Goal: Obtain resource: Obtain resource

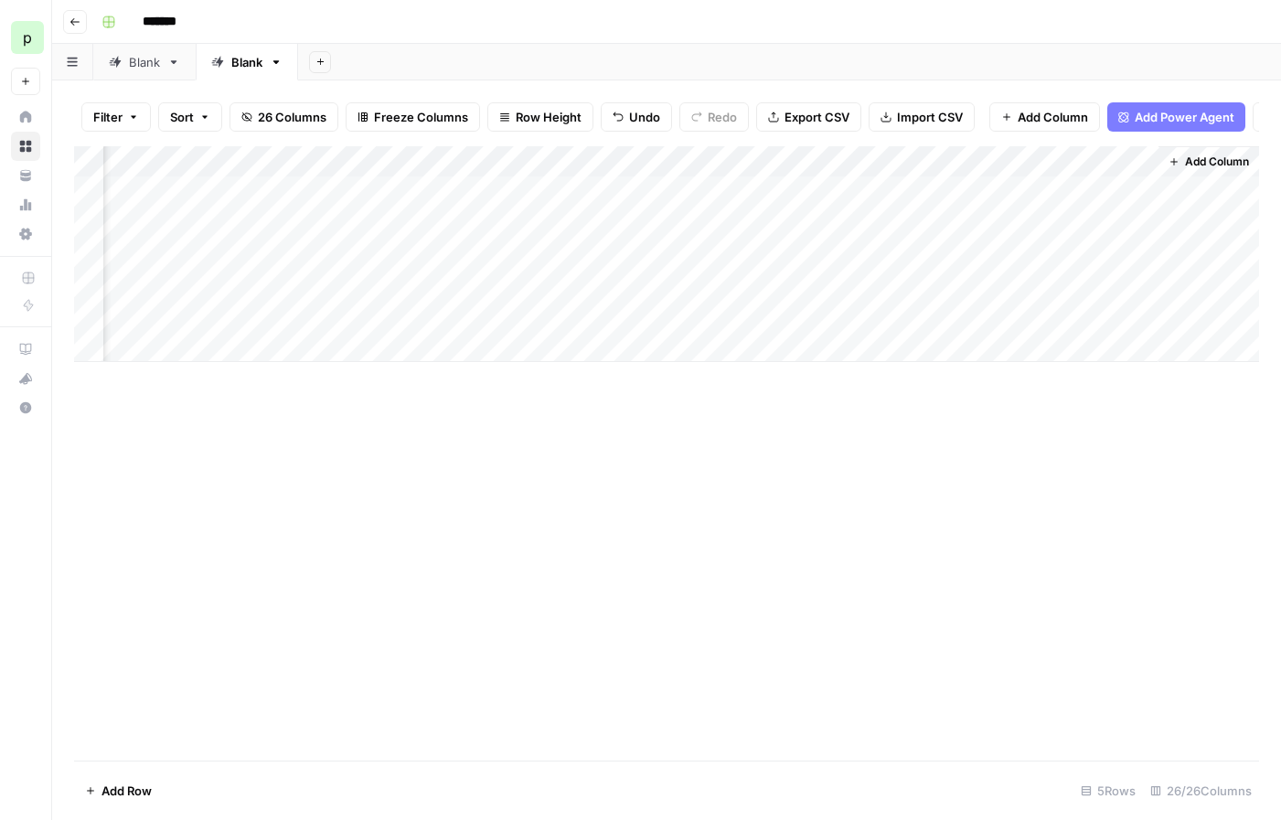
scroll to position [0, 3226]
click at [710, 405] on div "Add Column" at bounding box center [666, 453] width 1185 height 614
click at [589, 208] on div "Add Column" at bounding box center [666, 254] width 1185 height 216
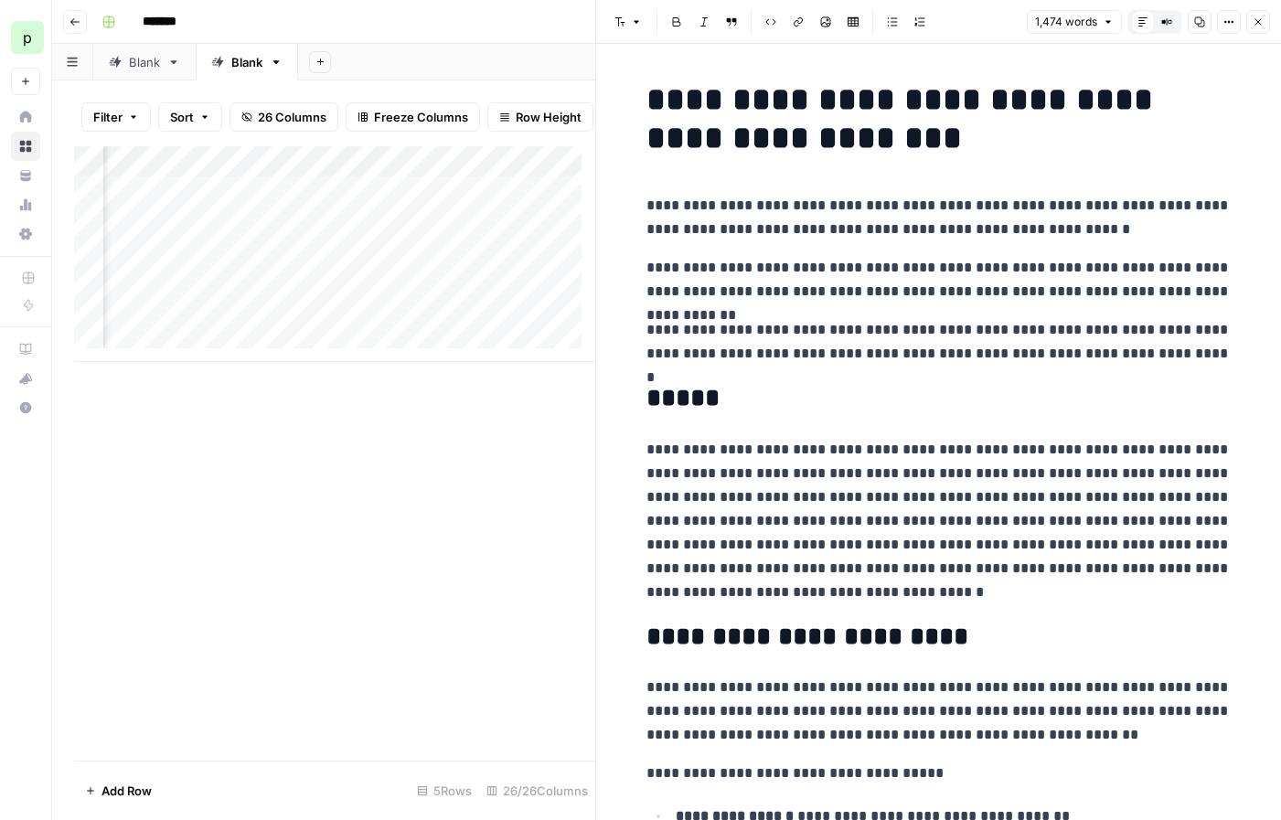
click at [1156, 29] on button "Compare Old vs New Content" at bounding box center [1167, 22] width 24 height 24
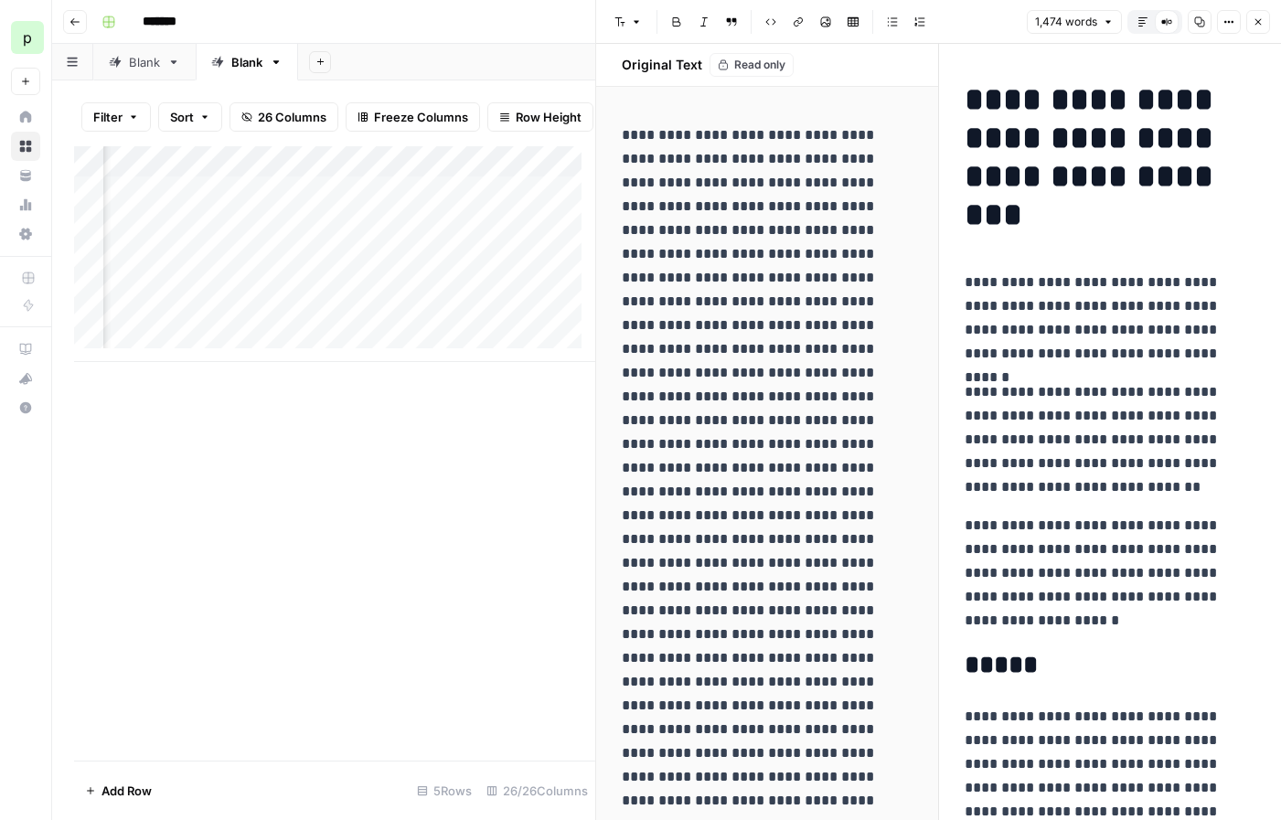
click at [1147, 24] on icon "button" at bounding box center [1142, 21] width 11 height 11
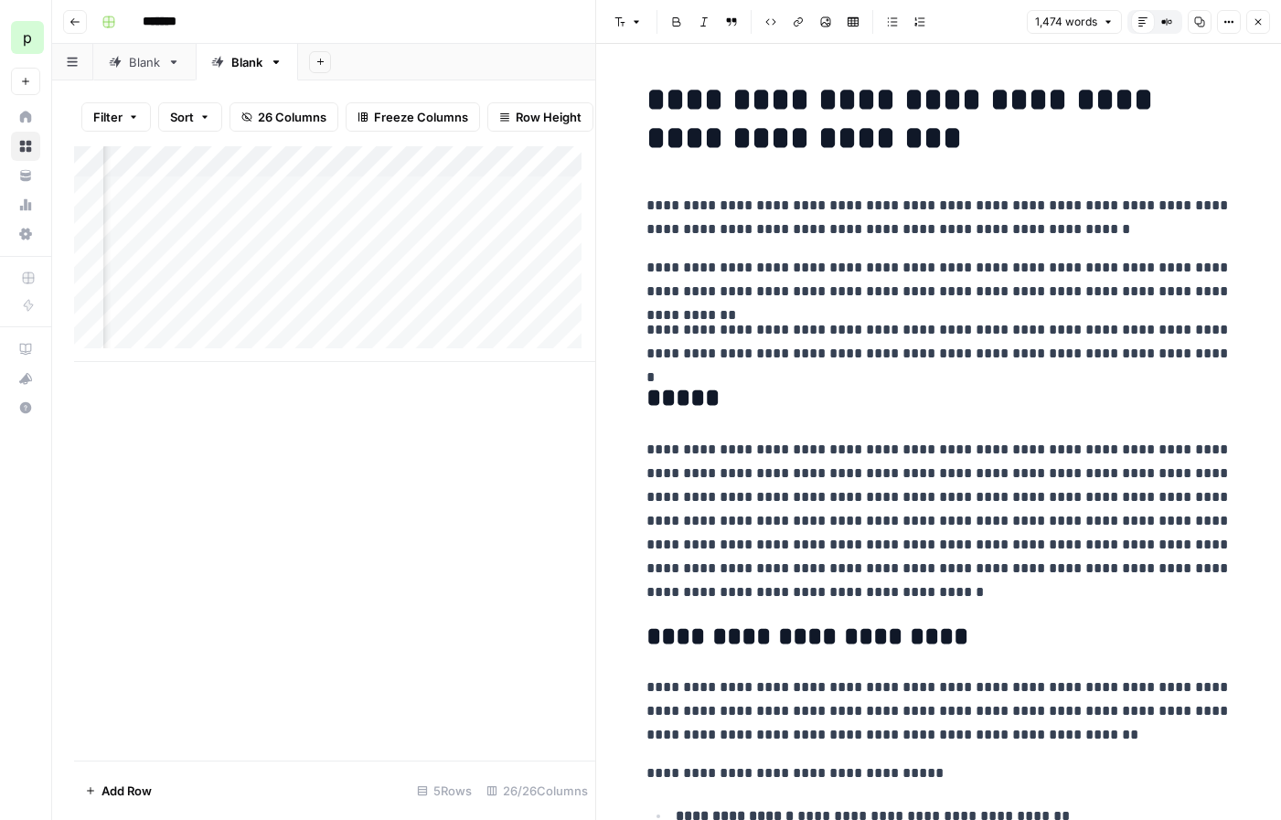
click at [1256, 18] on icon "button" at bounding box center [1258, 21] width 11 height 11
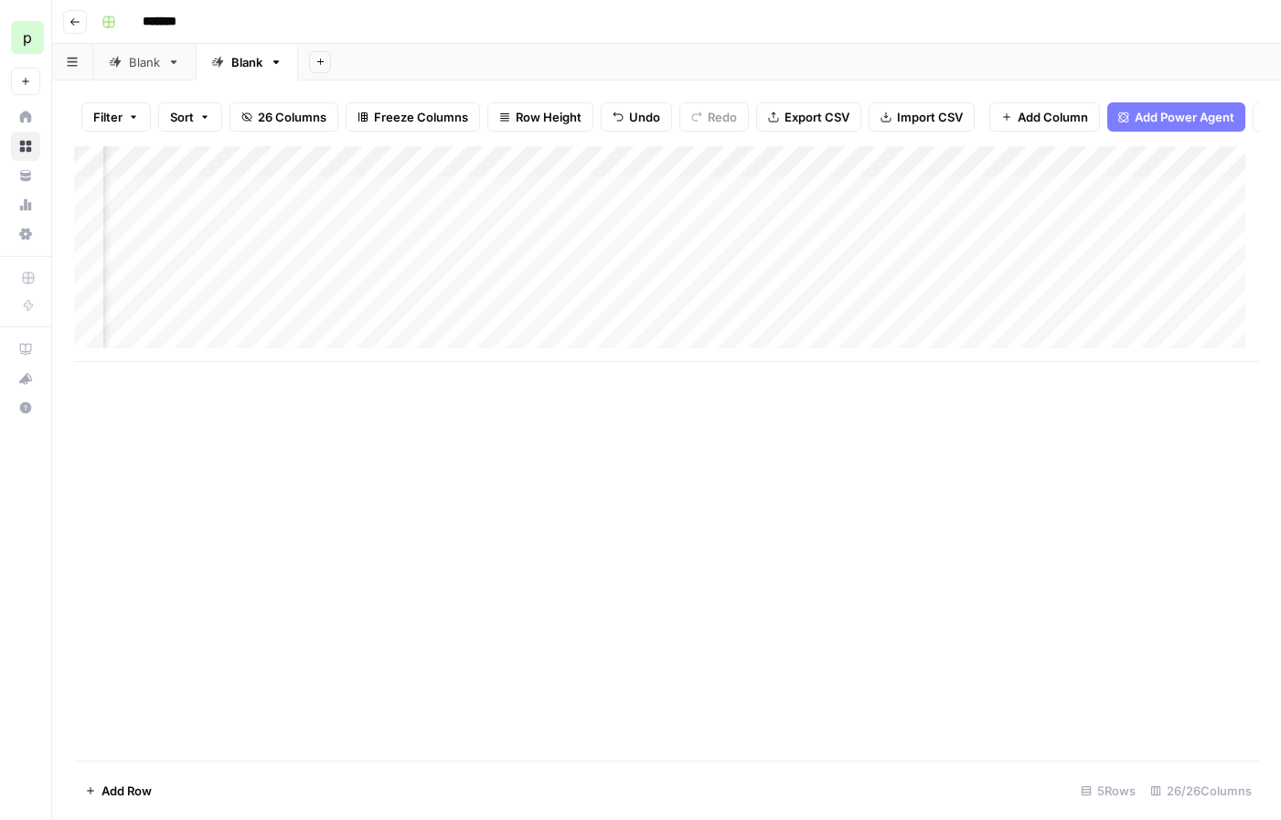
scroll to position [0, 971]
click at [900, 202] on div "Add Column" at bounding box center [666, 254] width 1185 height 216
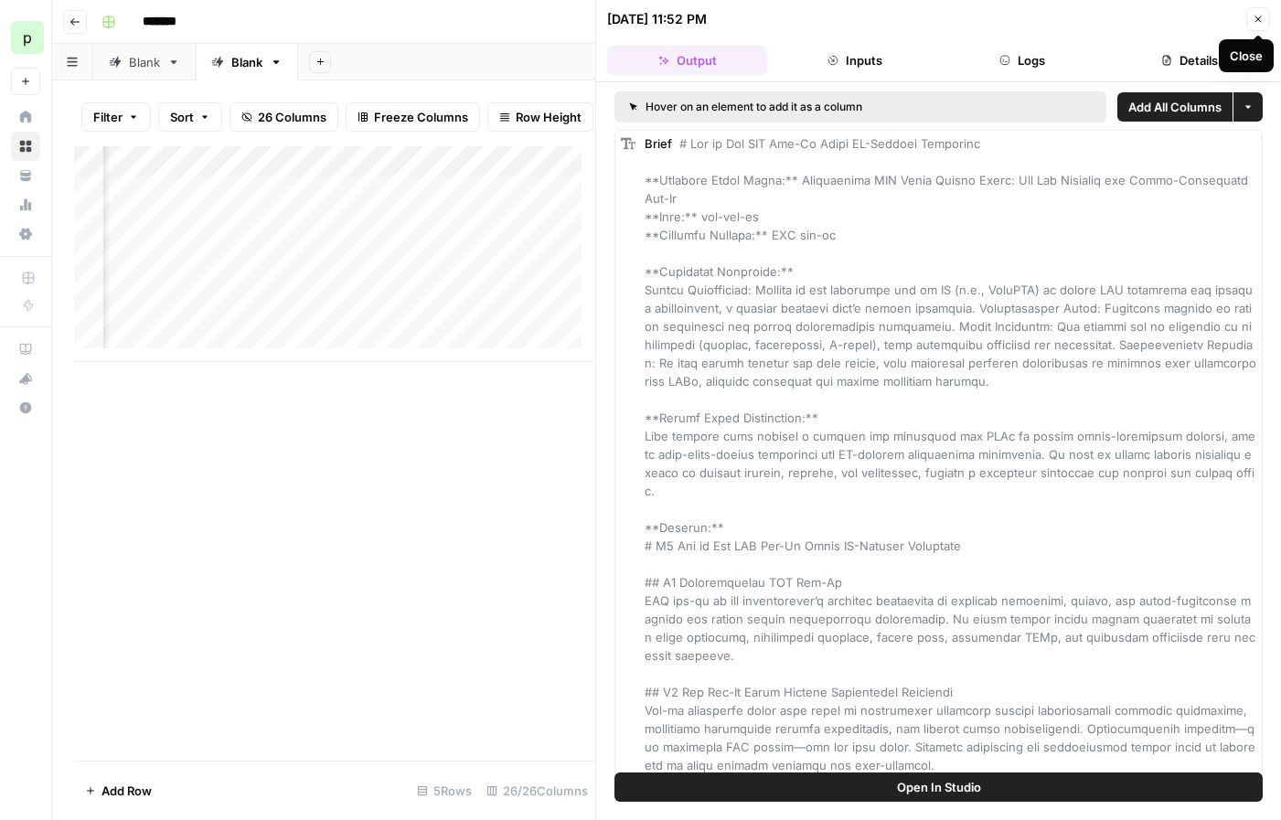
click at [1260, 24] on icon "button" at bounding box center [1258, 19] width 11 height 11
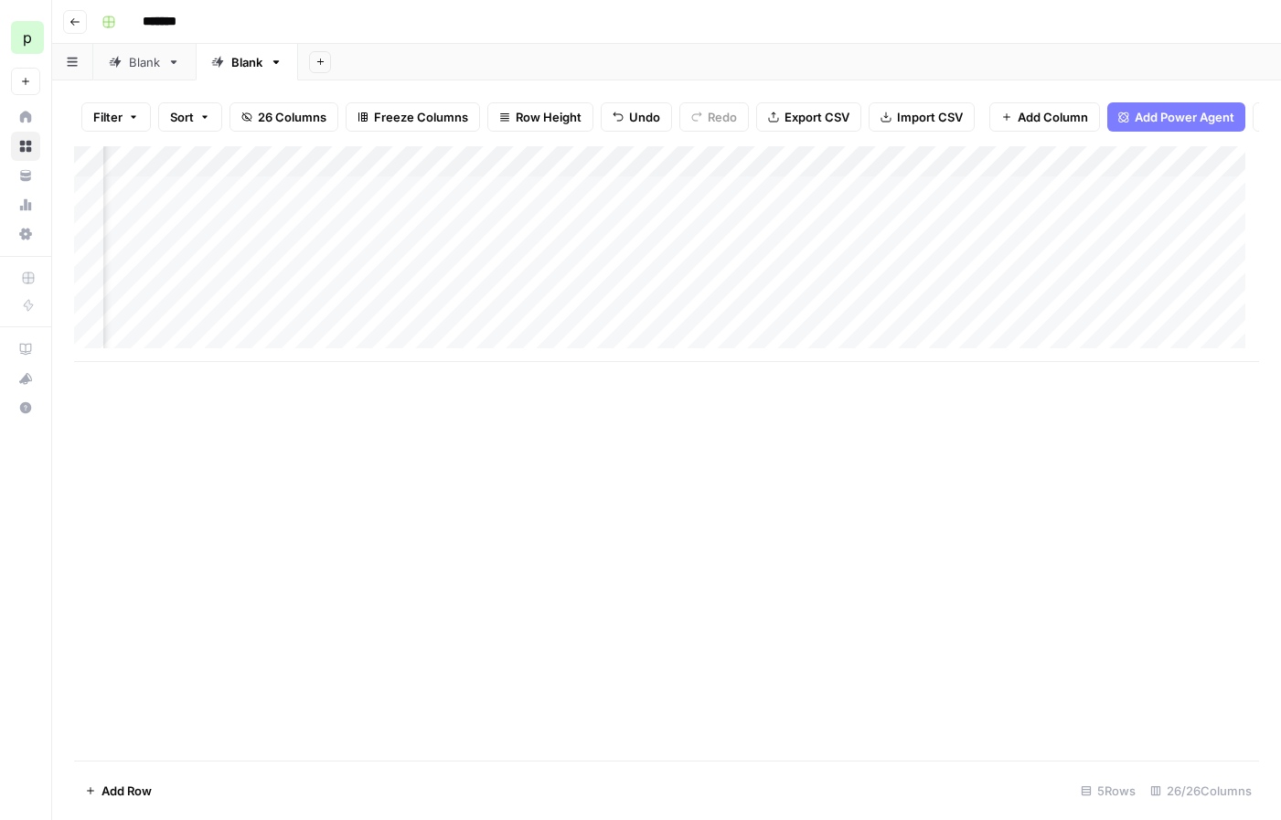
click at [902, 175] on div "Add Column" at bounding box center [666, 254] width 1185 height 216
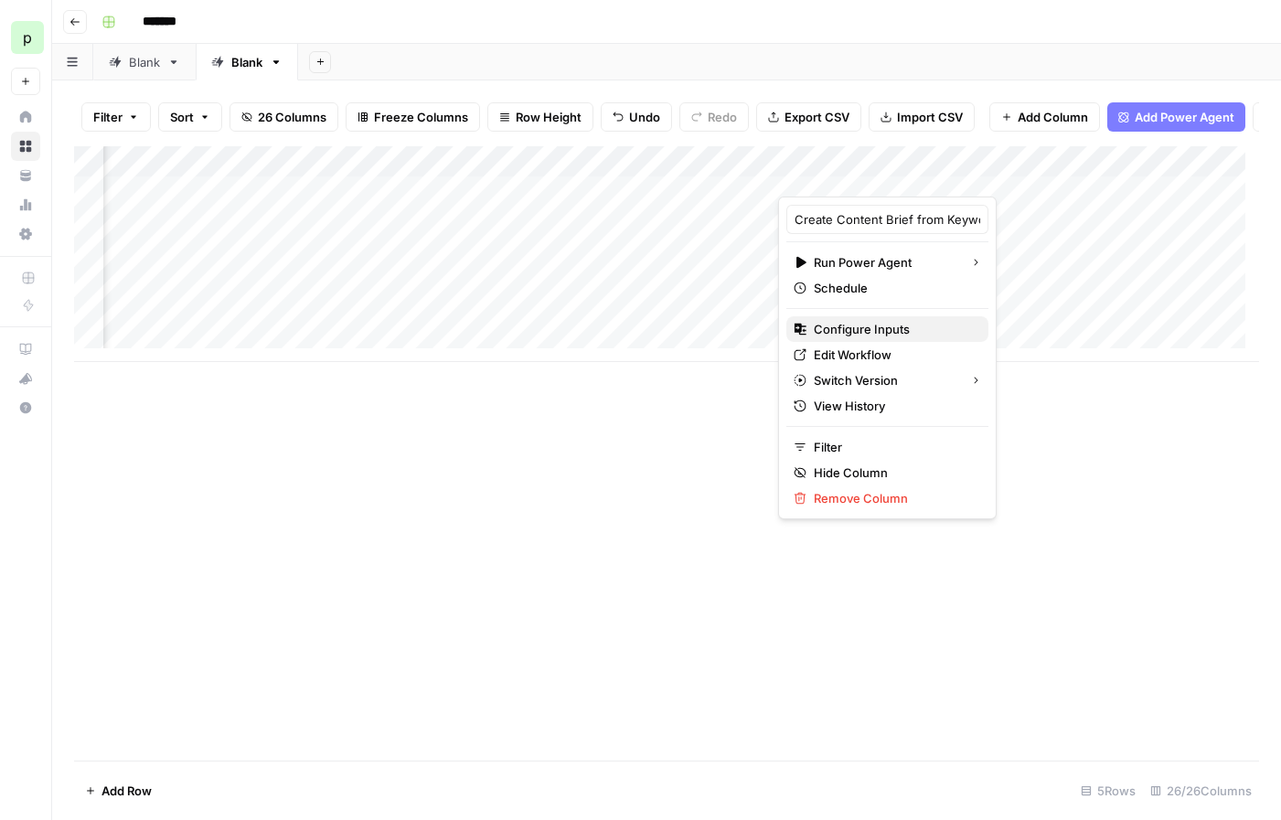
click at [859, 324] on span "Configure Inputs" at bounding box center [894, 329] width 160 height 18
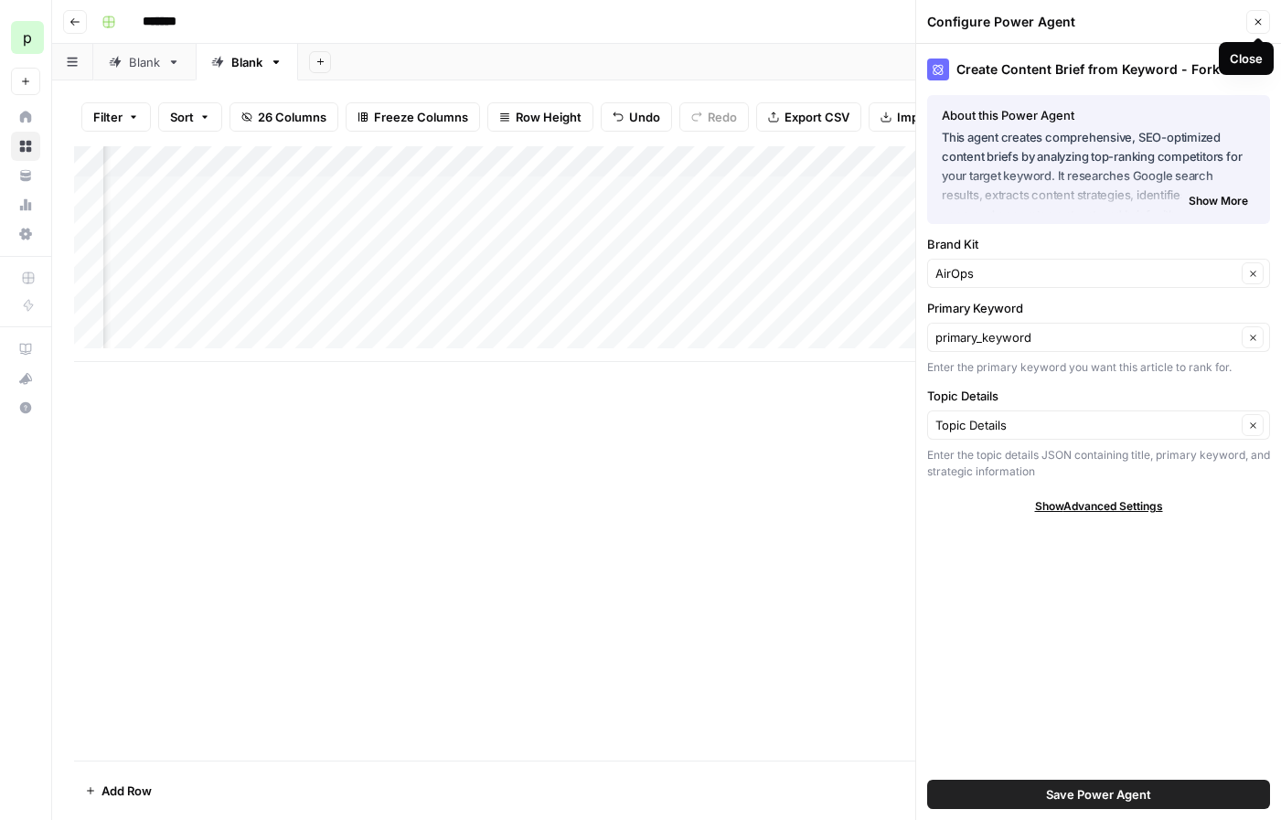
click at [1254, 18] on icon "button" at bounding box center [1258, 21] width 11 height 11
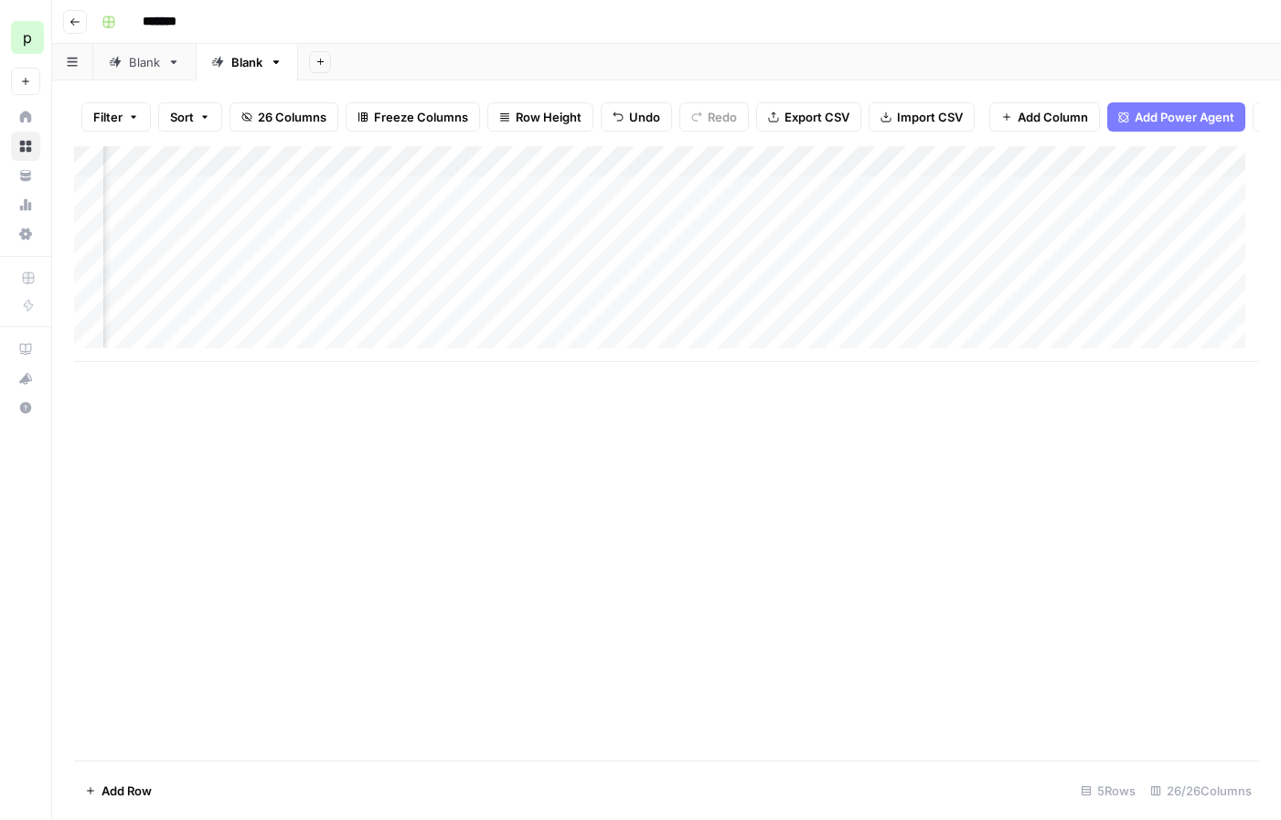
scroll to position [0, 2907]
click at [781, 176] on div "Add Column" at bounding box center [666, 254] width 1185 height 216
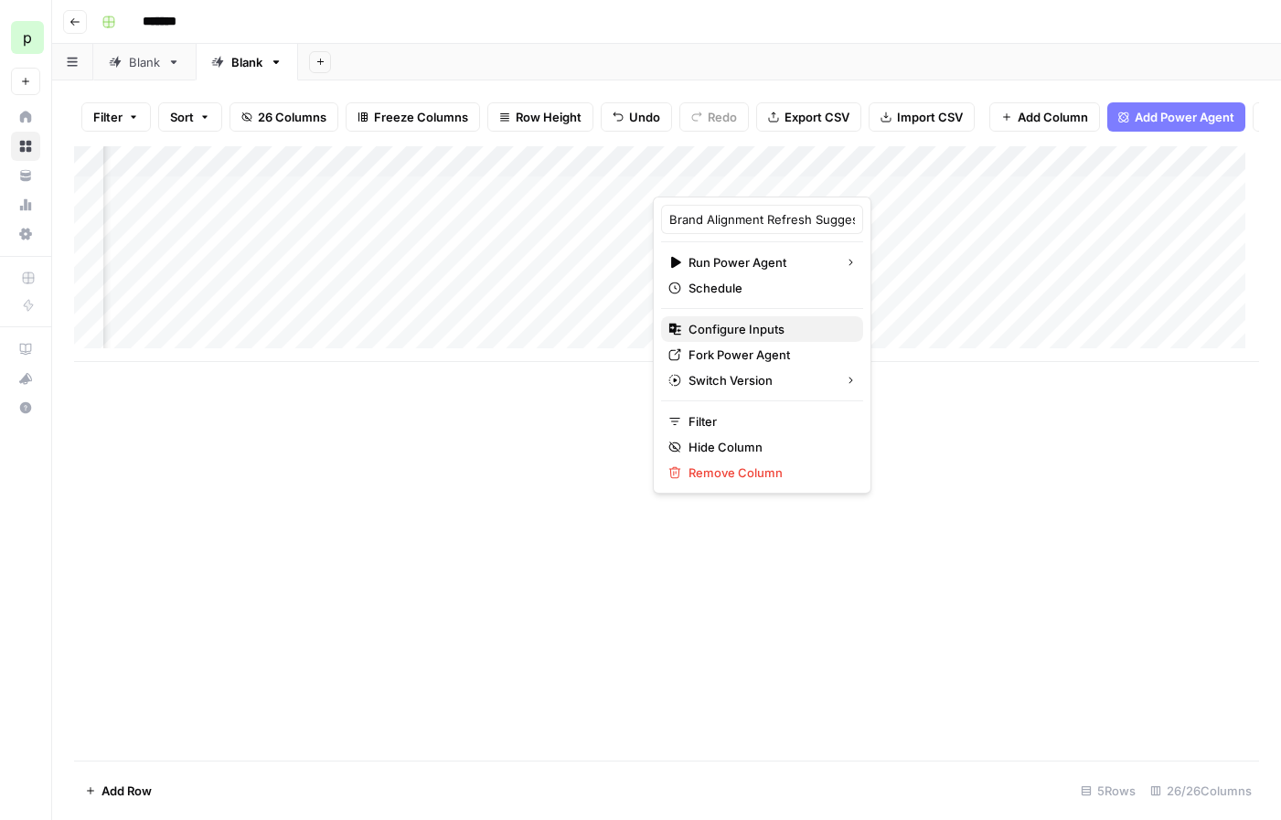
click at [753, 324] on span "Configure Inputs" at bounding box center [768, 329] width 160 height 18
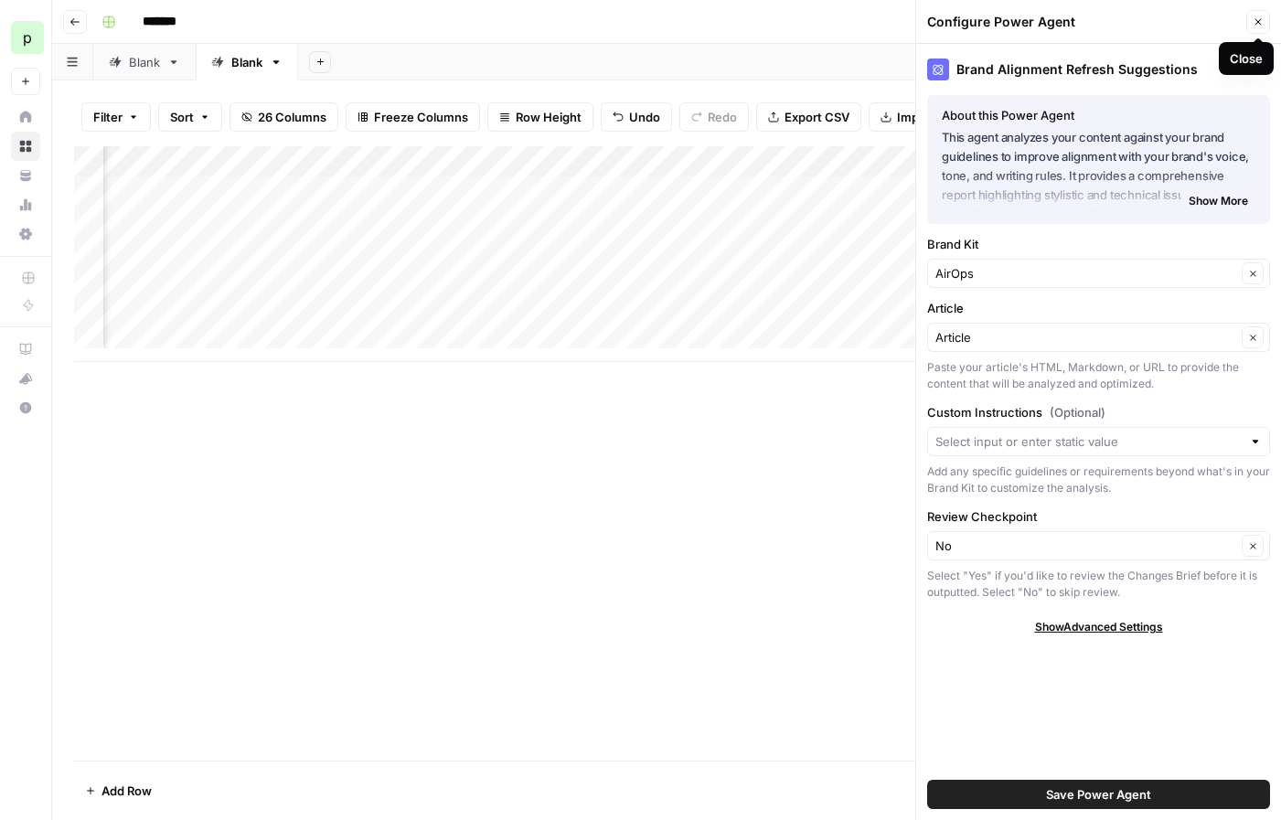
click at [1249, 19] on button "Close" at bounding box center [1258, 22] width 24 height 24
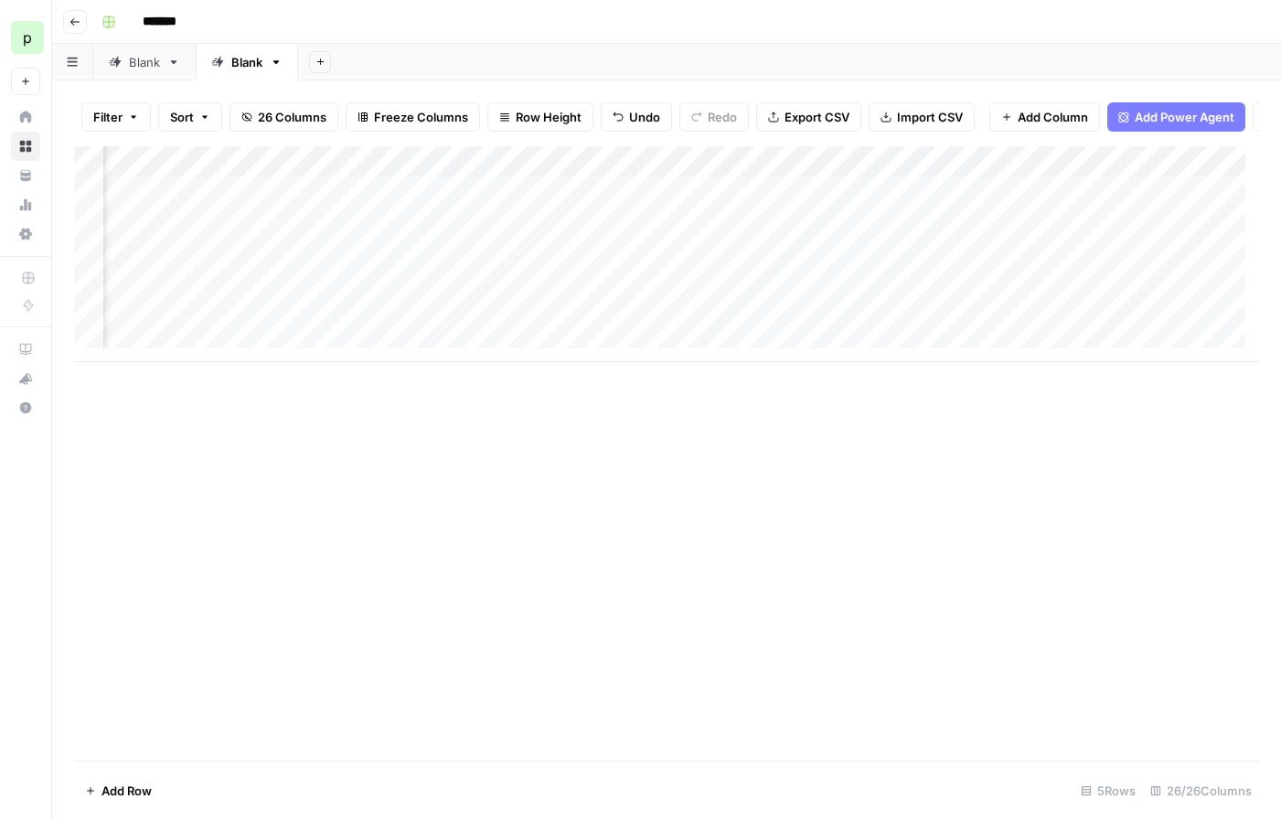
click at [732, 204] on div "Add Column" at bounding box center [666, 254] width 1185 height 216
click at [550, 203] on div "Add Column" at bounding box center [666, 254] width 1185 height 216
click at [633, 201] on div "Add Column" at bounding box center [666, 254] width 1185 height 216
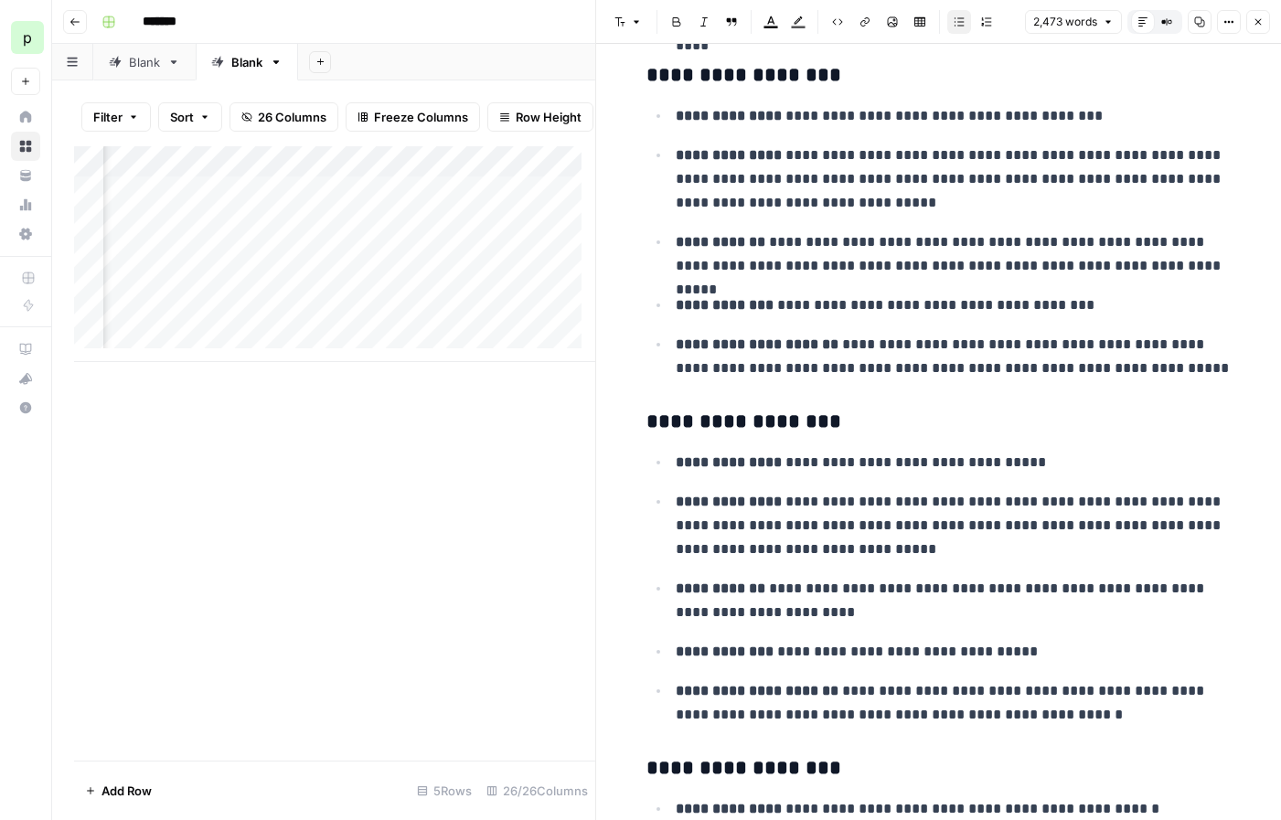
scroll to position [7554, 0]
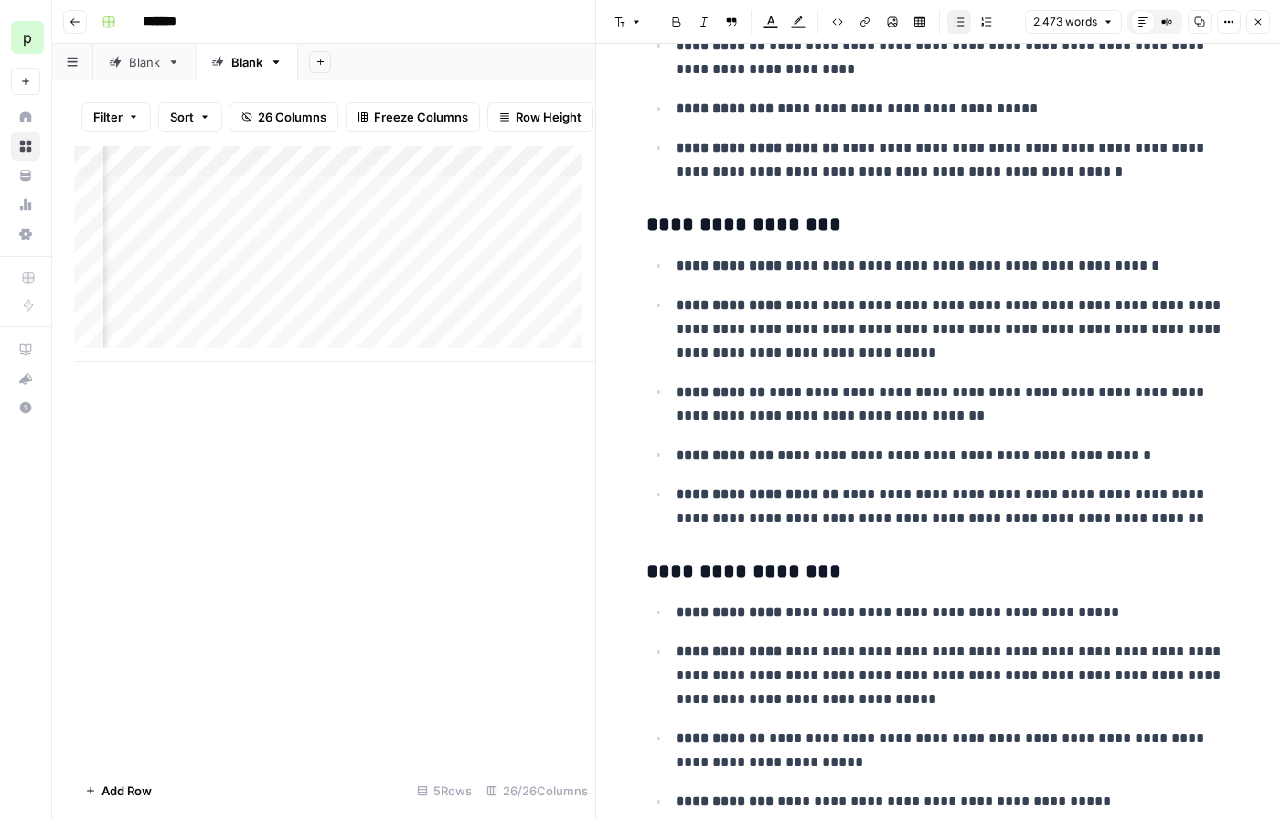
click at [1265, 16] on button "Close" at bounding box center [1258, 22] width 24 height 24
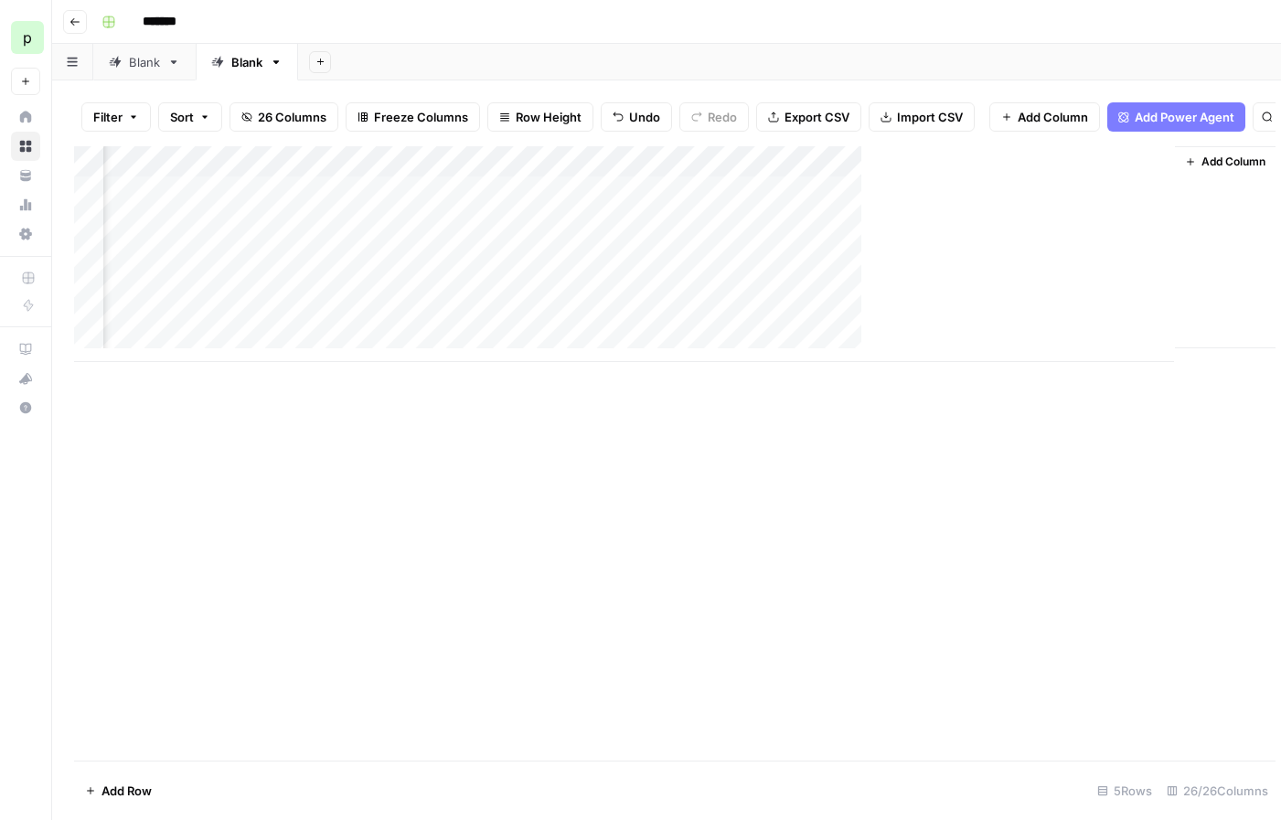
scroll to position [0, 3218]
click at [780, 194] on div "Add Column" at bounding box center [666, 254] width 1185 height 216
click at [795, 179] on div "Add Column" at bounding box center [666, 254] width 1185 height 216
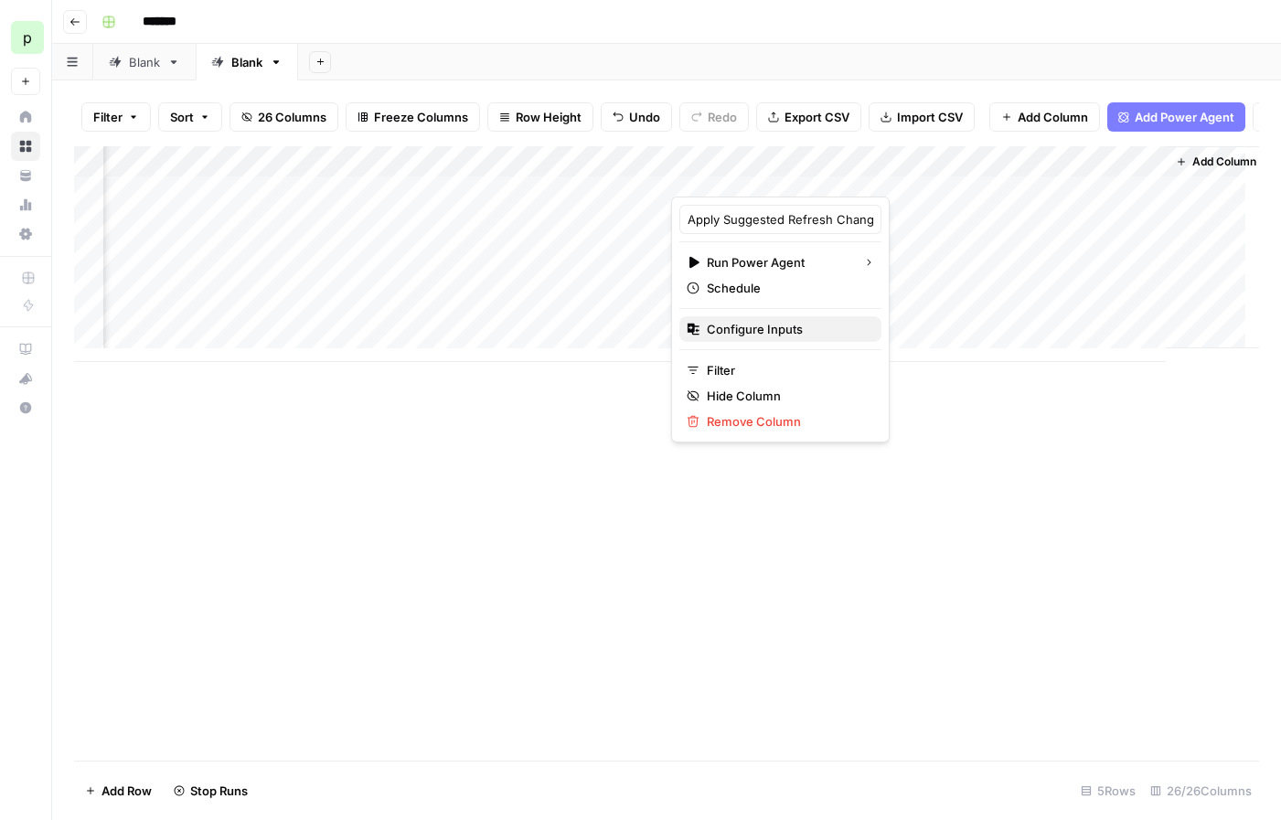
click at [766, 317] on button "Configure Inputs" at bounding box center [780, 329] width 202 height 26
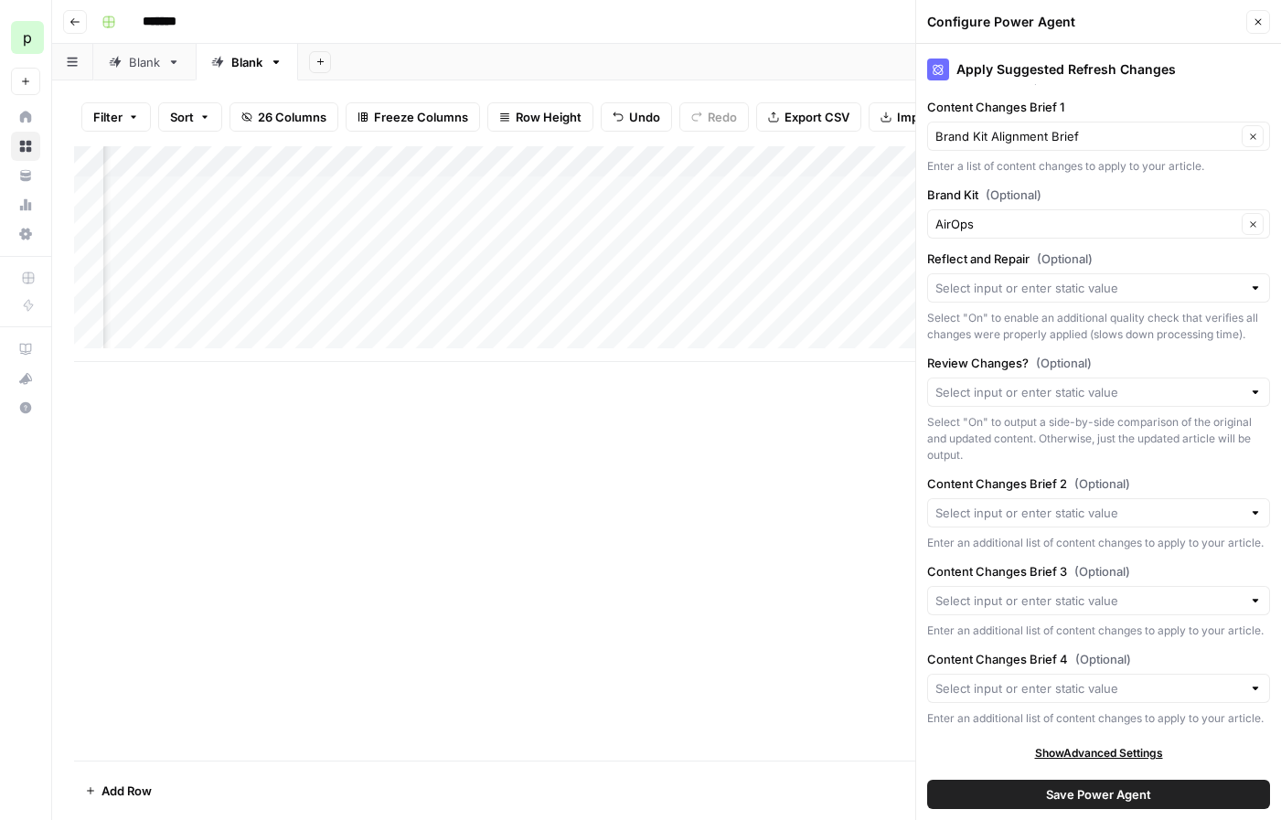
scroll to position [0, 0]
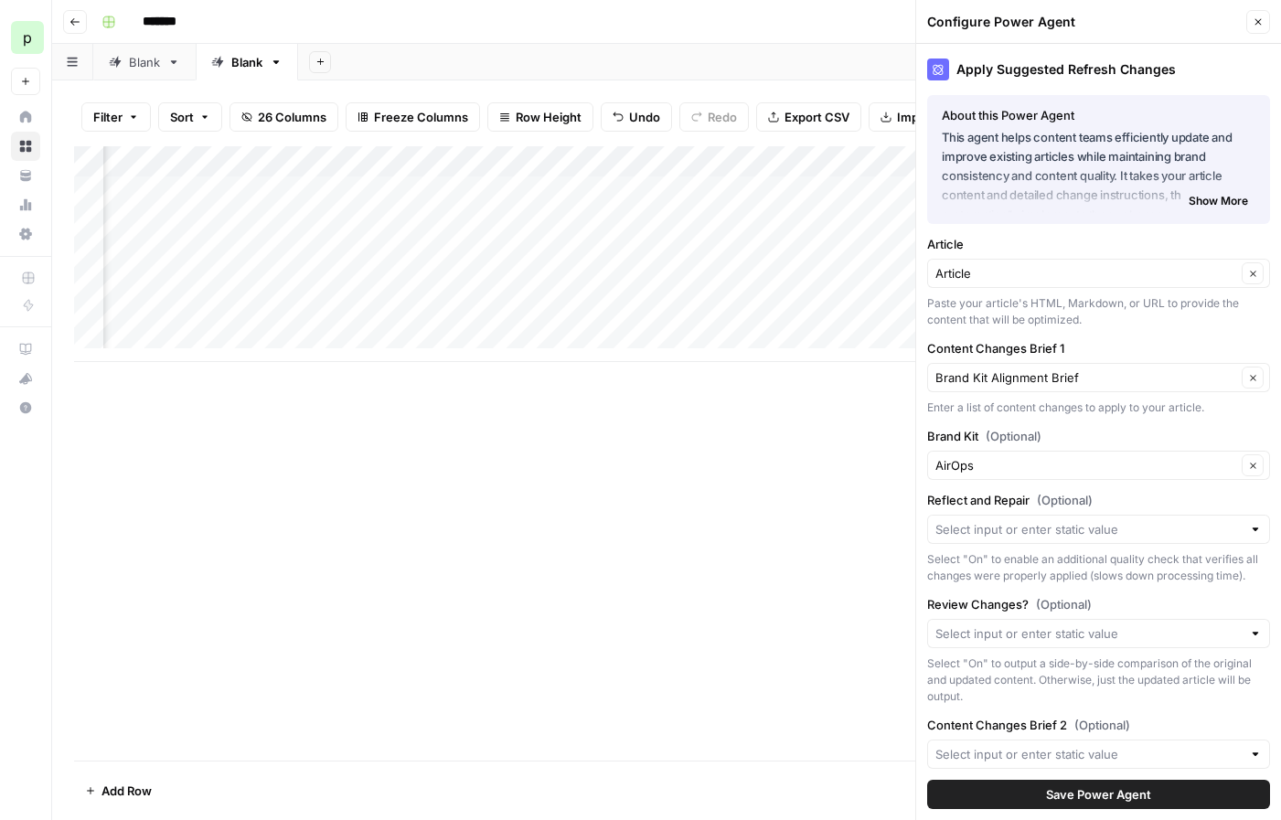
click at [1247, 24] on button "Close" at bounding box center [1258, 22] width 24 height 24
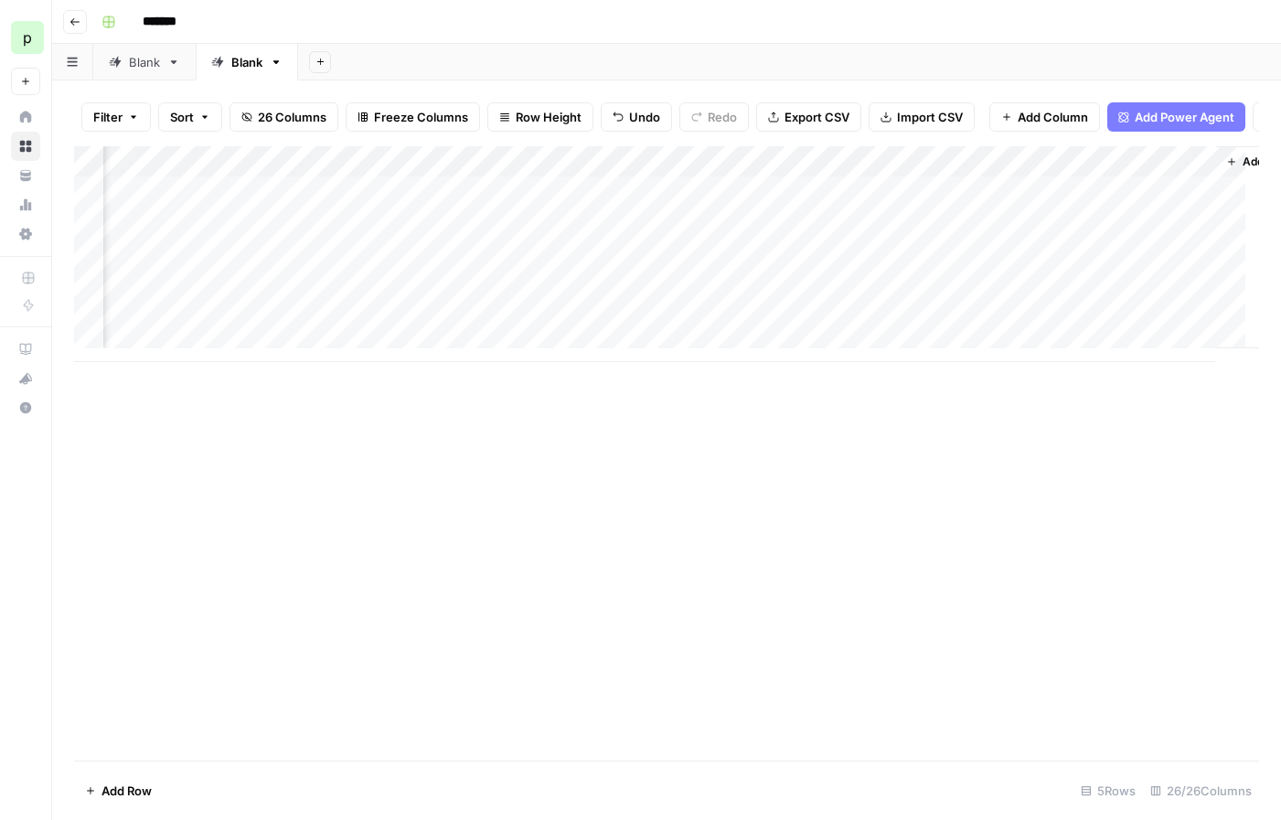
scroll to position [0, 3239]
click at [773, 207] on div "Add Column" at bounding box center [666, 254] width 1185 height 216
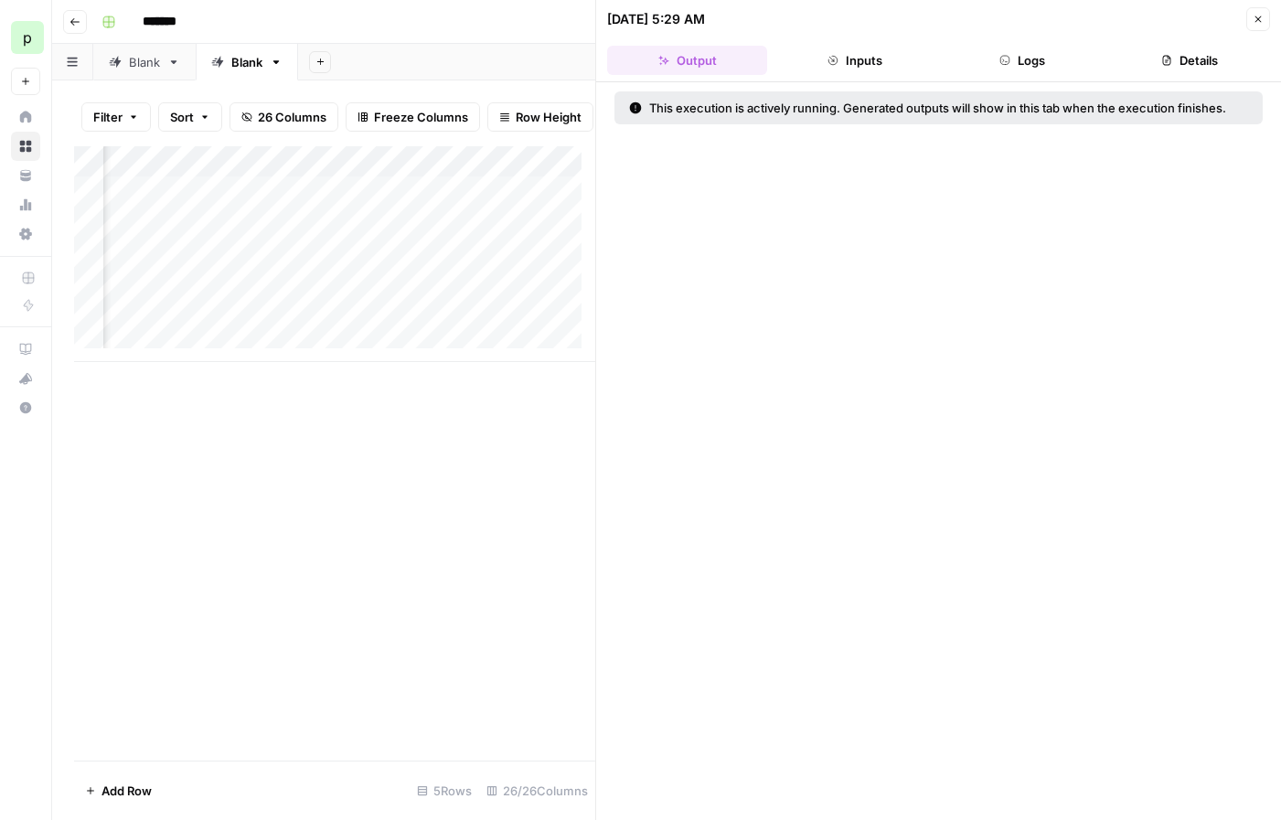
click at [987, 77] on header "08/13/25 at 5:29 AM Close Output Inputs Logs Details" at bounding box center [938, 41] width 685 height 82
click at [1000, 62] on icon "button" at bounding box center [1004, 60] width 9 height 9
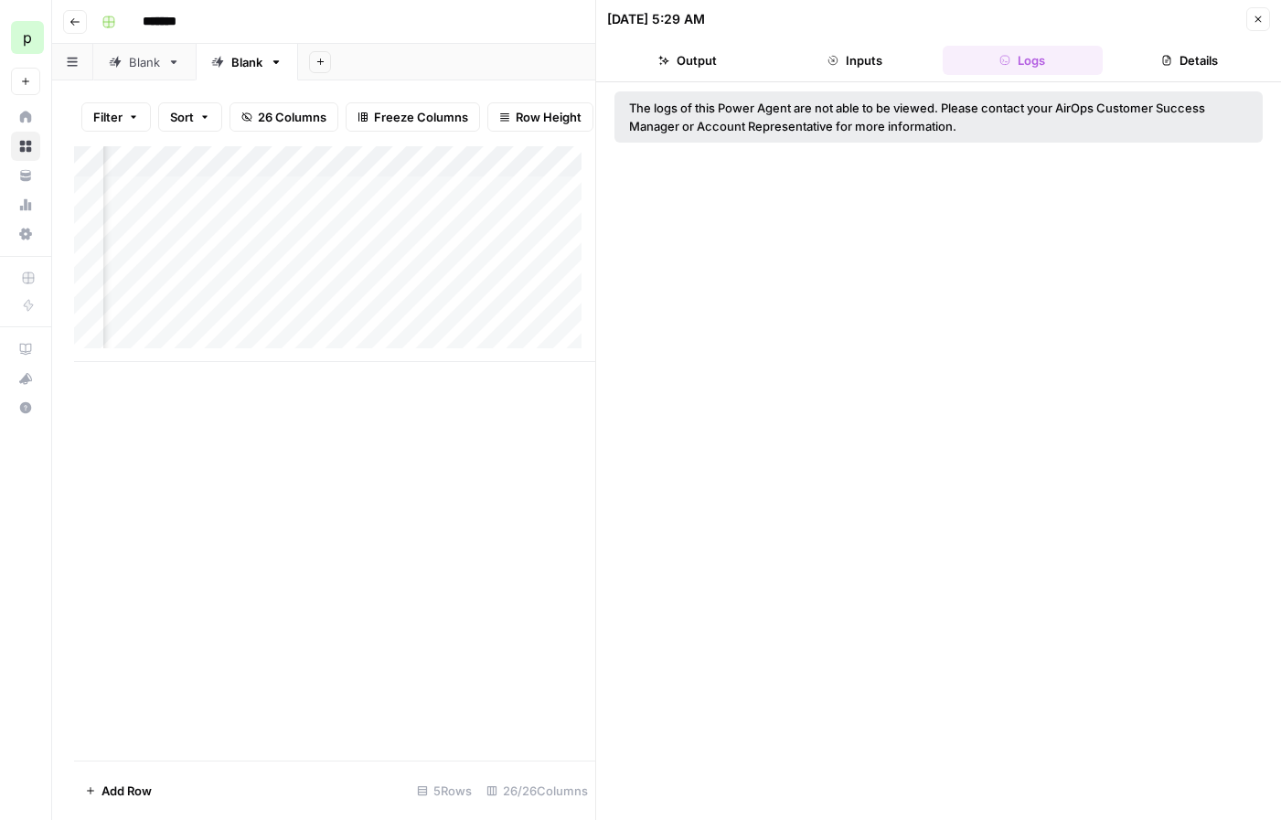
click at [870, 66] on button "Inputs" at bounding box center [854, 60] width 160 height 29
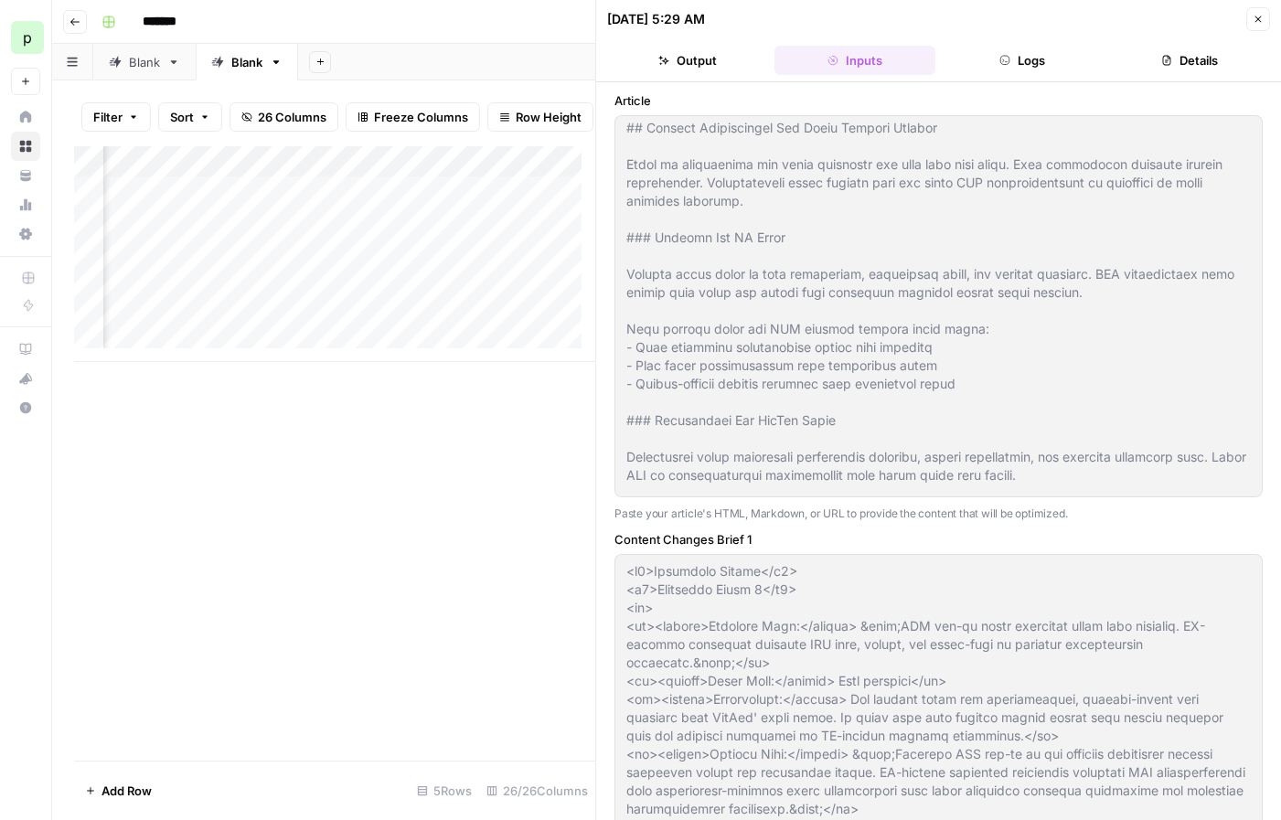
click at [688, 68] on button "Output" at bounding box center [687, 60] width 160 height 29
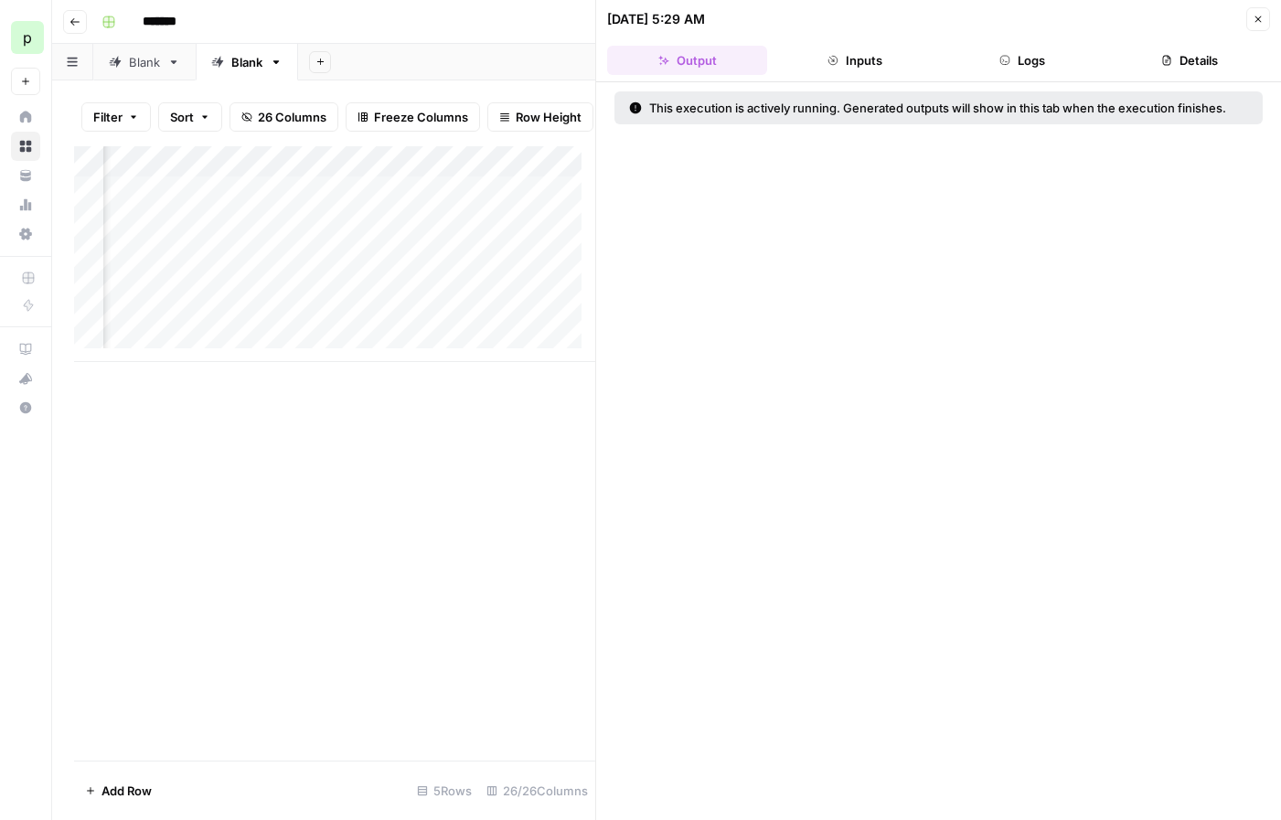
click at [1227, 67] on button "Details" at bounding box center [1190, 60] width 160 height 29
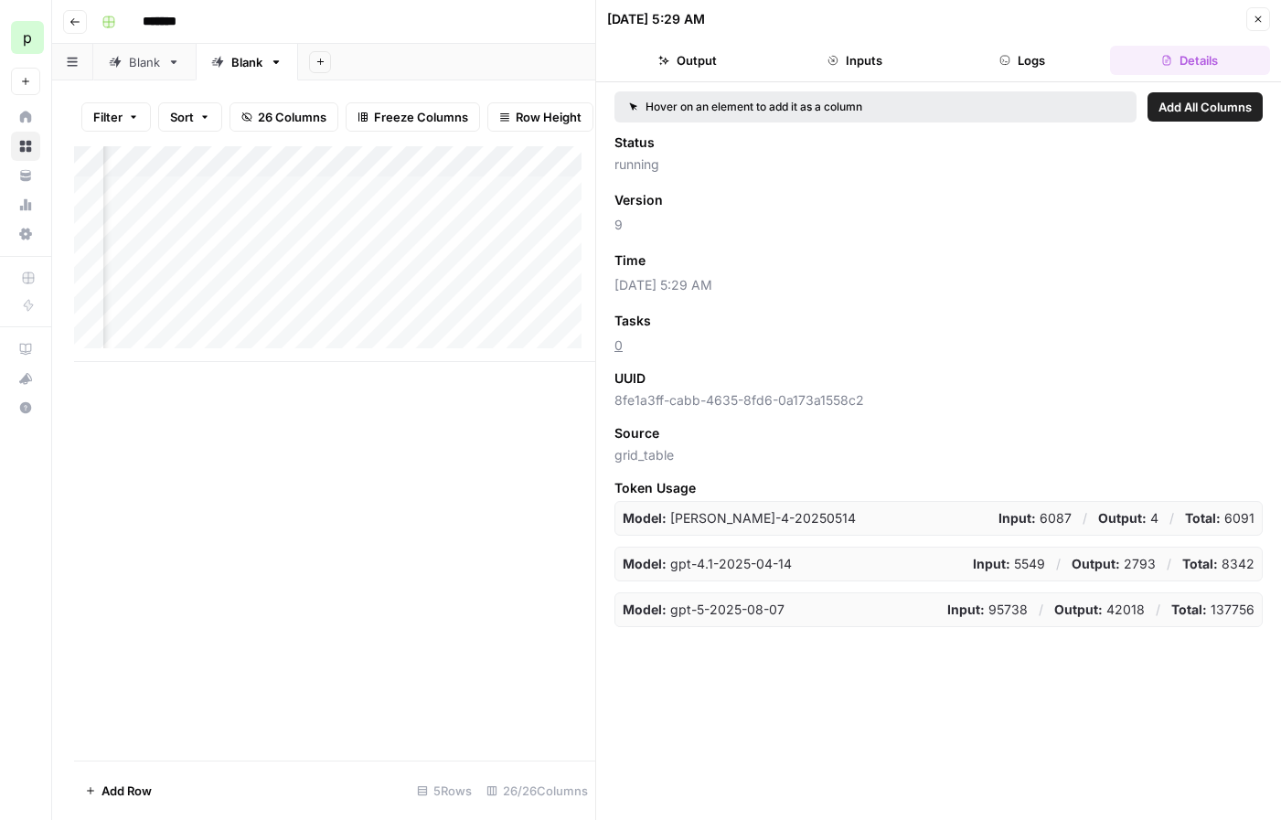
click at [1265, 19] on button "Close" at bounding box center [1258, 19] width 24 height 24
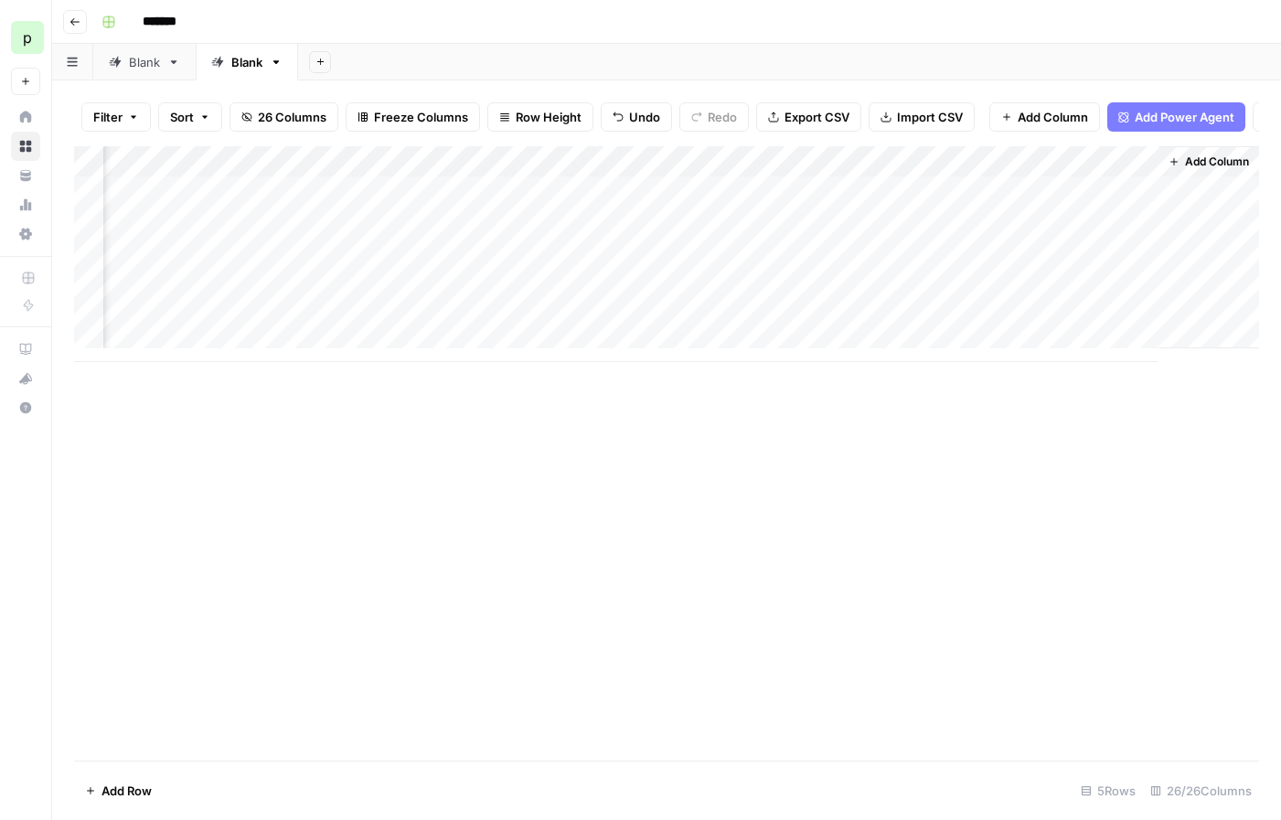
scroll to position [0, 3218]
click at [800, 172] on div "Add Column" at bounding box center [666, 254] width 1185 height 216
click at [506, 465] on div "Add Column" at bounding box center [666, 453] width 1185 height 614
click at [796, 174] on div "Add Column" at bounding box center [666, 254] width 1185 height 216
click at [479, 488] on div "Add Column" at bounding box center [666, 453] width 1185 height 614
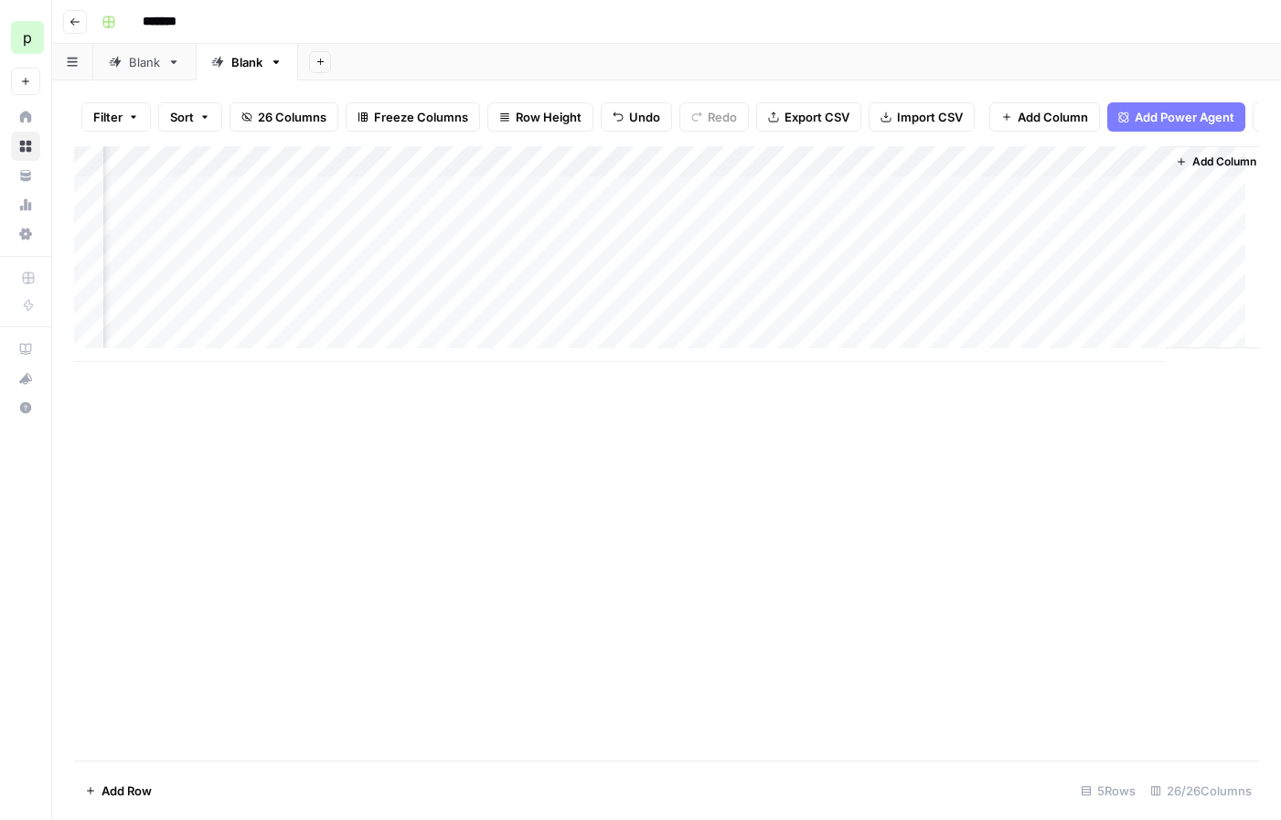
click at [794, 173] on div "Add Column" at bounding box center [666, 254] width 1185 height 216
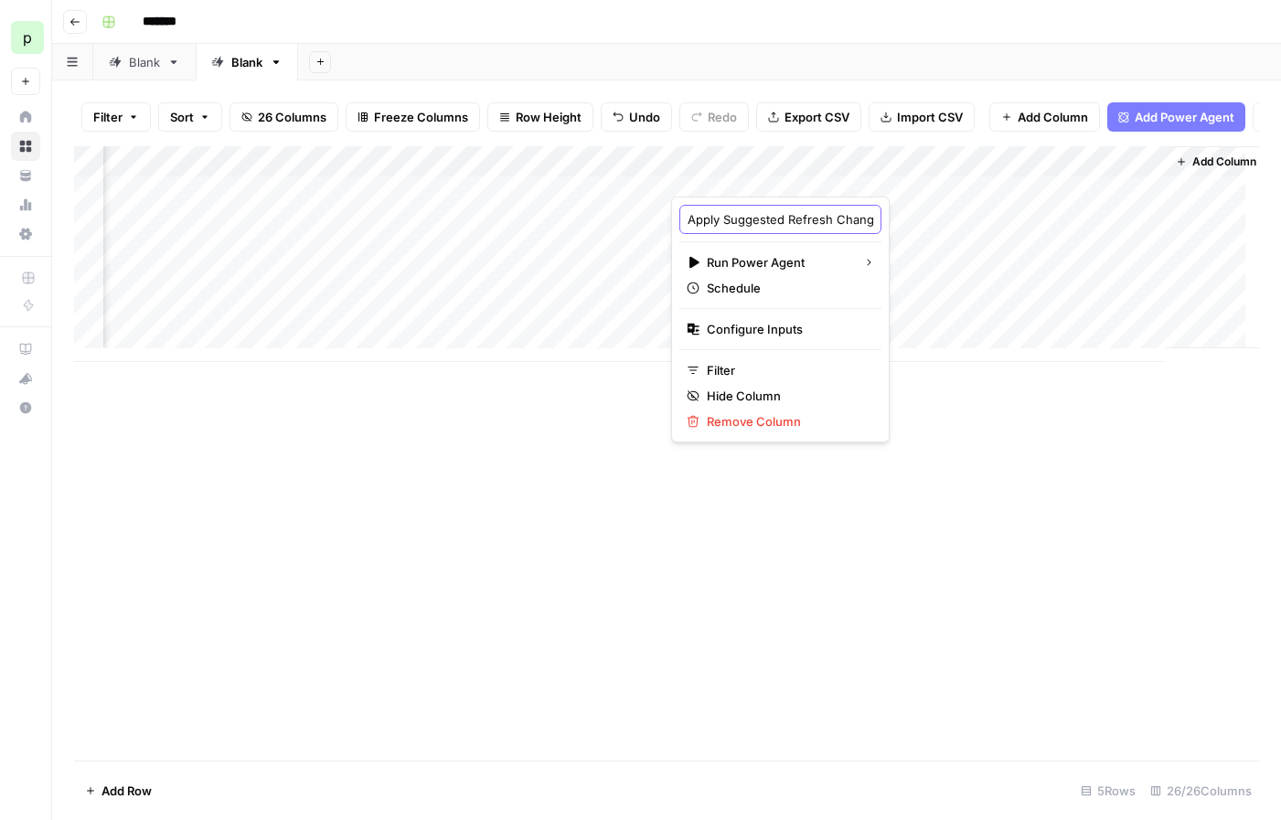
click at [763, 216] on input "Apply Suggested Refresh Changes" at bounding box center [781, 219] width 186 height 18
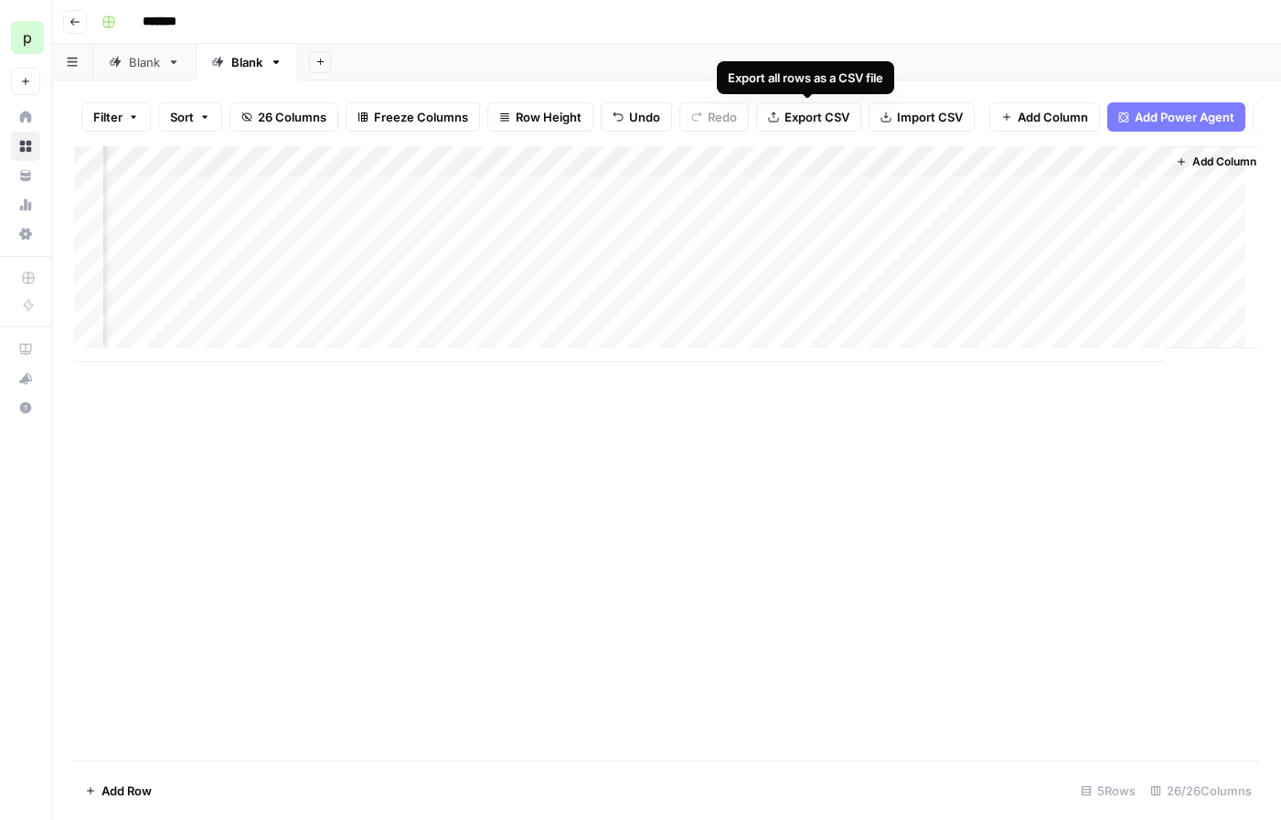
click at [813, 120] on span "Export CSV" at bounding box center [816, 117] width 65 height 18
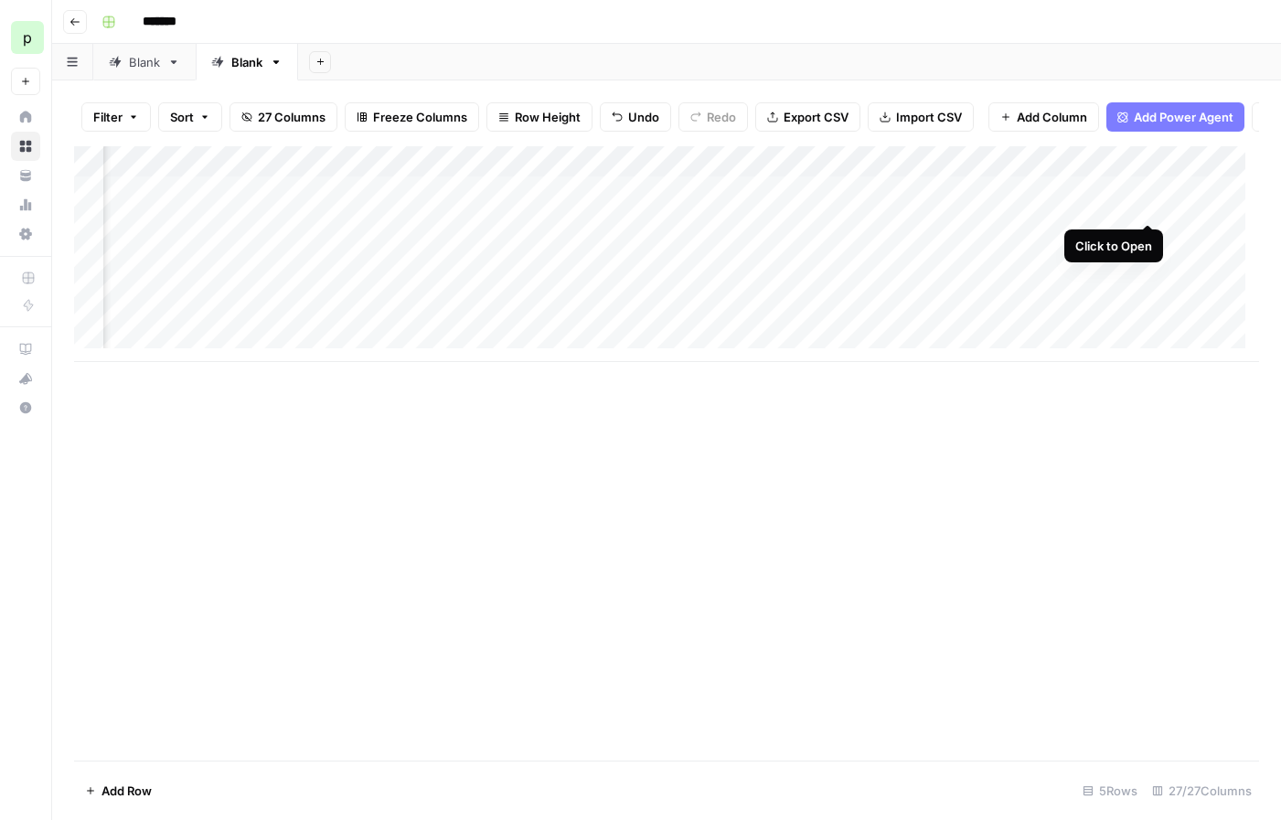
click at [1146, 203] on div "Add Column" at bounding box center [666, 254] width 1185 height 216
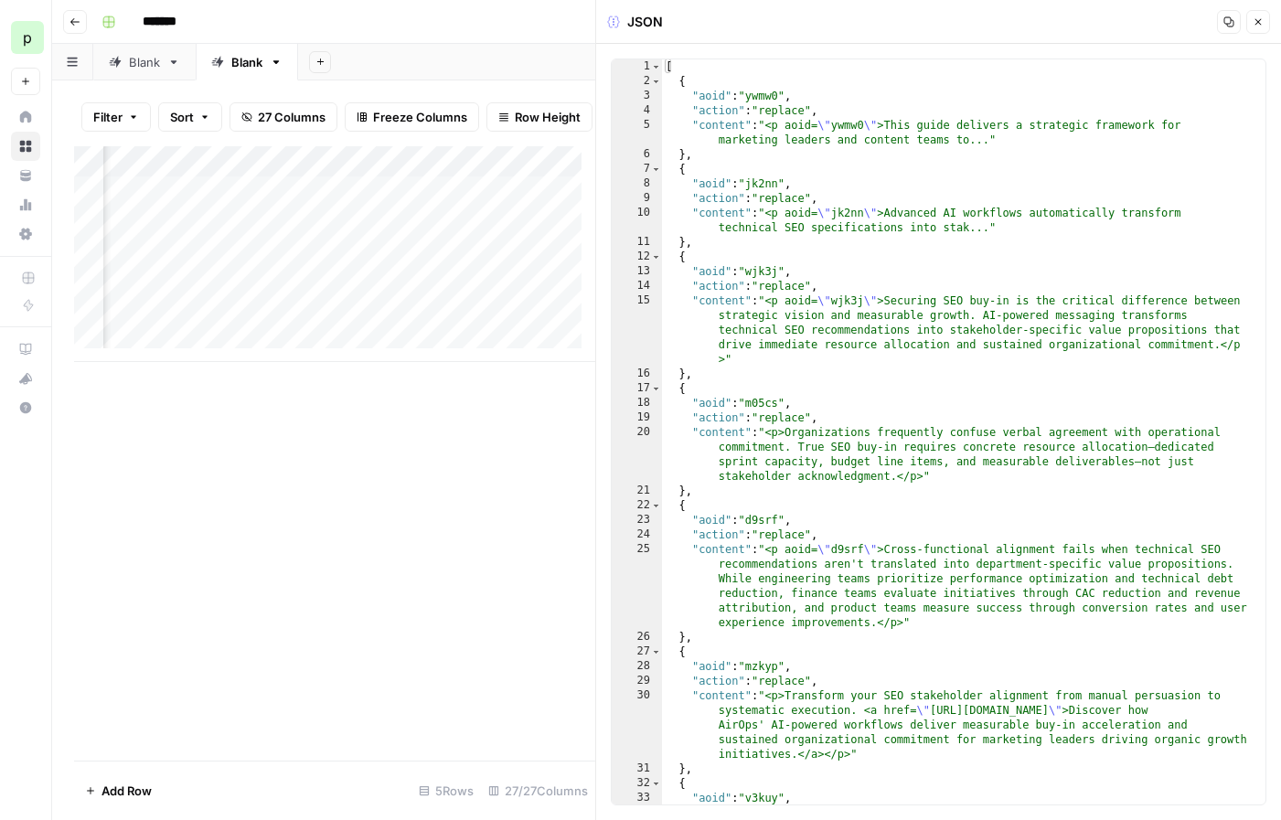
click at [1259, 26] on icon "button" at bounding box center [1258, 21] width 11 height 11
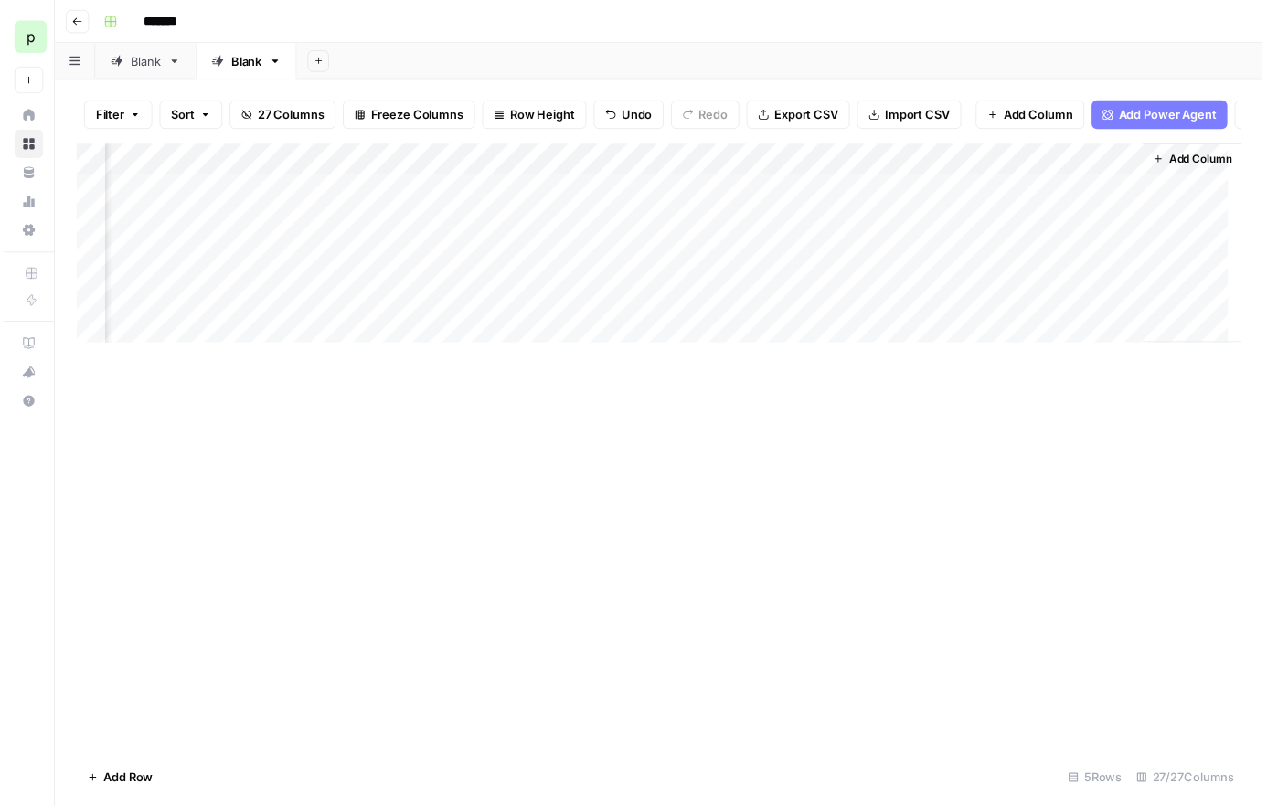
scroll to position [0, 3404]
click at [1127, 203] on div "Add Column" at bounding box center [666, 254] width 1185 height 216
click at [1126, 205] on div "Add Column" at bounding box center [666, 254] width 1185 height 216
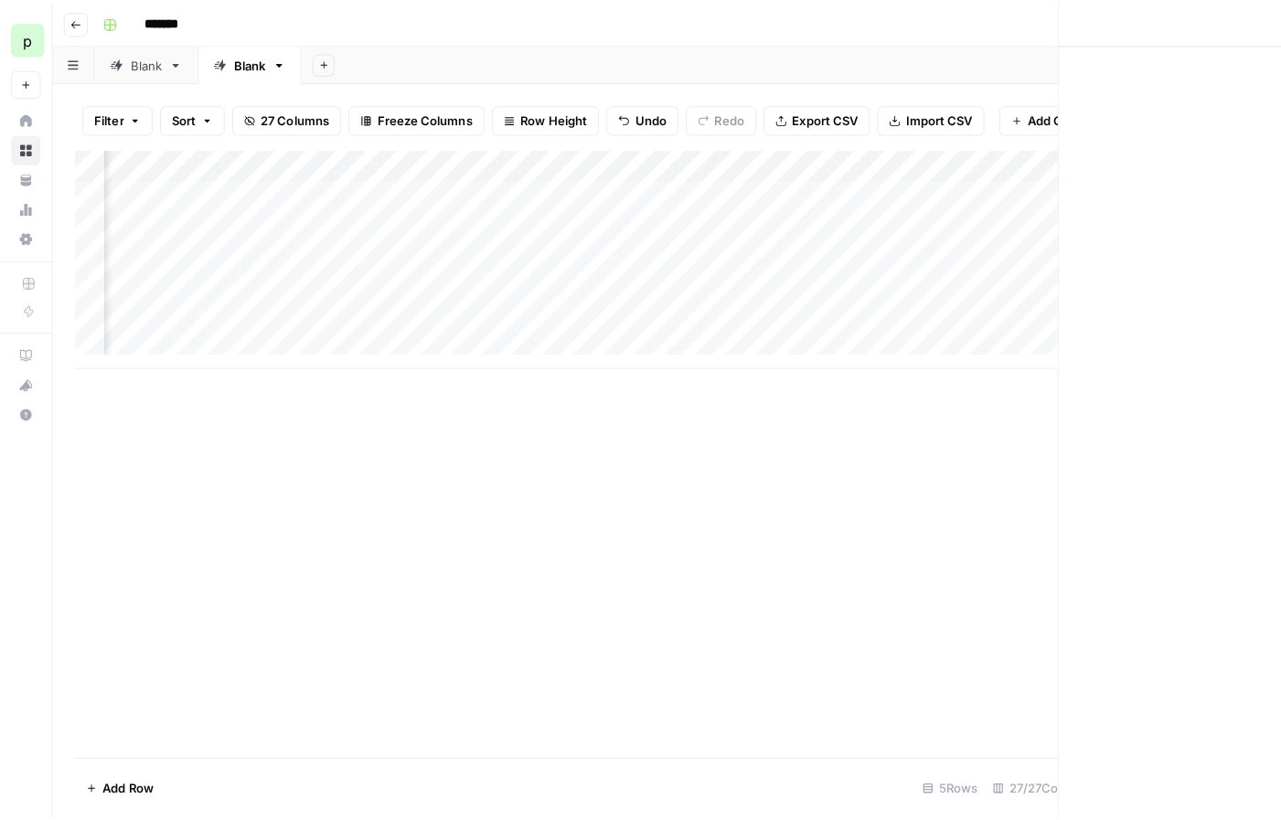
scroll to position [0, 3402]
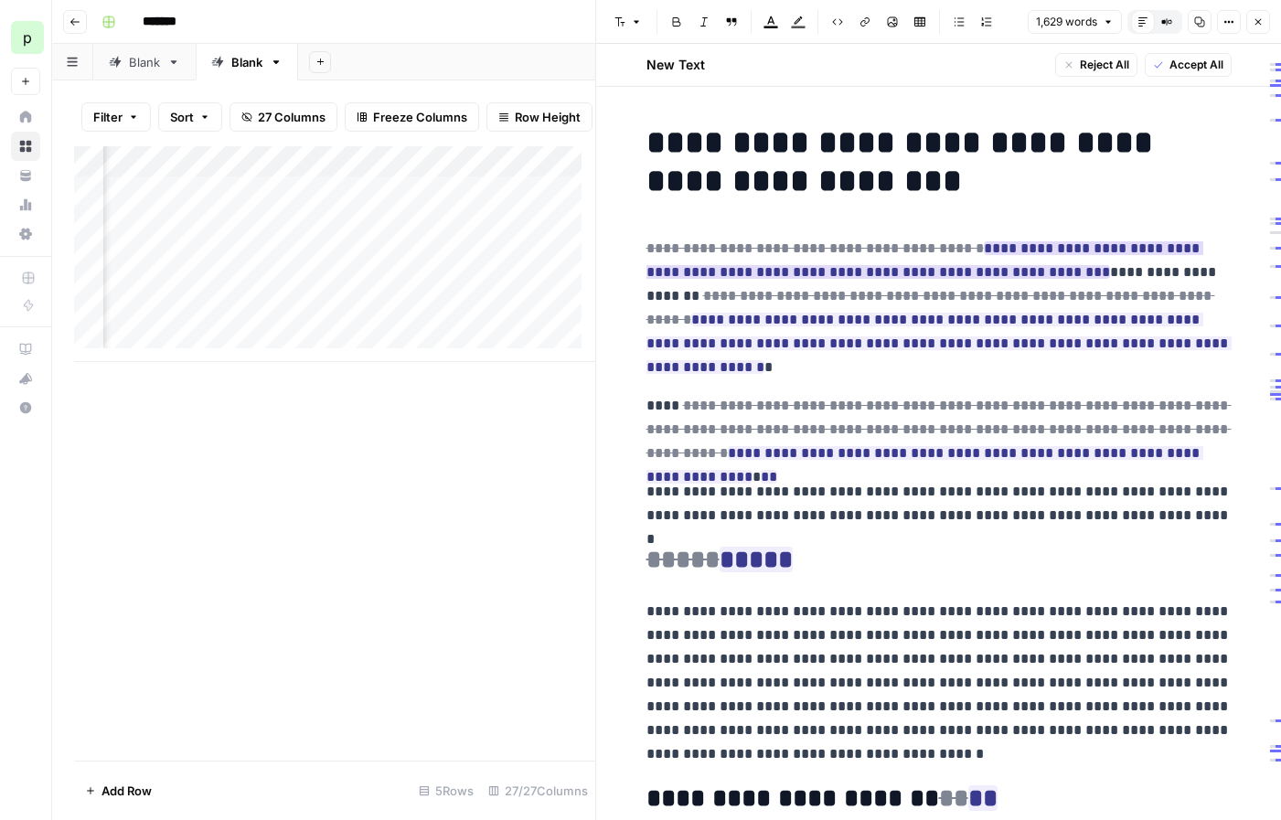
click at [1073, 248] on ins "**********" at bounding box center [924, 259] width 557 height 37
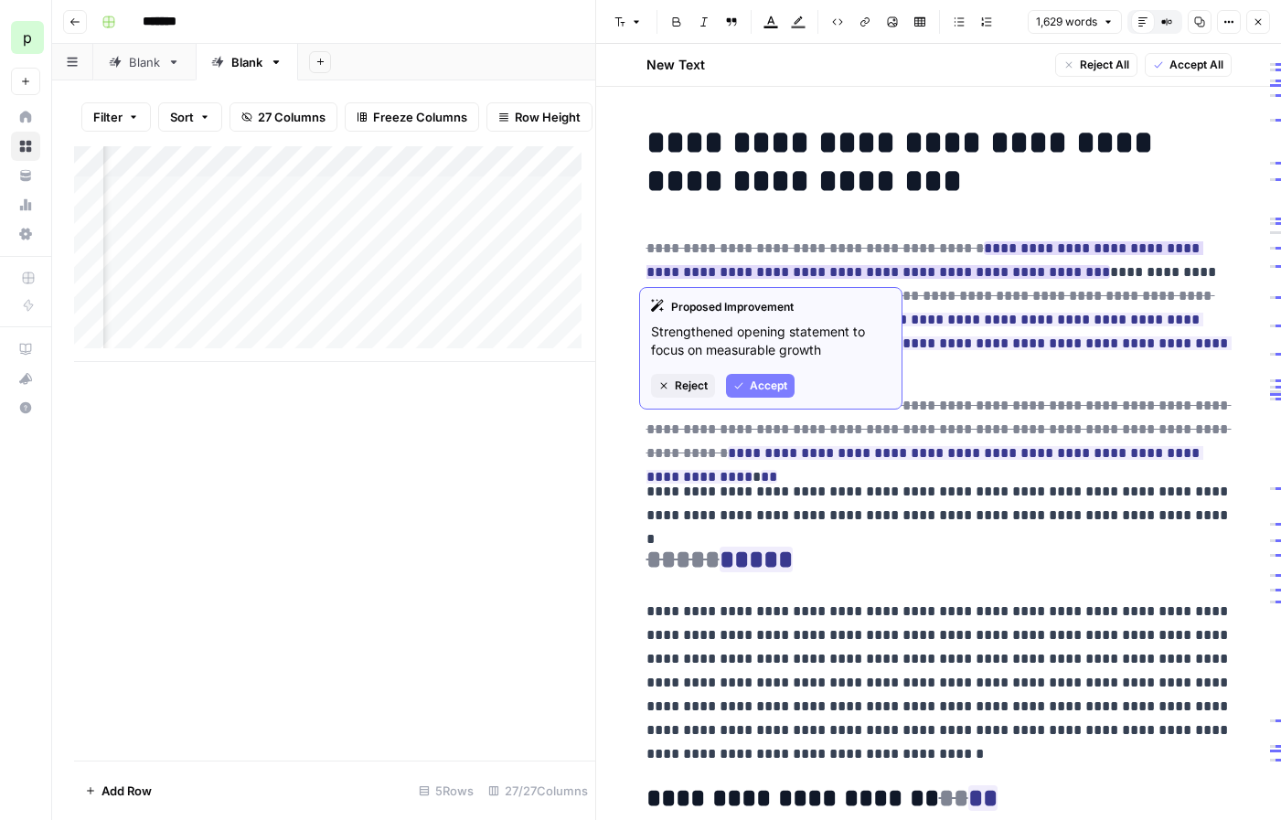
click at [753, 388] on span "Accept" at bounding box center [768, 386] width 37 height 16
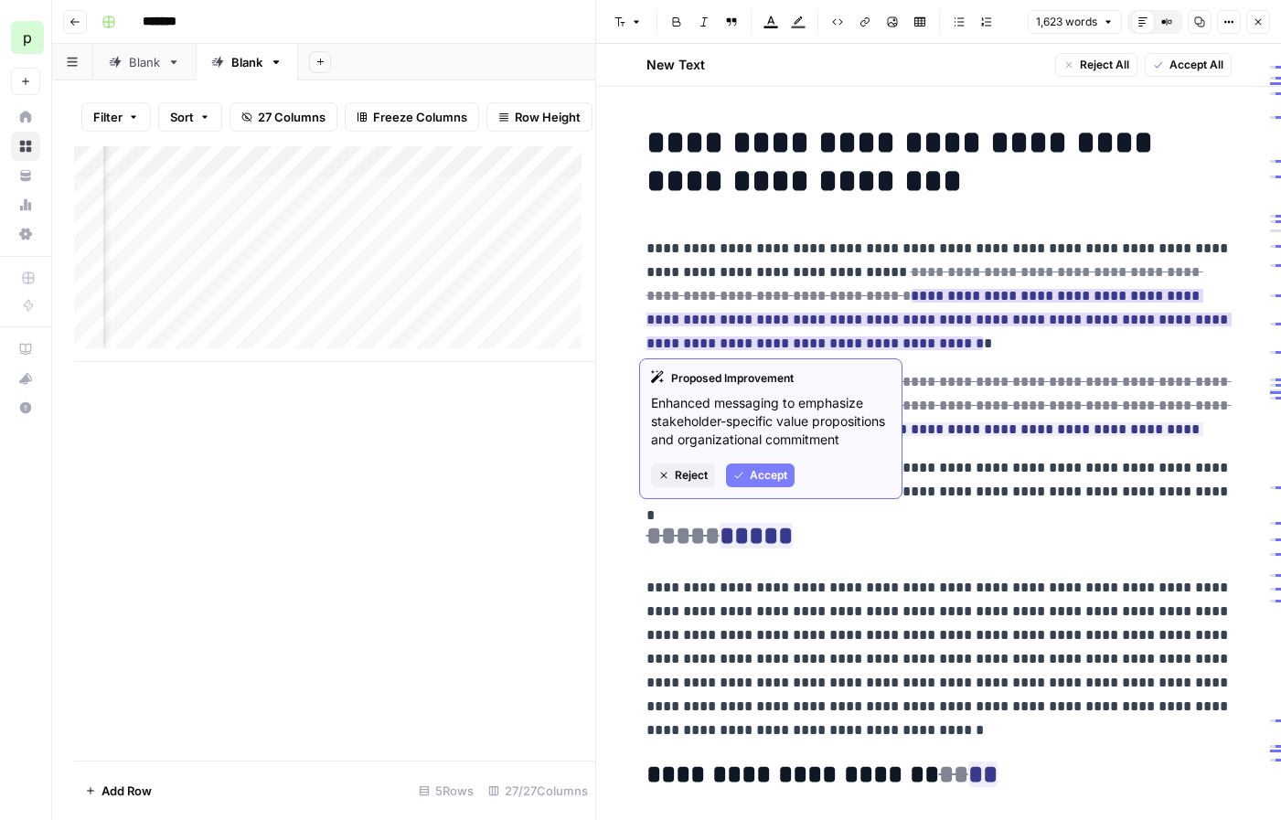
click at [757, 474] on span "Accept" at bounding box center [768, 475] width 37 height 16
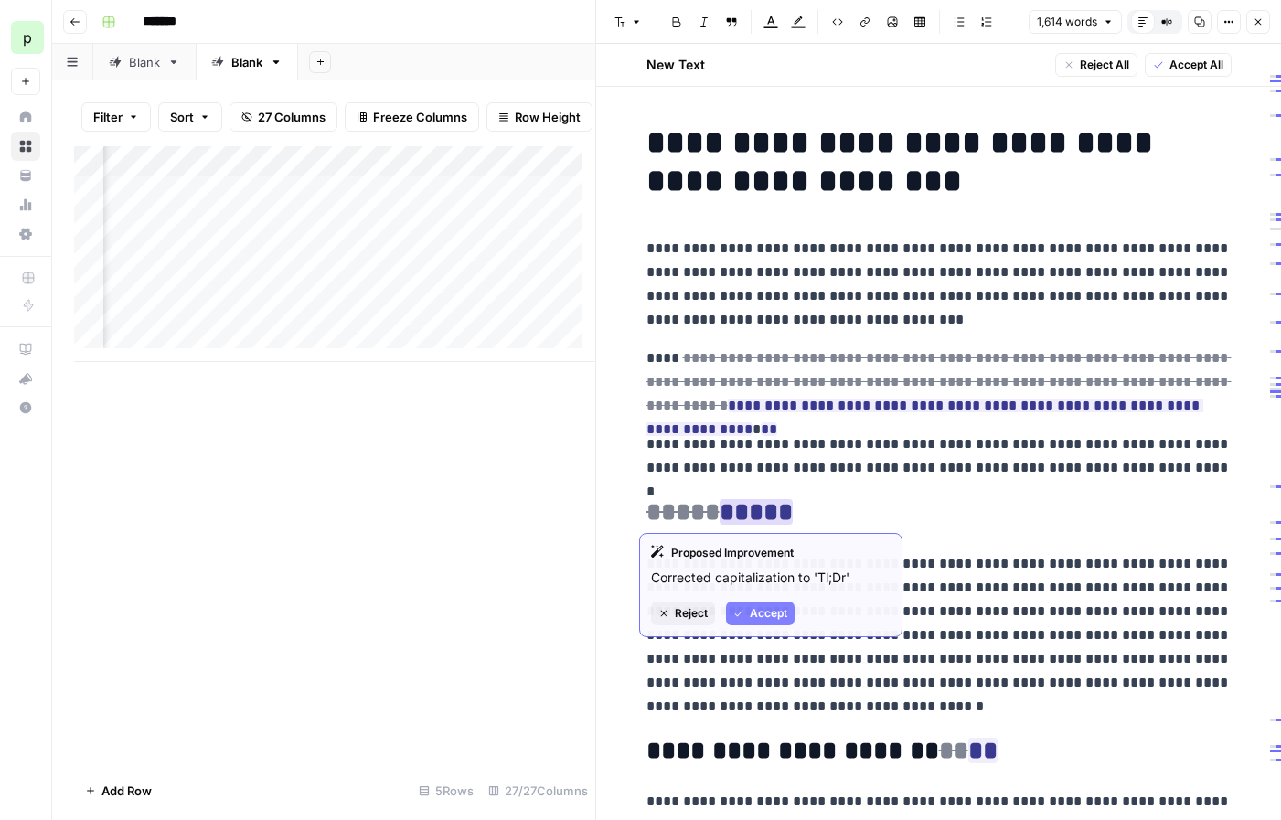
click at [760, 507] on ins "*****" at bounding box center [756, 512] width 73 height 26
click at [760, 617] on span "Accept" at bounding box center [768, 613] width 37 height 16
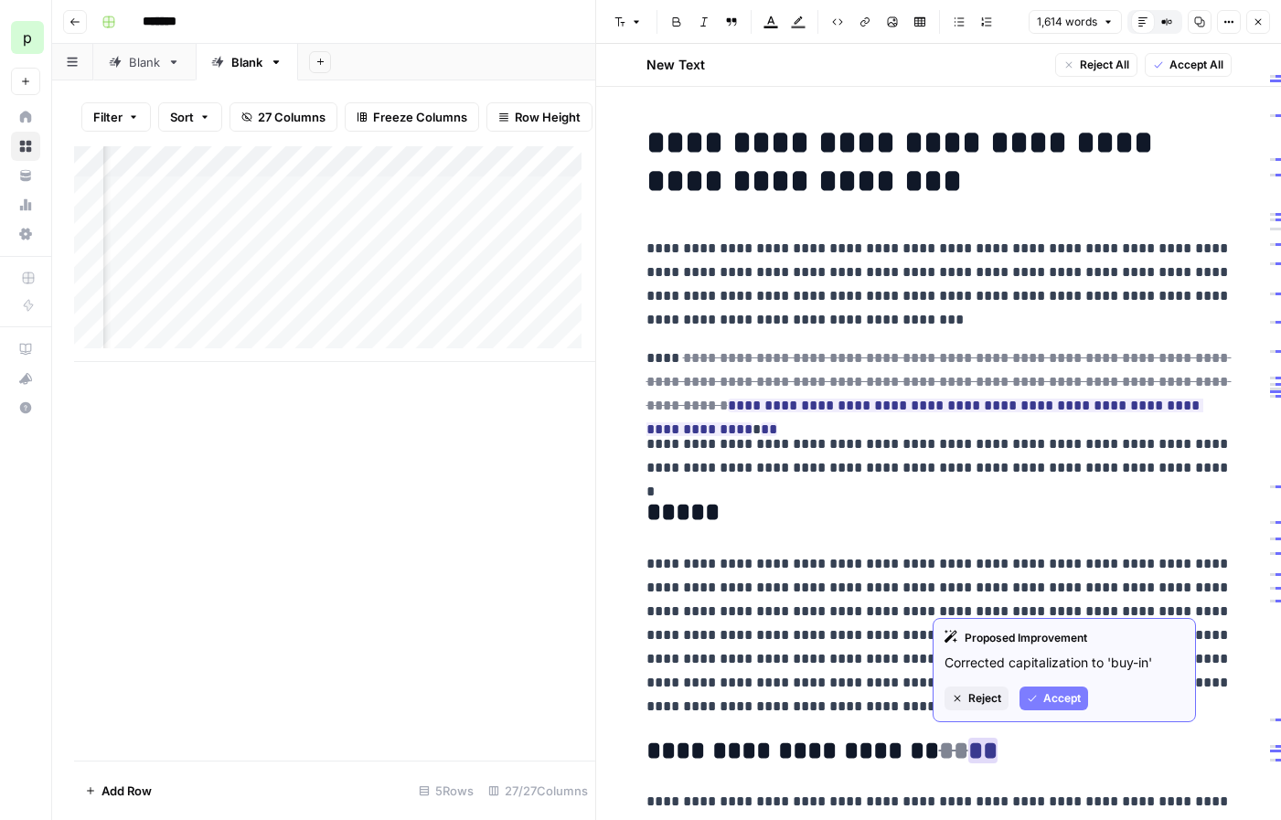
click at [1040, 697] on button "Accept" at bounding box center [1053, 699] width 69 height 24
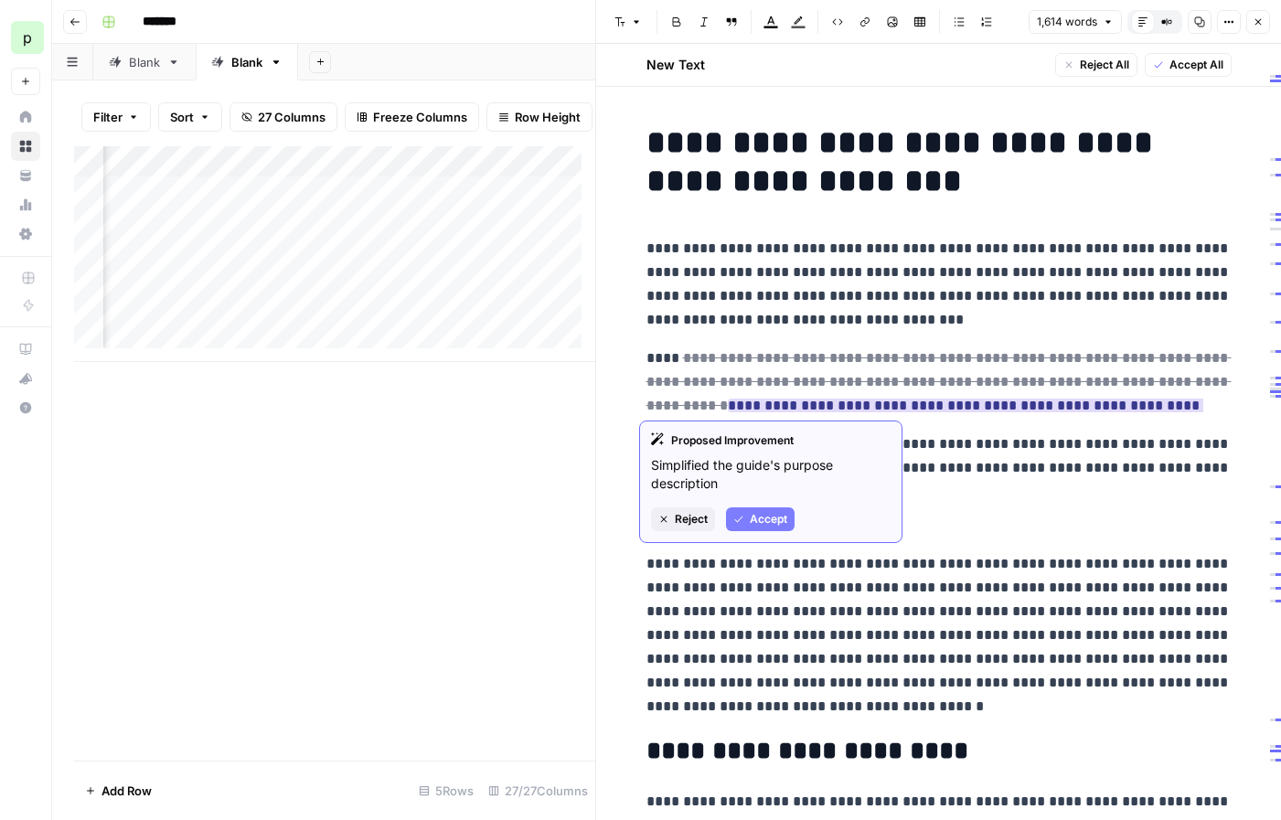
click at [752, 513] on span "Accept" at bounding box center [768, 519] width 37 height 16
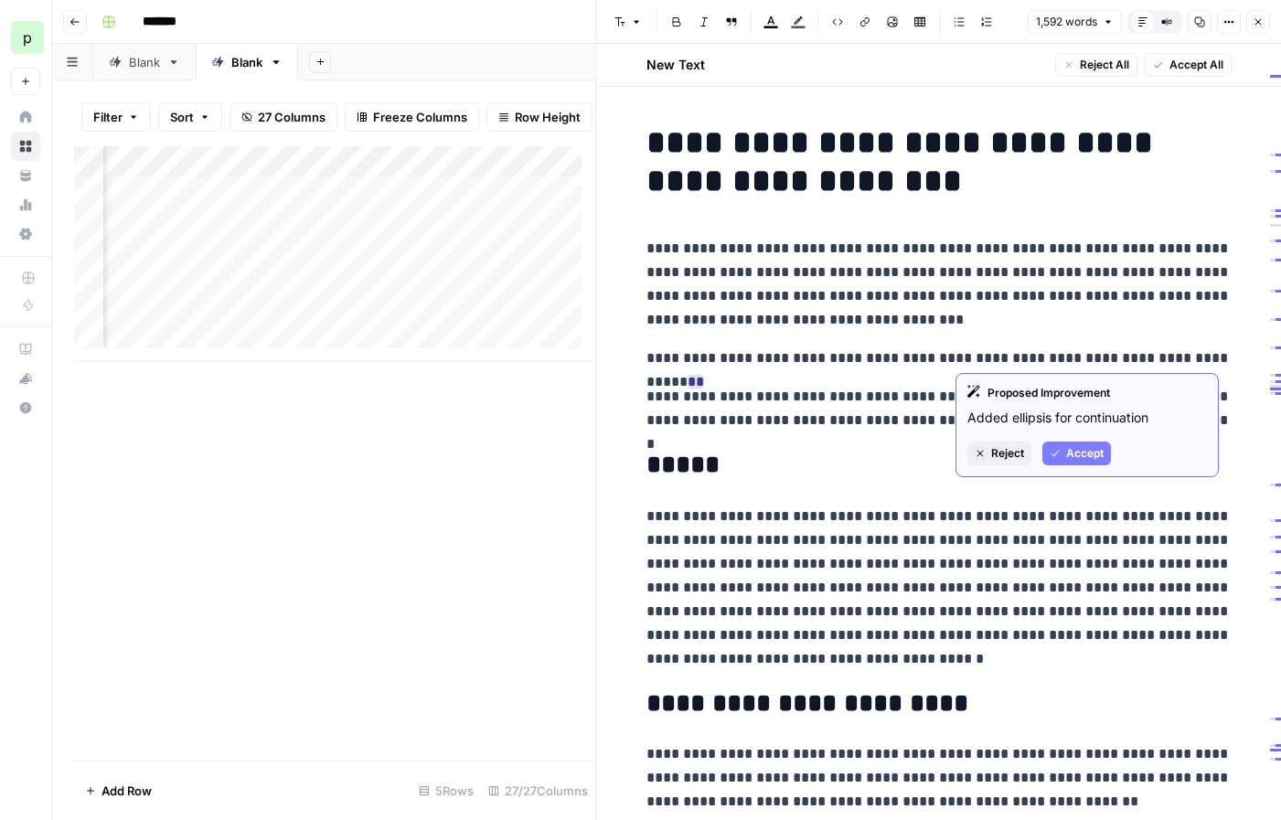
click at [1094, 445] on span "Accept" at bounding box center [1084, 453] width 37 height 16
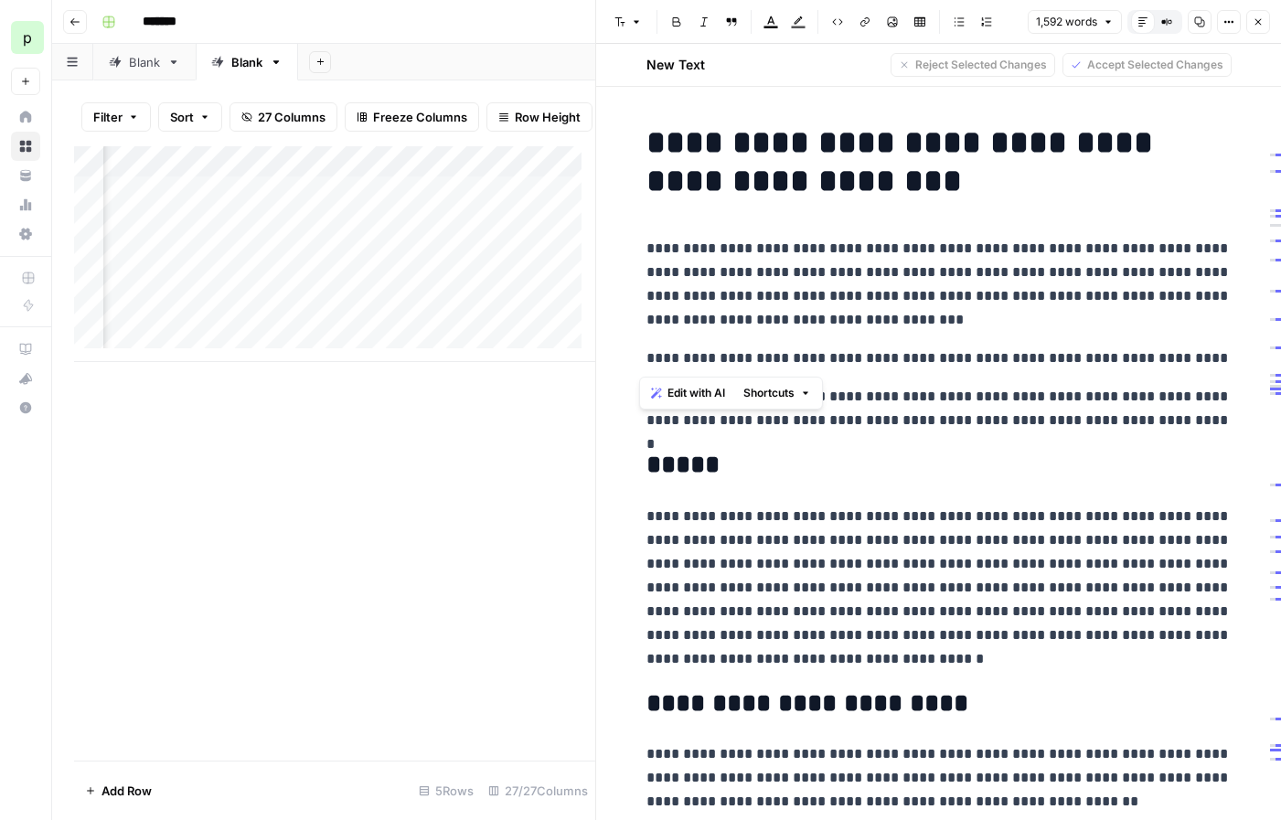
drag, startPoint x: 1222, startPoint y: 362, endPoint x: 635, endPoint y: 353, distance: 587.1
click at [985, 404] on p "**********" at bounding box center [938, 409] width 585 height 48
click at [1204, 62] on span "Accept All" at bounding box center [1196, 65] width 54 height 16
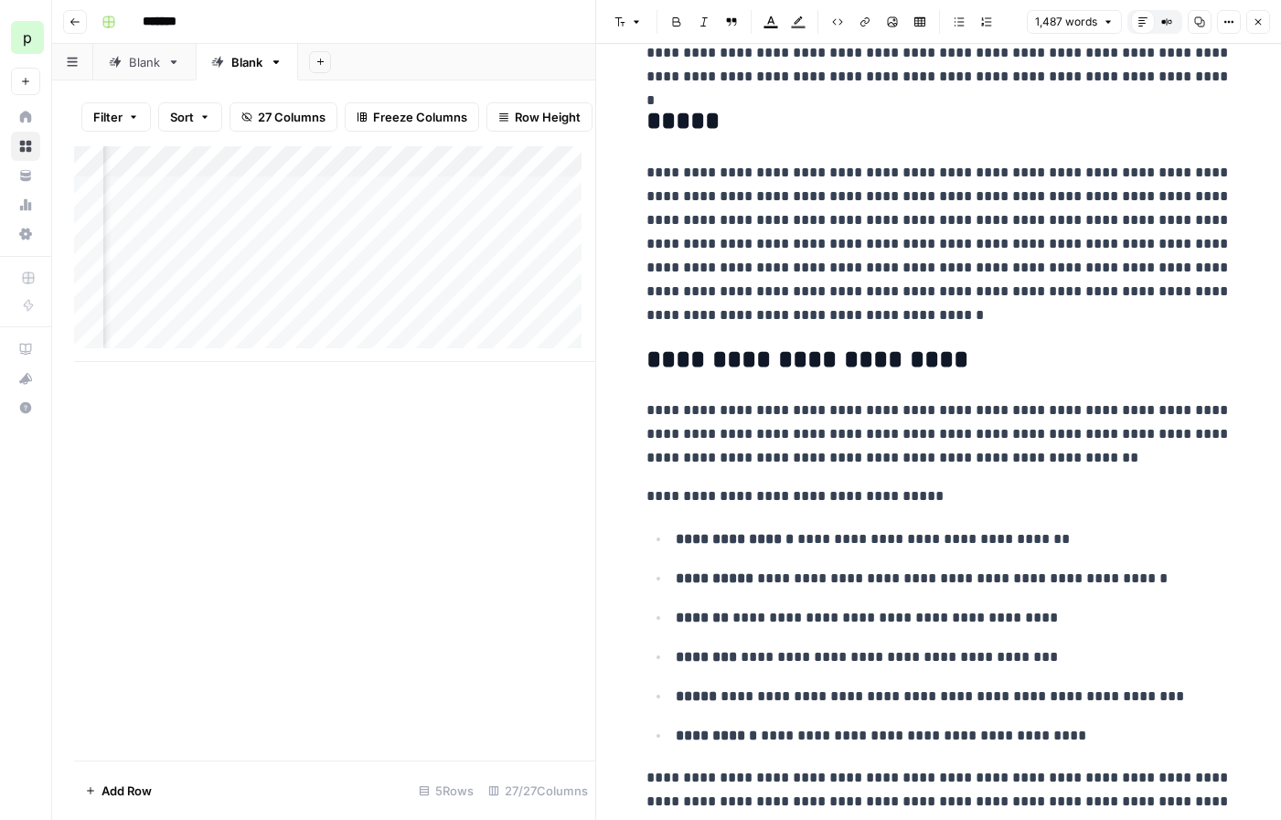
scroll to position [0, 0]
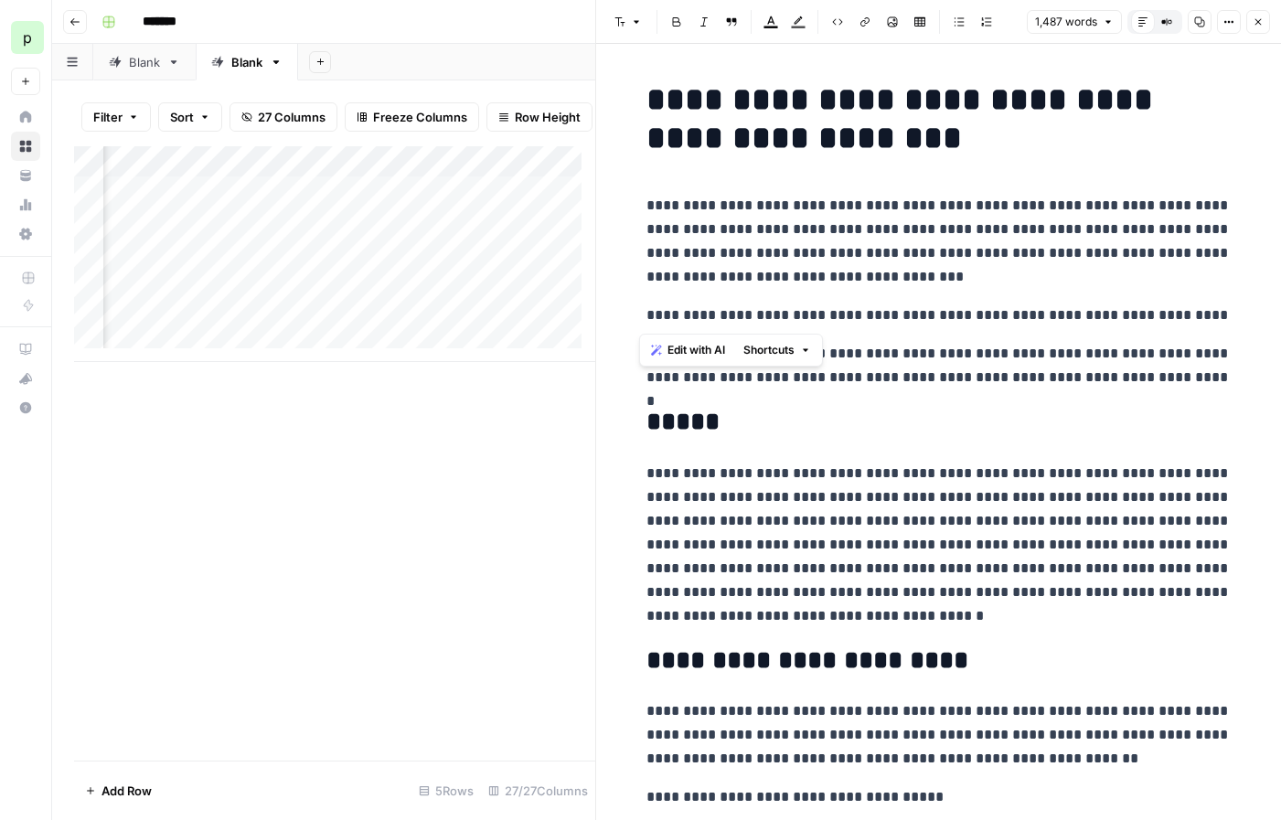
click at [763, 354] on span "Shortcuts" at bounding box center [768, 350] width 51 height 16
click at [700, 347] on span "Edit with AI" at bounding box center [696, 350] width 58 height 16
click at [934, 271] on p "**********" at bounding box center [938, 241] width 585 height 95
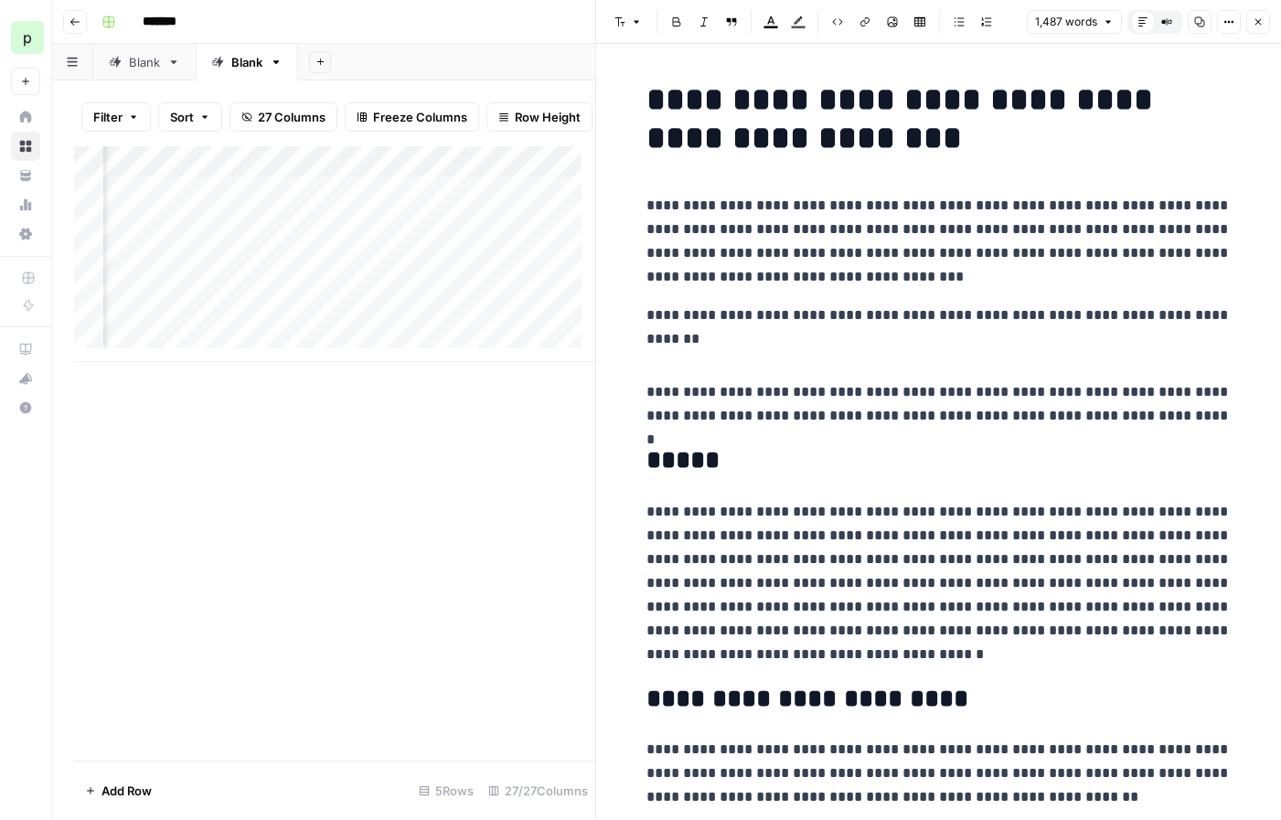
click at [743, 346] on p at bounding box center [938, 354] width 585 height 24
click at [685, 424] on span "Edit with AI" at bounding box center [696, 427] width 58 height 16
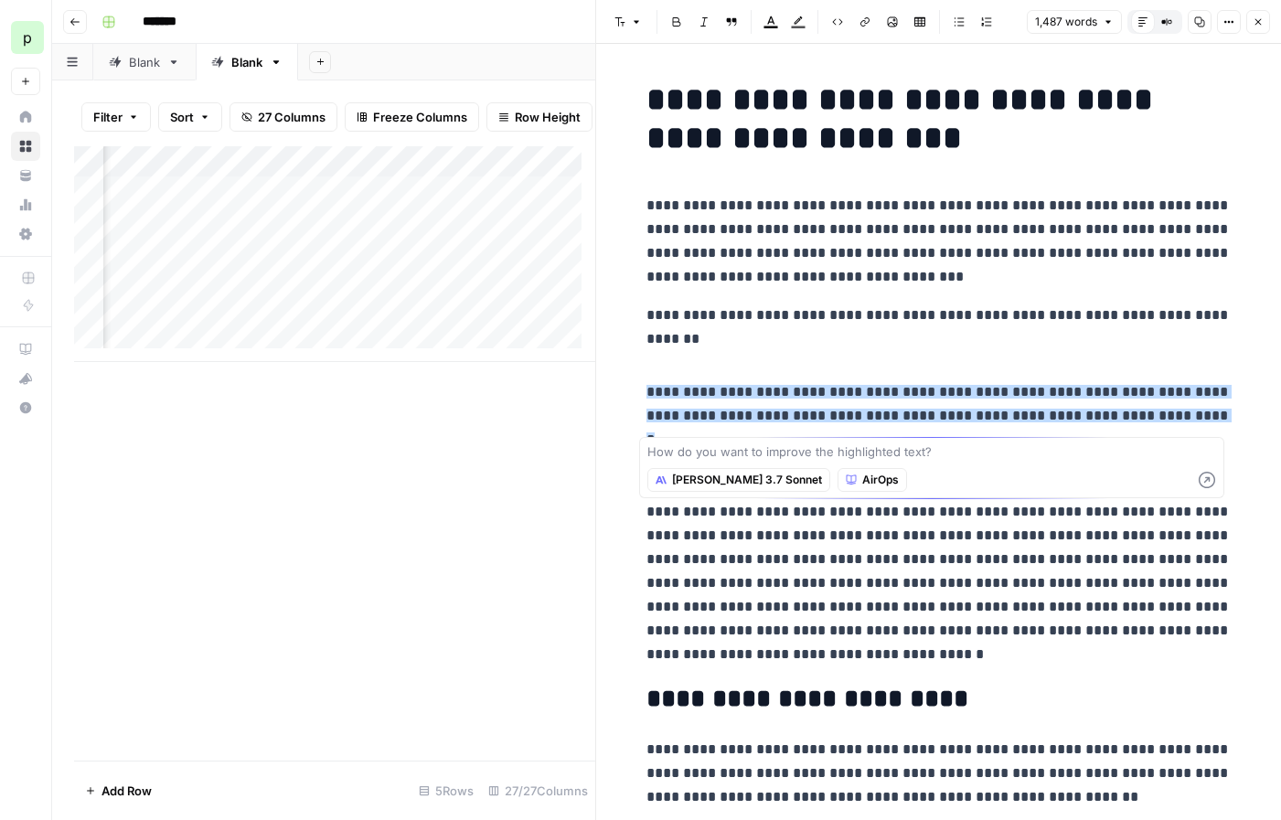
click at [698, 325] on p "**********" at bounding box center [938, 316] width 585 height 24
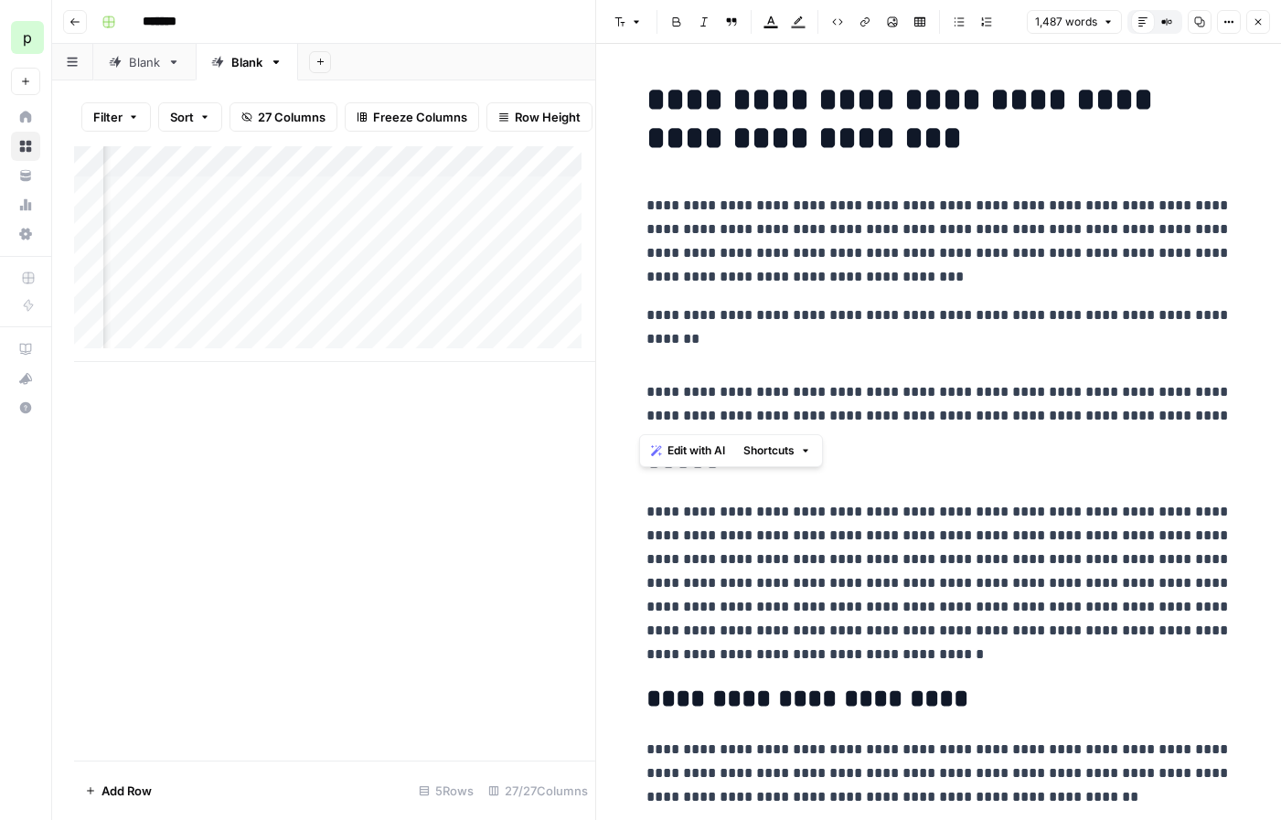
drag, startPoint x: 639, startPoint y: 310, endPoint x: 1178, endPoint y: 422, distance: 550.2
click at [678, 444] on span "Edit with AI" at bounding box center [696, 451] width 58 height 16
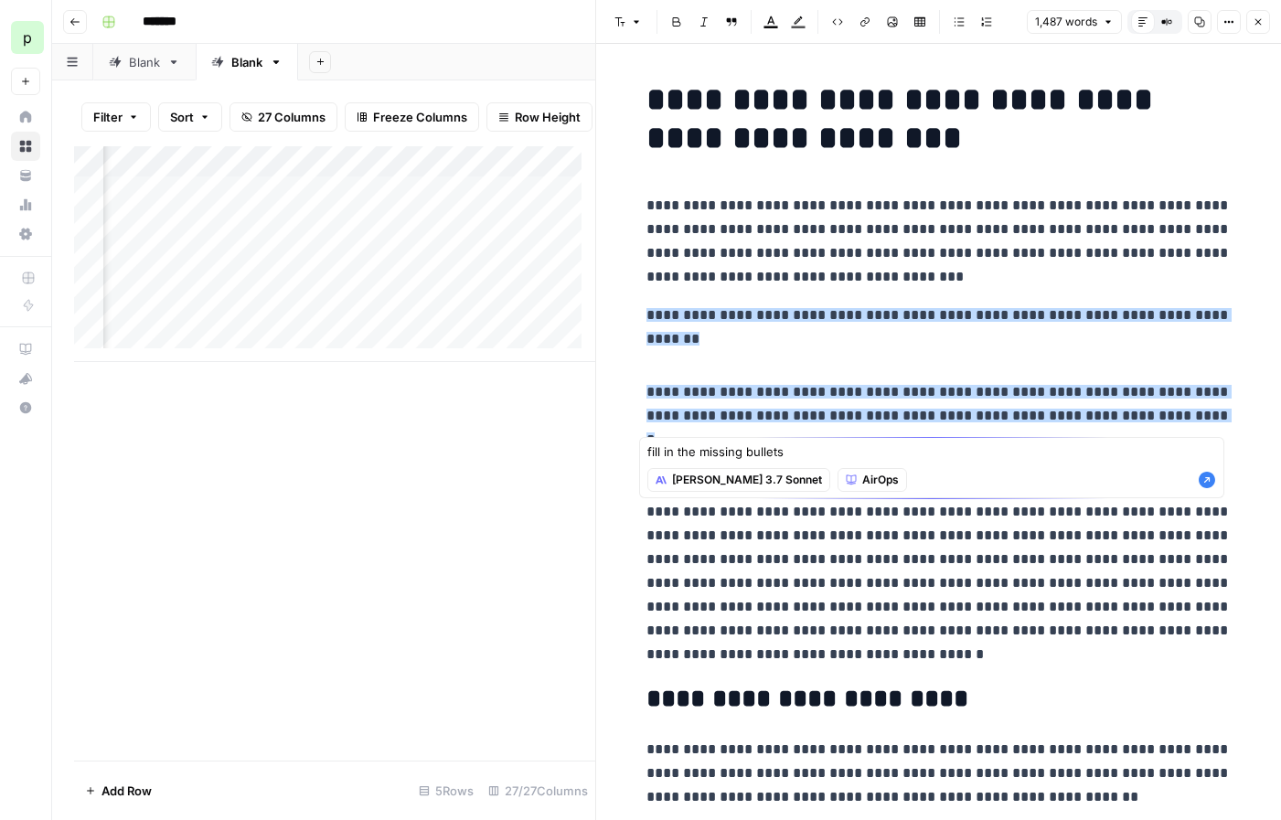
type textarea "fill in the missing bullets"
click at [720, 476] on span "Claude 3.7 Sonnet" at bounding box center [747, 480] width 150 height 16
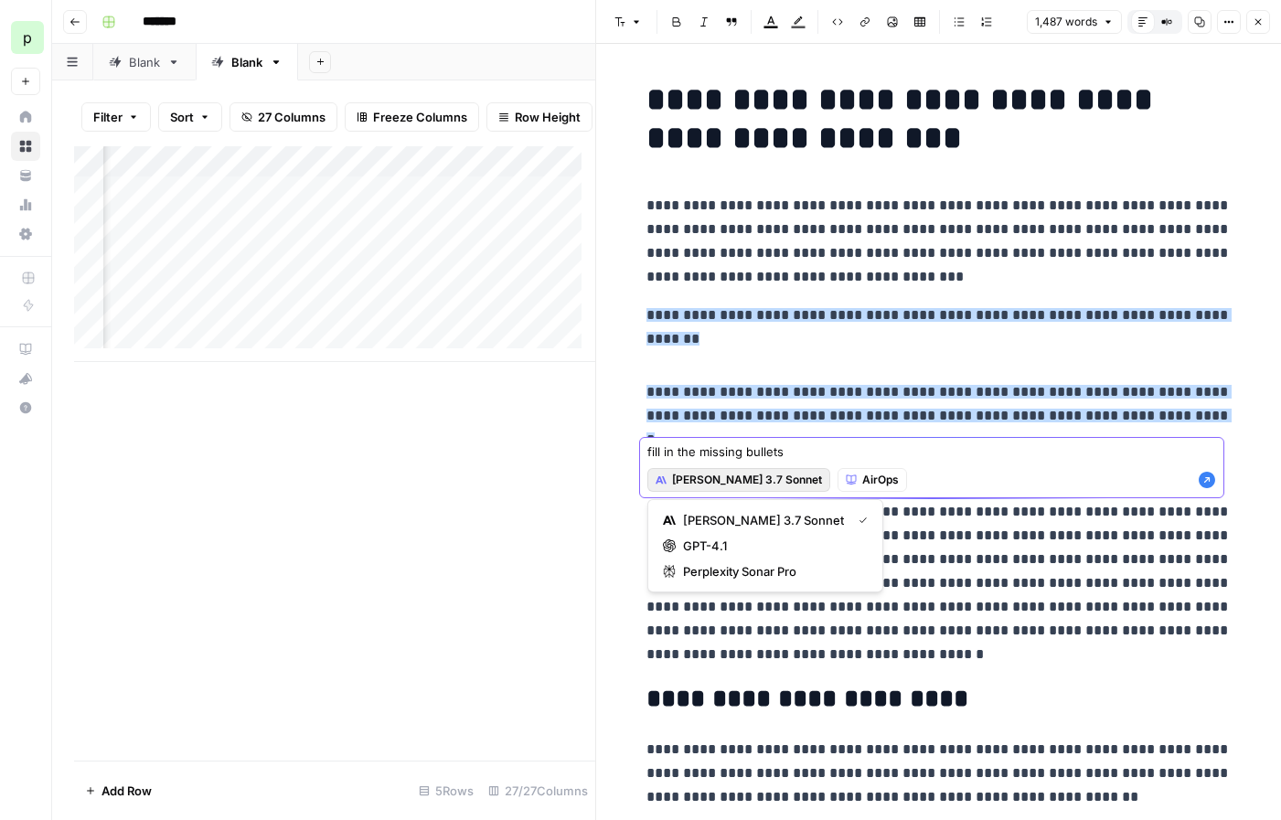
click at [720, 476] on span "Claude 3.7 Sonnet" at bounding box center [747, 480] width 150 height 16
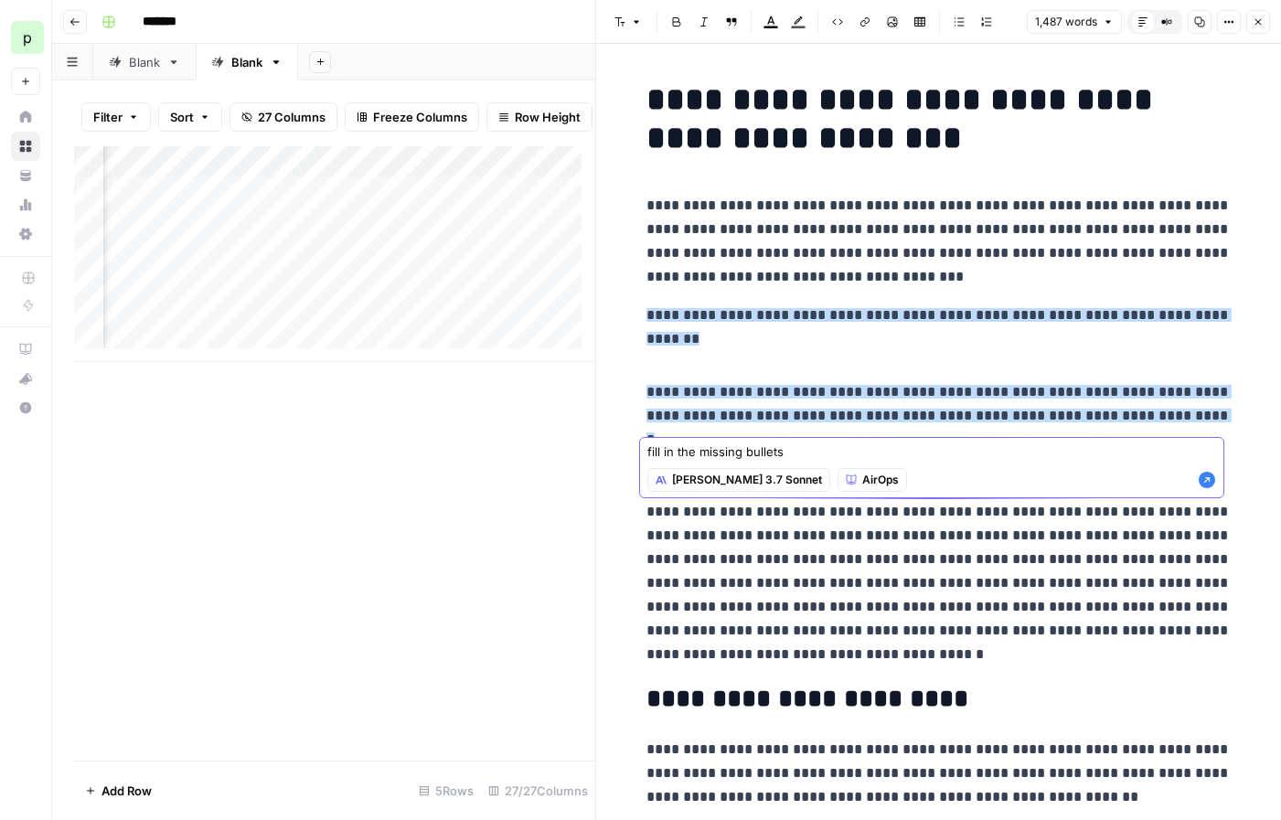
click at [1208, 480] on icon "button" at bounding box center [1207, 480] width 18 height 18
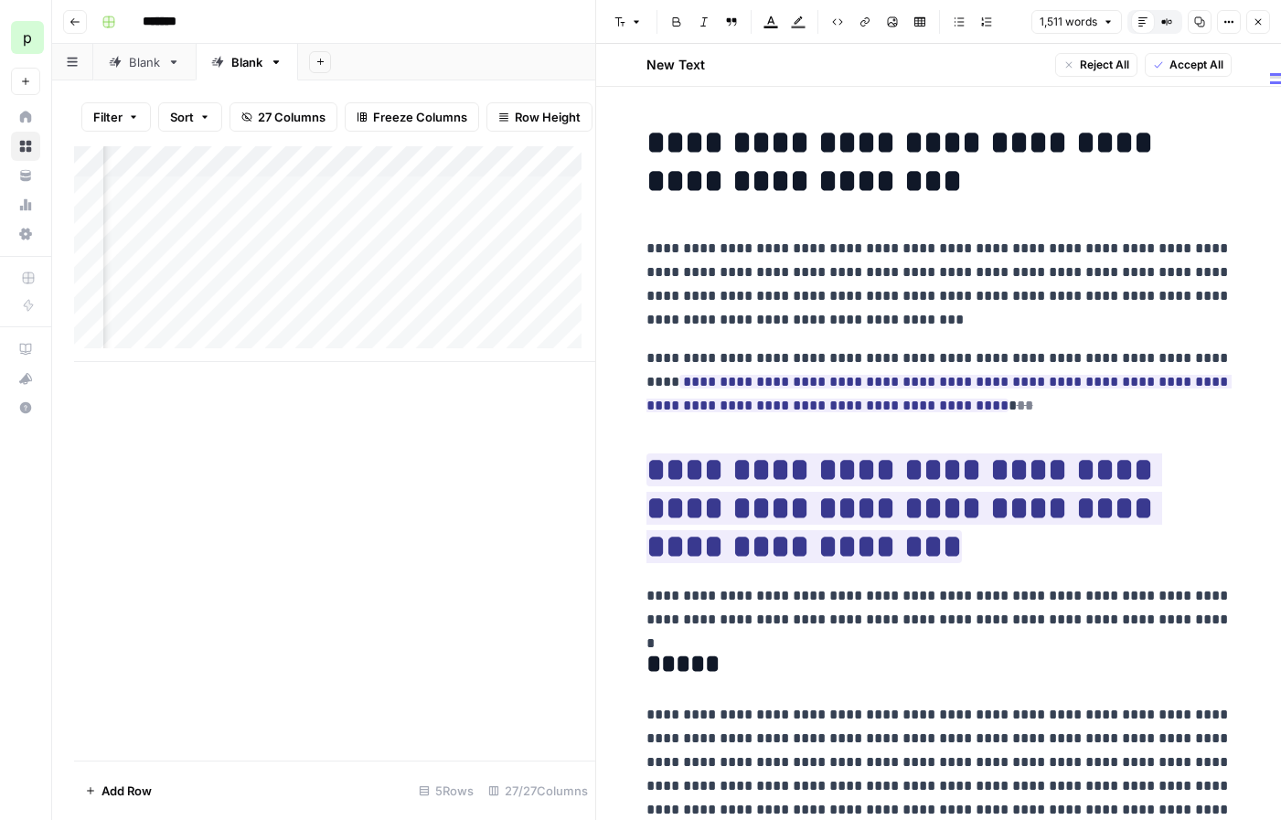
click at [1198, 527] on h1 "**********" at bounding box center [938, 508] width 585 height 115
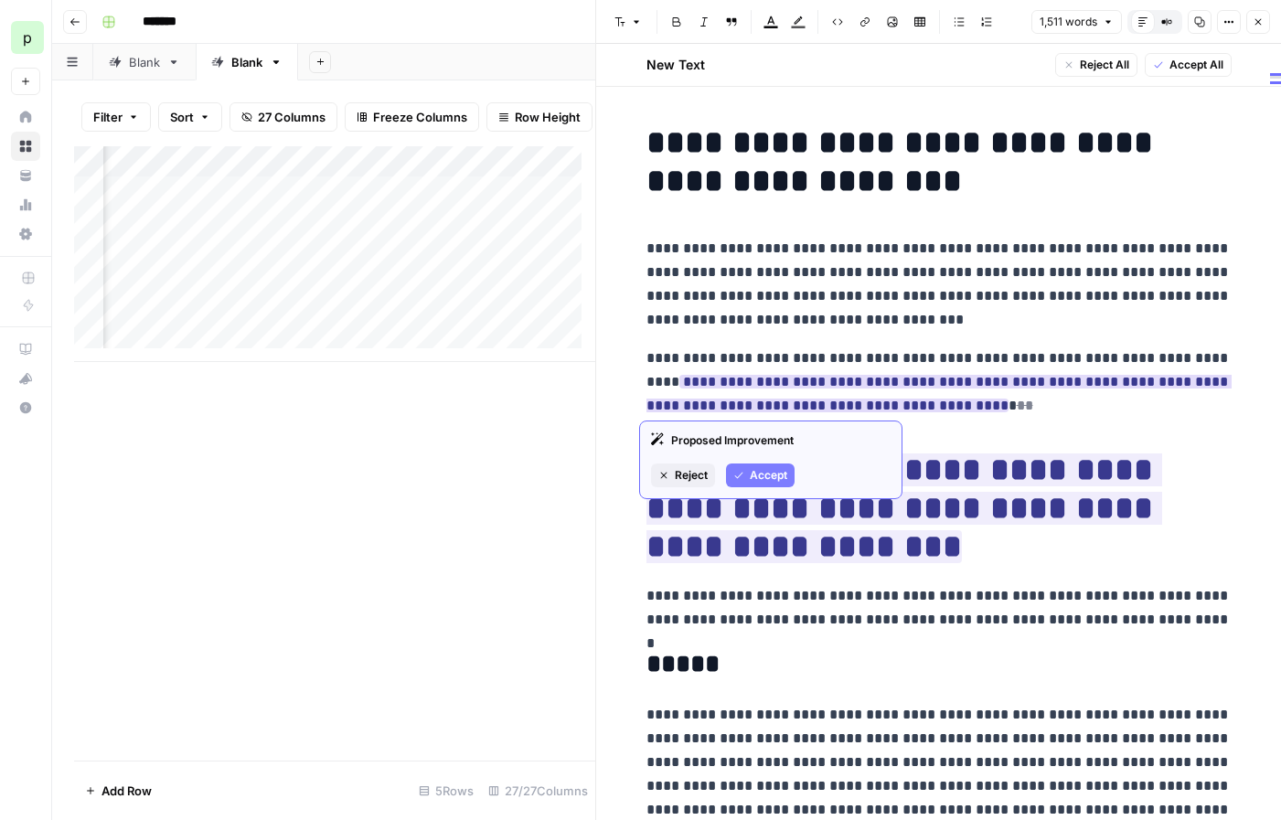
click at [671, 469] on button "Reject" at bounding box center [683, 476] width 64 height 24
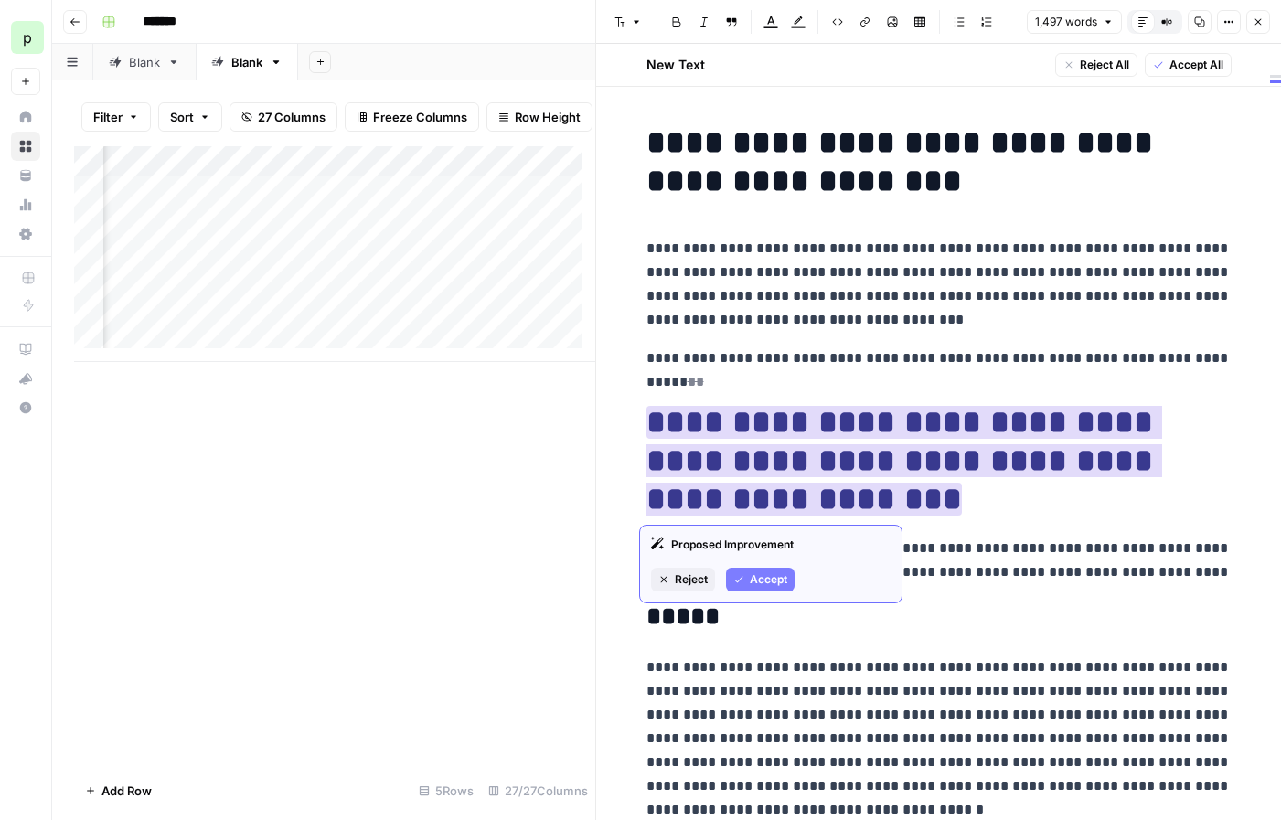
click at [679, 584] on span "Reject" at bounding box center [691, 579] width 33 height 16
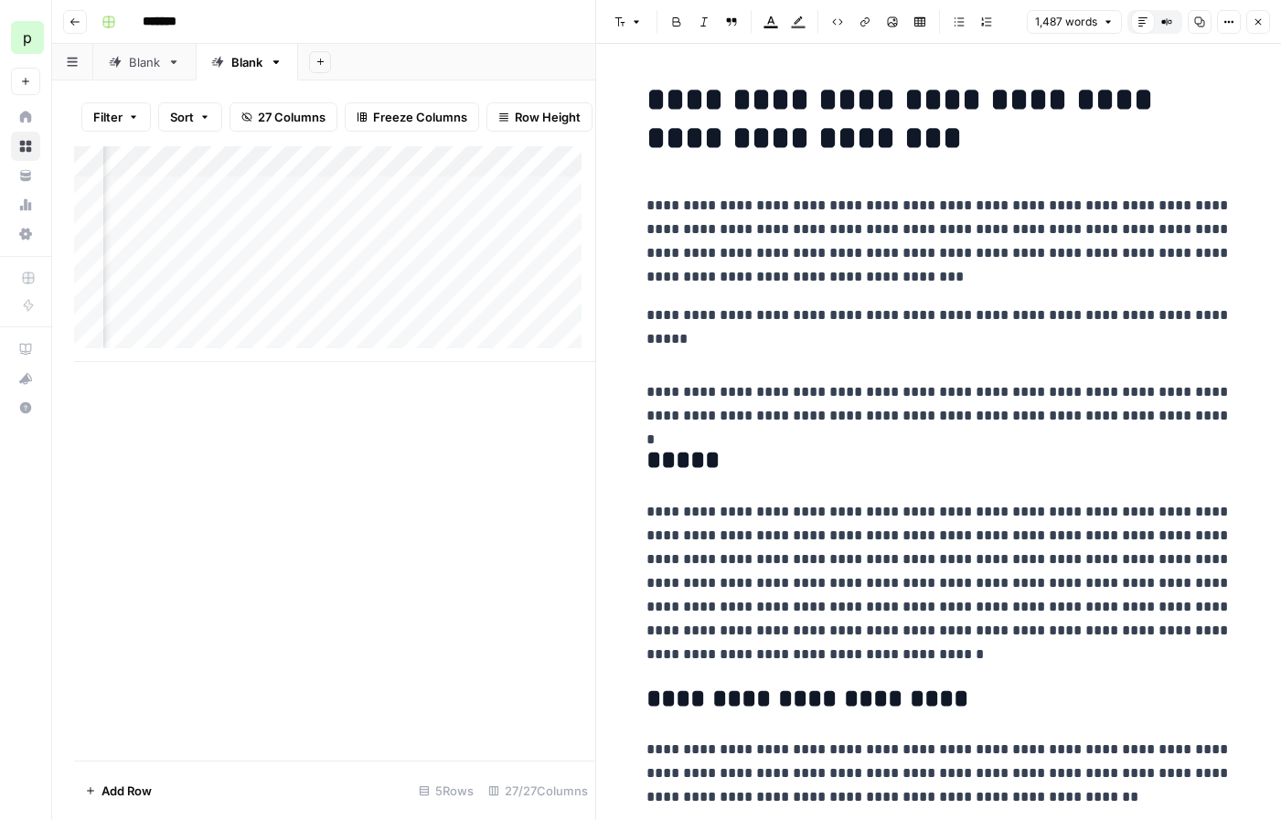
click at [966, 24] on button "Bulleted list" at bounding box center [959, 22] width 24 height 24
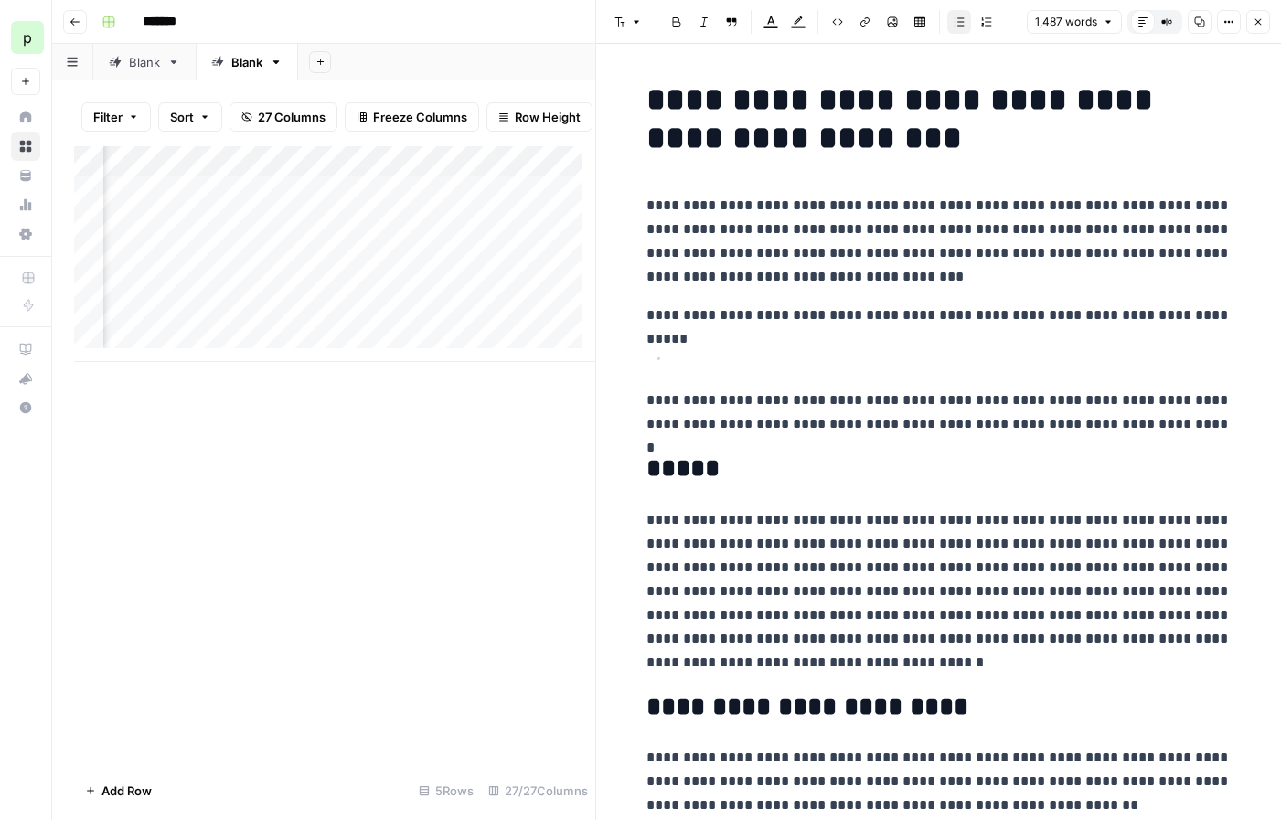
click at [1230, 25] on icon "button" at bounding box center [1228, 21] width 11 height 11
click at [1214, 62] on div "button" at bounding box center [1206, 62] width 23 height 13
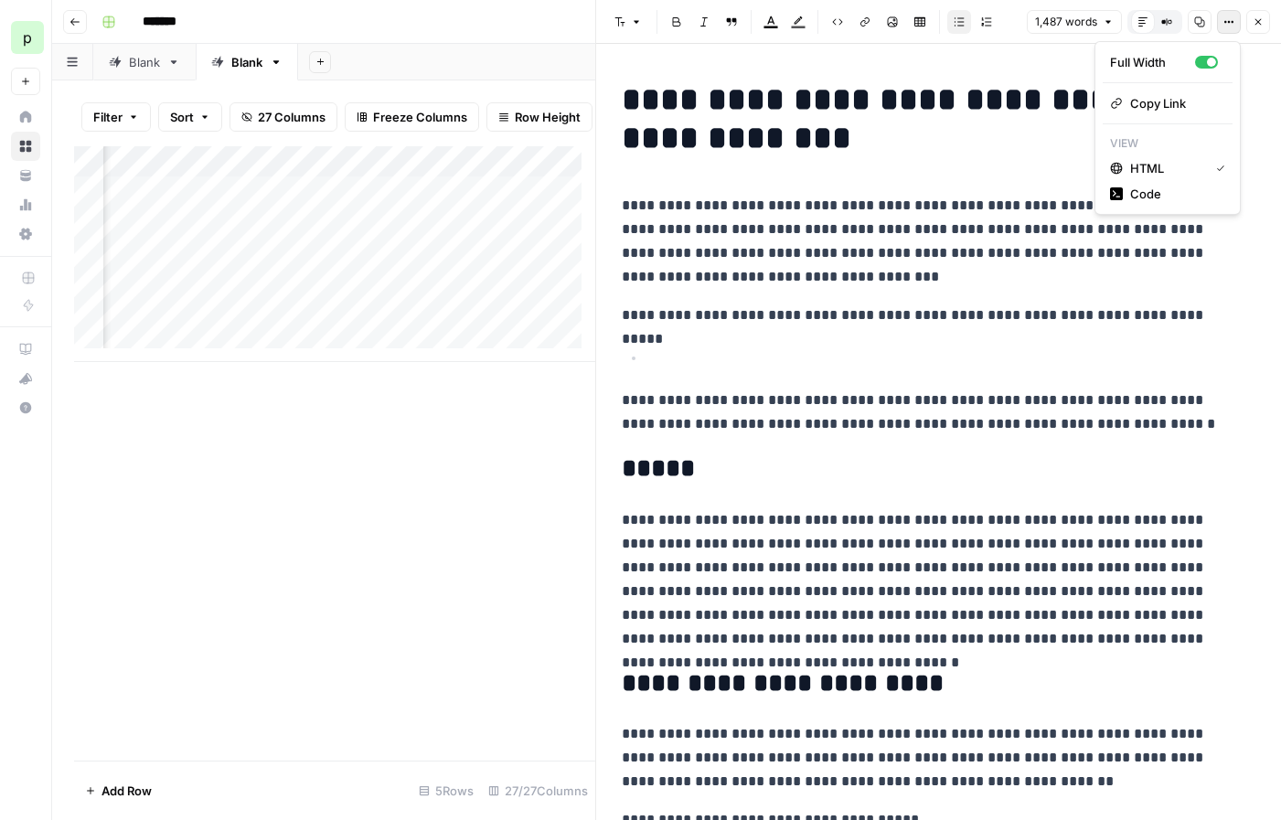
click at [1223, 26] on icon "button" at bounding box center [1228, 21] width 11 height 11
click at [1208, 67] on div "button" at bounding box center [1206, 62] width 23 height 13
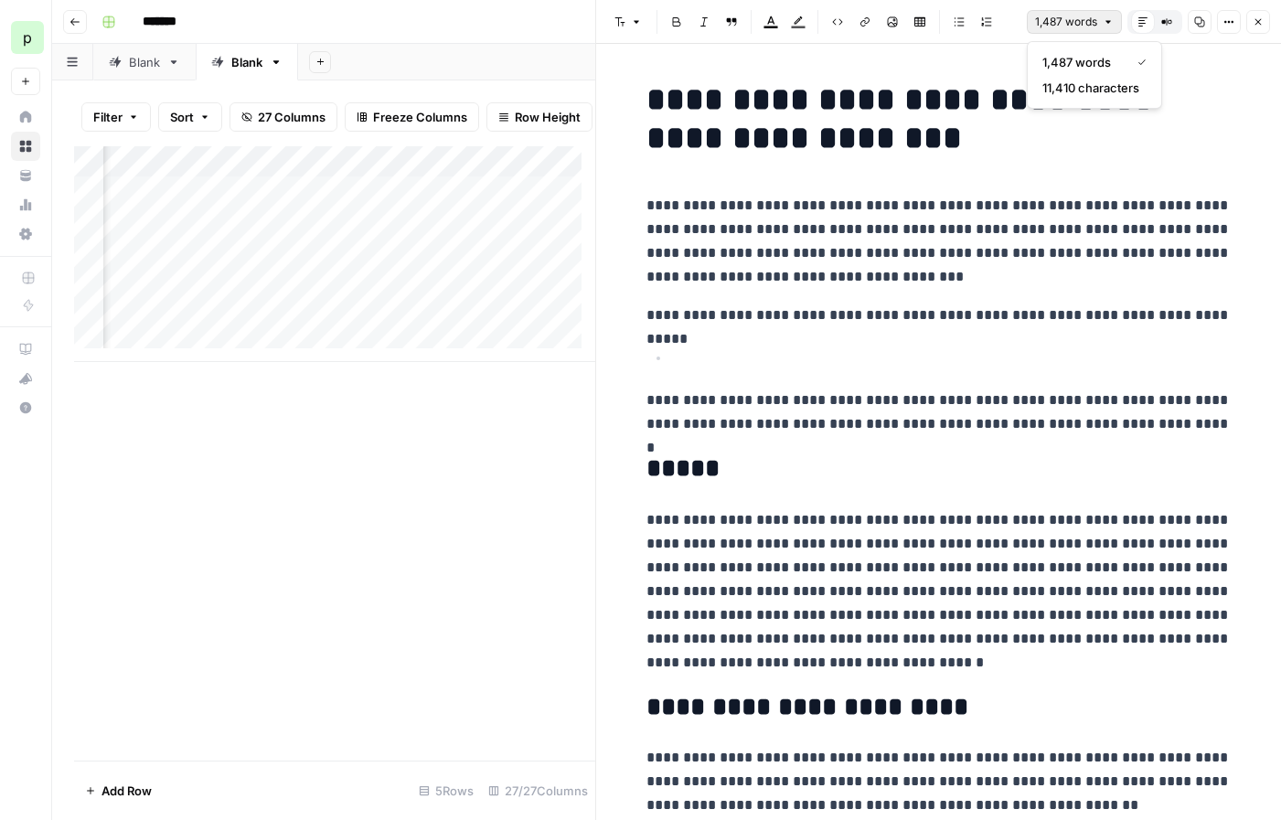
click at [1094, 27] on span "1,487 words" at bounding box center [1066, 22] width 62 height 16
click at [1265, 23] on button "Close" at bounding box center [1258, 22] width 24 height 24
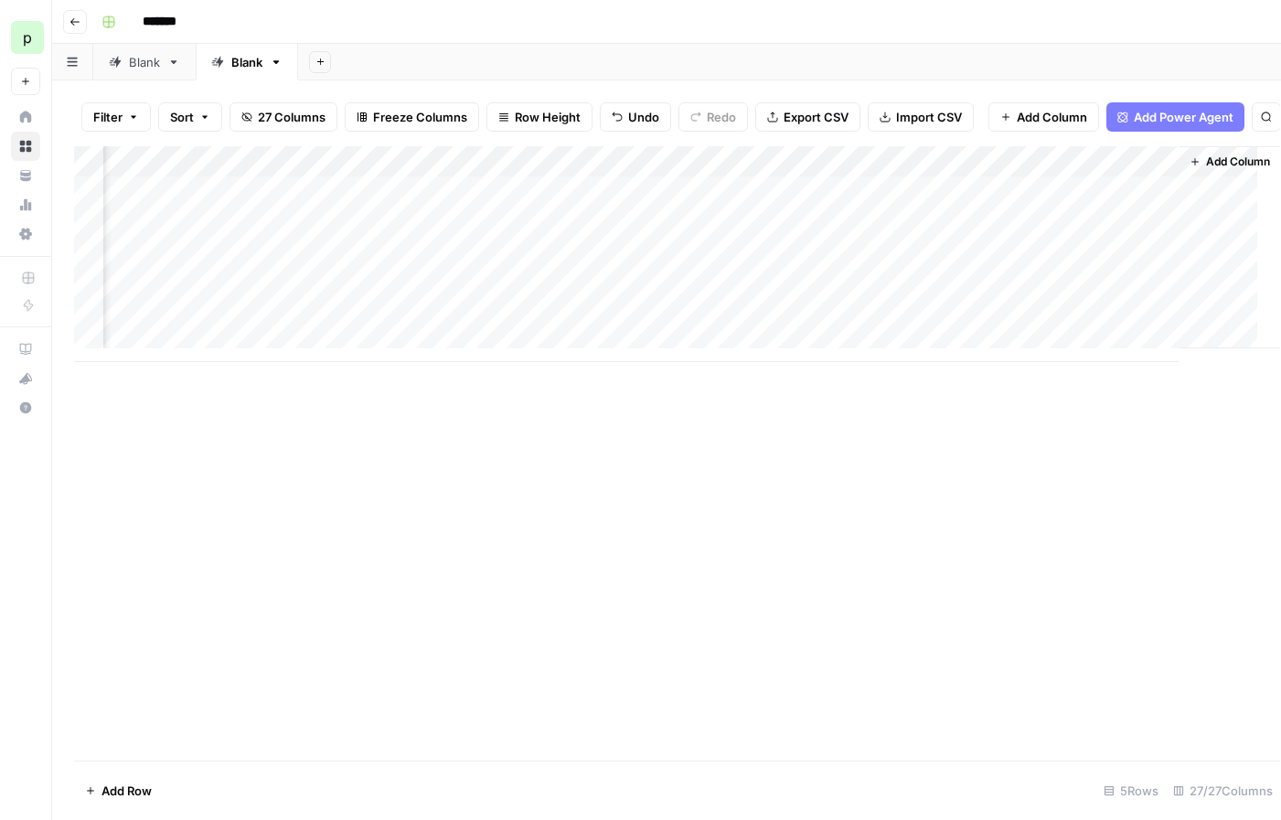
scroll to position [0, 3382]
click at [1148, 205] on div "Add Column" at bounding box center [666, 254] width 1185 height 216
click at [1148, 206] on div "Add Column" at bounding box center [666, 254] width 1185 height 216
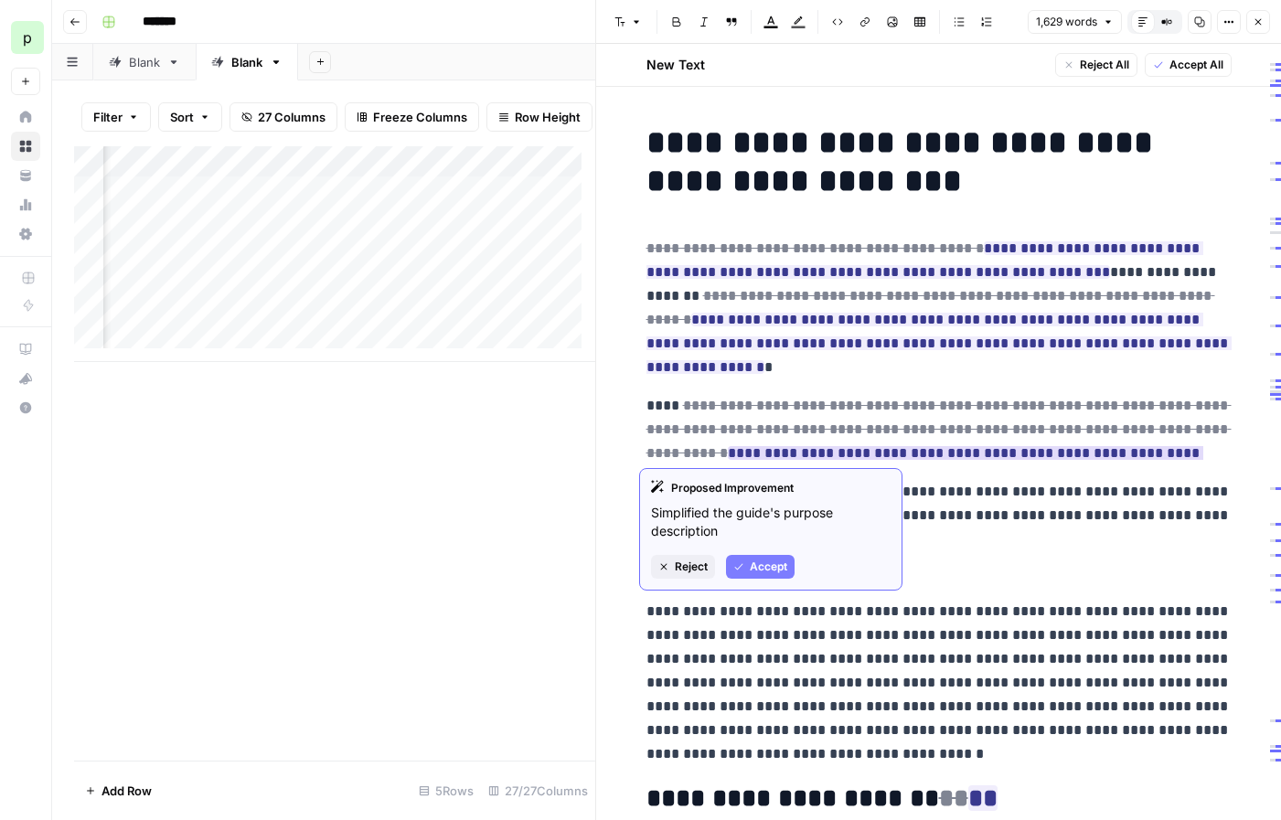
click at [690, 571] on span "Reject" at bounding box center [691, 567] width 33 height 16
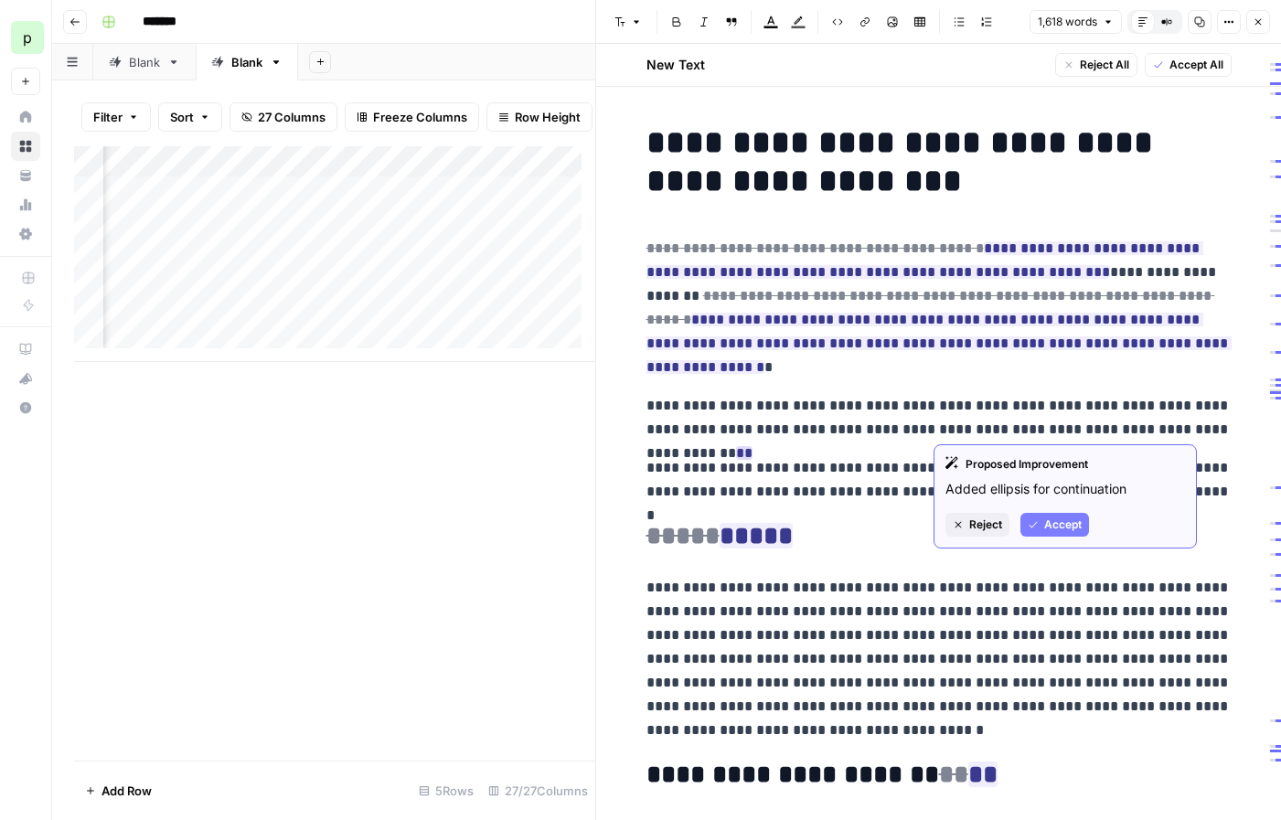
click at [966, 522] on button "Reject" at bounding box center [977, 525] width 64 height 24
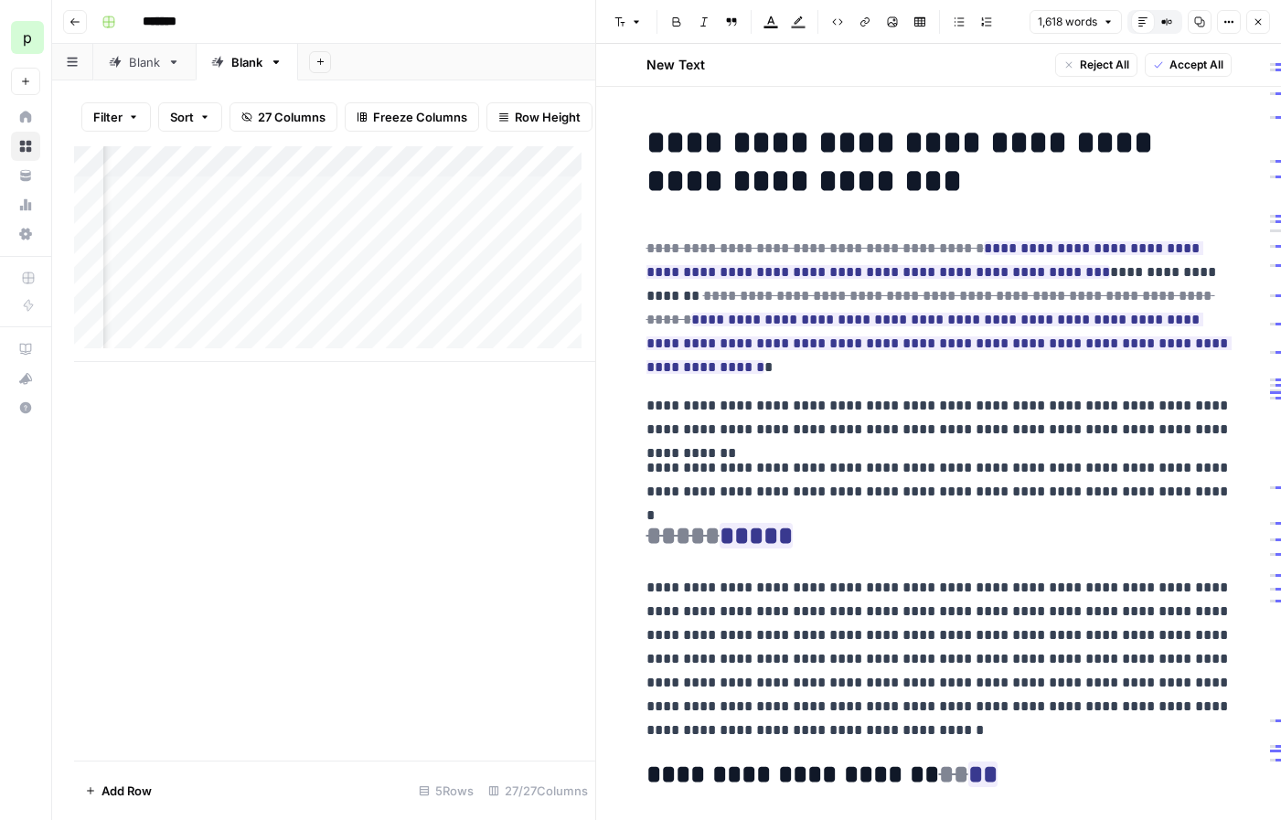
click at [1185, 59] on span "Accept All" at bounding box center [1196, 65] width 54 height 16
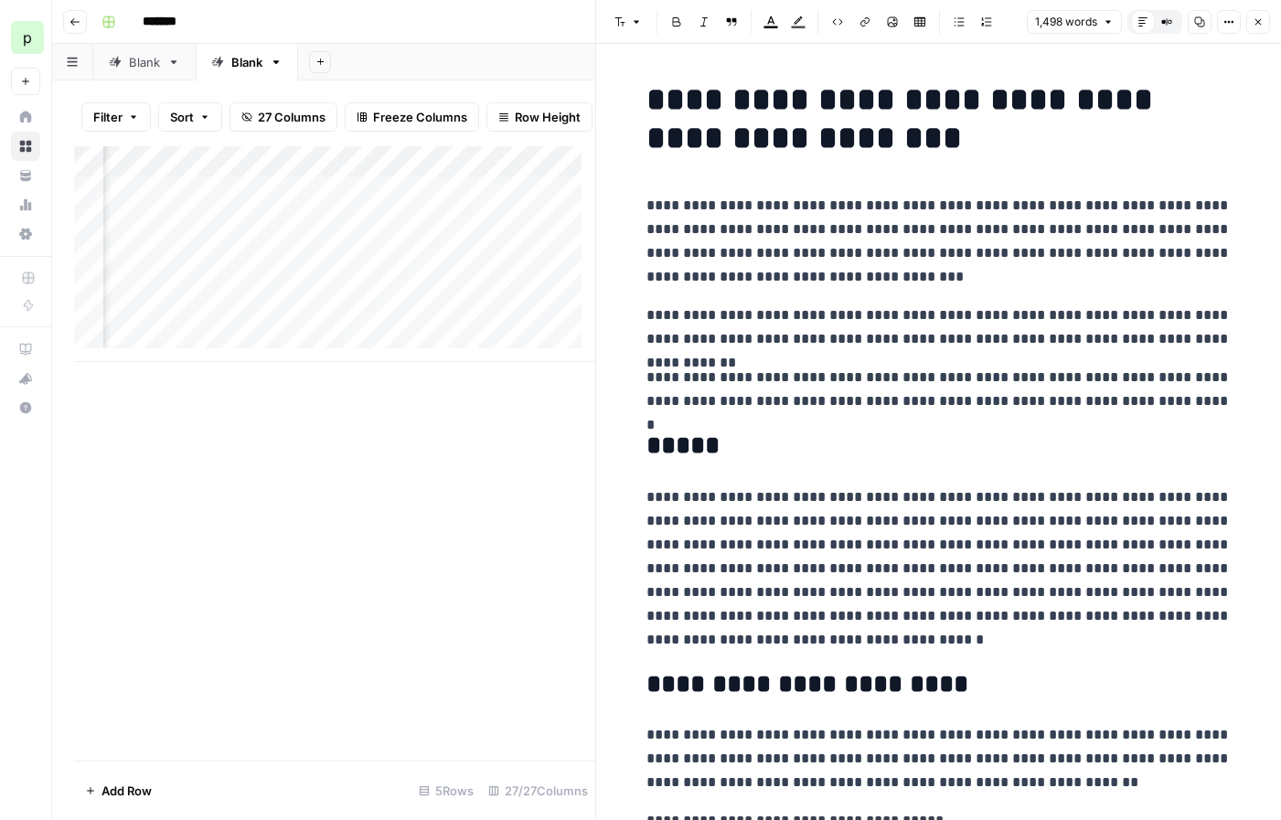
click at [1254, 23] on icon "button" at bounding box center [1258, 21] width 11 height 11
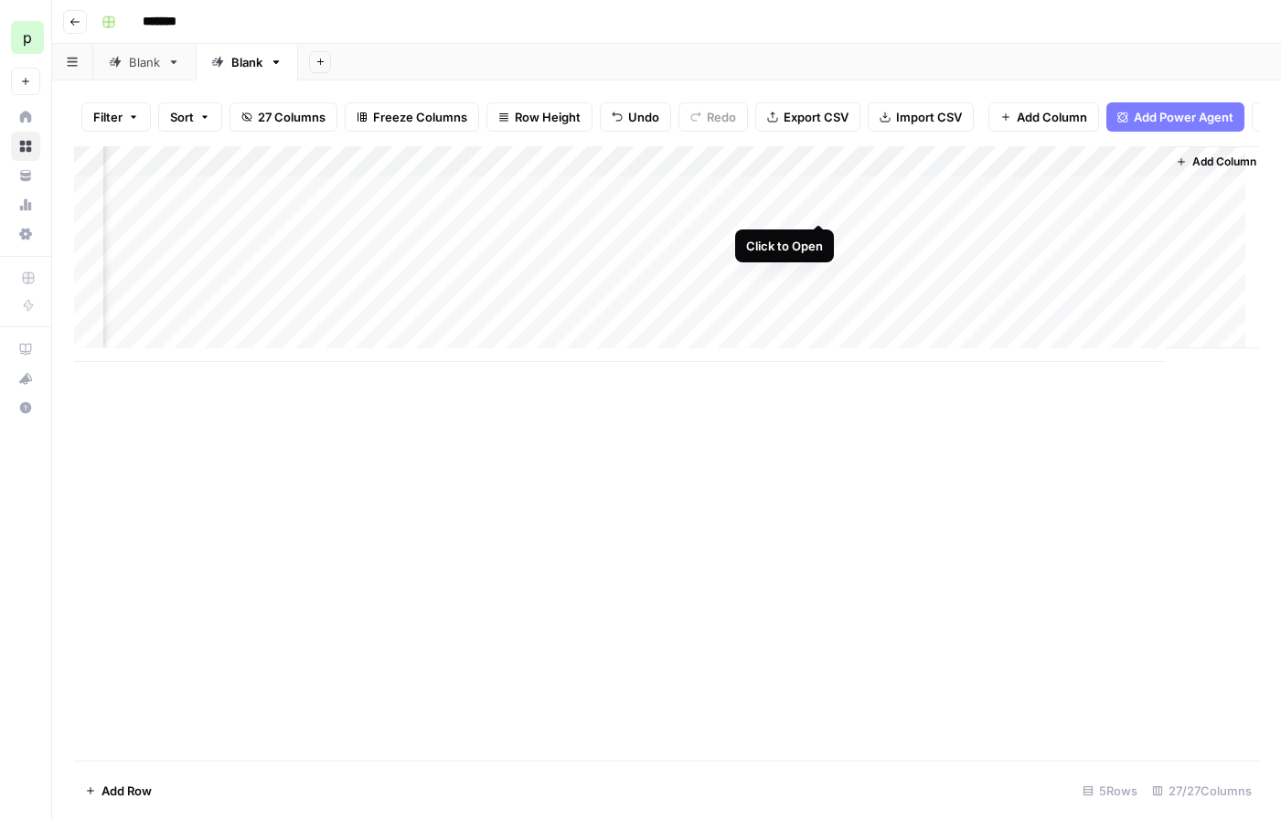
click at [816, 206] on div "Add Column" at bounding box center [666, 254] width 1185 height 216
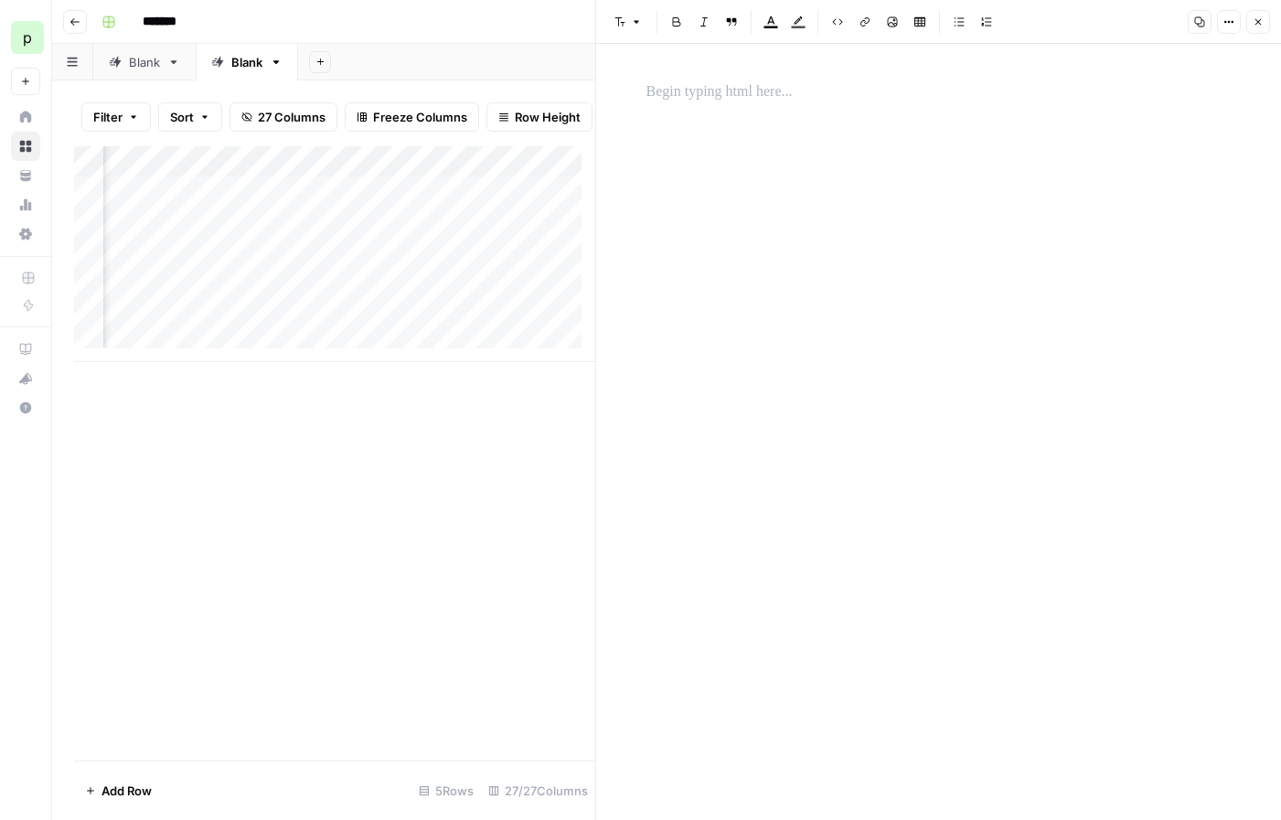
click at [1263, 22] on icon "button" at bounding box center [1258, 21] width 11 height 11
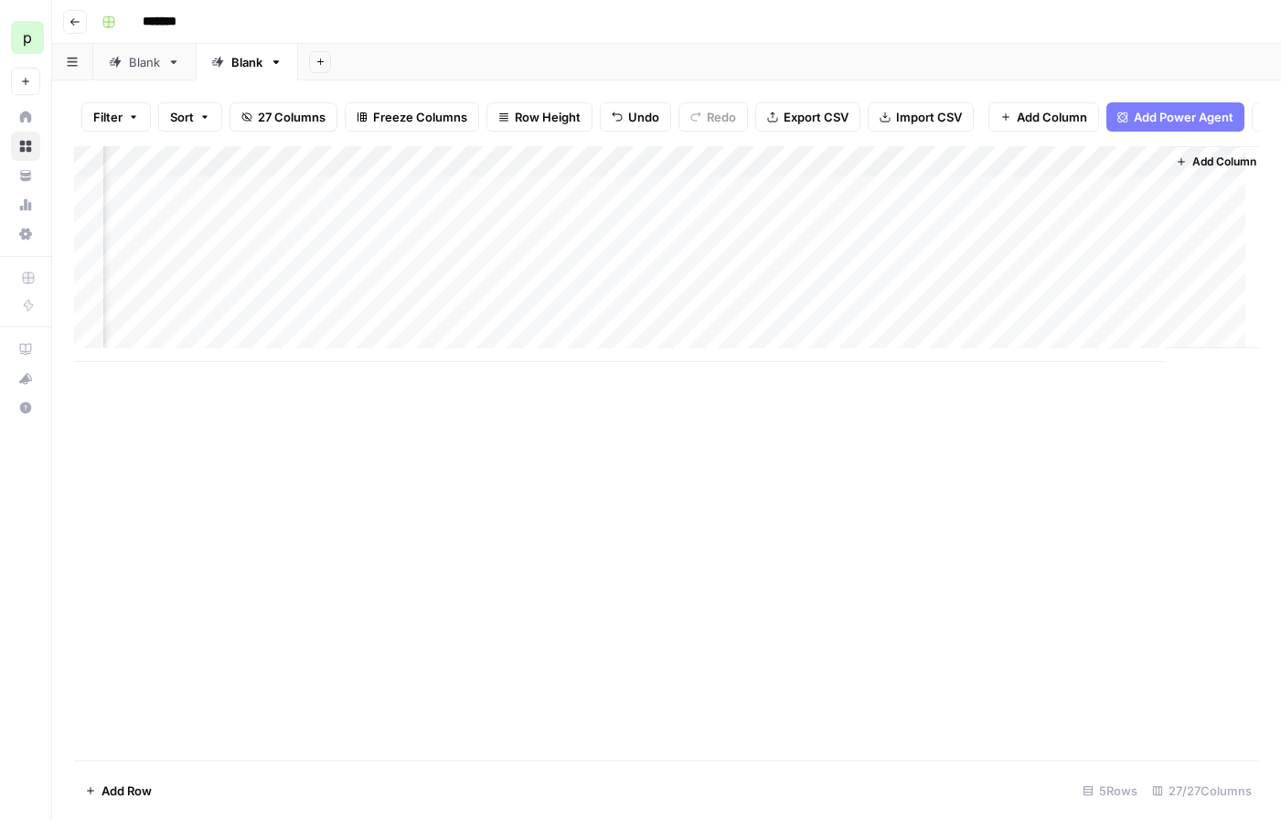
click at [1088, 210] on div "Add Column" at bounding box center [666, 254] width 1185 height 216
click at [1126, 200] on div "Add Column" at bounding box center [666, 254] width 1185 height 216
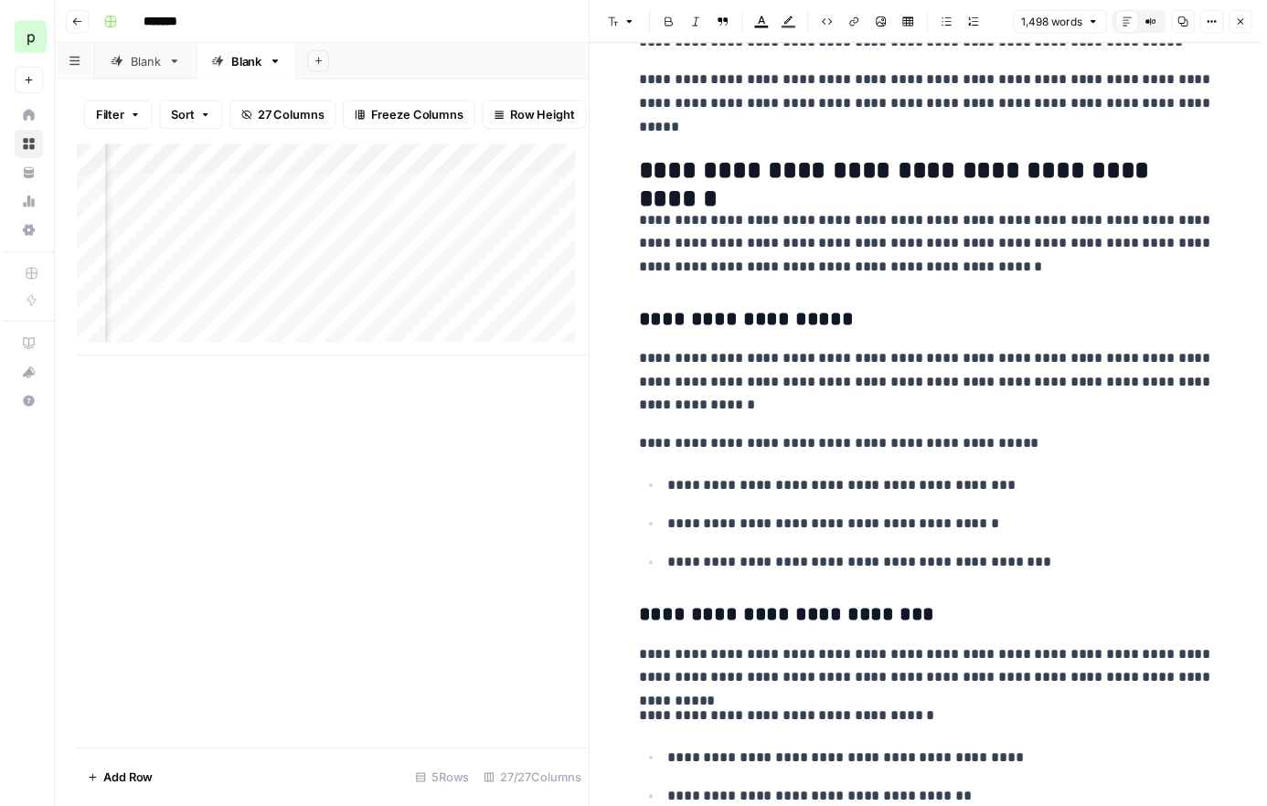
scroll to position [1832, 0]
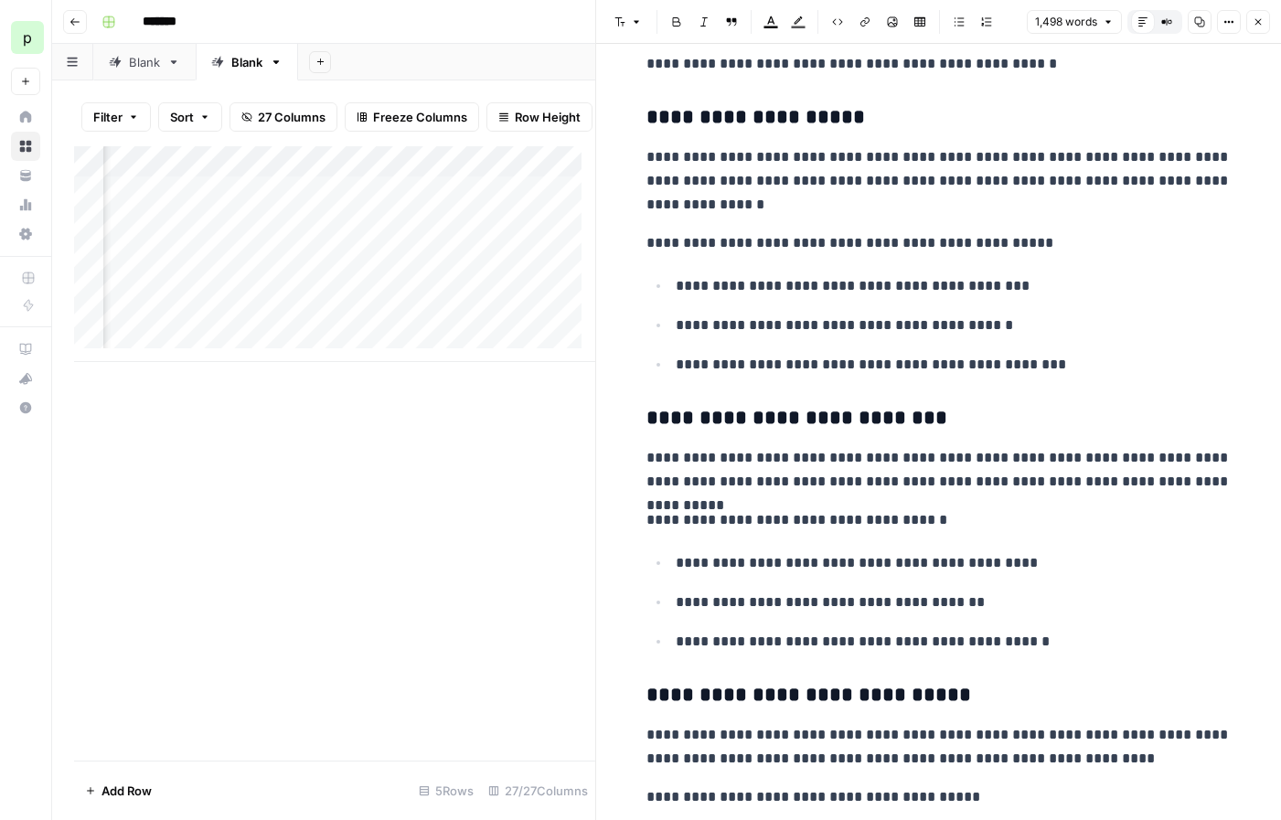
click at [1256, 27] on button "Close" at bounding box center [1258, 22] width 24 height 24
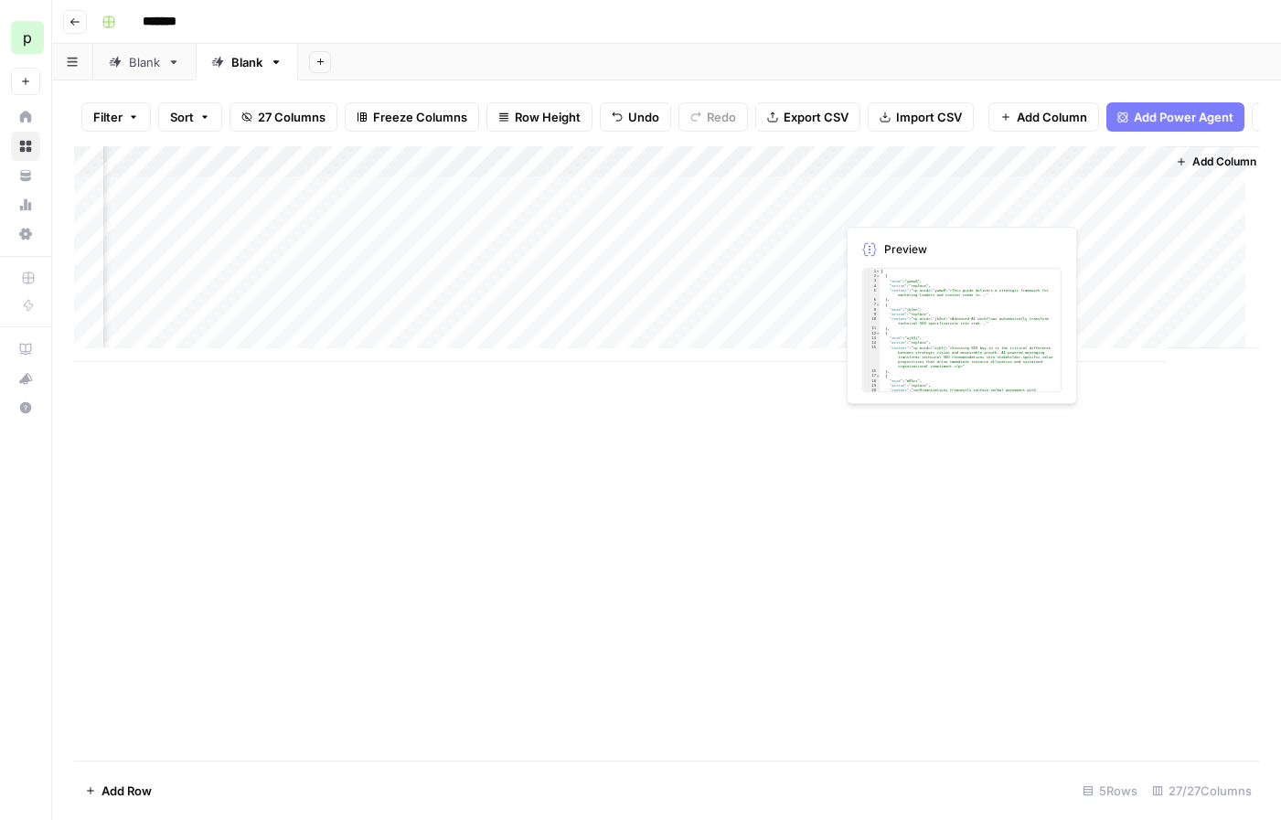
scroll to position [0, 3404]
click at [1190, 170] on span "Add Column" at bounding box center [1217, 162] width 64 height 16
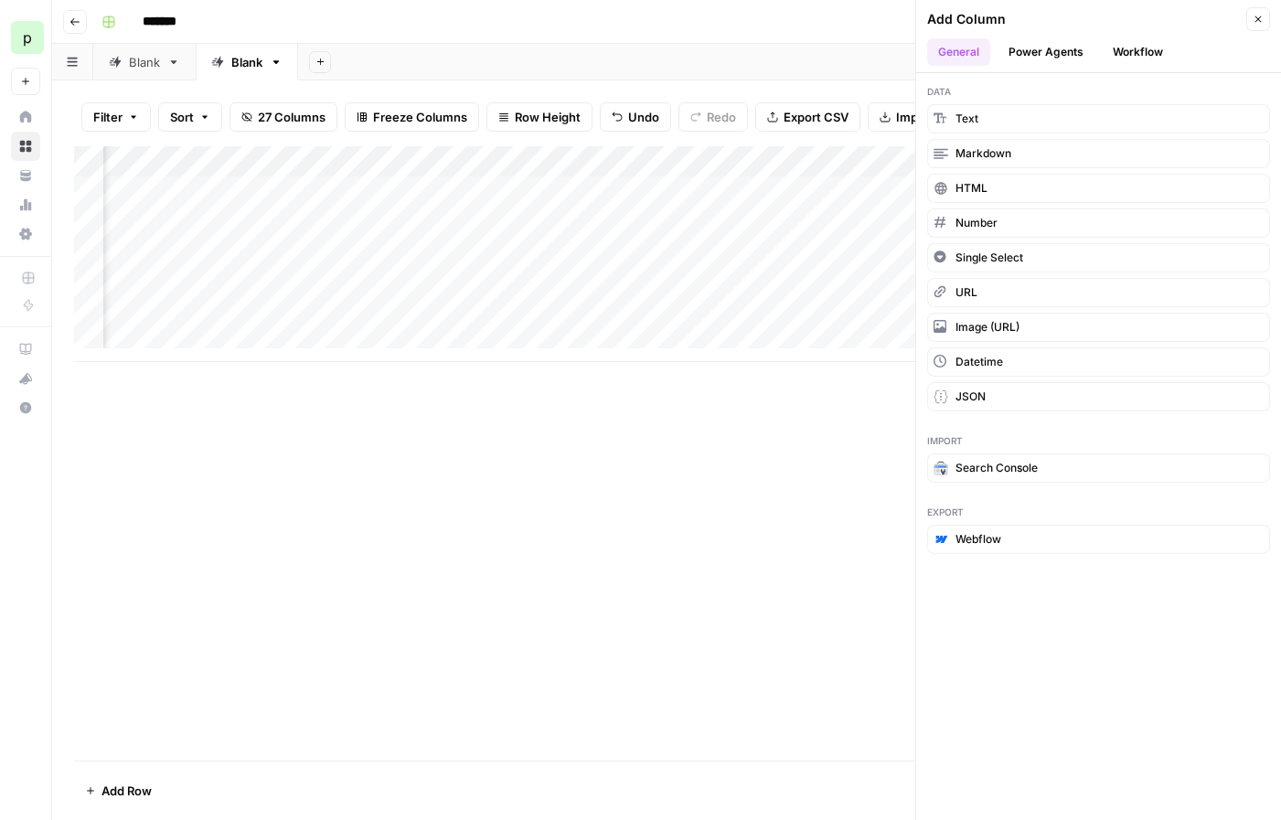
click at [1128, 47] on button "Workflow" at bounding box center [1138, 51] width 72 height 27
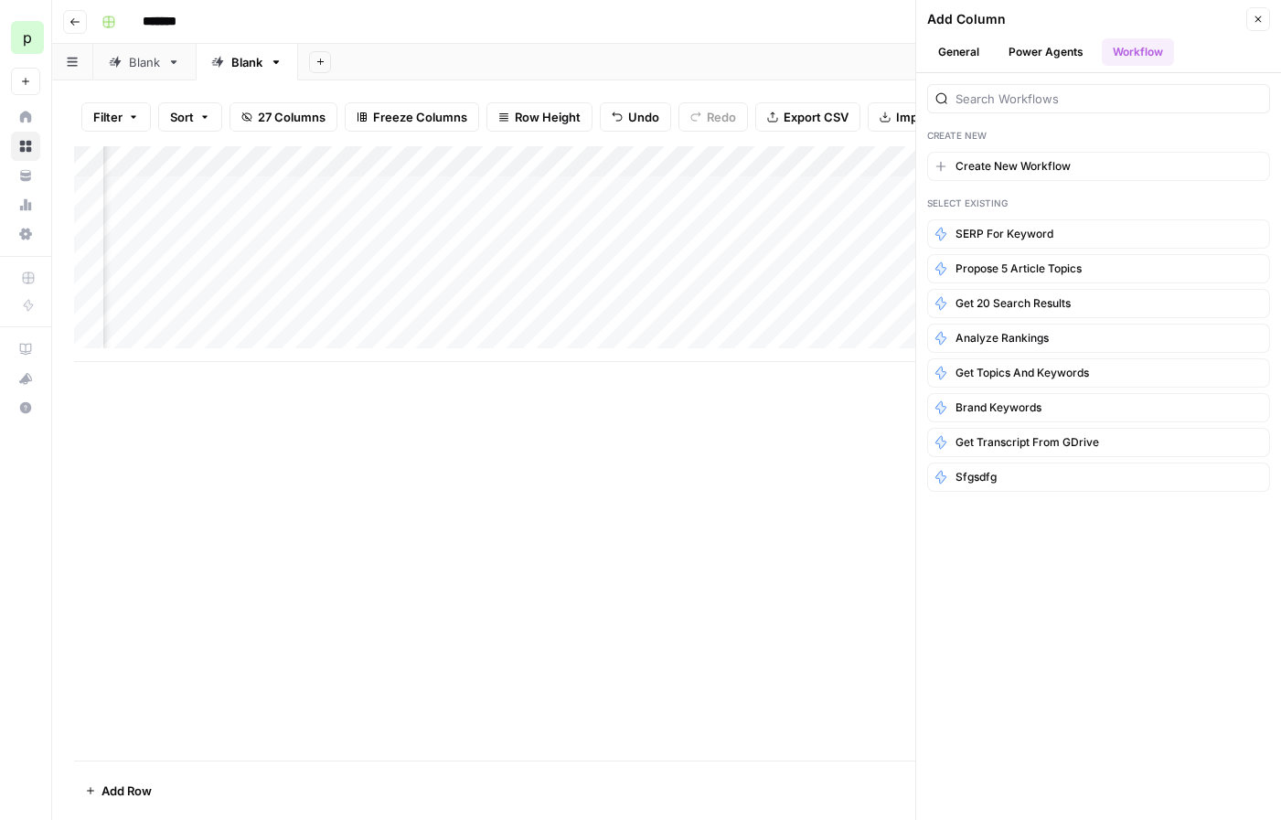
click at [1070, 52] on button "Power Agents" at bounding box center [1046, 51] width 97 height 27
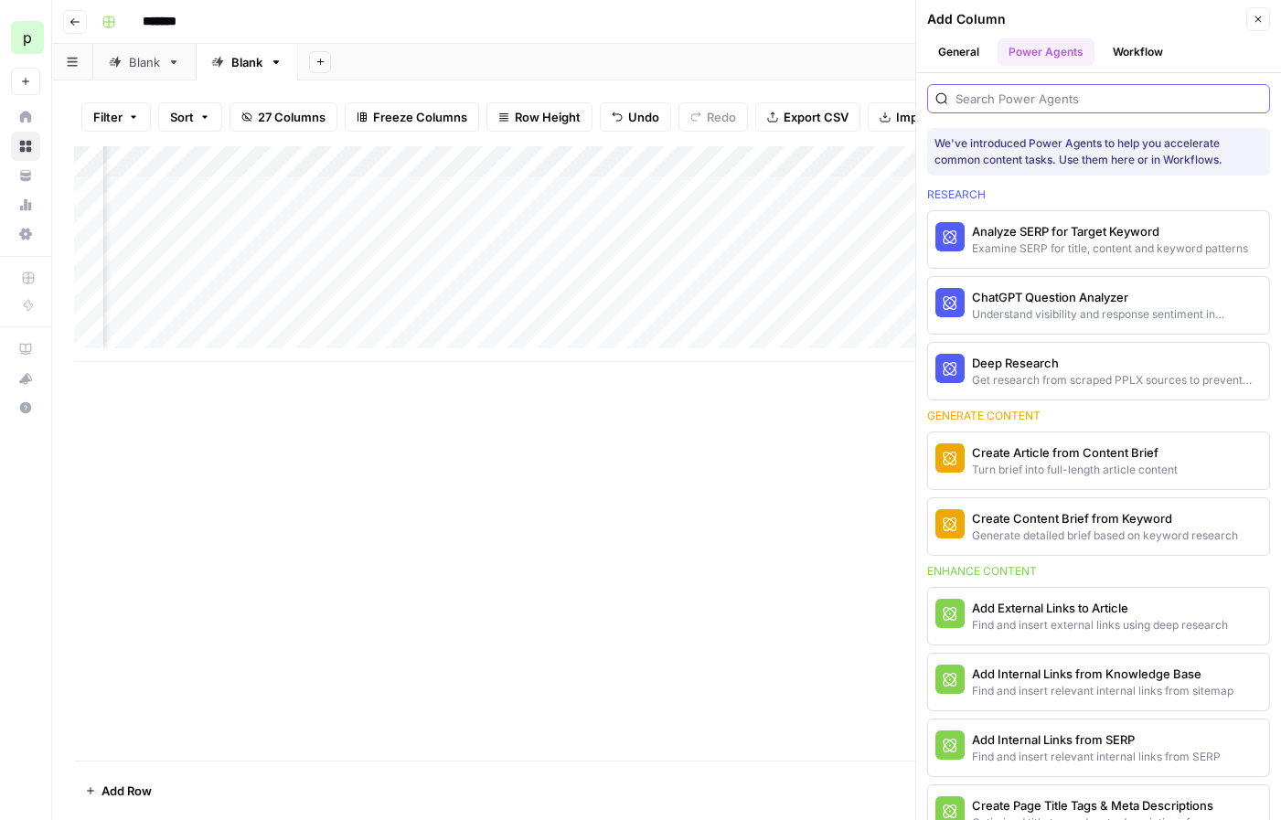
click at [1065, 99] on input "search" at bounding box center [1108, 99] width 306 height 18
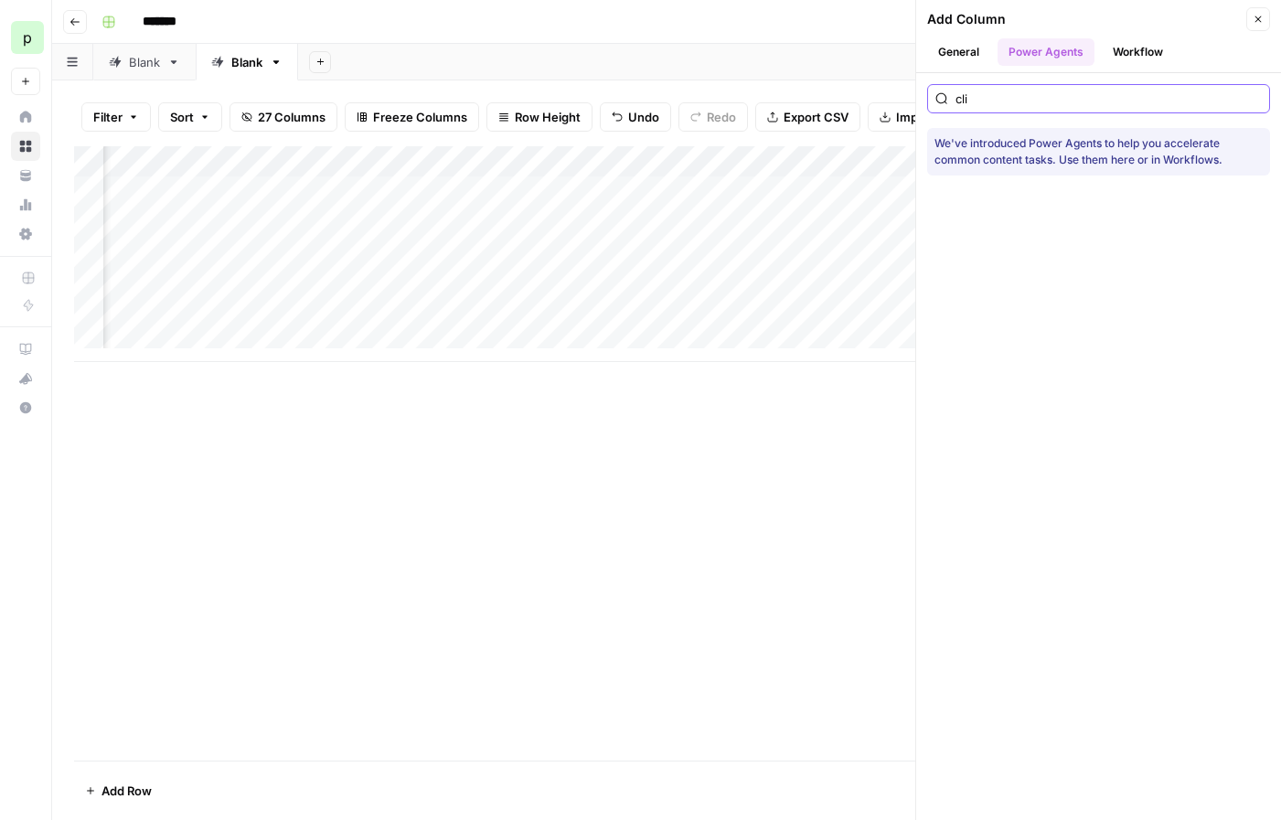
type input "clip"
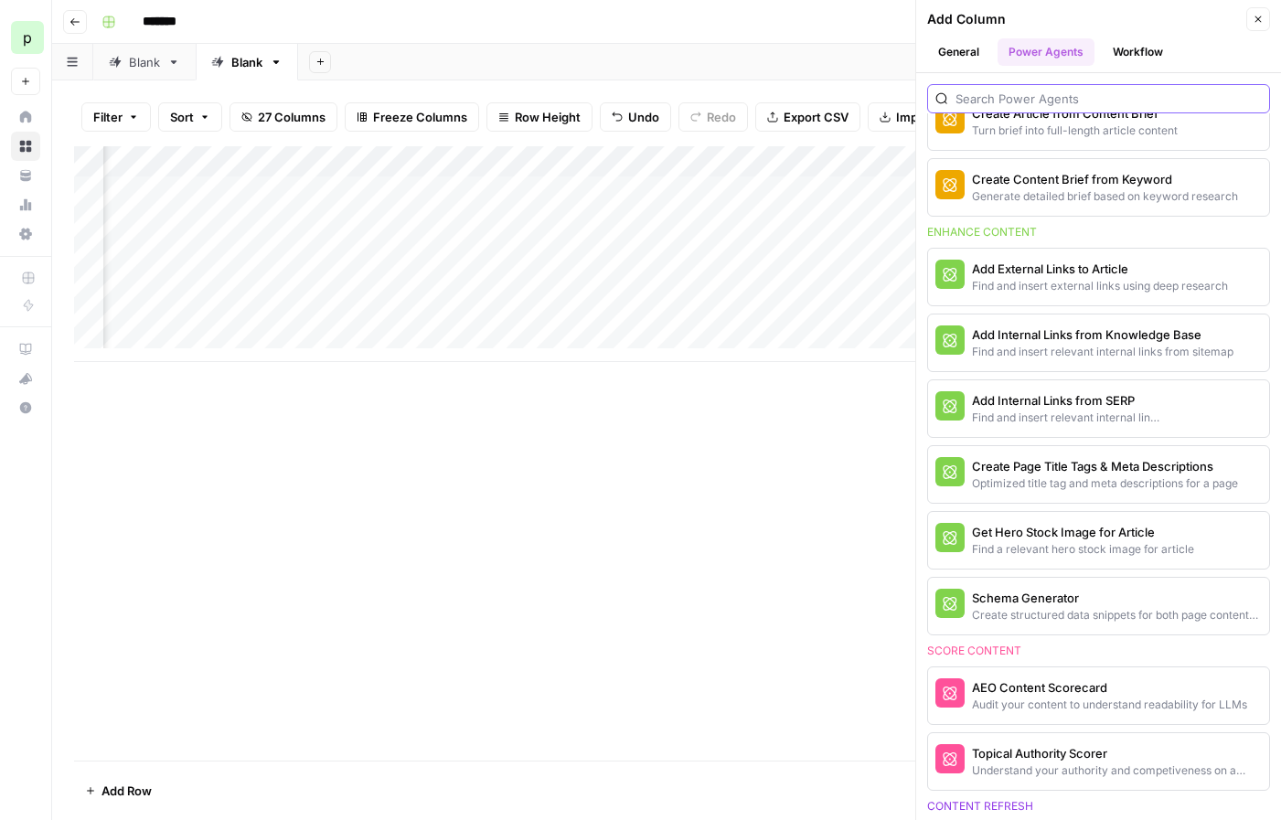
scroll to position [0, 0]
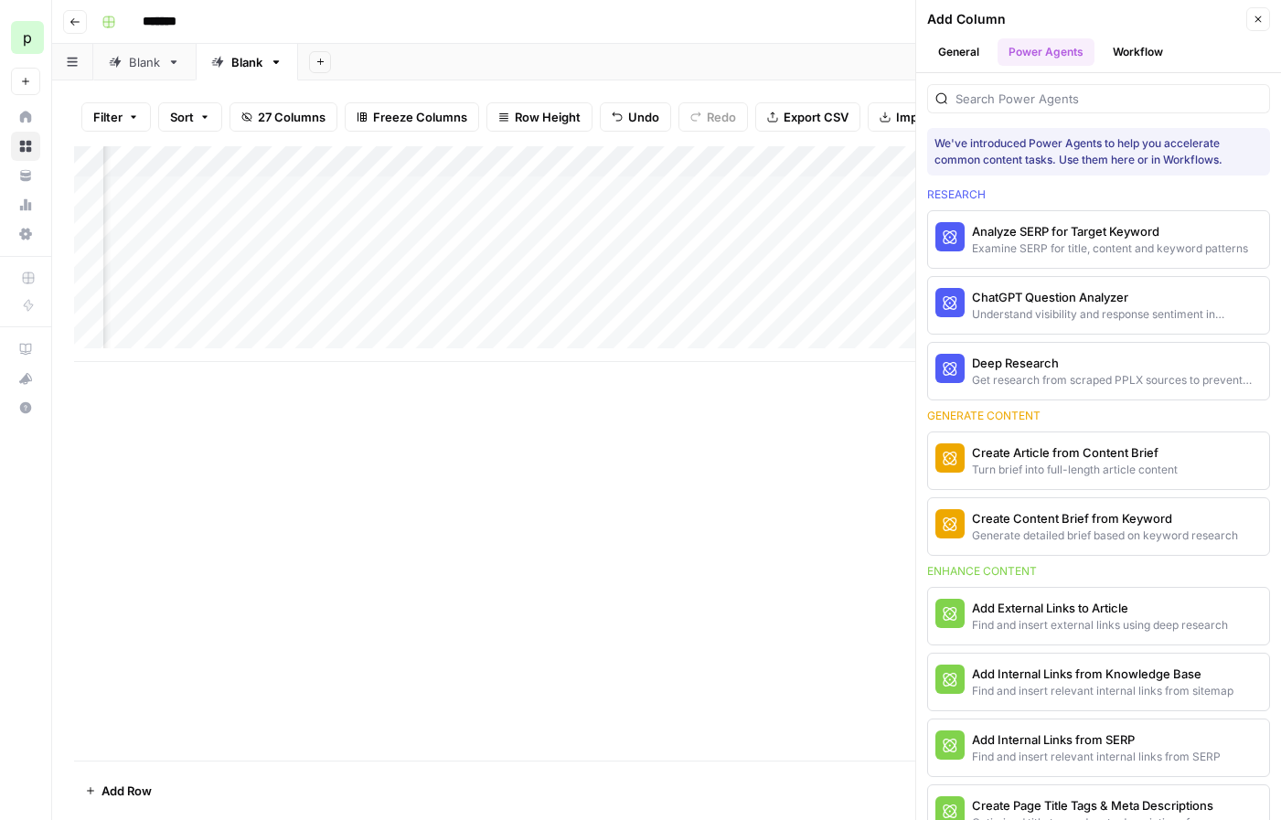
click at [1141, 42] on button "Workflow" at bounding box center [1138, 51] width 72 height 27
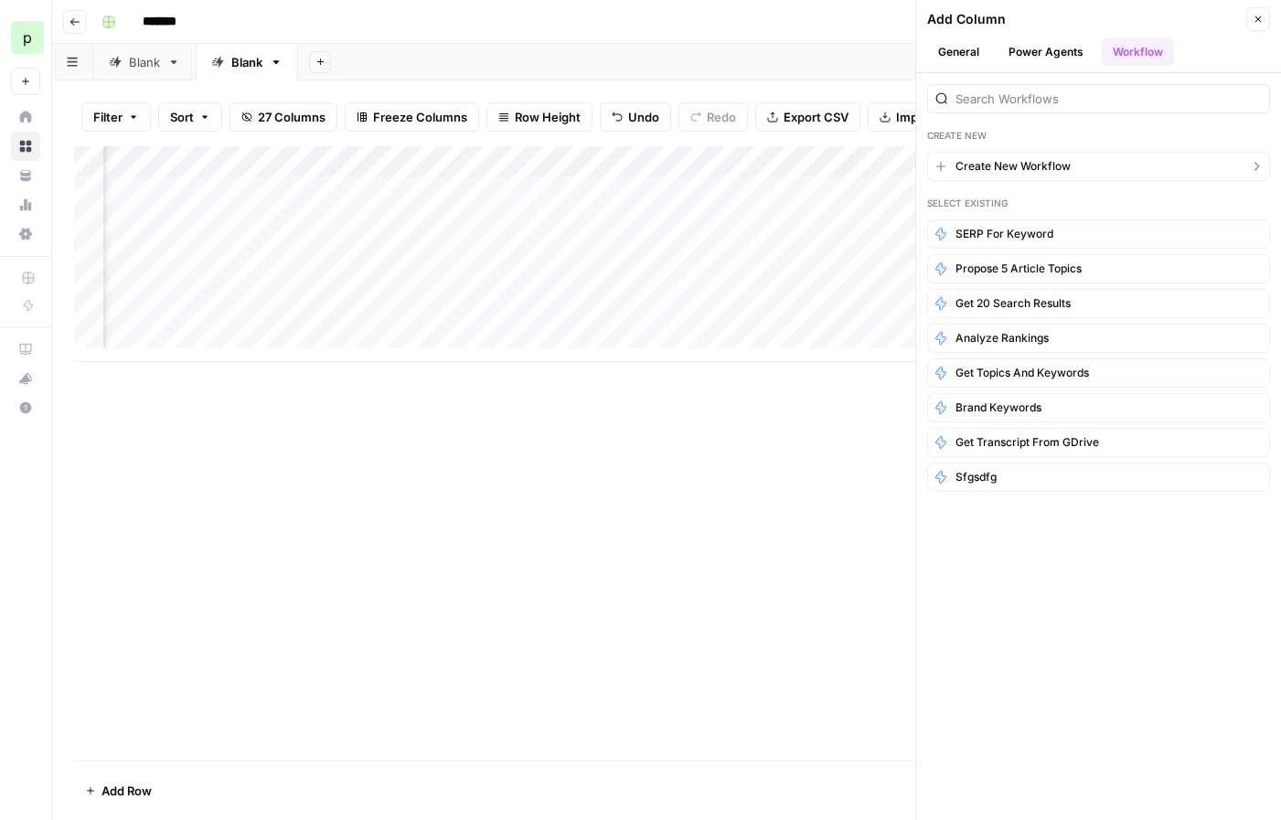
click at [1023, 166] on span "Create New Workflow" at bounding box center [1012, 166] width 115 height 16
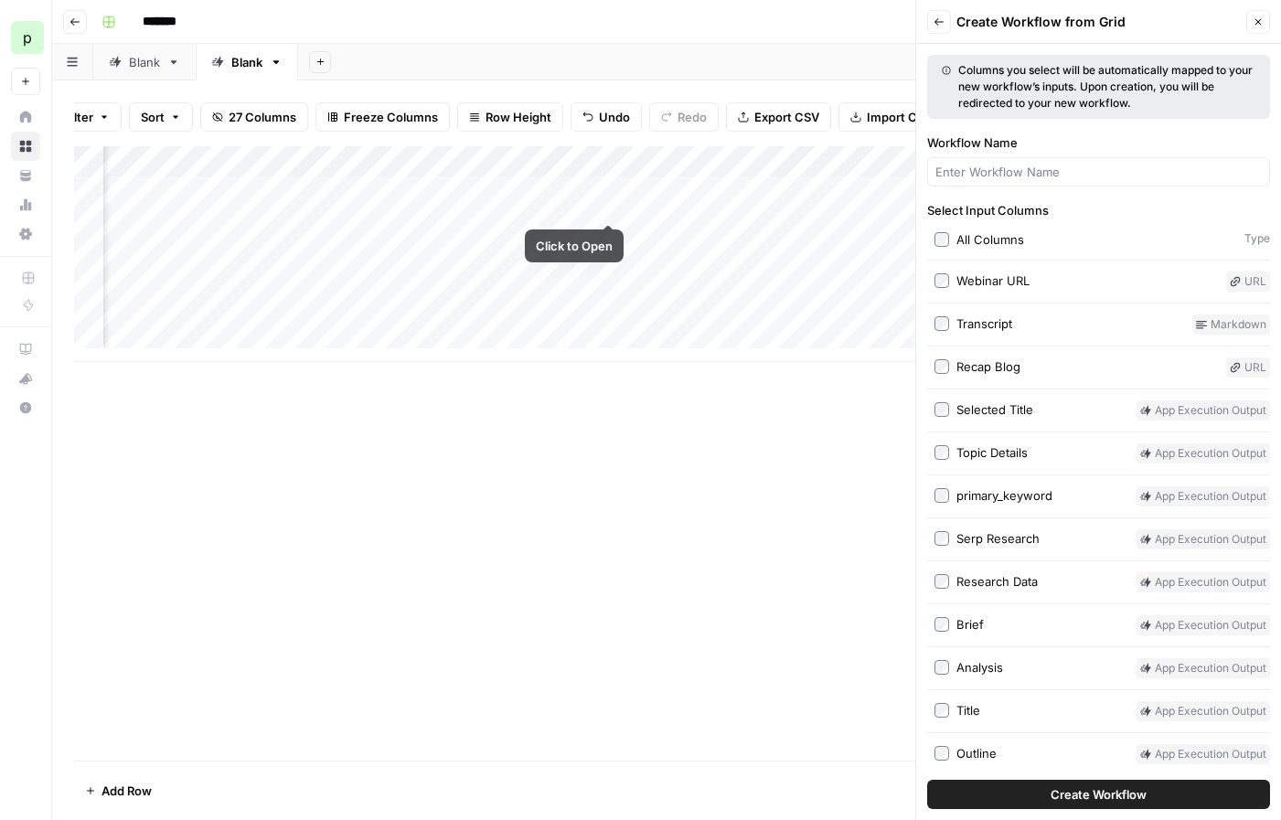
scroll to position [0, 3668]
click at [1250, 25] on button "Close" at bounding box center [1258, 22] width 24 height 24
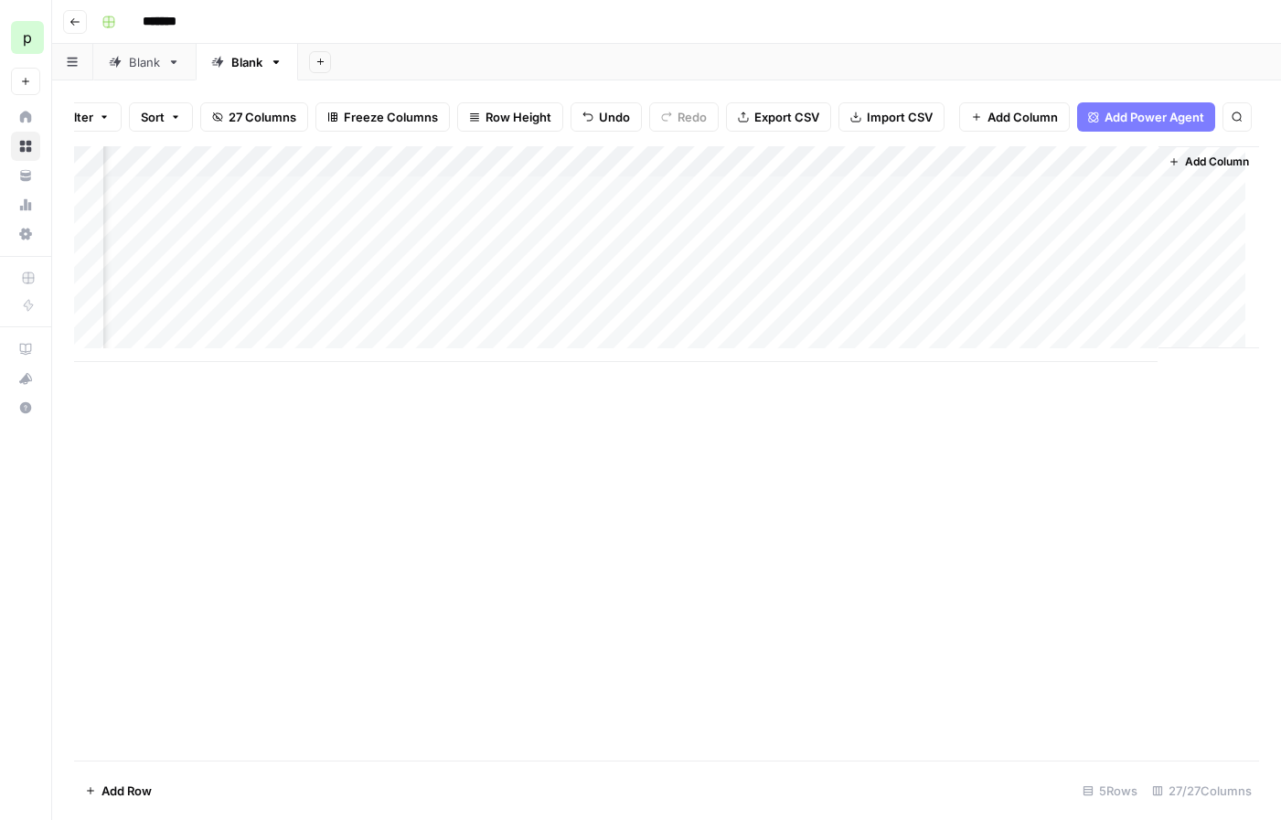
click at [1166, 174] on button "Add Column" at bounding box center [1208, 162] width 95 height 24
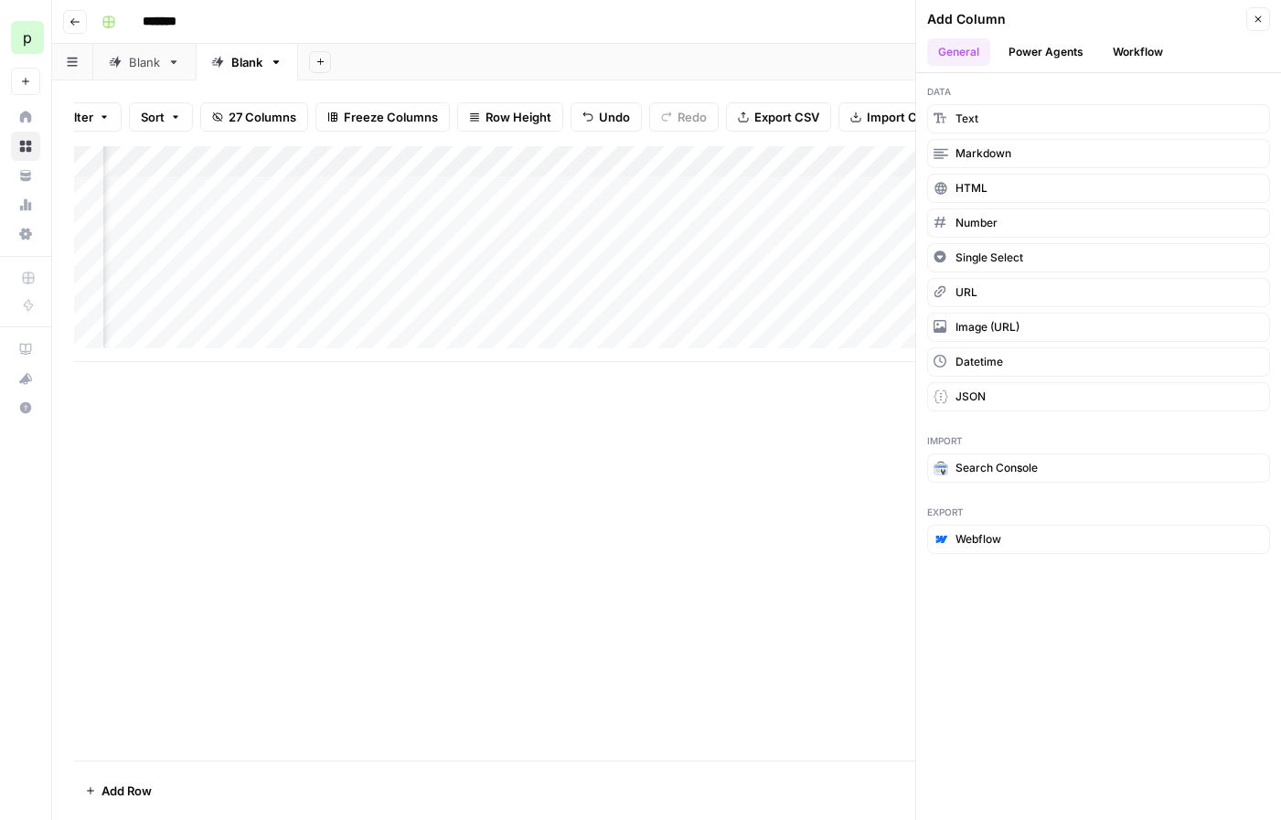
click at [1148, 47] on button "Workflow" at bounding box center [1138, 51] width 72 height 27
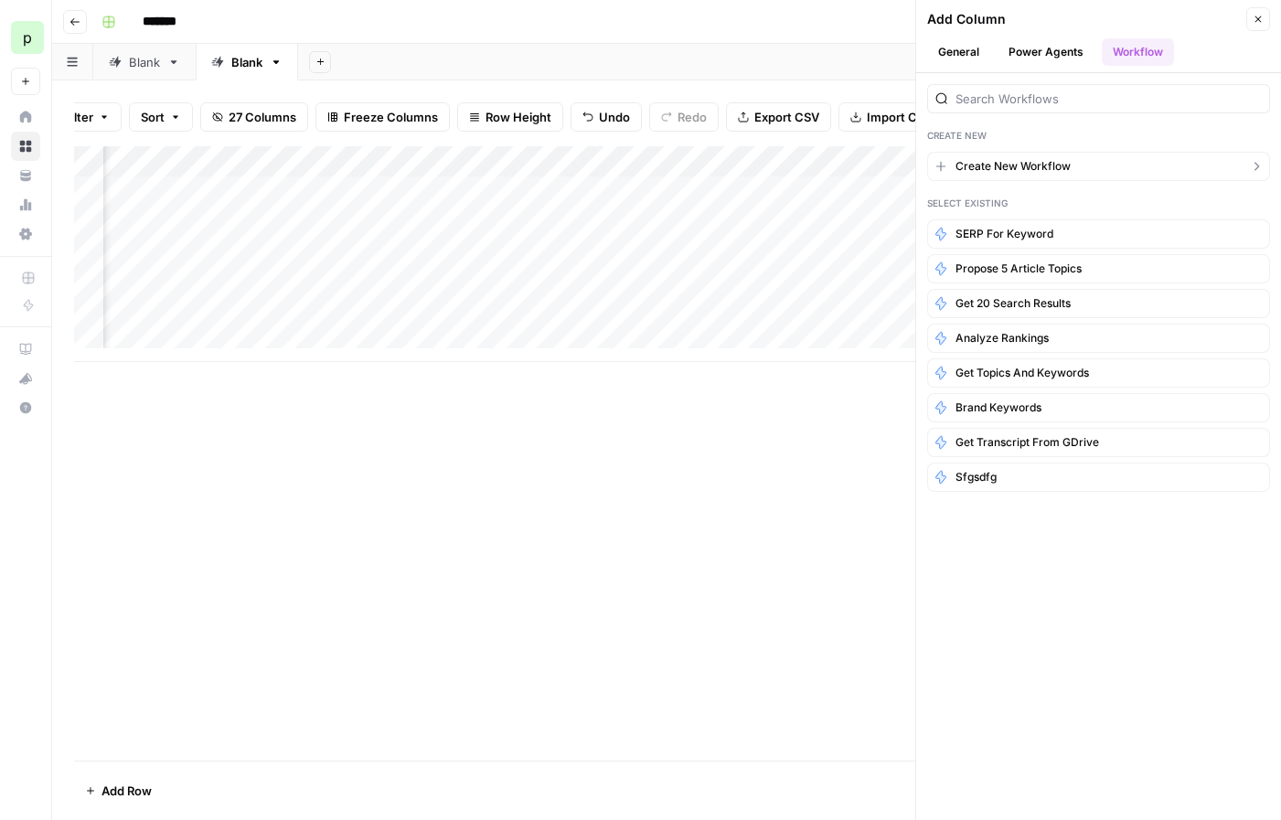
click at [1006, 165] on span "Create New Workflow" at bounding box center [1012, 166] width 115 height 16
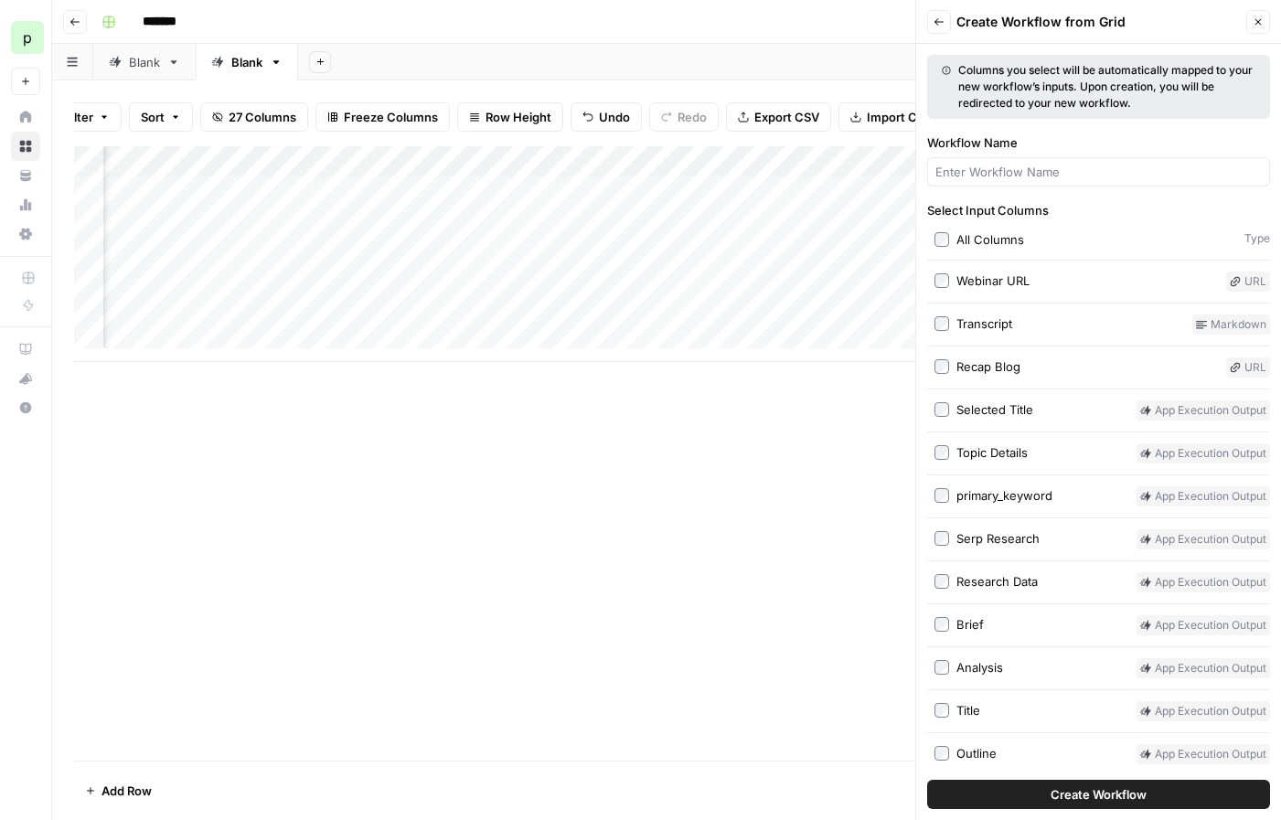
scroll to position [397, 0]
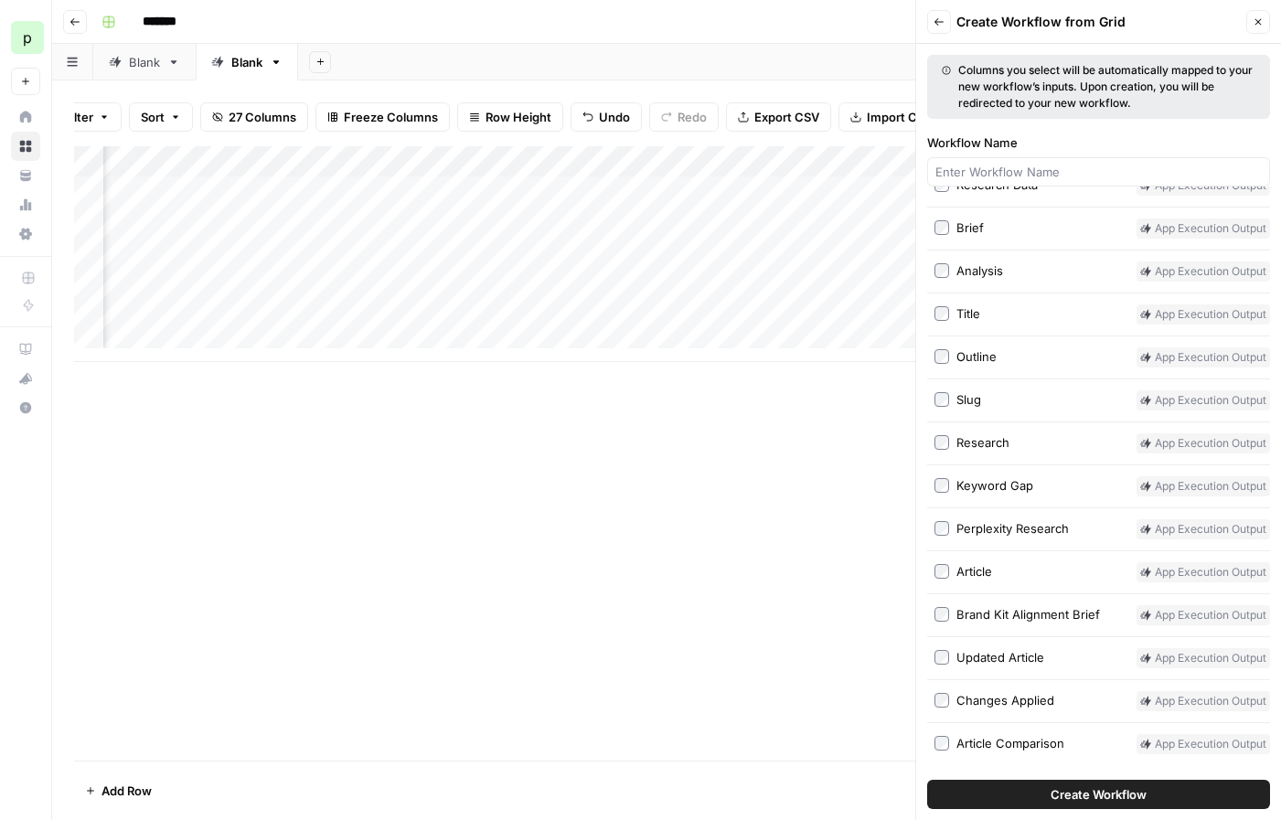
click at [1257, 27] on button "Close" at bounding box center [1258, 22] width 24 height 24
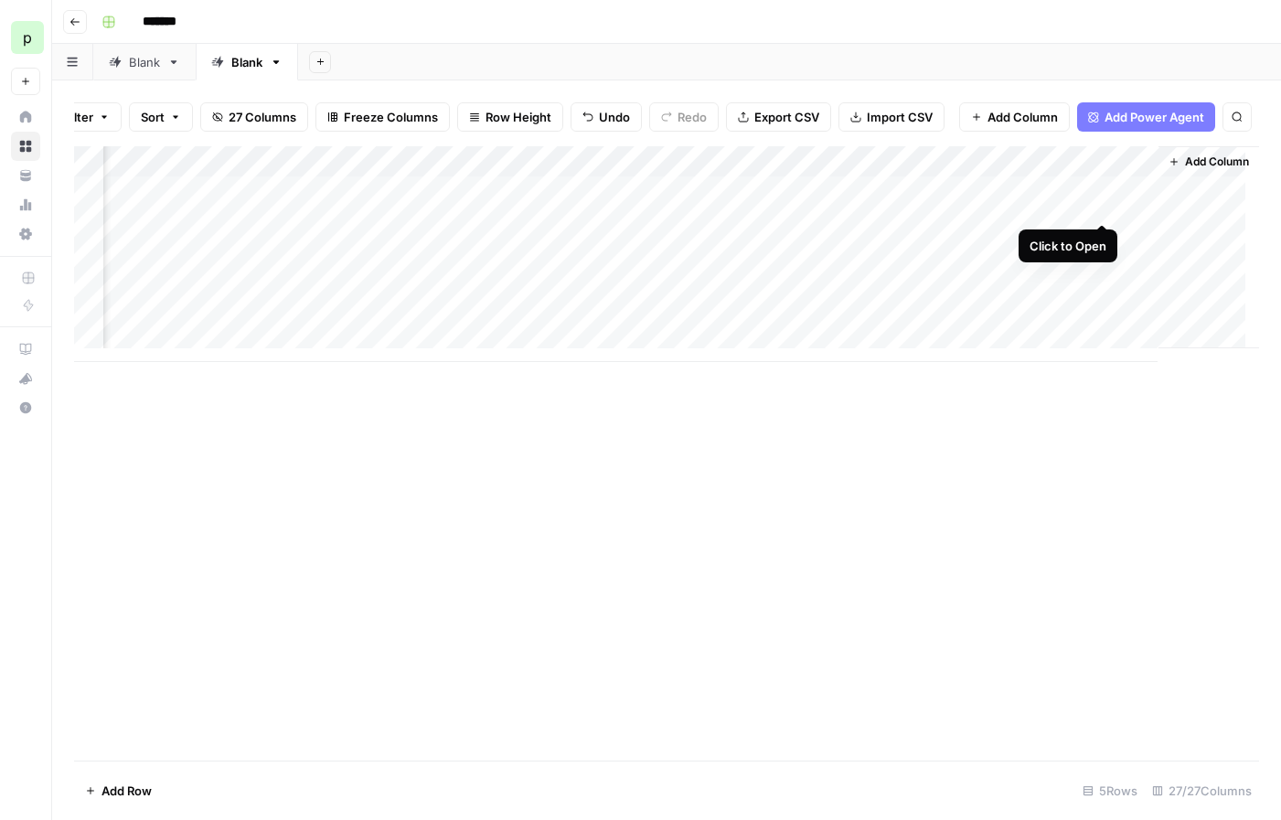
click at [1104, 204] on div "Add Column" at bounding box center [666, 254] width 1185 height 216
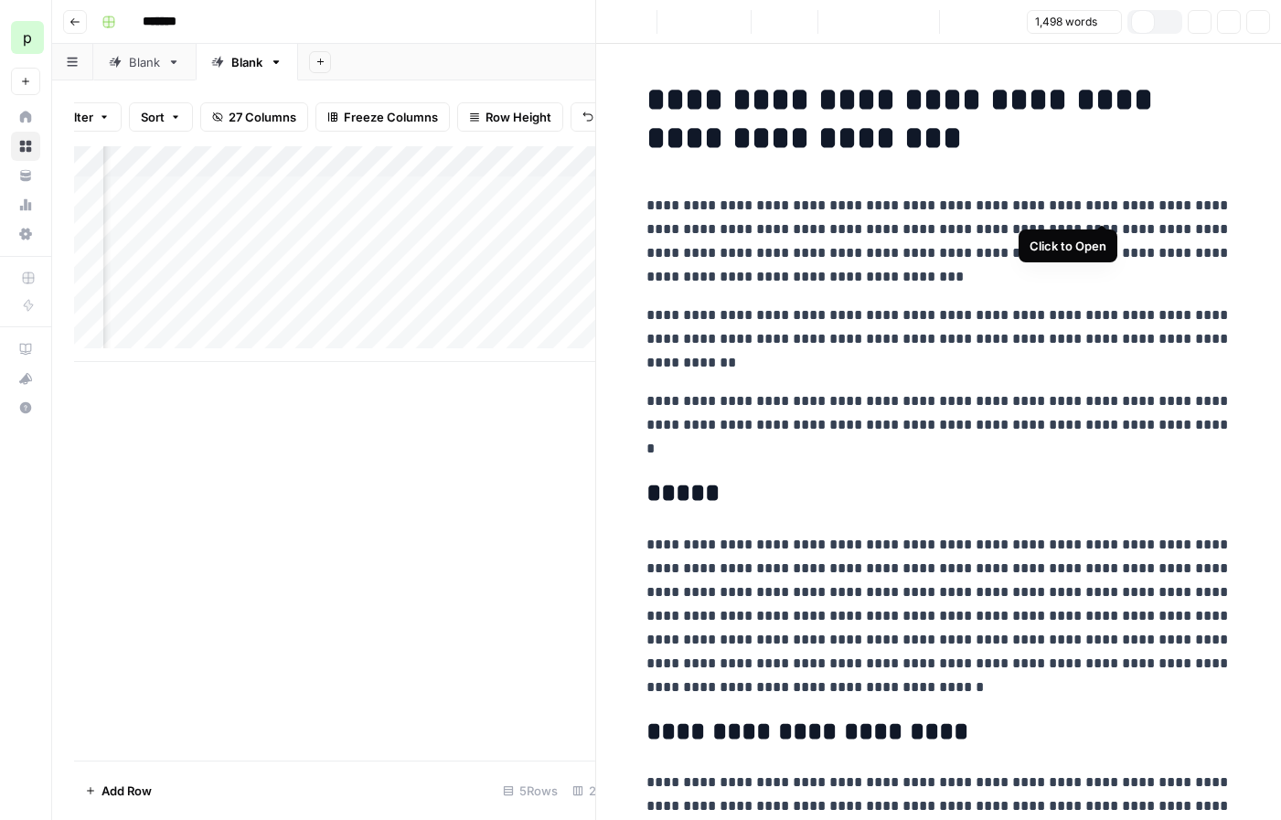
scroll to position [0, 7]
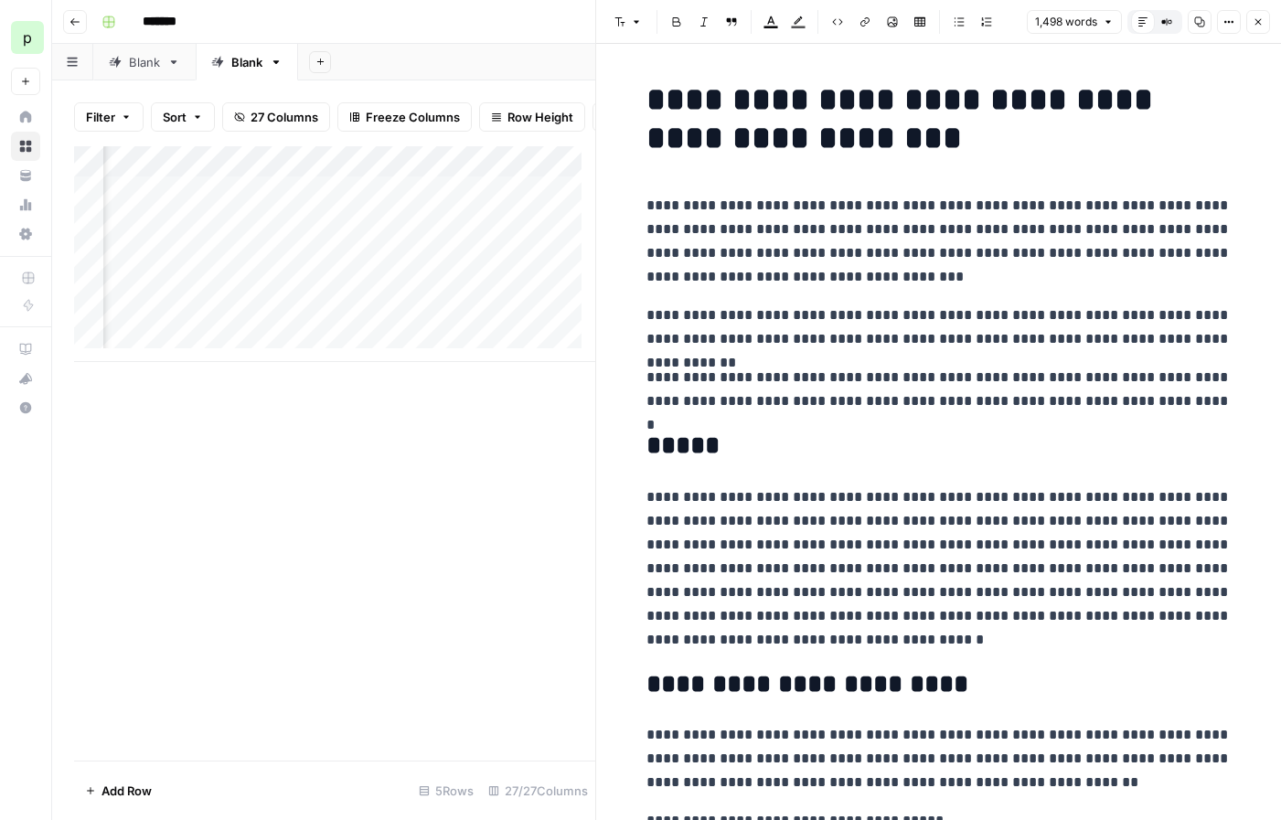
click at [1201, 21] on icon "button" at bounding box center [1200, 22] width 10 height 10
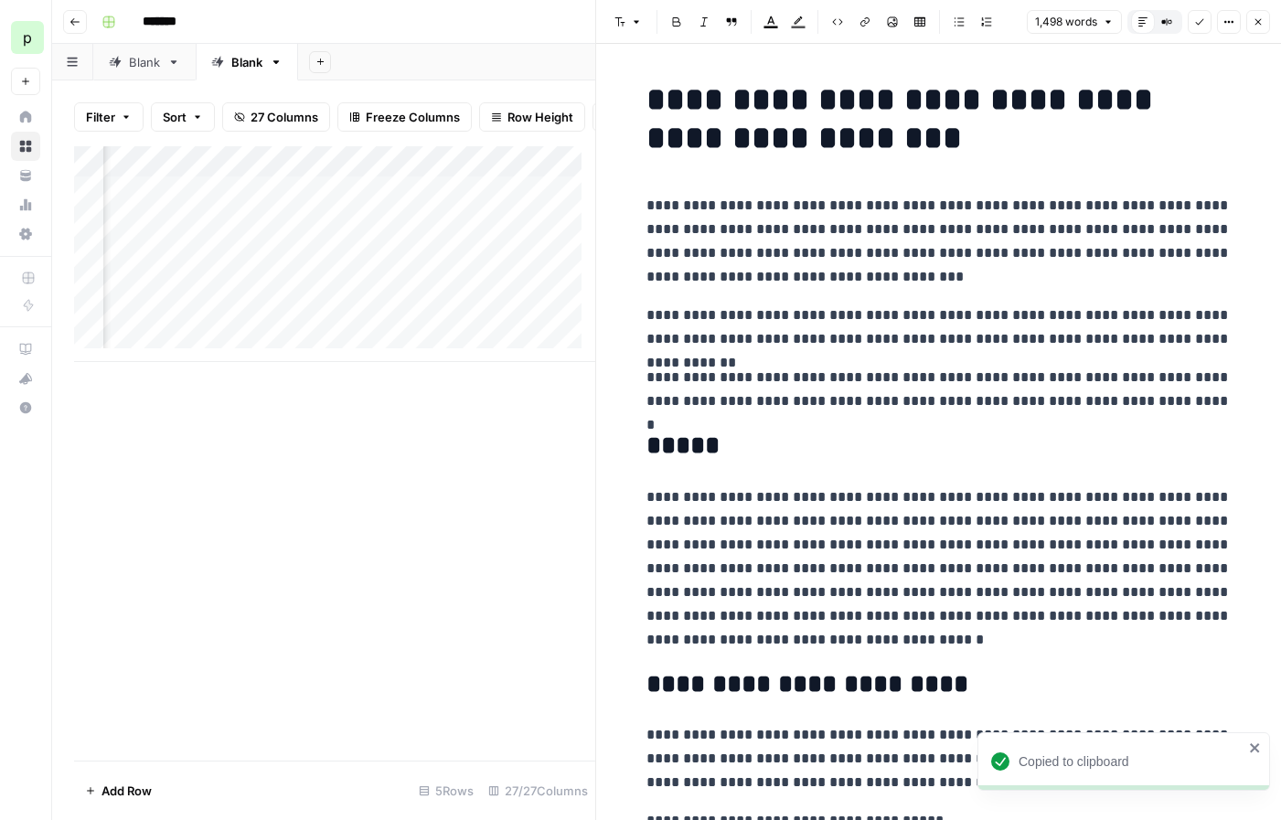
click at [1255, 22] on icon "button" at bounding box center [1258, 21] width 11 height 11
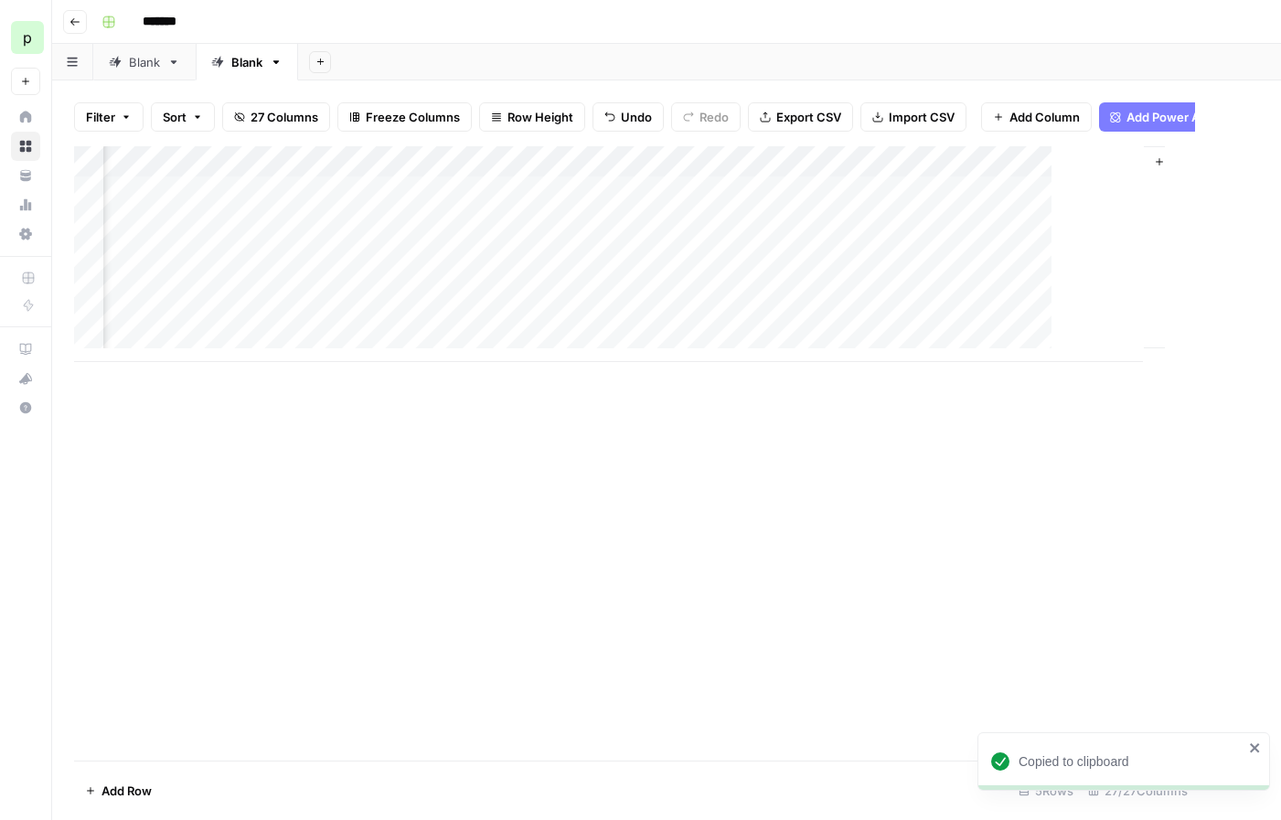
scroll to position [0, 3382]
click at [798, 205] on div "Add Column" at bounding box center [666, 254] width 1185 height 216
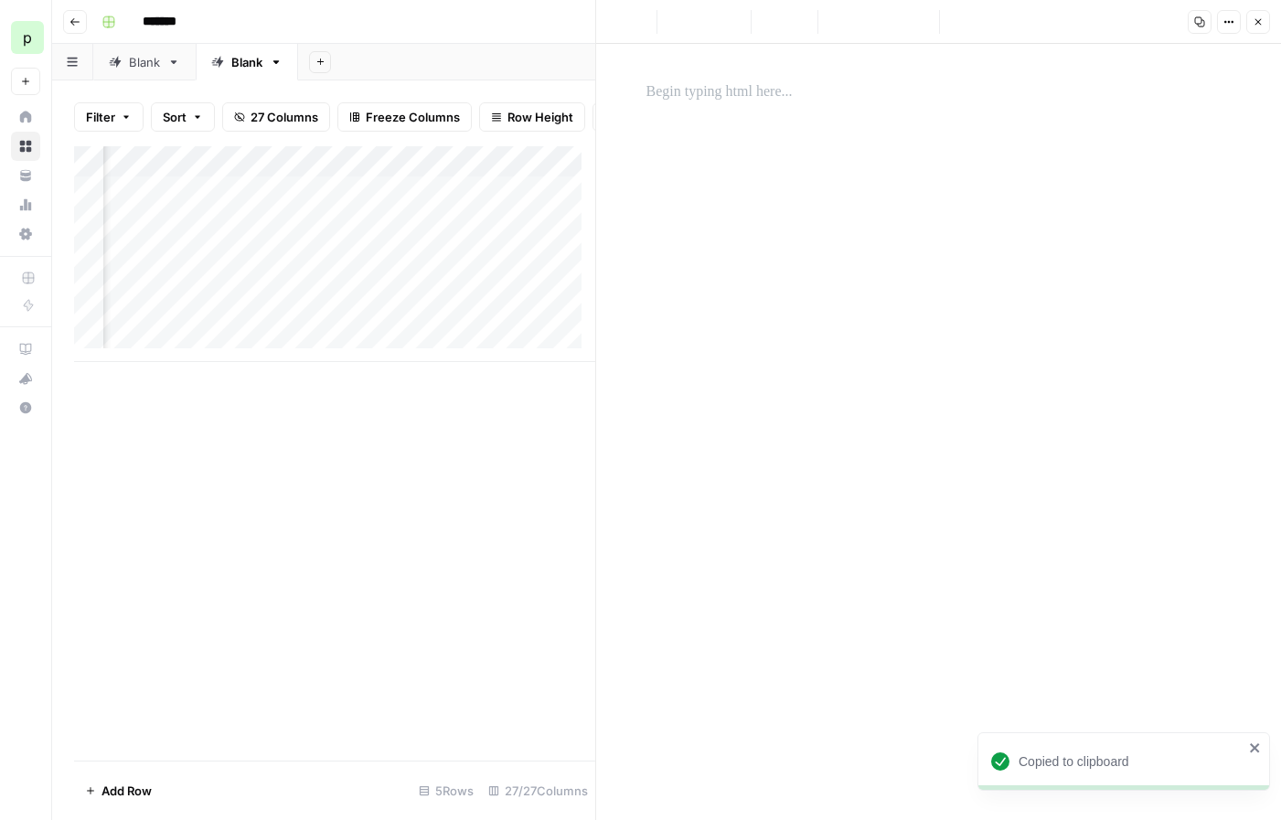
click at [763, 103] on p at bounding box center [938, 92] width 585 height 24
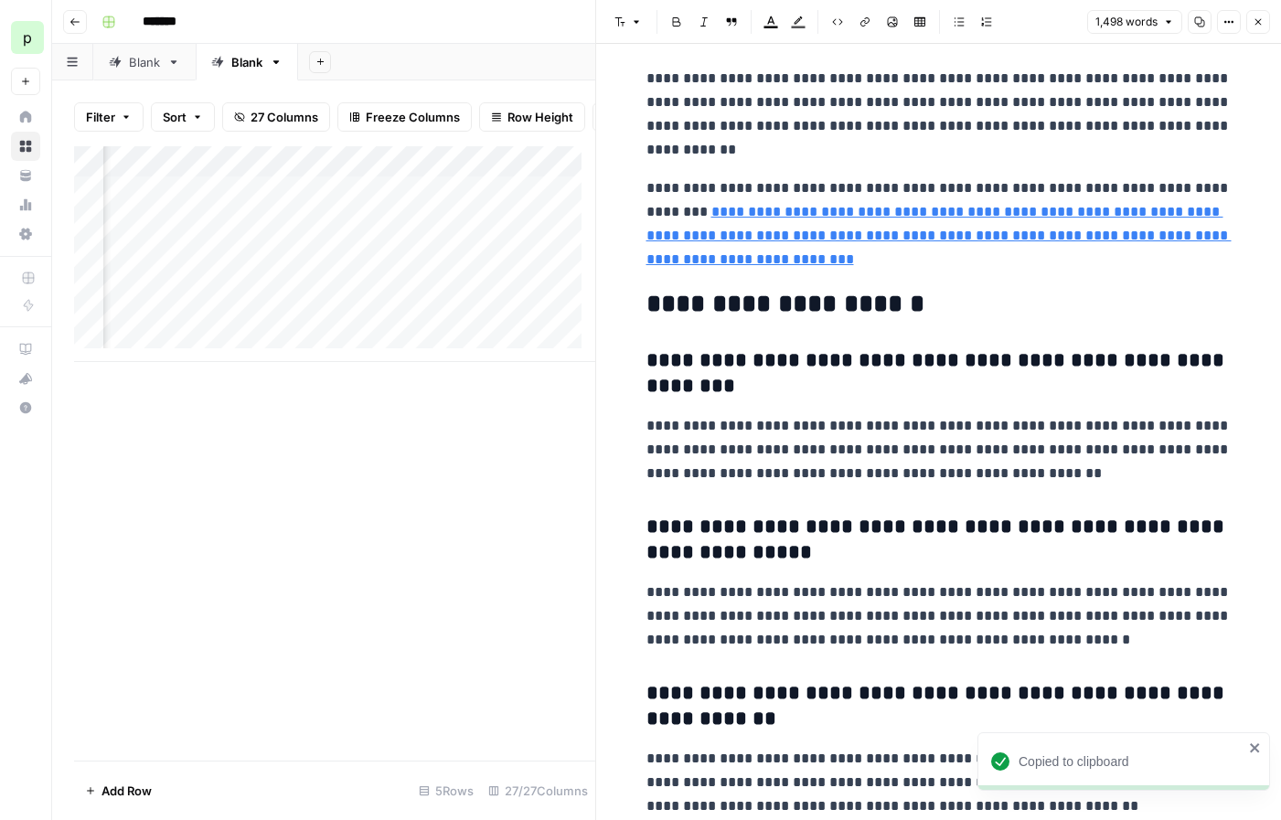
click at [1250, 24] on button "Close" at bounding box center [1258, 22] width 24 height 24
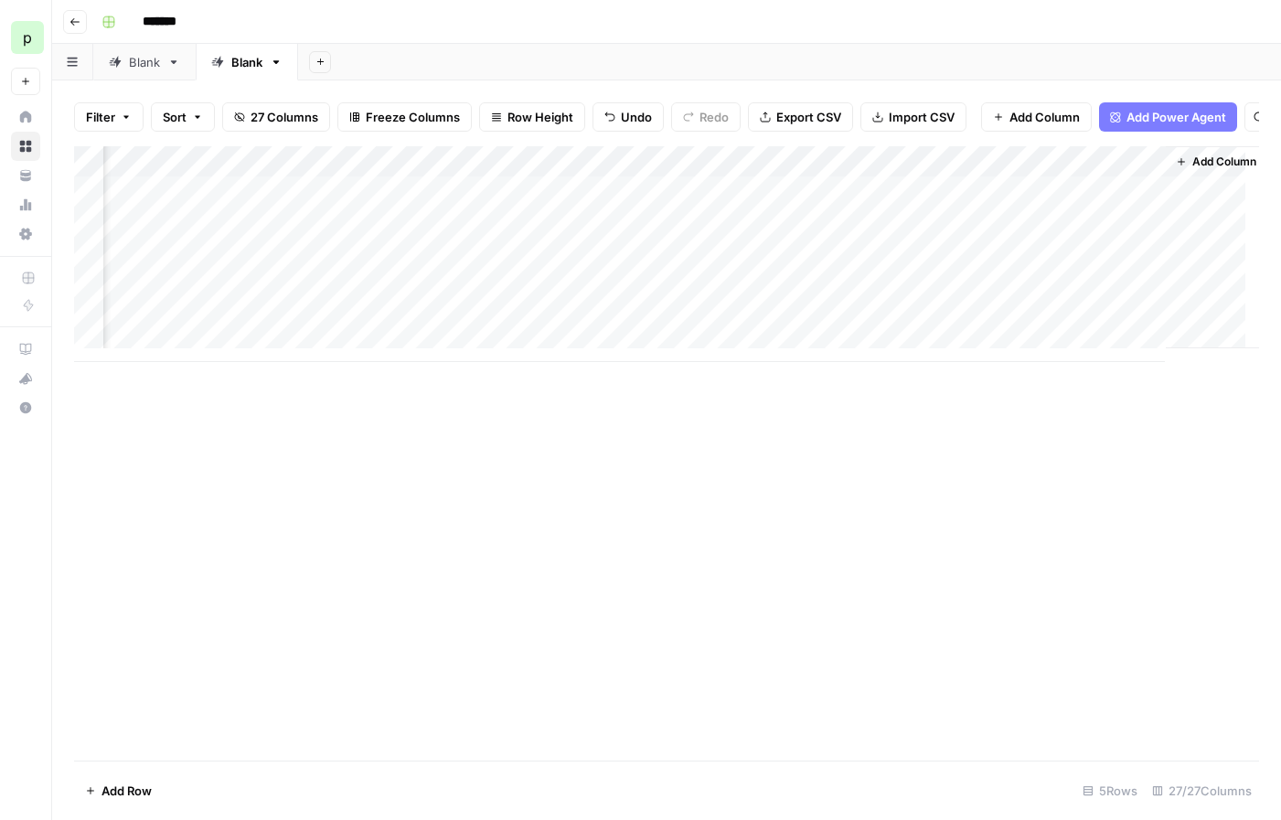
click at [629, 170] on div "Add Column" at bounding box center [666, 254] width 1185 height 216
click at [599, 218] on input "Apply Suggested Refresh Changes" at bounding box center [616, 219] width 186 height 18
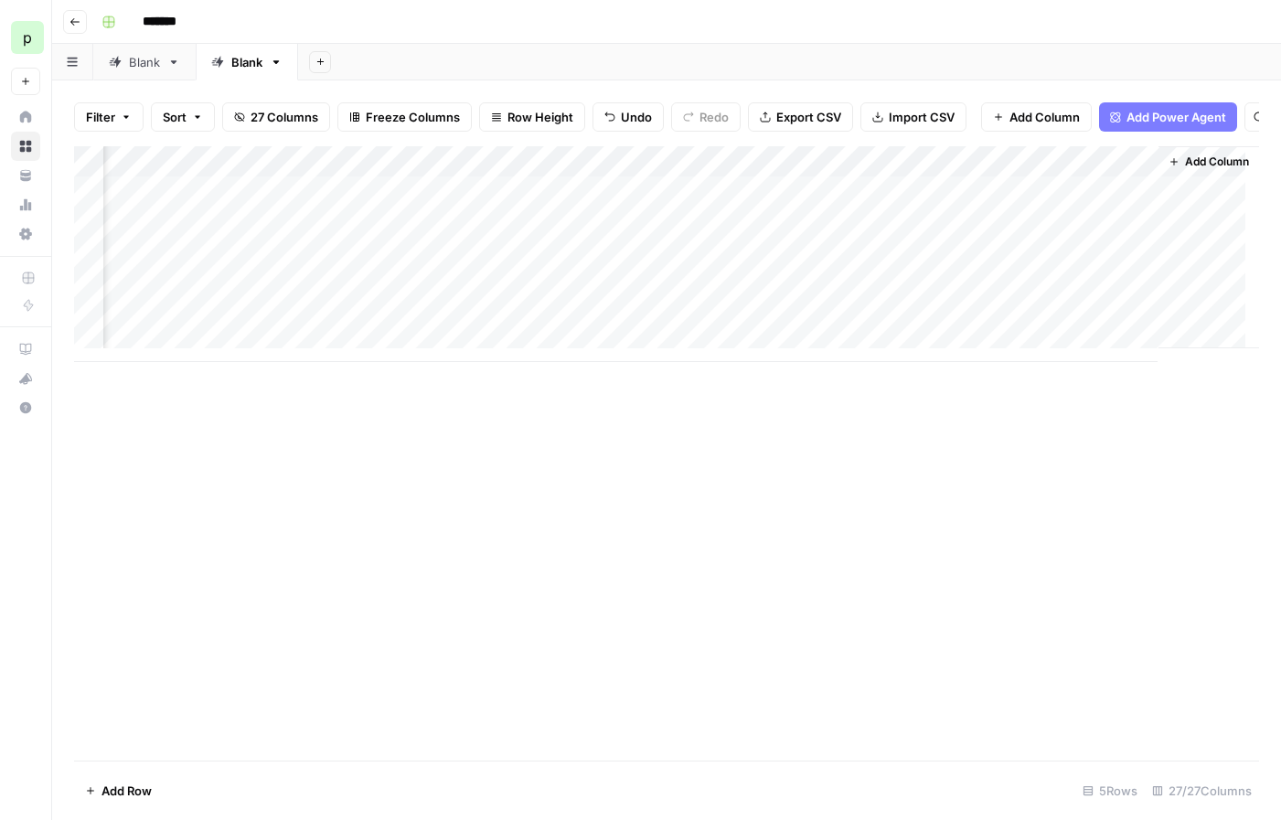
click at [1191, 170] on span "Add Column" at bounding box center [1217, 162] width 64 height 16
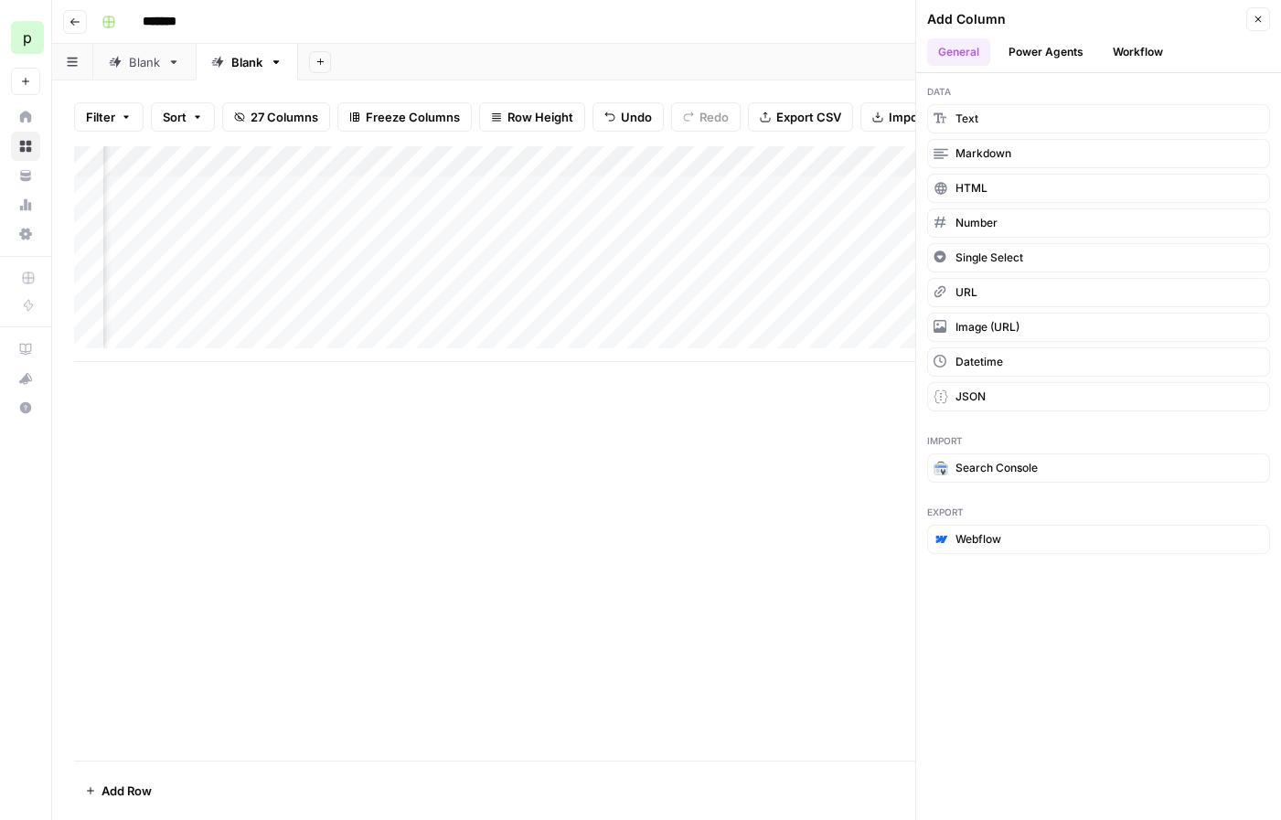
click at [1057, 51] on button "Power Agents" at bounding box center [1046, 51] width 97 height 27
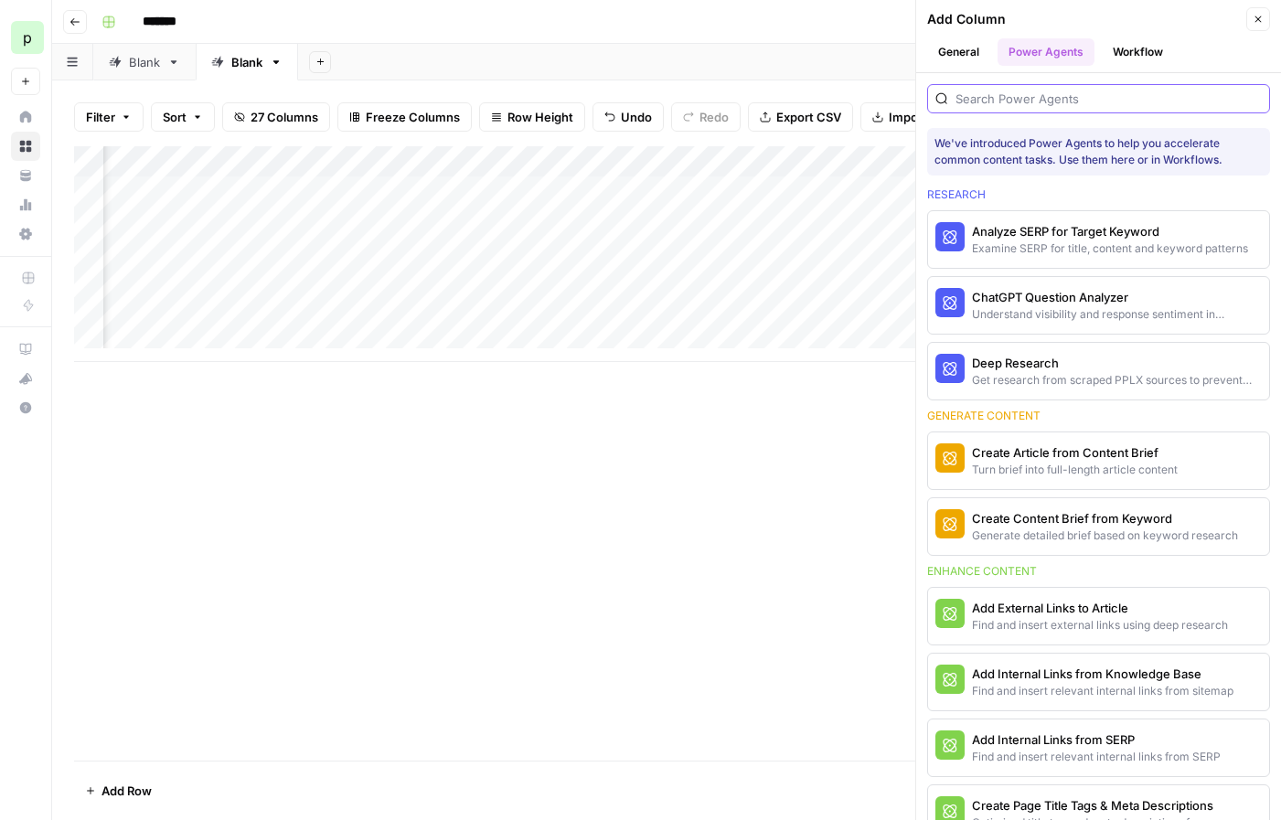
click at [1044, 91] on input "search" at bounding box center [1108, 99] width 306 height 18
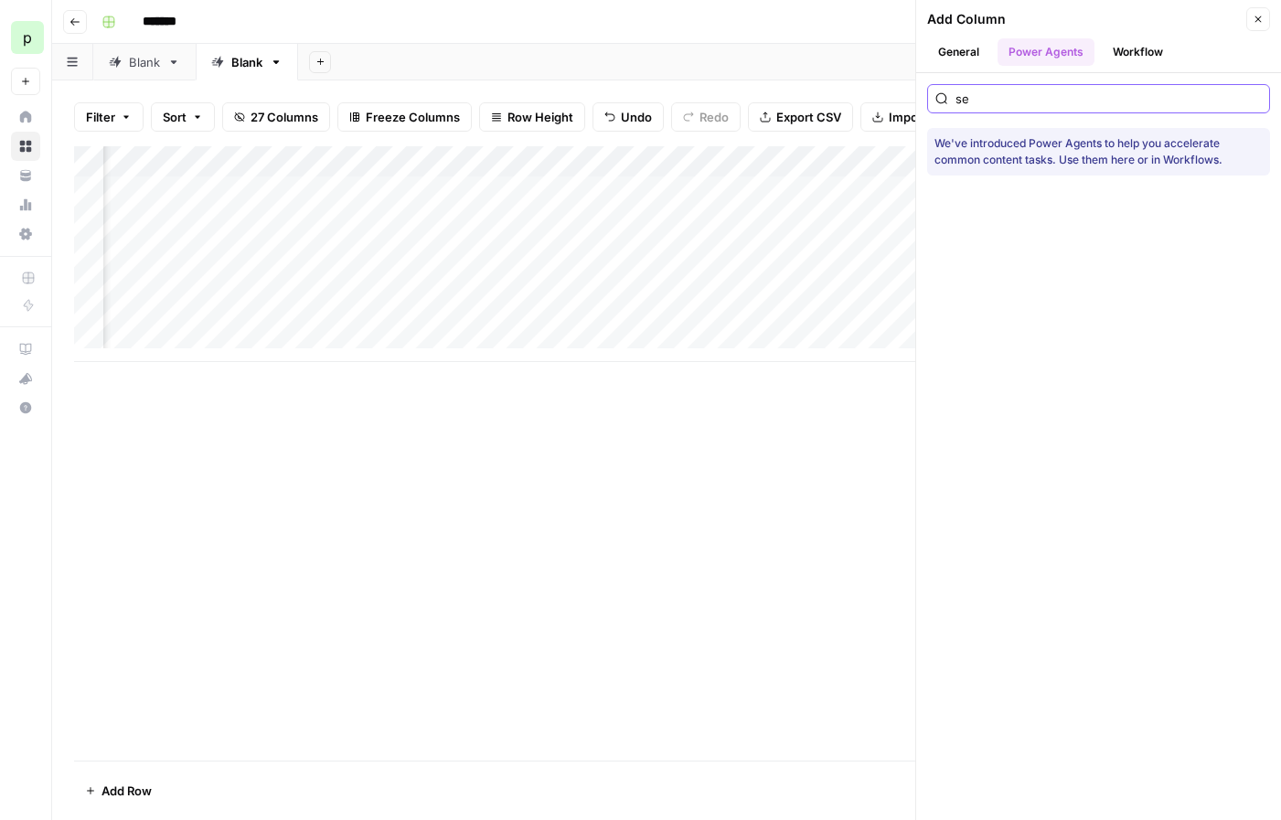
type input "s"
type input "opti"
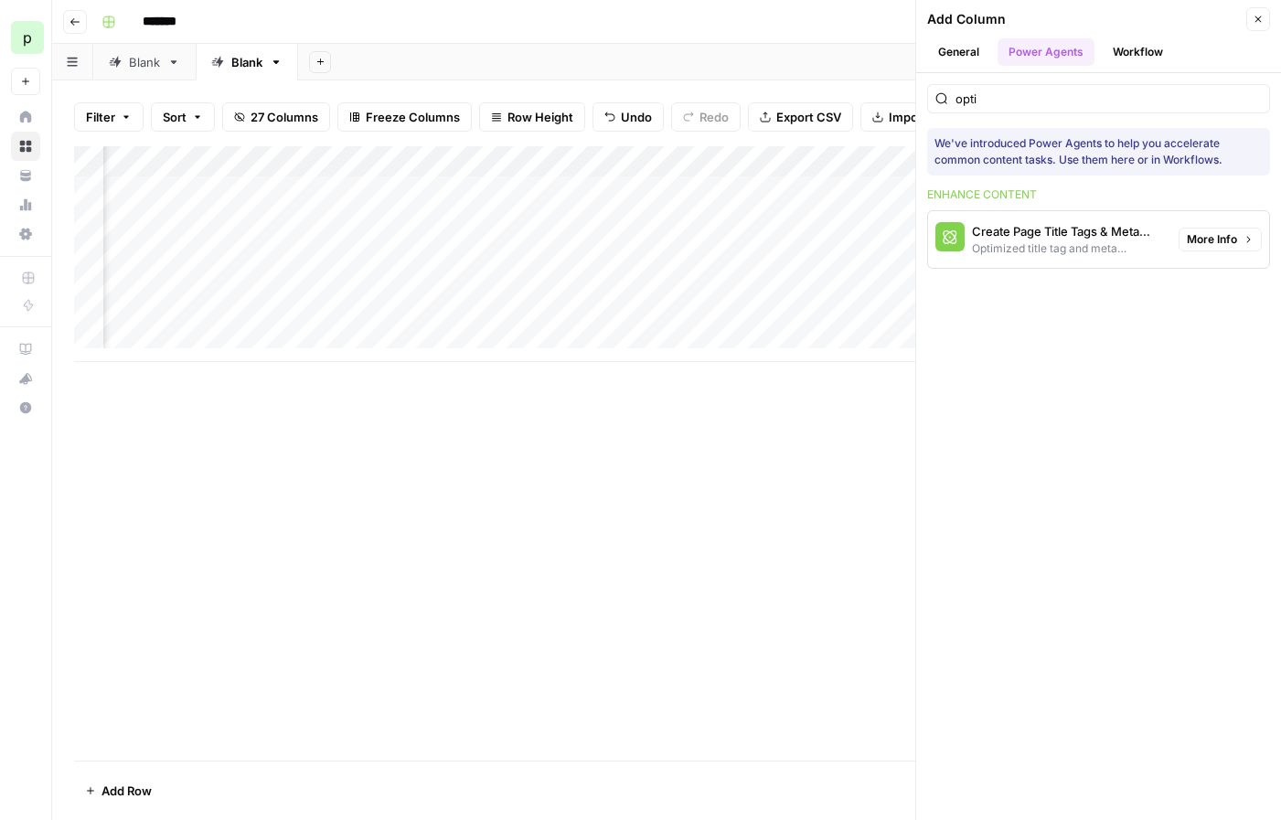
click at [1195, 240] on span "More Info" at bounding box center [1212, 239] width 50 height 16
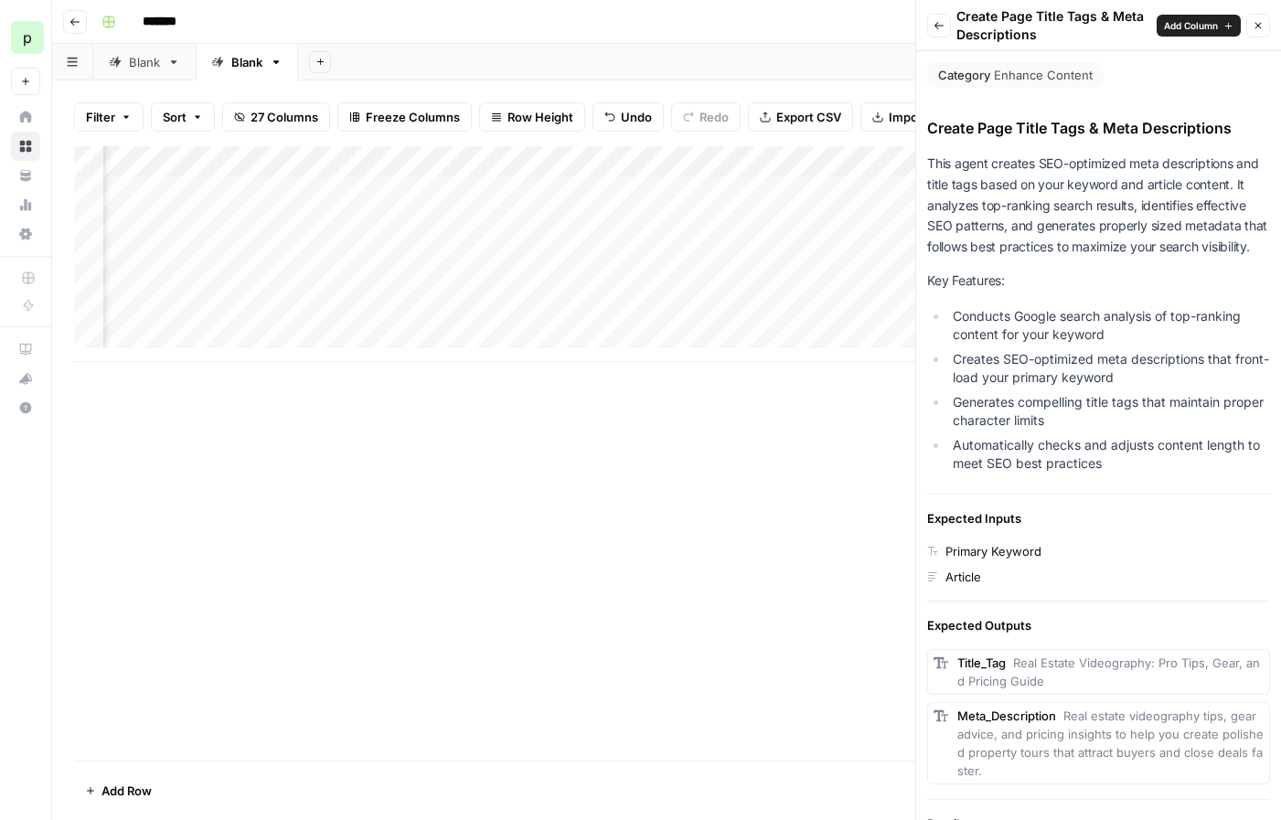
click at [1188, 34] on button "Add Column" at bounding box center [1199, 26] width 84 height 22
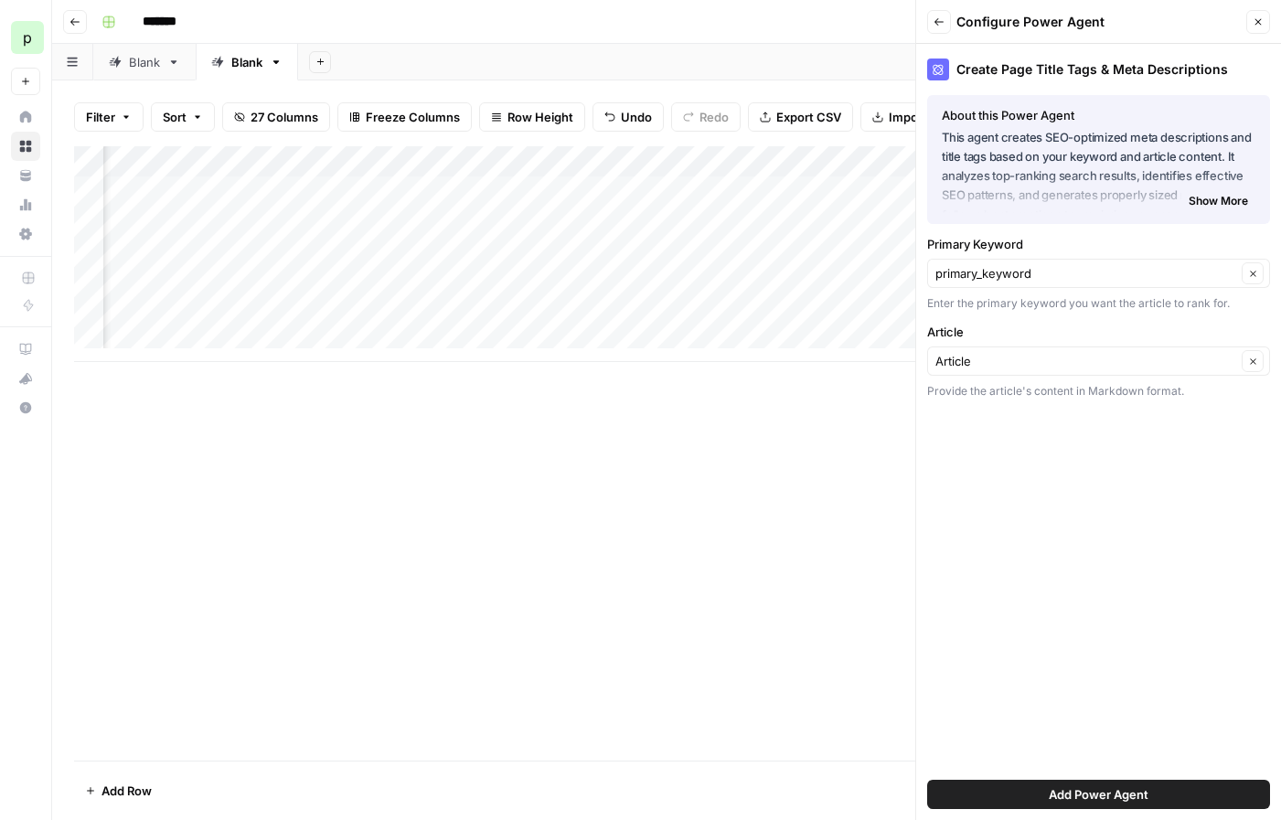
click at [1131, 718] on span "Add Power Agent" at bounding box center [1099, 794] width 100 height 18
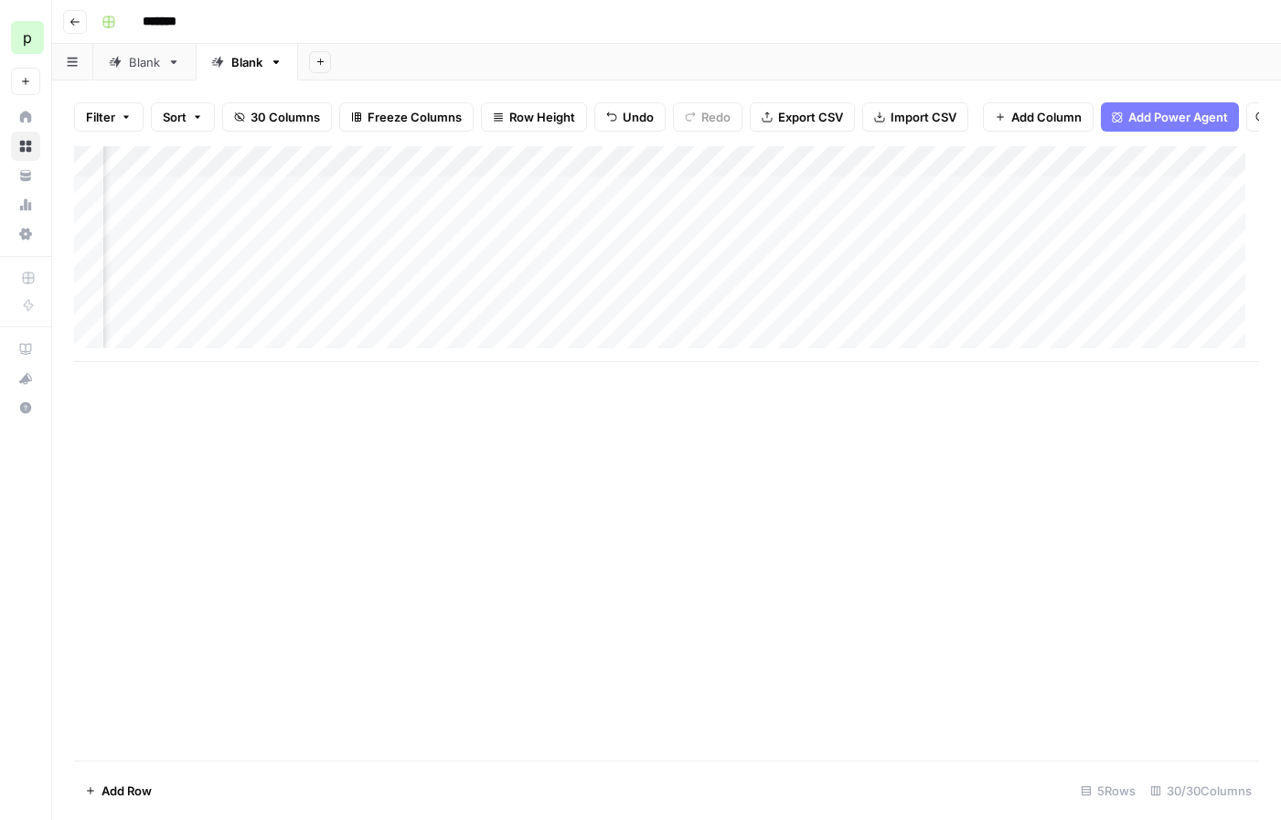
scroll to position [0, 3604]
click at [1070, 180] on div "Add Column" at bounding box center [666, 254] width 1185 height 216
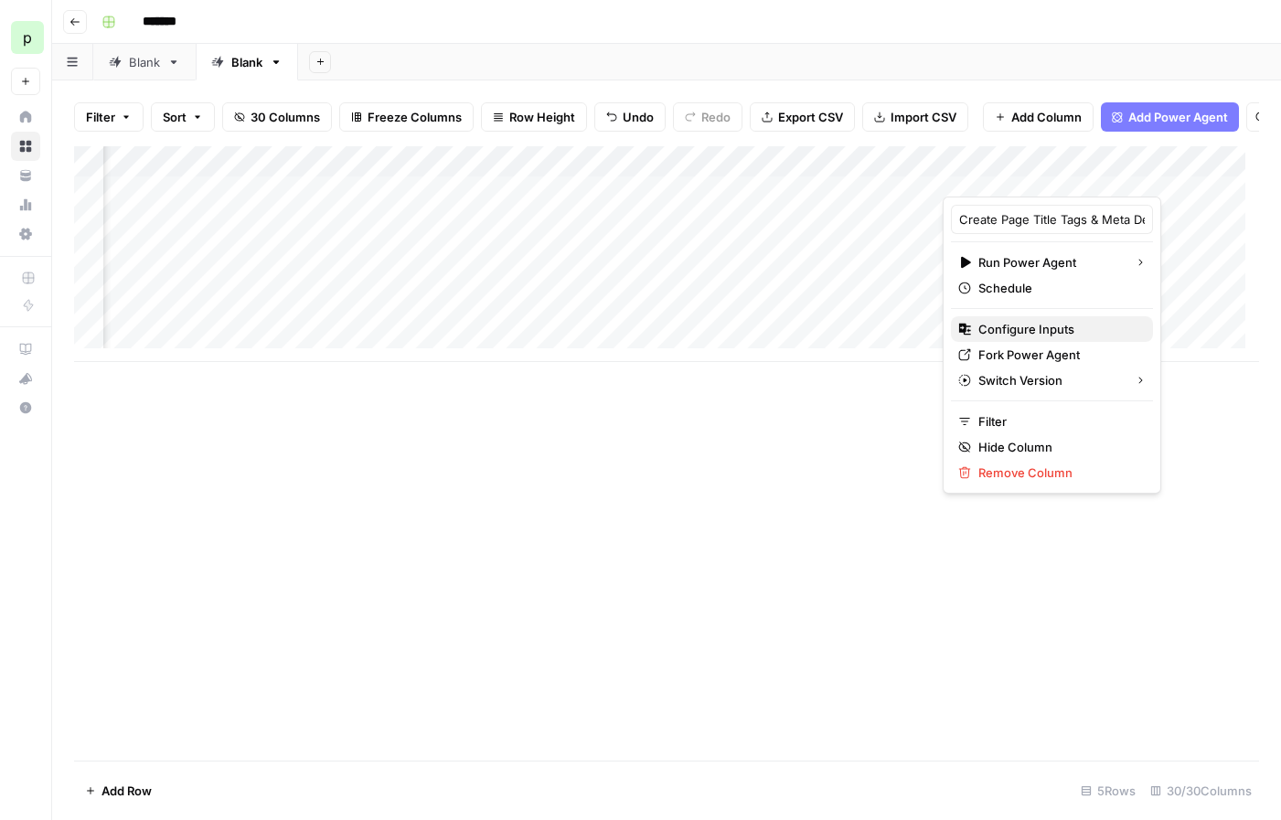
click at [1034, 333] on span "Configure Inputs" at bounding box center [1058, 329] width 160 height 18
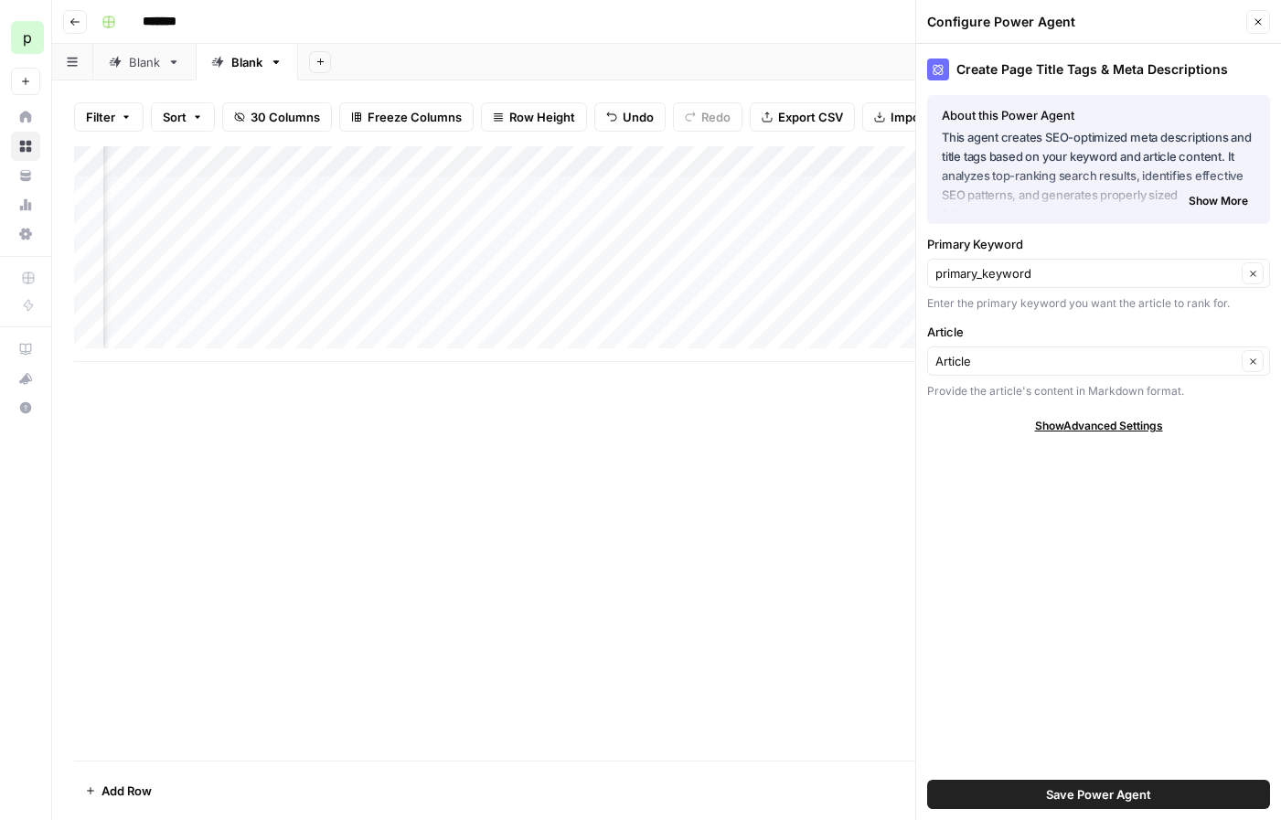
scroll to position [0, 3771]
click at [1045, 358] on input "Article" at bounding box center [1085, 361] width 301 height 18
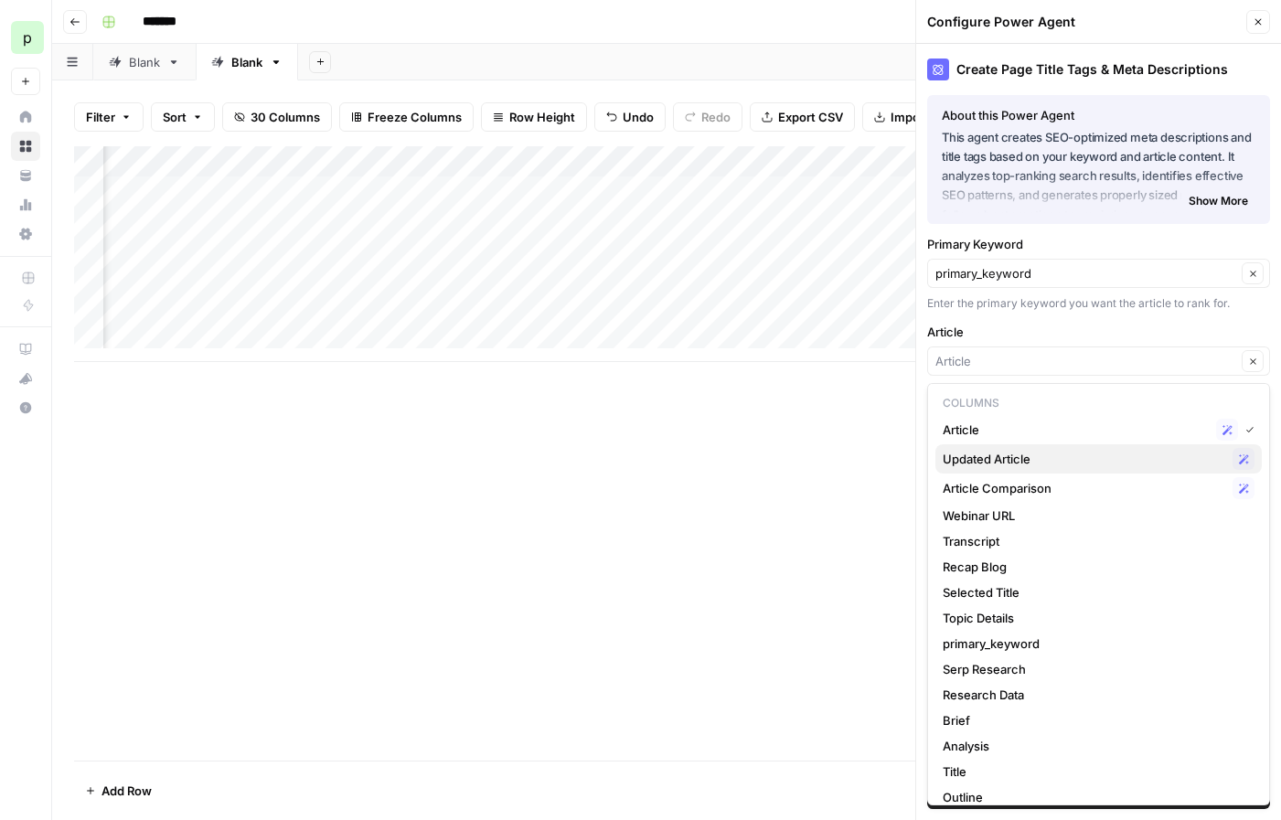
click at [1034, 455] on span "Updated Article" at bounding box center [1084, 459] width 283 height 18
type input "Updated Article"
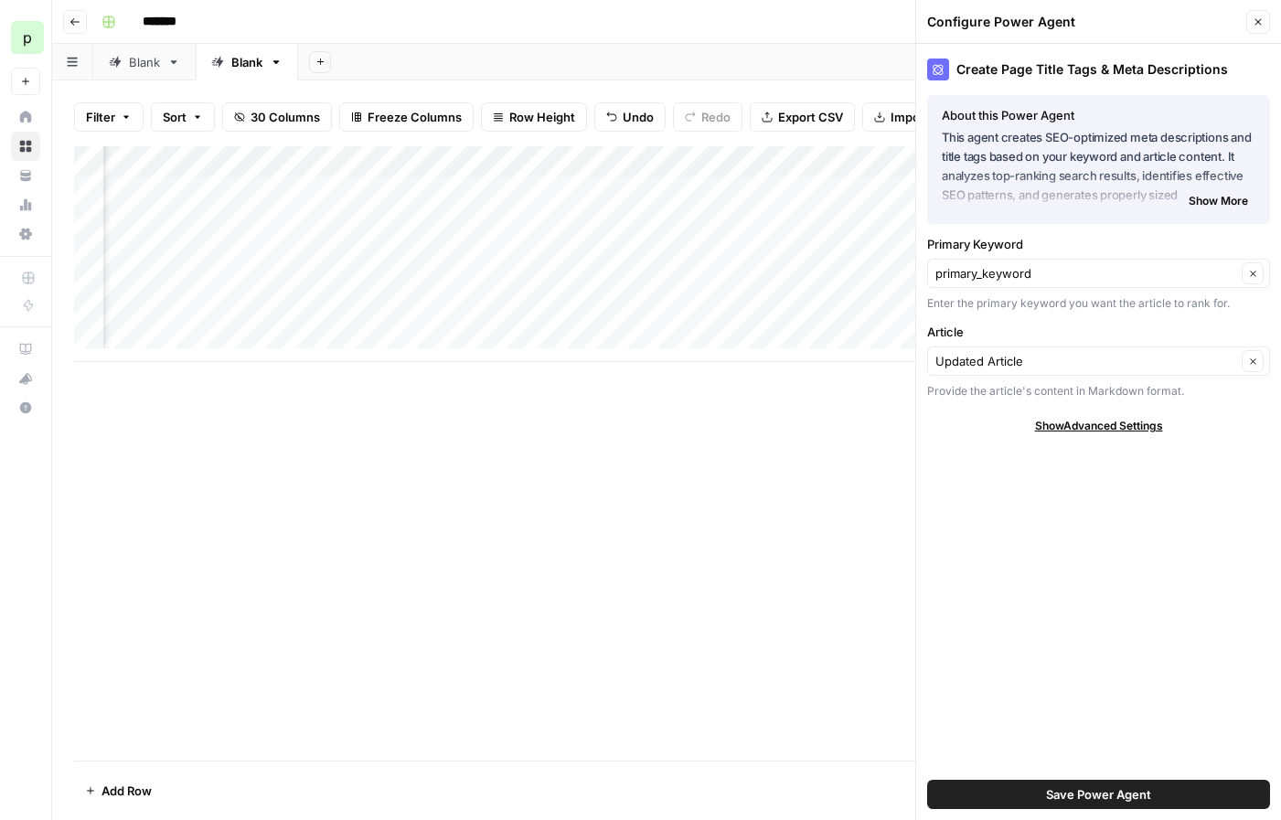
click at [788, 433] on div "Add Column" at bounding box center [666, 453] width 1185 height 614
click at [1261, 27] on icon "button" at bounding box center [1258, 21] width 11 height 11
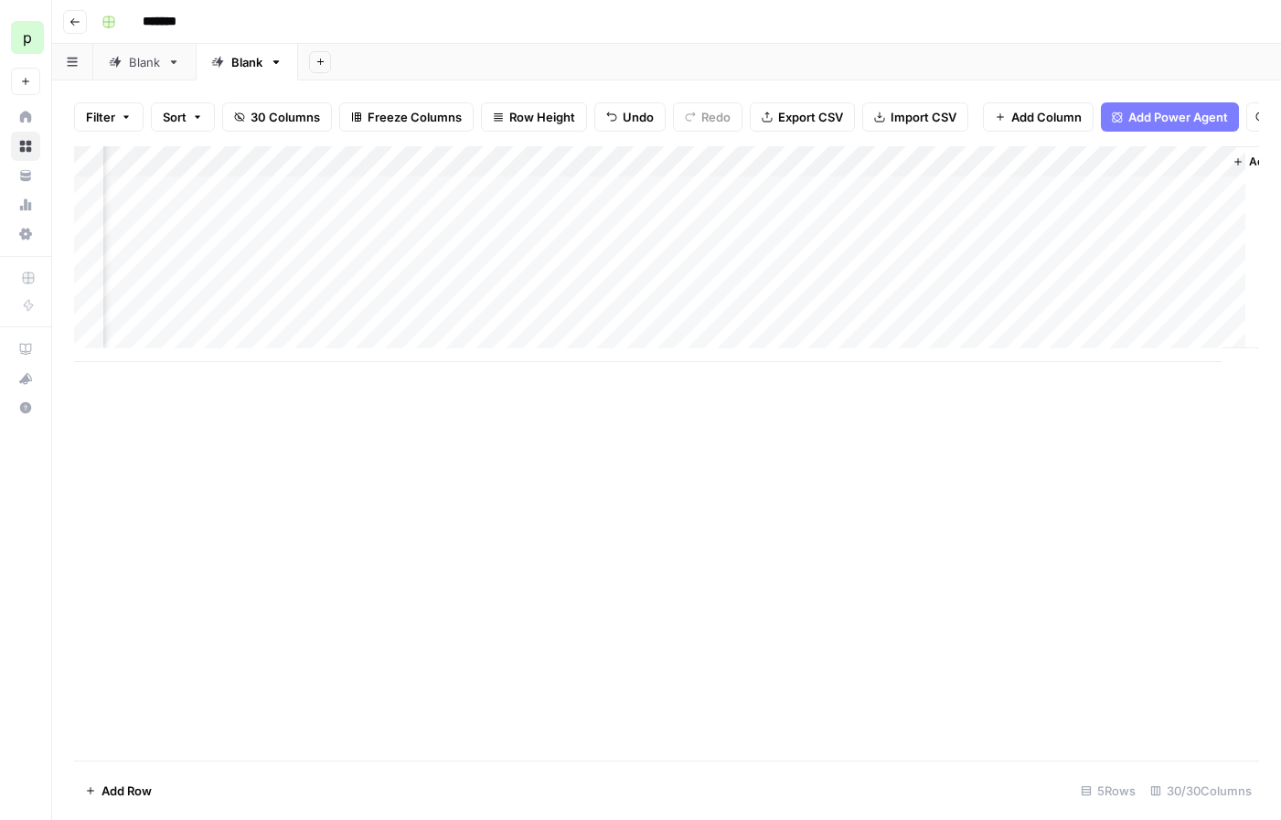
scroll to position [0, 3898]
click at [733, 204] on div "Add Column" at bounding box center [666, 254] width 1185 height 216
click at [1185, 170] on span "Add Column" at bounding box center [1217, 162] width 64 height 16
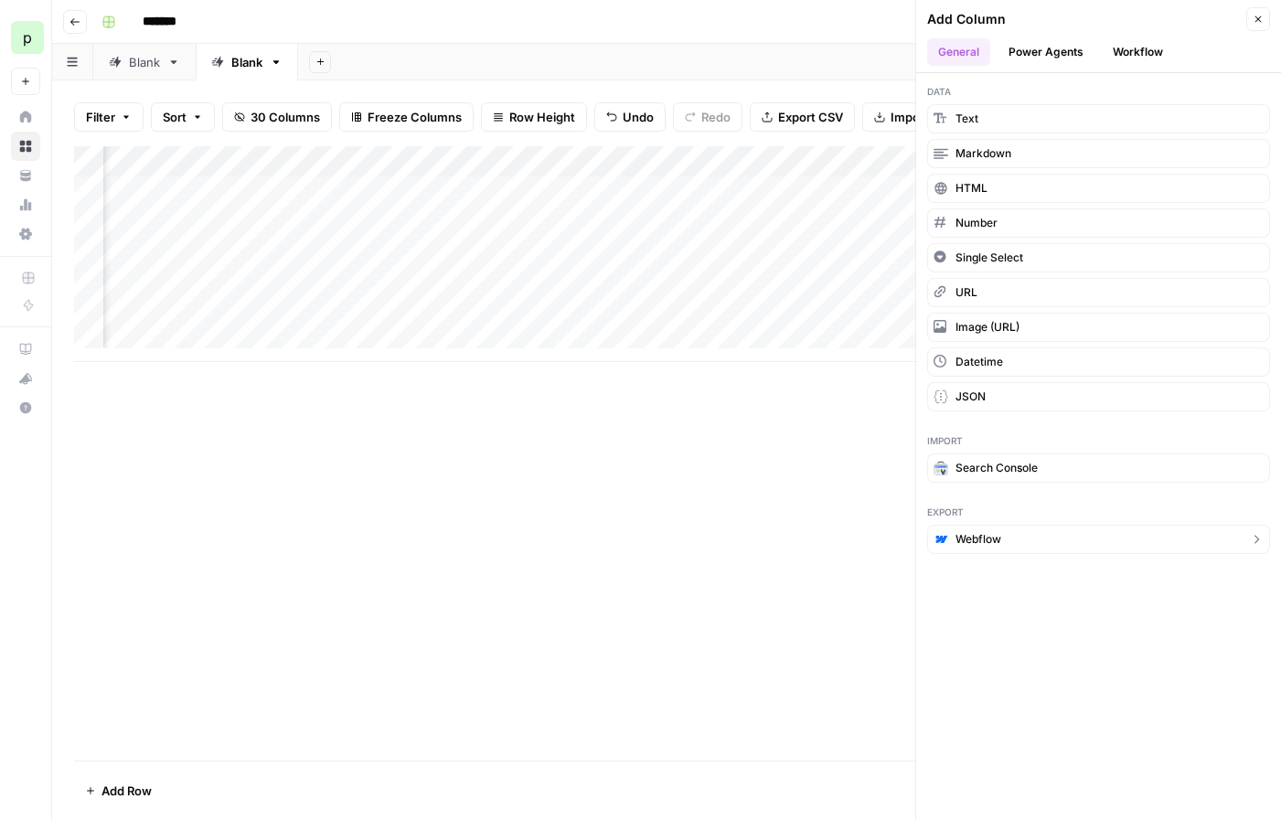
click at [986, 535] on span "Webflow" at bounding box center [978, 539] width 46 height 16
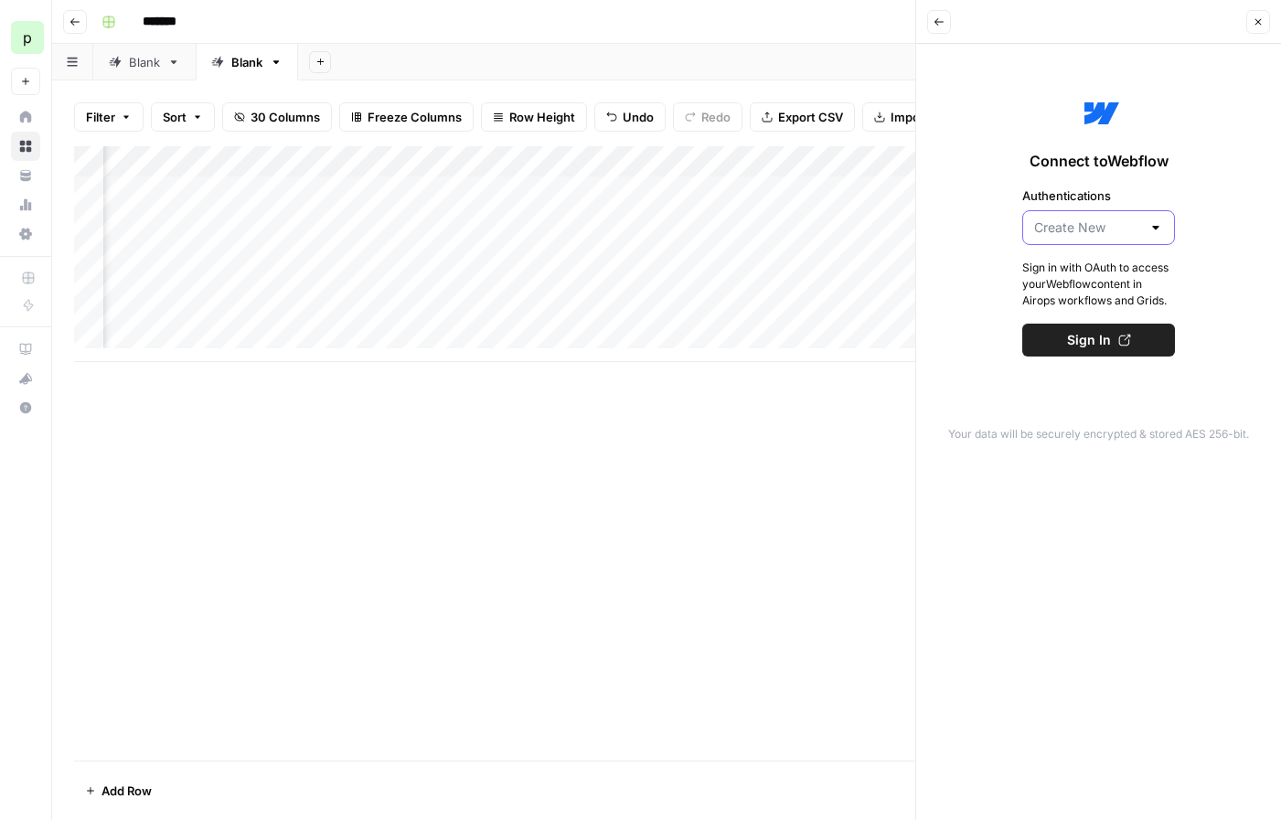
click at [1103, 229] on input "Authentications" at bounding box center [1087, 228] width 107 height 18
type input "Create New"
click at [1043, 449] on div "Connect to Webflow Authentications Create New Sign in with OAuth to access your…" at bounding box center [1098, 432] width 365 height 776
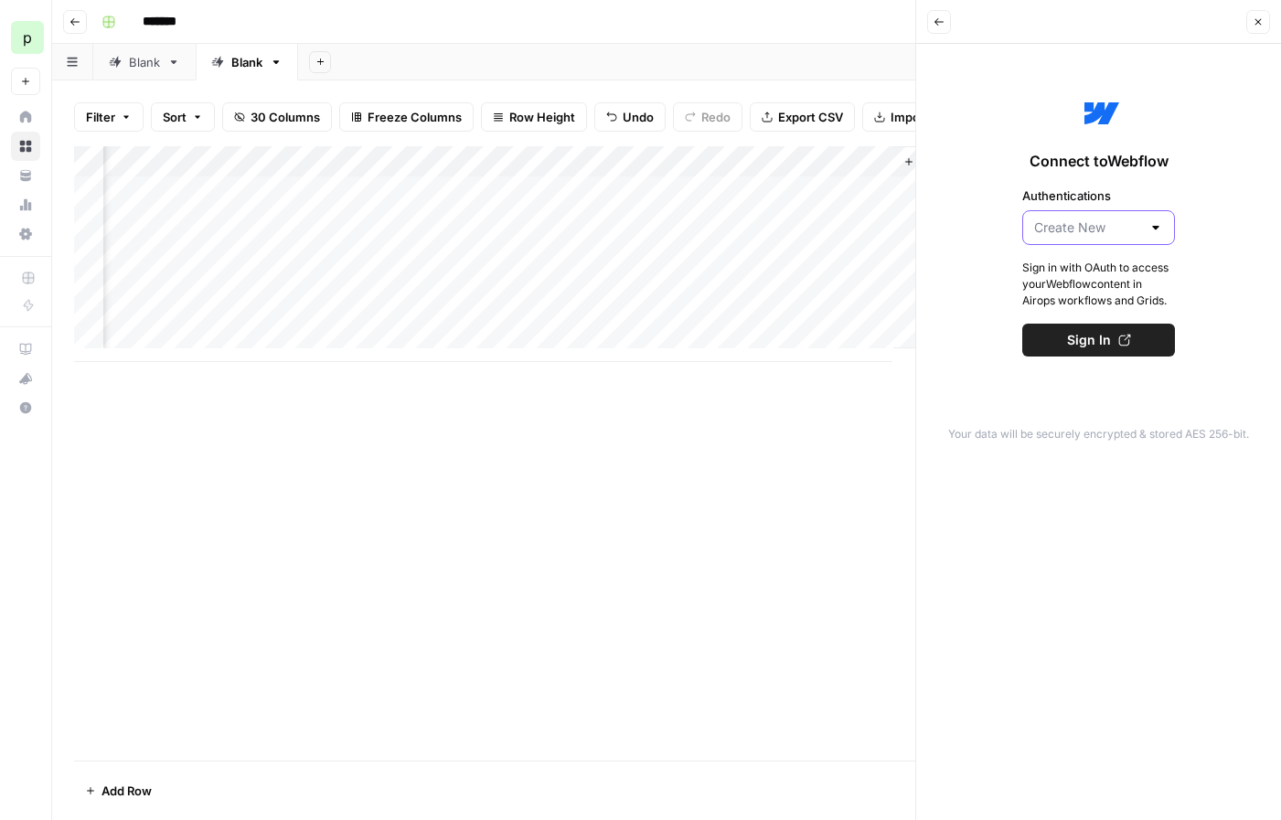
click at [1092, 231] on input "Authentications" at bounding box center [1087, 228] width 107 height 18
type input "Create New"
click at [1084, 342] on span "Sign In" at bounding box center [1089, 340] width 44 height 18
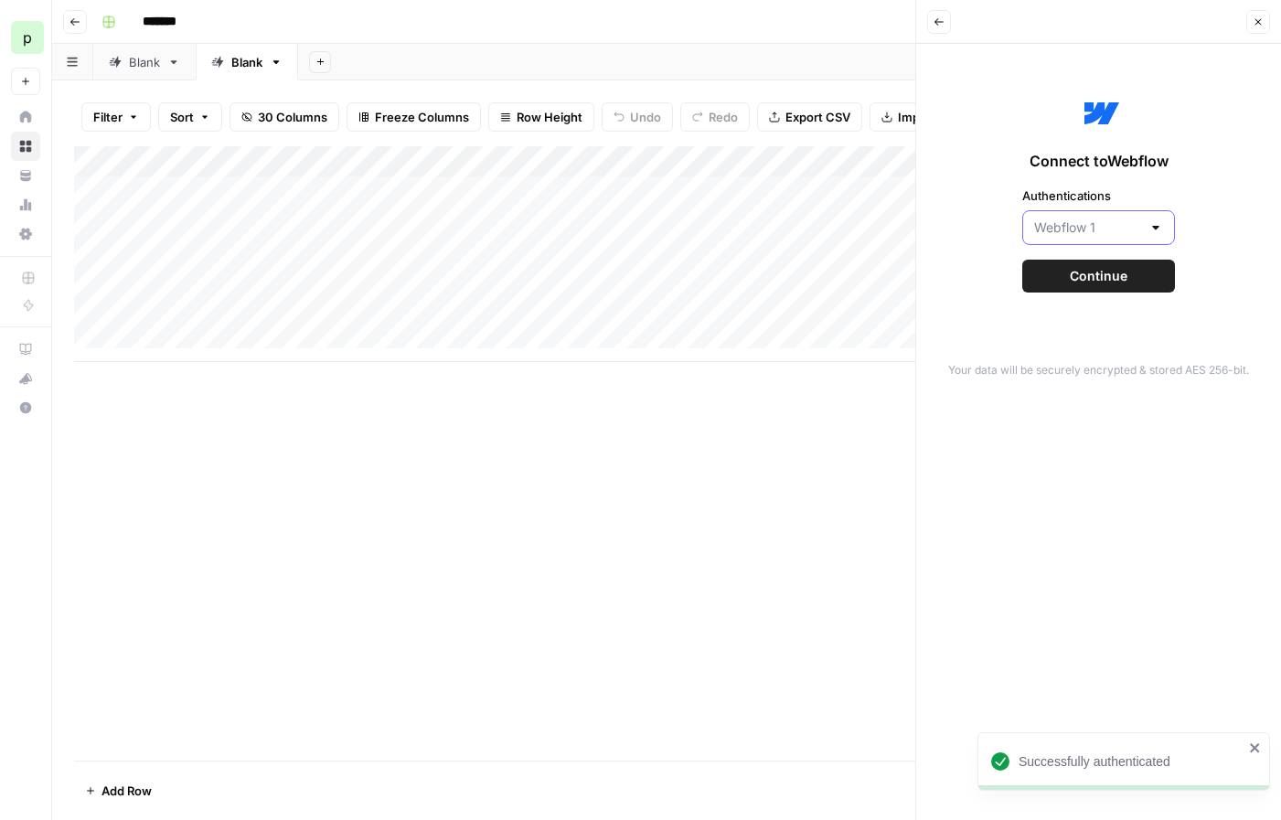
click at [1110, 221] on input "Authentications" at bounding box center [1087, 228] width 107 height 18
type input "Webflow 1"
click at [1148, 195] on label "Authentications" at bounding box center [1098, 196] width 153 height 18
click at [1141, 219] on input "Webflow 1" at bounding box center [1087, 228] width 107 height 18
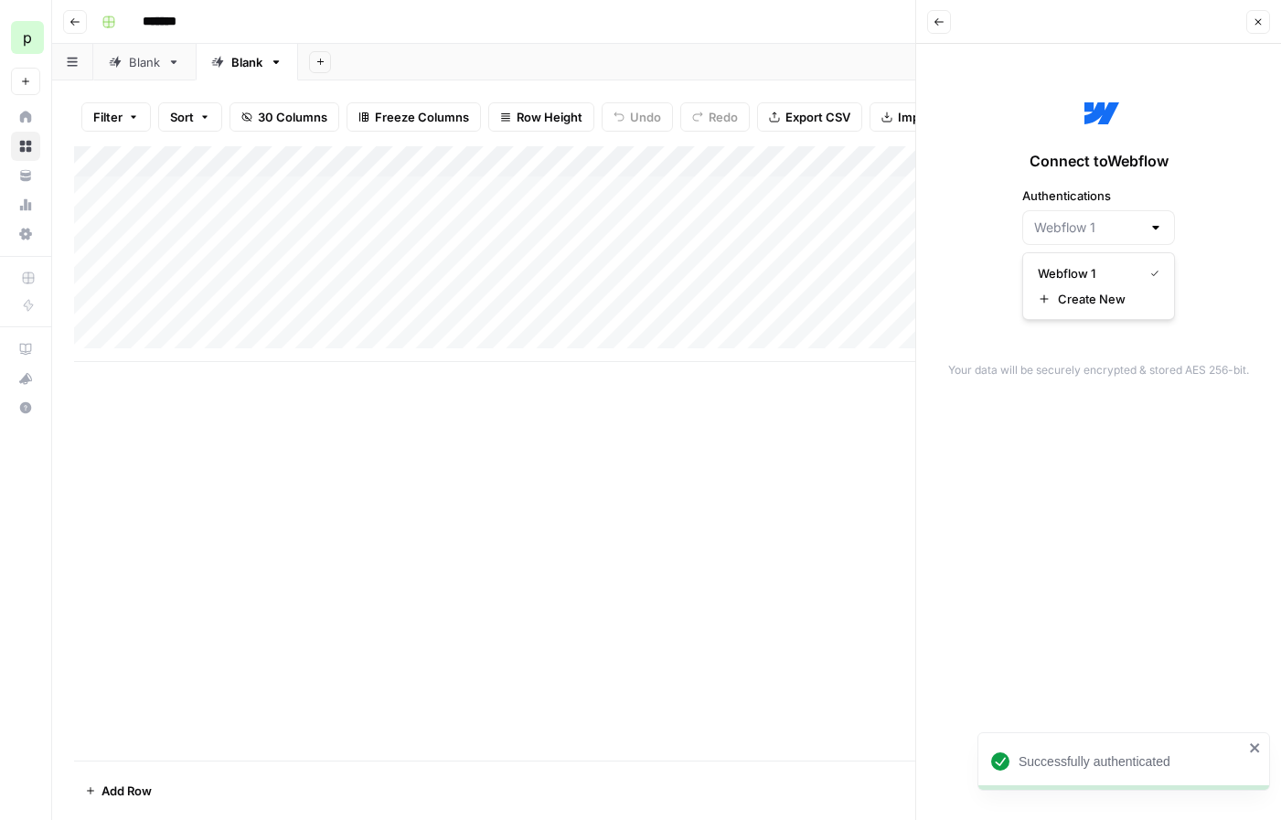
type input "Webflow 1"
click at [1190, 274] on div "Connect to Webflow Authentications Webflow 1 Continue" at bounding box center [1098, 192] width 343 height 274
click at [1130, 277] on button "Continue" at bounding box center [1098, 276] width 153 height 33
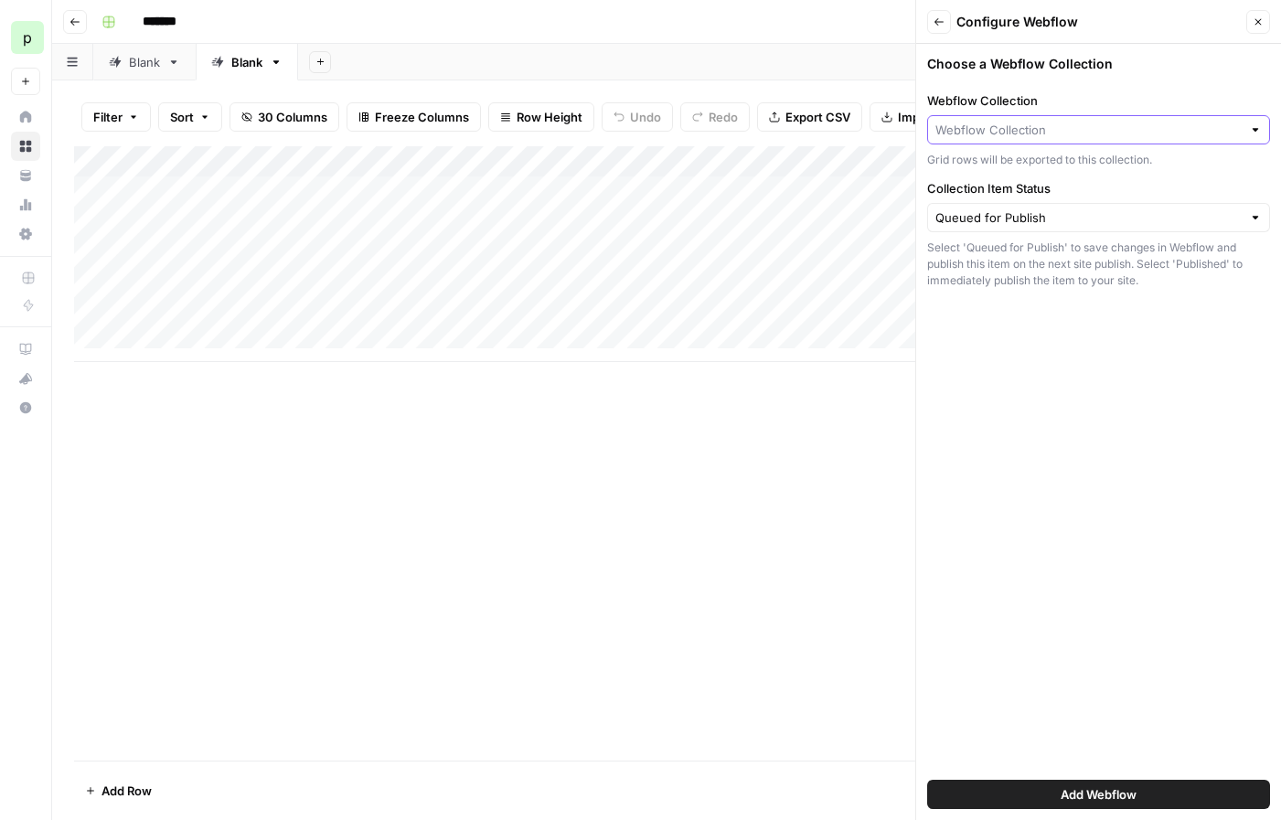
click at [1051, 126] on input "Webflow Collection" at bounding box center [1088, 130] width 306 height 18
click at [972, 371] on div "Choose a Webflow Collection Webflow Collection Grid rows will be exported to th…" at bounding box center [1098, 432] width 365 height 776
click at [1008, 223] on input "Collection Item Status" at bounding box center [1088, 217] width 306 height 18
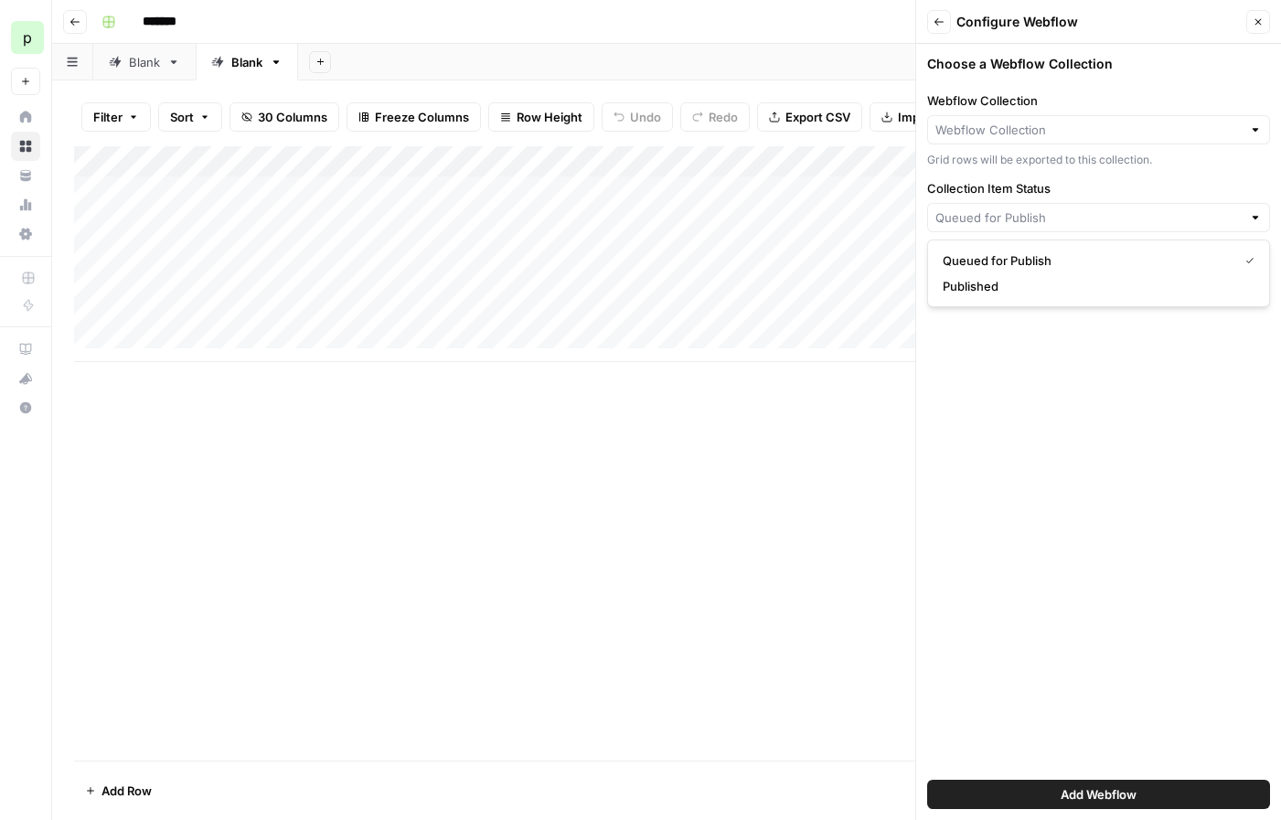
type input "Queued for Publish"
click at [978, 457] on div "Choose a Webflow Collection Webflow Collection Grid rows will be exported to th…" at bounding box center [1098, 432] width 365 height 776
click at [1253, 23] on icon "button" at bounding box center [1258, 21] width 11 height 11
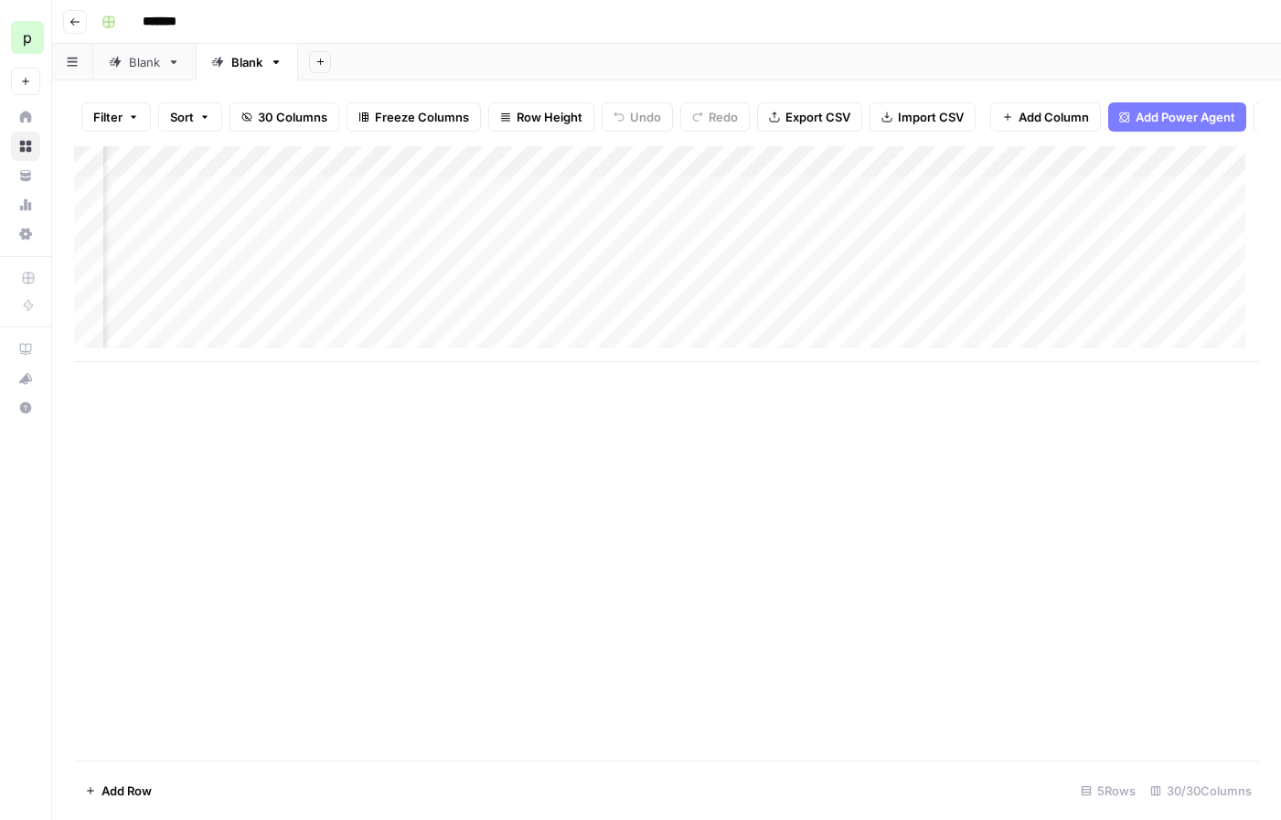
scroll to position [0, 3898]
click at [1199, 170] on span "Add Column" at bounding box center [1217, 162] width 64 height 16
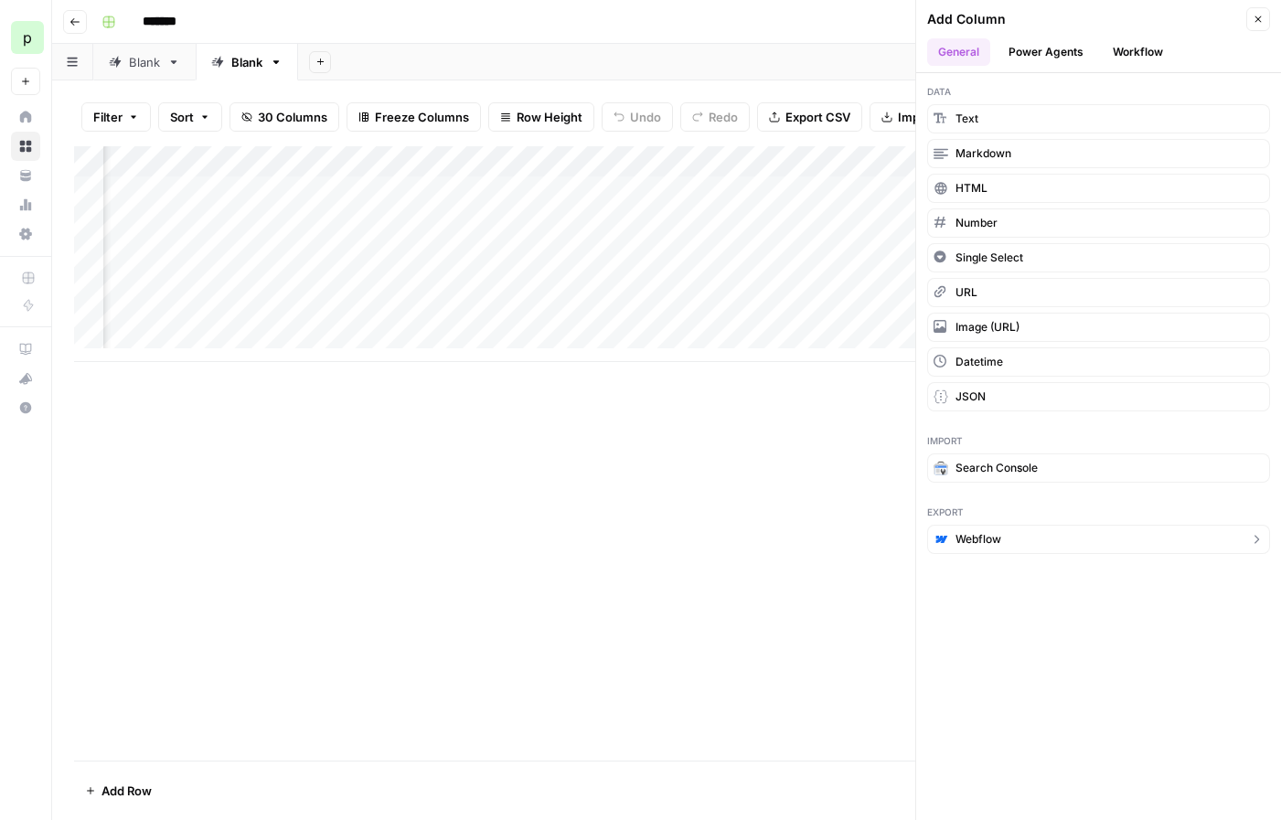
click at [1009, 528] on button "Webflow" at bounding box center [1098, 539] width 343 height 29
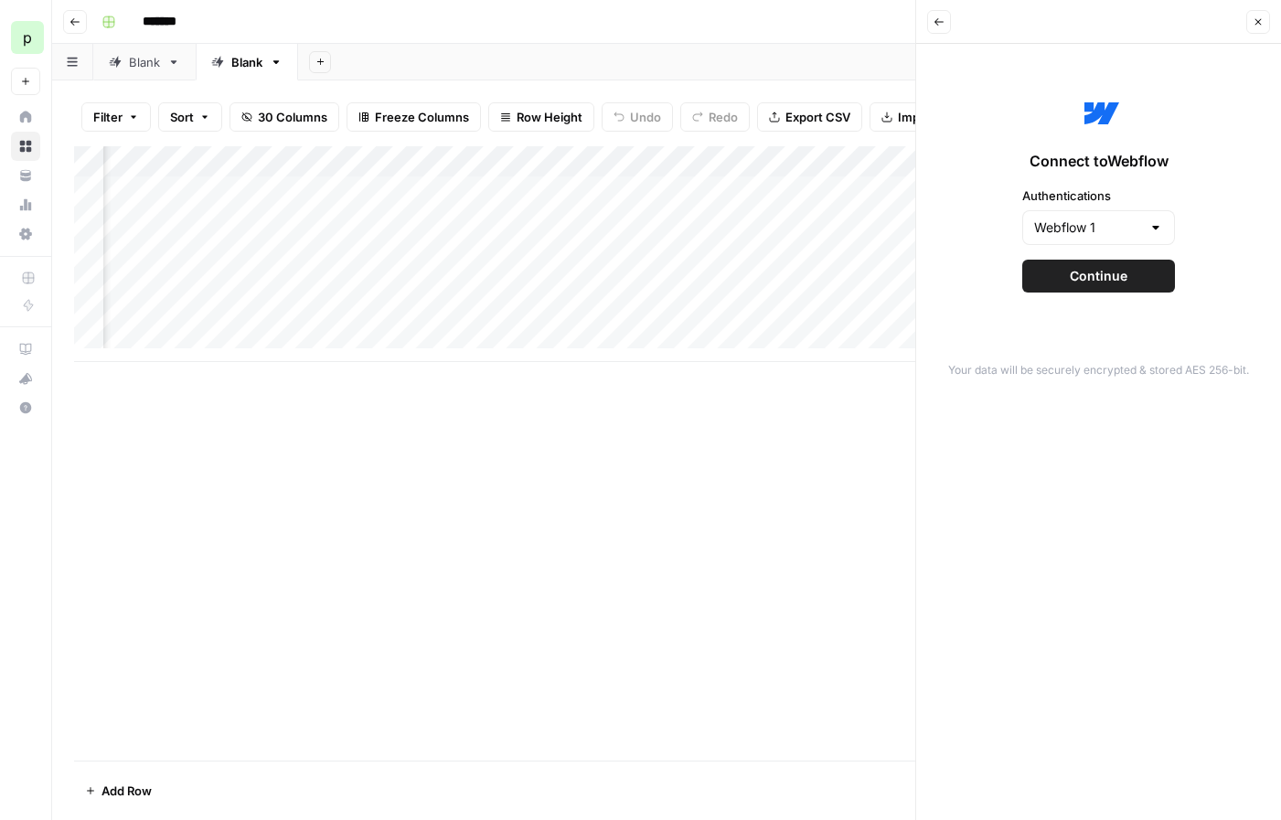
click at [1080, 291] on button "Continue" at bounding box center [1098, 276] width 153 height 33
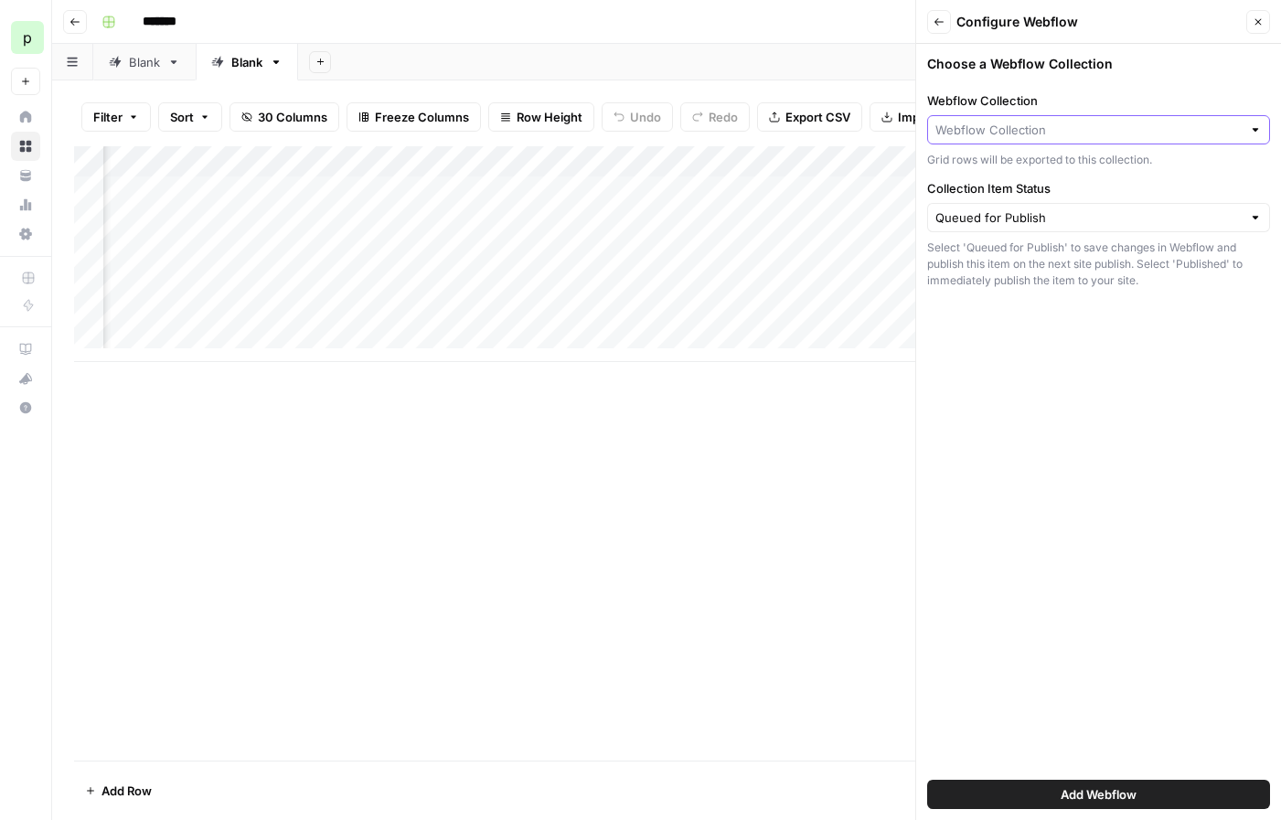
click at [1071, 133] on input "Webflow Collection" at bounding box center [1088, 130] width 306 height 18
click at [1263, 19] on icon "button" at bounding box center [1258, 21] width 11 height 11
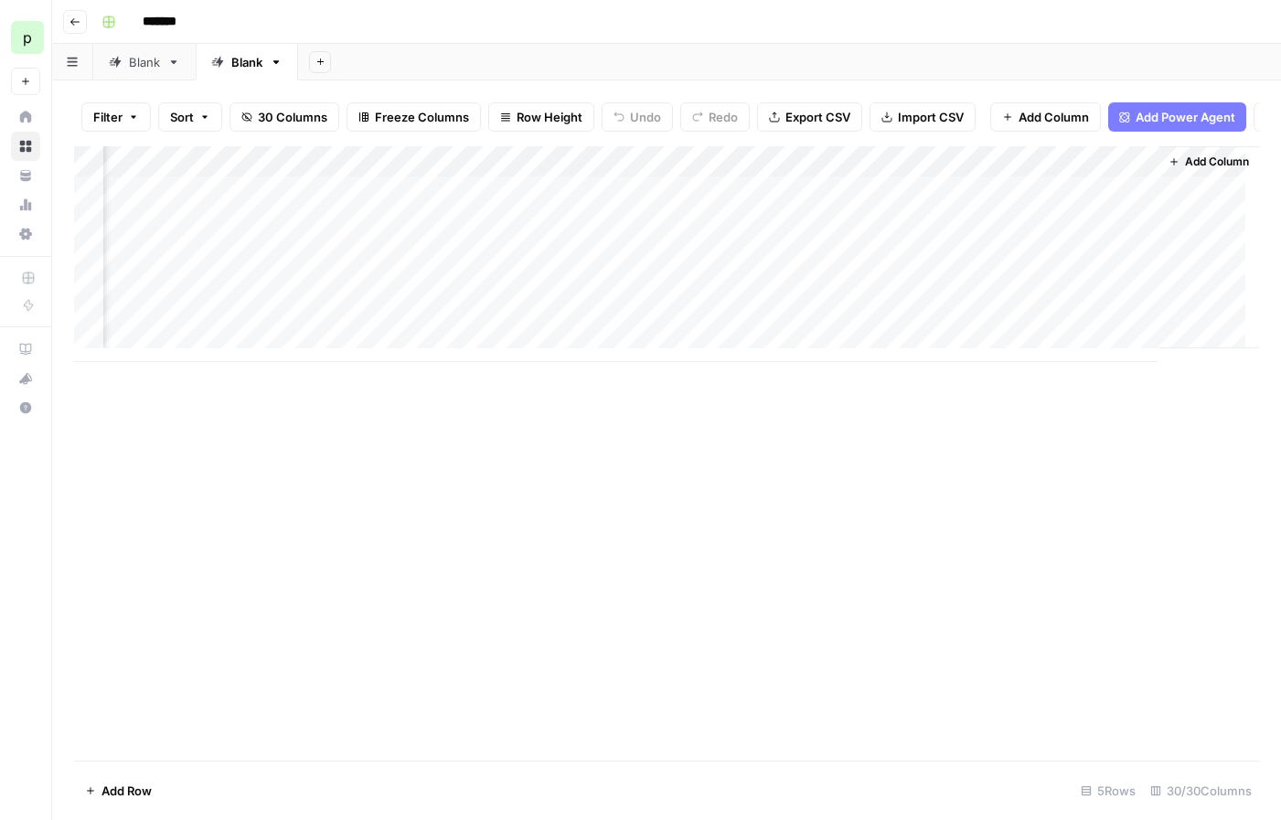
click at [1185, 170] on span "Add Column" at bounding box center [1217, 162] width 64 height 16
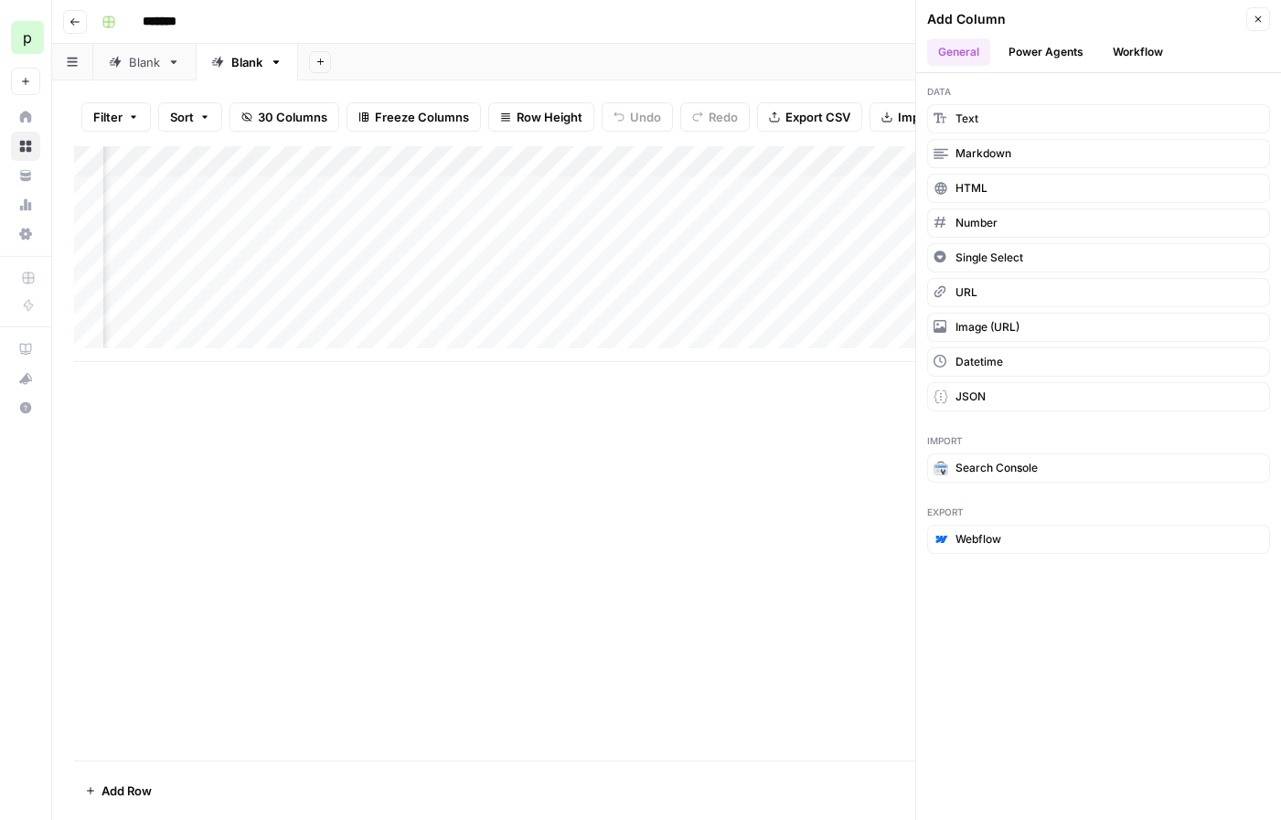
click at [974, 558] on div "Export Webflow" at bounding box center [1098, 529] width 365 height 71
click at [981, 537] on span "Webflow" at bounding box center [978, 539] width 46 height 16
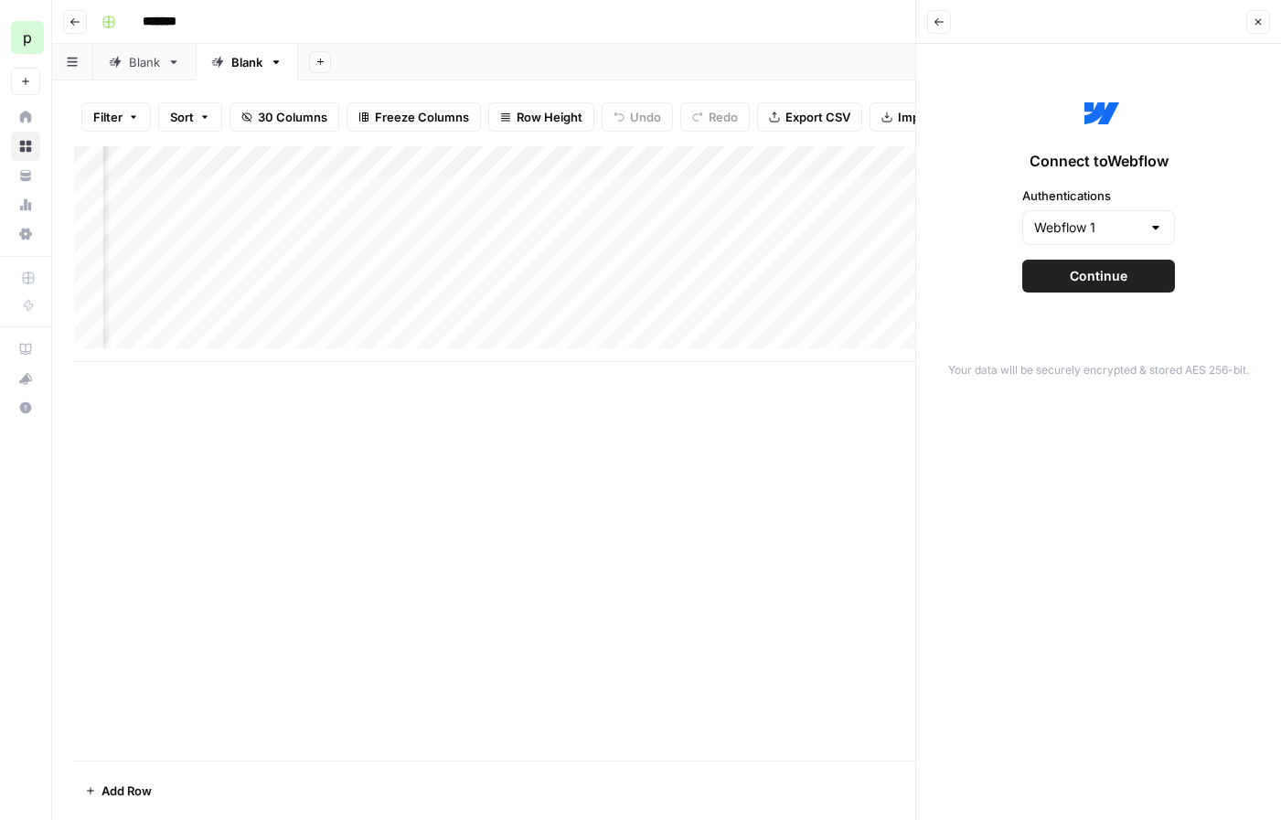
click at [1104, 267] on span "Continue" at bounding box center [1099, 276] width 58 height 18
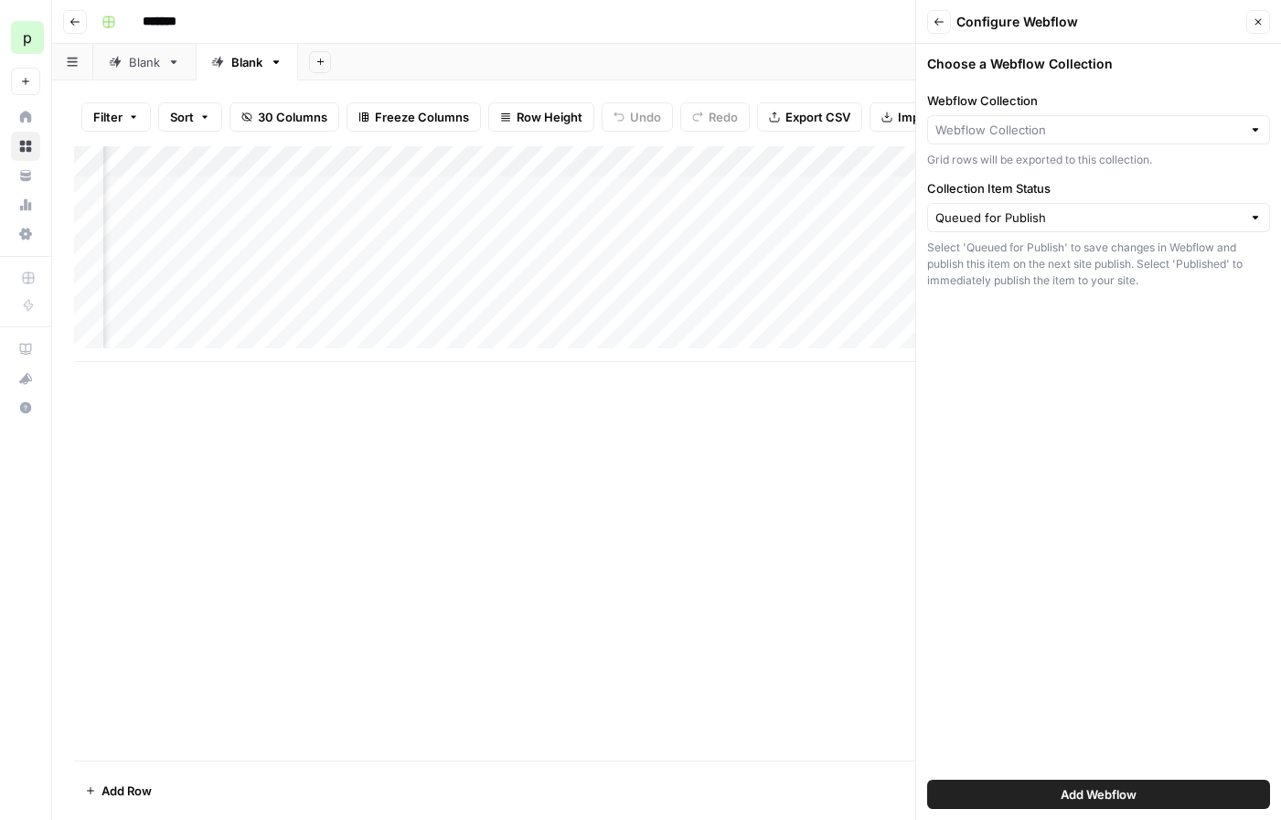
click at [1037, 118] on div at bounding box center [1098, 129] width 343 height 29
click at [1011, 186] on div "Paul's Five-Star Site" at bounding box center [1099, 190] width 312 height 16
type input "Blog Posts"
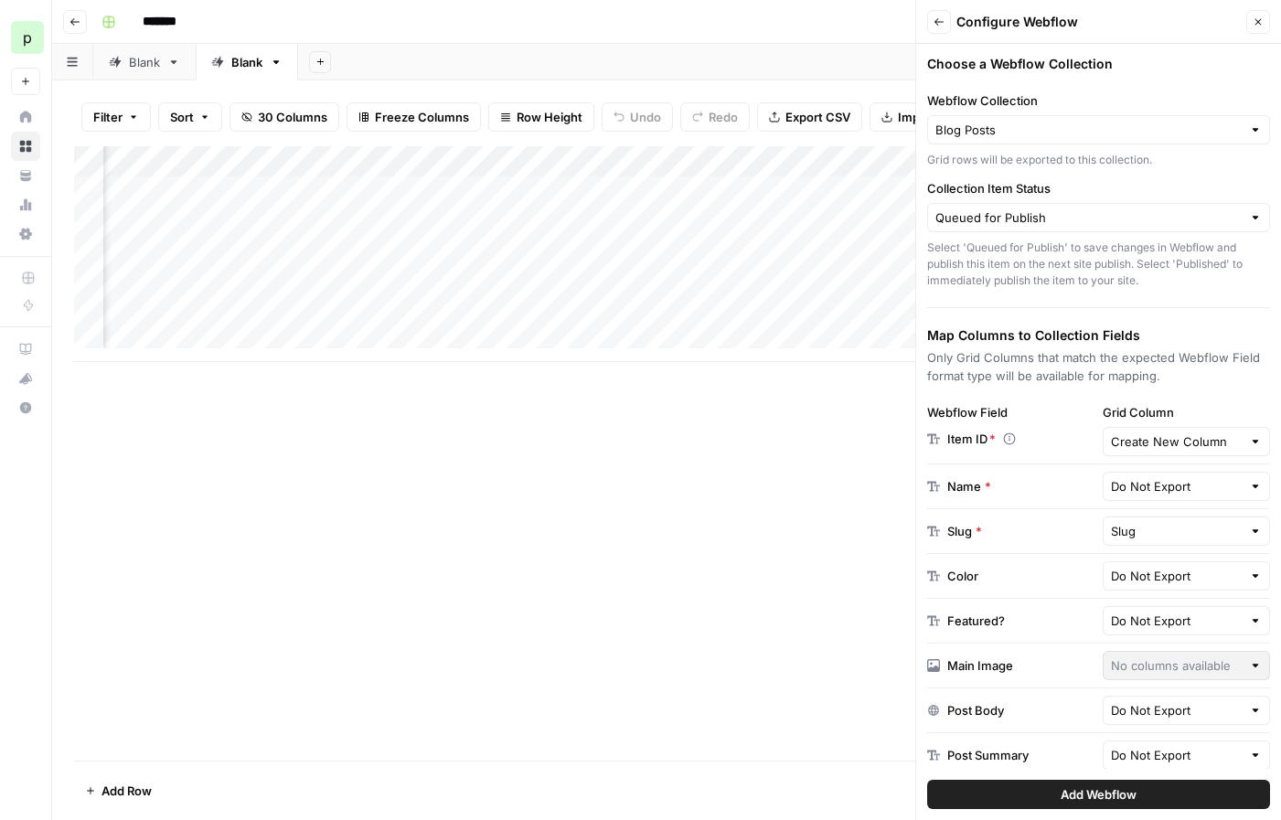
click at [1249, 490] on div at bounding box center [1255, 486] width 13 height 18
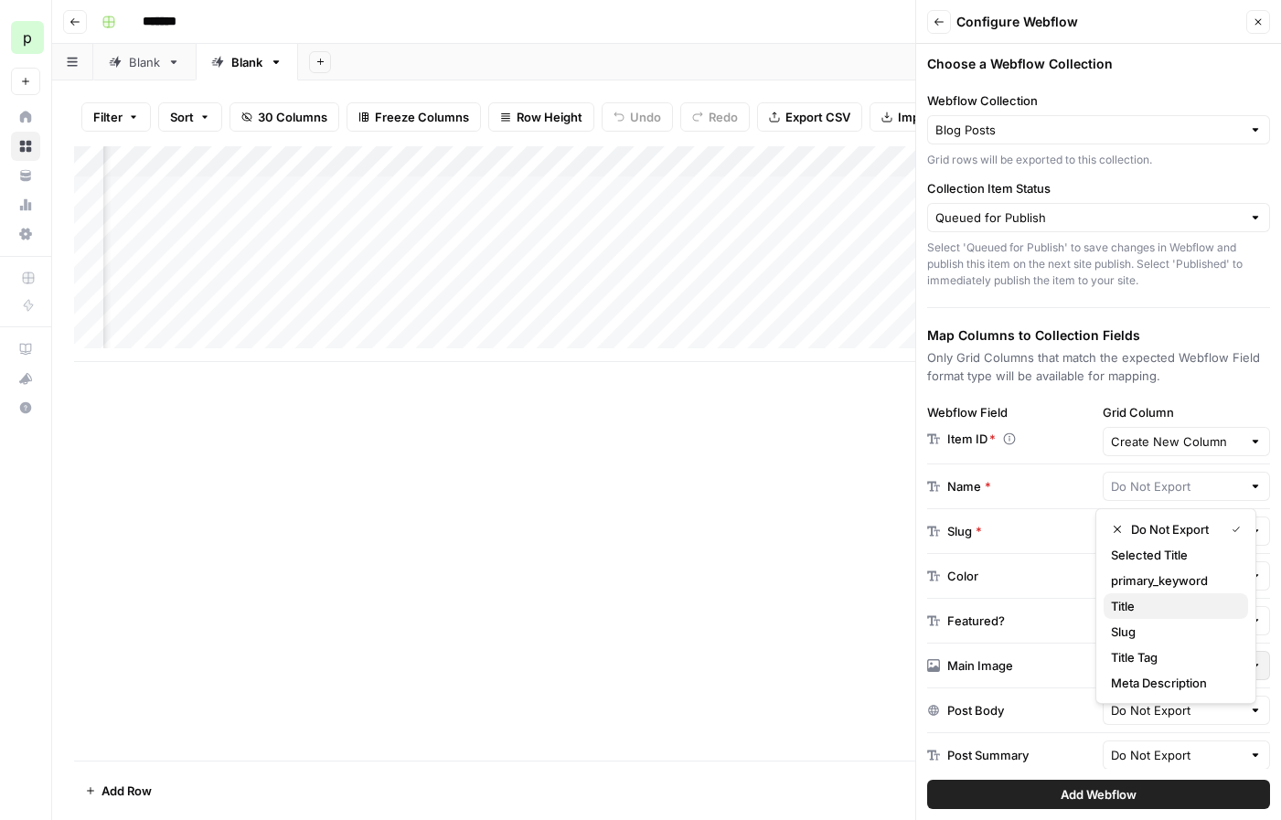
click at [1169, 611] on span "Title" at bounding box center [1172, 606] width 123 height 18
type input "Title"
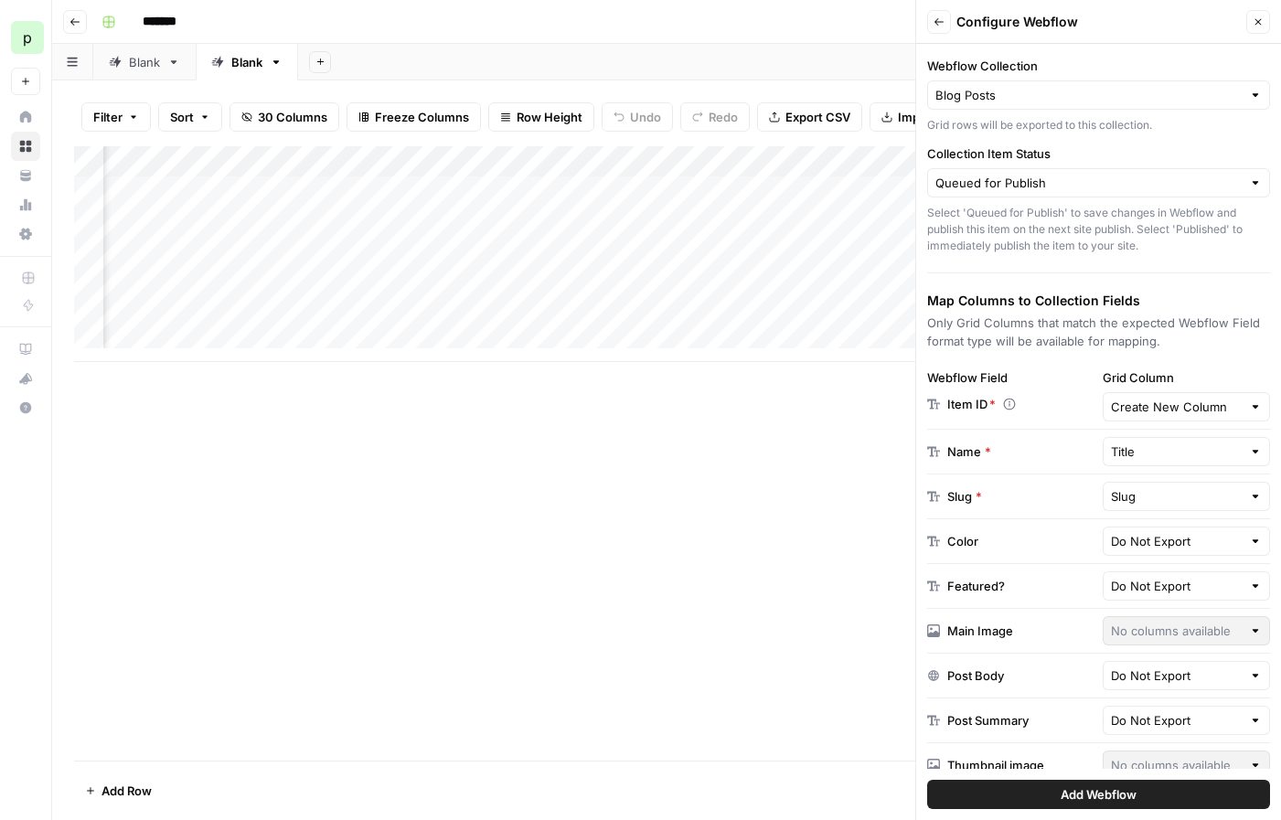
scroll to position [57, 0]
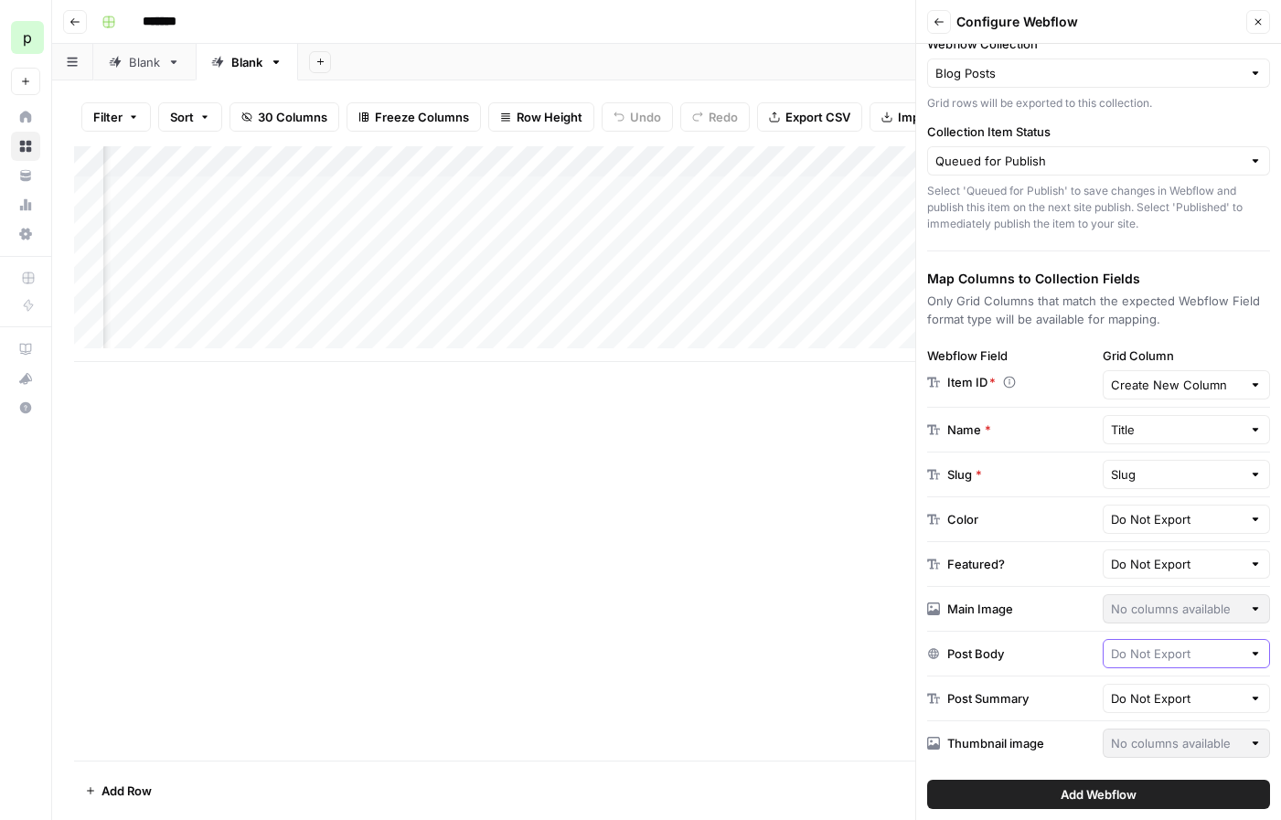
click at [1111, 653] on input "text" at bounding box center [1177, 654] width 132 height 18
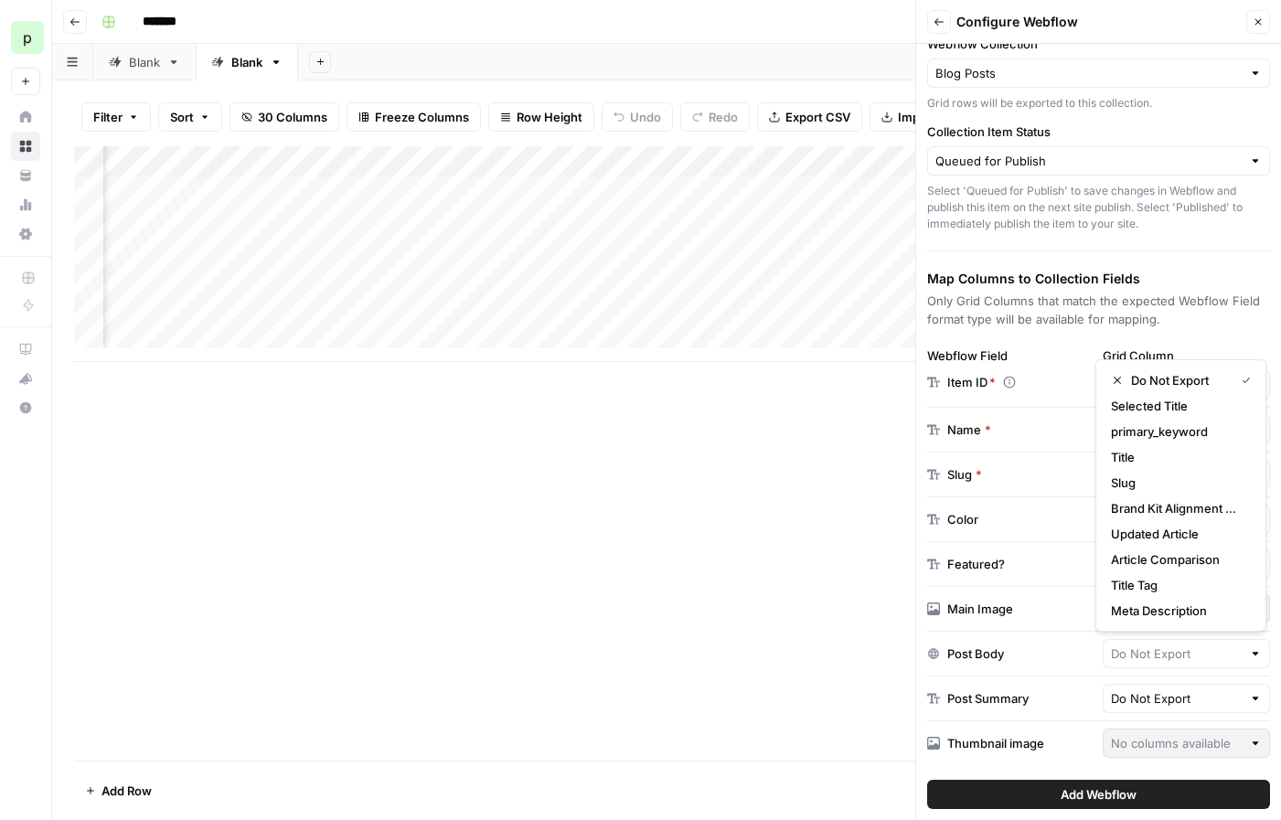
type input "Do Not Export"
click at [1062, 653] on div "Post Body" at bounding box center [1011, 654] width 168 height 18
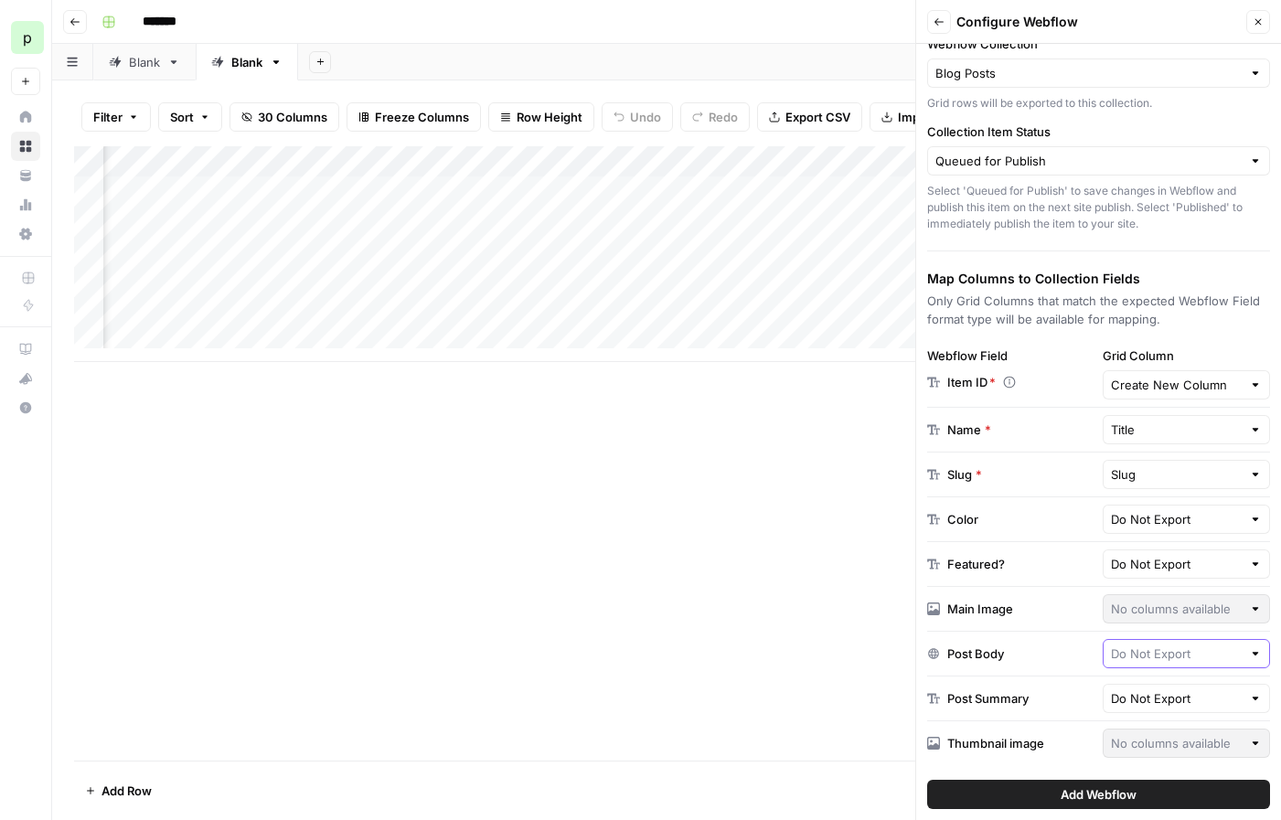
click at [1135, 645] on input "text" at bounding box center [1177, 654] width 132 height 18
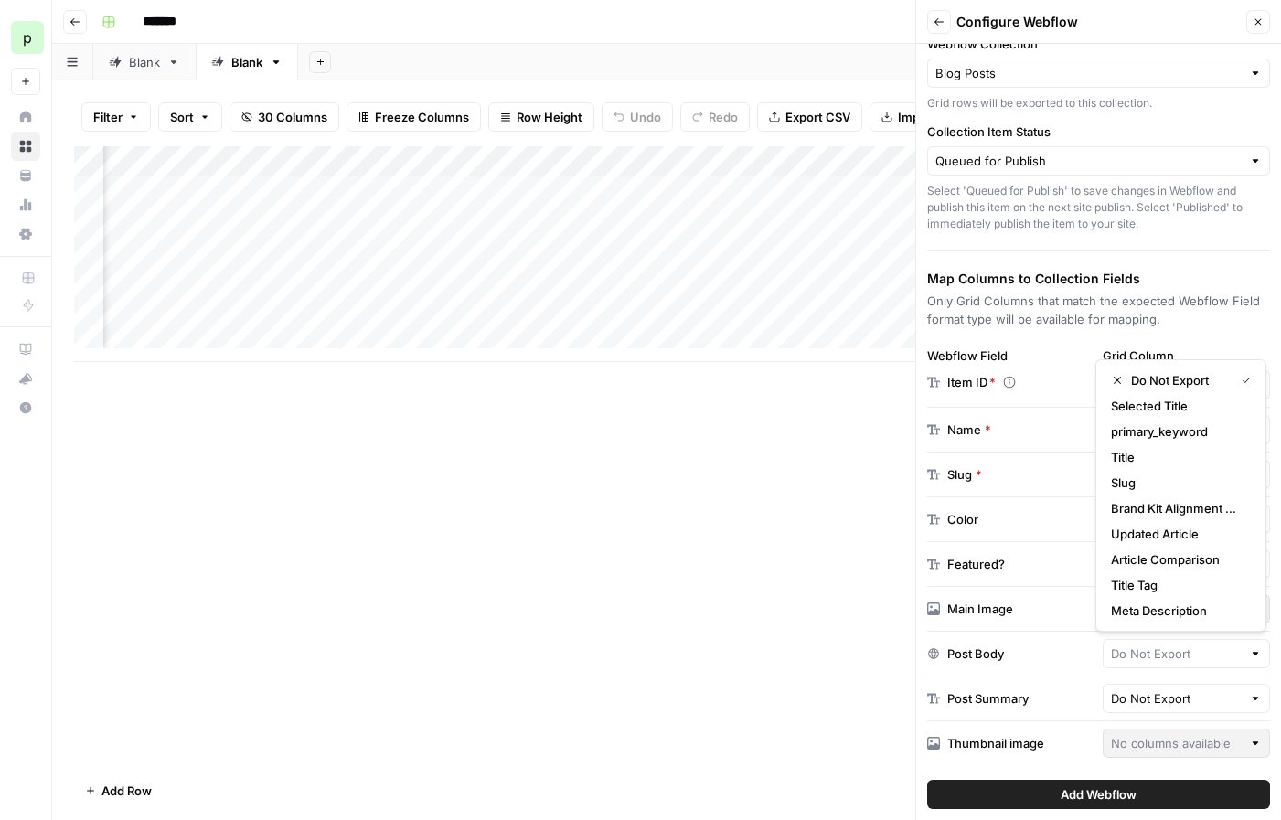
type input "Do Not Export"
click at [855, 503] on div "Add Column" at bounding box center [666, 453] width 1185 height 614
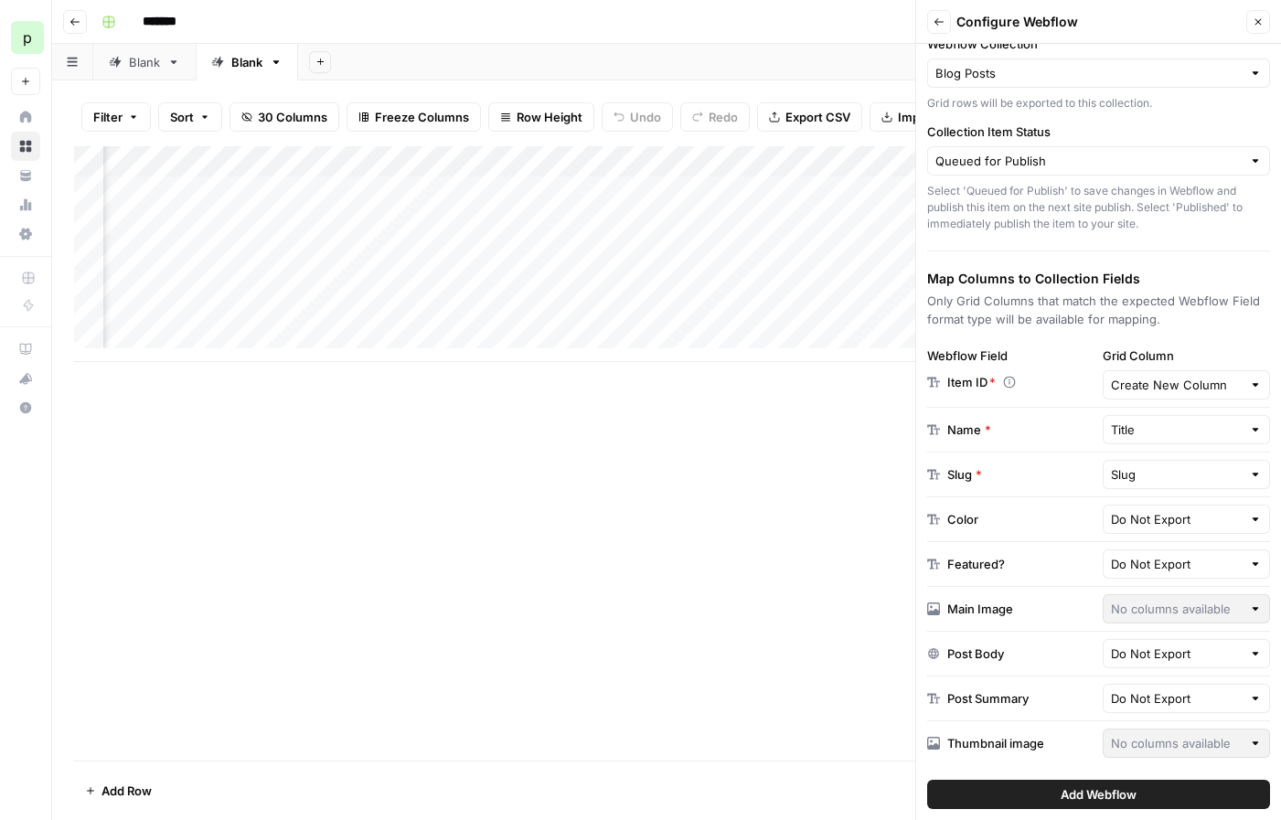
scroll to position [0, 4162]
click at [1254, 18] on icon "button" at bounding box center [1258, 21] width 11 height 11
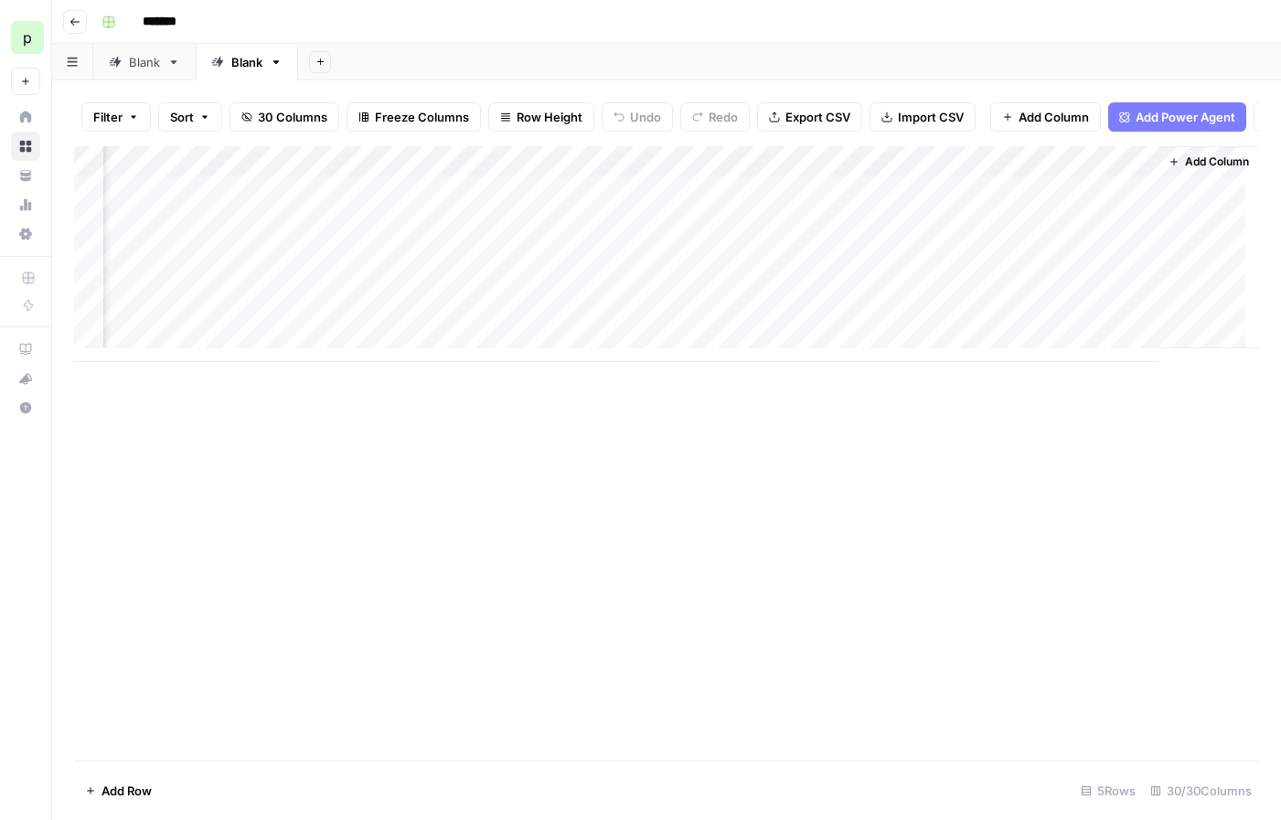
click at [1179, 119] on span "Add Power Agent" at bounding box center [1186, 117] width 100 height 18
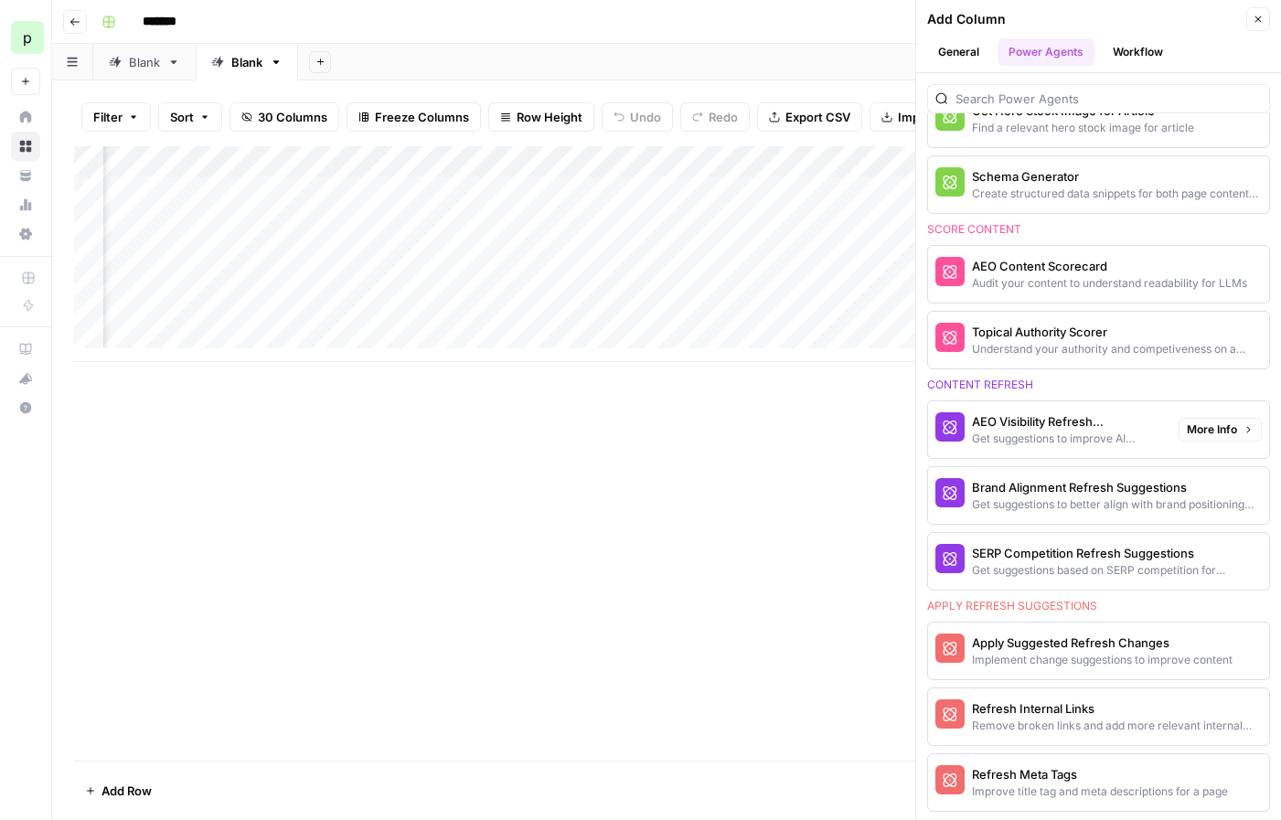
scroll to position [1030, 0]
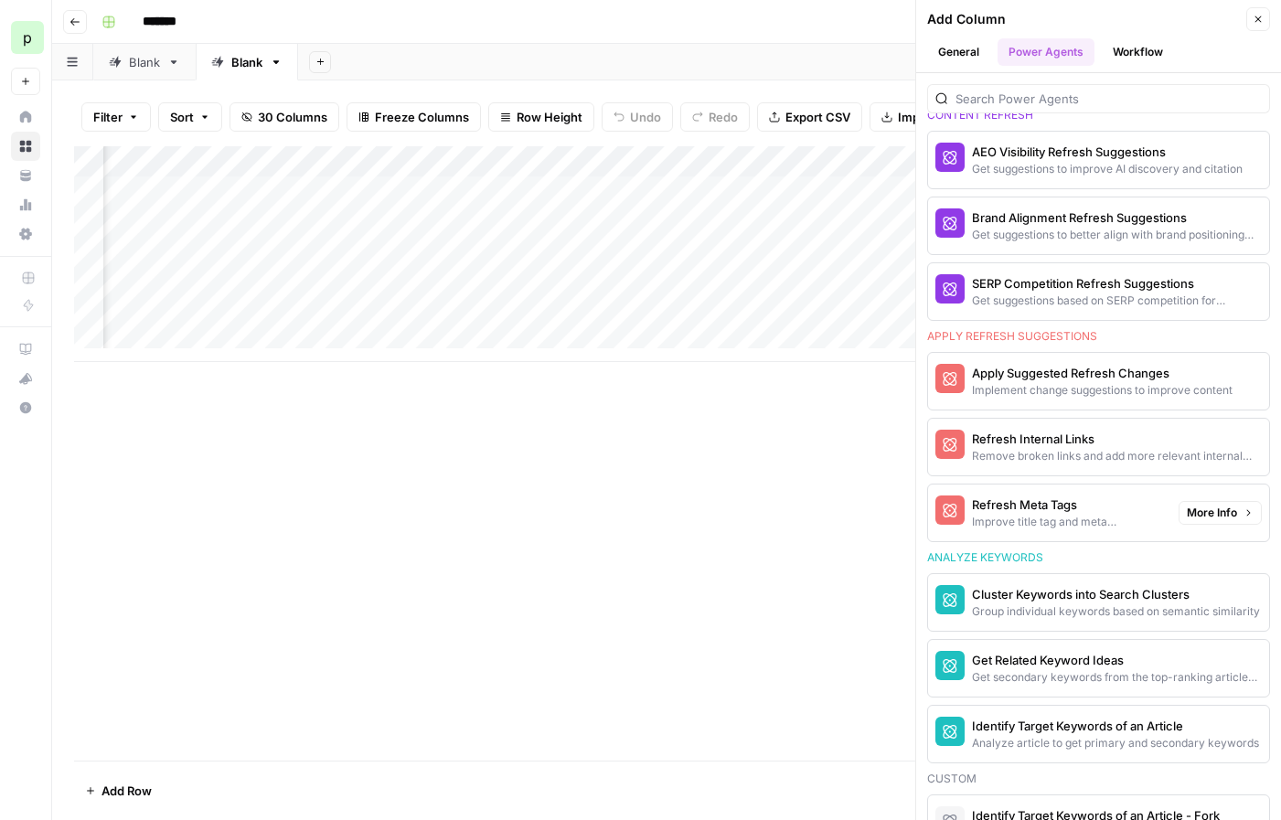
click at [1197, 513] on span "More Info" at bounding box center [1212, 513] width 50 height 16
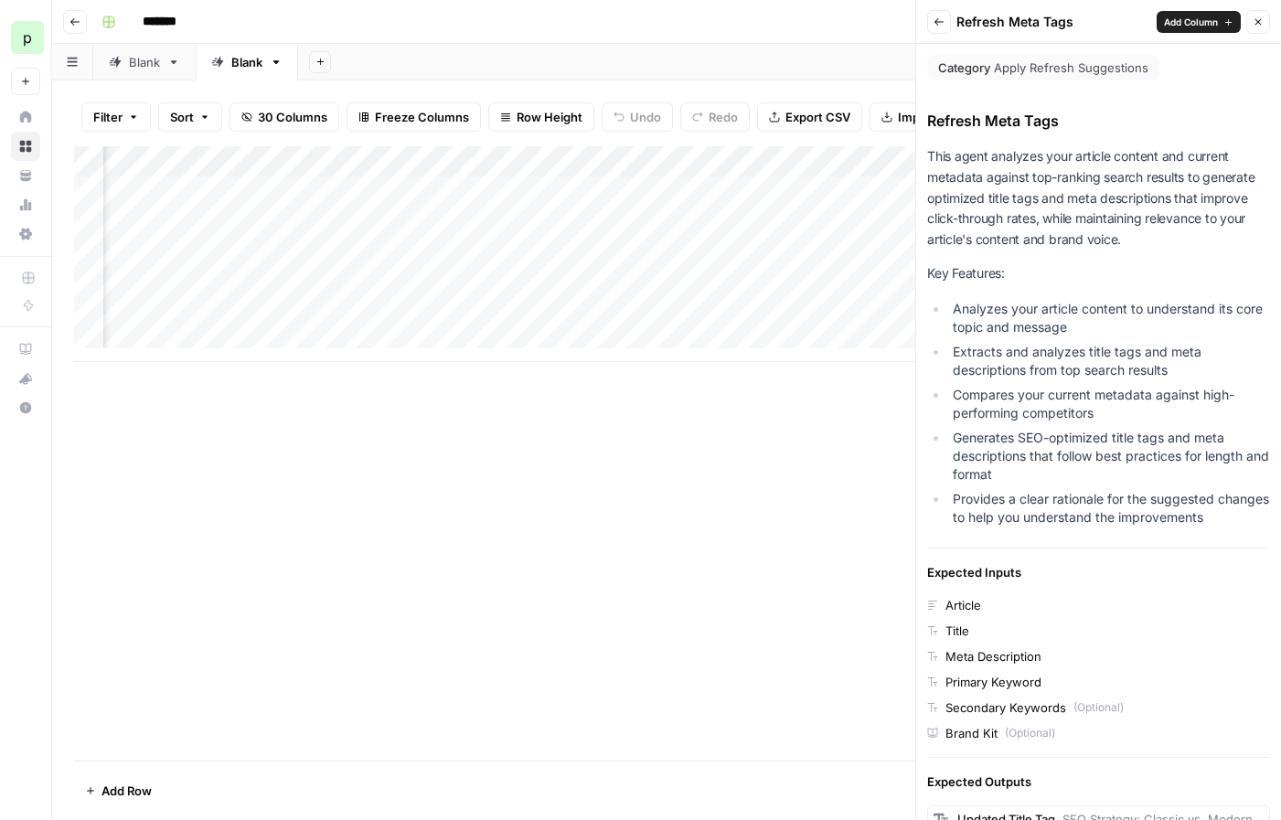
click at [951, 27] on div "Back Refresh Meta Tags Add Column Close" at bounding box center [1098, 22] width 343 height 24
click at [939, 25] on icon "button" at bounding box center [939, 21] width 11 height 11
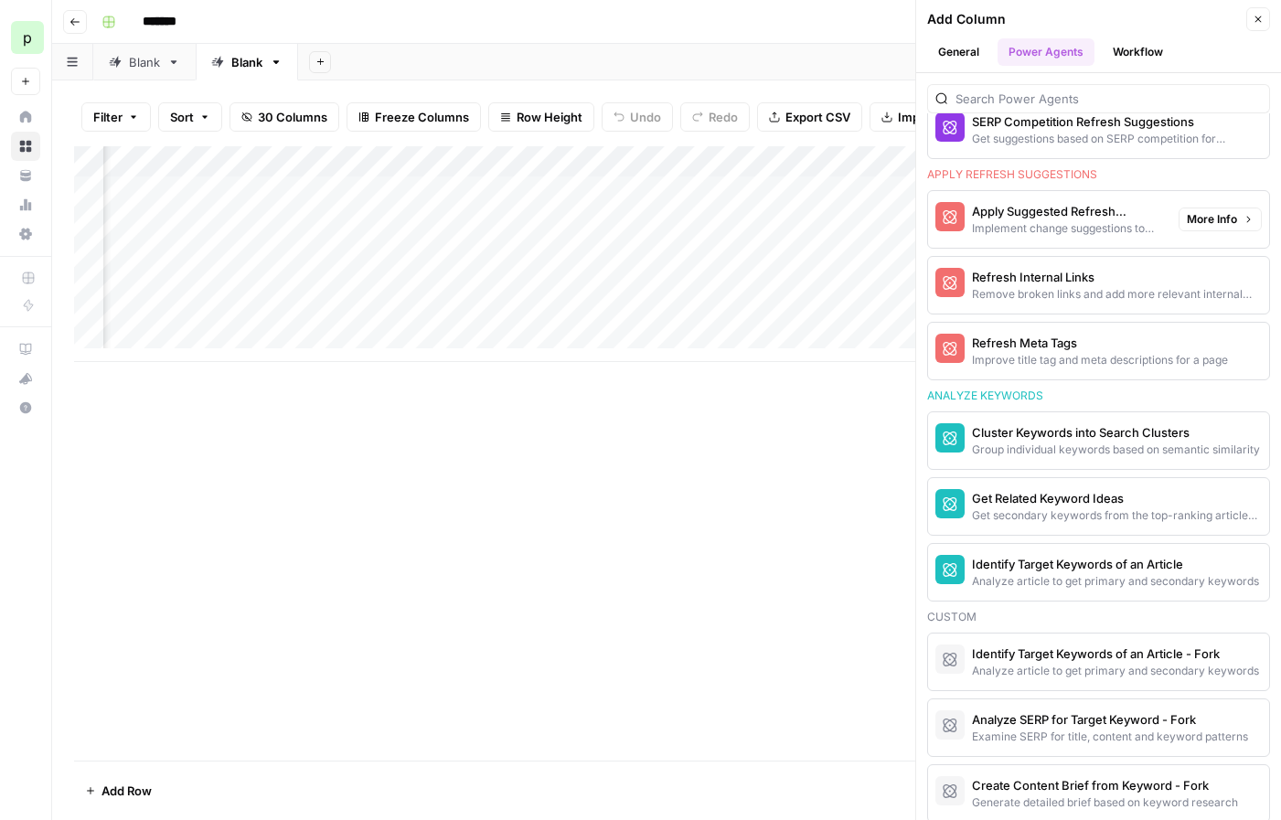
scroll to position [1206, 0]
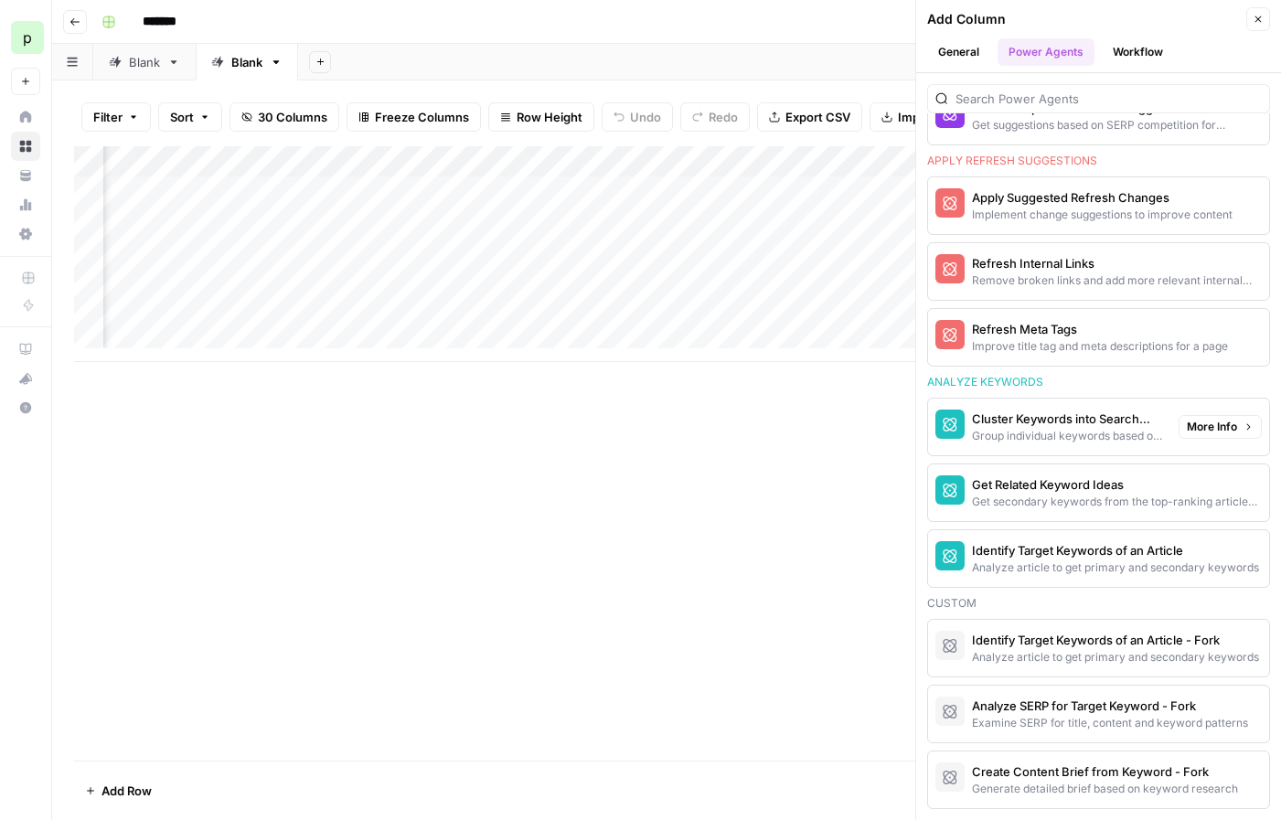
click at [1187, 422] on span "More Info" at bounding box center [1212, 427] width 50 height 16
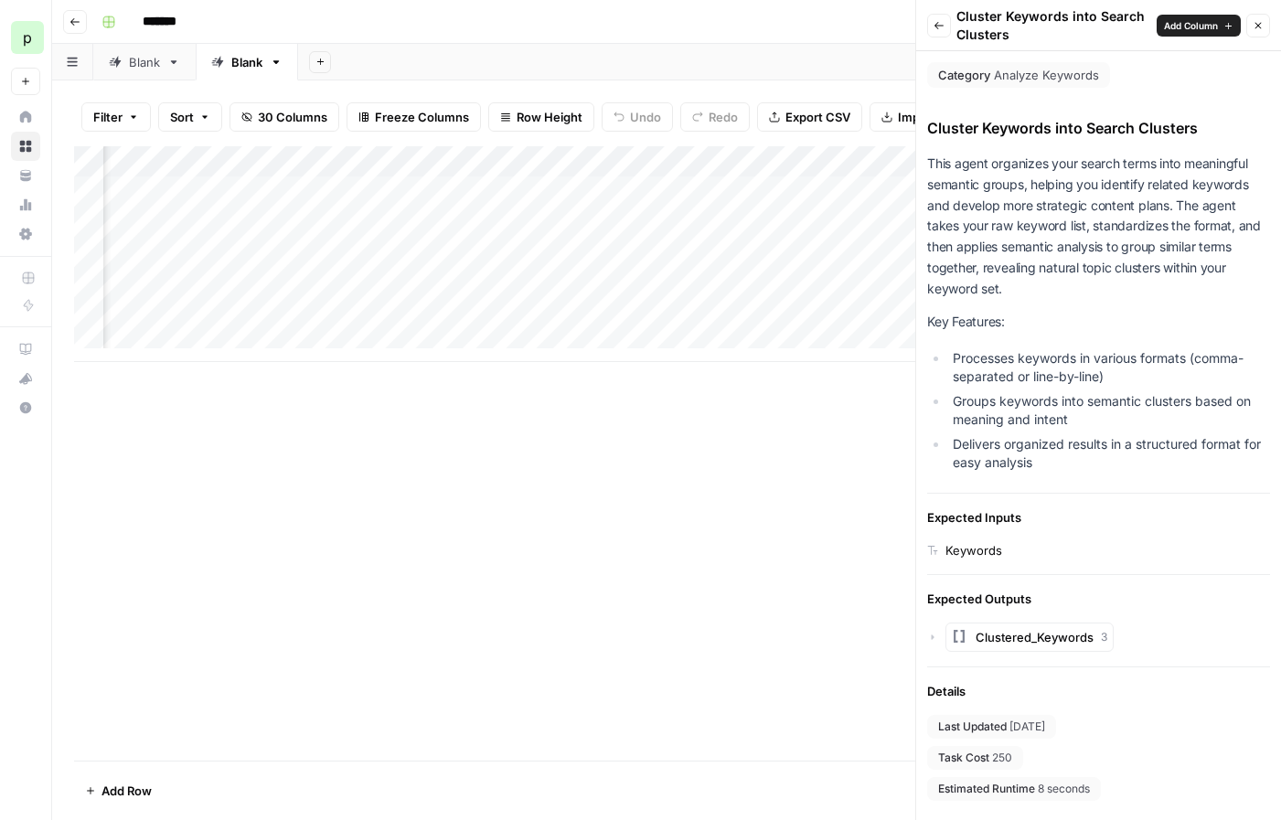
click at [944, 27] on icon "button" at bounding box center [939, 25] width 11 height 11
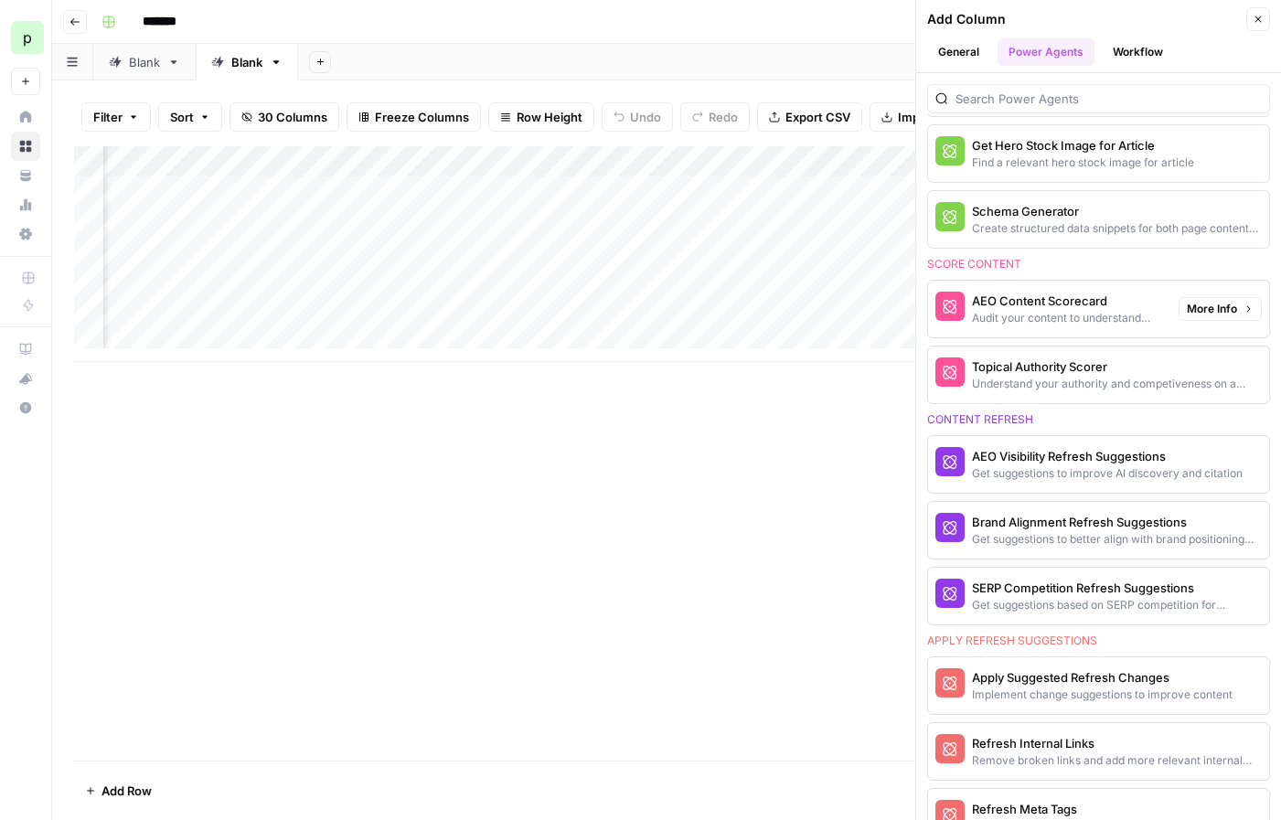
scroll to position [622, 0]
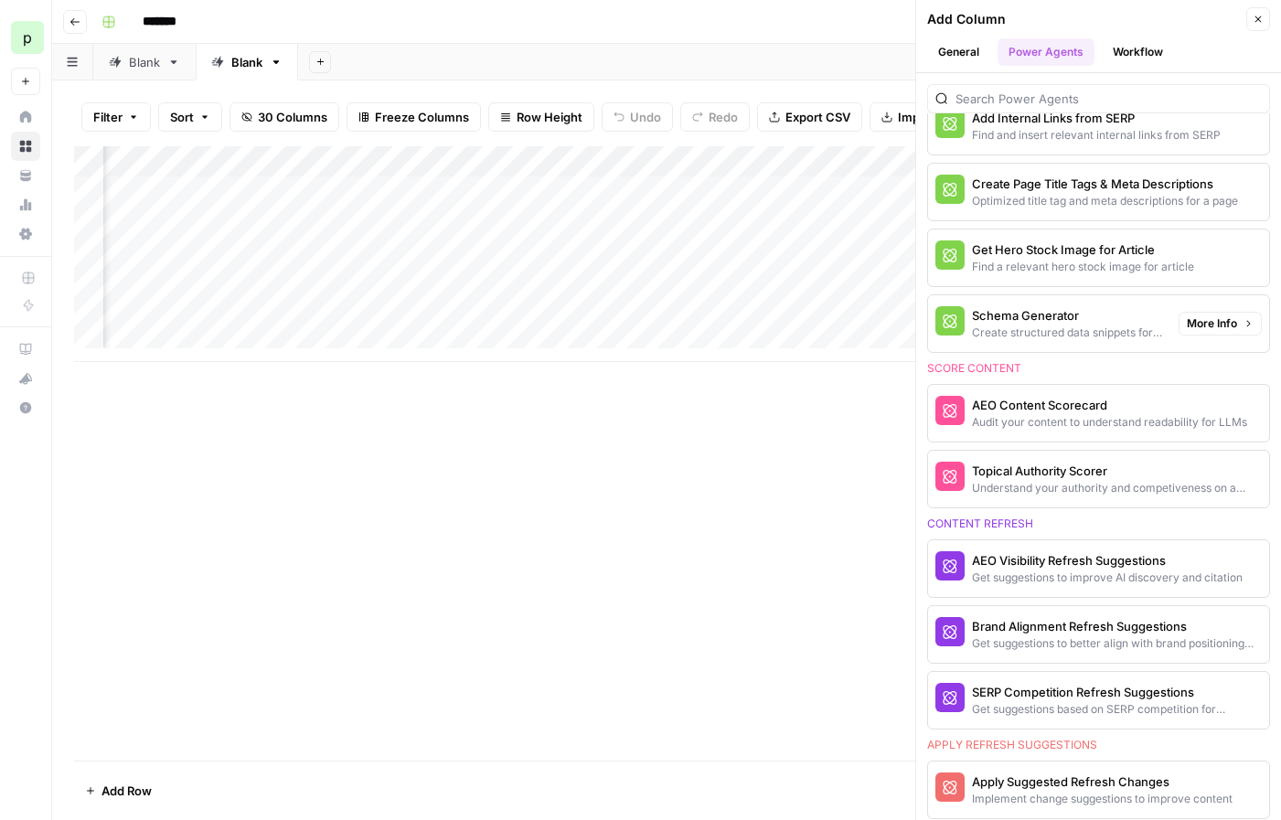
click at [1211, 326] on span "More Info" at bounding box center [1212, 323] width 50 height 16
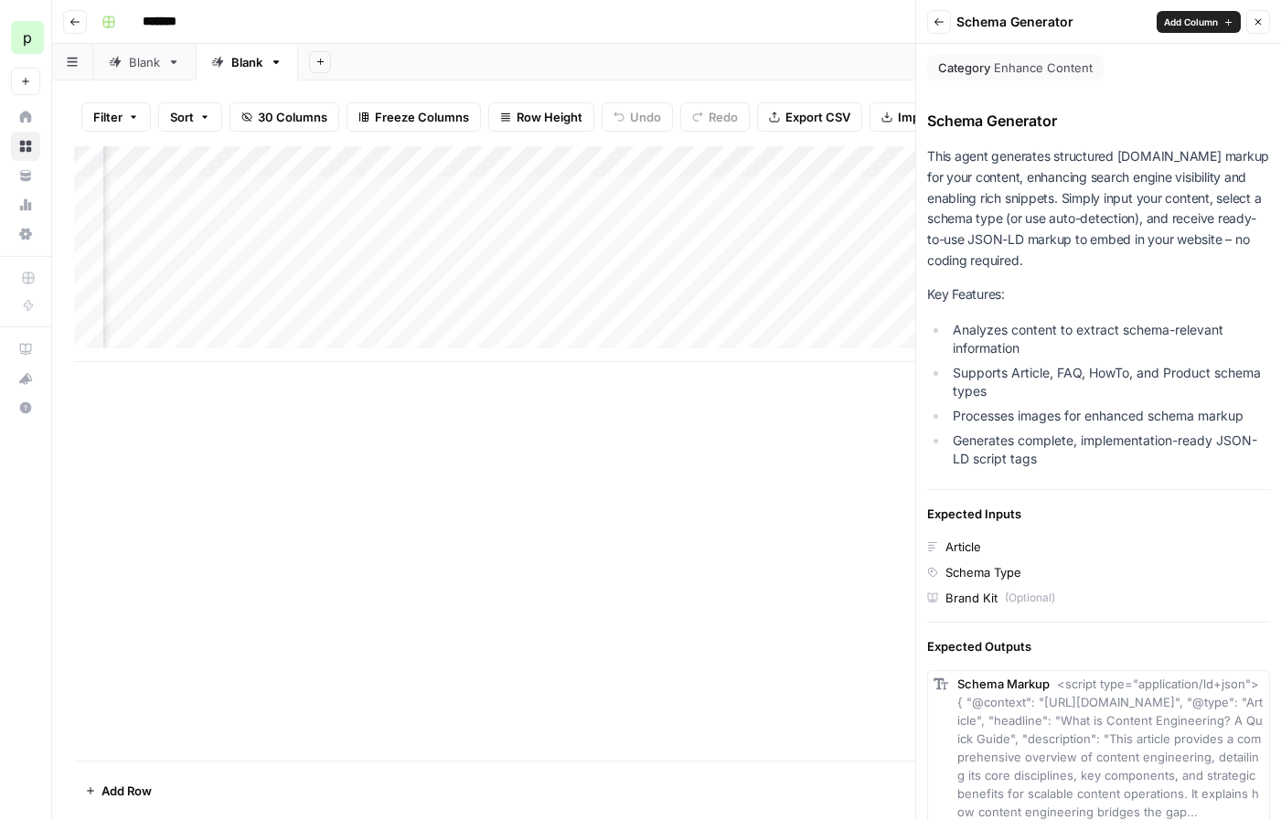
click at [939, 32] on button "Back" at bounding box center [939, 22] width 24 height 24
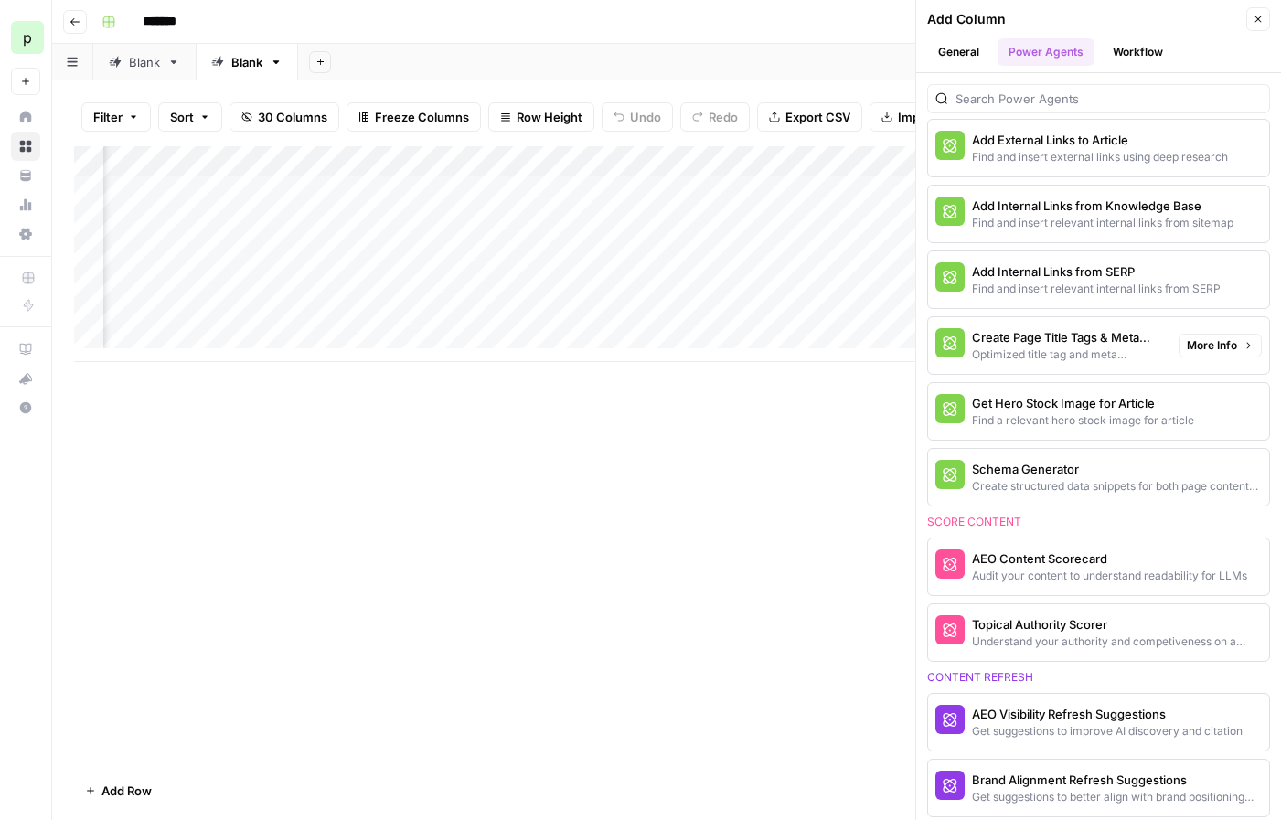
scroll to position [444, 0]
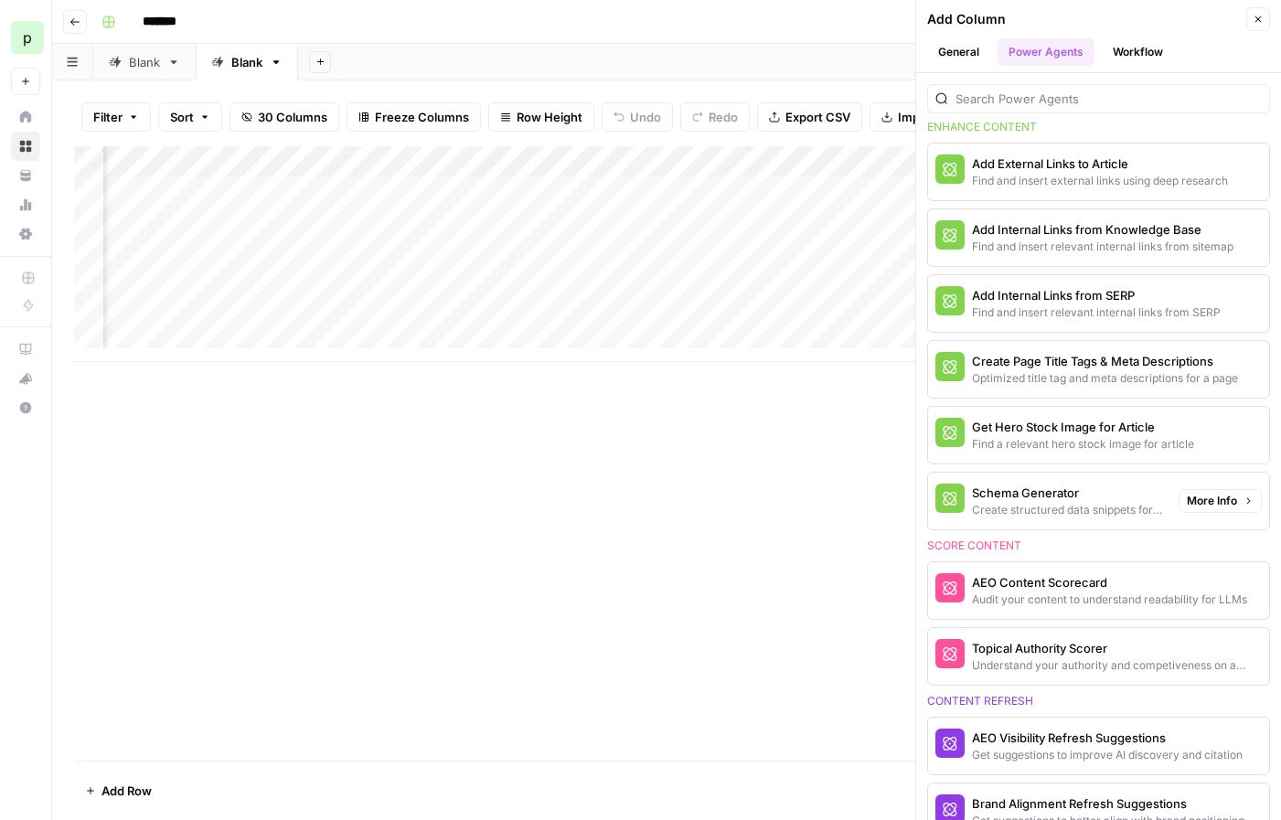
click at [1187, 503] on span "More Info" at bounding box center [1212, 501] width 50 height 16
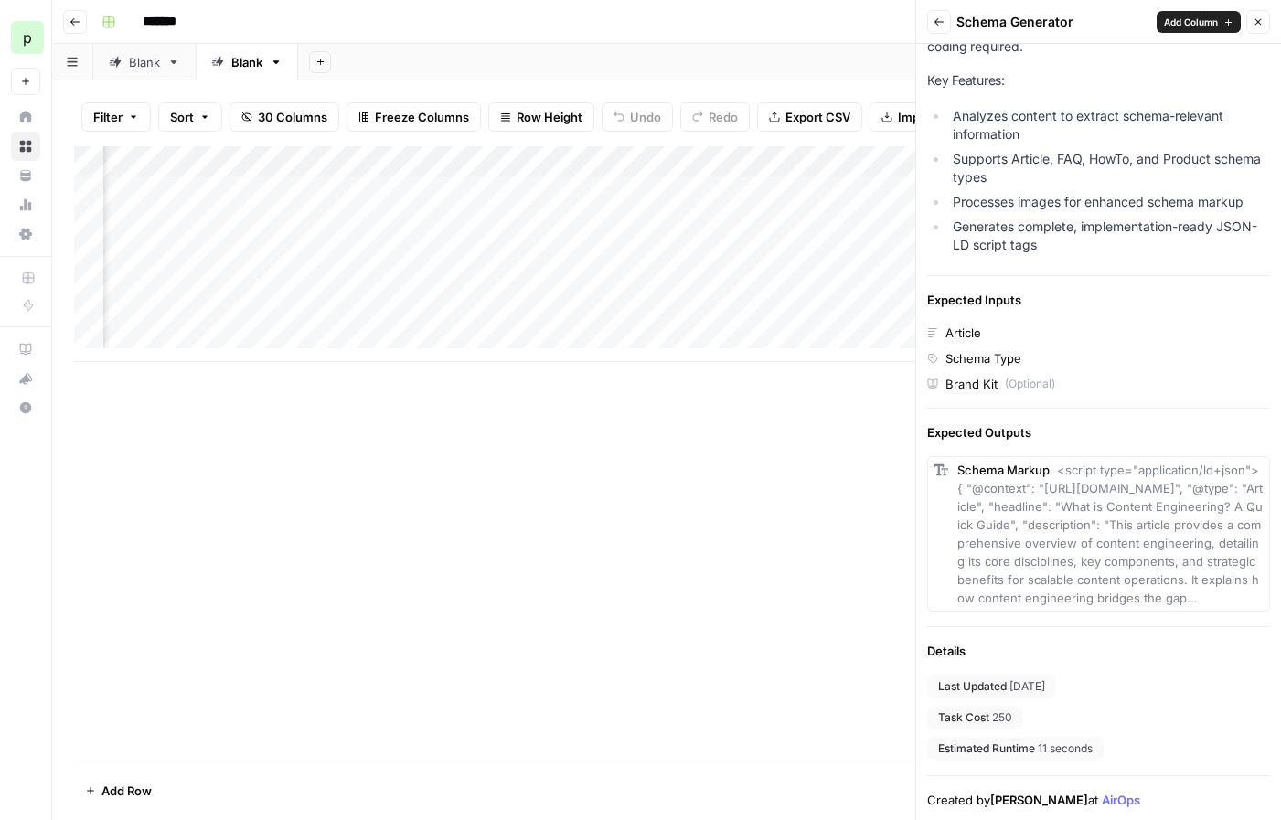
scroll to position [0, 4162]
click at [1207, 22] on span "Add Column" at bounding box center [1191, 22] width 54 height 15
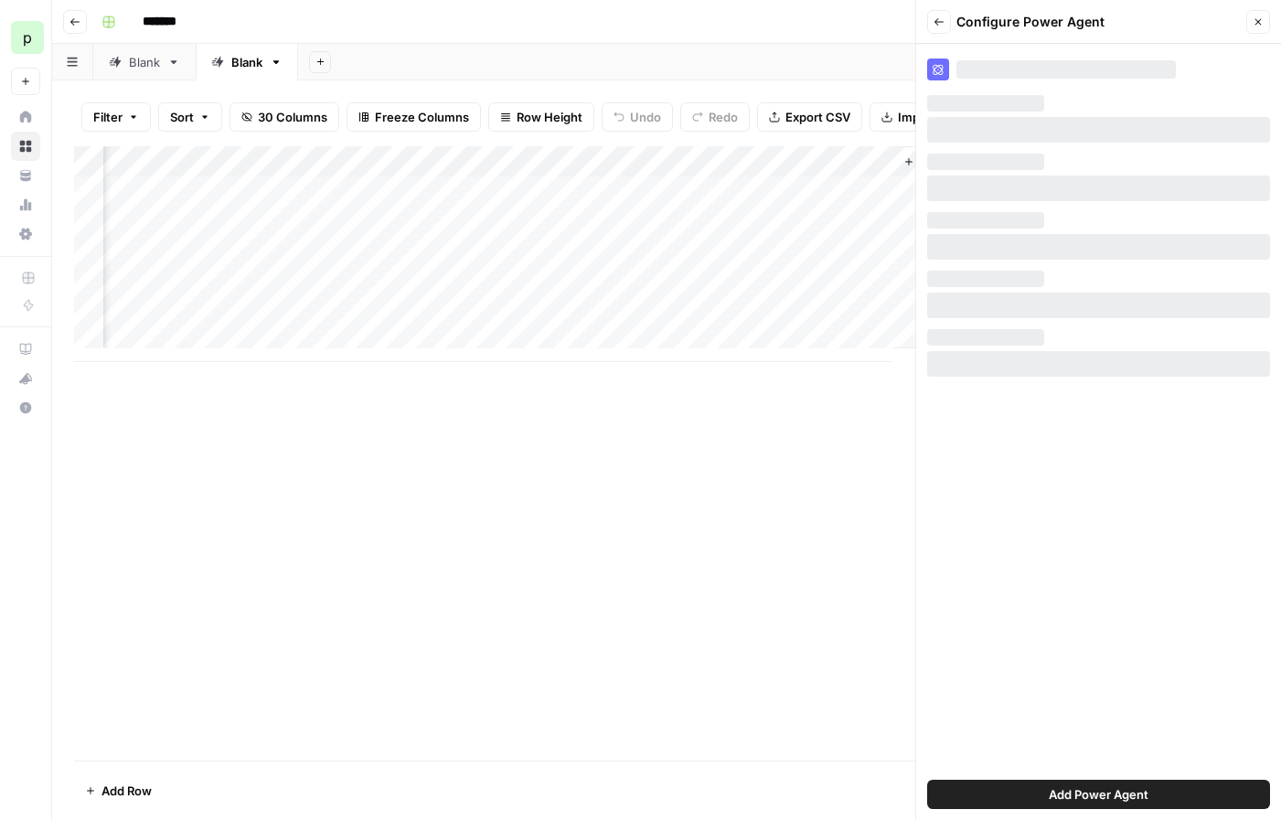
scroll to position [0, 0]
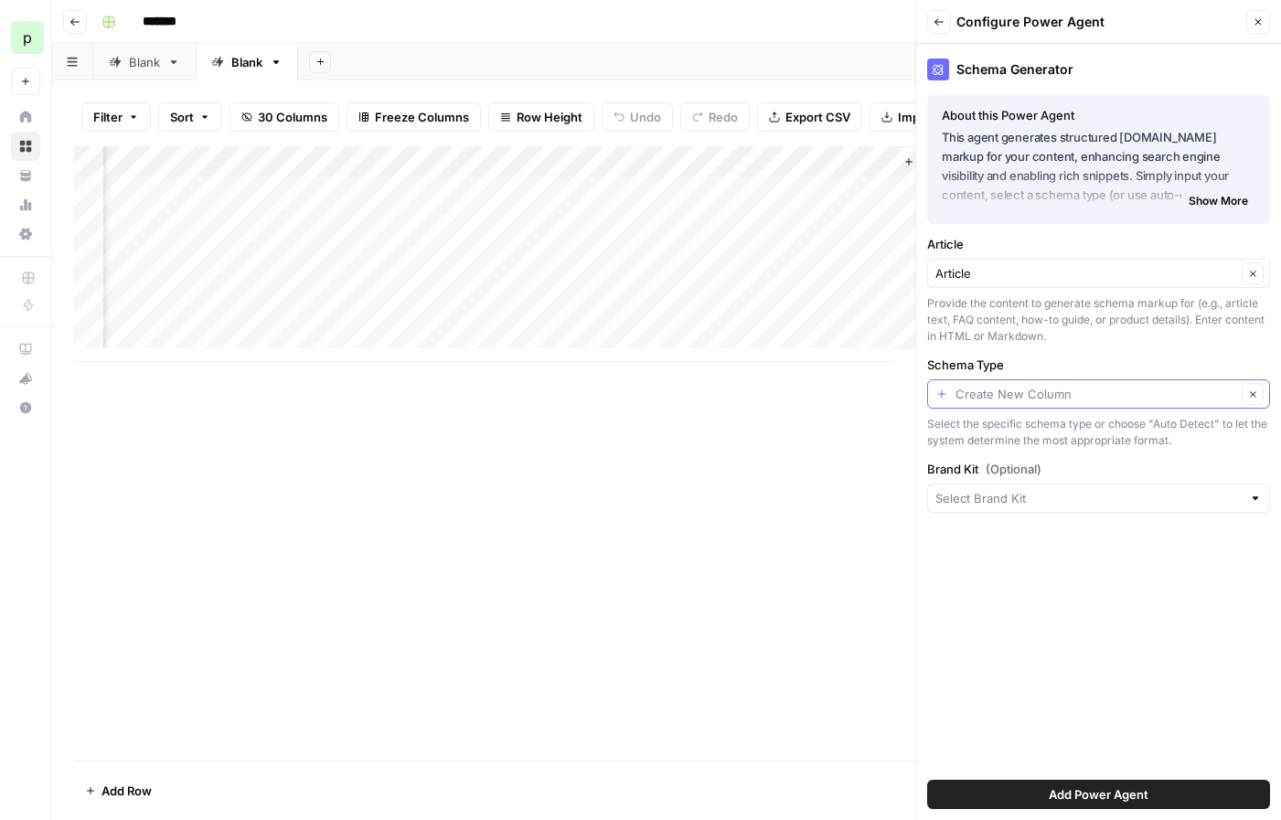
click at [1108, 399] on input "Schema Type" at bounding box center [1095, 394] width 281 height 18
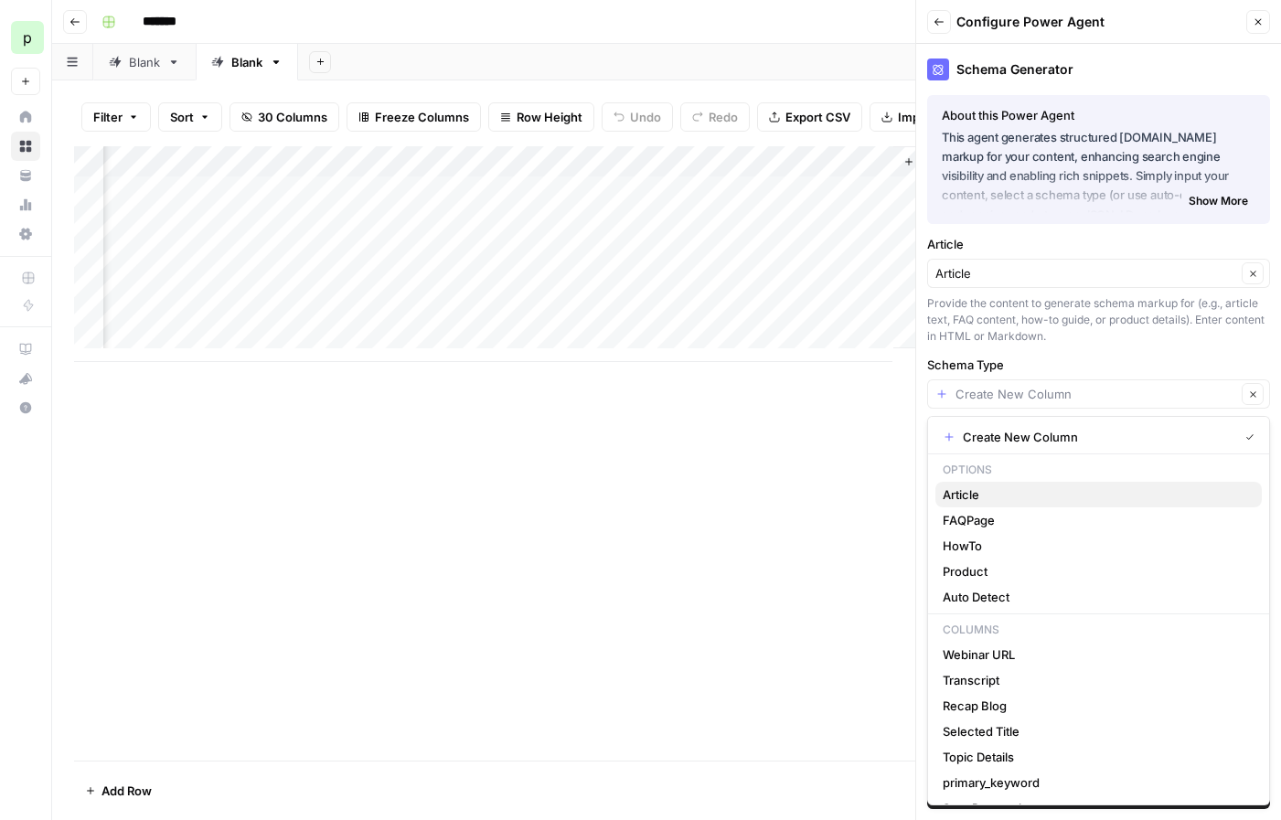
click at [979, 489] on span "Article" at bounding box center [1095, 495] width 304 height 18
type input "Article"
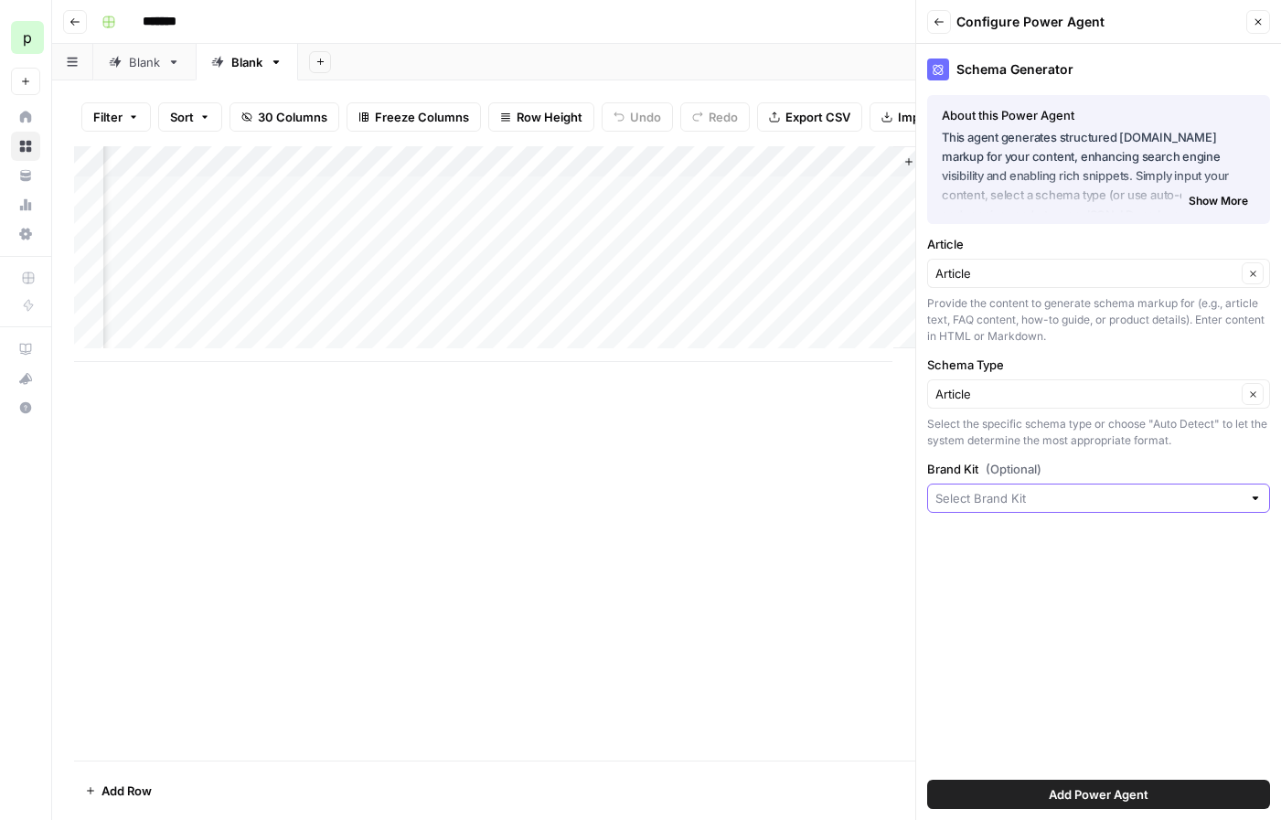
click at [995, 502] on input "Brand Kit (Optional)" at bounding box center [1088, 498] width 306 height 18
click at [987, 534] on span "AirOps" at bounding box center [1095, 541] width 304 height 18
type input "AirOps"
click at [1086, 778] on div "Add Power Agent" at bounding box center [1098, 794] width 343 height 51
click at [1086, 786] on span "Add Power Agent" at bounding box center [1099, 794] width 100 height 18
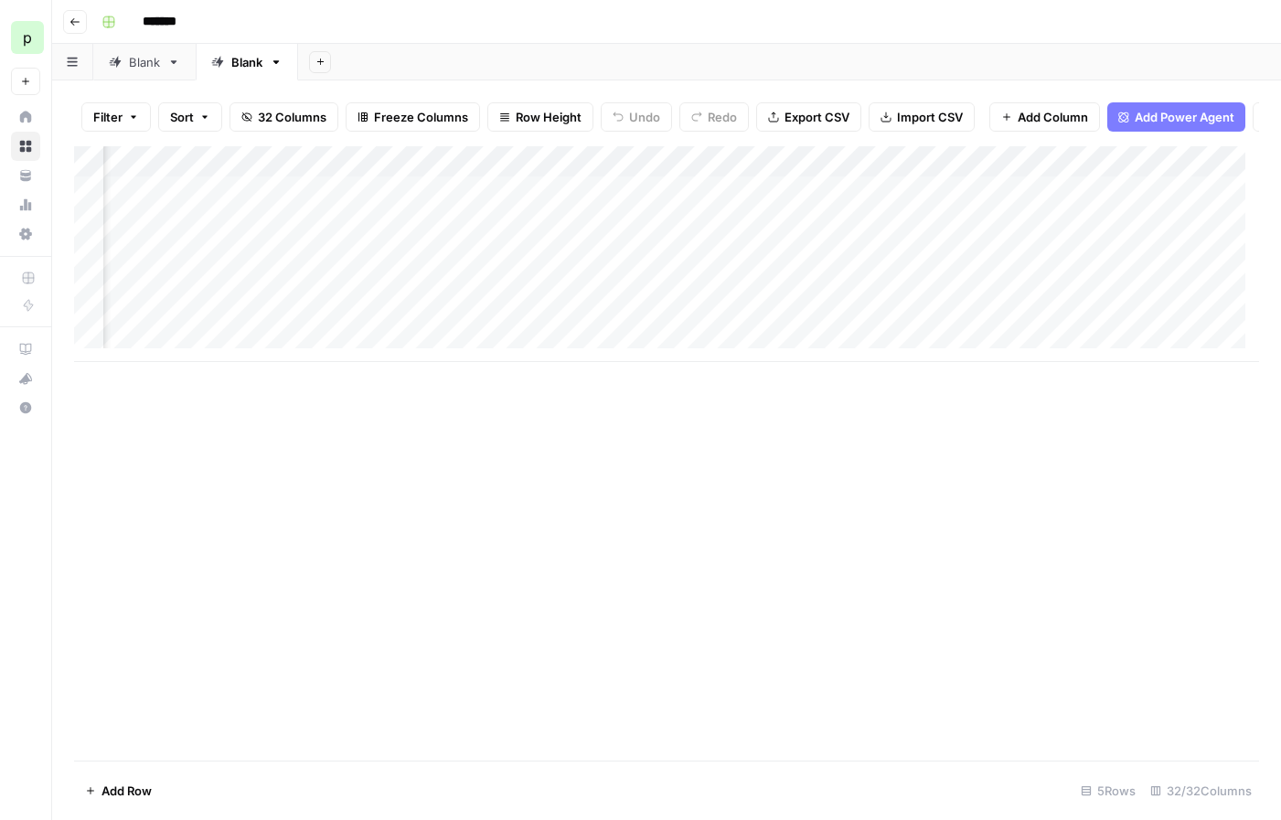
scroll to position [0, 4098]
click at [1022, 206] on div "Add Column" at bounding box center [666, 254] width 1185 height 216
click at [1092, 212] on div "Add Column" at bounding box center [666, 254] width 1185 height 216
click at [1066, 208] on div "Add Column" at bounding box center [666, 254] width 1185 height 216
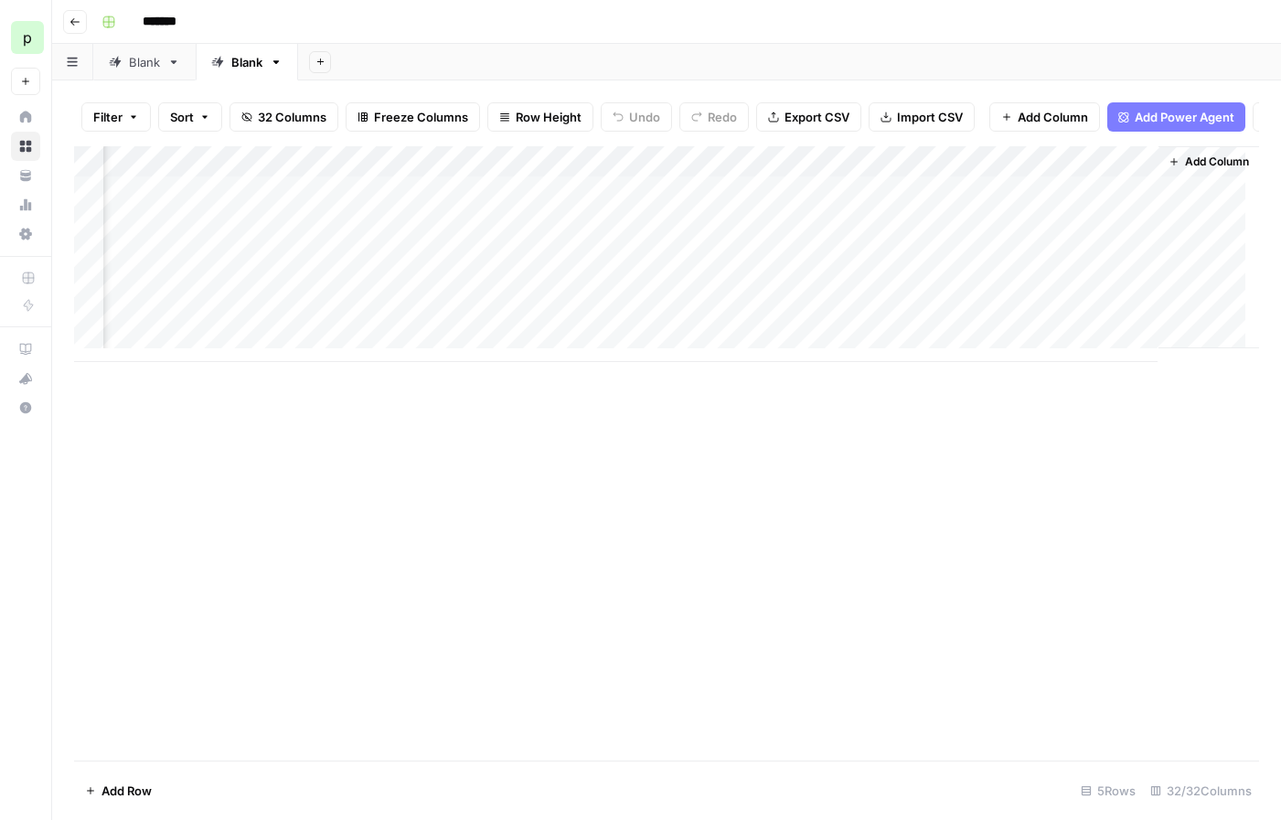
click at [1066, 208] on body "p paulcorp New Home Browse Your Data Usage Settings Recent Grids pn_Demo PN - s…" at bounding box center [640, 410] width 1281 height 820
click at [1048, 571] on div "Add Column" at bounding box center [666, 453] width 1185 height 614
click at [1036, 203] on div "Add Column" at bounding box center [666, 254] width 1185 height 216
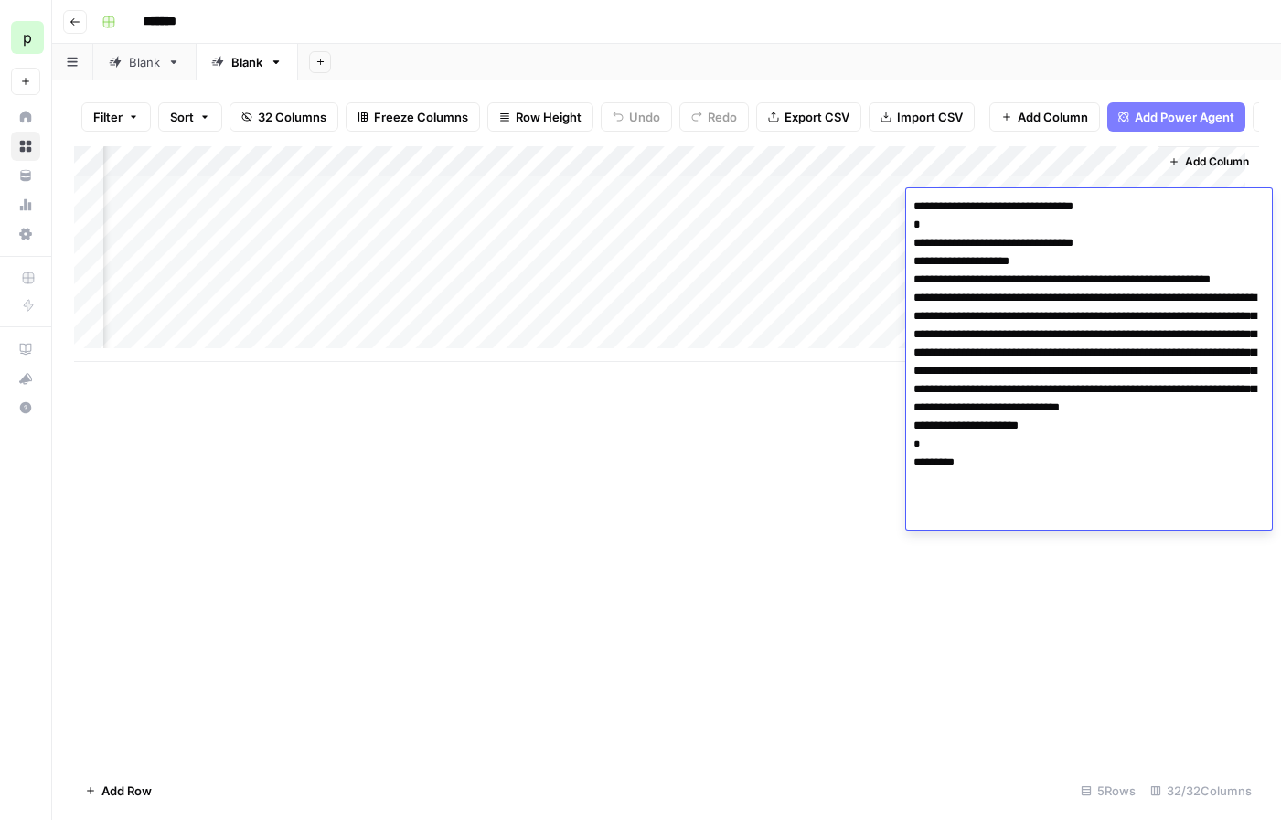
click at [1036, 203] on textarea "**********" at bounding box center [1089, 362] width 366 height 336
click at [859, 435] on div "Add Column" at bounding box center [666, 453] width 1185 height 614
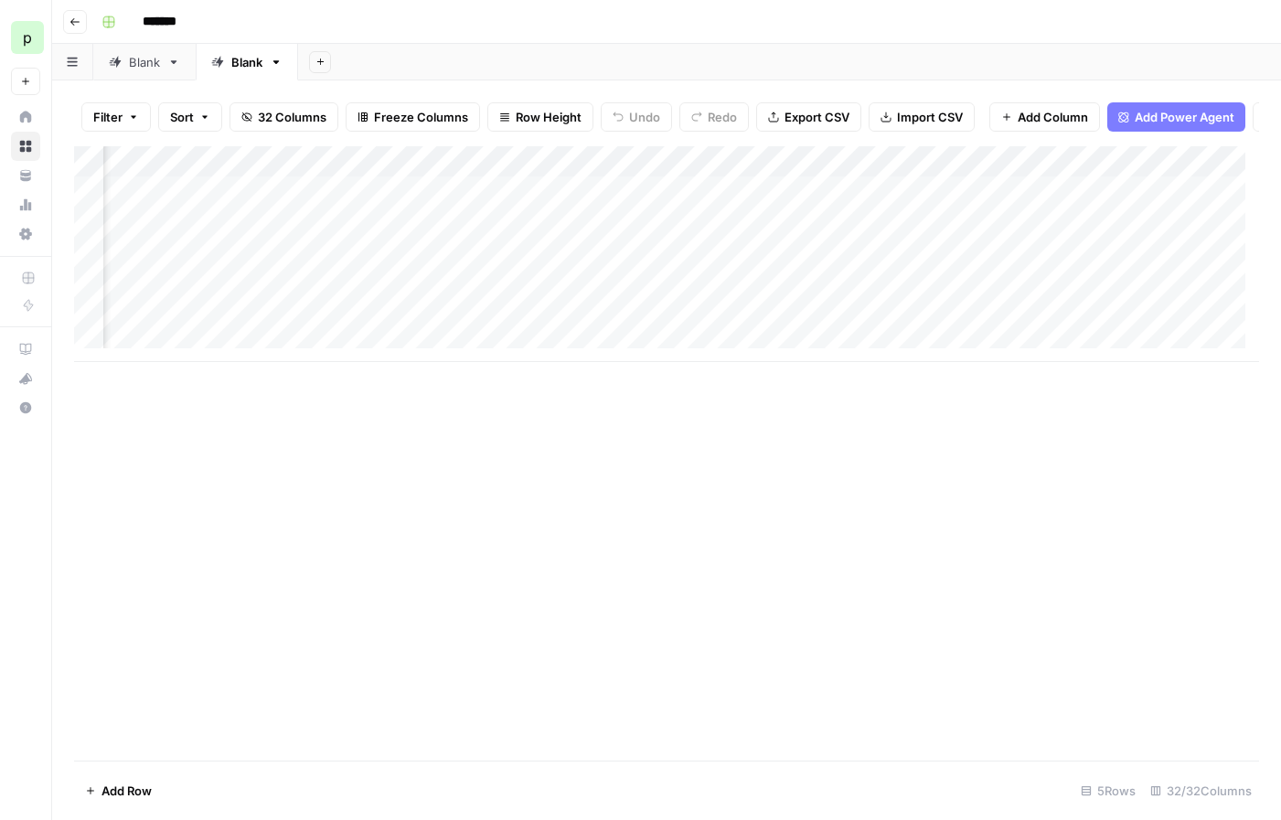
scroll to position [0, 763]
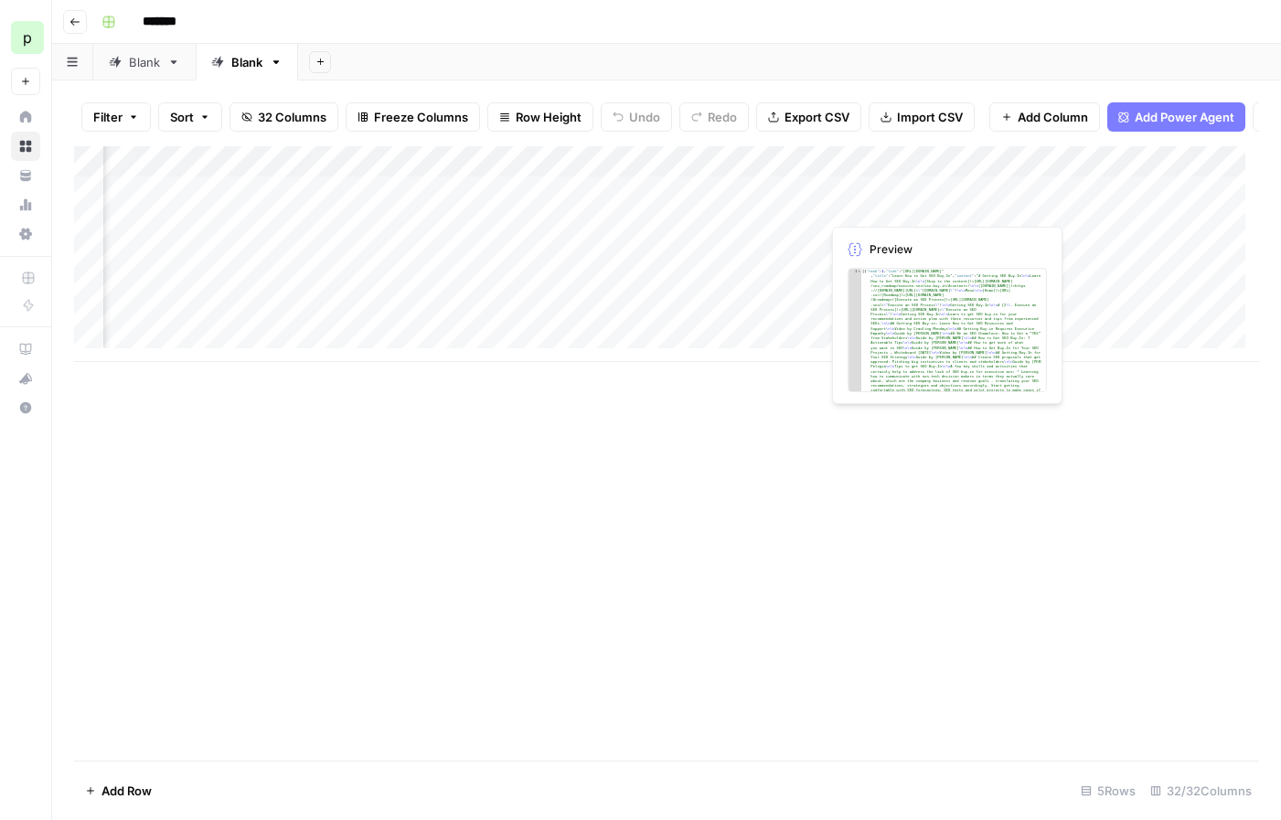
click at [732, 204] on div "Add Column" at bounding box center [666, 254] width 1185 height 216
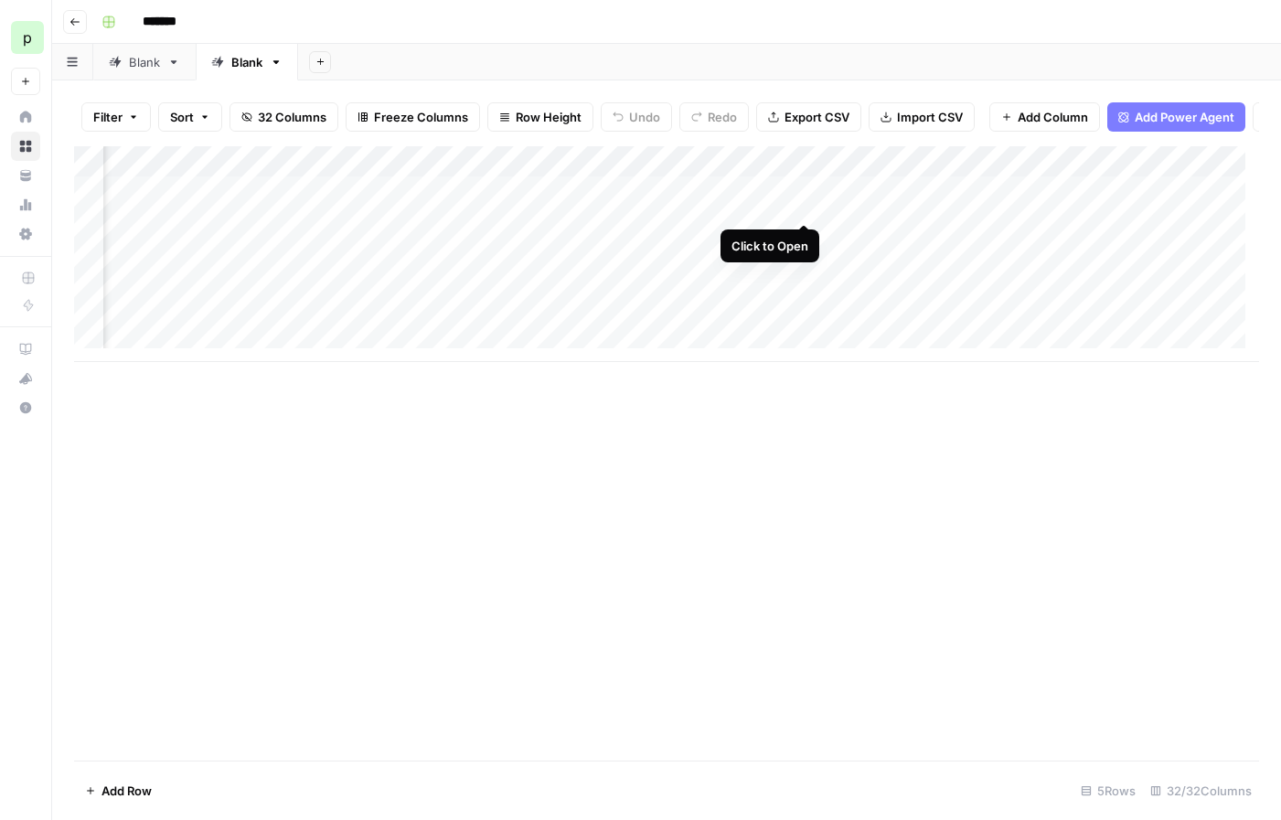
click at [803, 203] on div "Add Column" at bounding box center [666, 254] width 1185 height 216
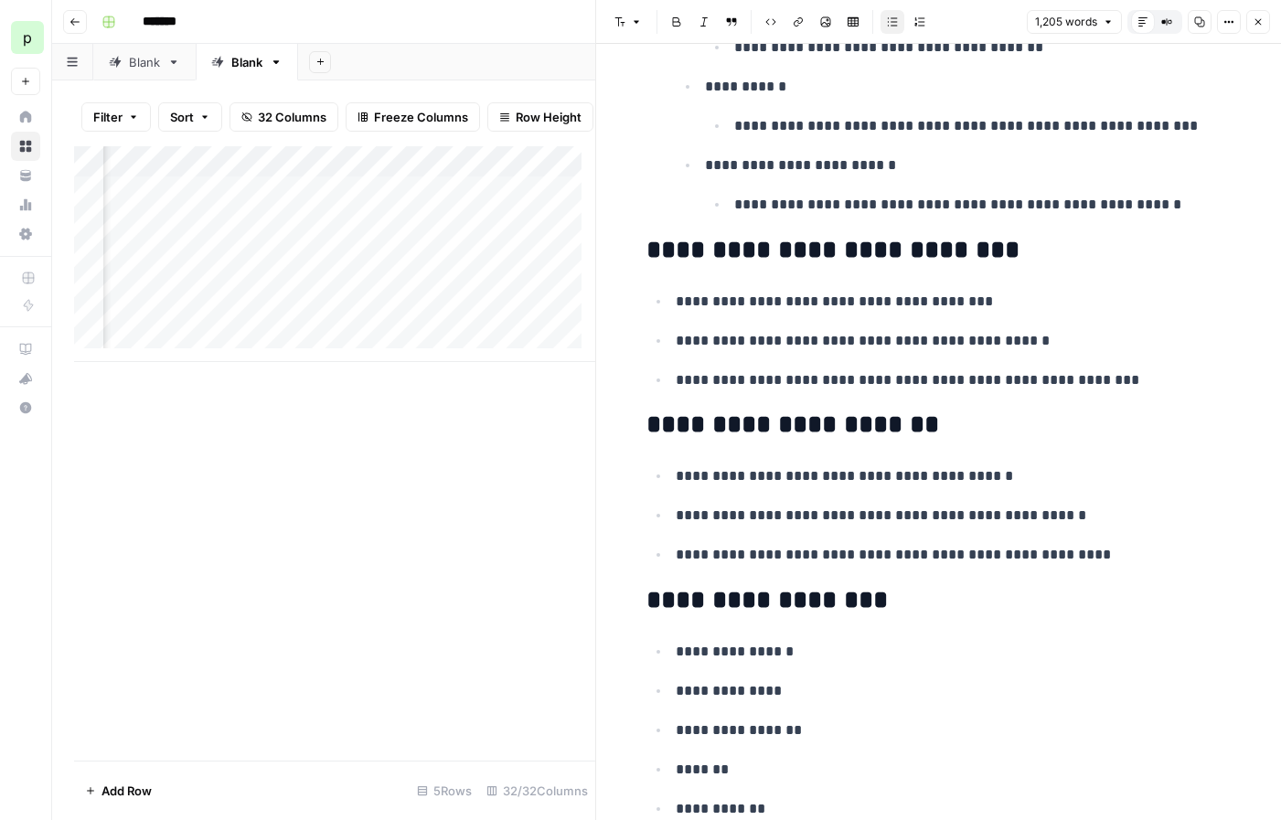
scroll to position [6811, 0]
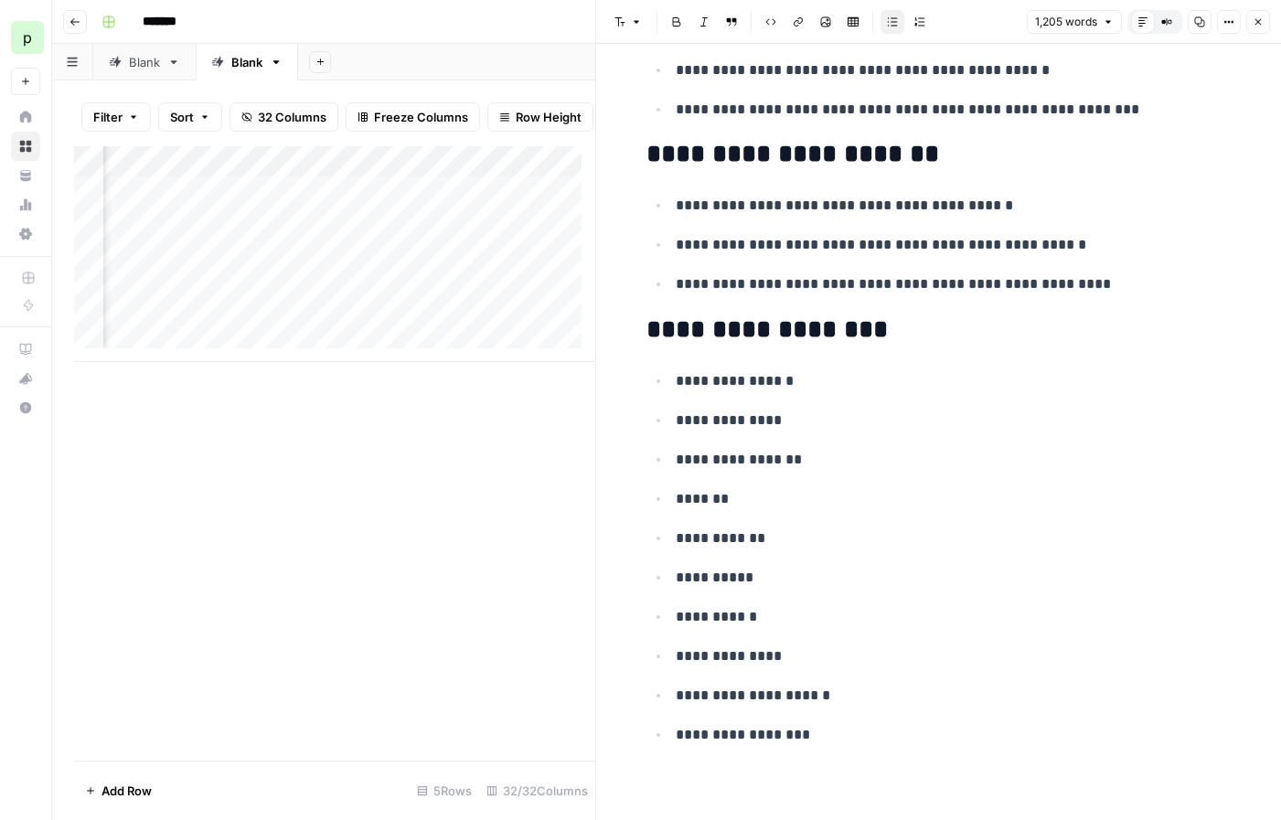
click at [1255, 26] on icon "button" at bounding box center [1258, 21] width 11 height 11
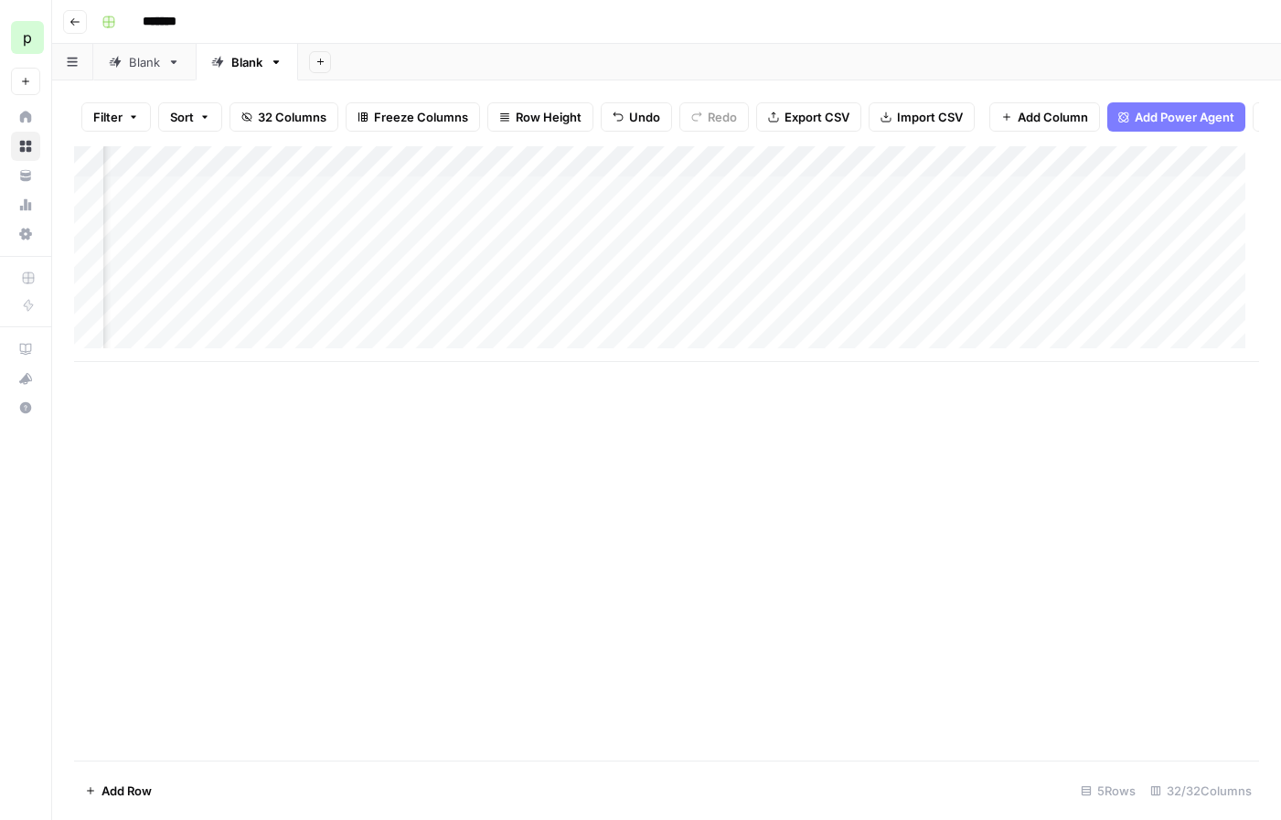
click at [1058, 198] on div "Add Column" at bounding box center [666, 254] width 1185 height 216
click at [1110, 177] on div "Add Column" at bounding box center [666, 254] width 1185 height 216
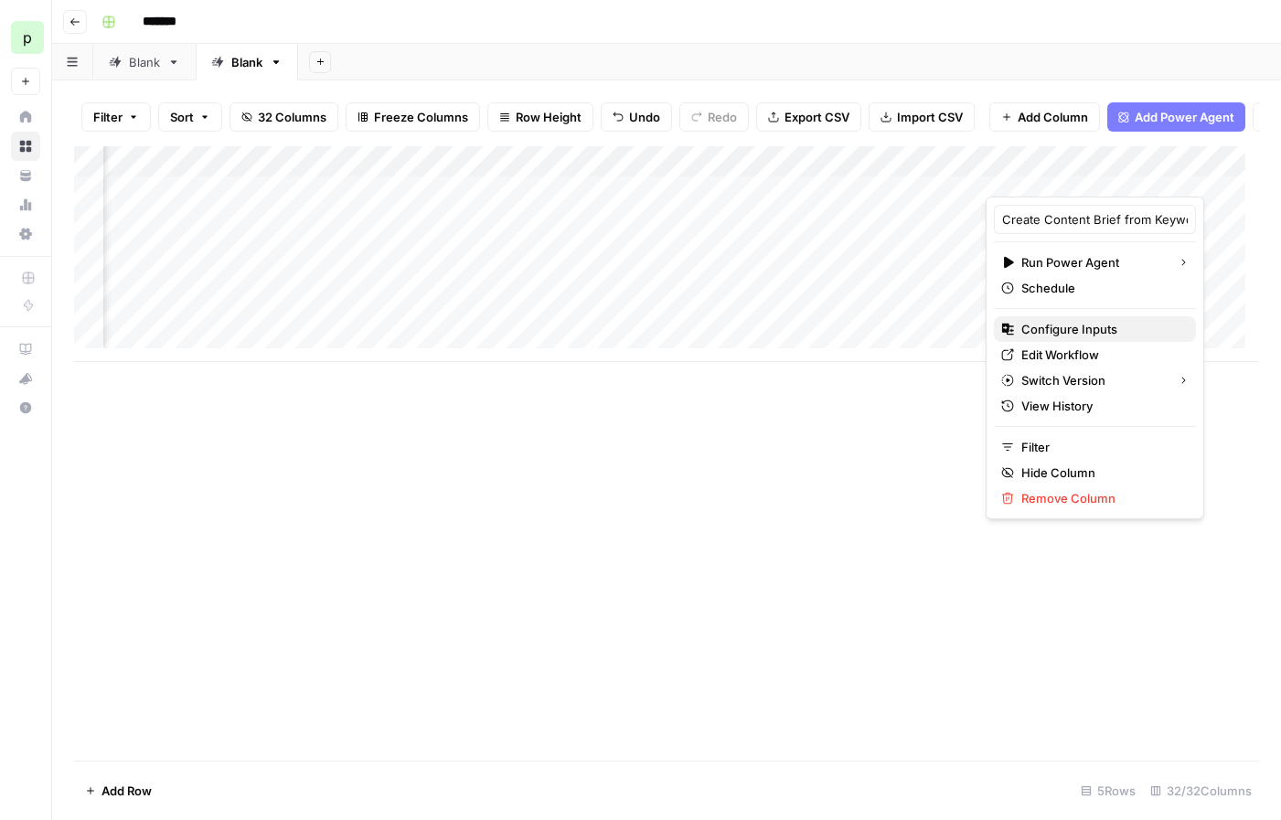
click at [1056, 318] on button "Configure Inputs" at bounding box center [1095, 329] width 202 height 26
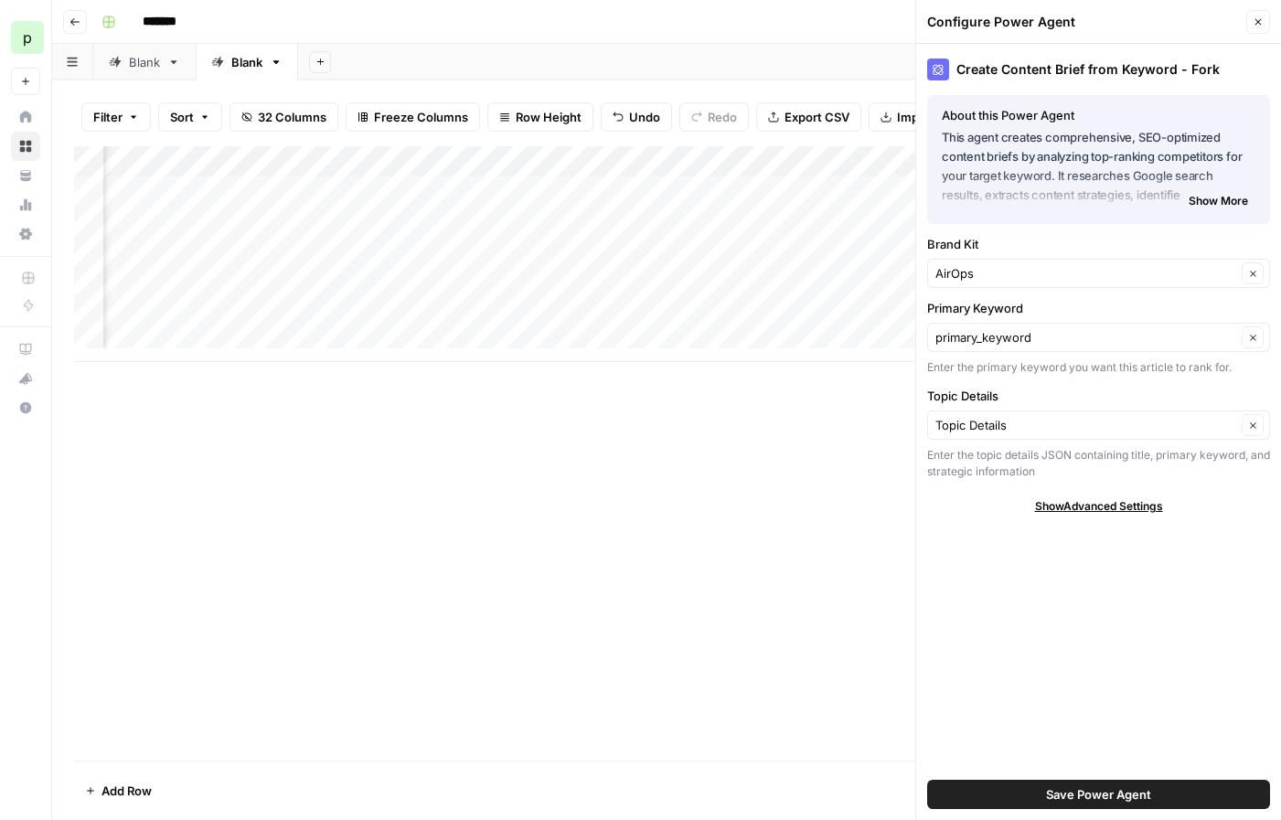
scroll to position [0, 909]
click at [1253, 25] on icon "button" at bounding box center [1258, 21] width 11 height 11
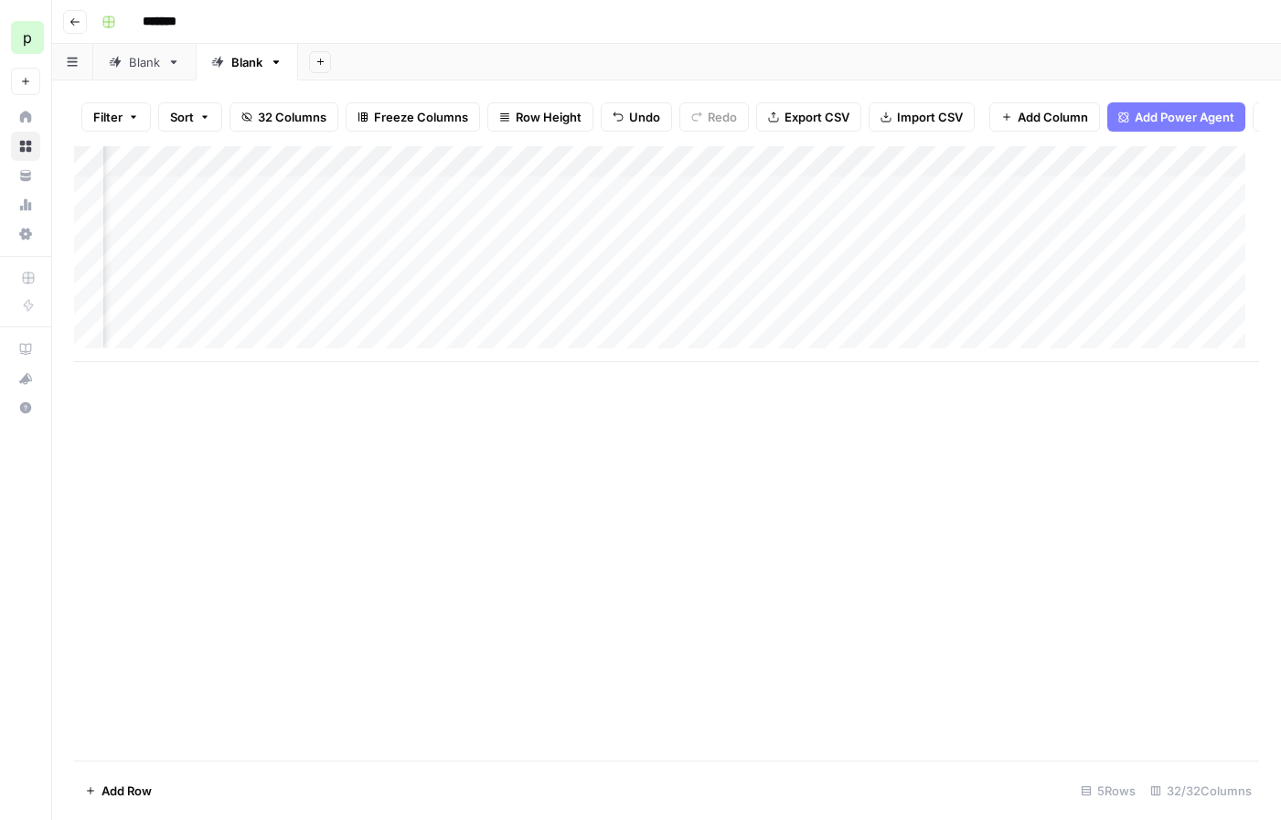
click at [964, 176] on div "Add Column" at bounding box center [666, 254] width 1185 height 216
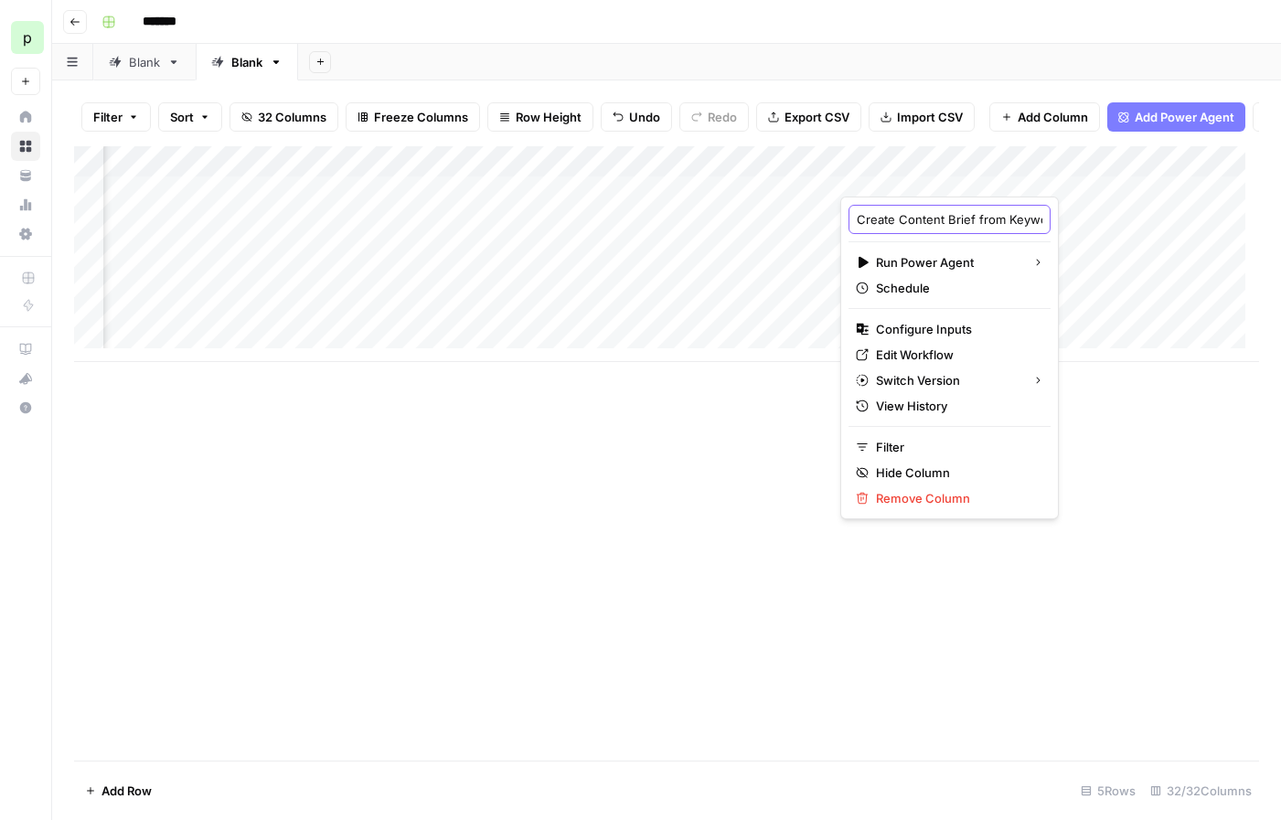
click at [913, 222] on input "Create Content Brief from Keyword - Fork" at bounding box center [950, 219] width 186 height 18
click at [929, 227] on input "Create Content Brief from Keyword - Fork" at bounding box center [950, 219] width 186 height 18
type input "Create Content Brief from Keyword,"
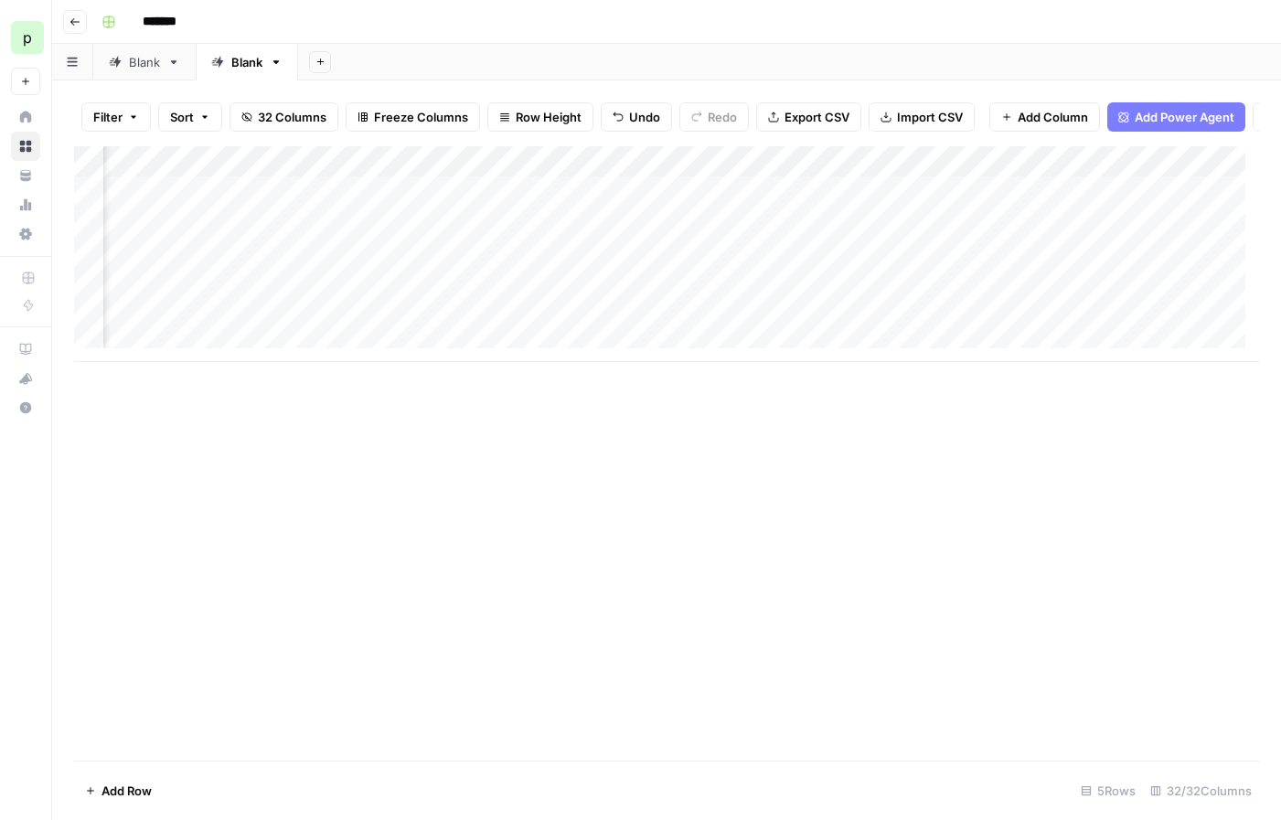
scroll to position [0, 1009]
click at [870, 169] on div "Add Column" at bounding box center [666, 254] width 1185 height 216
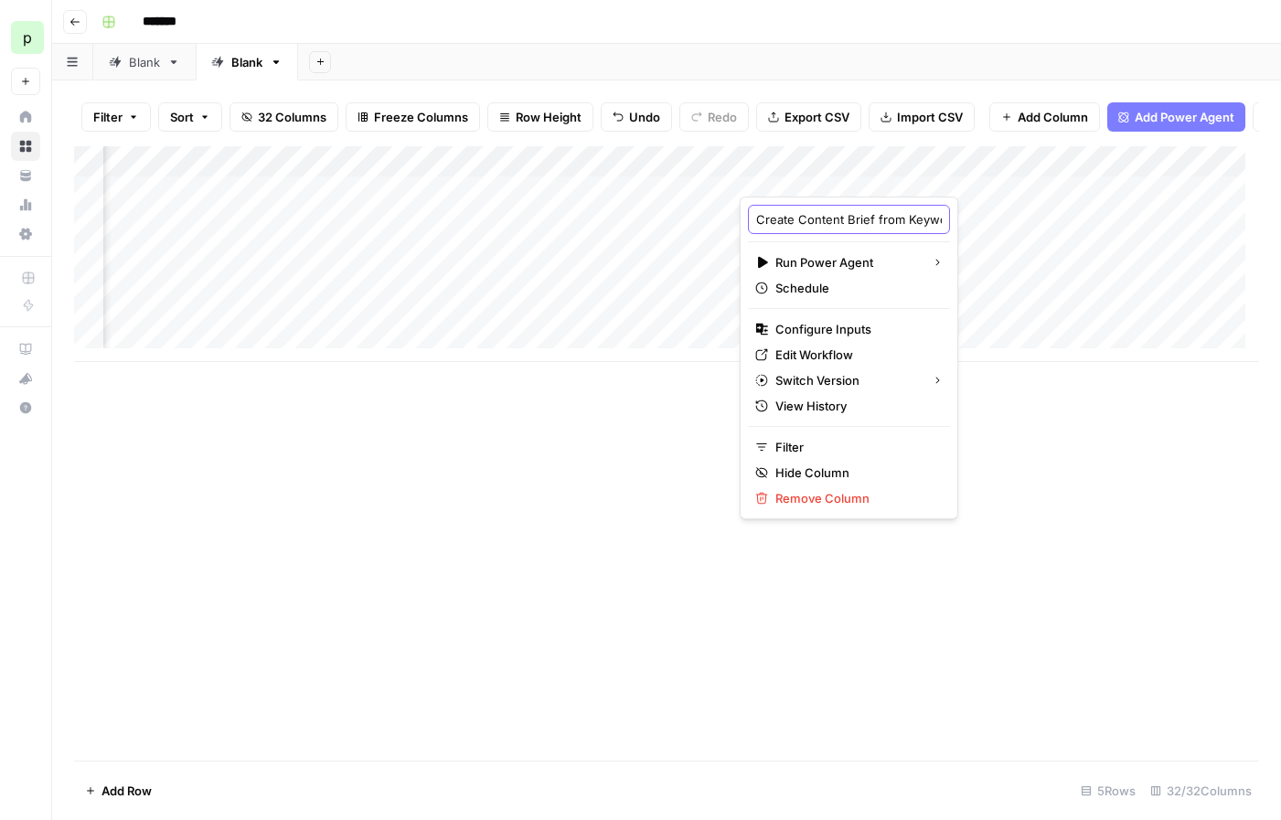
click at [854, 219] on input "Create Content Brief from Keyword - Fork" at bounding box center [849, 219] width 186 height 18
type input "Create Content Brief from Topic Details, Keyword, and SERP Research"
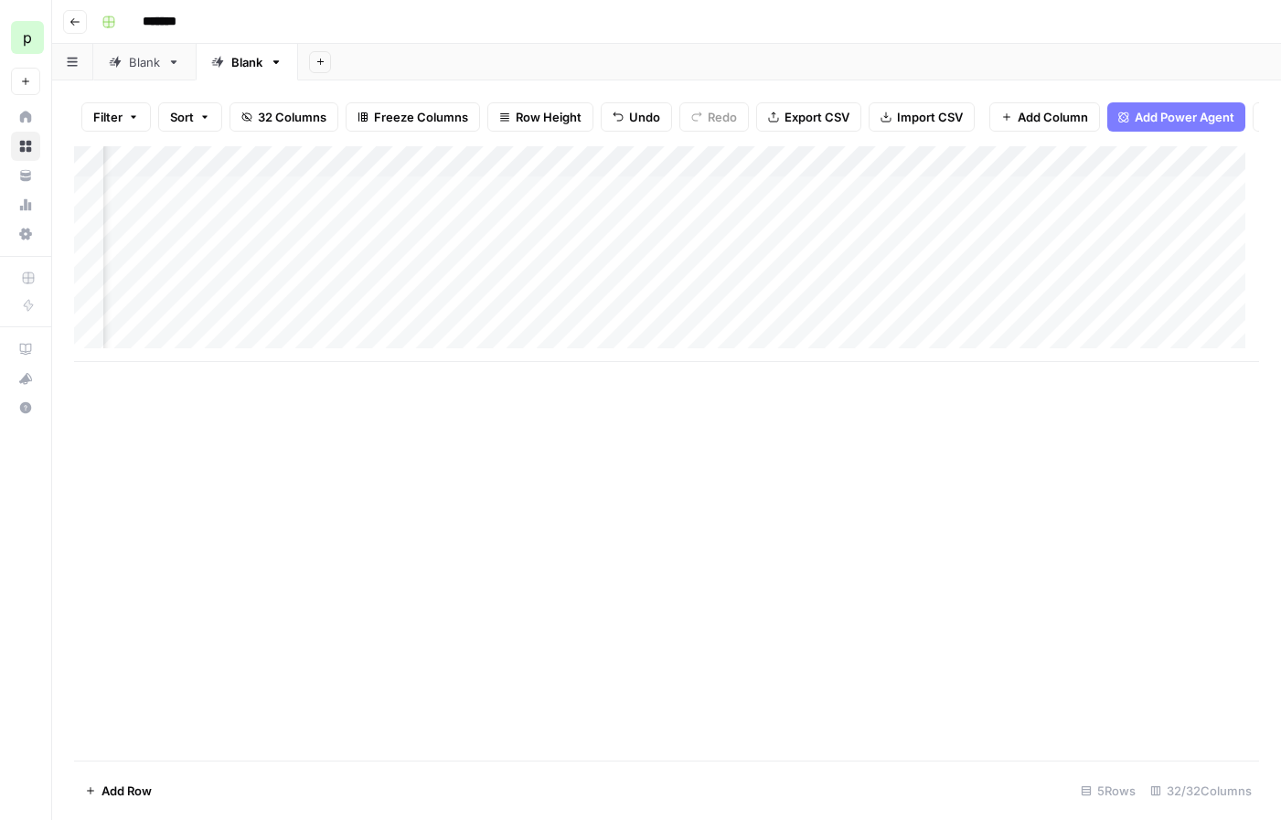
click at [970, 408] on div "Add Column" at bounding box center [666, 453] width 1185 height 614
click at [863, 175] on div "Add Column" at bounding box center [666, 254] width 1185 height 216
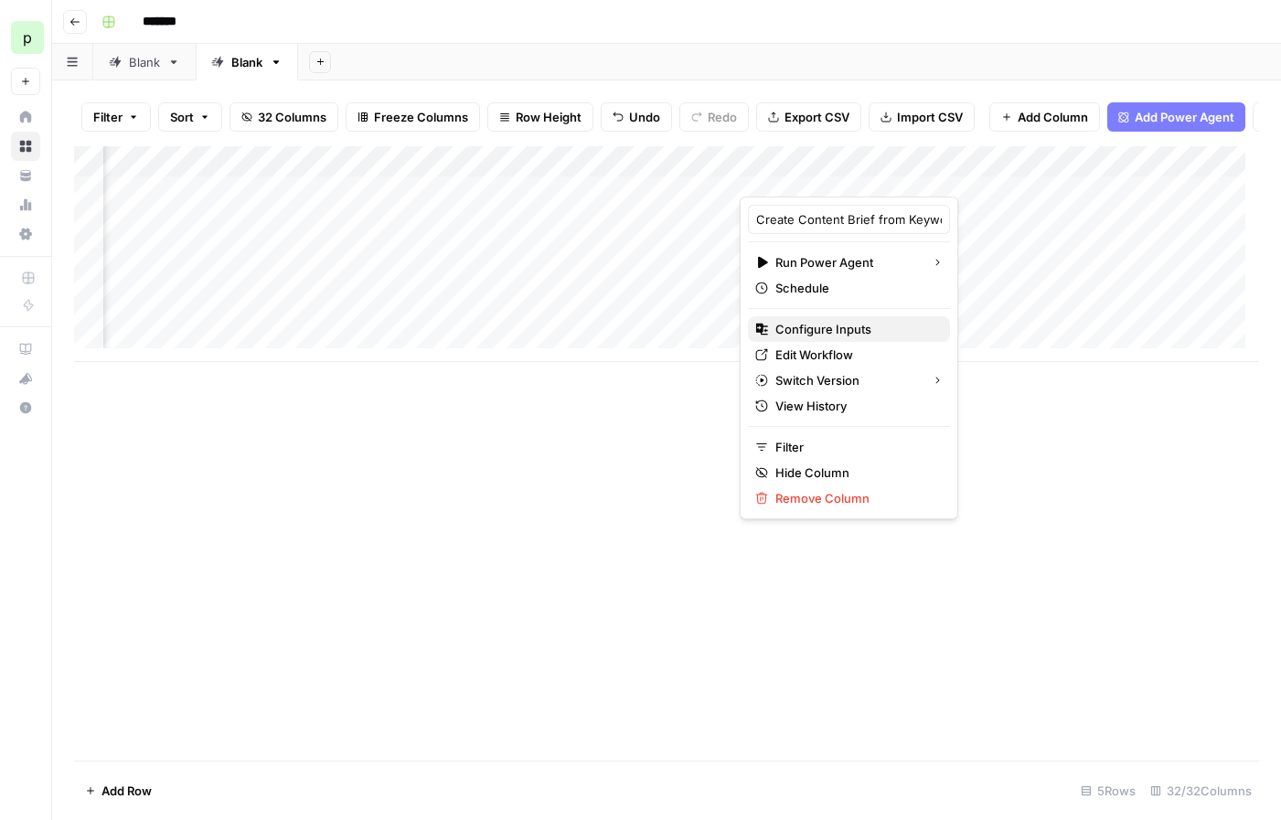
click at [819, 323] on span "Configure Inputs" at bounding box center [855, 329] width 160 height 18
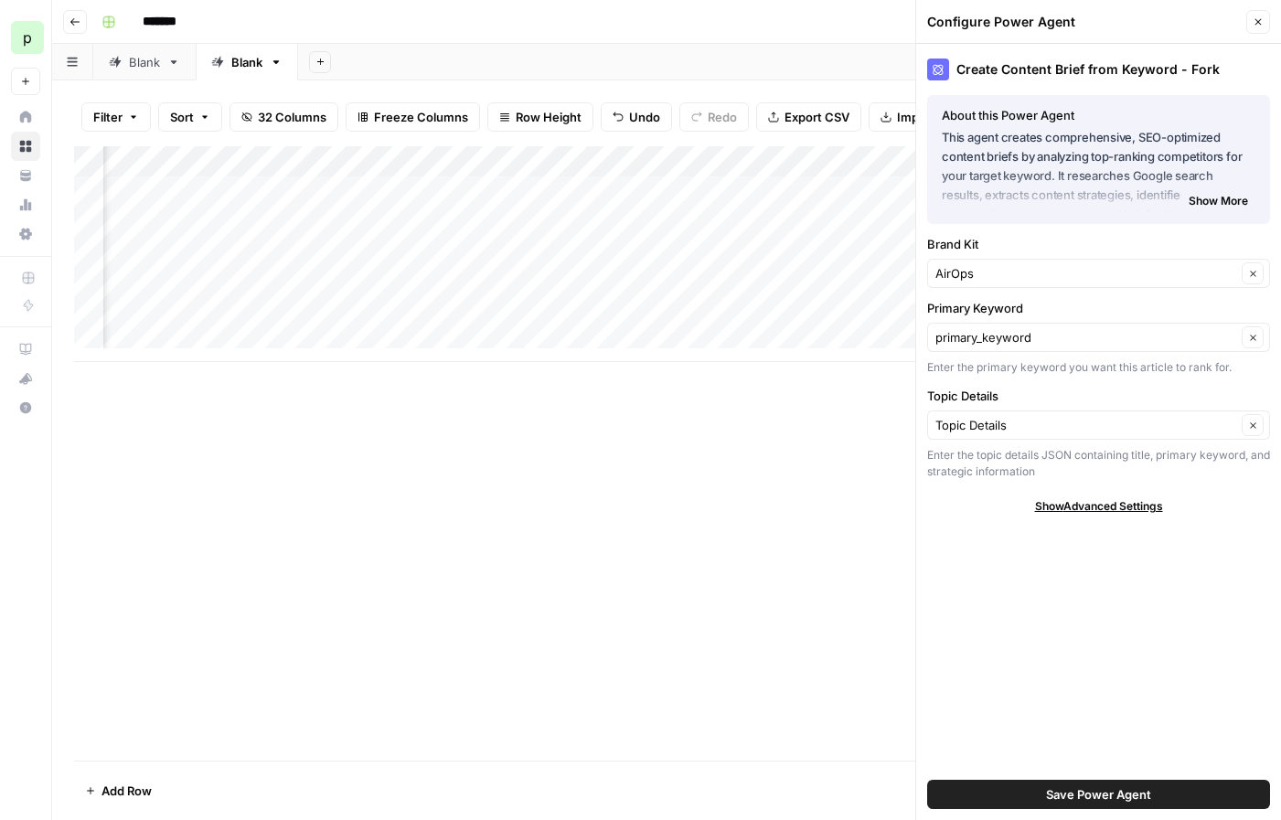
click at [1255, 21] on icon "button" at bounding box center [1258, 21] width 11 height 11
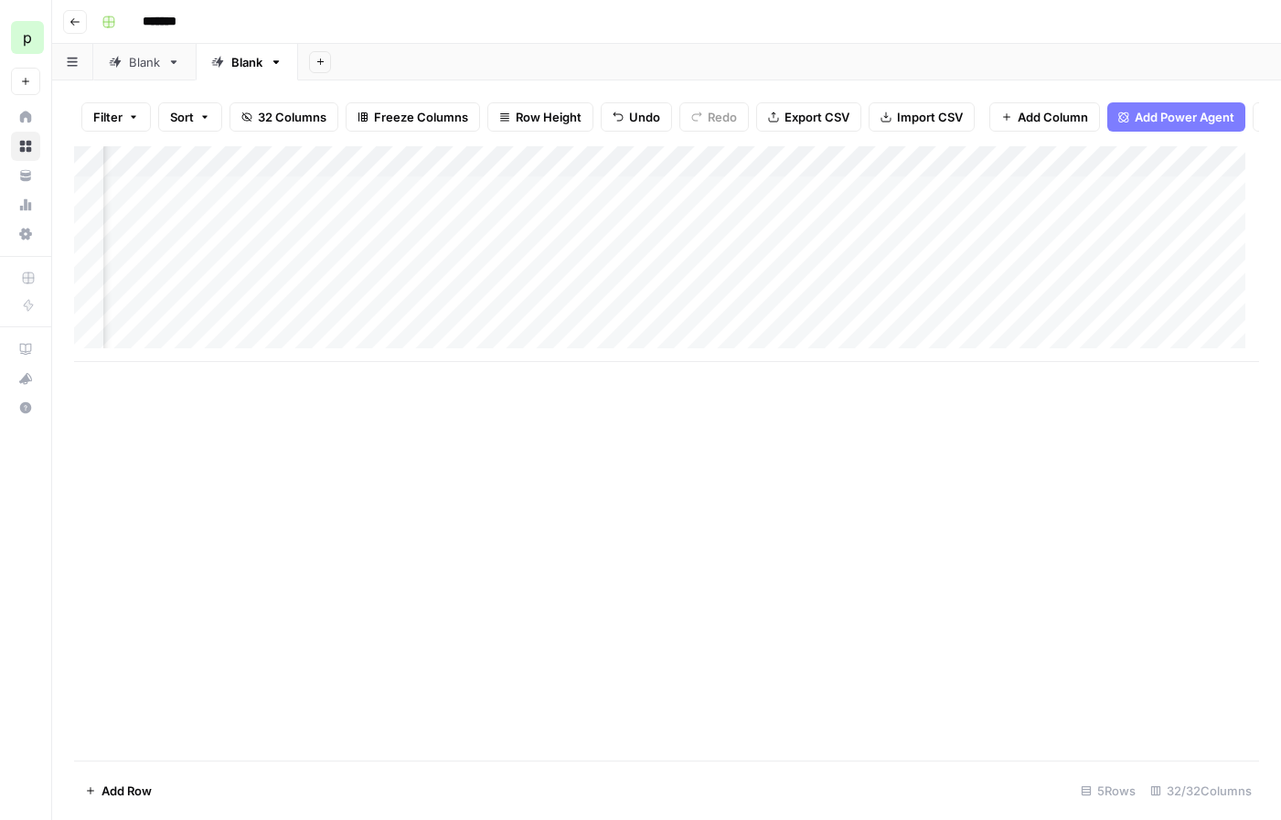
click at [865, 176] on div "Add Column" at bounding box center [666, 254] width 1185 height 216
click at [583, 423] on div "Add Column" at bounding box center [666, 453] width 1185 height 614
click at [318, 204] on div "Add Column" at bounding box center [666, 254] width 1185 height 216
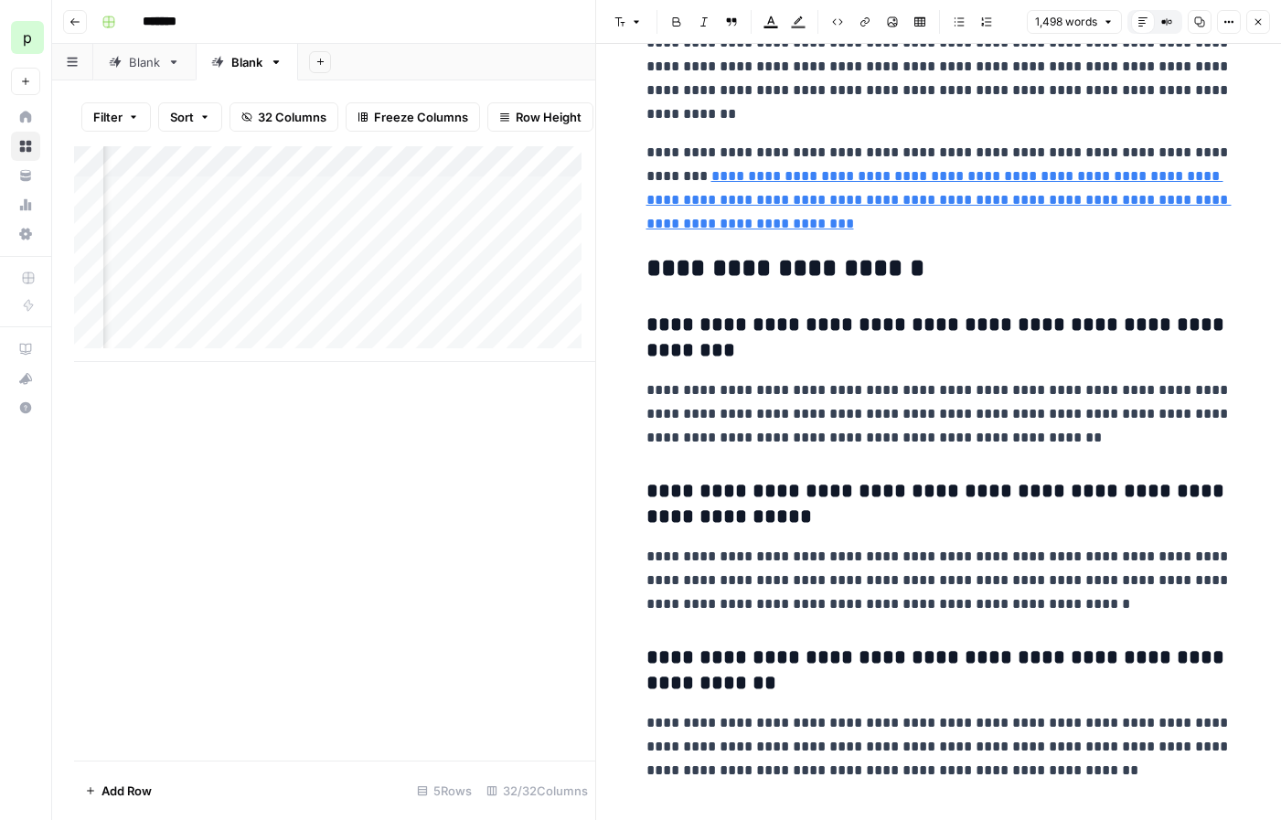
scroll to position [6454, 0]
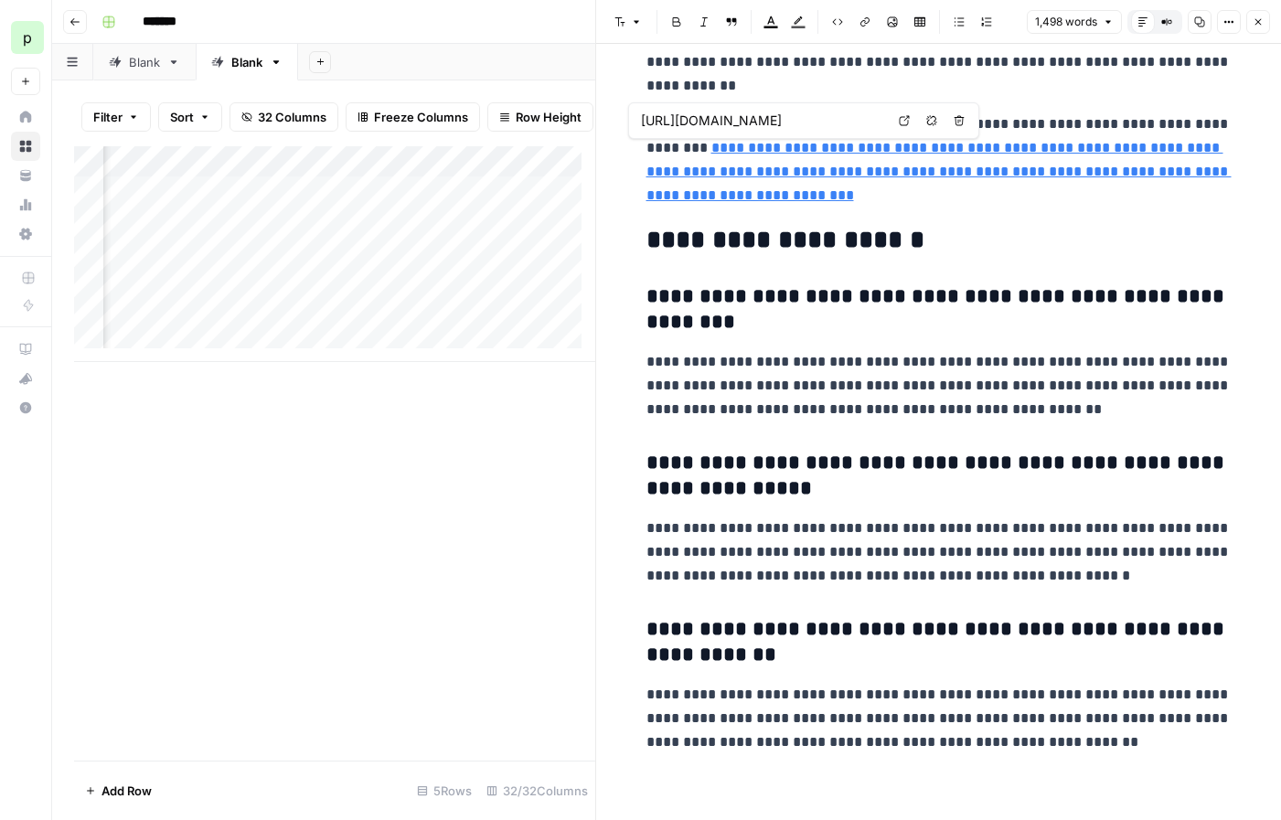
click at [827, 149] on link "**********" at bounding box center [938, 171] width 585 height 61
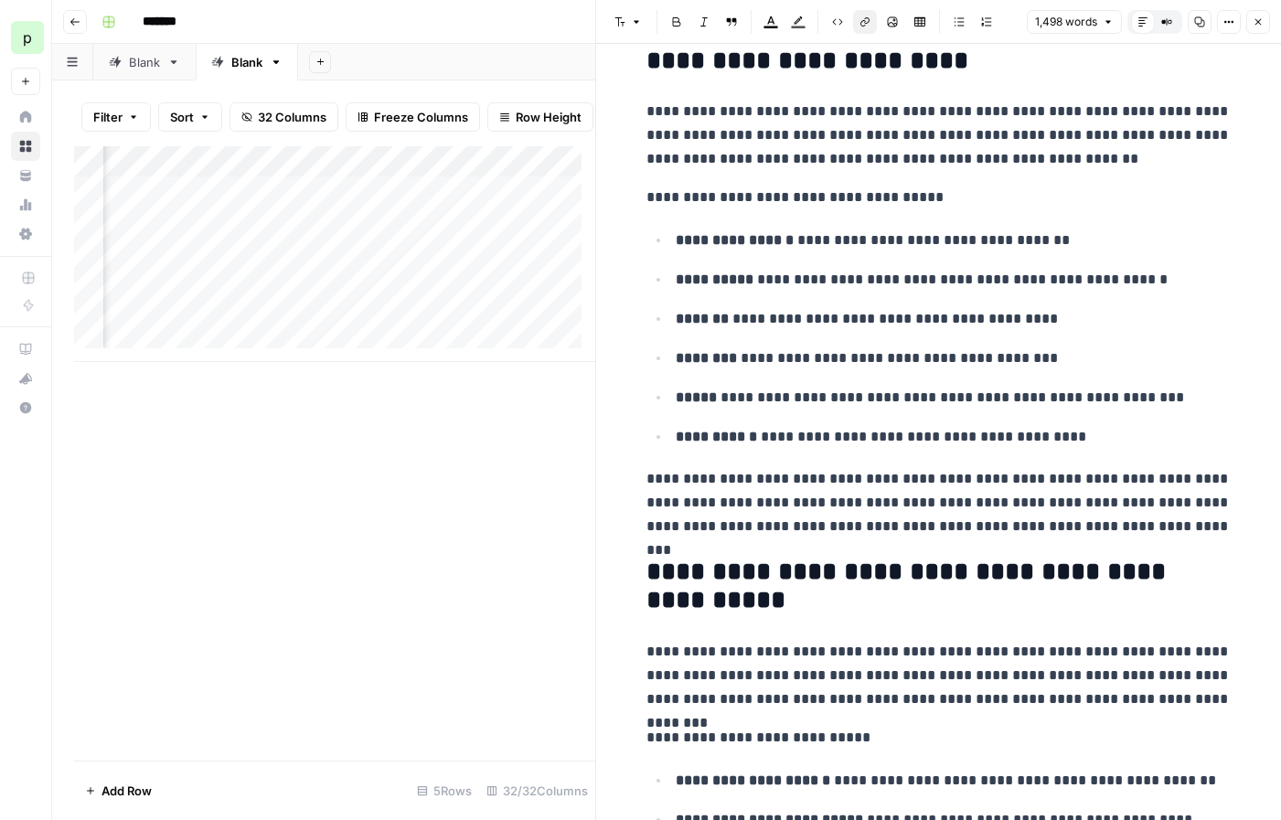
scroll to position [0, 0]
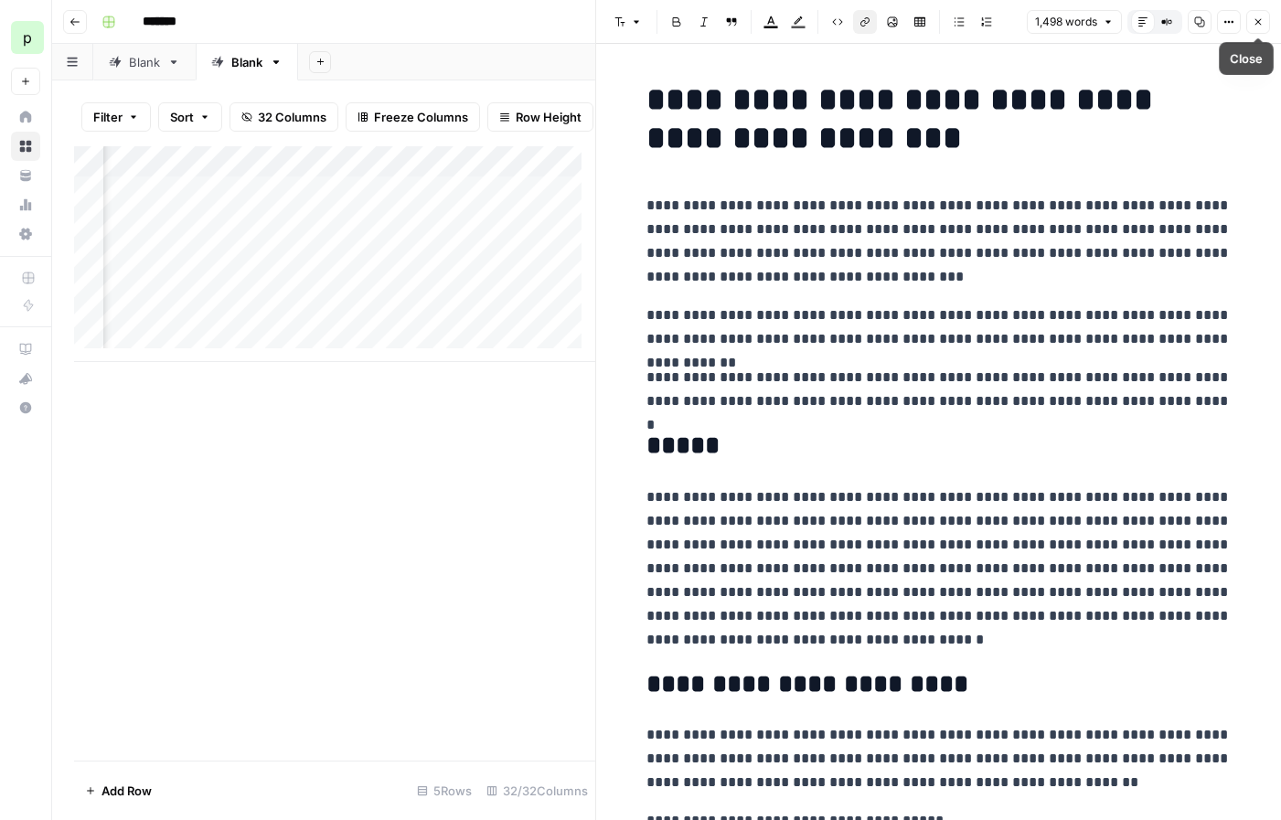
click at [1269, 24] on button "Close" at bounding box center [1258, 22] width 24 height 24
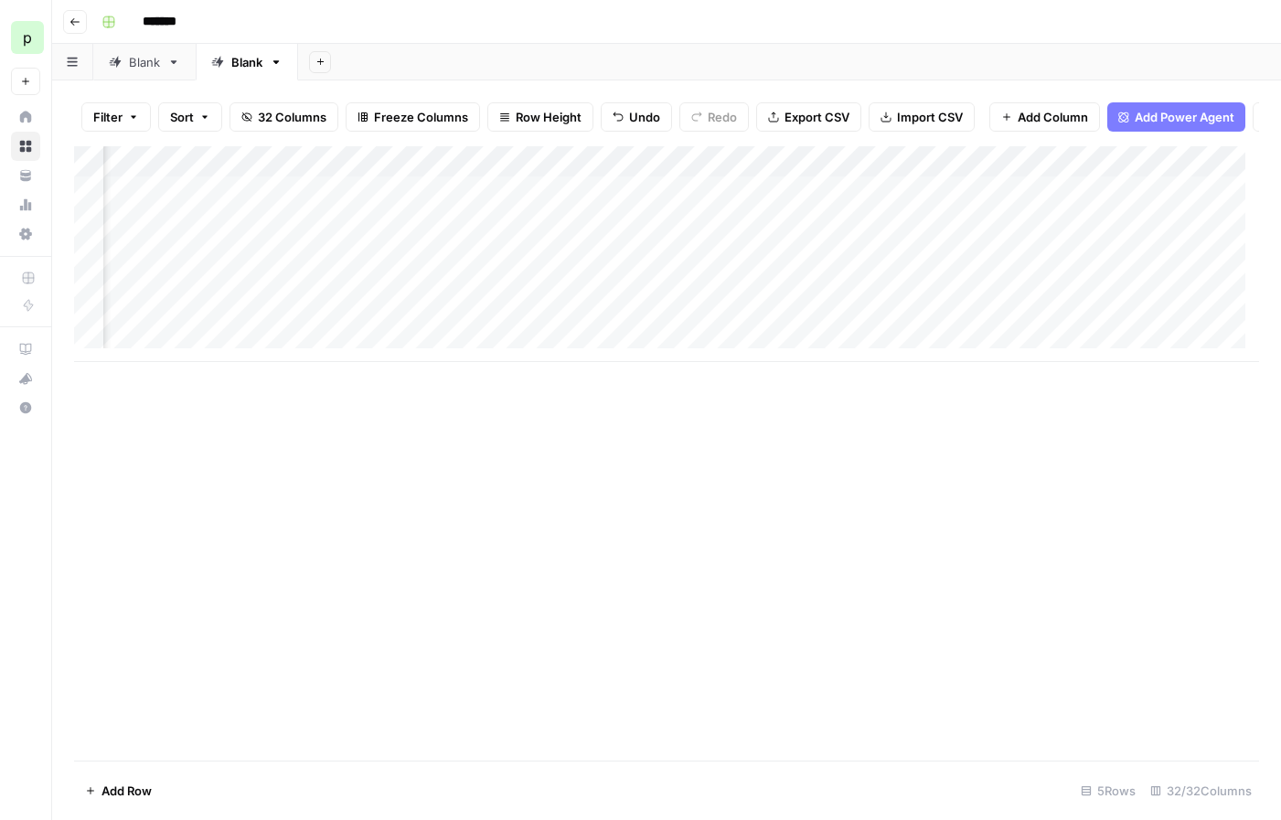
scroll to position [0, 662]
click at [1214, 175] on div "Add Column" at bounding box center [666, 254] width 1185 height 216
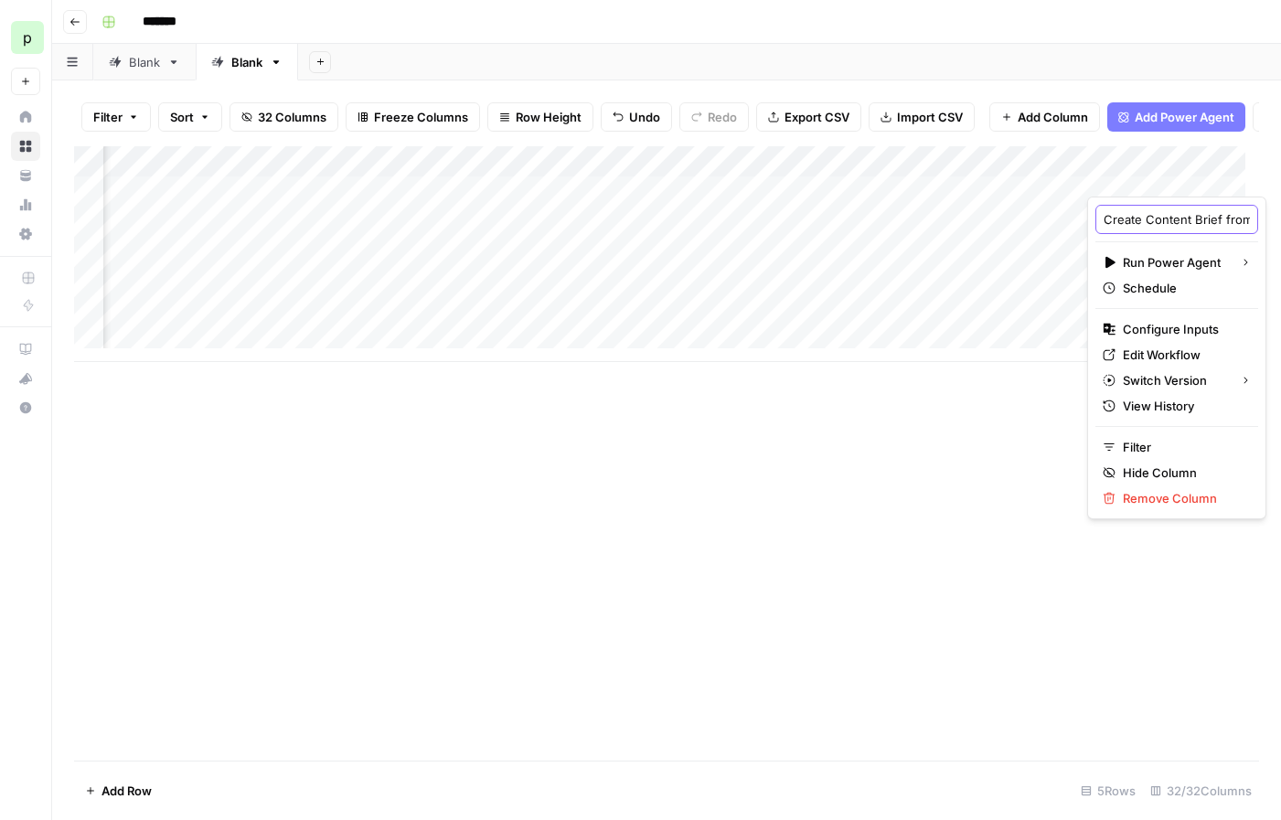
click at [1173, 224] on input "Create Content Brief from Keyword - Fork" at bounding box center [1177, 219] width 146 height 18
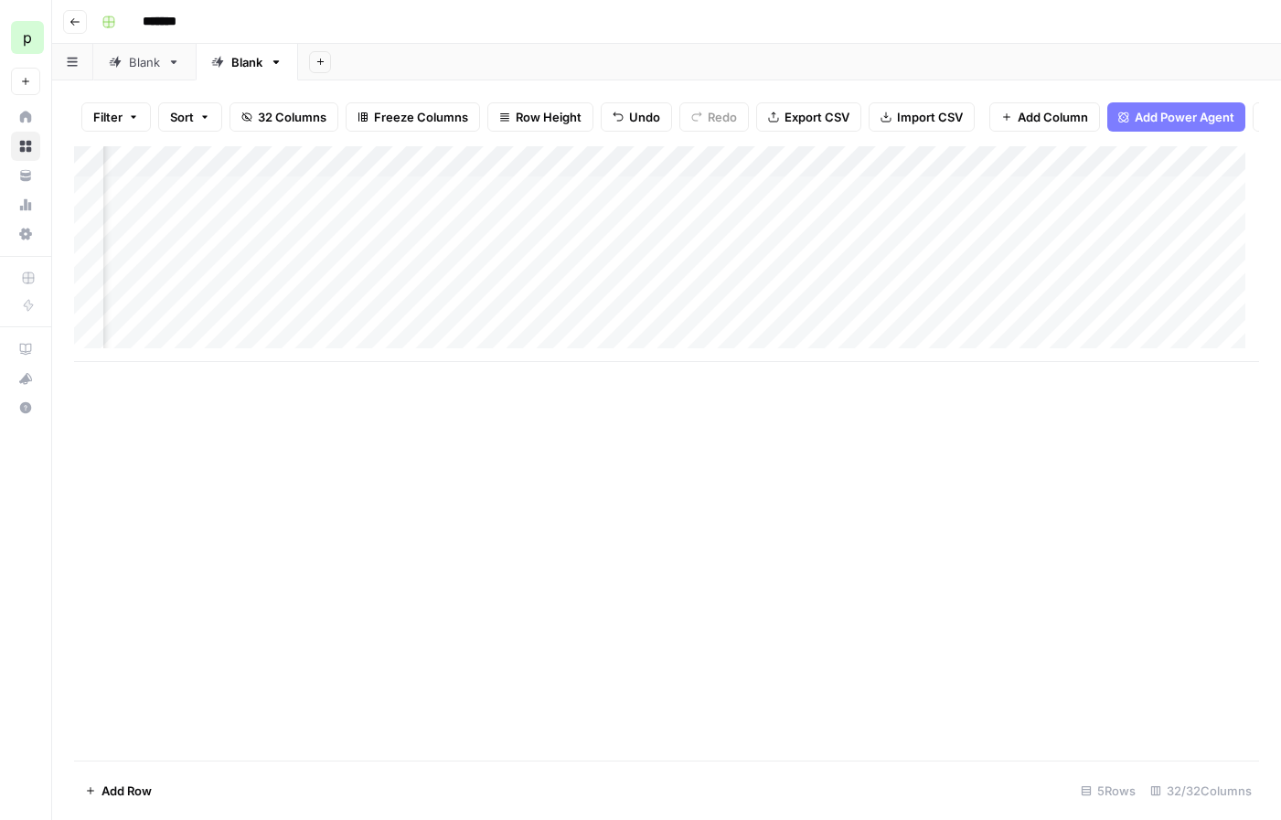
scroll to position [0, 827]
click at [1046, 171] on div "Add Column" at bounding box center [666, 254] width 1185 height 216
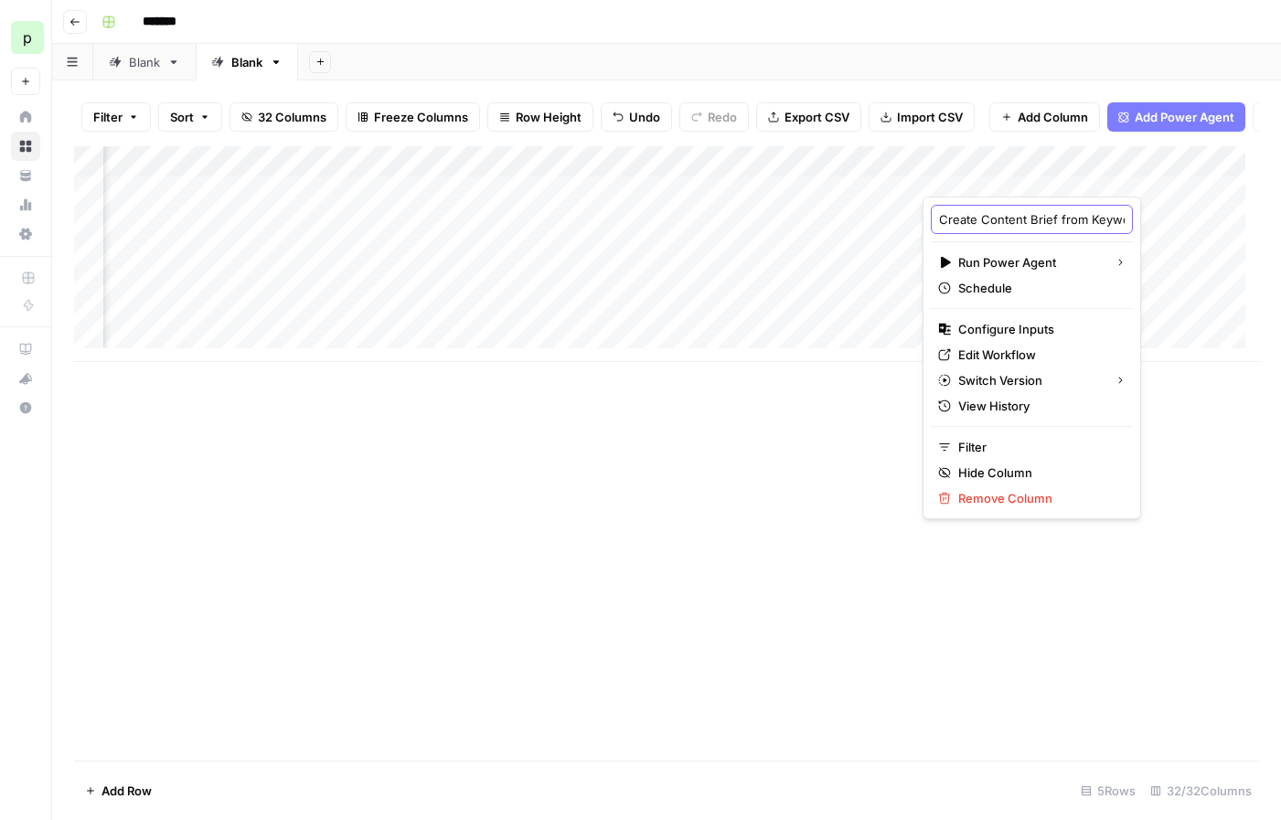
scroll to position [0, 92]
drag, startPoint x: 1021, startPoint y: 224, endPoint x: 1241, endPoint y: 211, distance: 219.8
click at [1241, 211] on body "p paulcorp New Home Browse Your Data Usage Settings Recent Grids pn_Demo PN - s…" at bounding box center [640, 410] width 1281 height 820
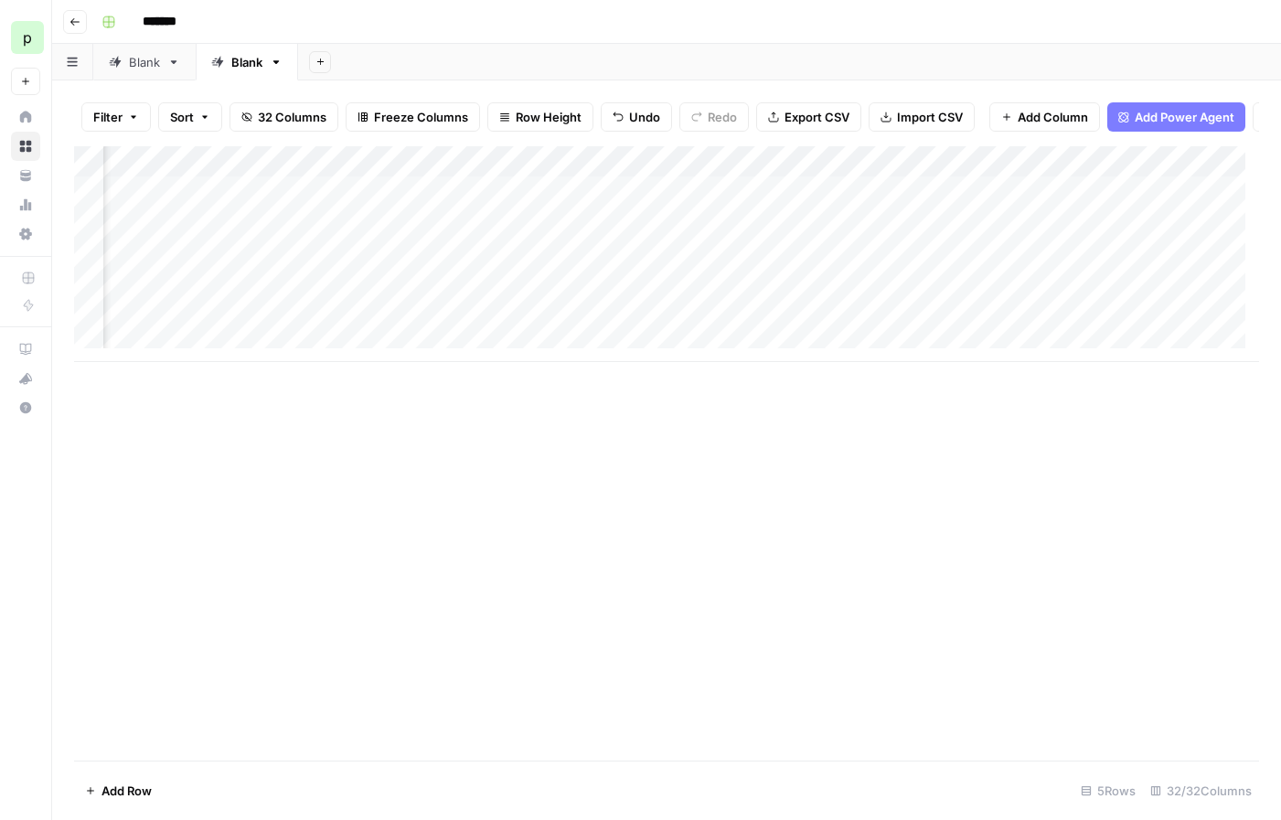
click at [1051, 177] on div "Add Column" at bounding box center [666, 254] width 1185 height 216
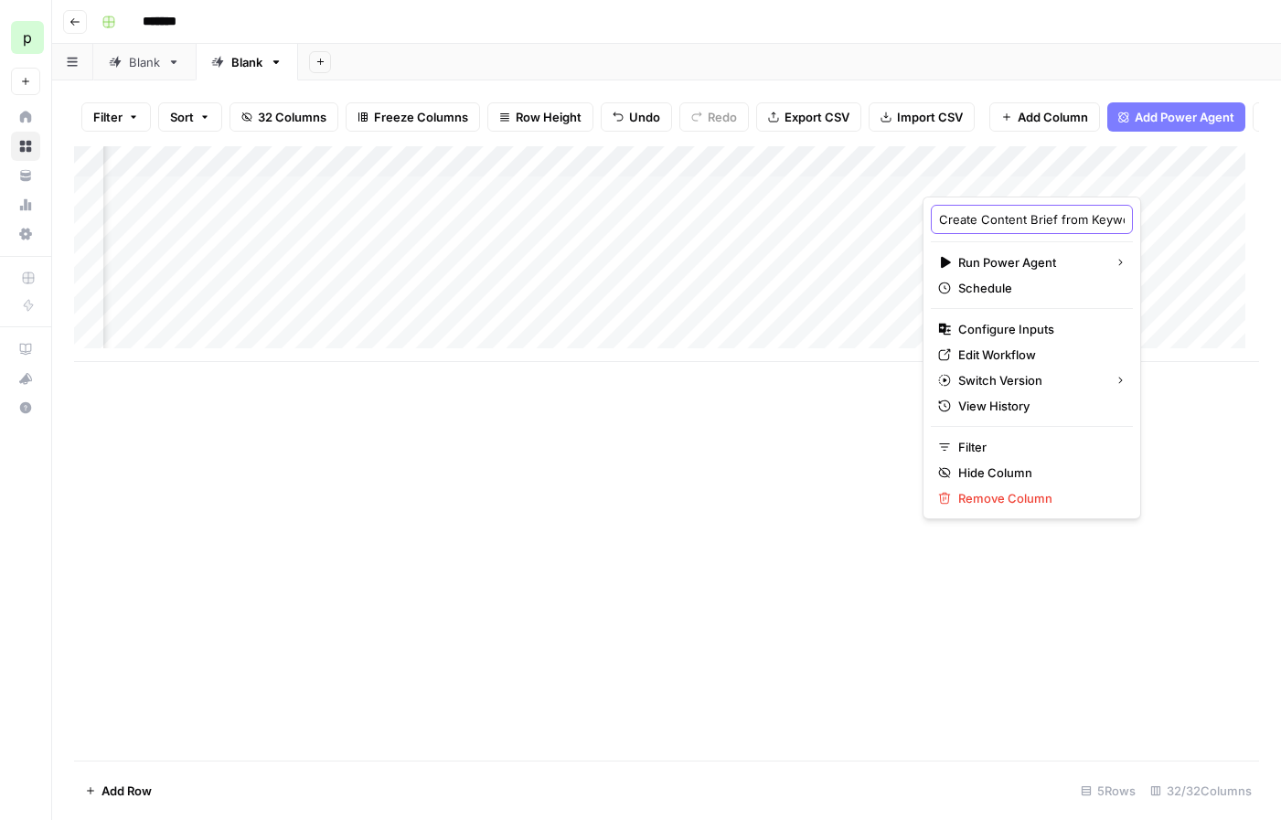
click at [1044, 219] on input "Create Content Brief from Keyword - Fork" at bounding box center [1032, 219] width 186 height 18
type input "Create Content Brief from Keyword SERP and Topic Details"
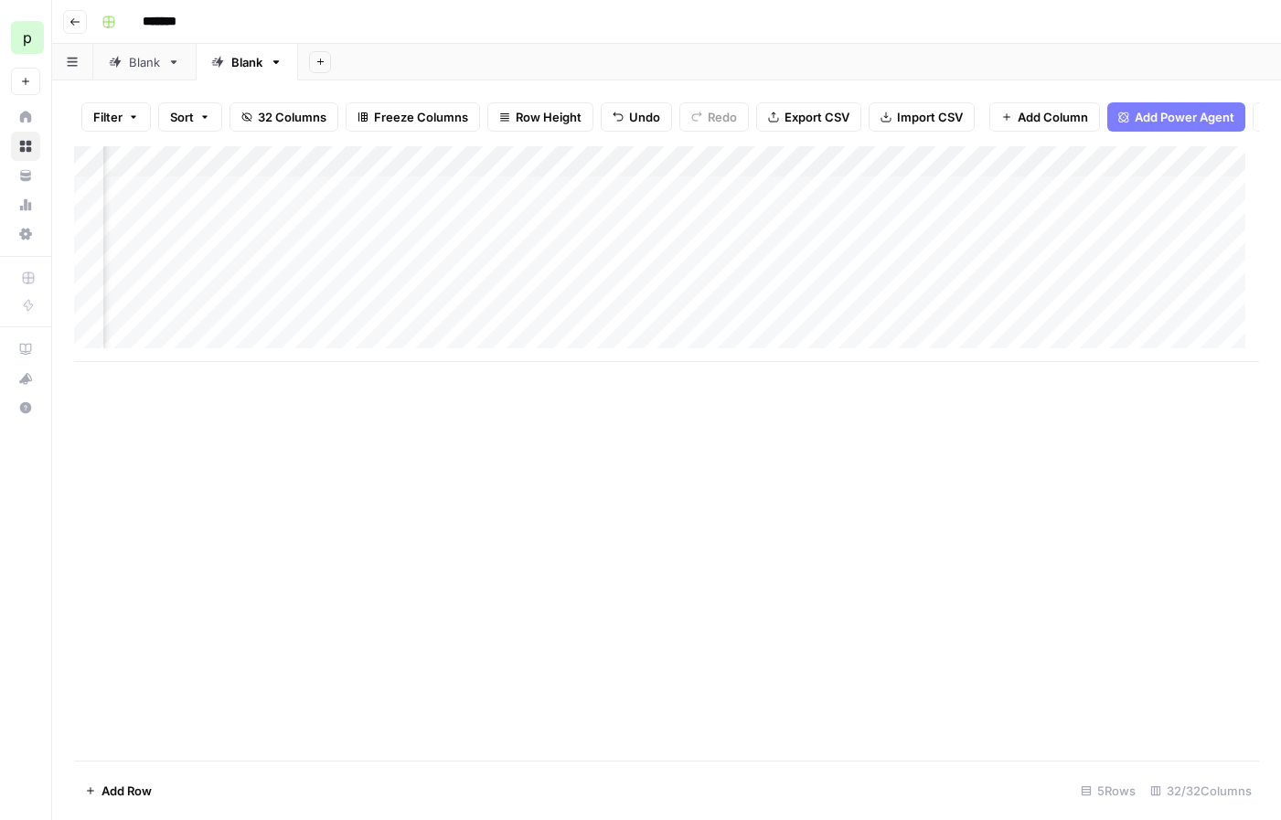
click at [1049, 170] on div "Add Column" at bounding box center [666, 254] width 1185 height 216
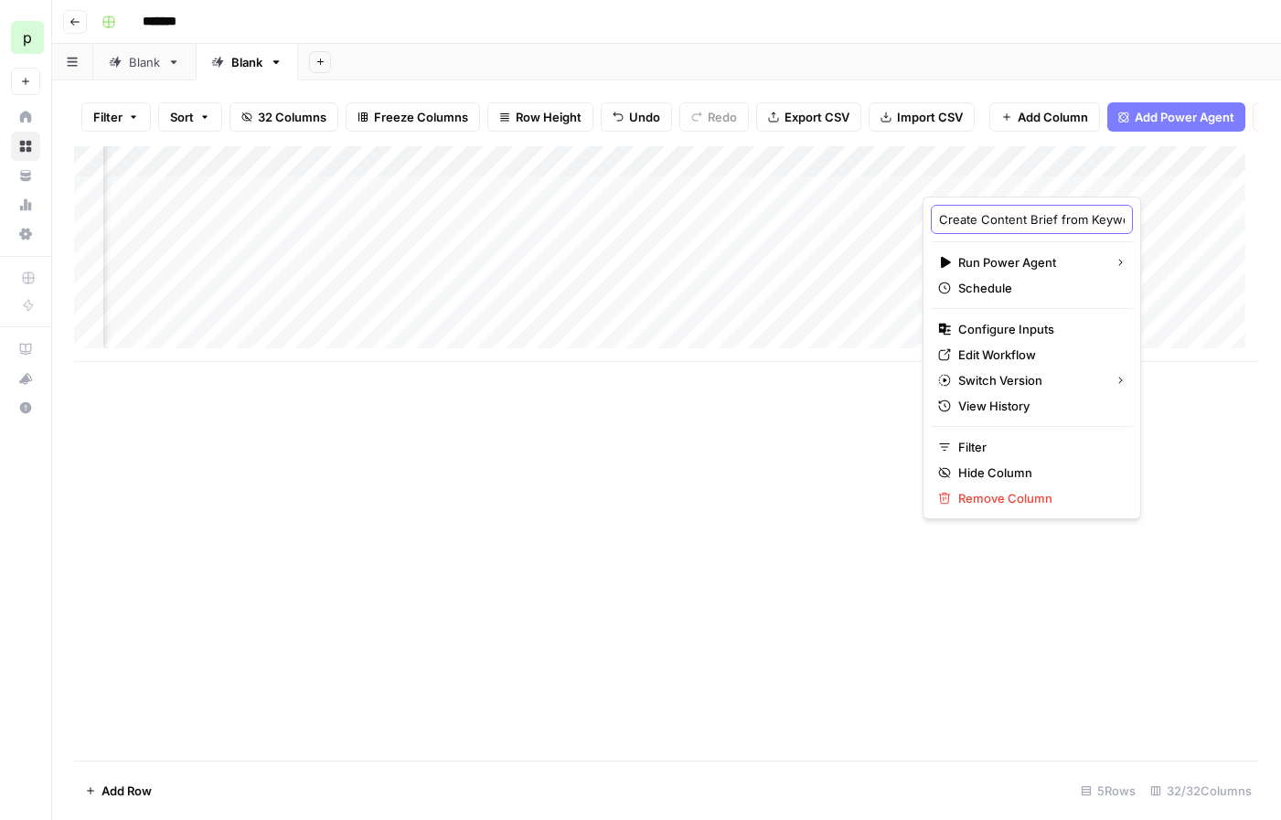
drag, startPoint x: 1025, startPoint y: 221, endPoint x: 1167, endPoint y: 219, distance: 141.7
click at [1167, 219] on body "p paulcorp New Home Browse Your Data Usage Settings Recent Grids pn_Demo PN - s…" at bounding box center [640, 410] width 1281 height 820
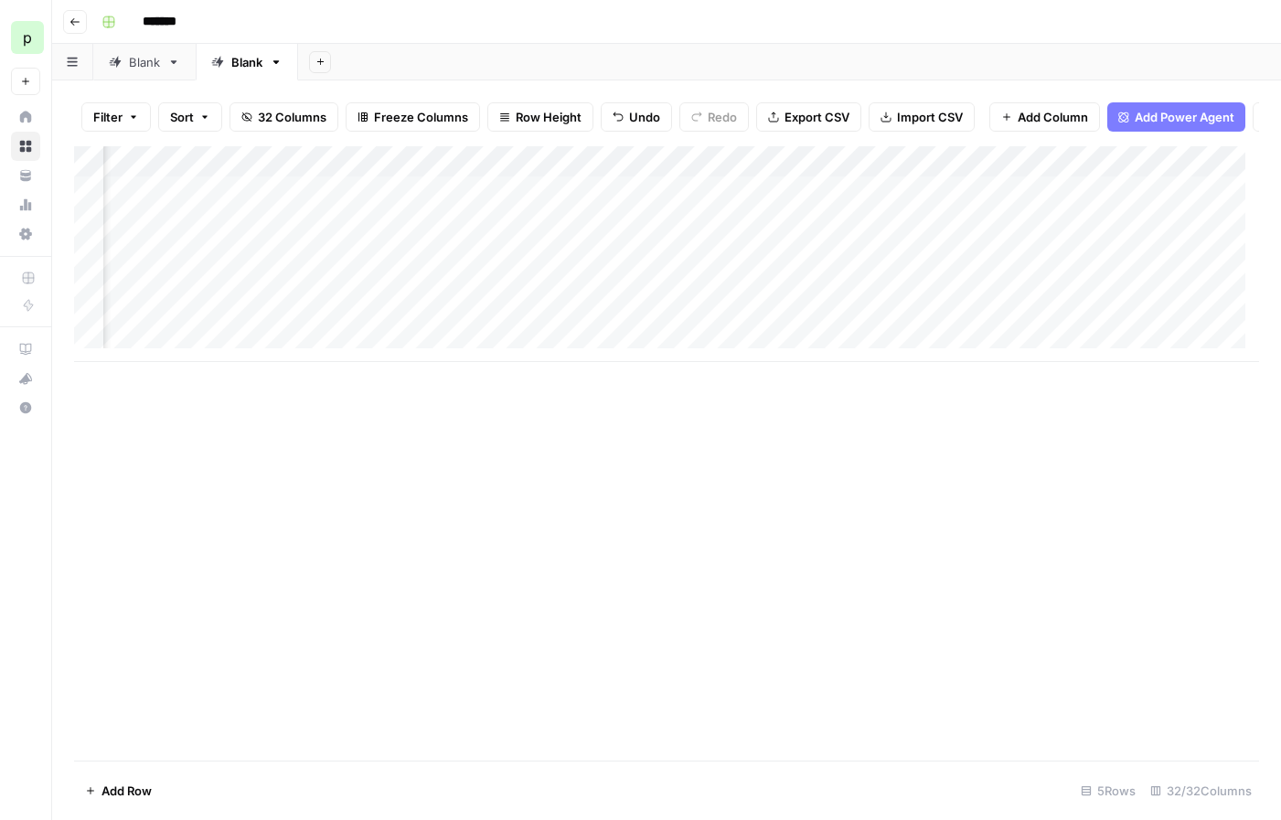
click at [1049, 208] on div "Add Column" at bounding box center [666, 254] width 1185 height 216
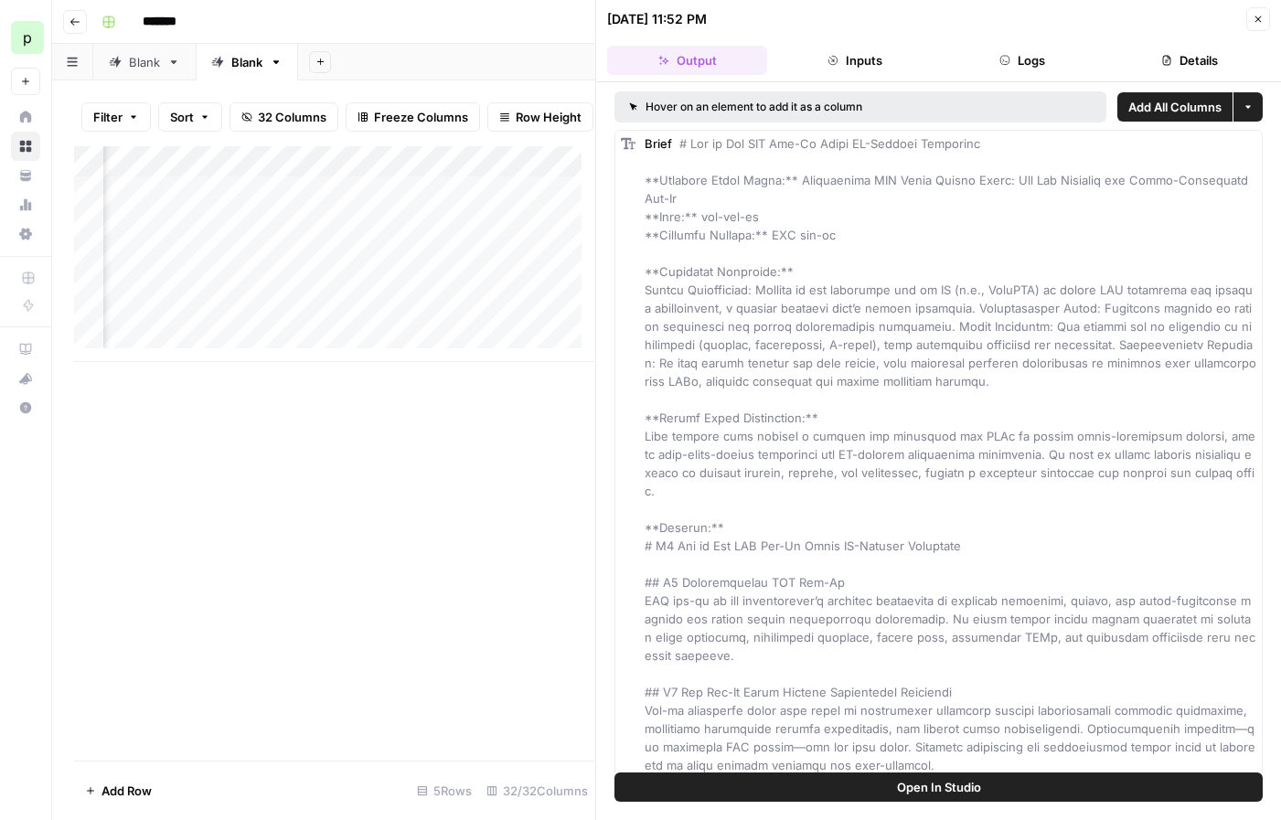
click at [1257, 25] on button "Close" at bounding box center [1258, 19] width 24 height 24
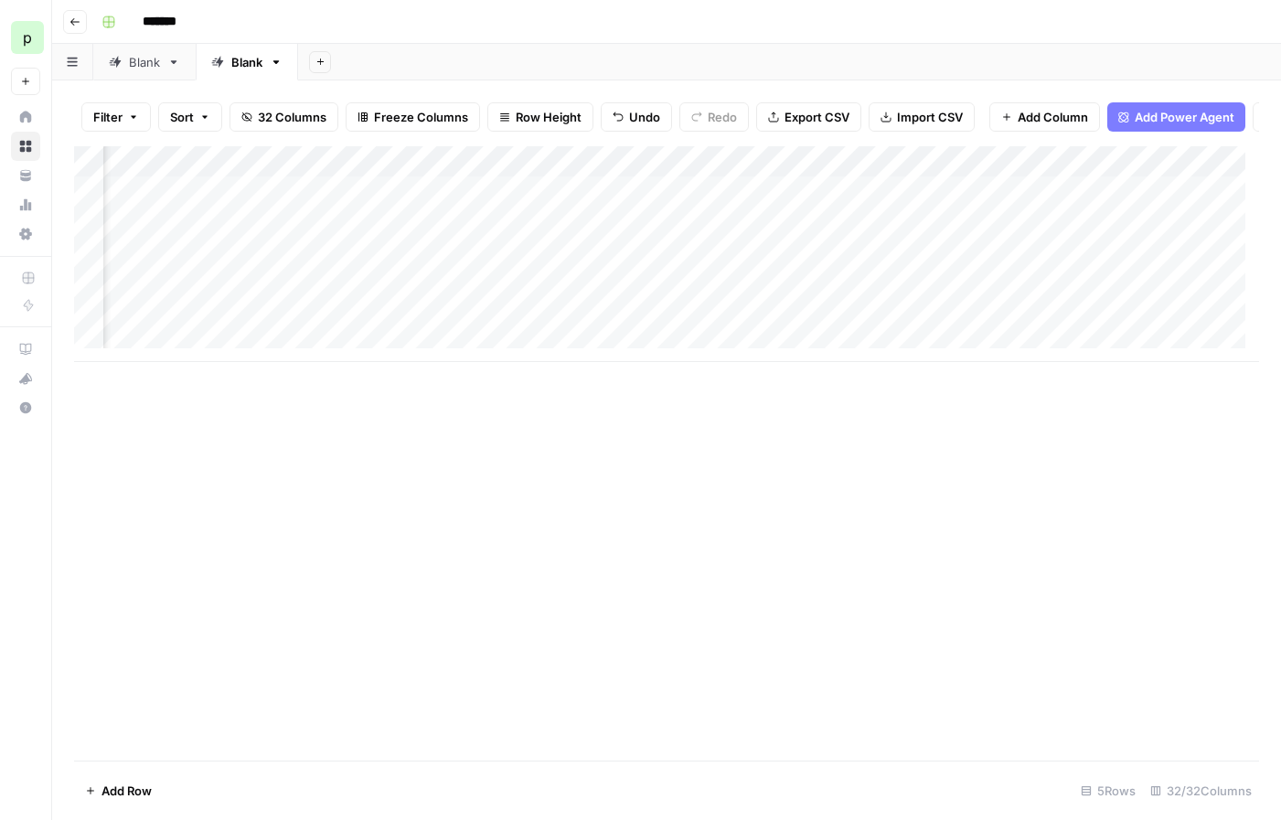
click at [1025, 175] on div "Add Column" at bounding box center [666, 254] width 1185 height 216
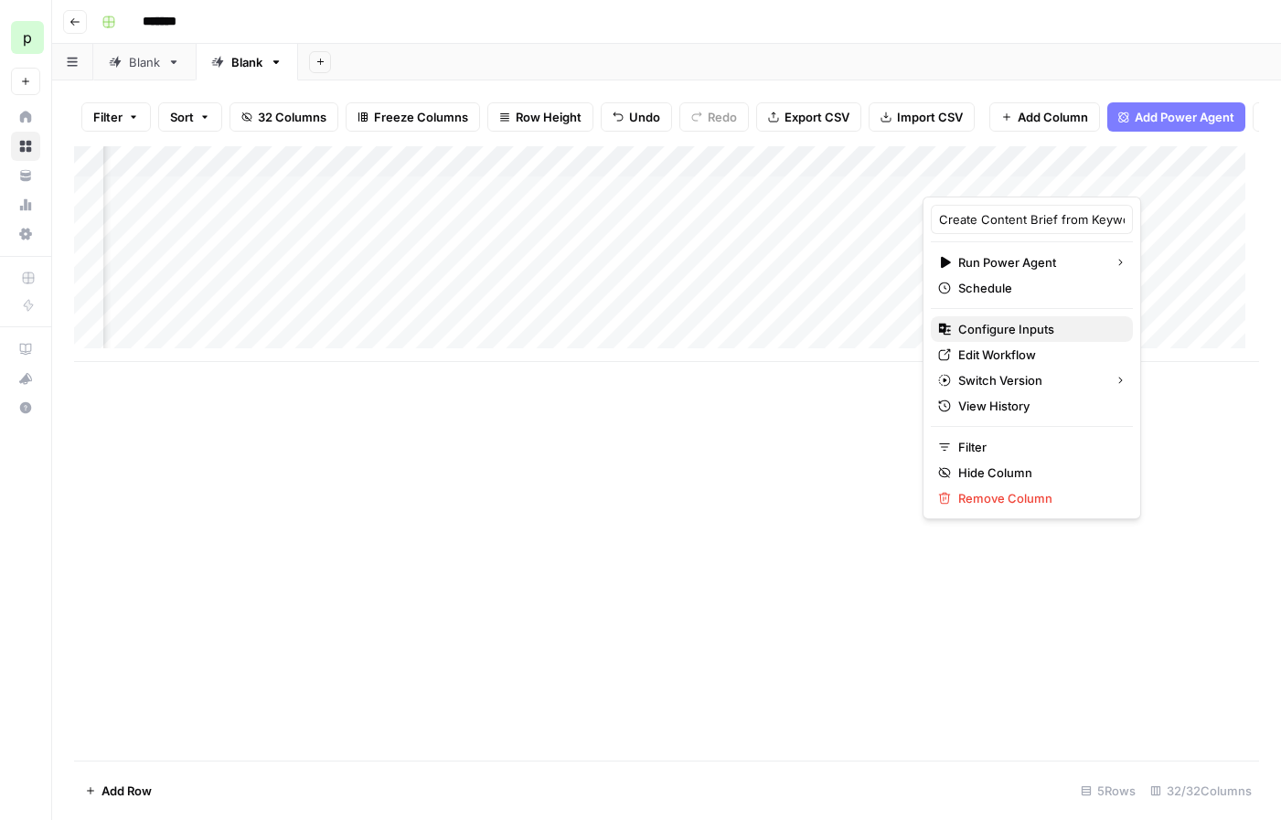
click at [1016, 325] on span "Configure Inputs" at bounding box center [1038, 329] width 160 height 18
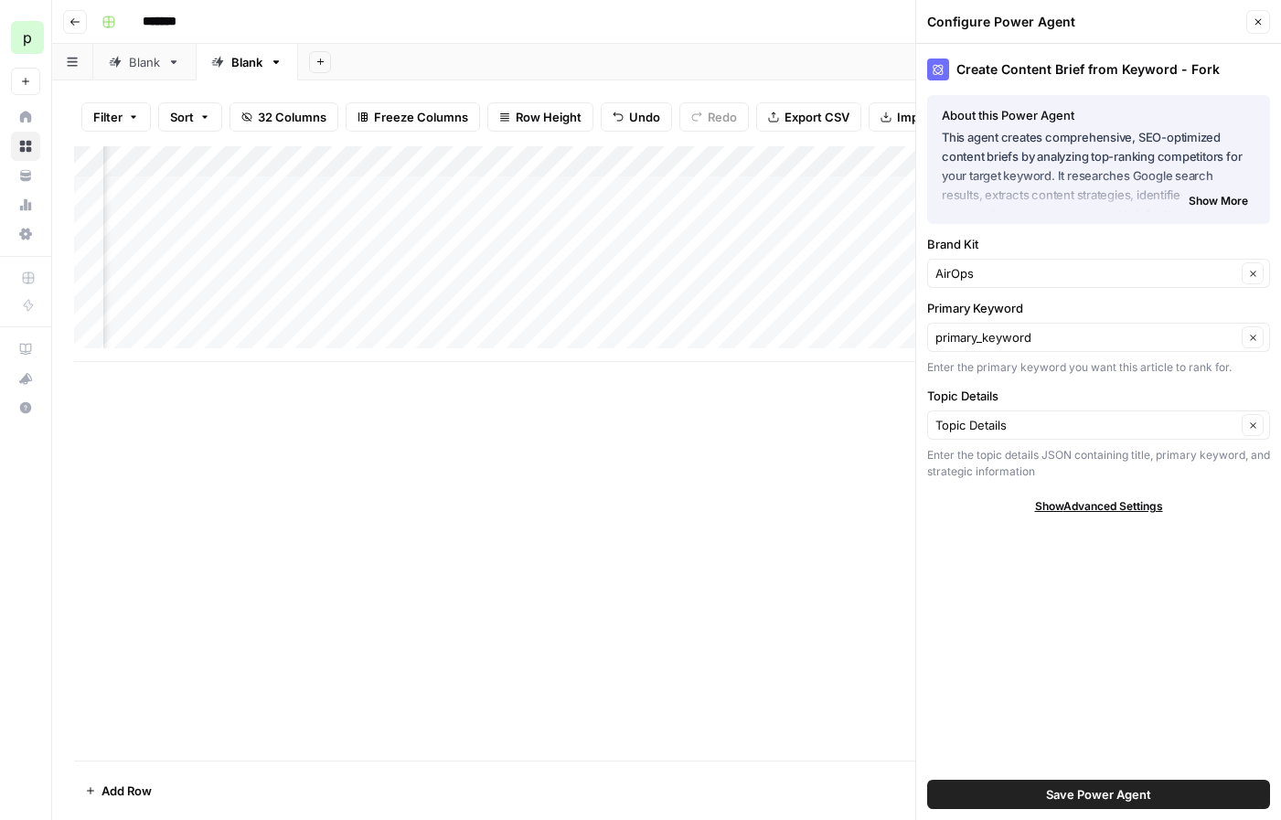
click at [1263, 23] on icon "button" at bounding box center [1258, 21] width 11 height 11
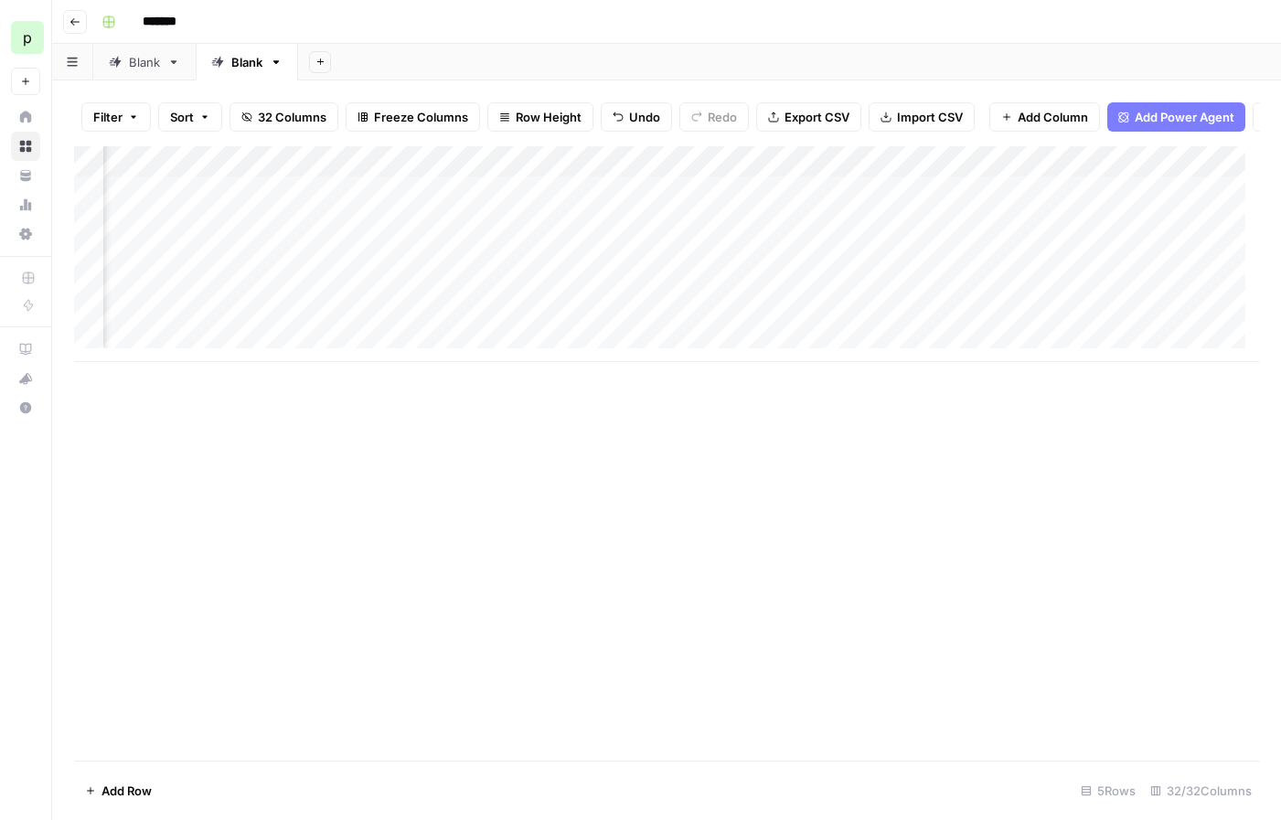
scroll to position [0, 1013]
click at [863, 174] on div "Add Column" at bounding box center [666, 254] width 1185 height 216
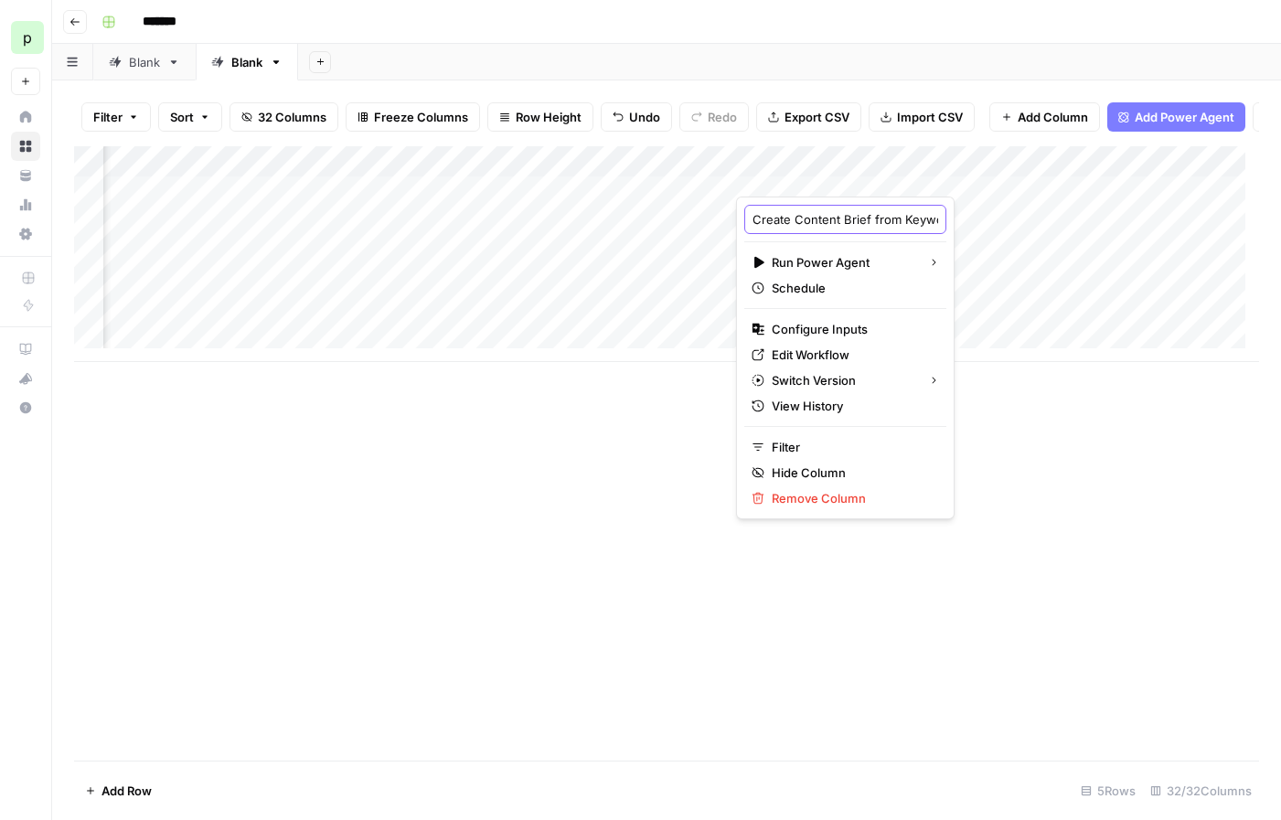
click at [858, 219] on input "Create Content Brief from Keyword SERP and Topic Details" at bounding box center [845, 219] width 186 height 18
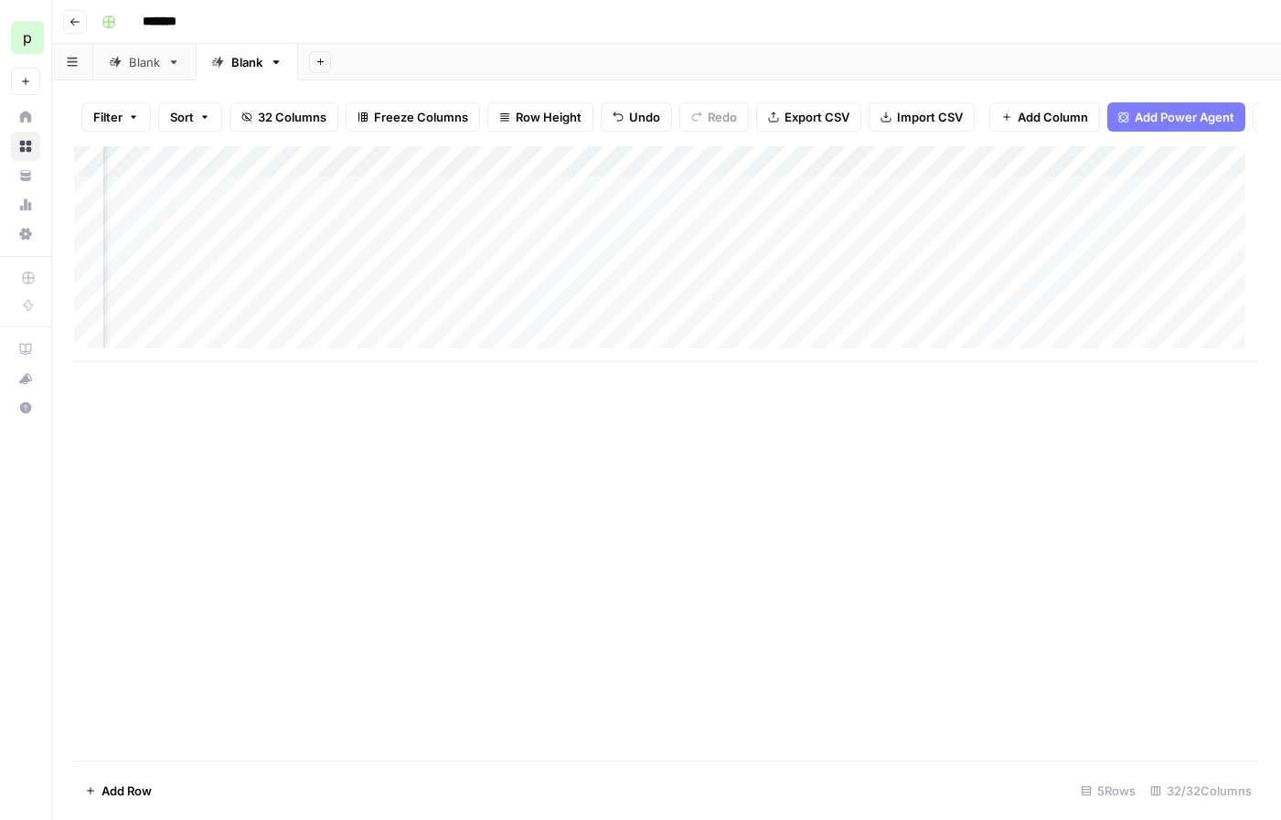
click at [869, 175] on div "Add Column" at bounding box center [666, 254] width 1185 height 216
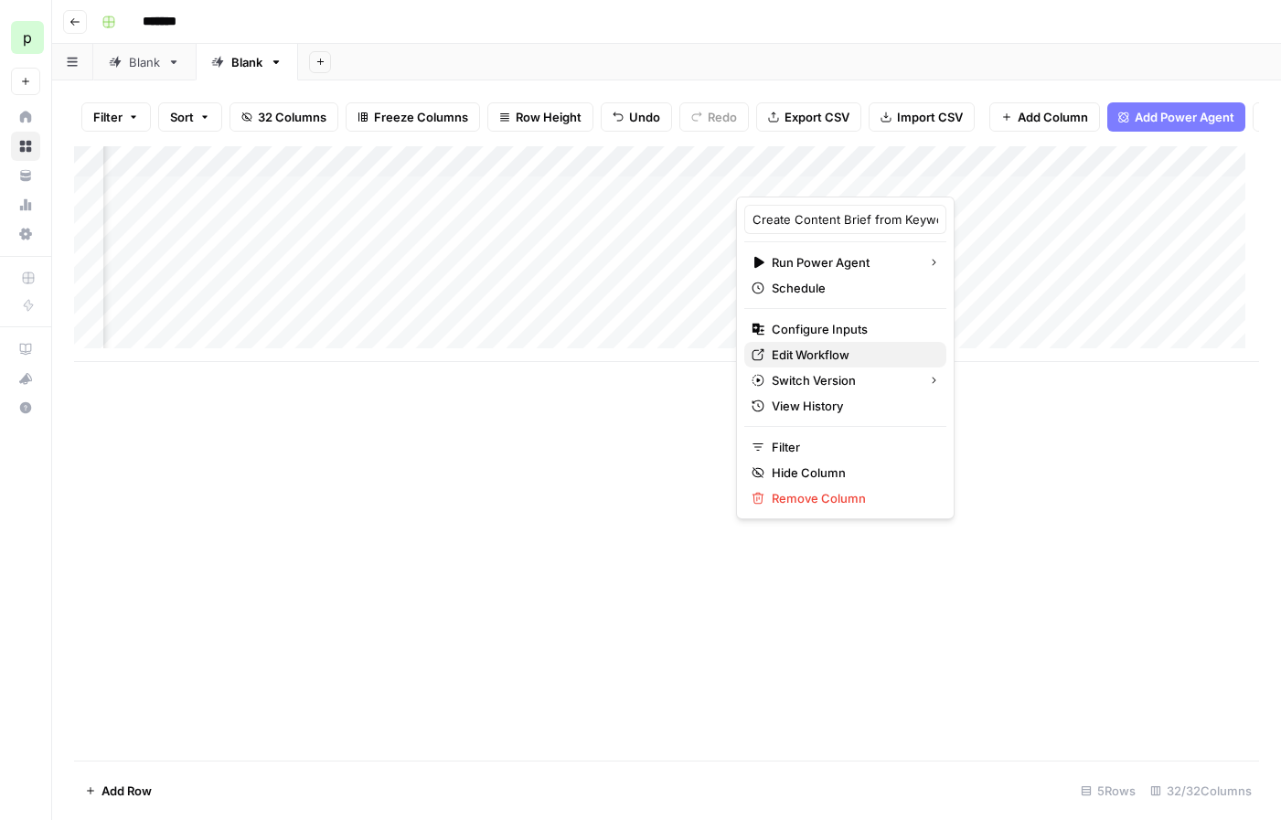
click at [836, 354] on span "Edit Workflow" at bounding box center [852, 355] width 160 height 18
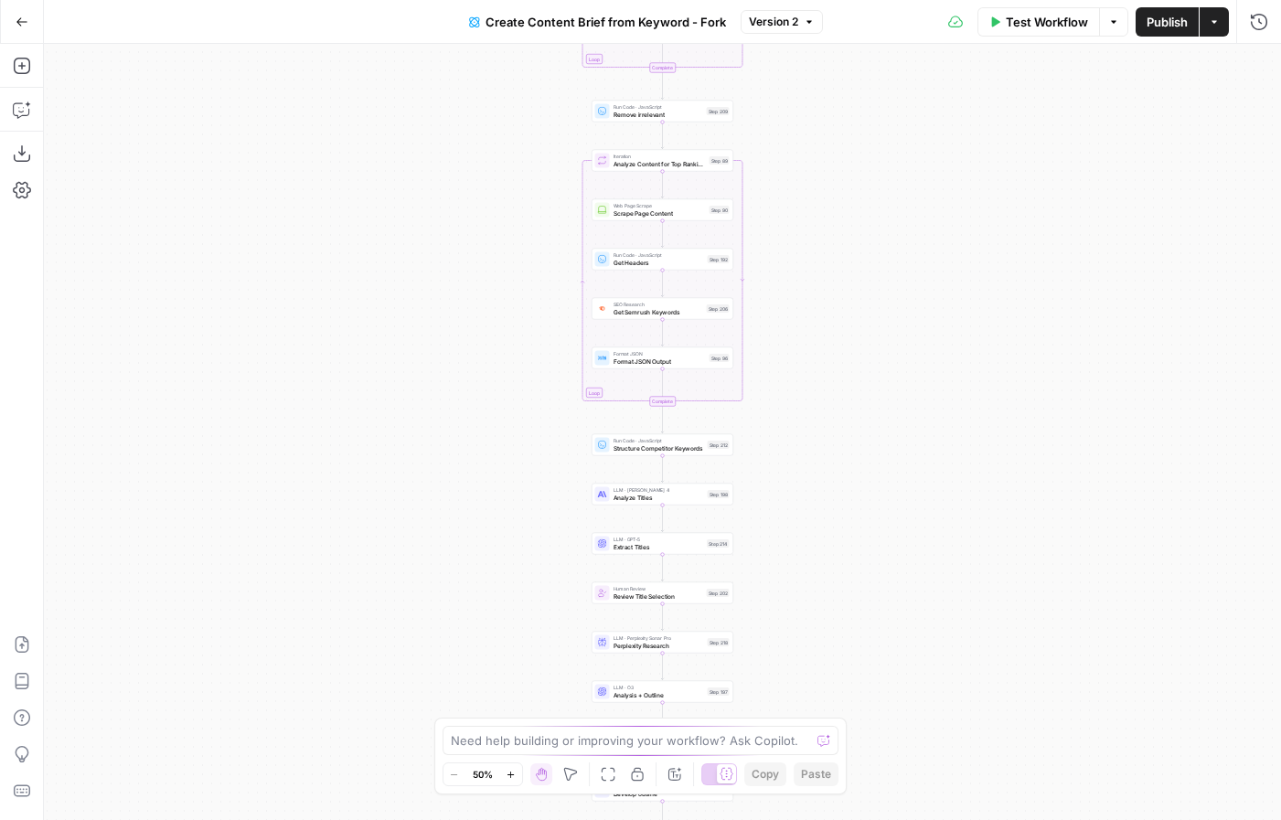
click at [638, 19] on span "Create Content Brief from Keyword - Fork" at bounding box center [606, 22] width 240 height 18
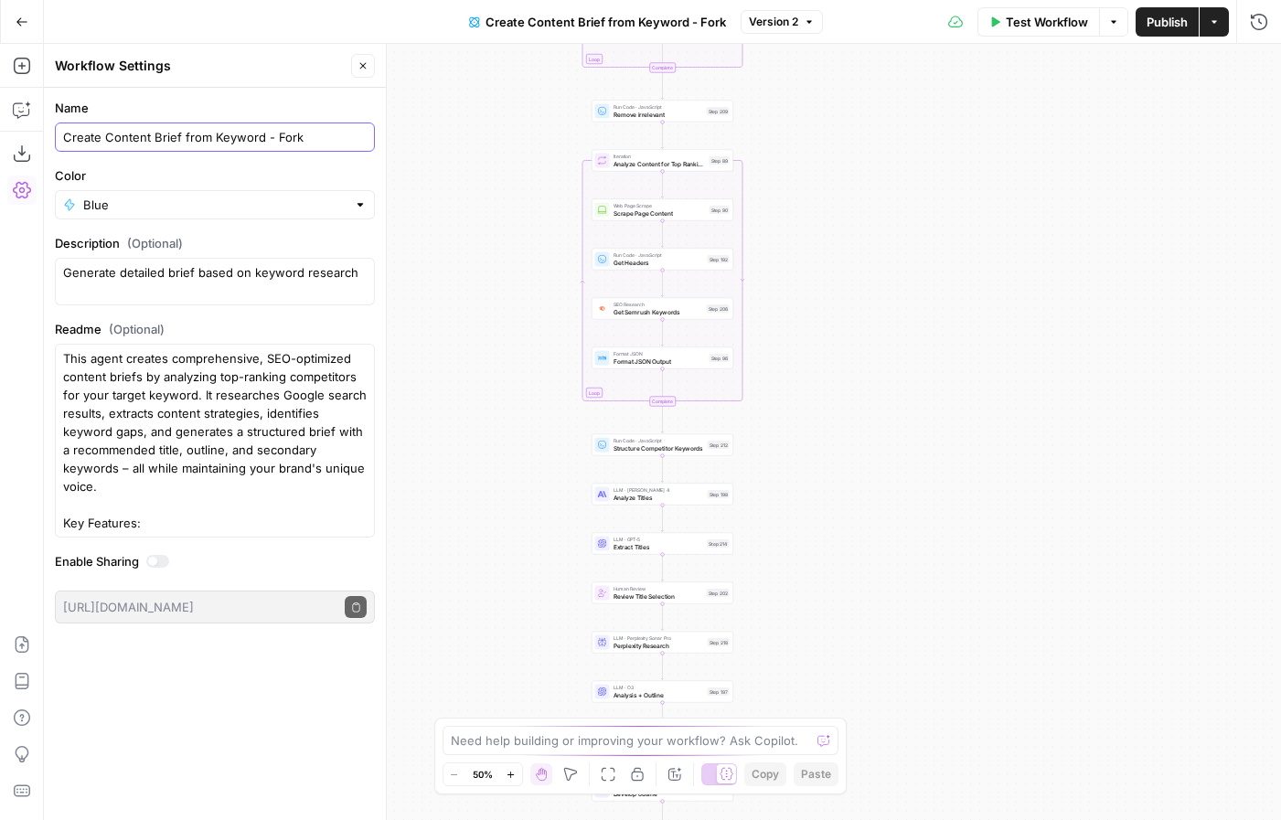
click at [260, 135] on input "Create Content Brief from Keyword - Fork" at bounding box center [215, 137] width 304 height 18
click at [296, 137] on input "Create Content Brief from Keyword - Fork" at bounding box center [215, 137] width 304 height 18
drag, startPoint x: 312, startPoint y: 138, endPoint x: 270, endPoint y: 136, distance: 42.1
click at [270, 136] on input "Create Content Brief from Keyword - Fork" at bounding box center [215, 137] width 304 height 18
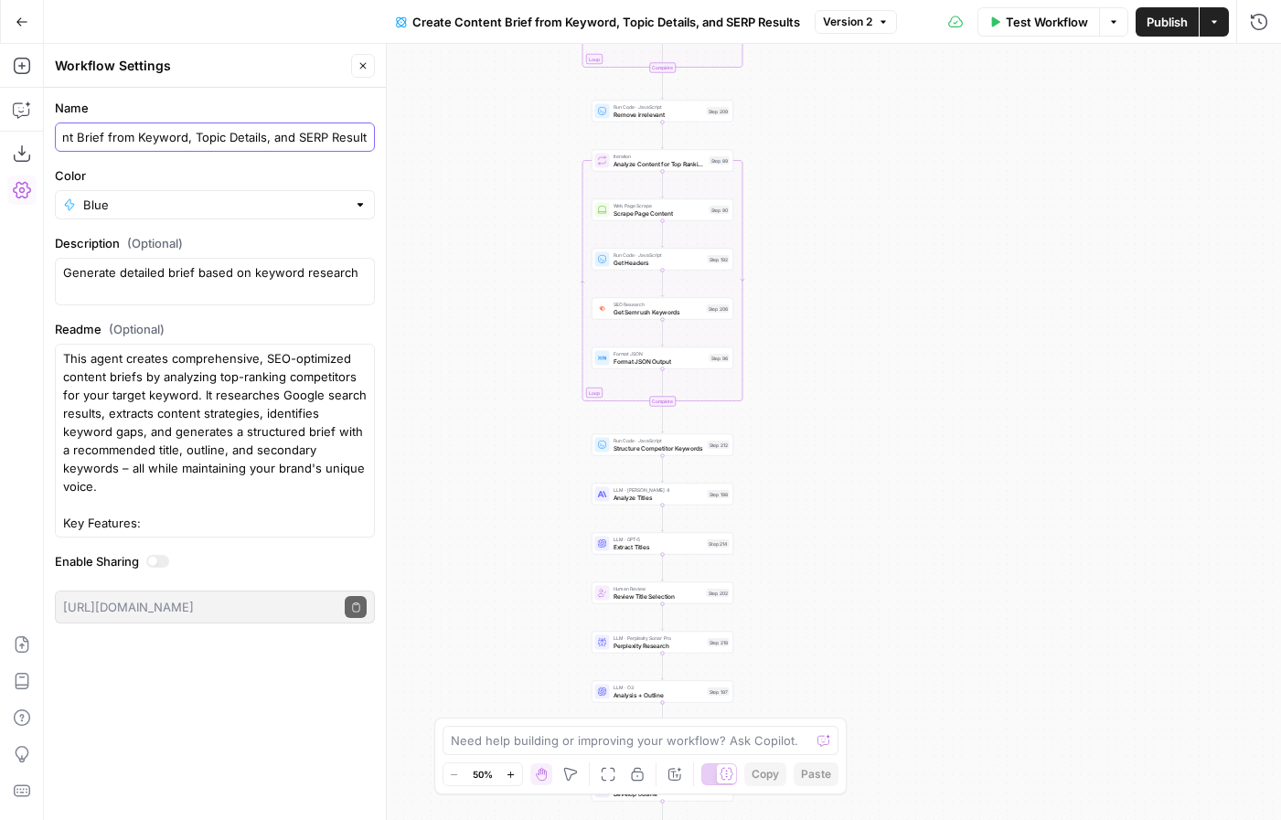
type input "Create Content Brief from Keyword, Topic Details, and SERP Results"
click at [358, 69] on icon "button" at bounding box center [363, 65] width 11 height 11
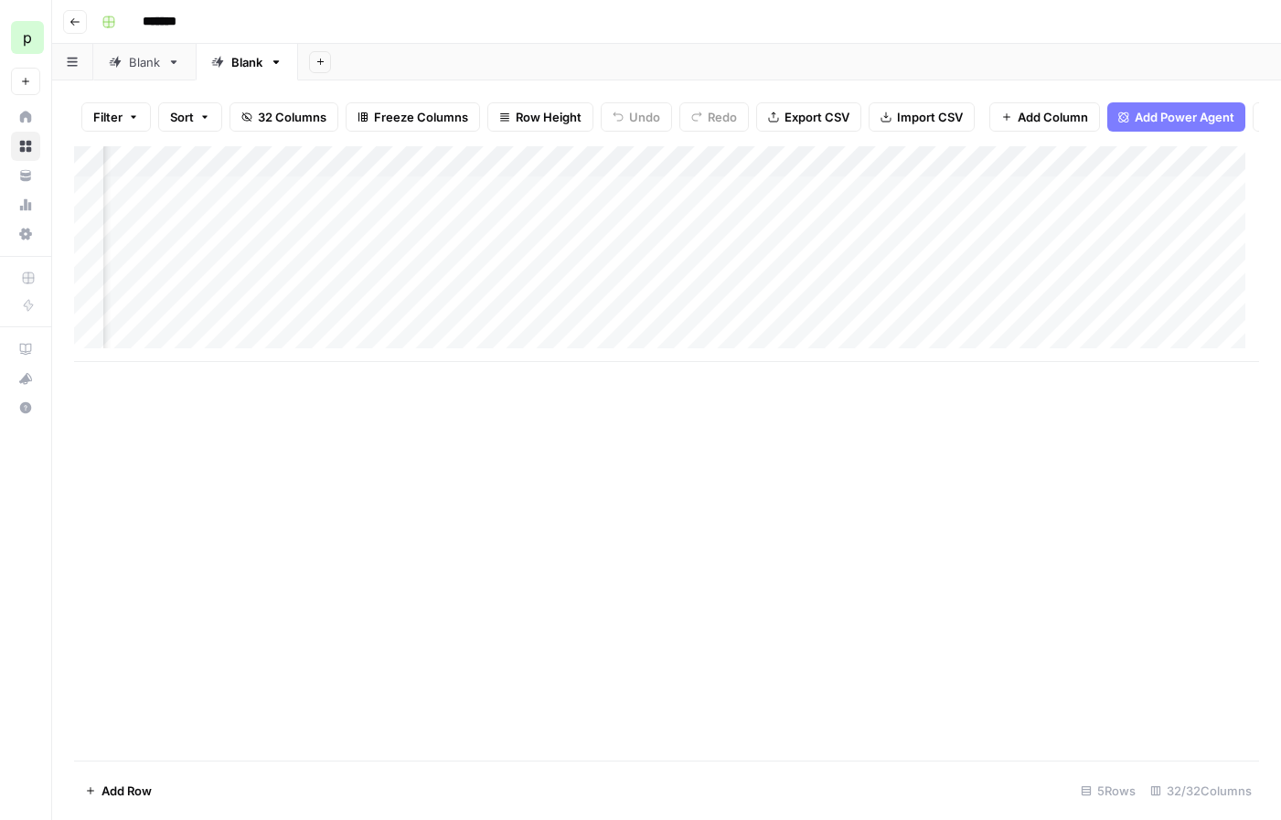
scroll to position [0, 1218]
click at [656, 172] on div "Add Column" at bounding box center [666, 254] width 1185 height 216
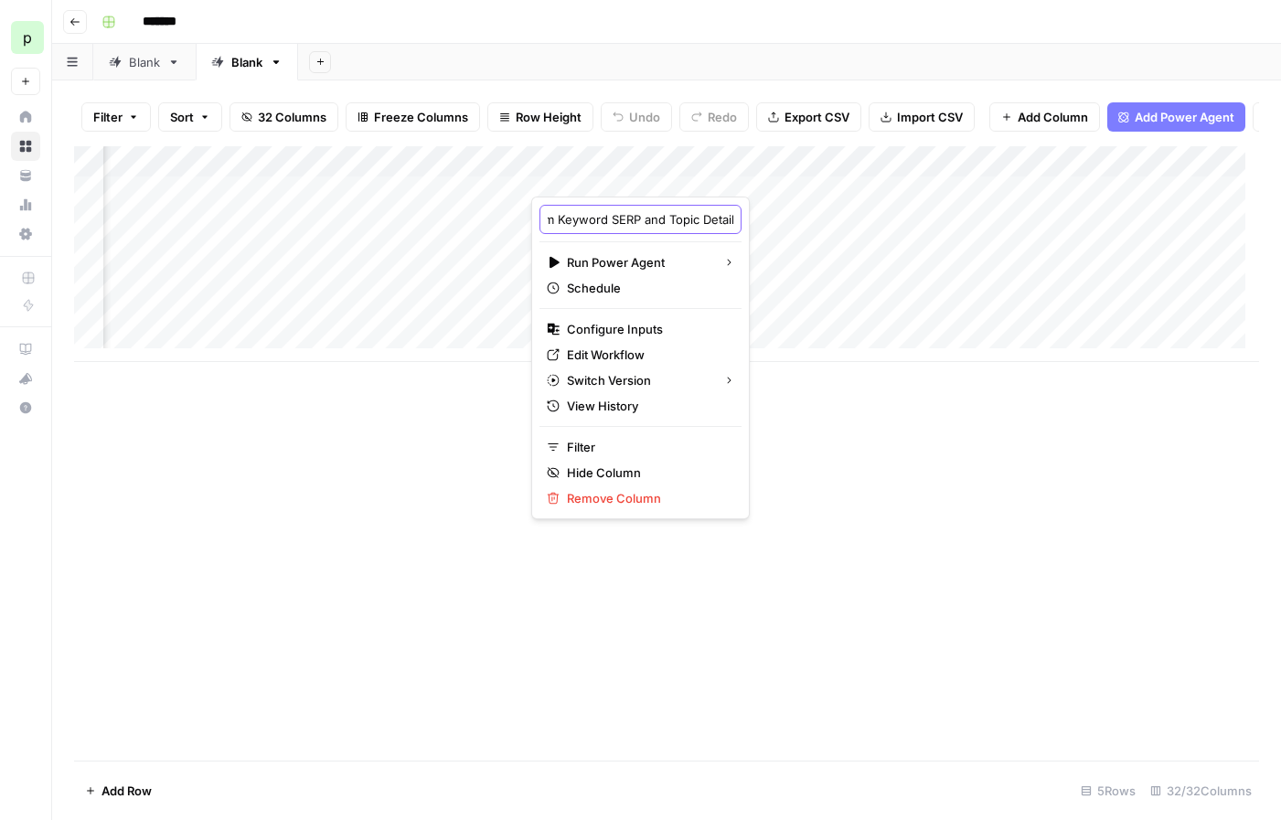
scroll to position [0, 188]
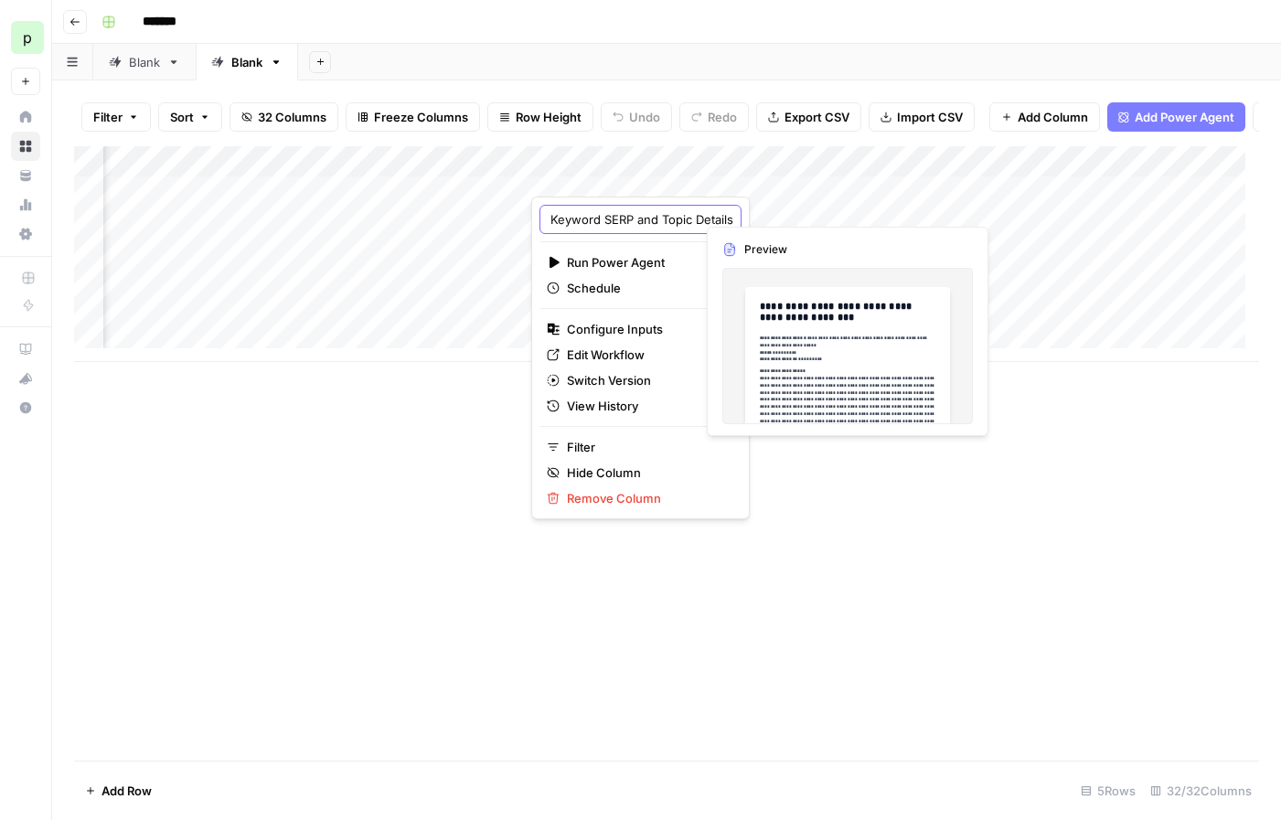
drag, startPoint x: 629, startPoint y: 225, endPoint x: 792, endPoint y: 219, distance: 162.8
click at [792, 219] on body "**********" at bounding box center [640, 410] width 1281 height 820
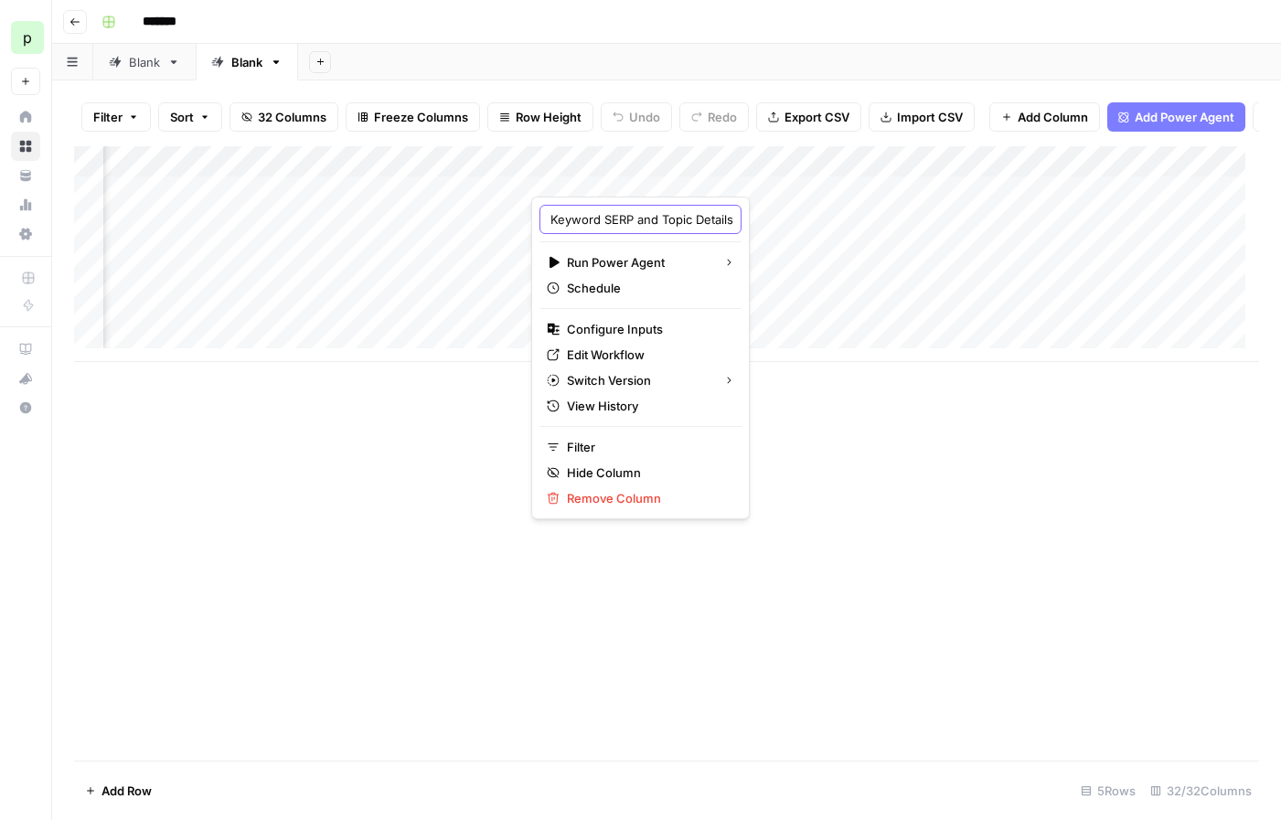
click at [569, 225] on input "Create Content Brief from Keyword SERP and Topic Details" at bounding box center [641, 219] width 186 height 18
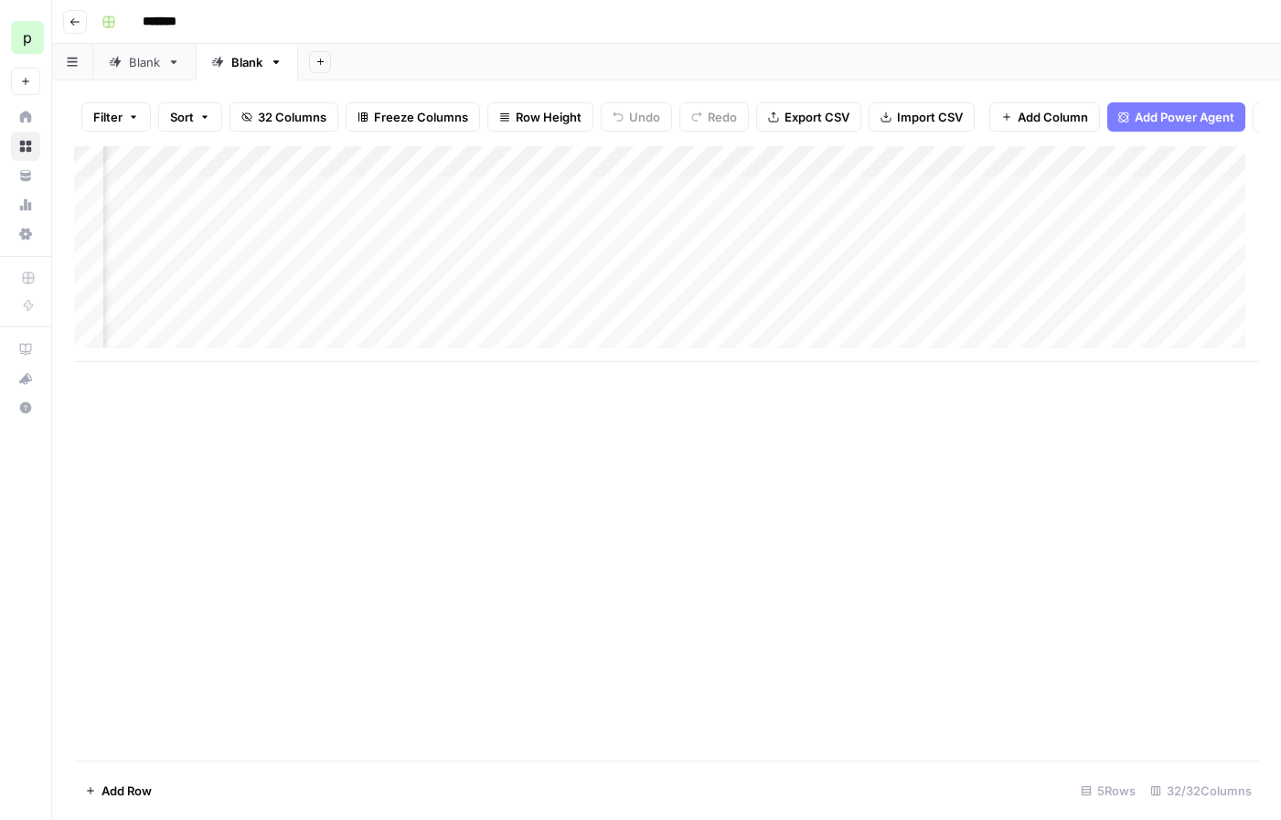
click at [967, 680] on div "Add Column" at bounding box center [666, 453] width 1185 height 614
drag, startPoint x: 696, startPoint y: 166, endPoint x: 879, endPoint y: 153, distance: 183.4
click at [879, 153] on div "Filter Sort 32 Columns Freeze Columns Row Height Undo Redo Export CSV Import CS…" at bounding box center [666, 450] width 1229 height 740
drag, startPoint x: 882, startPoint y: 166, endPoint x: 936, endPoint y: 165, distance: 54.0
click at [936, 165] on div "Add Column" at bounding box center [666, 254] width 1185 height 216
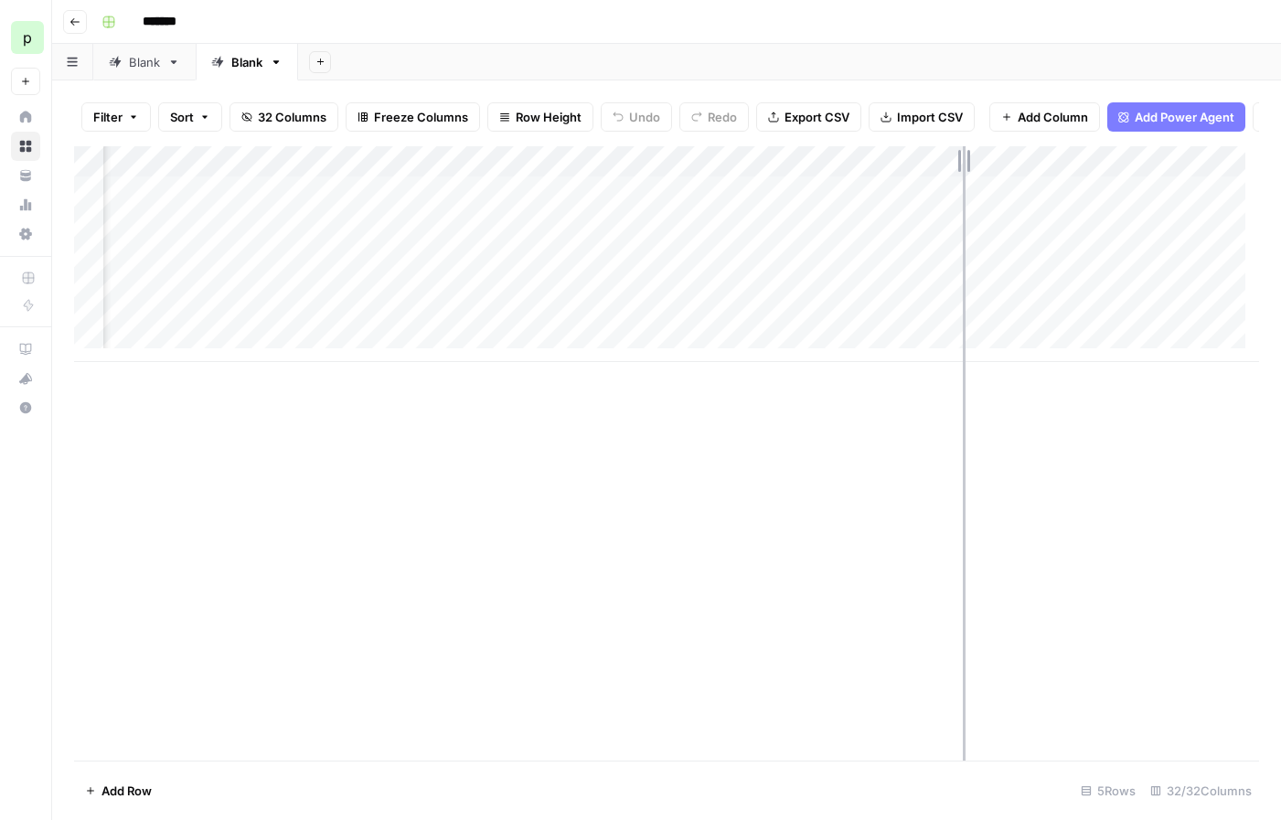
drag, startPoint x: 934, startPoint y: 172, endPoint x: 963, endPoint y: 172, distance: 29.3
click at [963, 172] on div "Add Column" at bounding box center [666, 254] width 1185 height 216
click at [1196, 204] on div "Add Column" at bounding box center [666, 254] width 1185 height 216
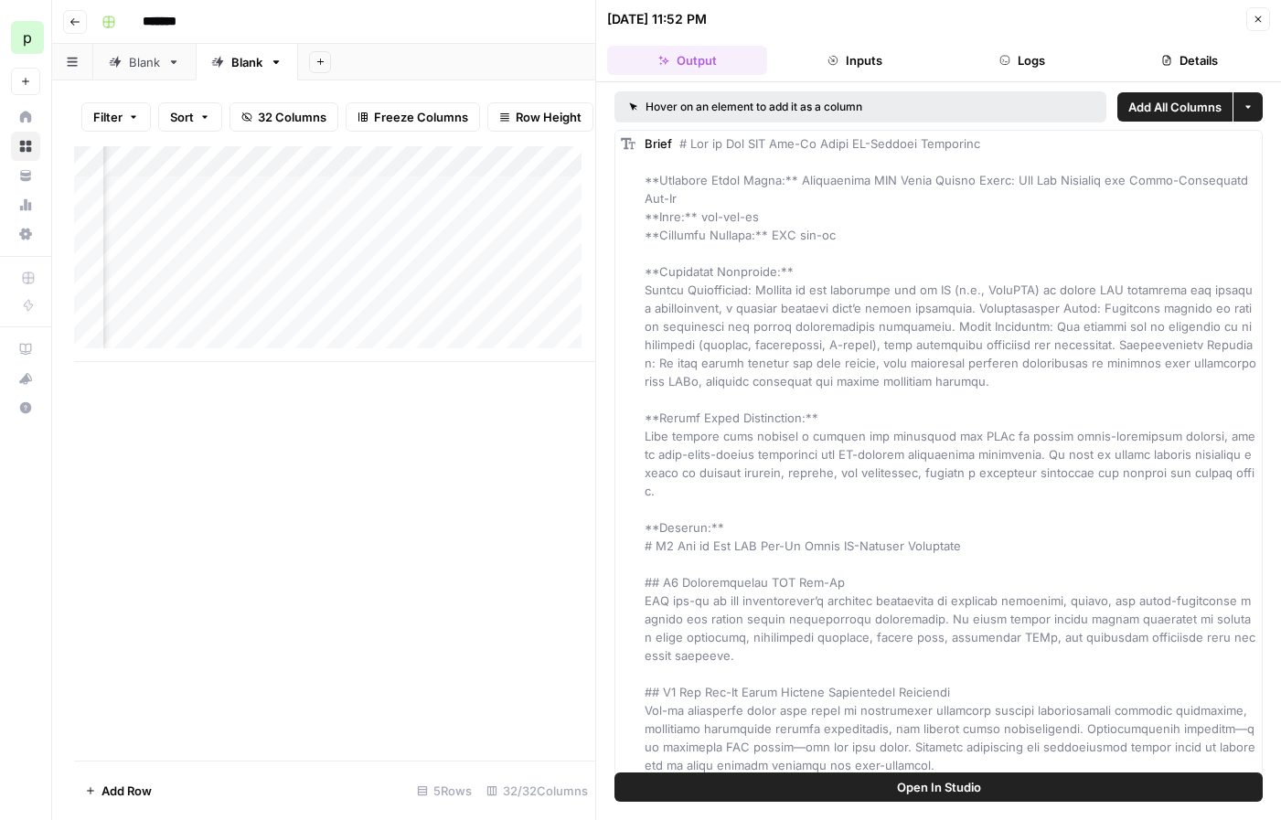
click at [1257, 20] on icon "button" at bounding box center [1258, 19] width 11 height 11
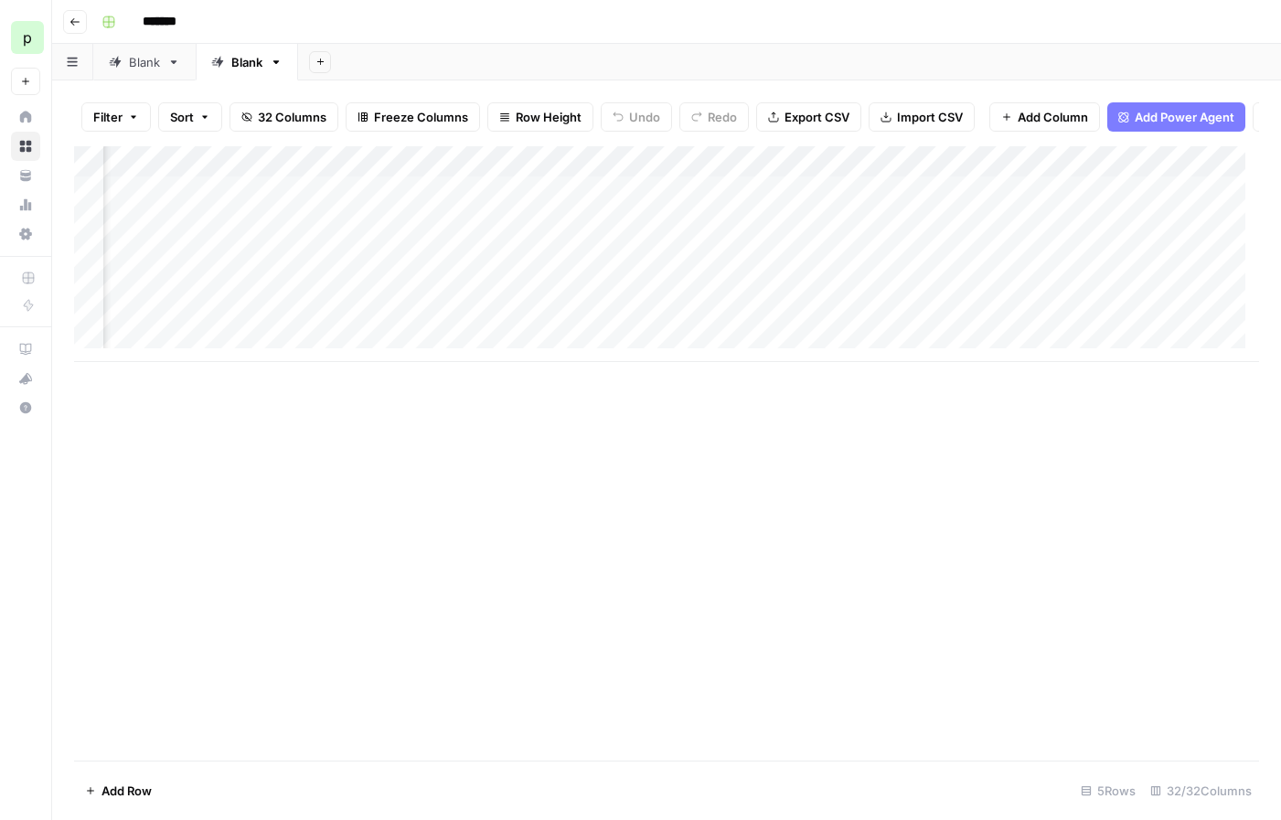
click at [1194, 176] on div "Add Column" at bounding box center [666, 254] width 1185 height 216
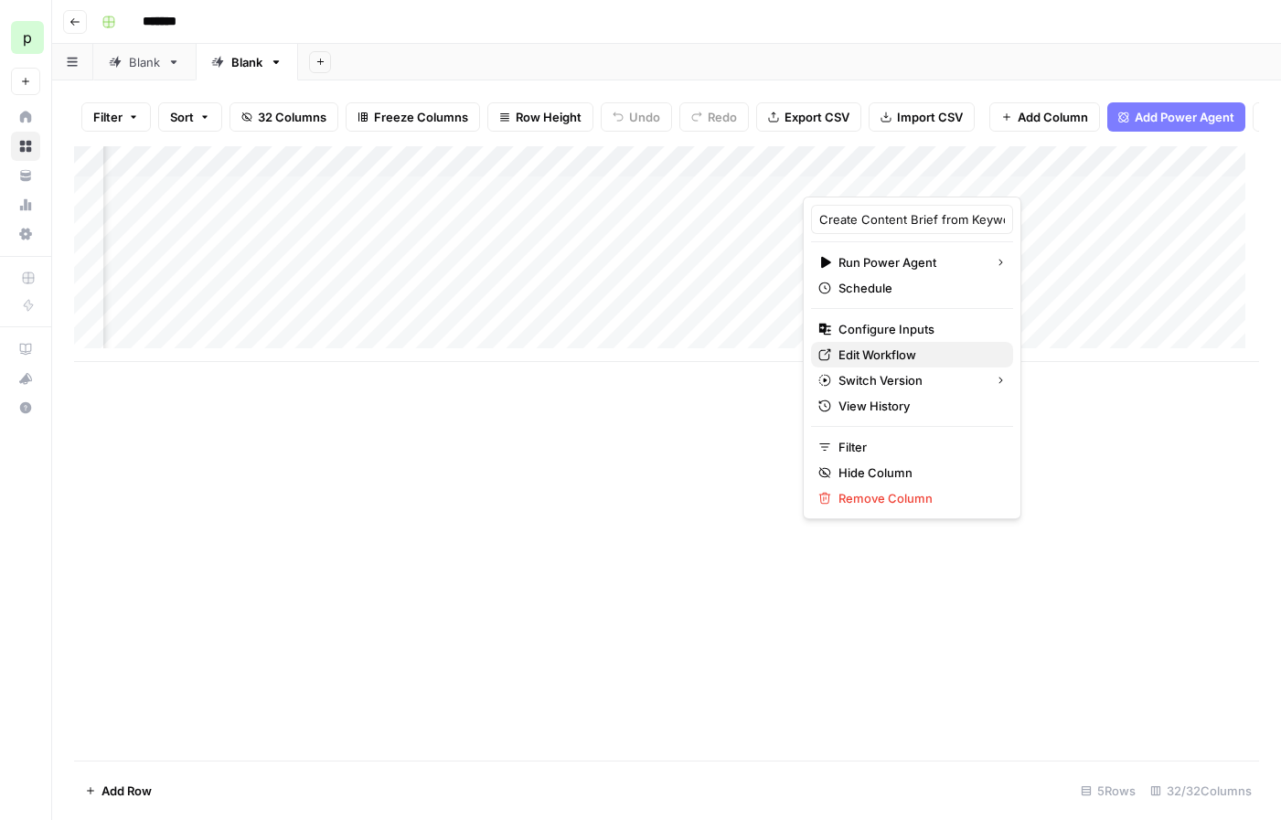
click at [862, 353] on span "Edit Workflow" at bounding box center [918, 355] width 160 height 18
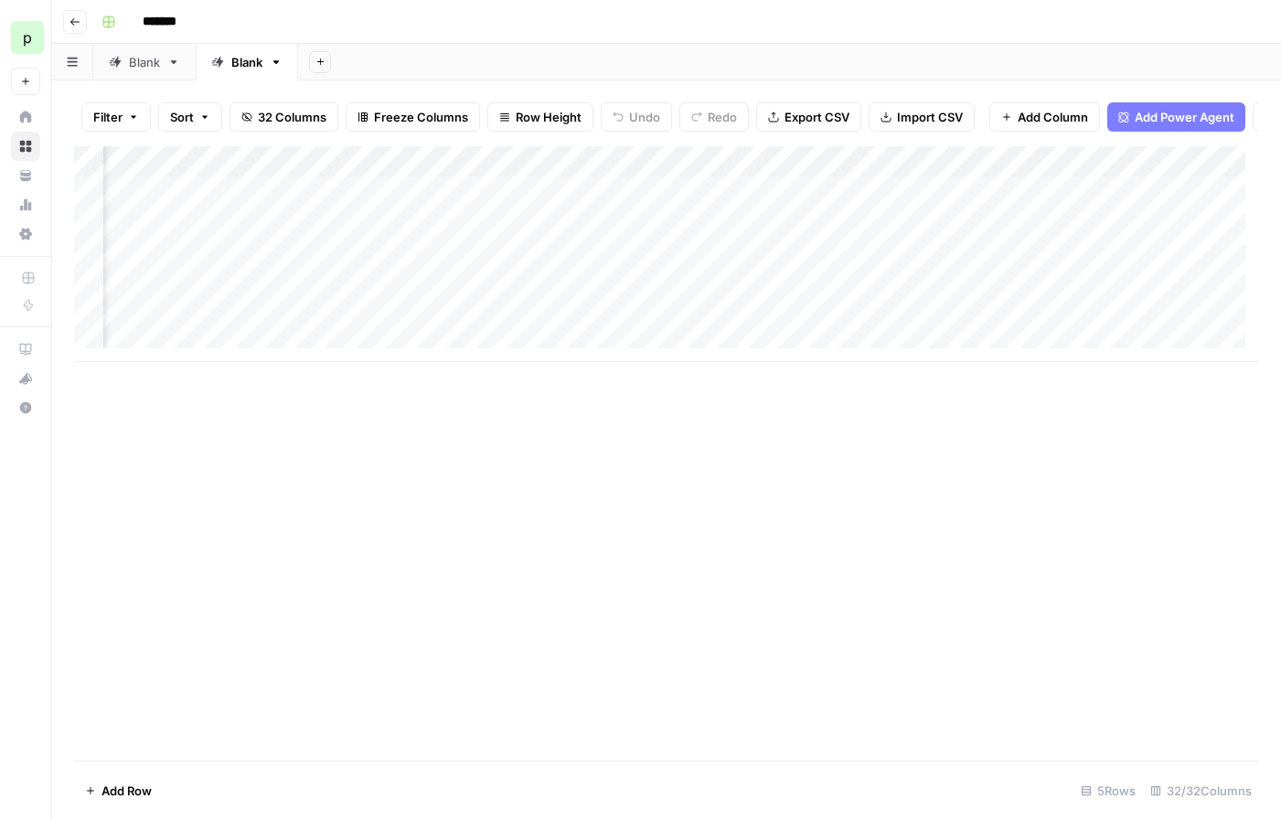
scroll to position [0, 628]
click at [505, 203] on div "Add Column" at bounding box center [666, 254] width 1185 height 216
click at [1169, 167] on icon "button" at bounding box center [1174, 161] width 11 height 11
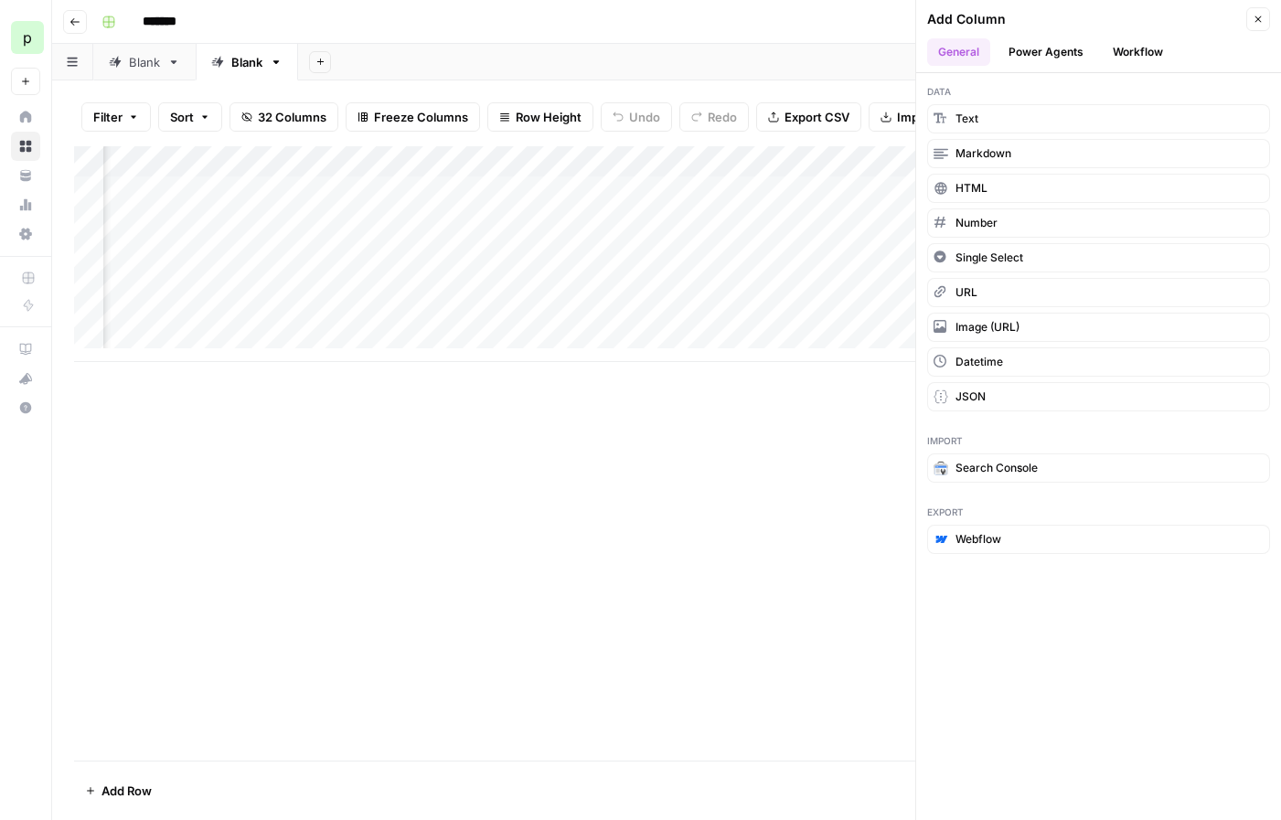
click at [1061, 53] on button "Power Agents" at bounding box center [1046, 51] width 97 height 27
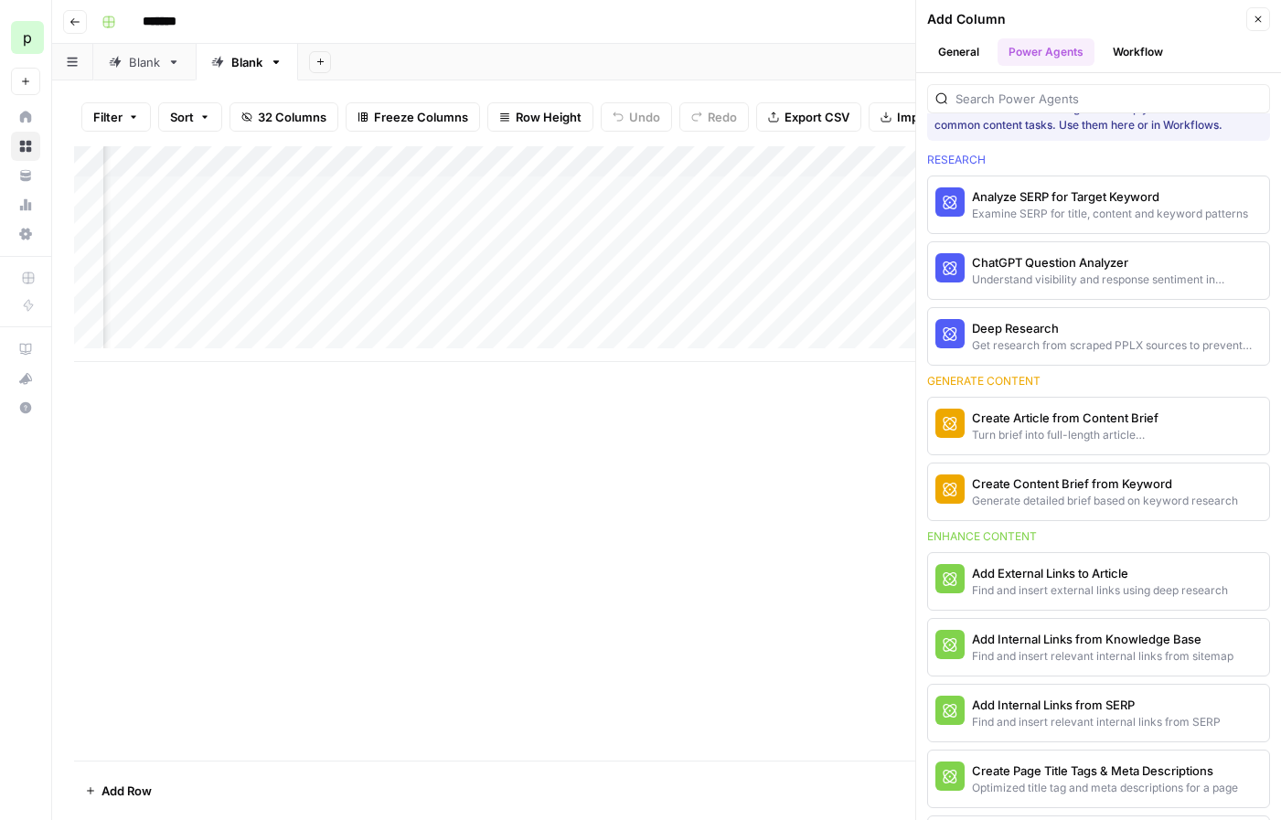
scroll to position [47, 0]
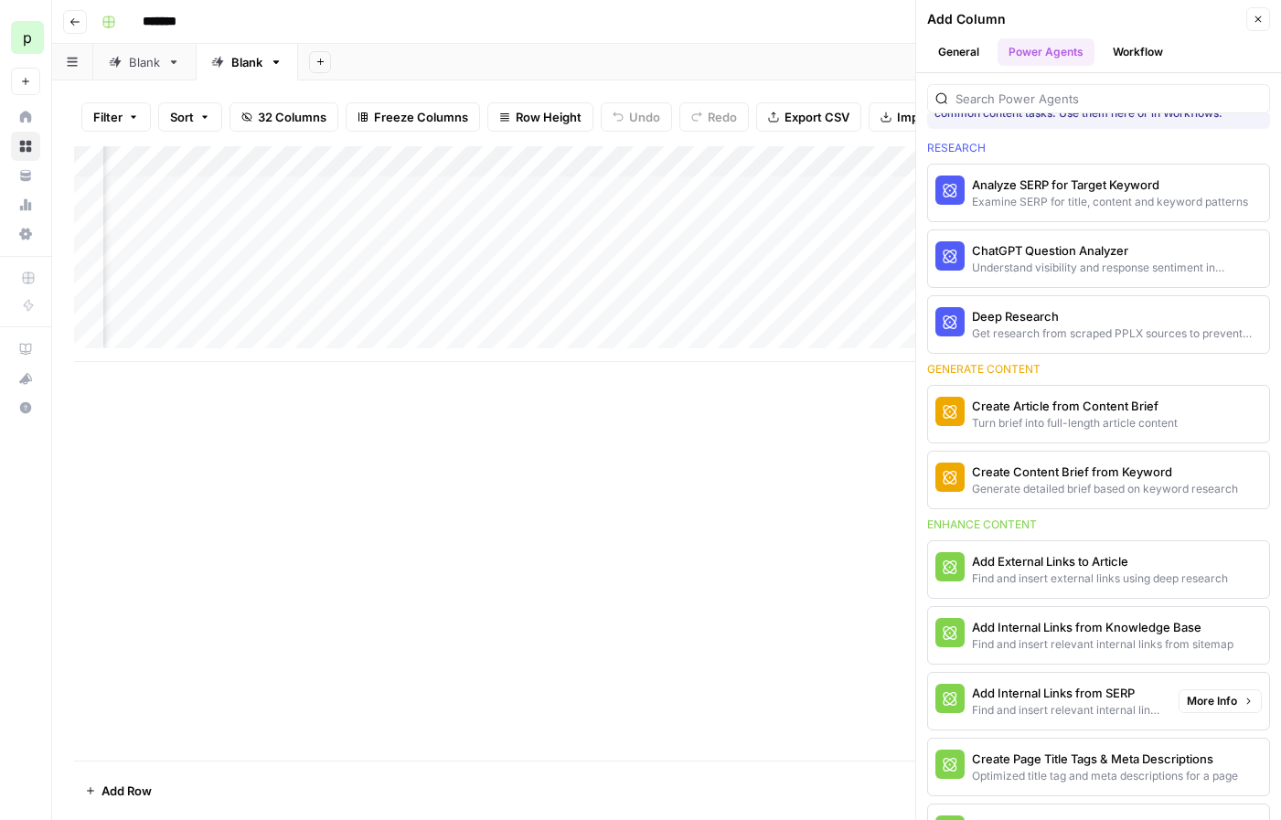
click at [1051, 692] on div "Add Internal Links from SERP" at bounding box center [1068, 693] width 192 height 18
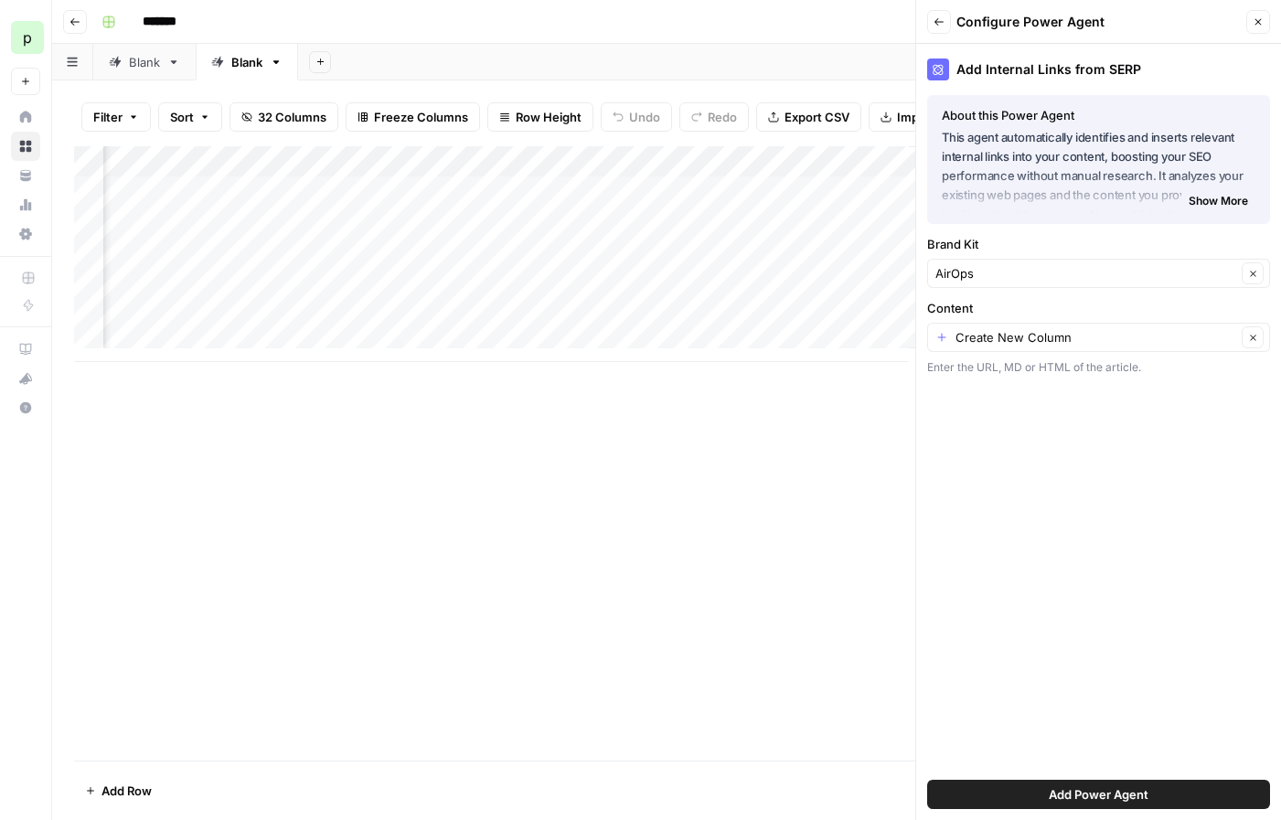
scroll to position [0, 4758]
click at [1015, 333] on input "Content" at bounding box center [1095, 337] width 281 height 18
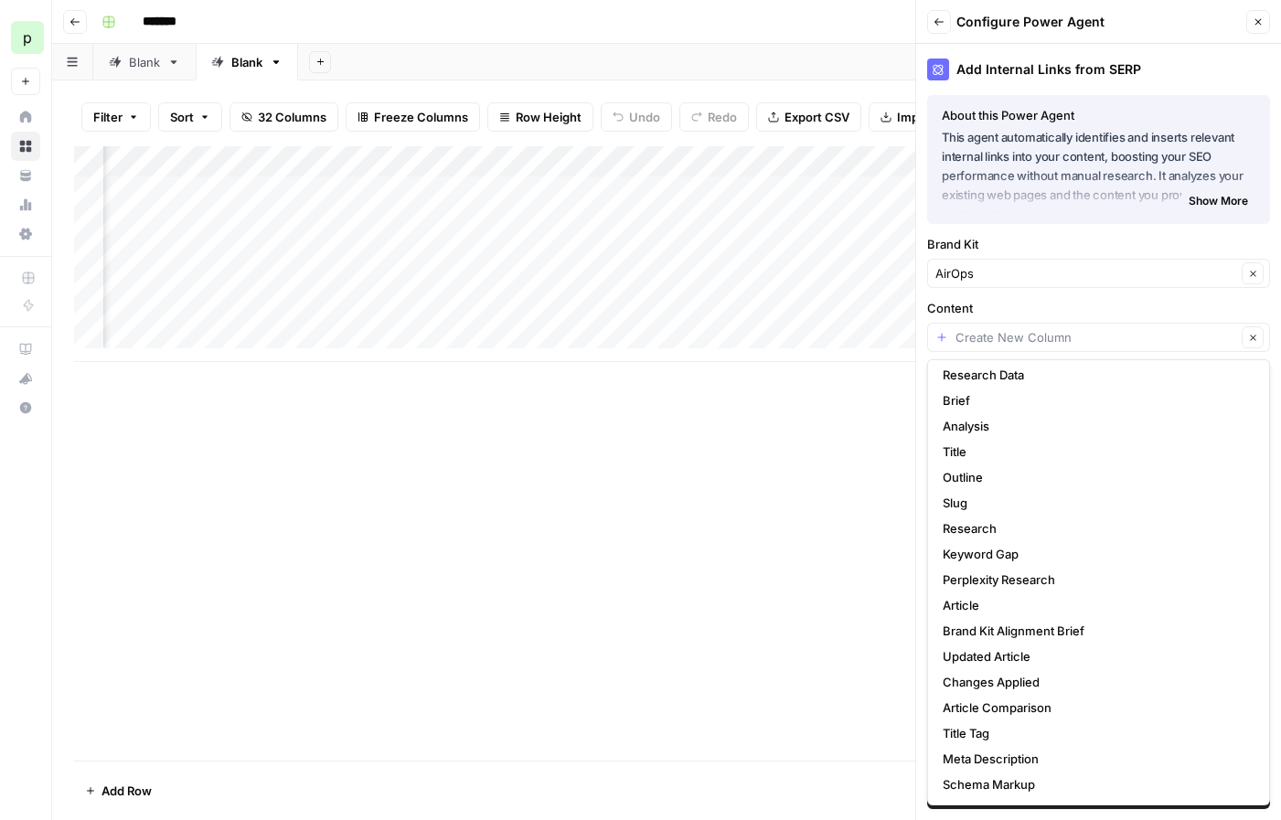
scroll to position [0, 4062]
type input "Create New Column"
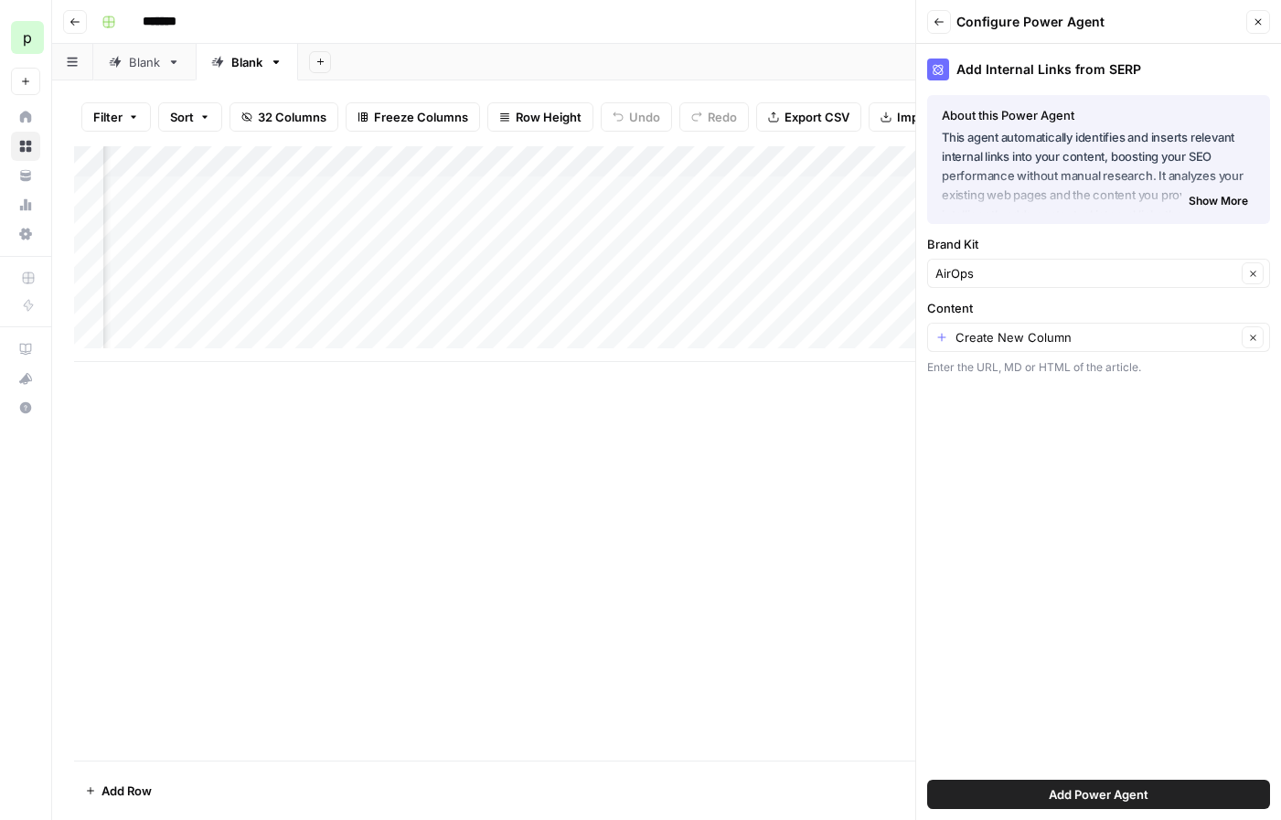
click at [1261, 23] on icon "button" at bounding box center [1258, 21] width 11 height 11
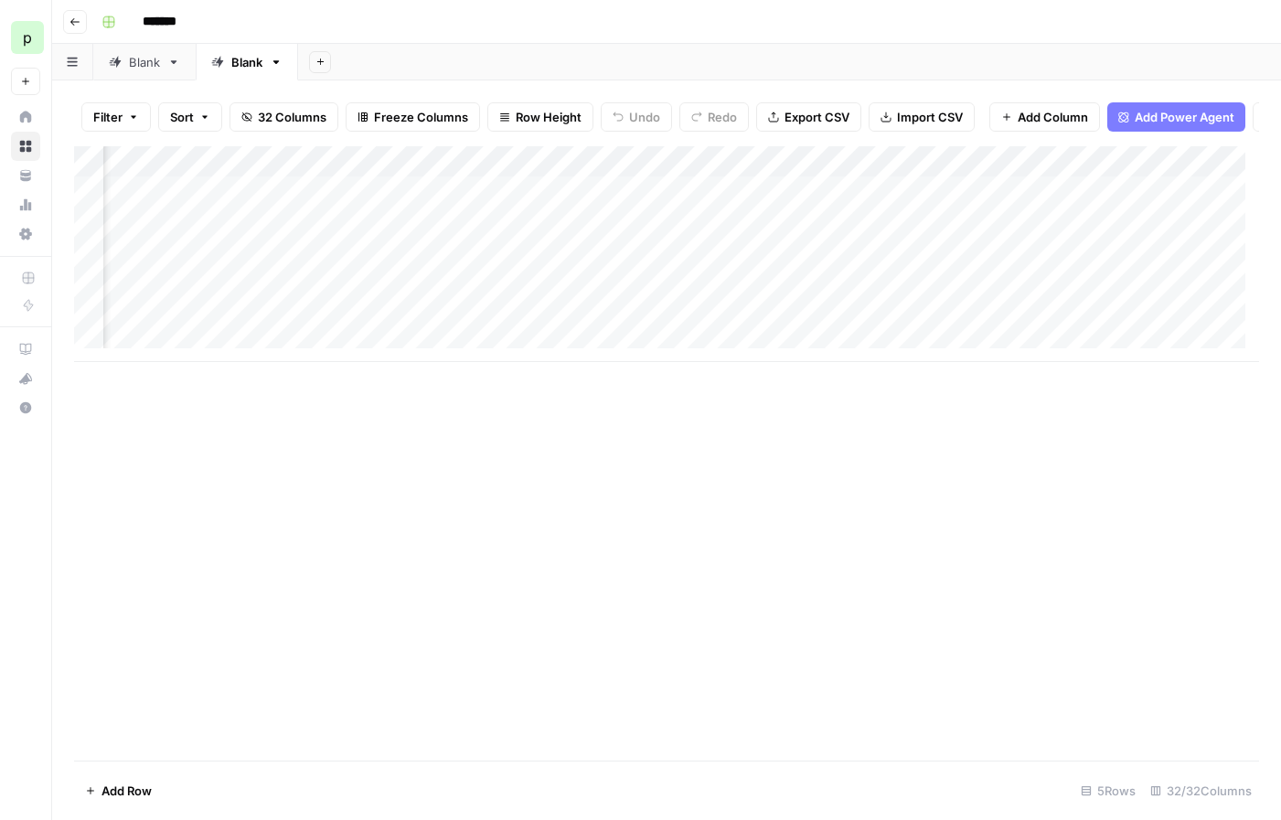
scroll to position [0, 4494]
drag, startPoint x: 1039, startPoint y: 174, endPoint x: 443, endPoint y: 177, distance: 596.2
click at [443, 177] on div "Add Column" at bounding box center [666, 254] width 1185 height 216
drag, startPoint x: 399, startPoint y: 171, endPoint x: 1123, endPoint y: 181, distance: 724.2
click at [1123, 181] on div "Add Column" at bounding box center [666, 254] width 1185 height 216
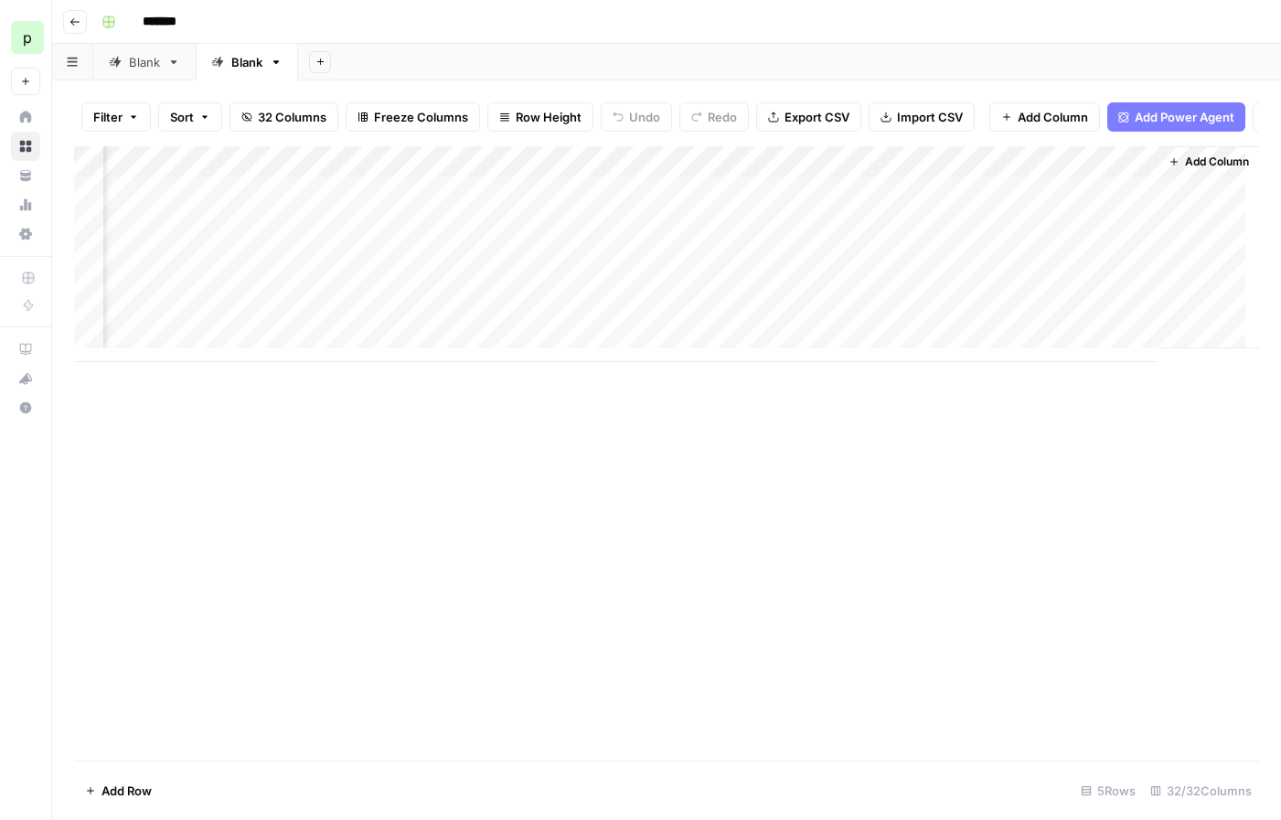
click at [1185, 170] on span "Add Column" at bounding box center [1217, 162] width 64 height 16
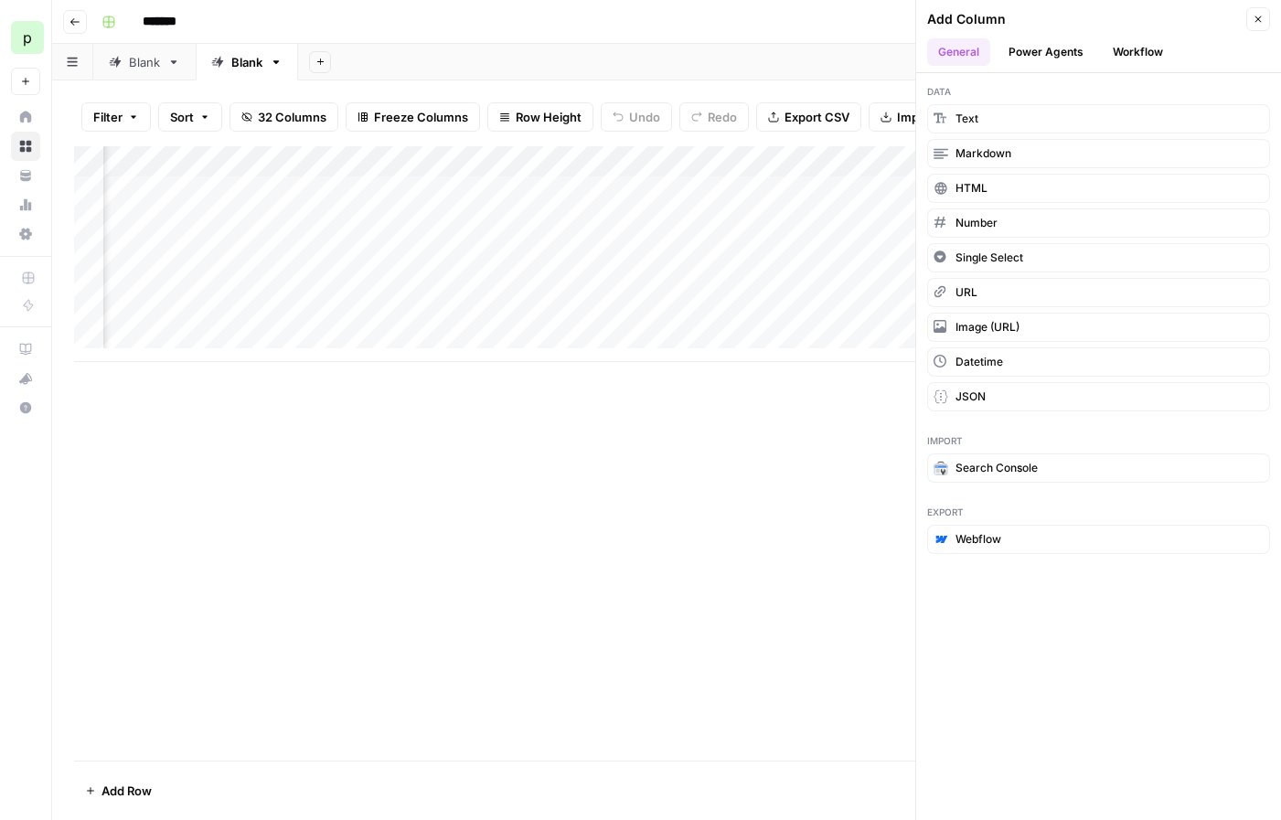
click at [1058, 51] on button "Power Agents" at bounding box center [1046, 51] width 97 height 27
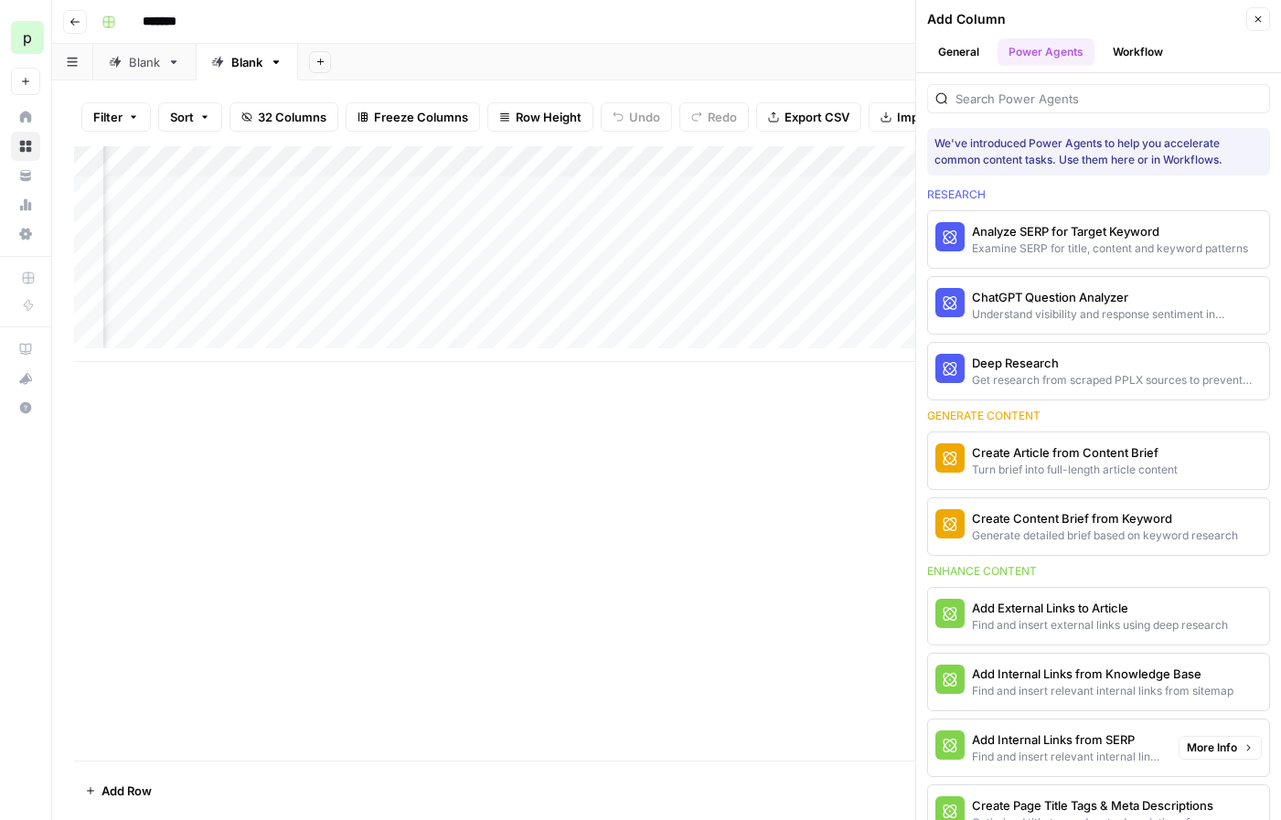
click at [1190, 749] on span "More Info" at bounding box center [1212, 748] width 50 height 16
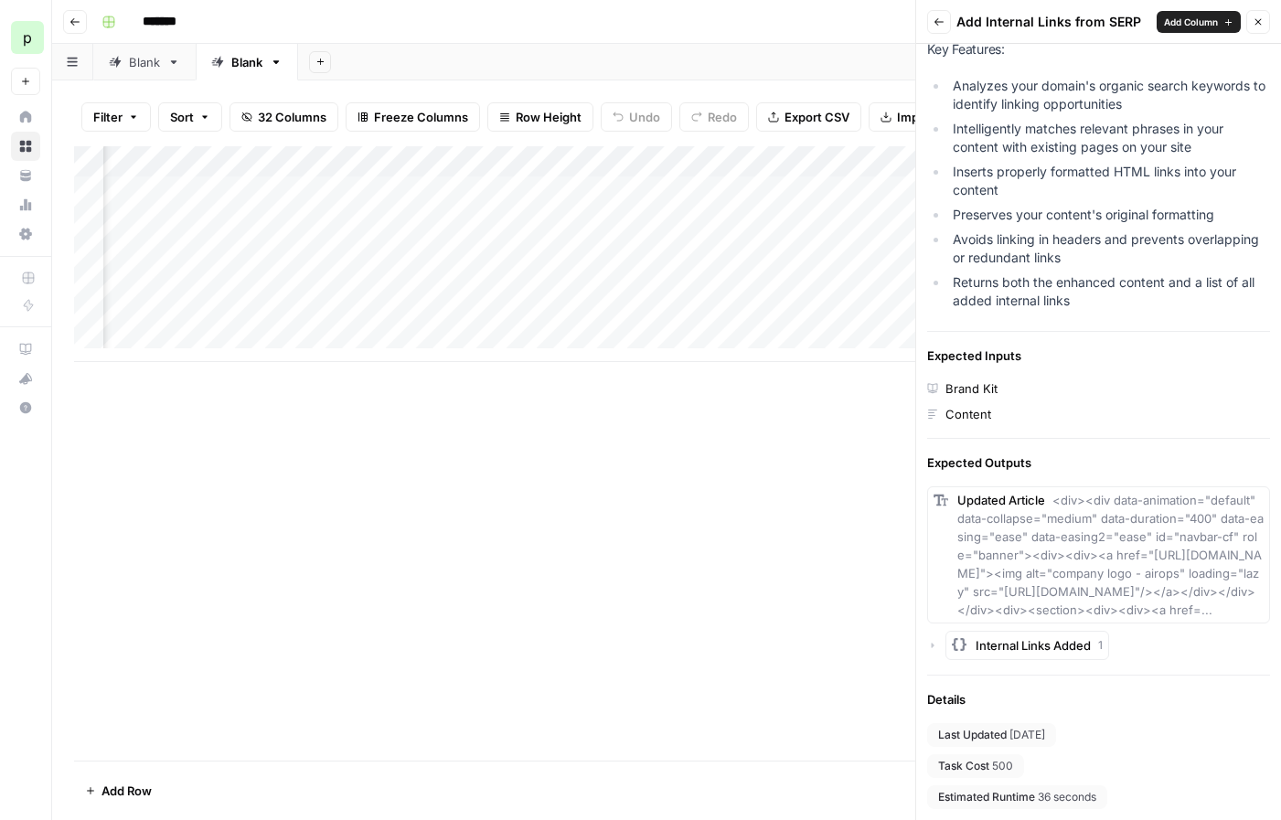
scroll to position [0, 0]
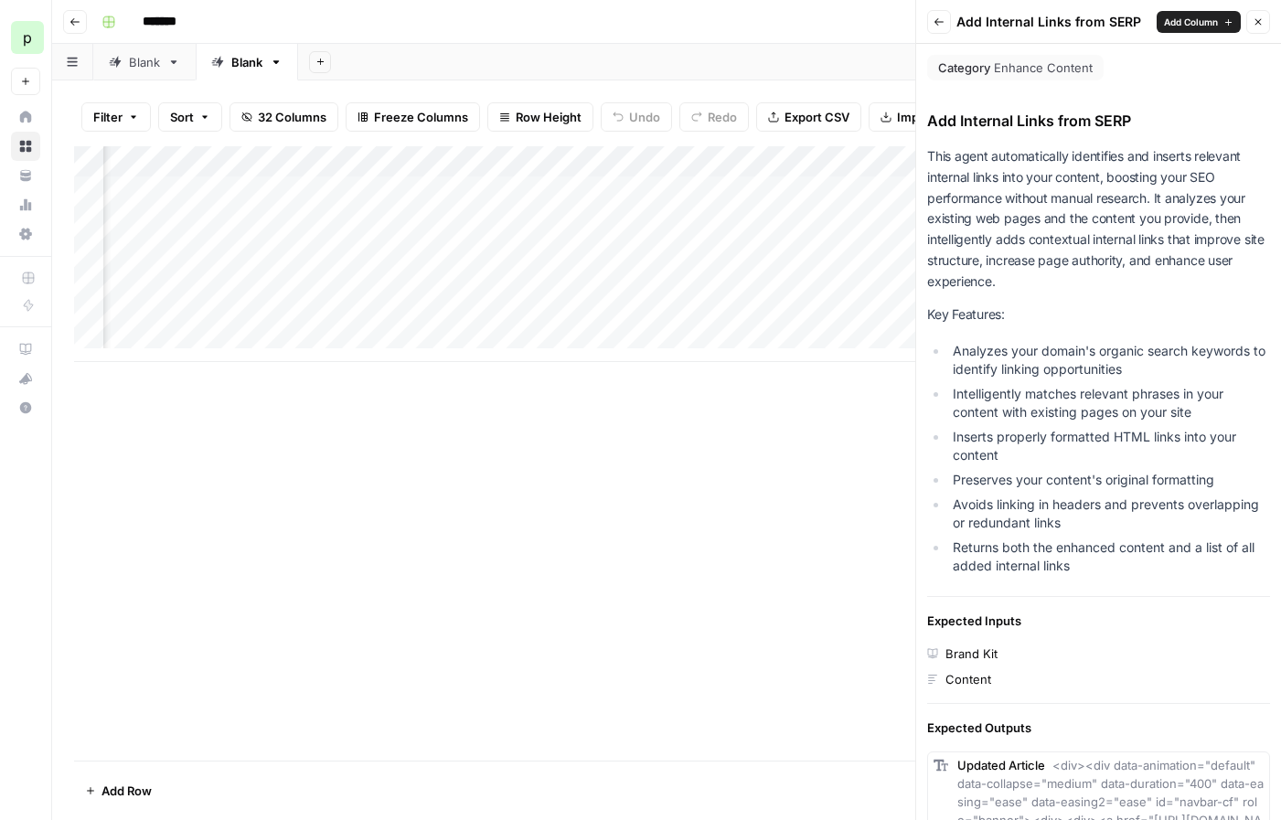
click at [1188, 25] on span "Add Column" at bounding box center [1191, 22] width 54 height 15
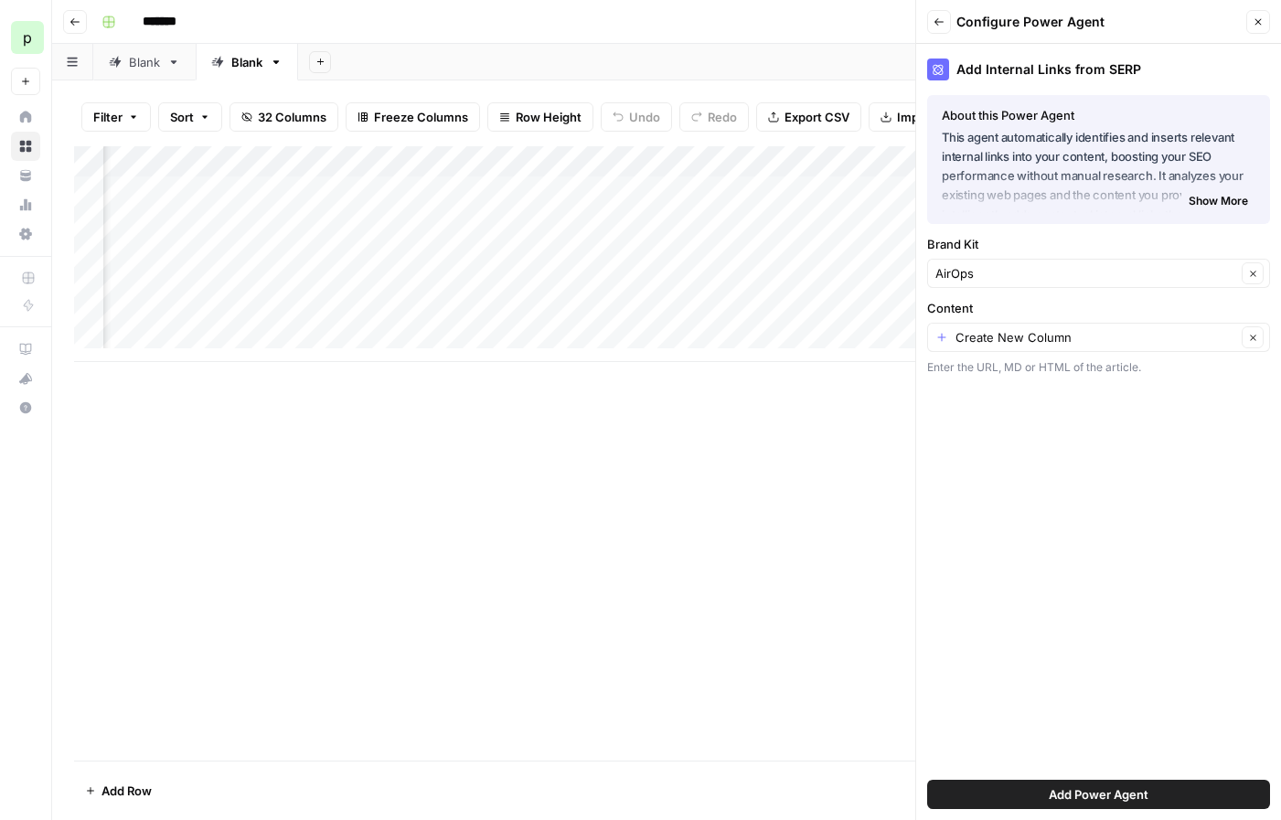
click at [1040, 347] on div "Create New Column Clear" at bounding box center [1098, 337] width 343 height 29
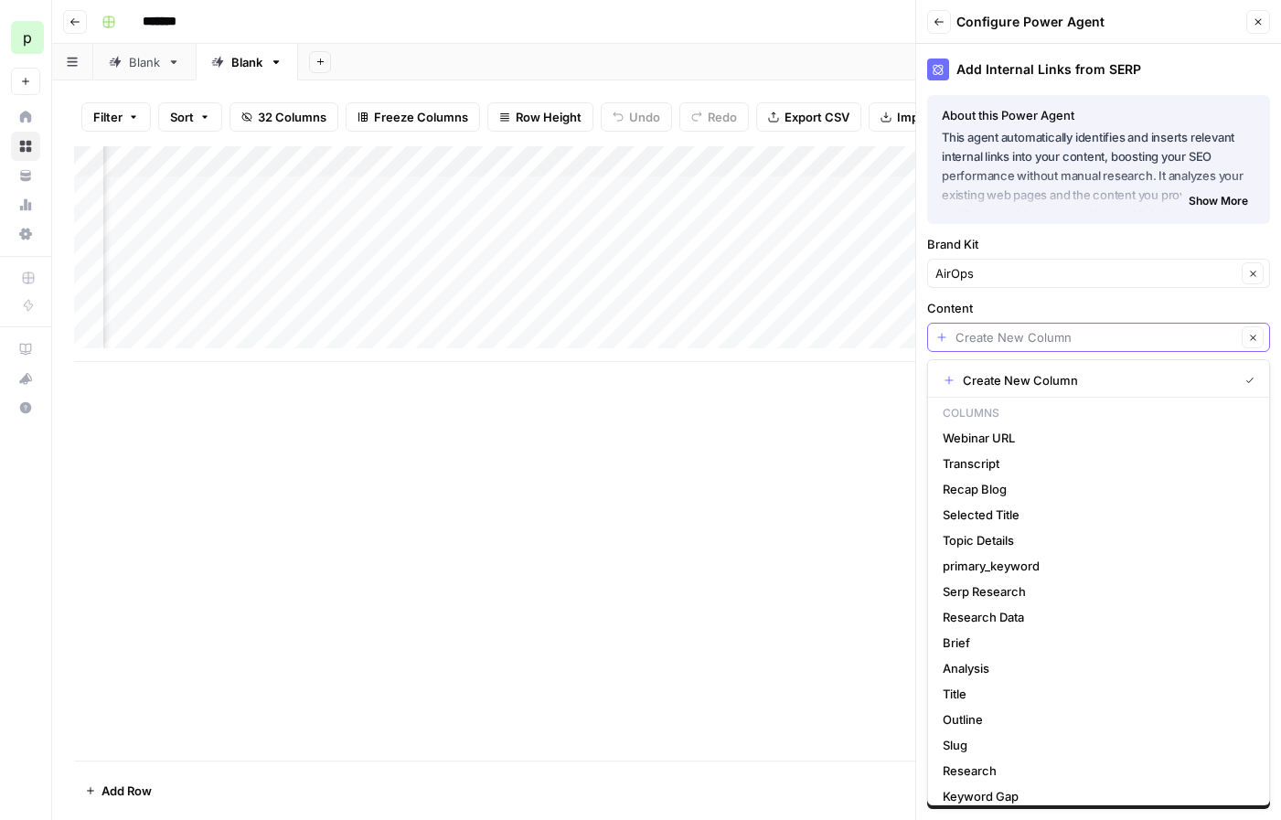
click at [1002, 340] on input "Content" at bounding box center [1095, 337] width 281 height 18
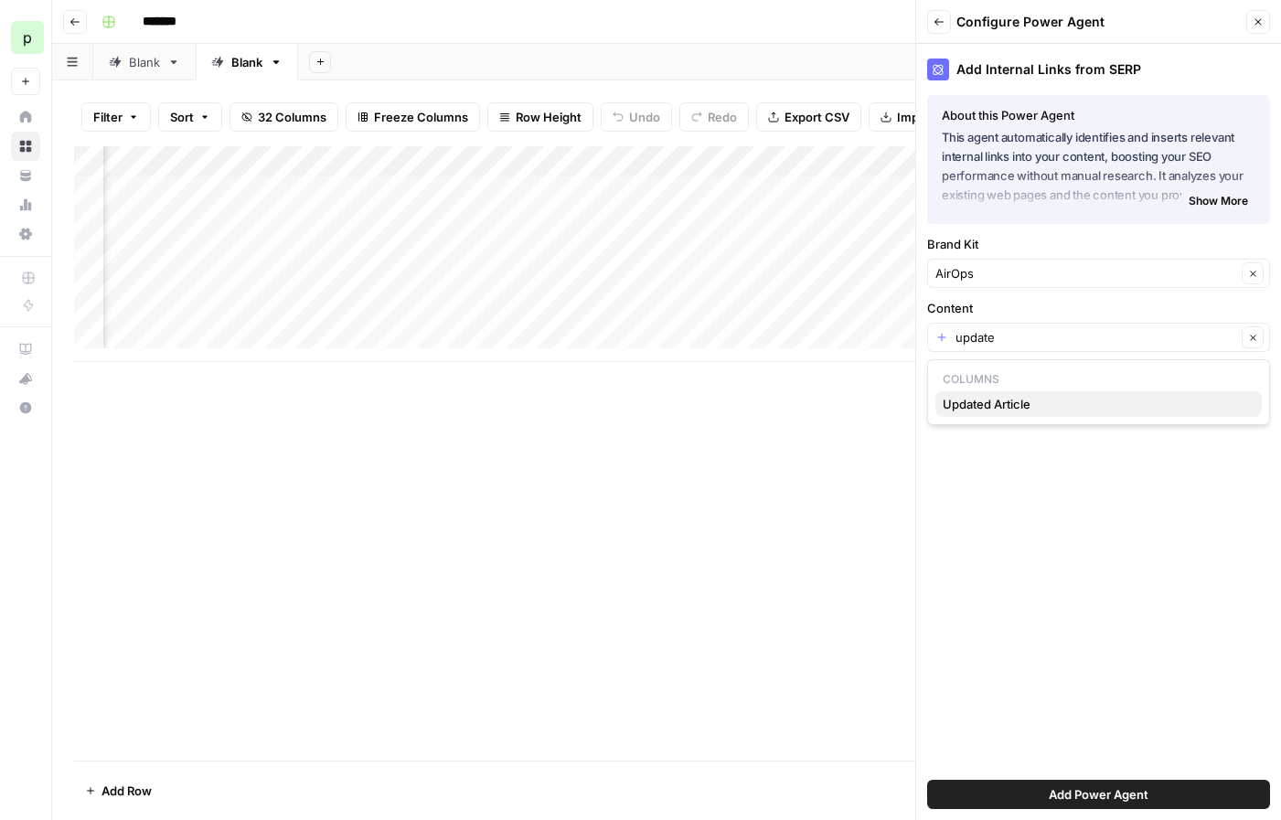
click at [998, 398] on span "Updated Article" at bounding box center [1095, 404] width 304 height 18
type input "Updated Article"
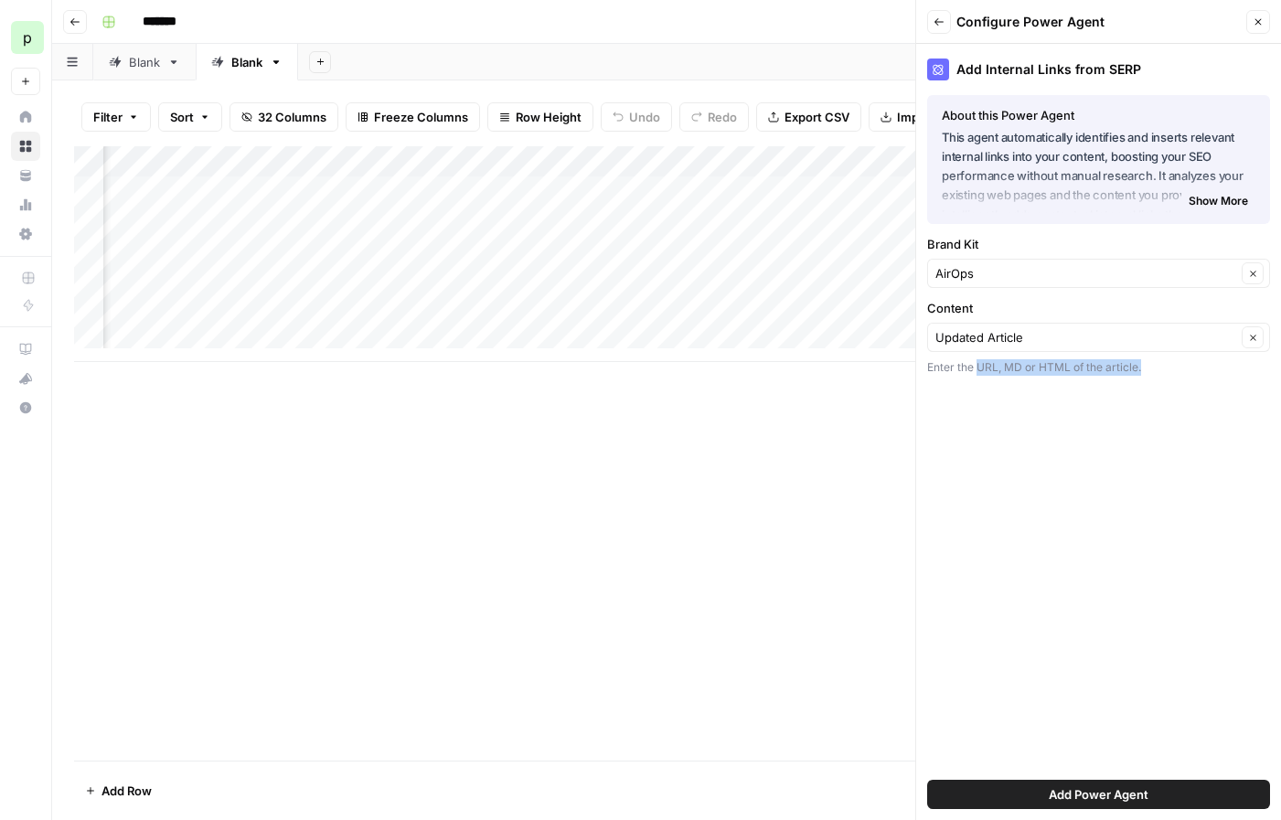
drag, startPoint x: 978, startPoint y: 367, endPoint x: 1149, endPoint y: 373, distance: 171.1
click at [1149, 373] on div "Enter the URL, MD or HTML of the article." at bounding box center [1098, 367] width 343 height 16
click at [1147, 368] on div "Enter the URL, MD or HTML of the article." at bounding box center [1098, 367] width 343 height 16
click at [1091, 793] on span "Add Power Agent" at bounding box center [1099, 794] width 100 height 18
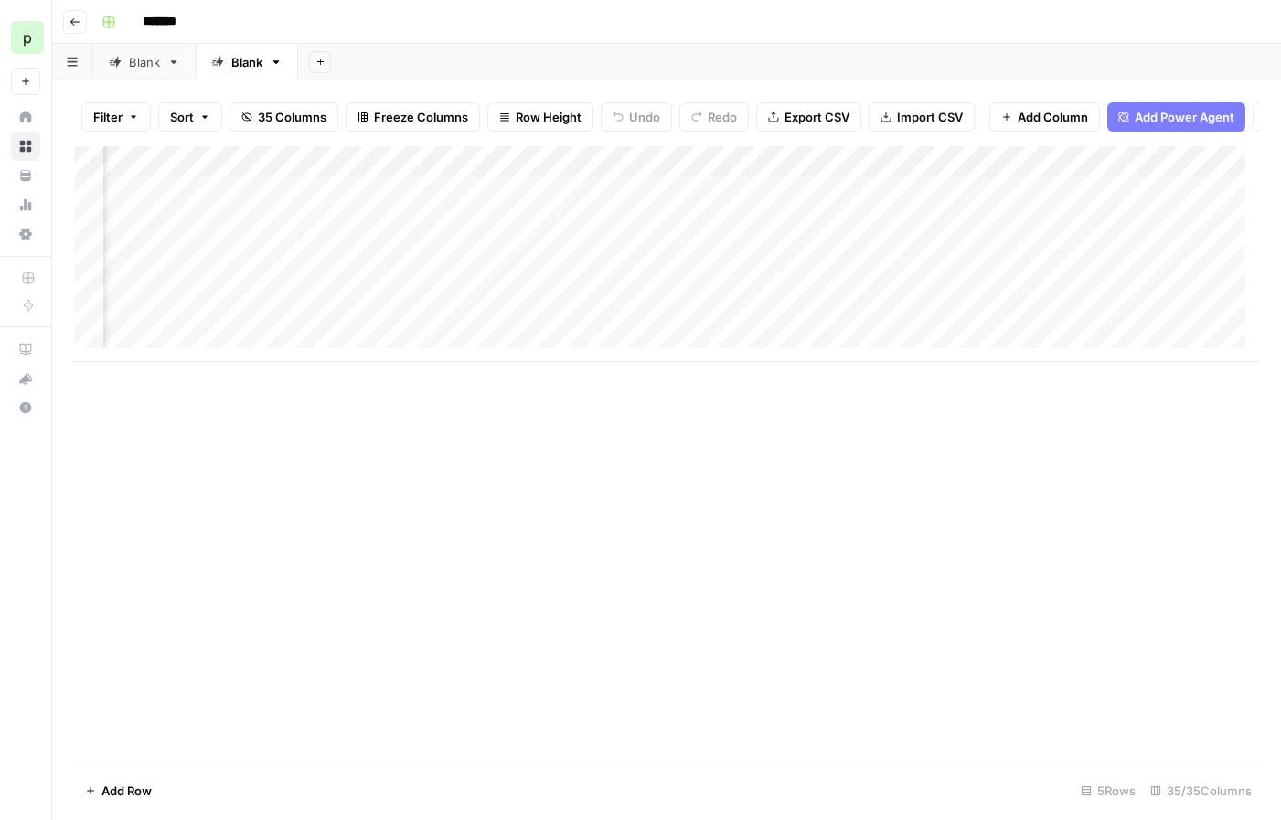
scroll to position [0, 4694]
click at [1033, 178] on div "Add Column" at bounding box center [666, 254] width 1185 height 216
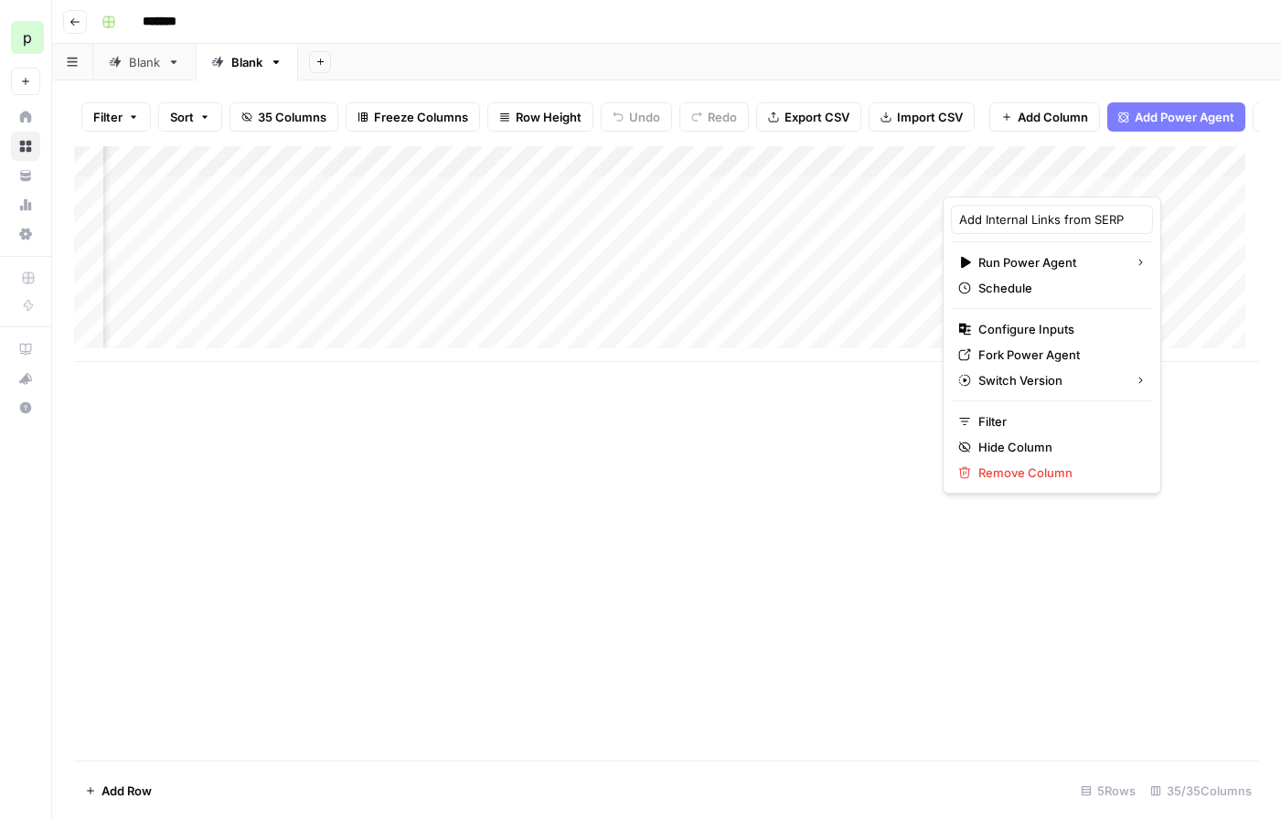
click at [1152, 176] on div "Add Column" at bounding box center [666, 254] width 1185 height 216
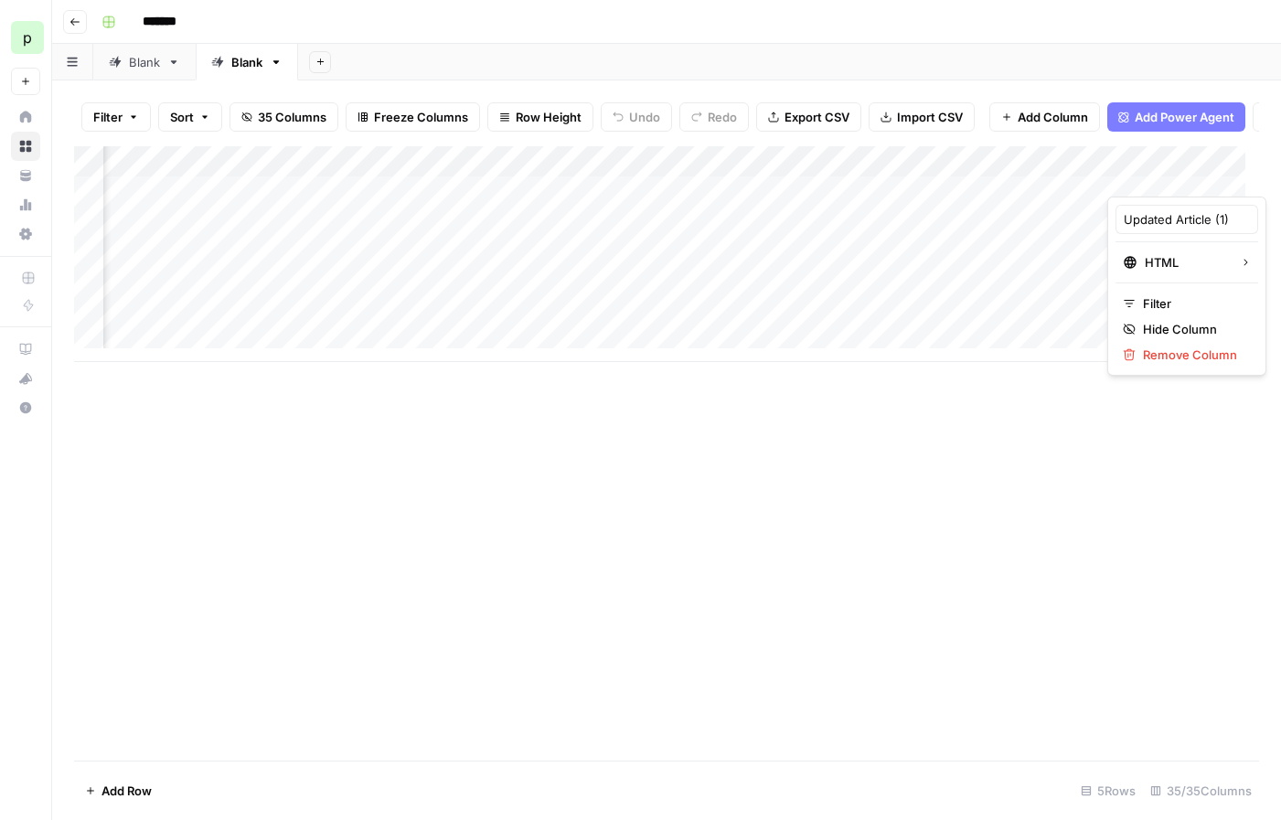
drag, startPoint x: 1156, startPoint y: 175, endPoint x: 1140, endPoint y: 200, distance: 30.0
click at [1140, 200] on body "p paulcorp New Home Browse Your Data Usage Settings Recent Grids pn_Demo PN - s…" at bounding box center [640, 410] width 1281 height 820
drag, startPoint x: 994, startPoint y: 169, endPoint x: 254, endPoint y: 175, distance: 739.7
click at [254, 175] on div "Add Column" at bounding box center [666, 254] width 1185 height 216
drag, startPoint x: 1198, startPoint y: 174, endPoint x: 309, endPoint y: 176, distance: 888.7
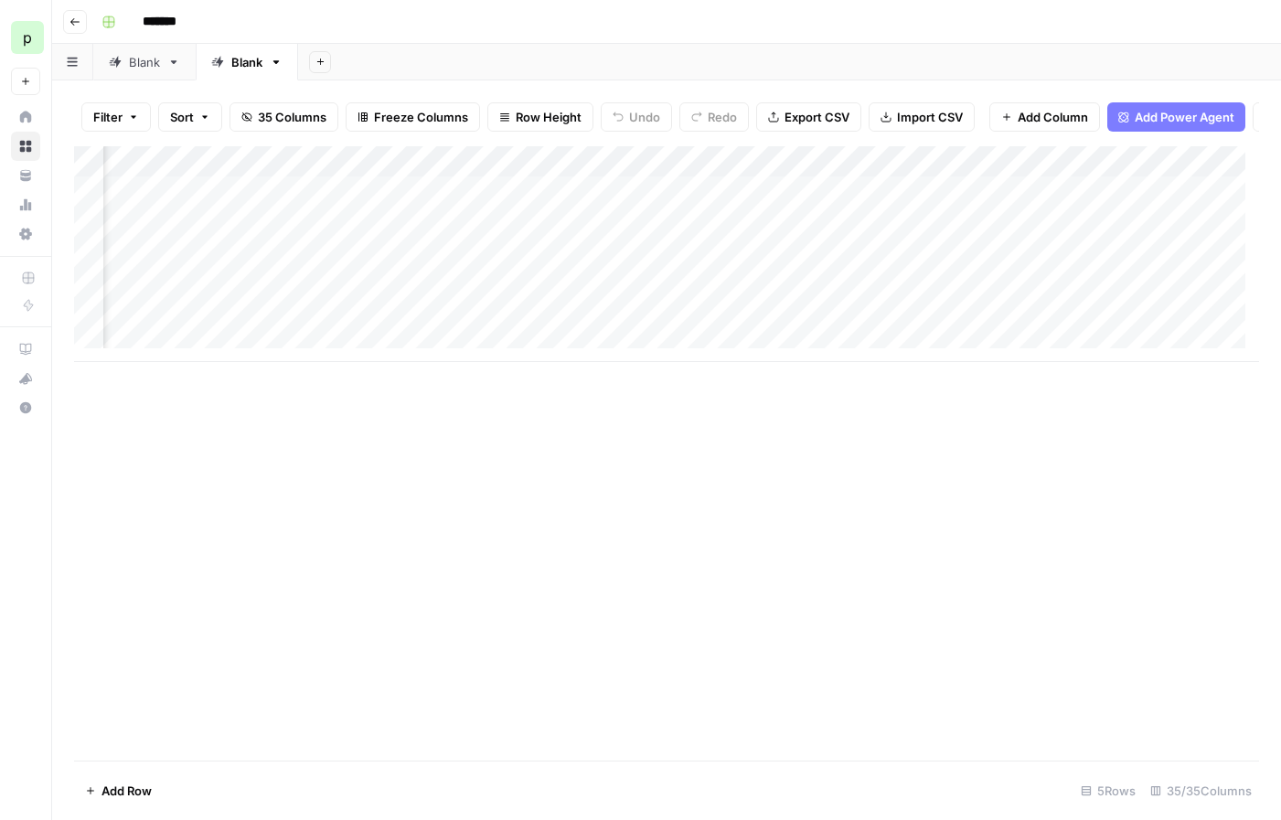
click at [309, 176] on div "Add Column" at bounding box center [666, 254] width 1185 height 216
click at [977, 174] on div "Add Column" at bounding box center [666, 254] width 1185 height 216
click at [917, 218] on input "Updated Article (1)" at bounding box center [933, 219] width 186 height 18
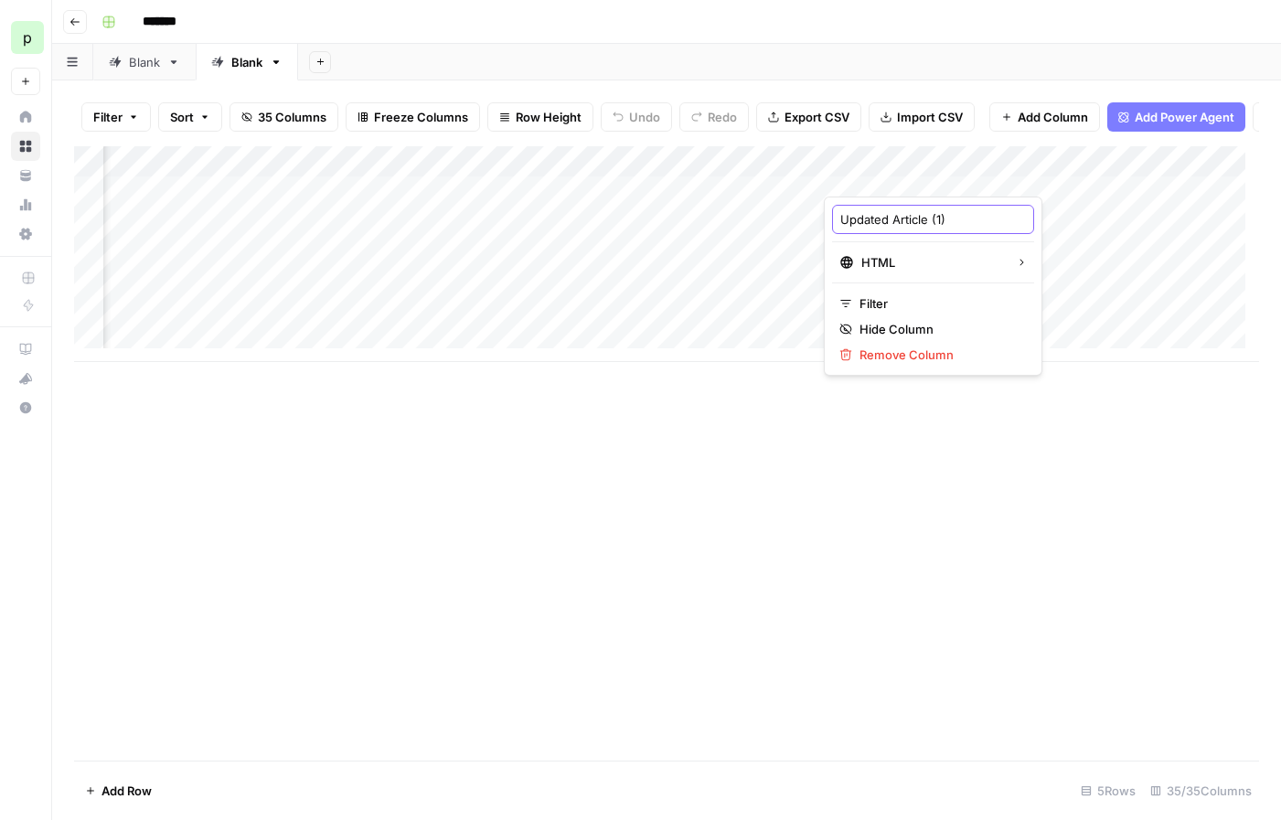
click at [956, 218] on input "Updated Article (1)" at bounding box center [933, 219] width 186 height 18
type input "Updated Article w/ Links"
click at [840, 424] on div "Add Column" at bounding box center [666, 453] width 1185 height 614
click at [742, 203] on div "Add Column" at bounding box center [666, 254] width 1185 height 216
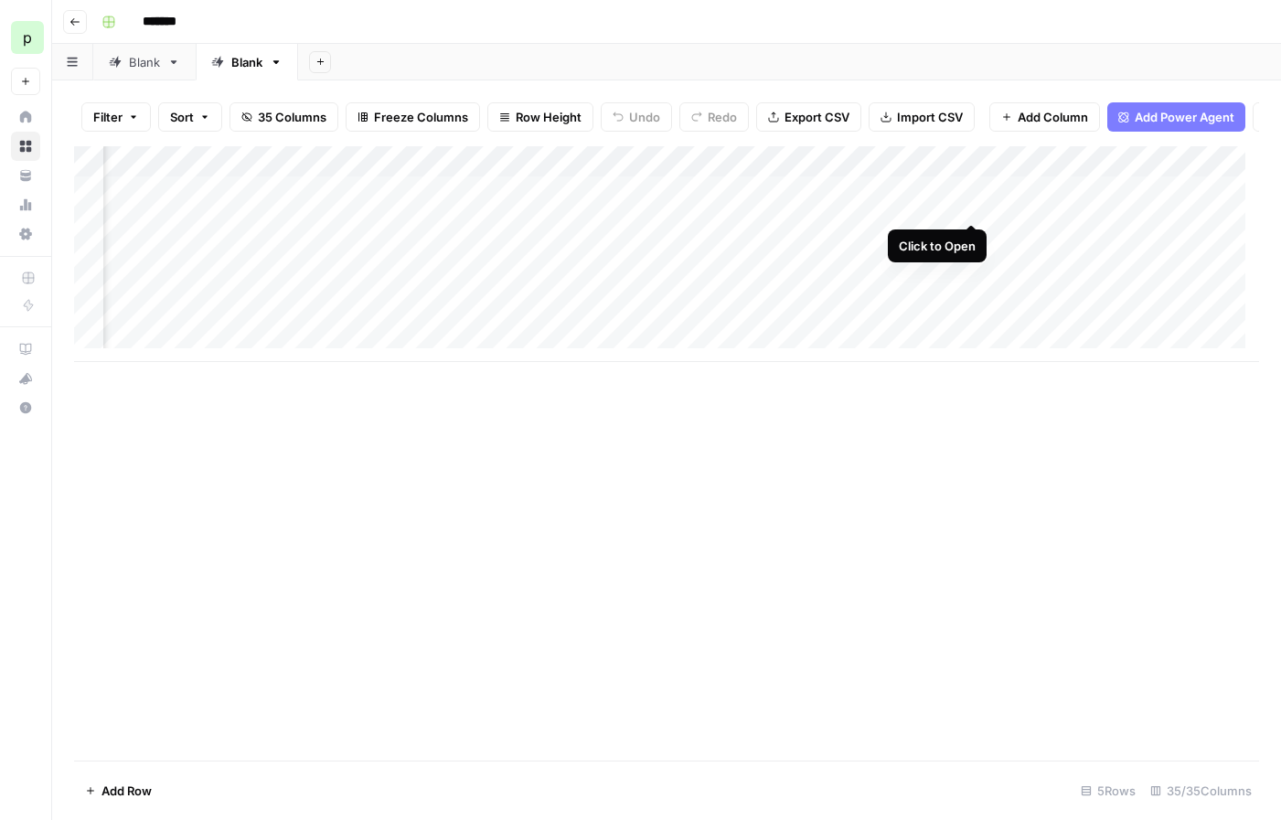
click at [968, 204] on div "Add Column" at bounding box center [666, 254] width 1185 height 216
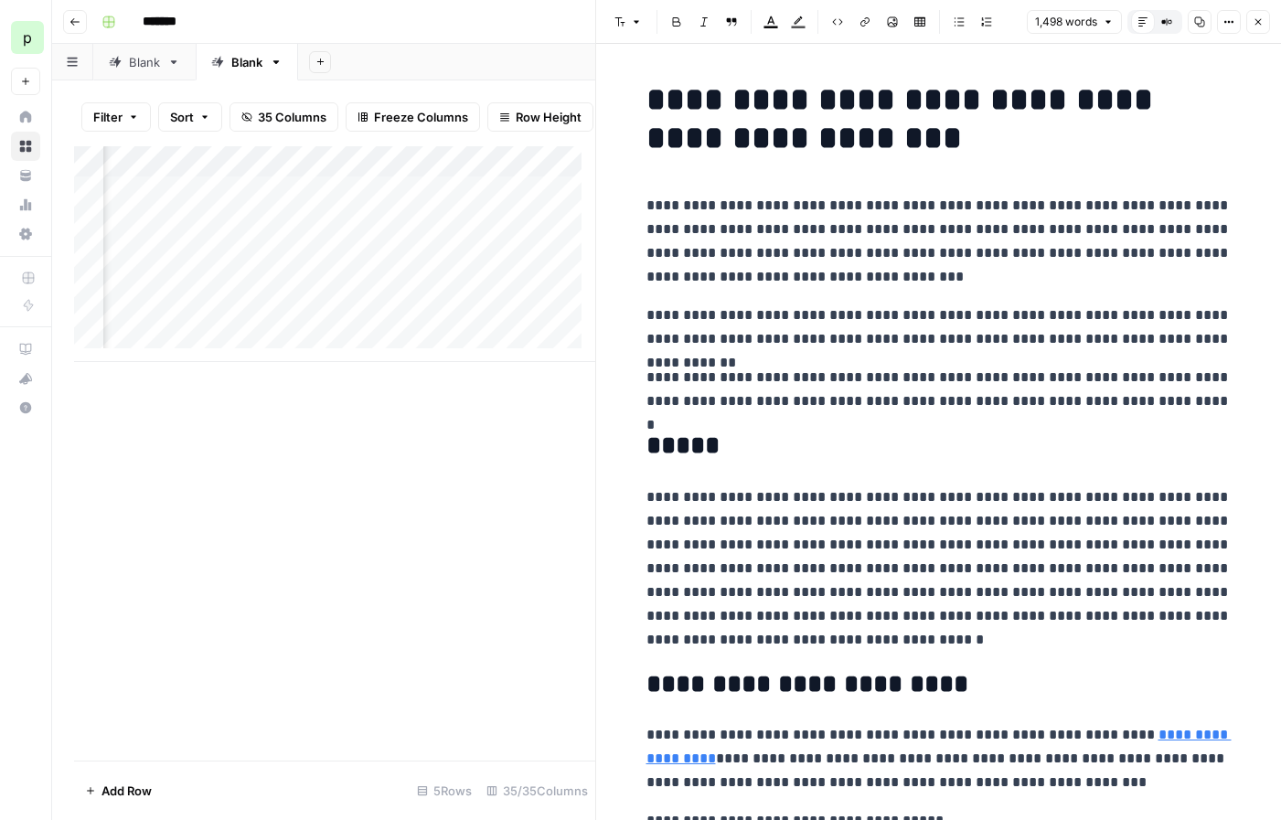
click at [1254, 23] on icon "button" at bounding box center [1258, 21] width 11 height 11
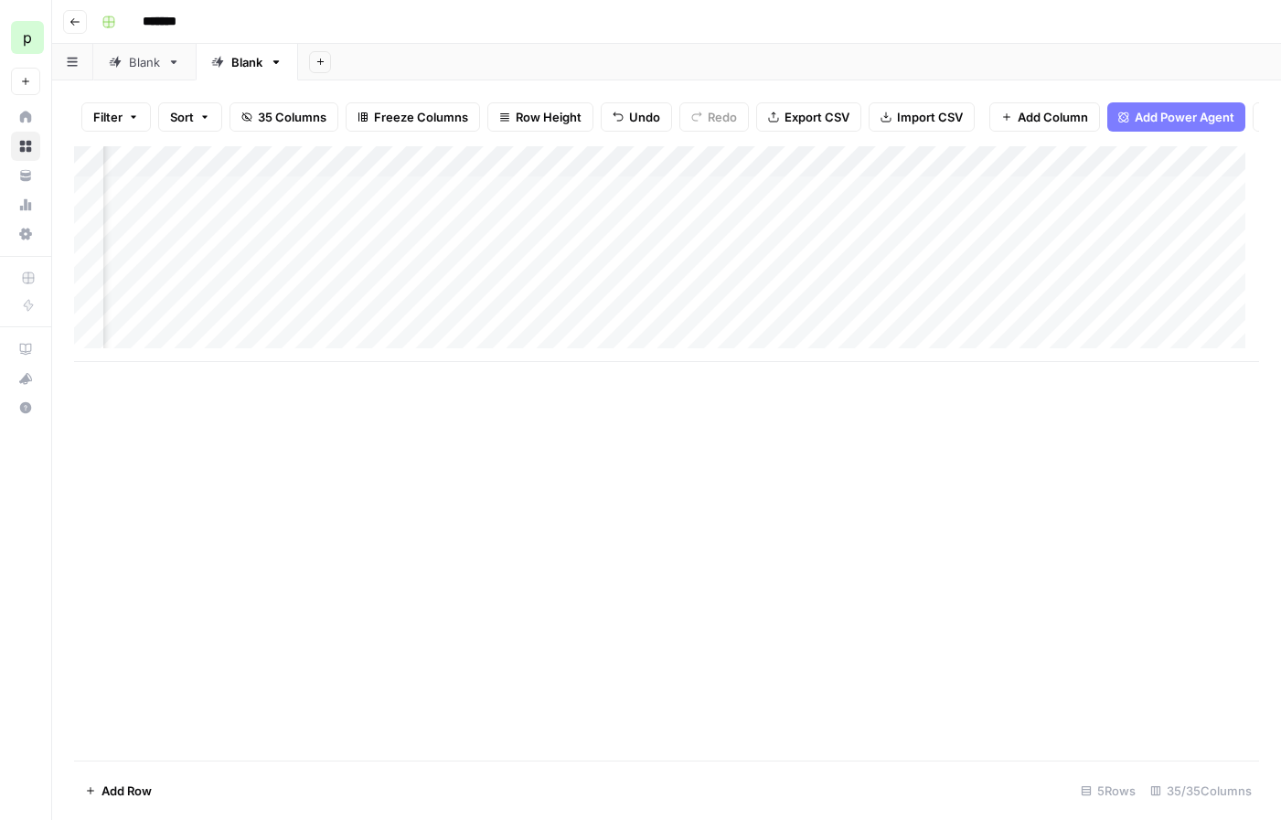
click at [1137, 121] on span "Add Power Agent" at bounding box center [1185, 117] width 100 height 18
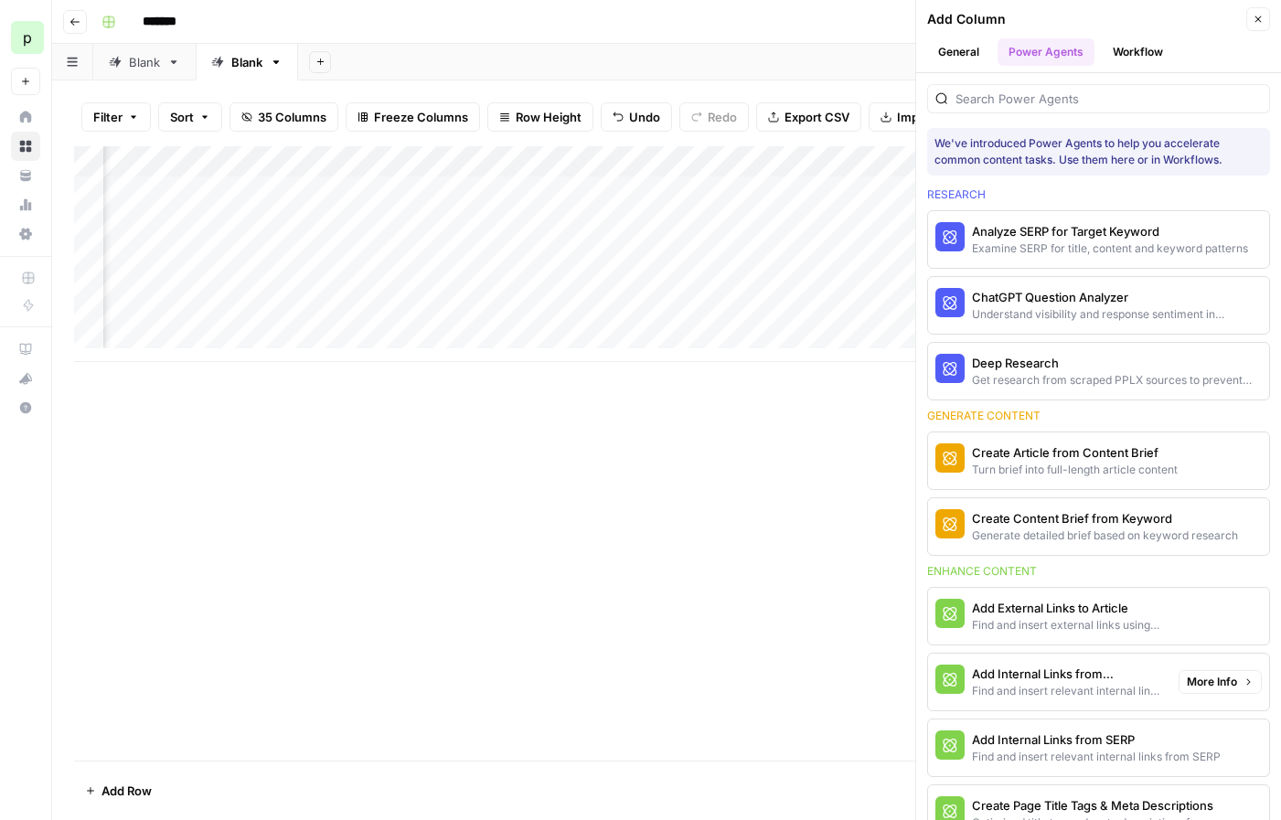
click at [806, 588] on div "Add Column" at bounding box center [666, 453] width 1185 height 614
click at [1242, 27] on div "Add Column Close" at bounding box center [1098, 19] width 343 height 24
click at [1254, 18] on icon "button" at bounding box center [1258, 19] width 11 height 11
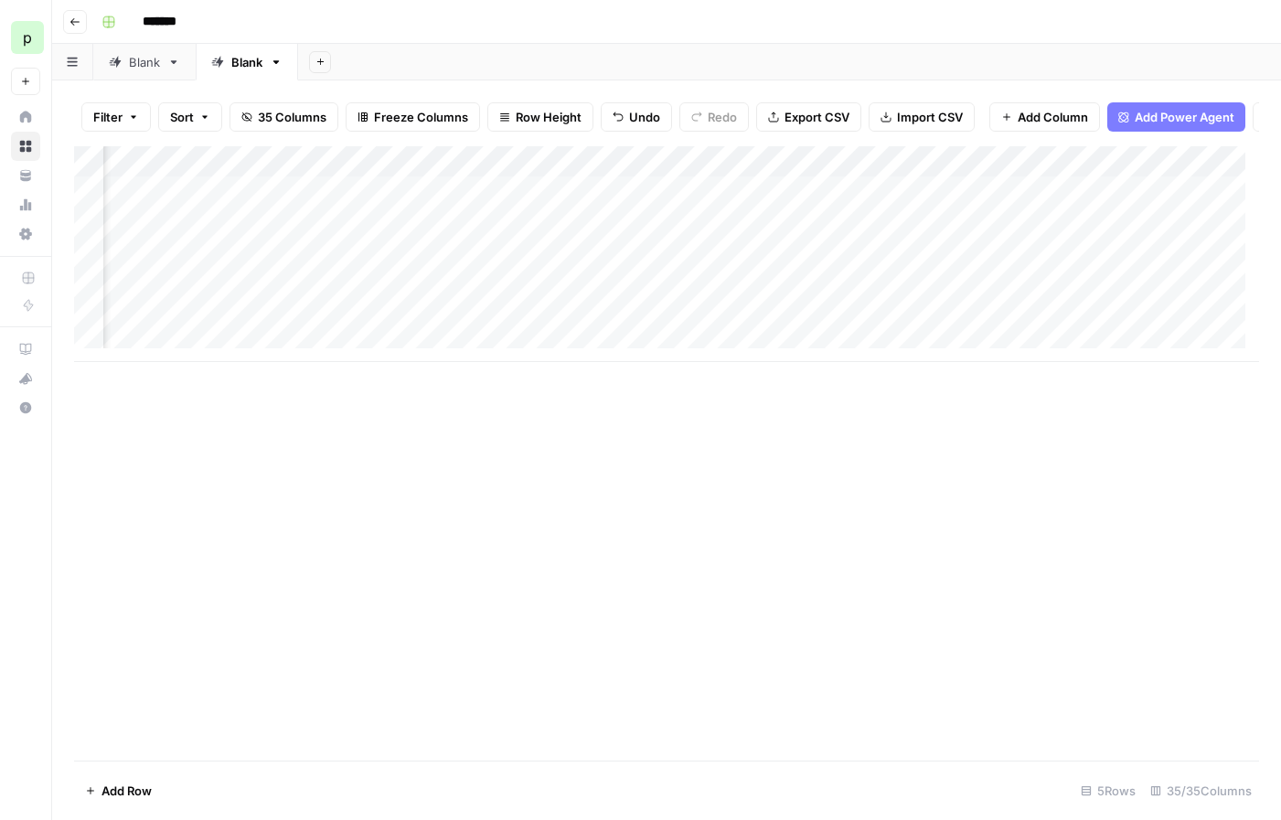
click at [977, 172] on div "Add Column" at bounding box center [666, 254] width 1185 height 216
click at [1048, 112] on span "Add Column" at bounding box center [1053, 117] width 70 height 18
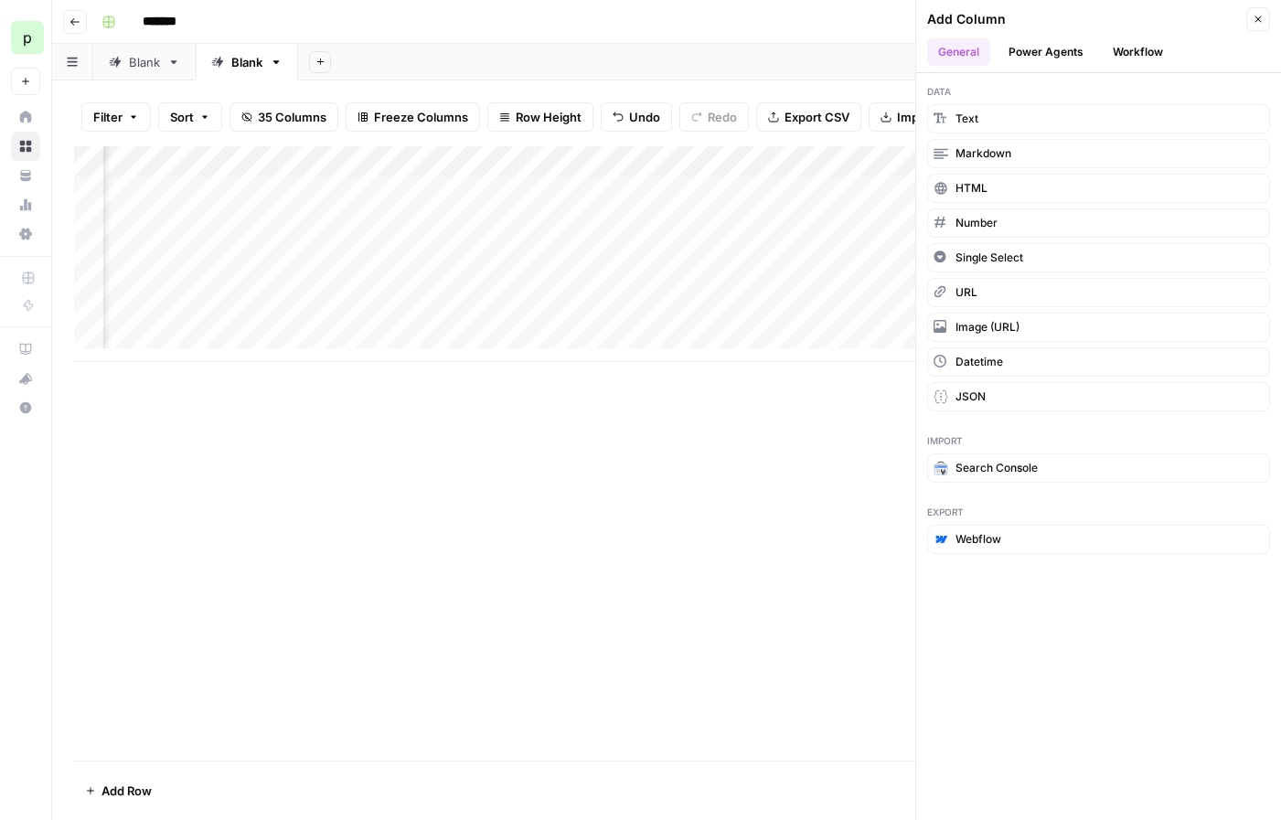
click at [1064, 59] on button "Power Agents" at bounding box center [1046, 51] width 97 height 27
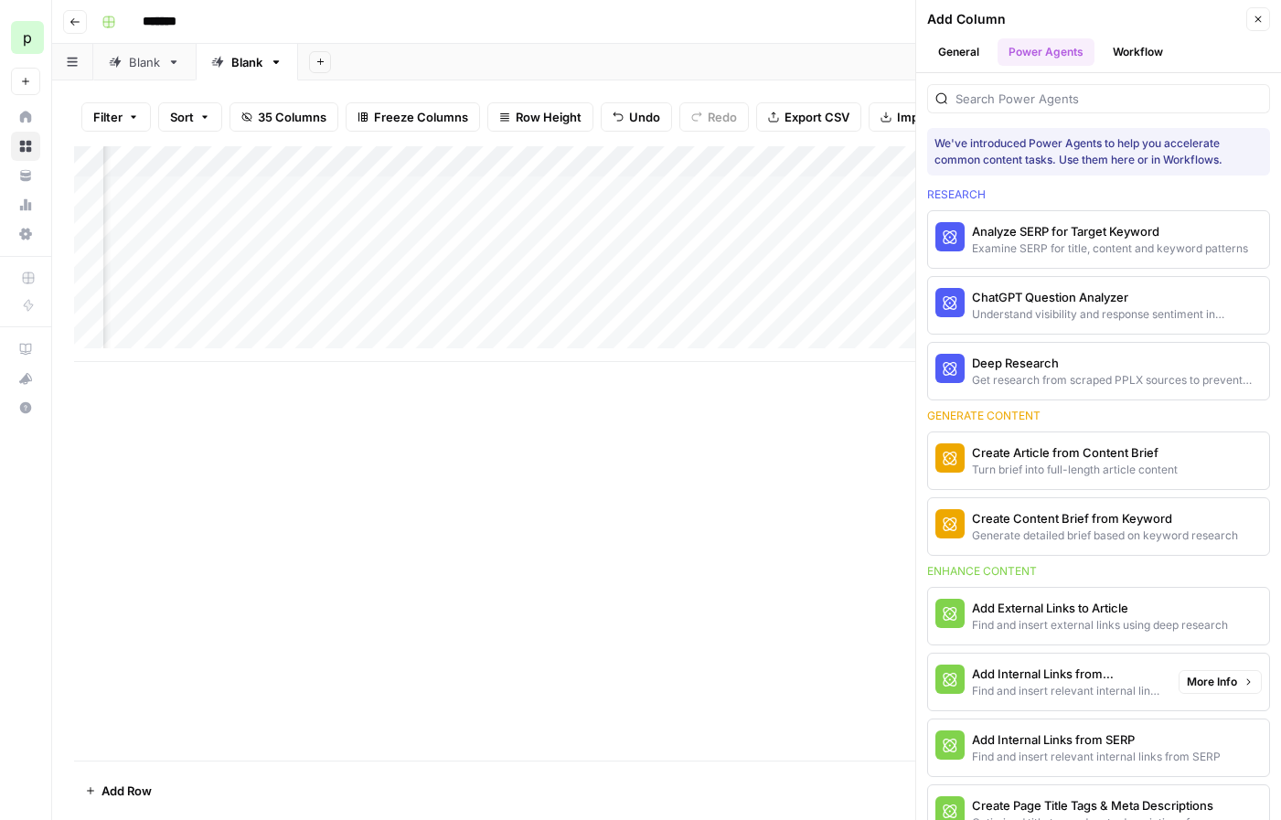
click at [1204, 684] on span "More Info" at bounding box center [1212, 682] width 50 height 16
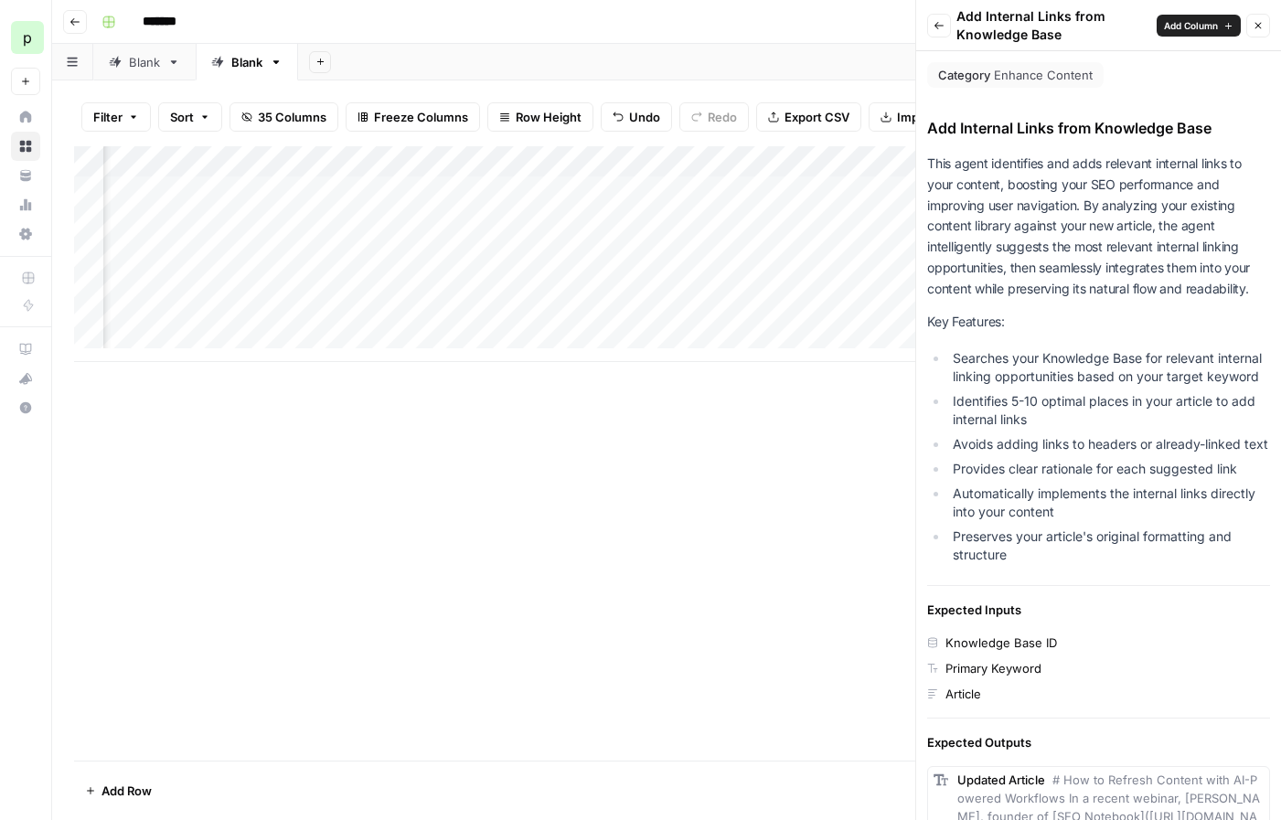
click at [1258, 27] on icon "button" at bounding box center [1258, 25] width 11 height 11
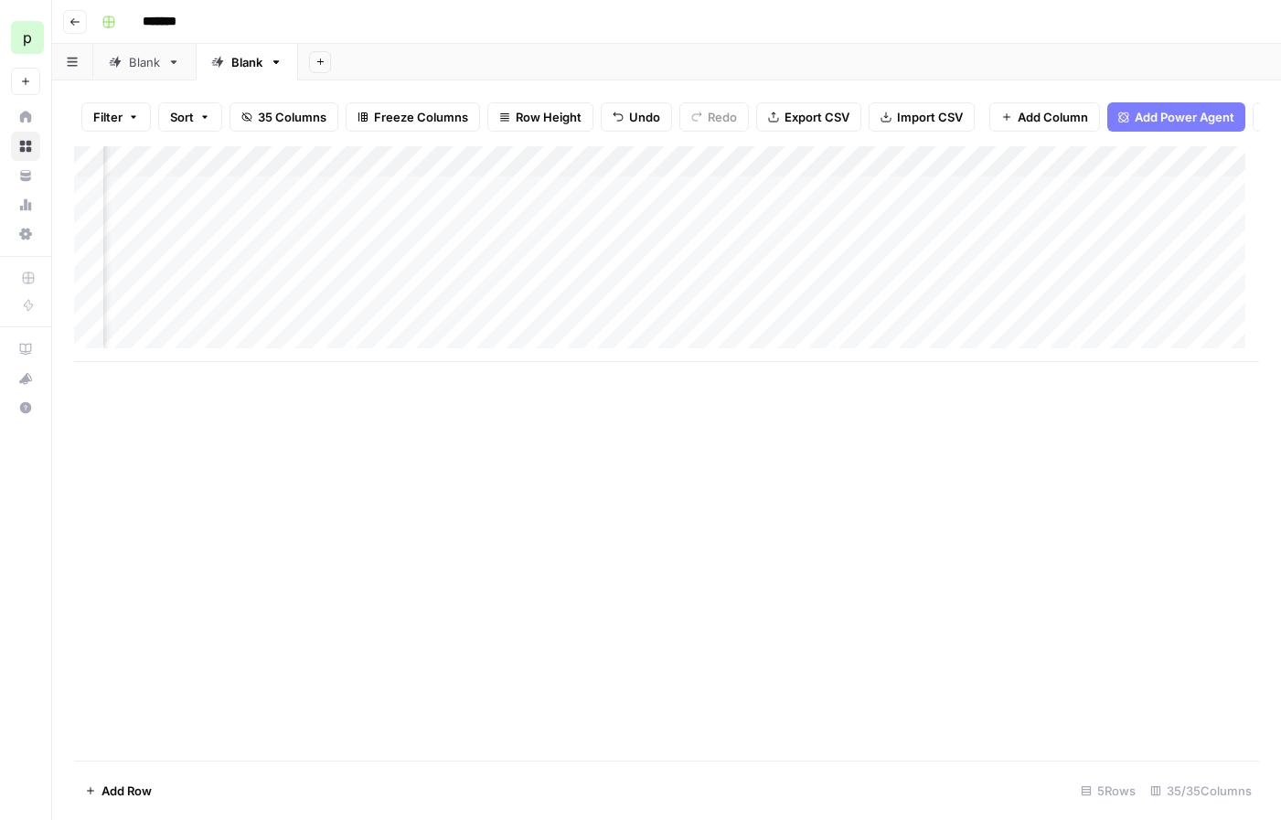
scroll to position [0, 3939]
click at [1163, 202] on div "Add Column" at bounding box center [666, 254] width 1185 height 216
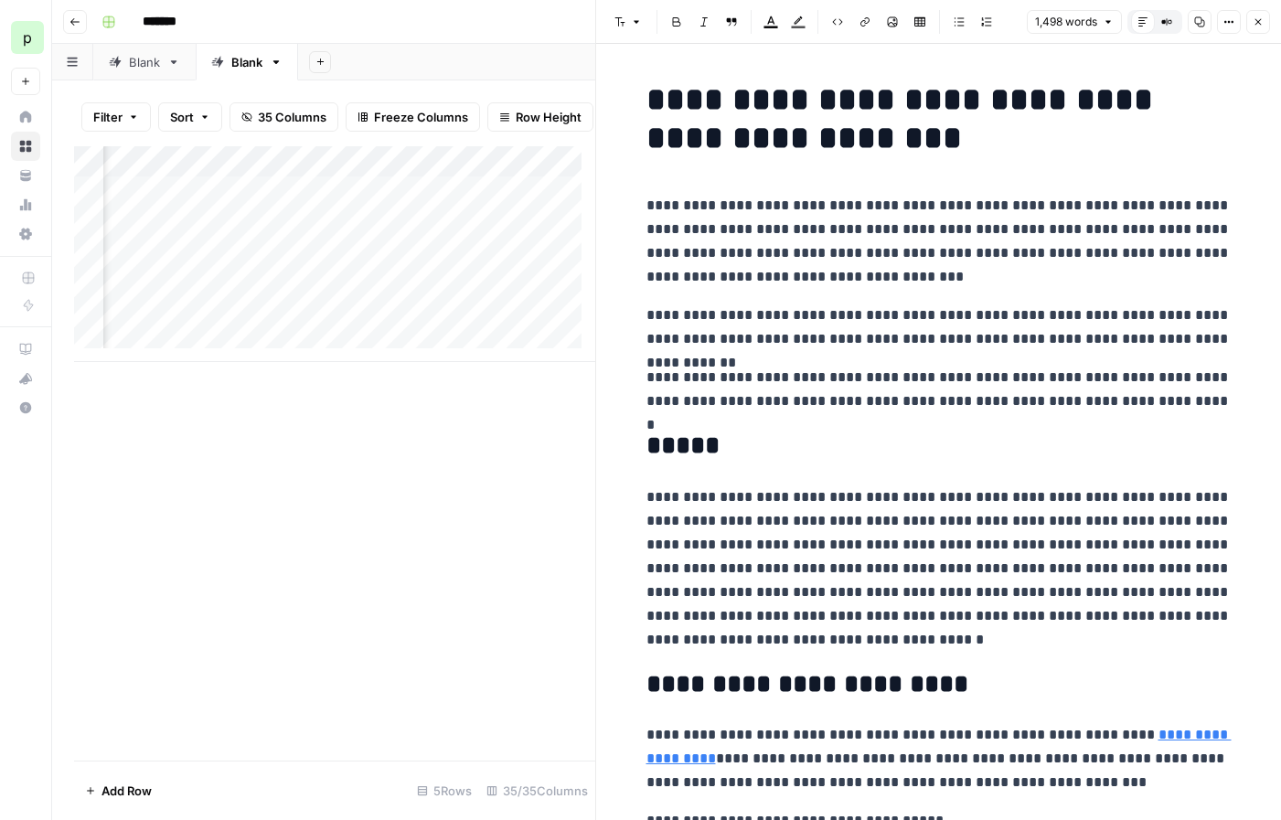
click at [1265, 23] on button "Close" at bounding box center [1258, 22] width 24 height 24
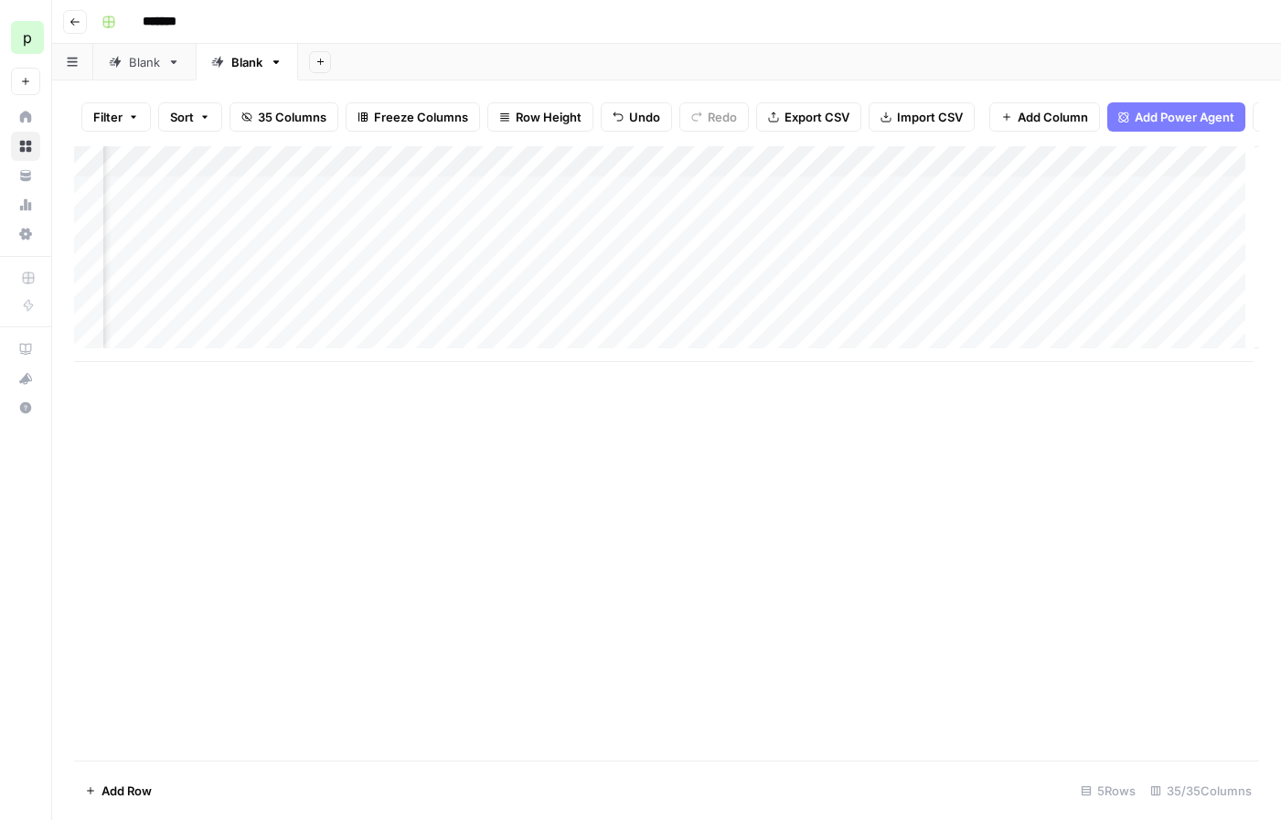
scroll to position [0, 4988]
click at [1185, 170] on span "Add Column" at bounding box center [1217, 162] width 64 height 16
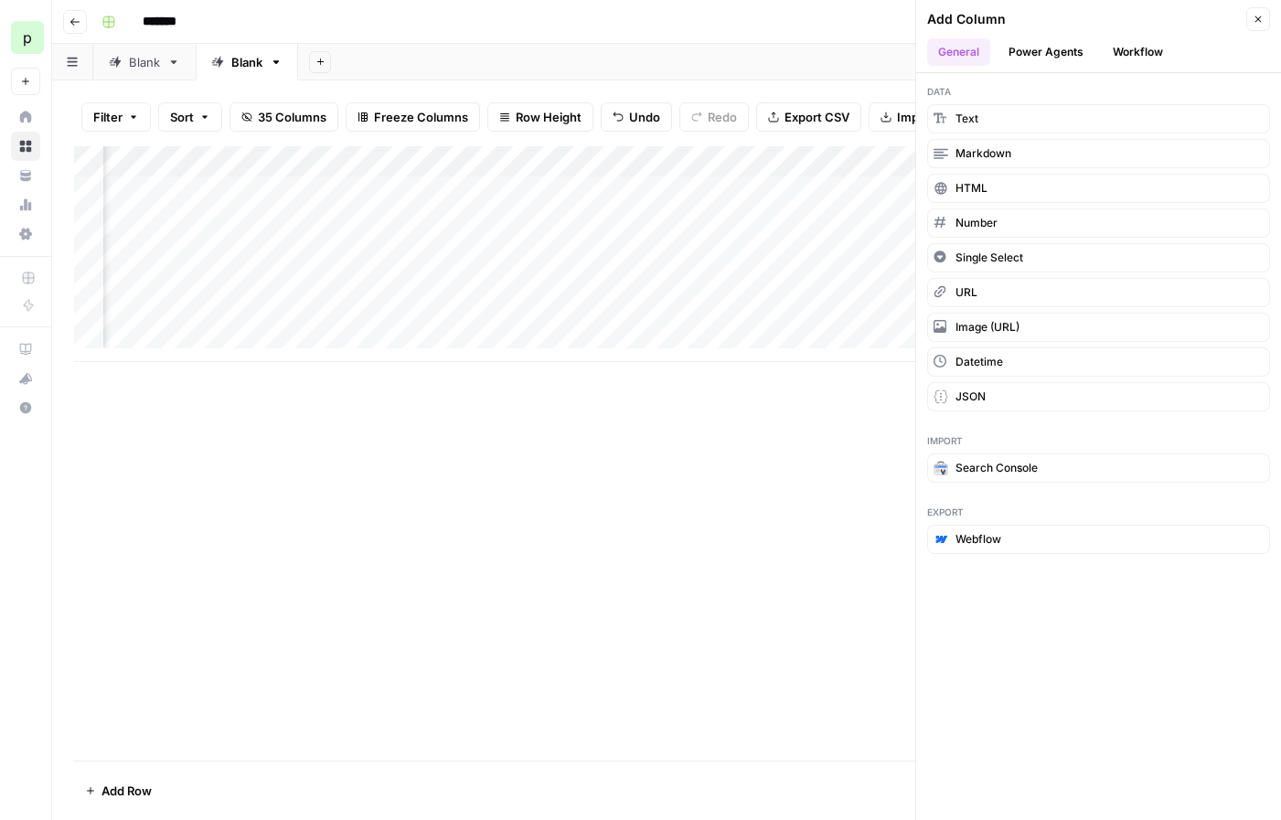
click at [1063, 51] on button "Power Agents" at bounding box center [1046, 51] width 97 height 27
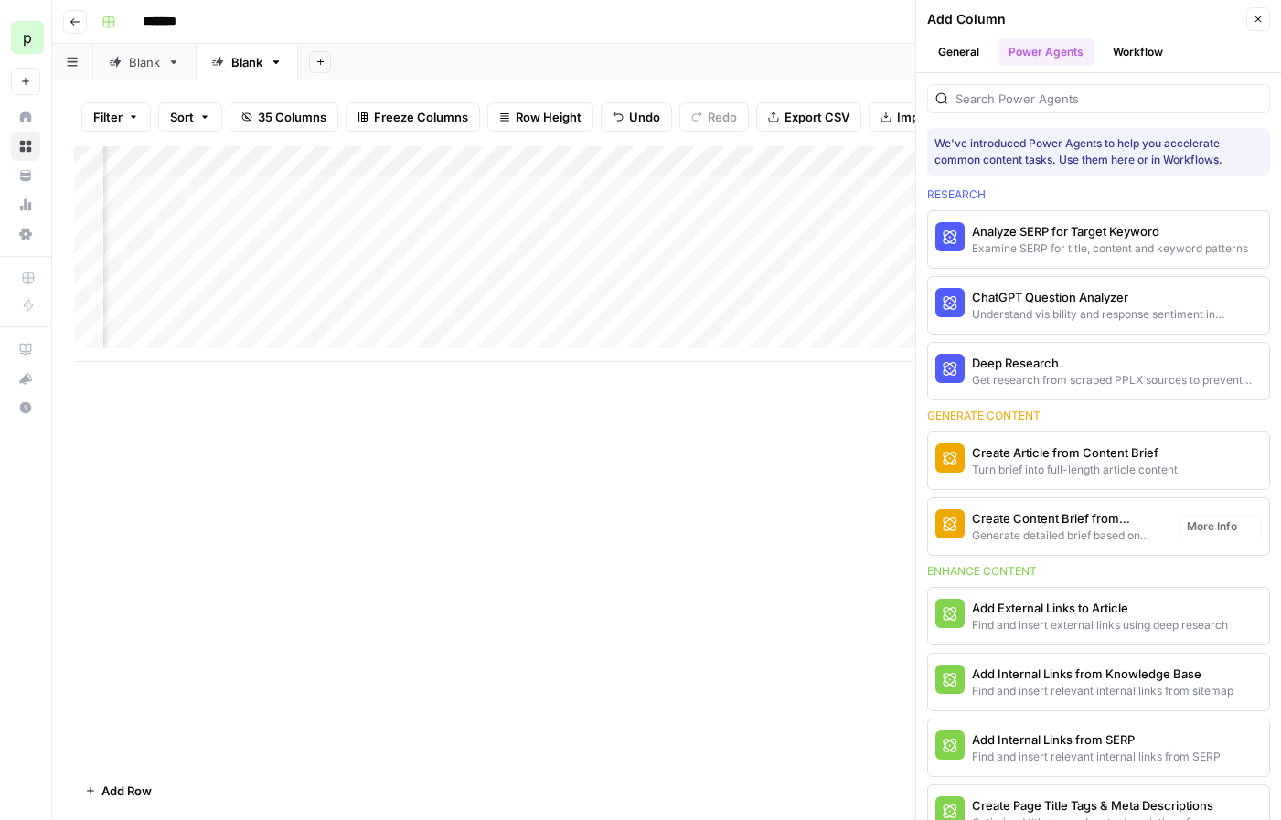
scroll to position [79, 0]
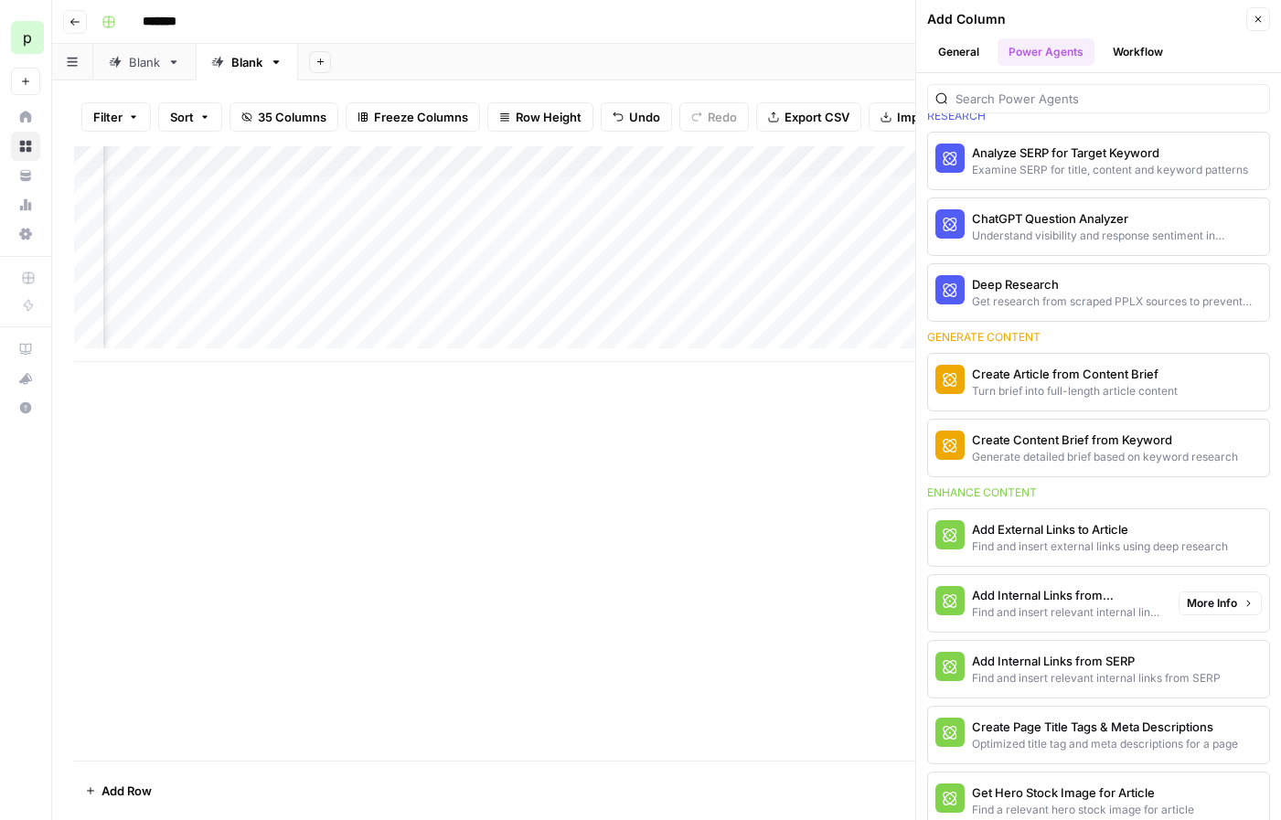
click at [1195, 603] on span "More Info" at bounding box center [1212, 603] width 50 height 16
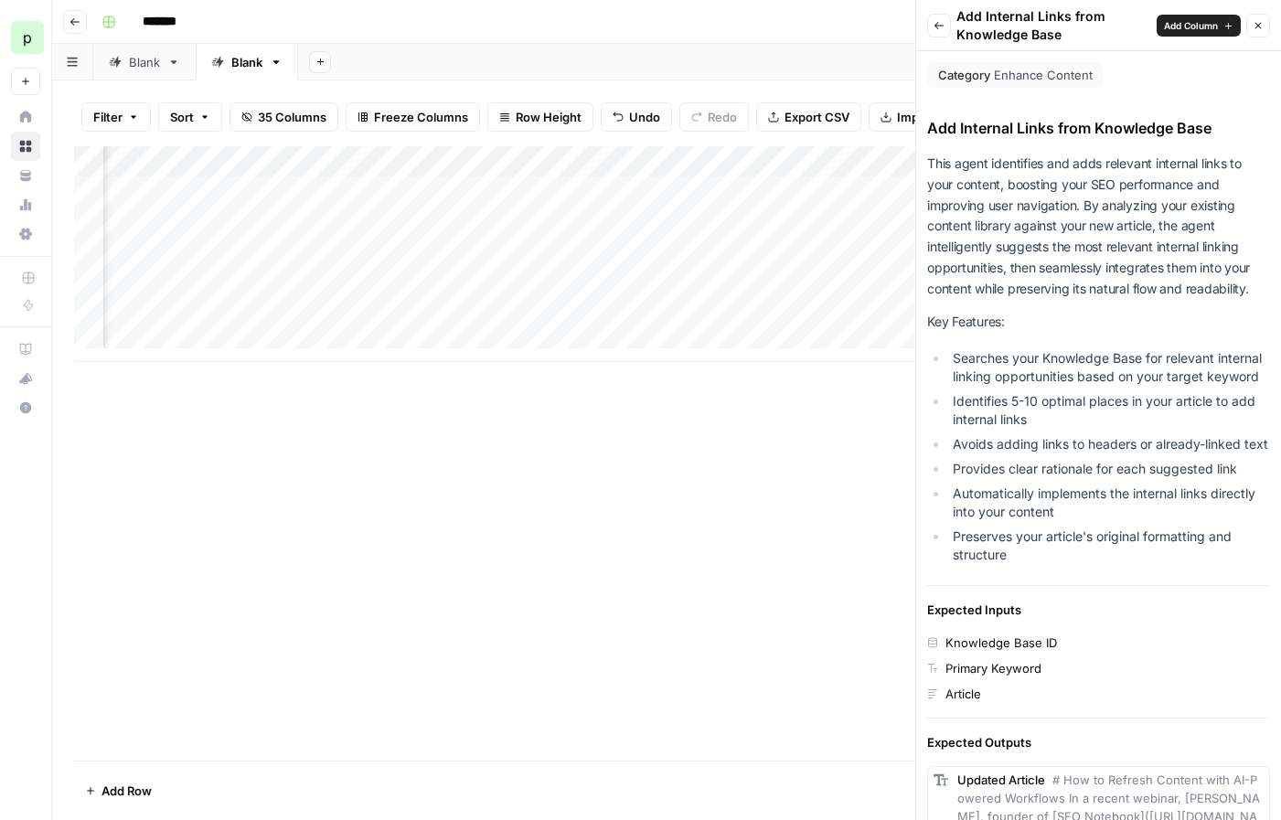
click at [1190, 20] on span "Add Column" at bounding box center [1191, 25] width 54 height 15
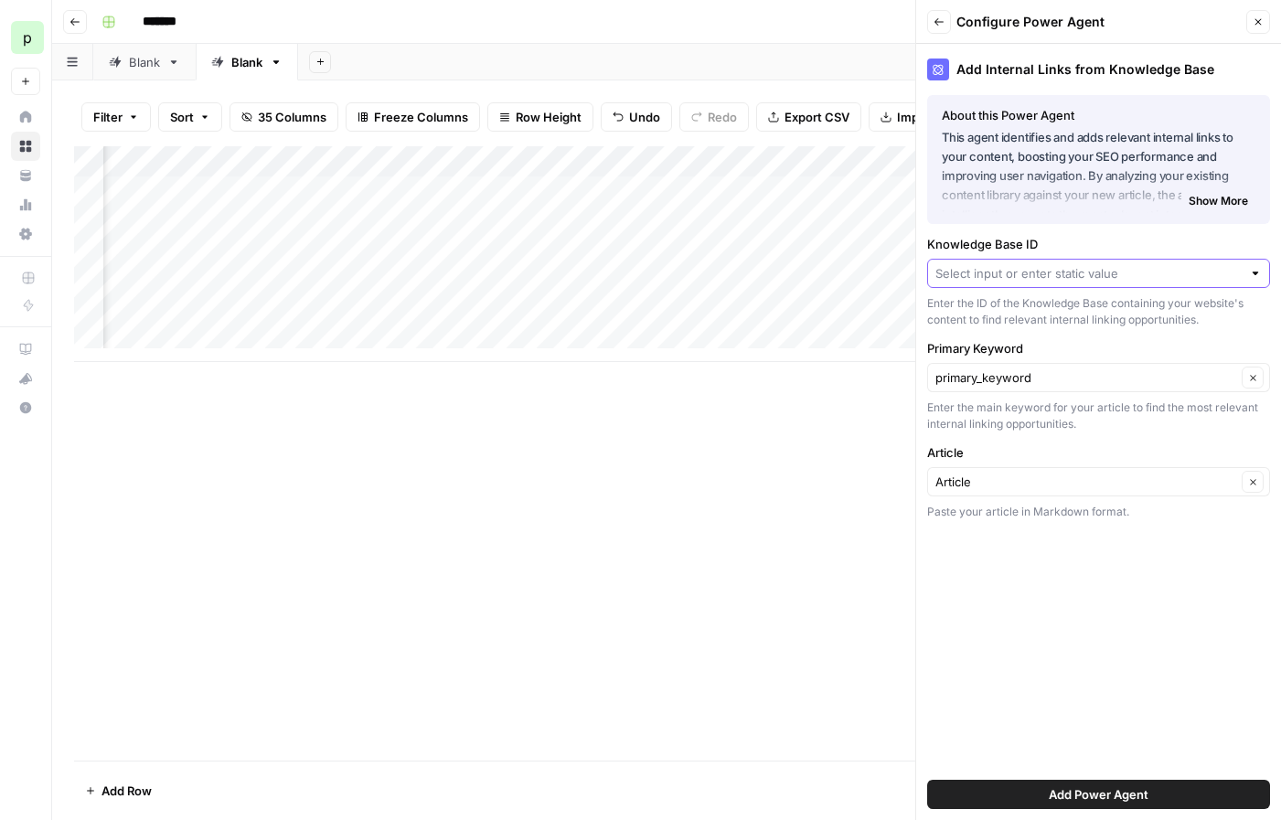
click at [1037, 275] on input "Knowledge Base ID" at bounding box center [1088, 273] width 306 height 18
click at [676, 474] on div "Add Column" at bounding box center [666, 453] width 1185 height 614
click at [955, 276] on input "Knowledge Base ID" at bounding box center [1088, 273] width 306 height 18
click at [1256, 27] on icon "button" at bounding box center [1258, 21] width 11 height 11
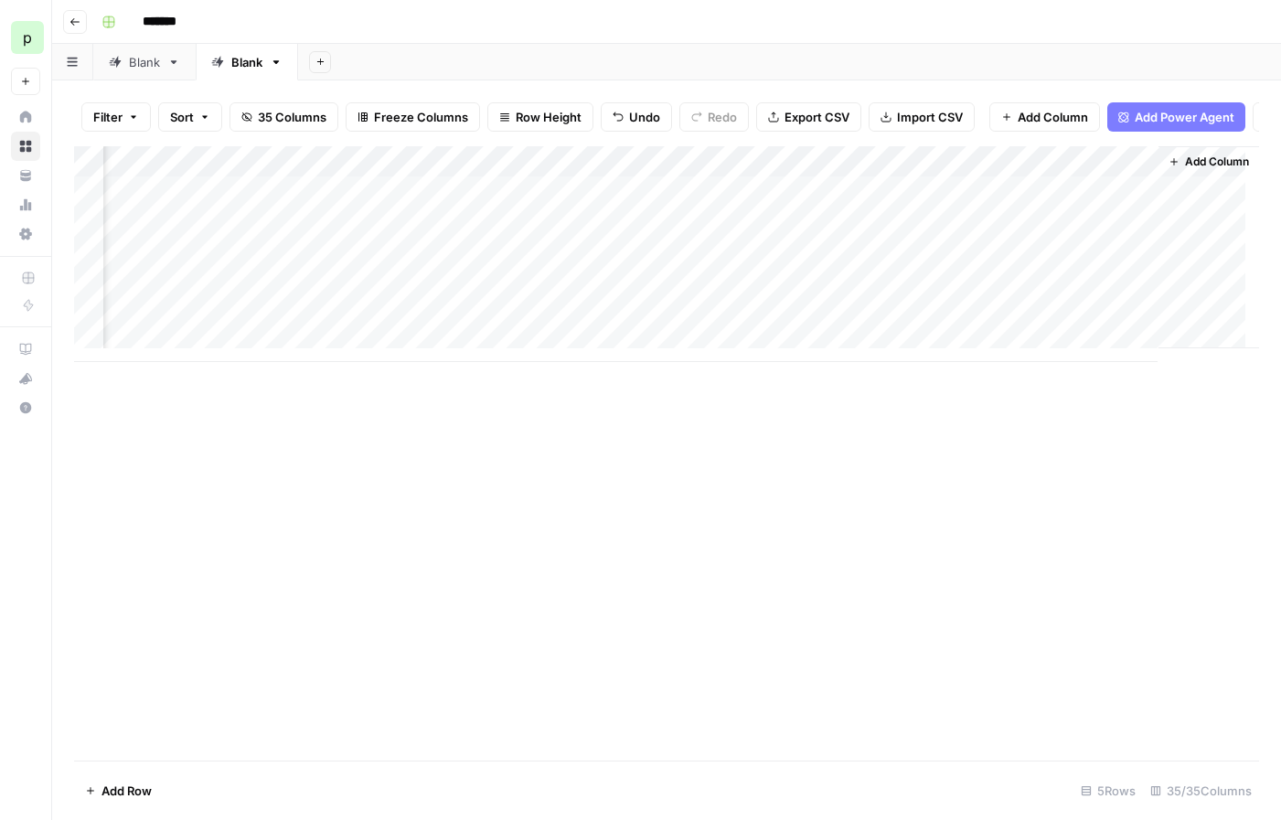
click at [1169, 127] on button "Add Power Agent" at bounding box center [1176, 116] width 138 height 29
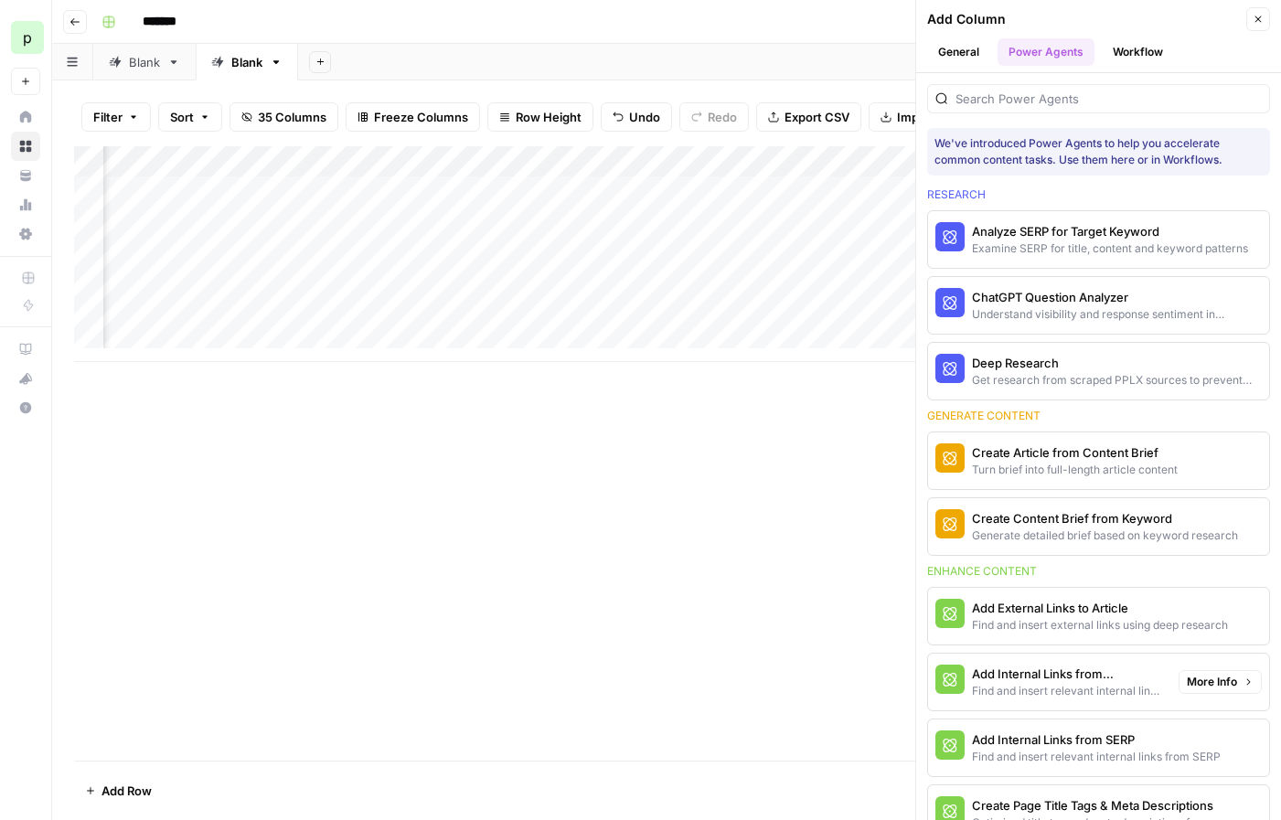
click at [1041, 696] on div "Find and insert relevant internal links from sitemap" at bounding box center [1068, 691] width 192 height 16
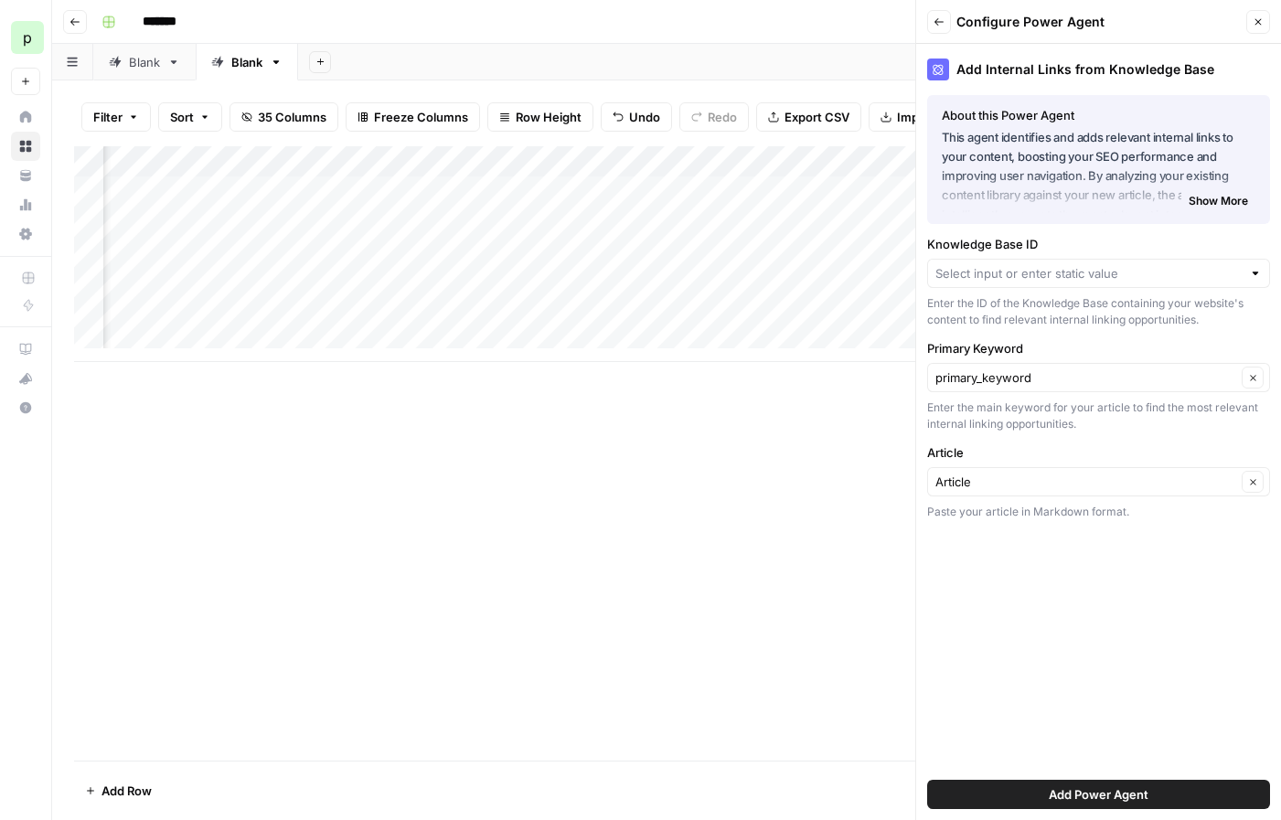
click at [1068, 286] on div at bounding box center [1098, 273] width 343 height 29
click at [1073, 270] on input "Knowledge Base ID" at bounding box center [1088, 273] width 306 height 18
click at [1053, 304] on button "Blog, Customer Stories" at bounding box center [1098, 317] width 326 height 26
type input "Blog, Customer Stories"
click at [1039, 267] on input "Knowledge Base ID" at bounding box center [1085, 273] width 301 height 18
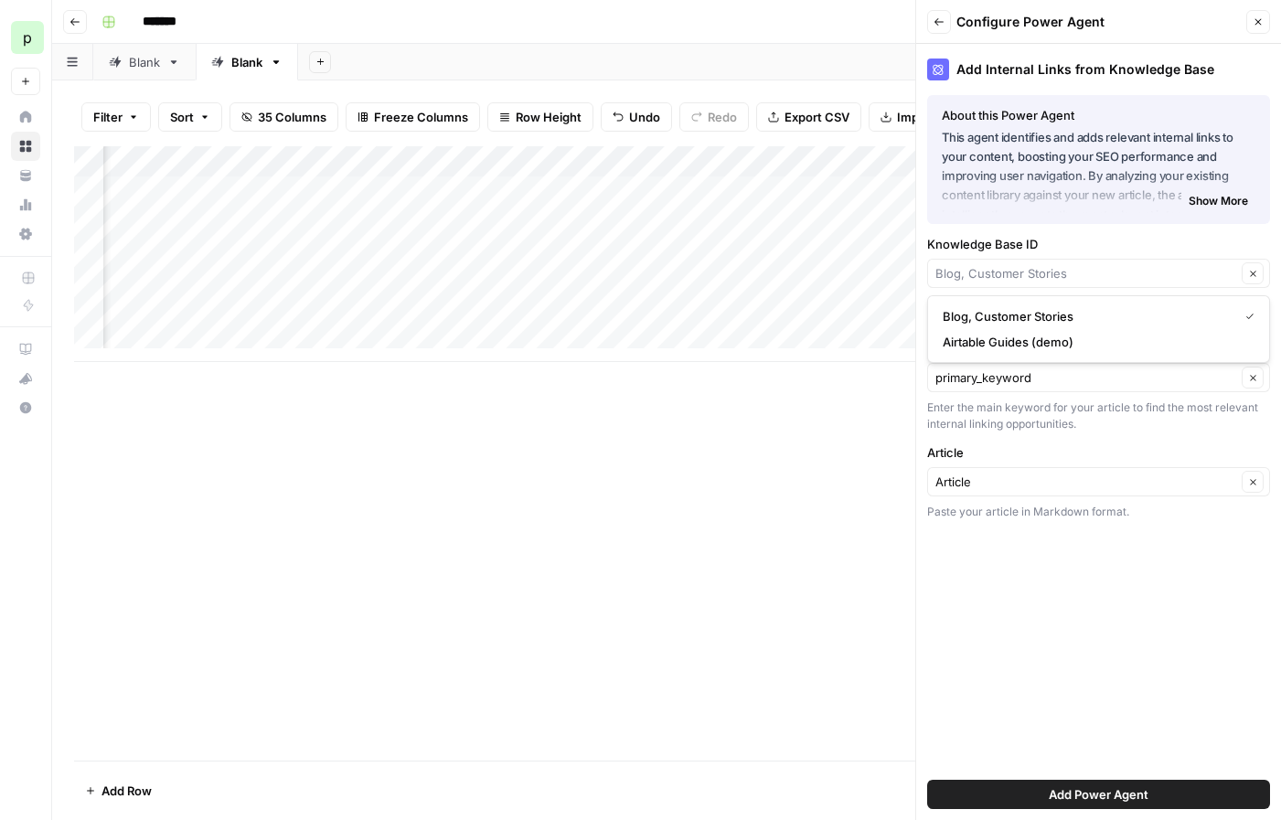
type input "Blog, Customer Stories"
click at [1045, 231] on div "Add Internal Links from Knowledge Base About this Power Agent This agent identi…" at bounding box center [1098, 432] width 365 height 776
click at [1017, 477] on input "Article" at bounding box center [1085, 482] width 301 height 18
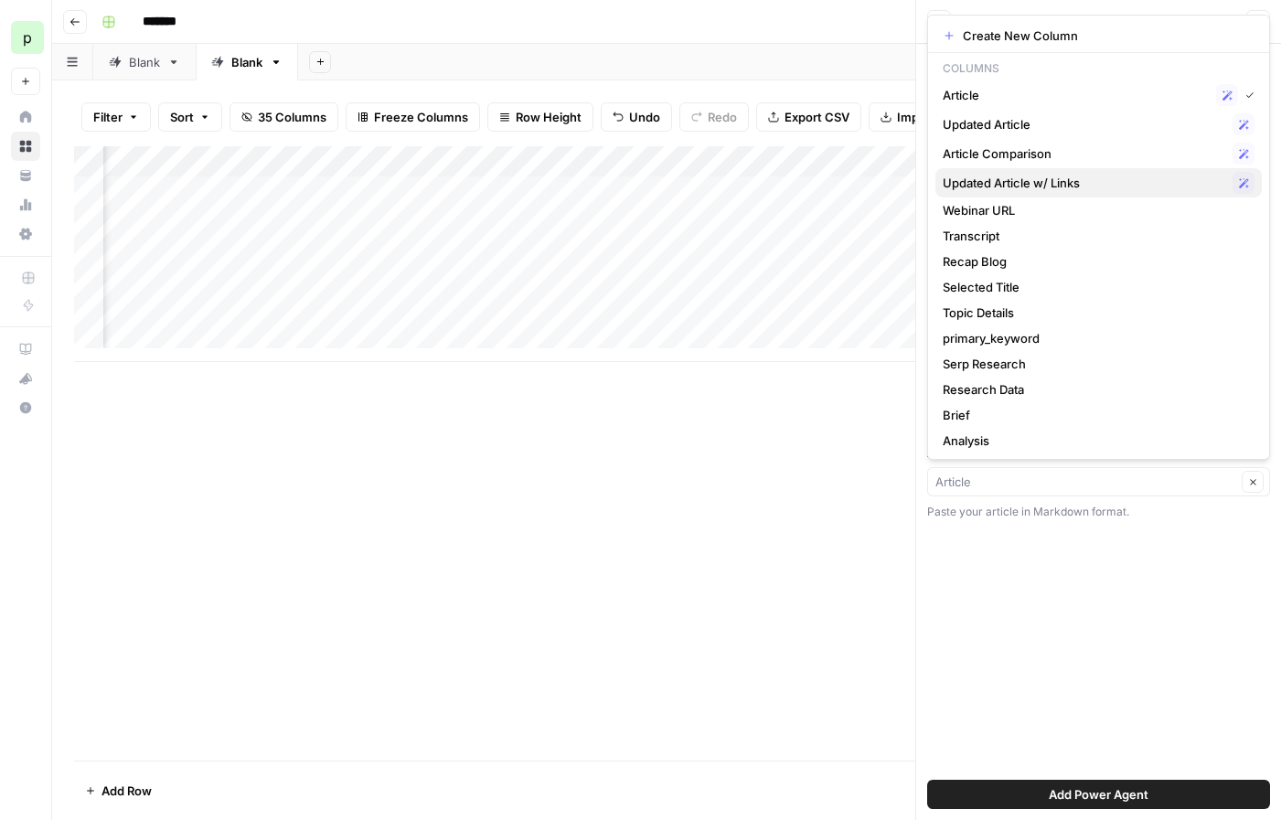
click at [1022, 179] on span "Updated Article w/ Links" at bounding box center [1084, 183] width 283 height 18
type input "Updated Article w/ Links"
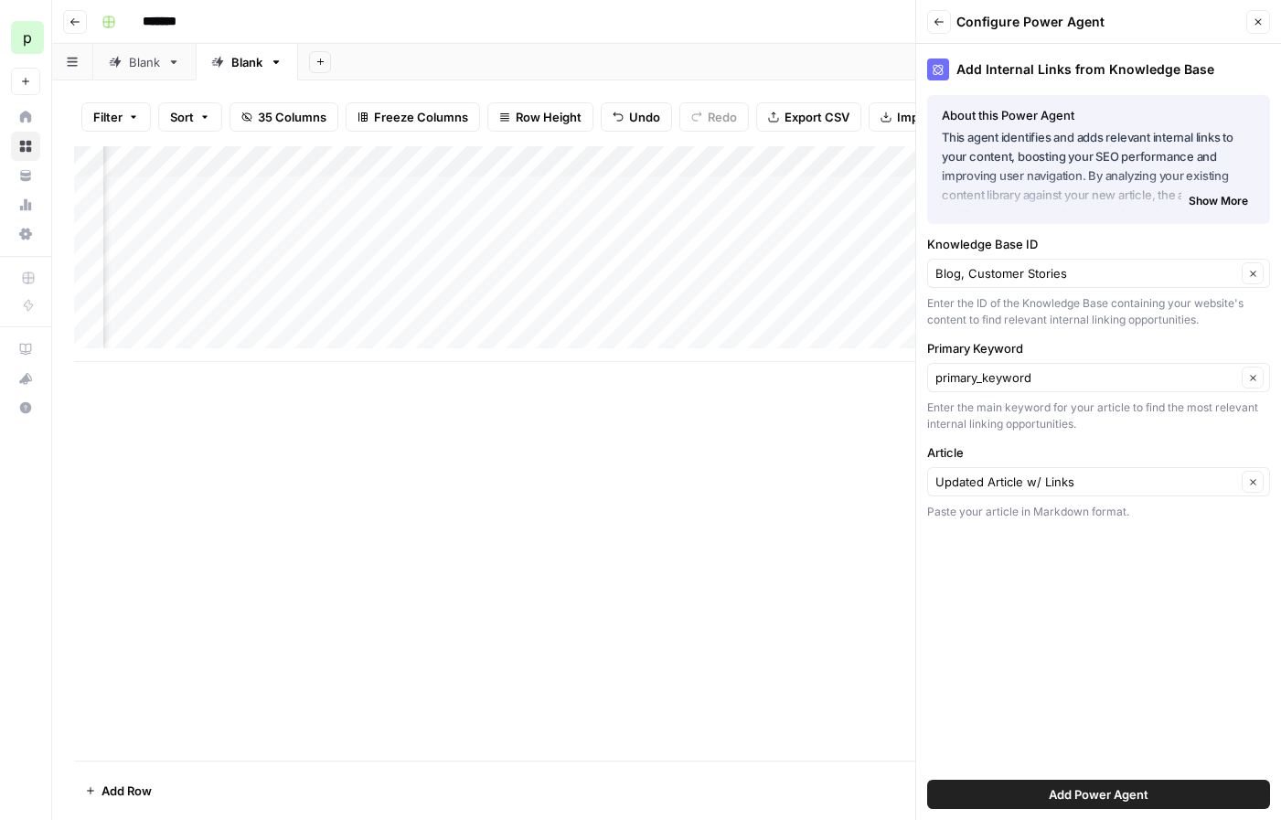
click at [1071, 795] on span "Add Power Agent" at bounding box center [1099, 794] width 100 height 18
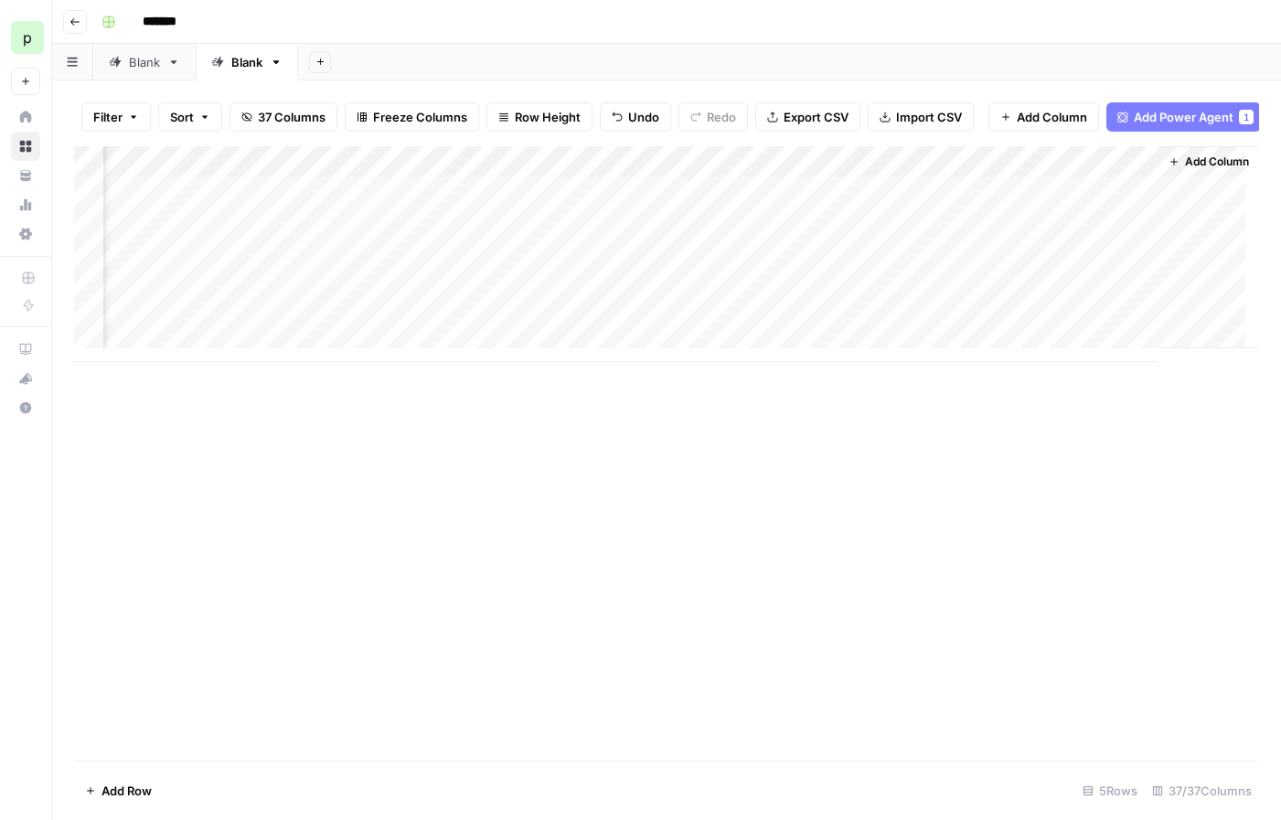
scroll to position [0, 5317]
click at [1089, 172] on div "Add Column" at bounding box center [666, 254] width 1185 height 216
click at [1109, 219] on input "Updated Article (1)" at bounding box center [1088, 219] width 186 height 18
type input "Updated Article w/ Links 2"
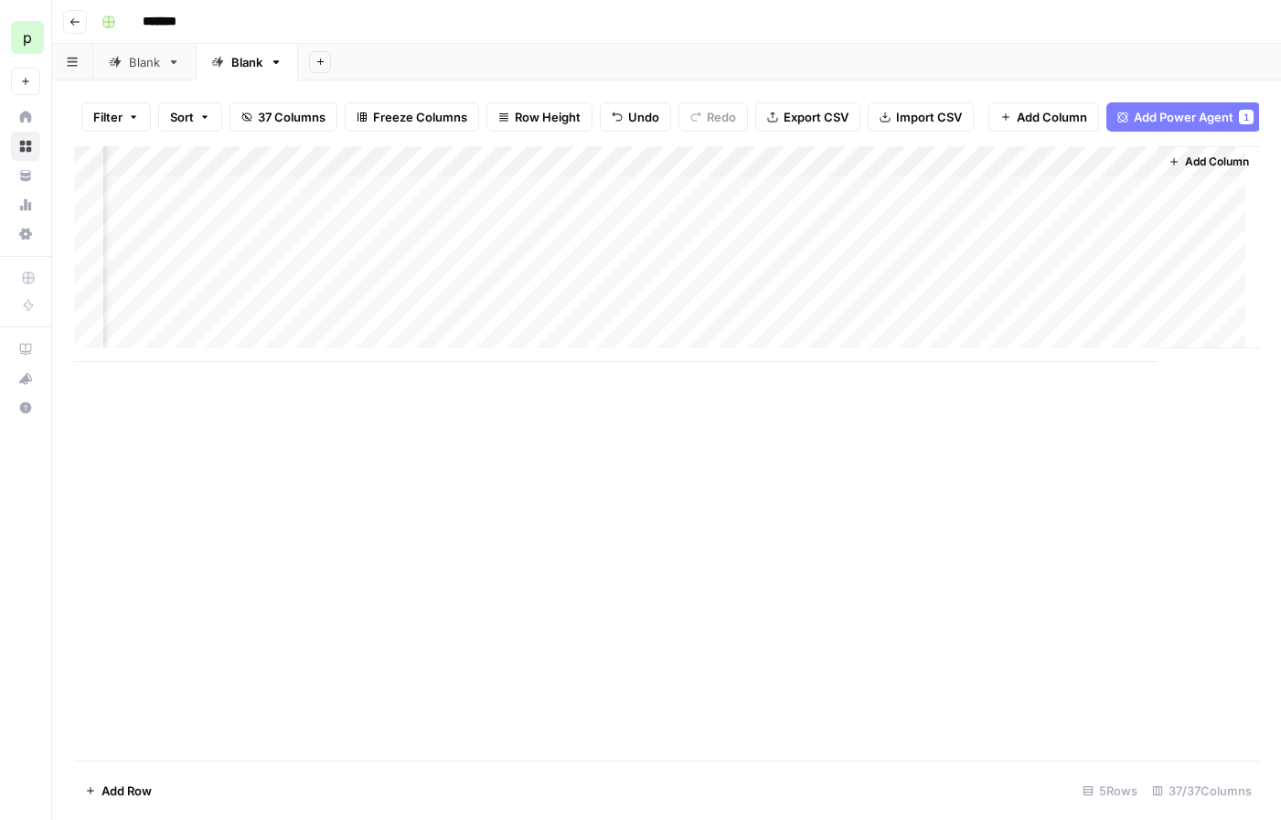
drag, startPoint x: 903, startPoint y: 176, endPoint x: 145, endPoint y: 195, distance: 758.2
click at [145, 195] on div "Add Column" at bounding box center [666, 254] width 1185 height 216
drag, startPoint x: 556, startPoint y: 172, endPoint x: 752, endPoint y: 173, distance: 195.7
click at [752, 173] on div "Add Column" at bounding box center [666, 254] width 1185 height 216
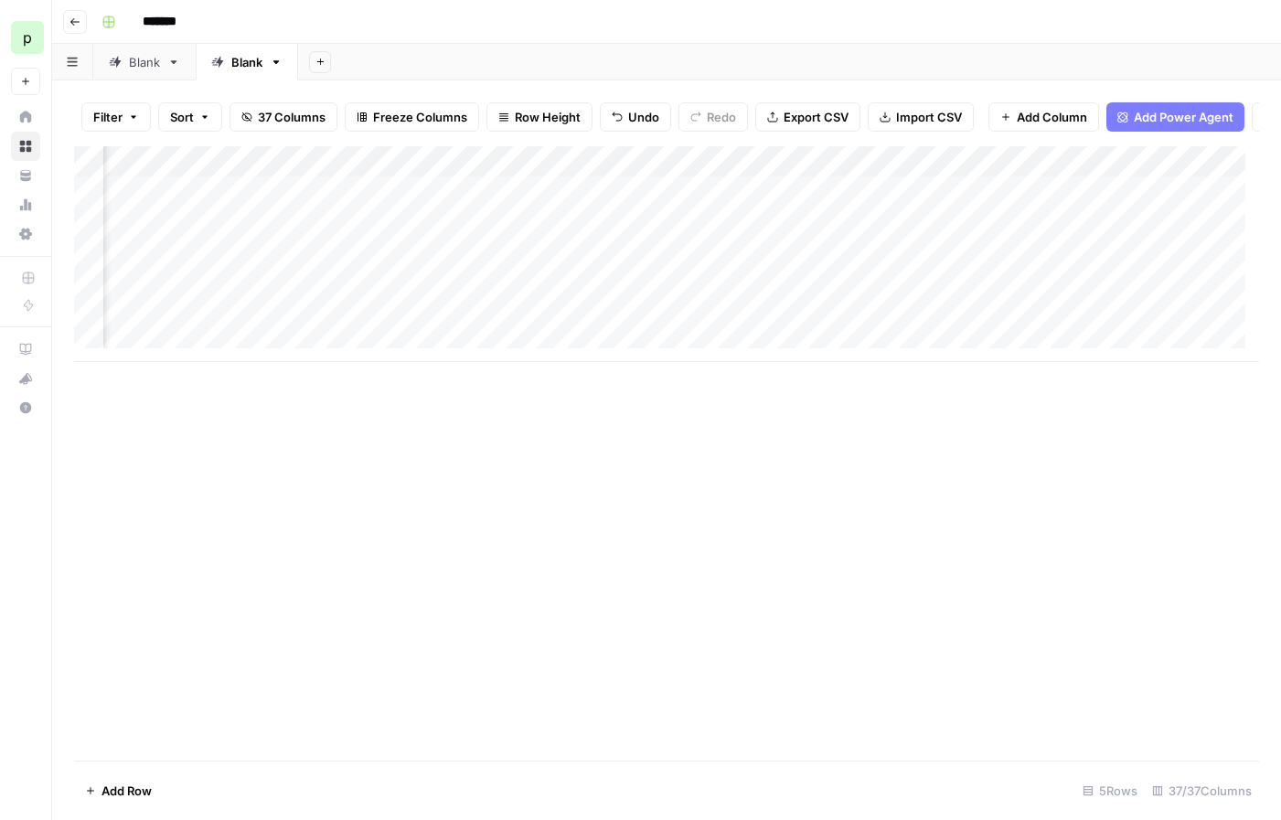
scroll to position [0, 5317]
drag, startPoint x: 1070, startPoint y: 179, endPoint x: 206, endPoint y: 196, distance: 864.2
click at [206, 196] on div "Add Column" at bounding box center [666, 254] width 1185 height 216
drag, startPoint x: 804, startPoint y: 177, endPoint x: 664, endPoint y: 173, distance: 140.0
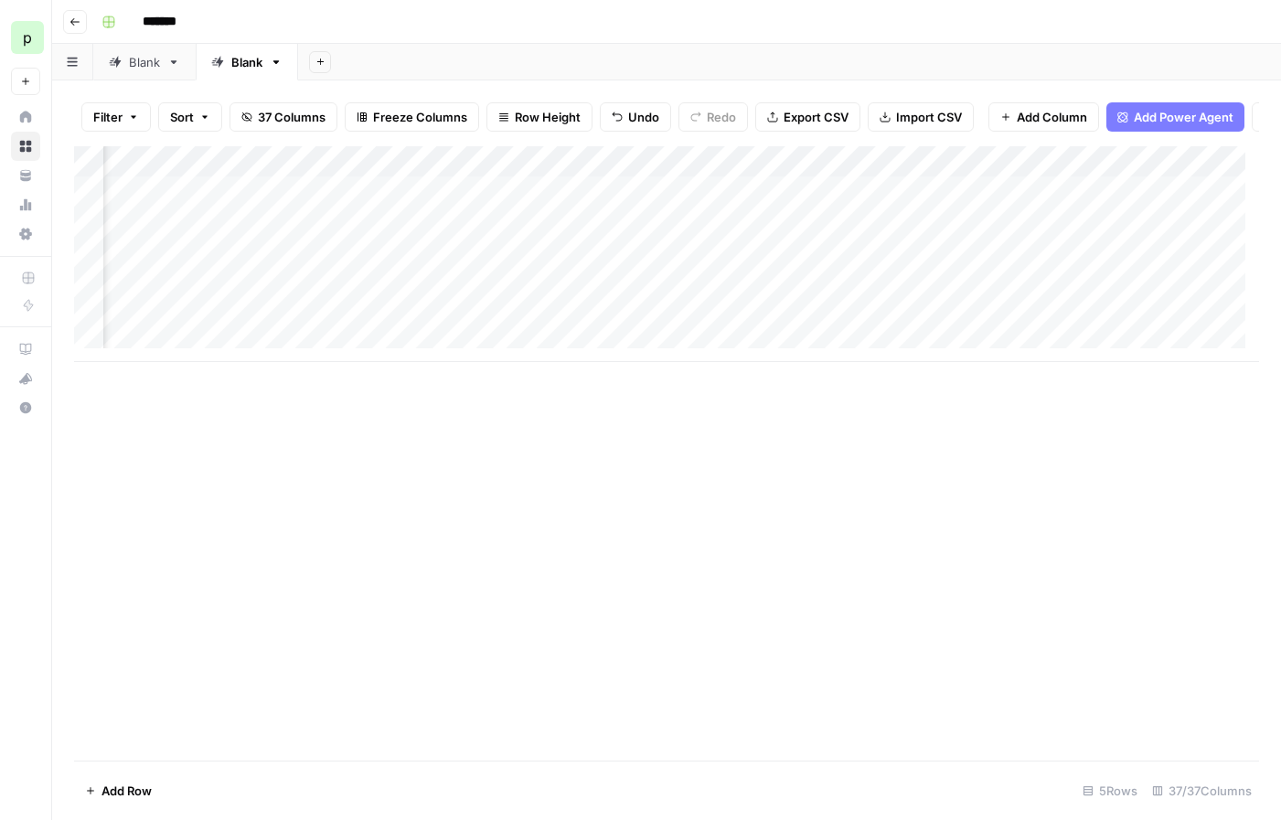
click at [664, 173] on div "Add Column" at bounding box center [666, 254] width 1185 height 216
click at [493, 202] on div "Add Column" at bounding box center [666, 254] width 1185 height 216
click at [726, 198] on div "Add Column" at bounding box center [666, 254] width 1185 height 216
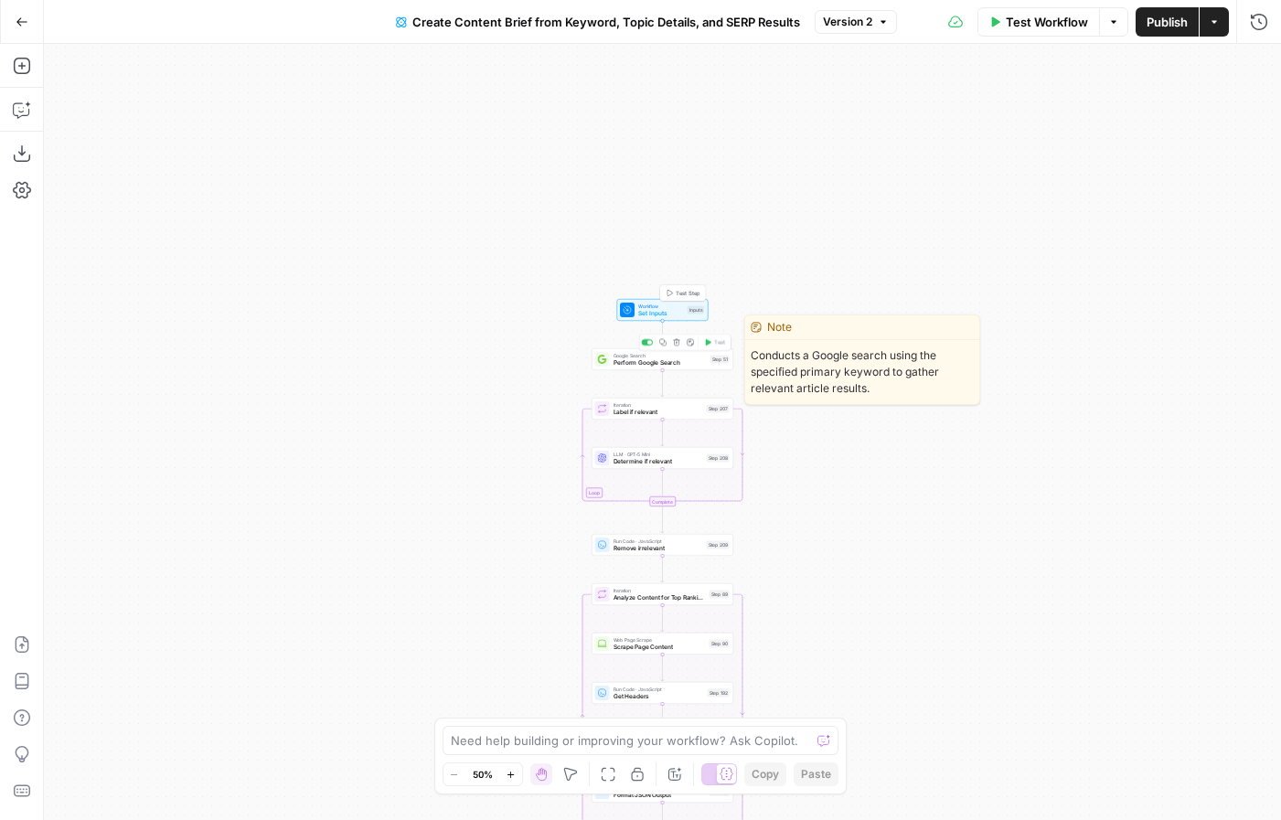
click at [701, 358] on span "Perform Google Search" at bounding box center [660, 362] width 93 height 9
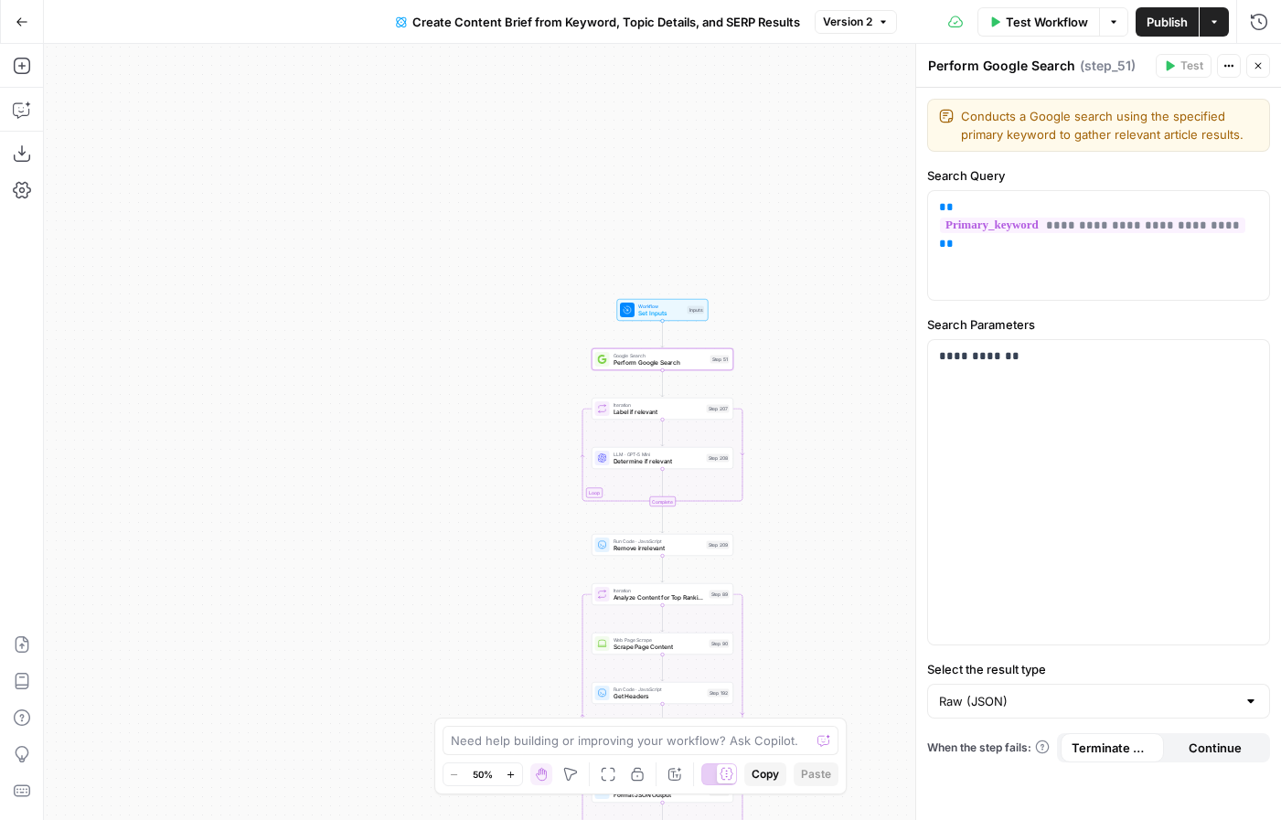
click at [1254, 68] on icon "button" at bounding box center [1258, 65] width 11 height 11
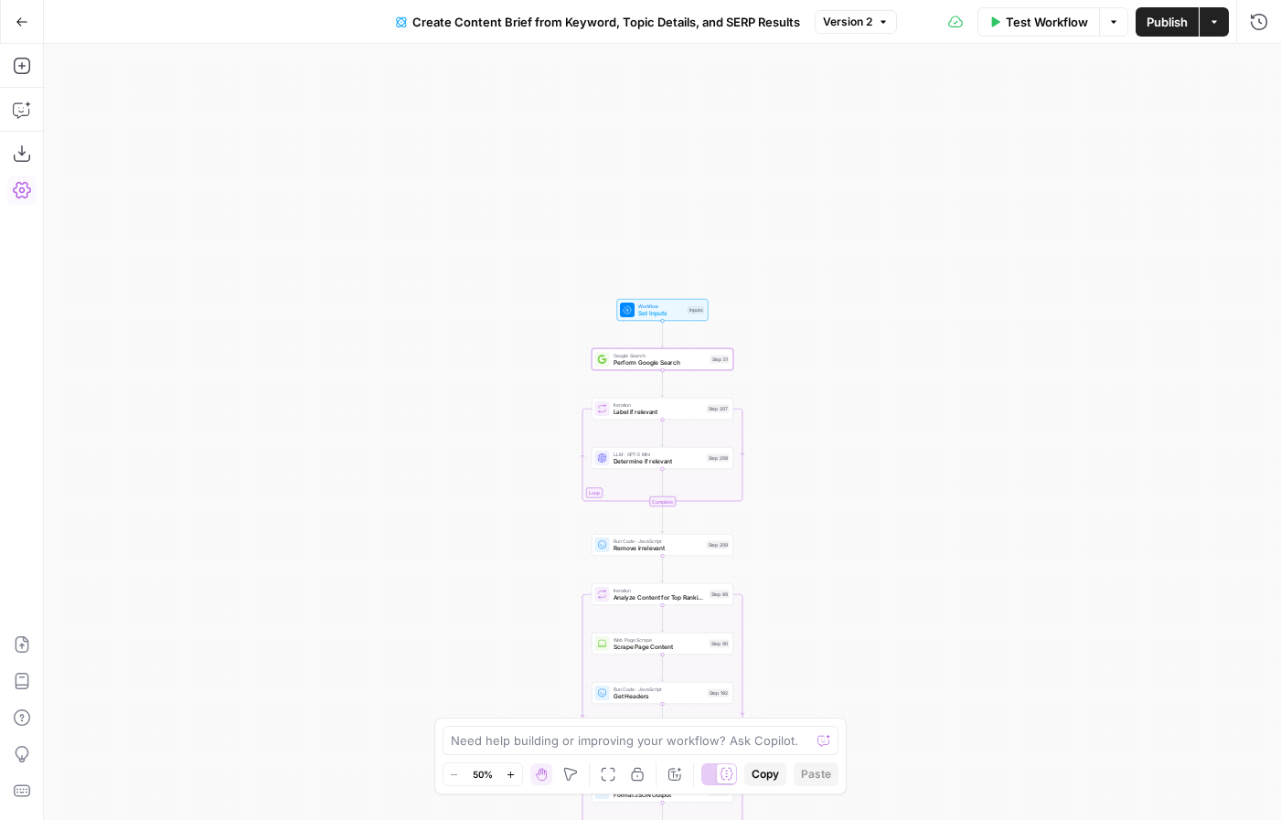
click at [17, 190] on icon "button" at bounding box center [22, 190] width 18 height 18
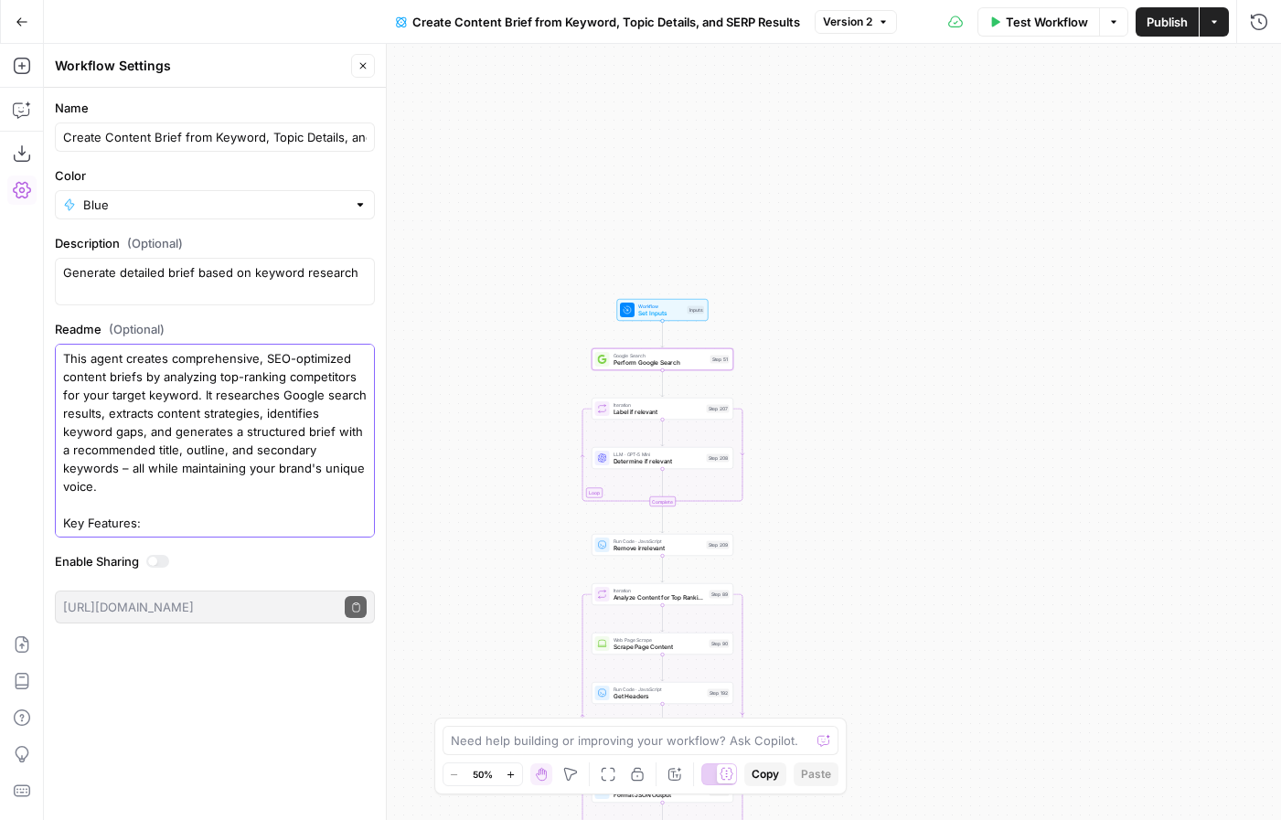
click at [175, 424] on textarea "This agent creates comprehensive, SEO-optimized content briefs by analyzing top…" at bounding box center [215, 559] width 304 height 421
type textarea "This agent creates comprehensive, SEO-optimized content briefs by analyzing top…"
click at [702, 201] on div "Workflow Set Inputs Inputs Google Search Perform Google Search Step 51 Loop Ite…" at bounding box center [662, 432] width 1237 height 776
click at [838, 472] on div "Workflow Set Inputs Inputs Google Search Perform Google Search Step 51 Loop Ite…" at bounding box center [662, 432] width 1237 height 776
click at [366, 62] on icon "button" at bounding box center [363, 65] width 11 height 11
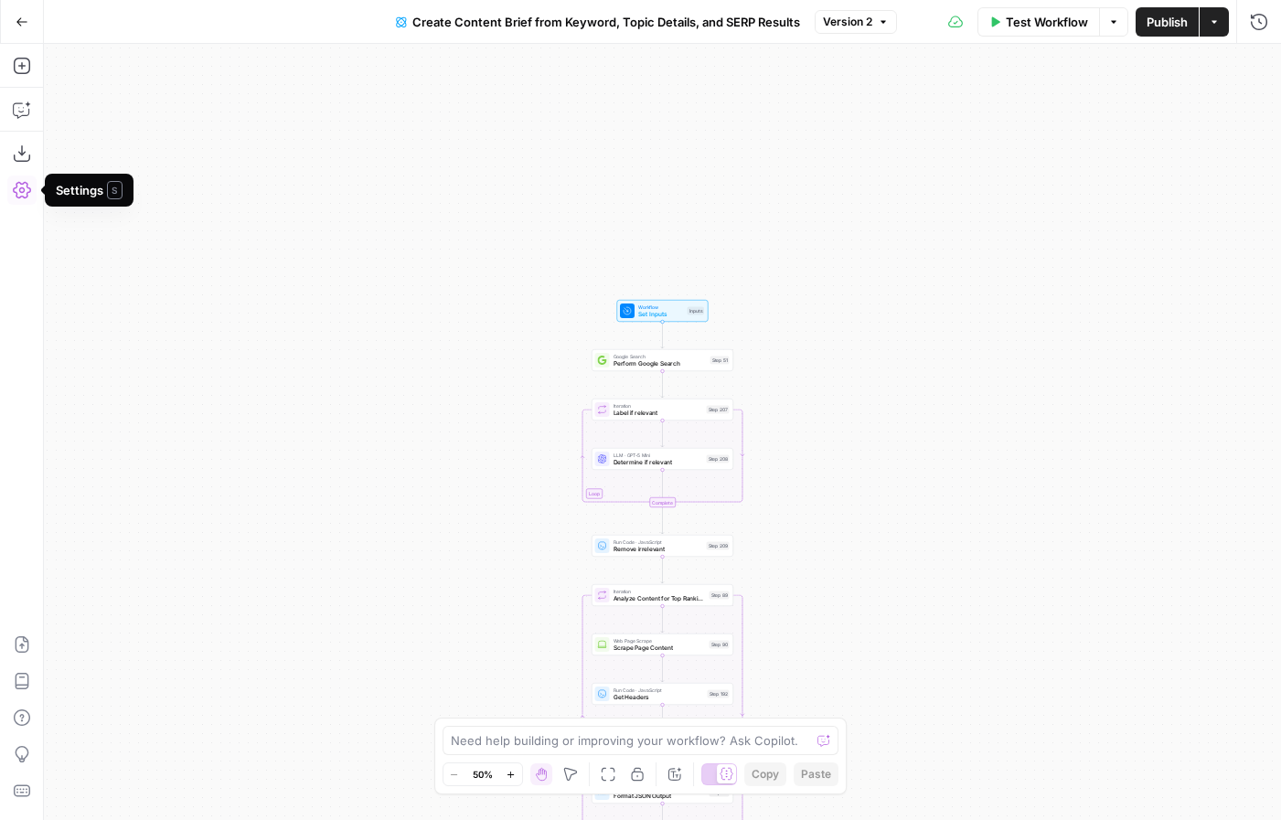
click at [16, 191] on icon "button" at bounding box center [22, 190] width 18 height 16
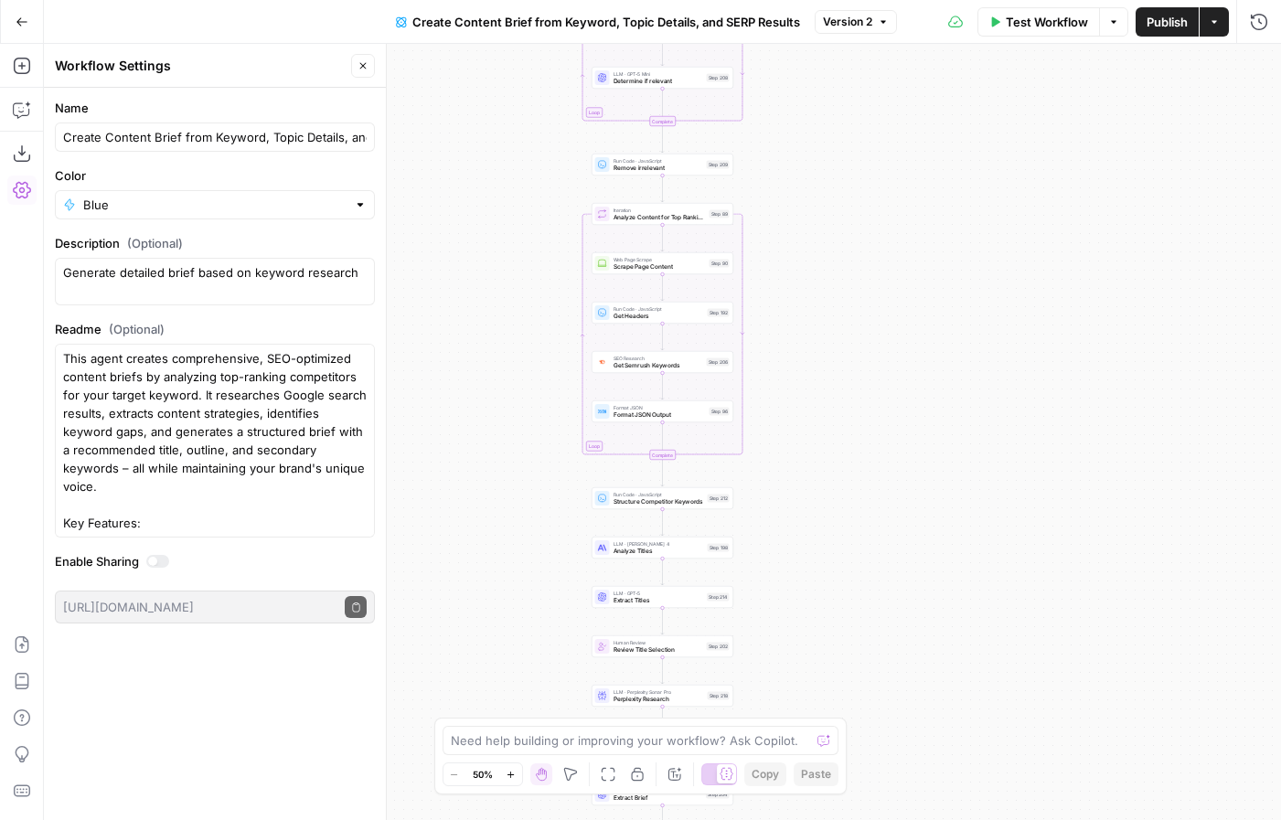
click at [356, 67] on button "Close" at bounding box center [363, 66] width 24 height 24
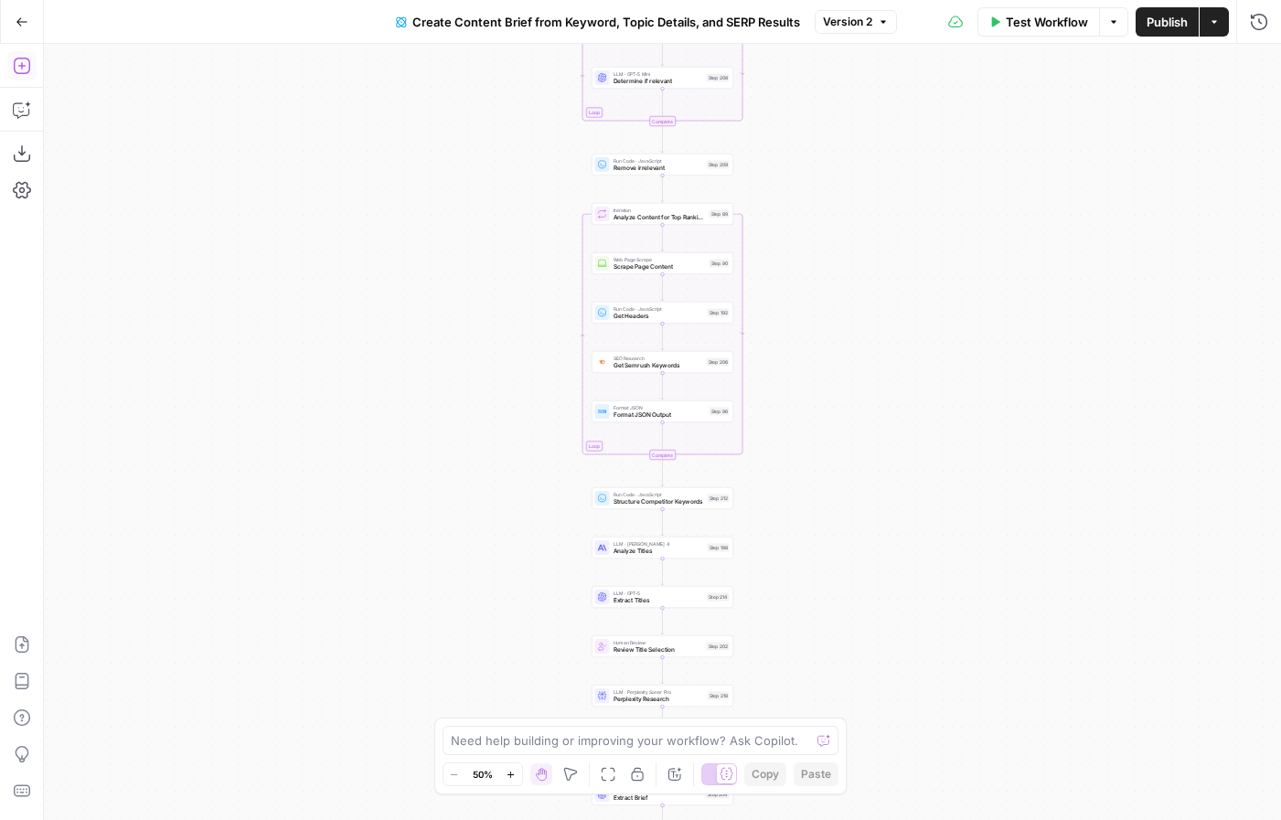
click at [21, 72] on icon "button" at bounding box center [21, 66] width 16 height 16
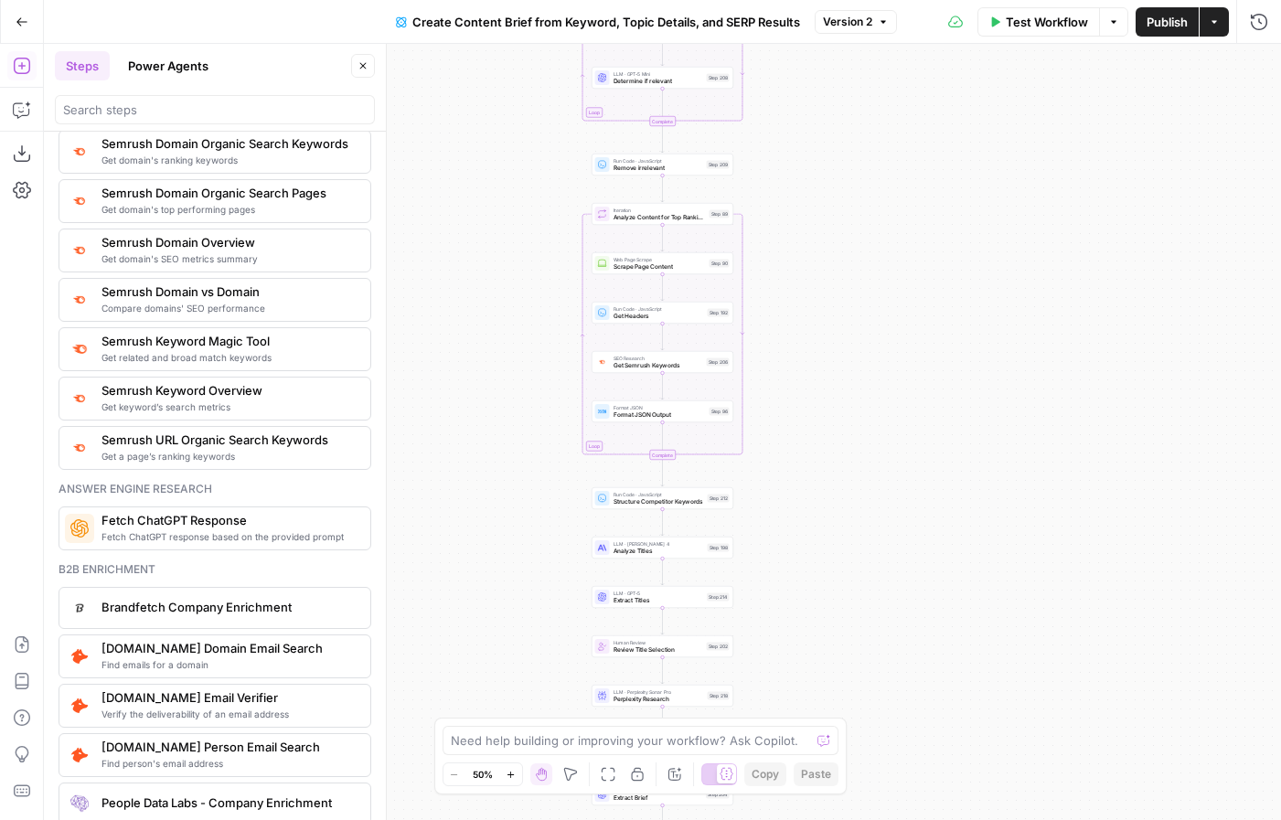
scroll to position [2341, 0]
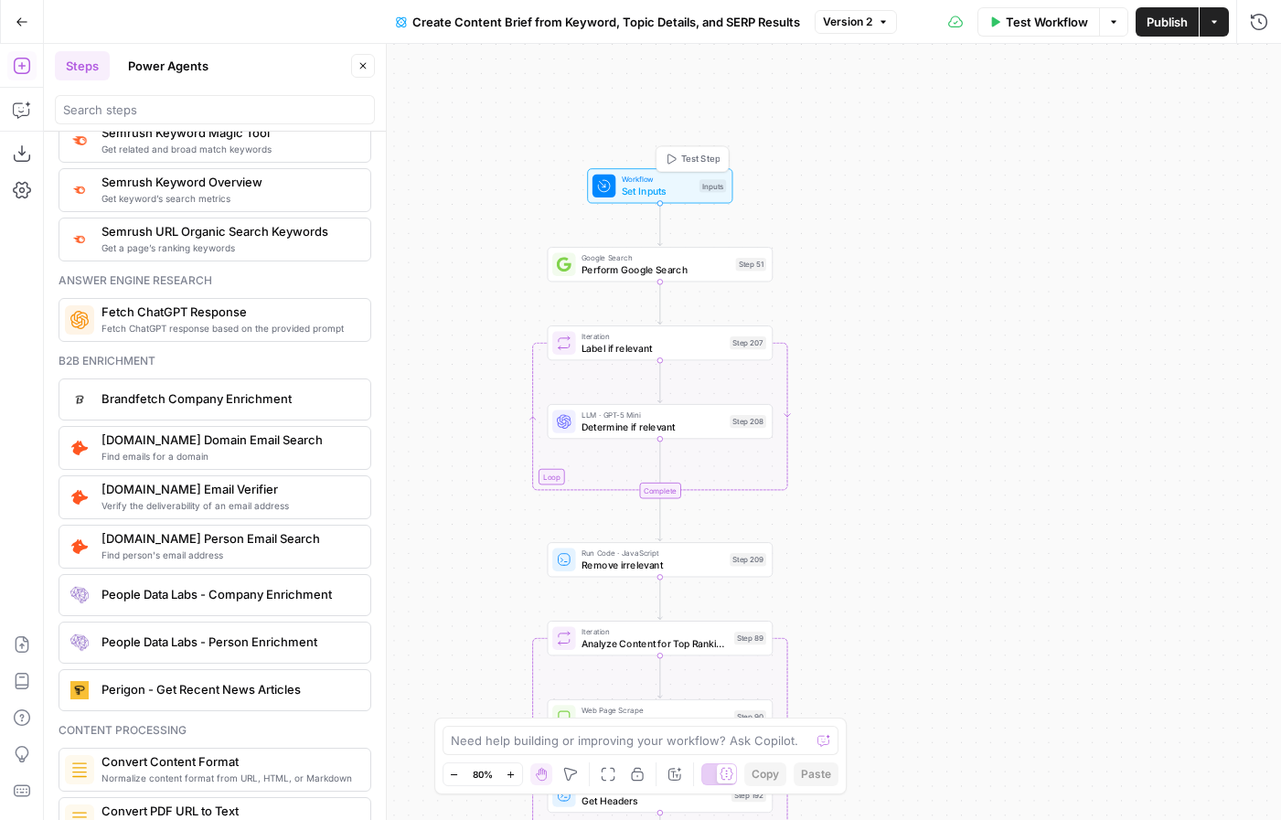
click at [688, 184] on span "Set Inputs" at bounding box center [658, 191] width 72 height 15
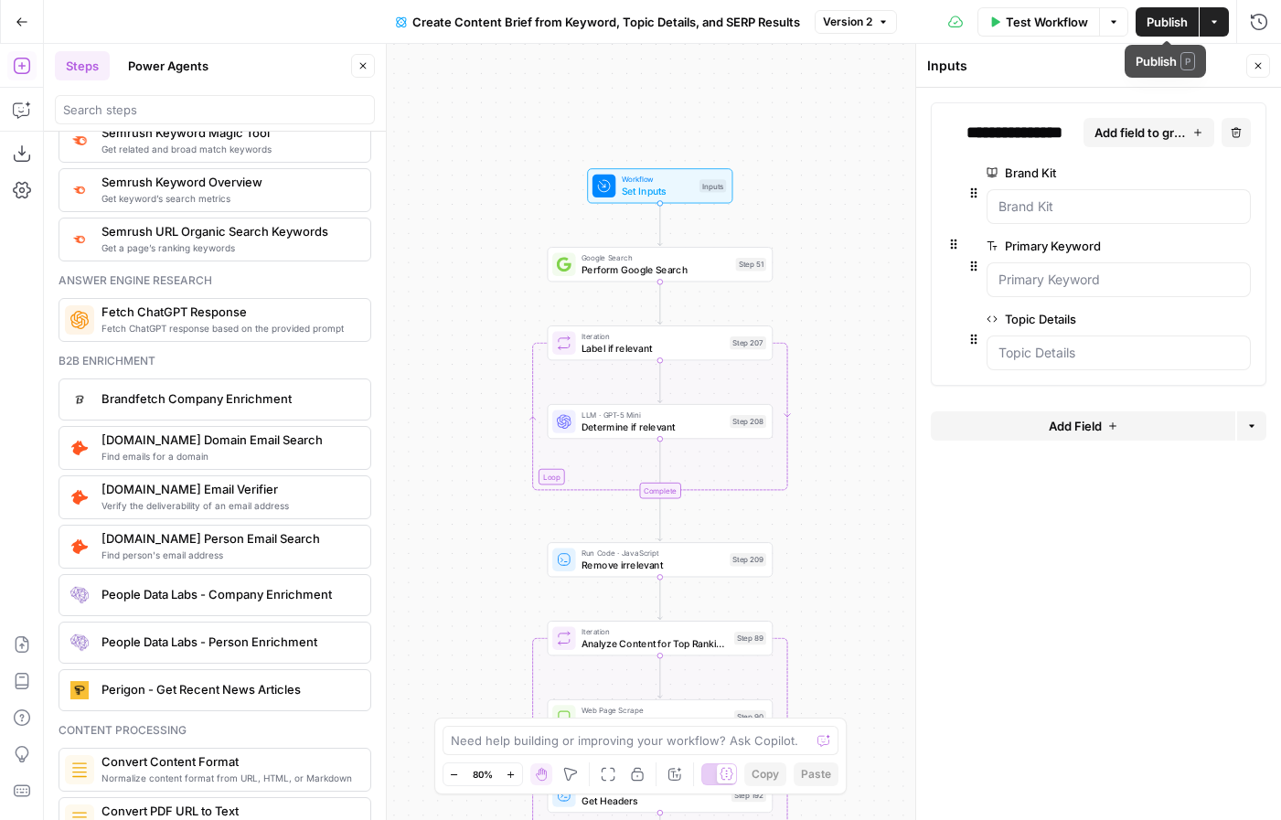
click at [1217, 24] on icon "button" at bounding box center [1214, 21] width 11 height 11
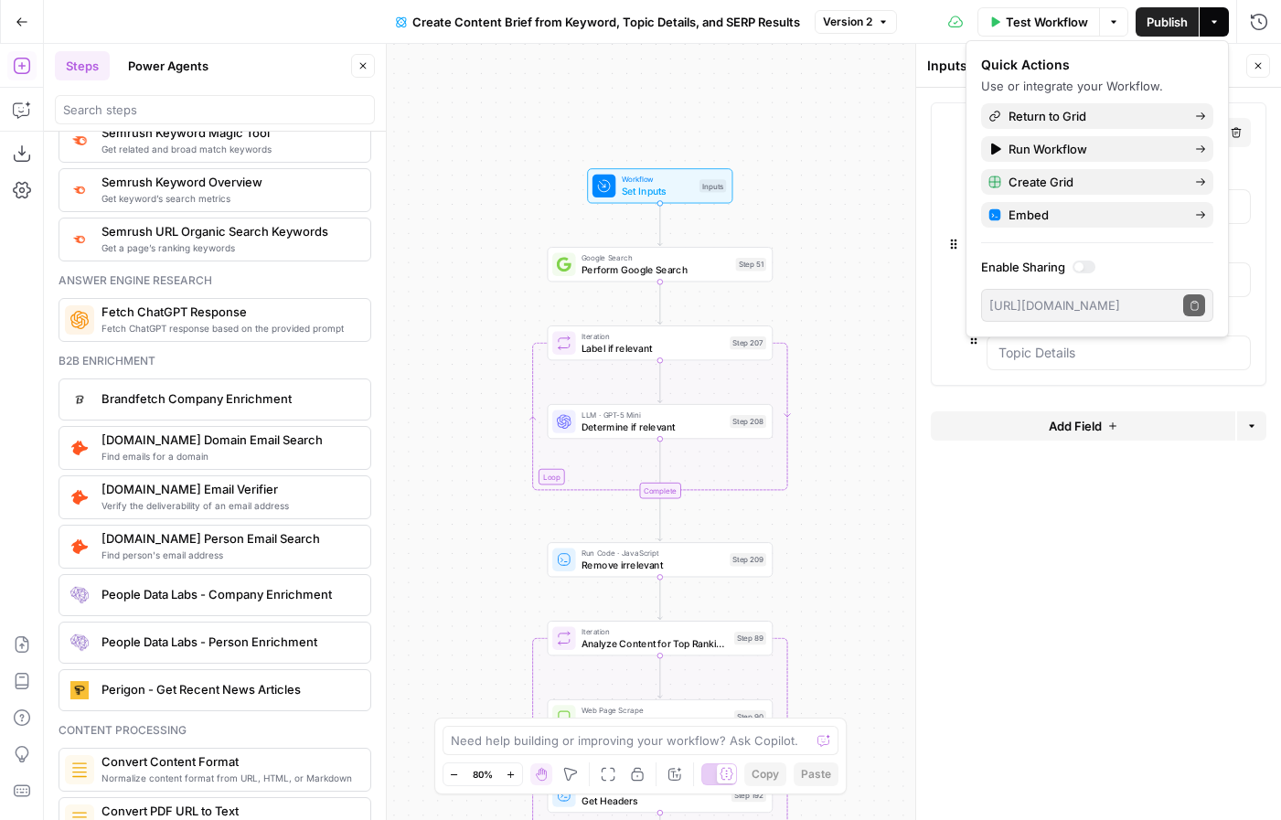
click at [1217, 24] on icon "button" at bounding box center [1214, 21] width 11 height 11
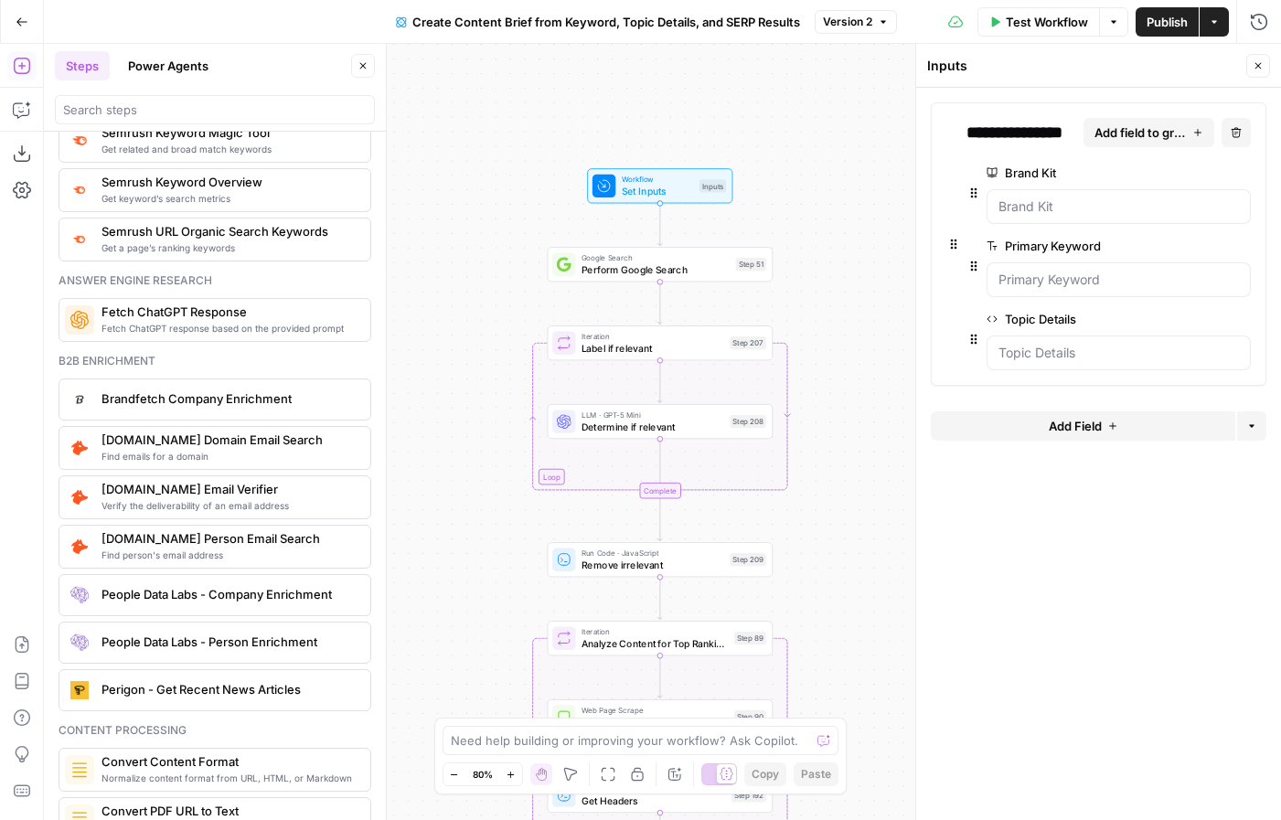
click at [1259, 80] on header "Inputs Close" at bounding box center [1098, 66] width 365 height 44
click at [1255, 70] on icon "button" at bounding box center [1258, 65] width 11 height 11
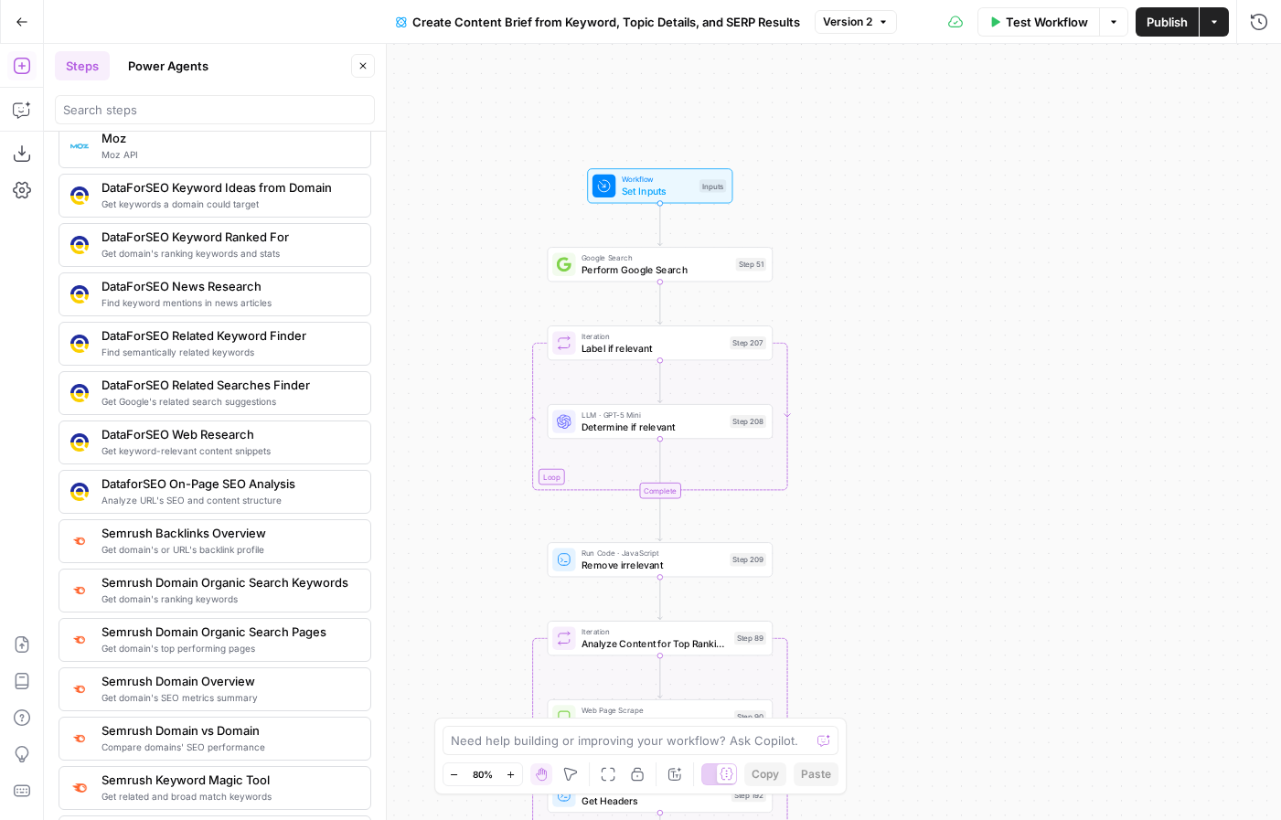
scroll to position [1266, 0]
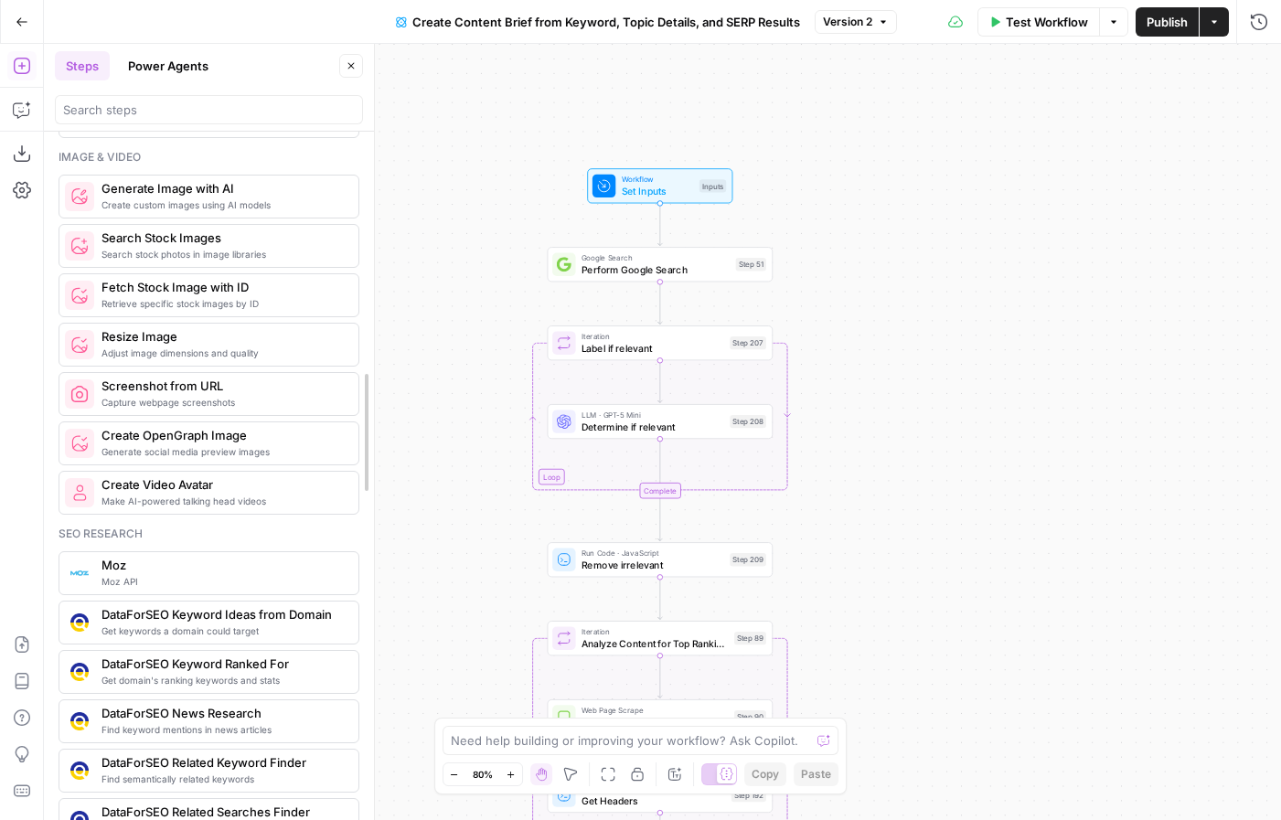
drag, startPoint x: 379, startPoint y: 445, endPoint x: 373, endPoint y: 338, distance: 107.1
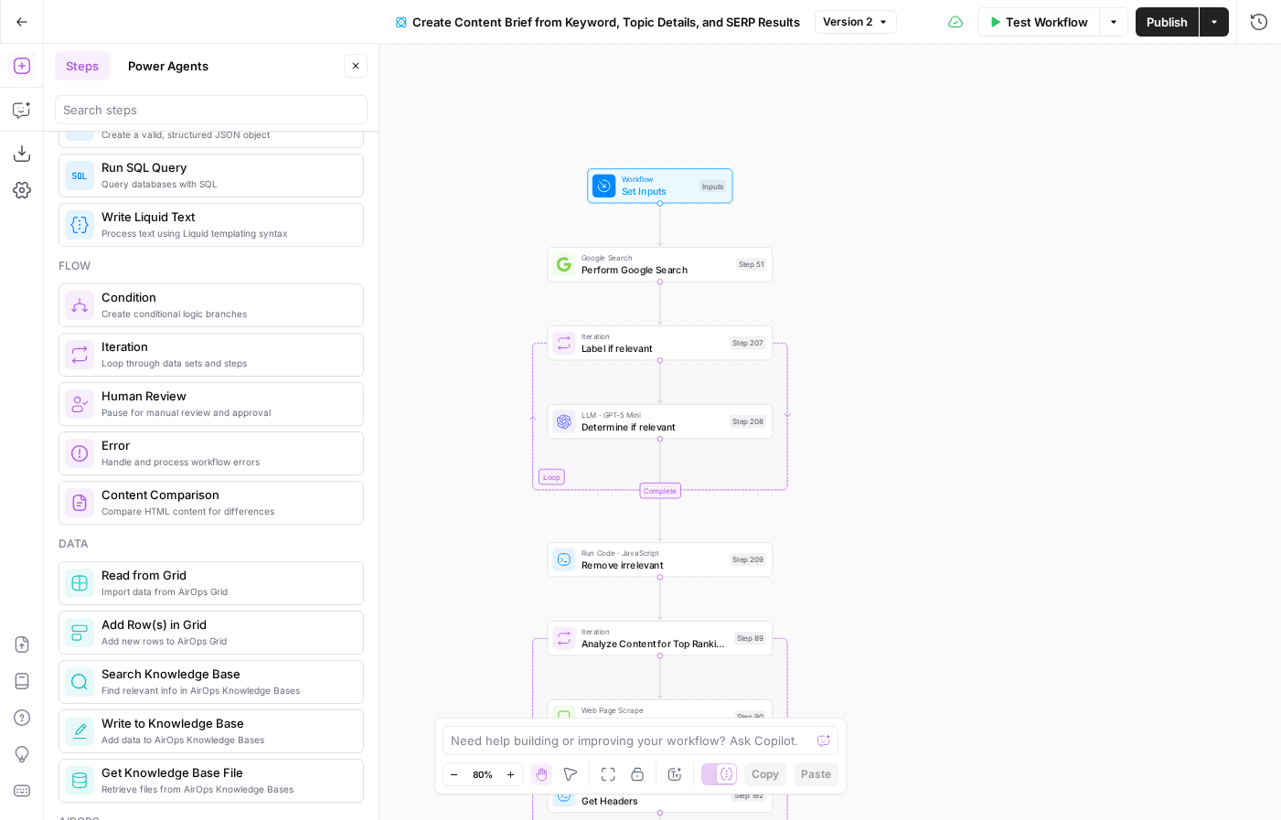
scroll to position [576, 0]
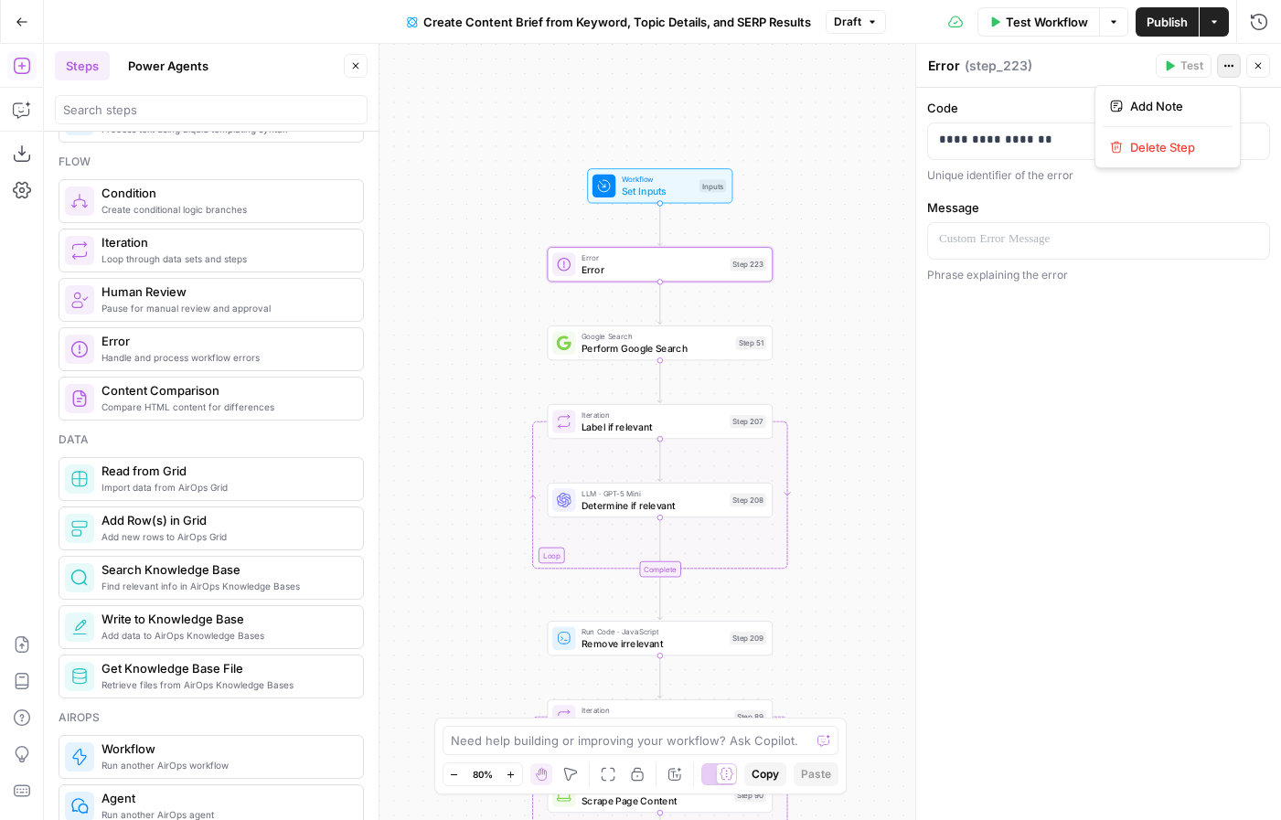
click at [1233, 64] on icon "button" at bounding box center [1228, 65] width 11 height 11
click at [1163, 146] on span "Delete Step" at bounding box center [1174, 147] width 88 height 18
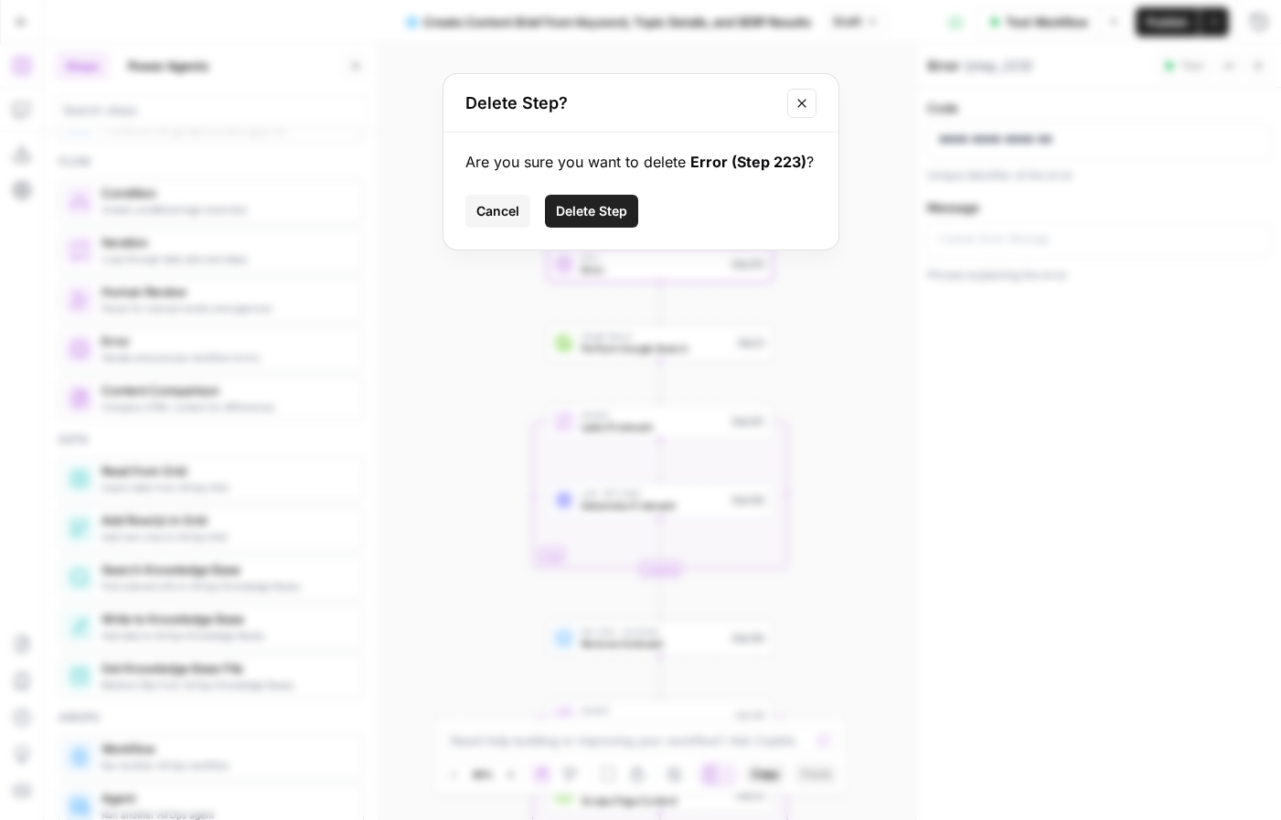
click at [595, 208] on span "Delete Step" at bounding box center [591, 211] width 71 height 18
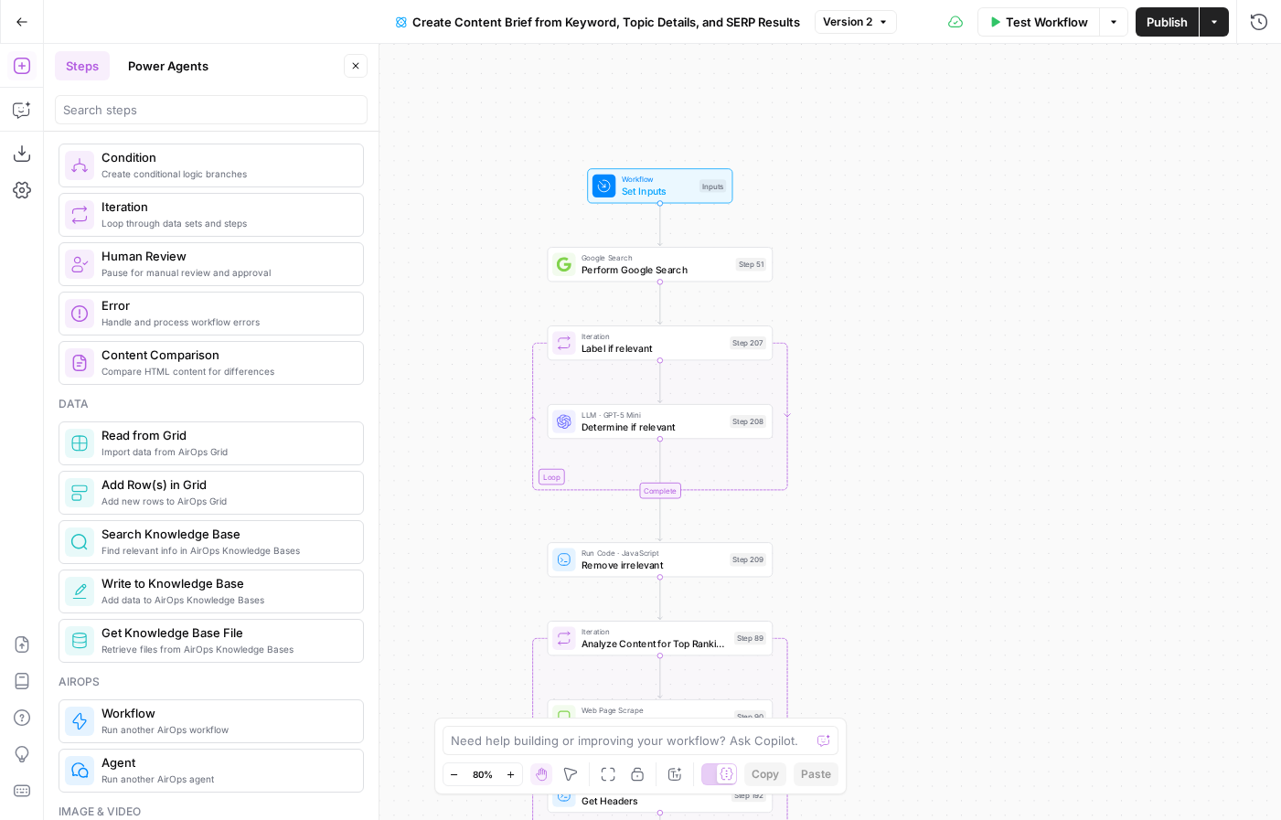
scroll to position [634, 0]
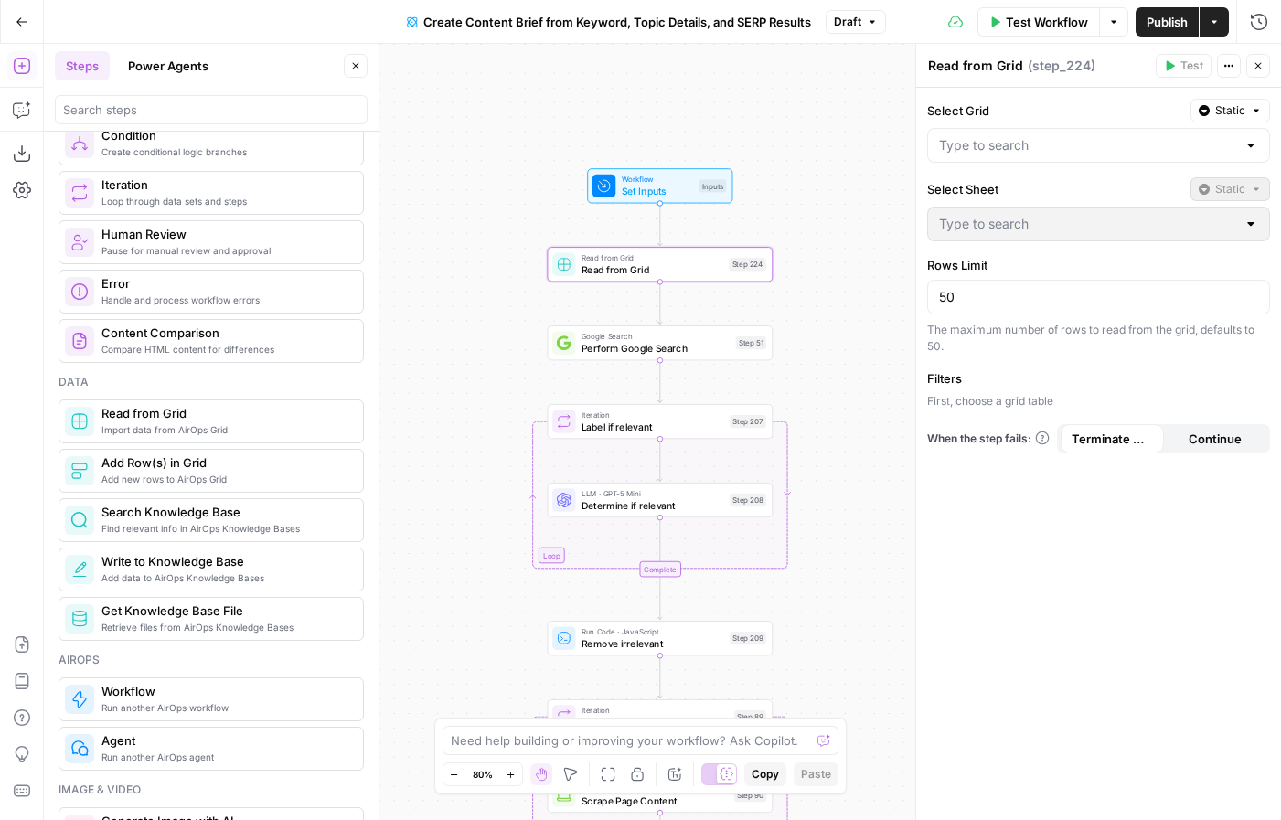
click at [990, 159] on div at bounding box center [1098, 145] width 343 height 35
click at [1219, 116] on span "Static" at bounding box center [1230, 110] width 30 height 16
click at [1206, 195] on span "Liquid" at bounding box center [1194, 191] width 103 height 18
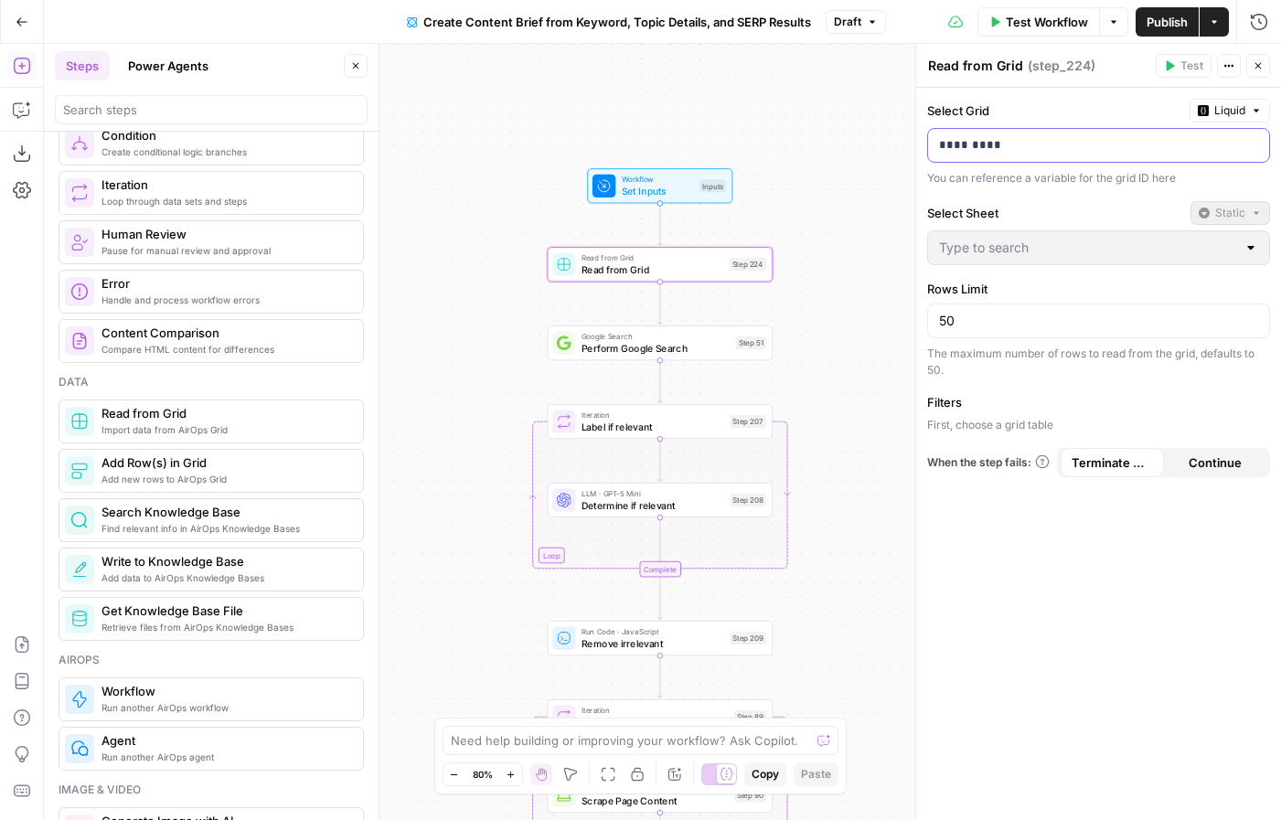
click at [1087, 156] on div "*********" at bounding box center [1084, 145] width 312 height 33
click at [1252, 145] on icon "button" at bounding box center [1252, 145] width 9 height 9
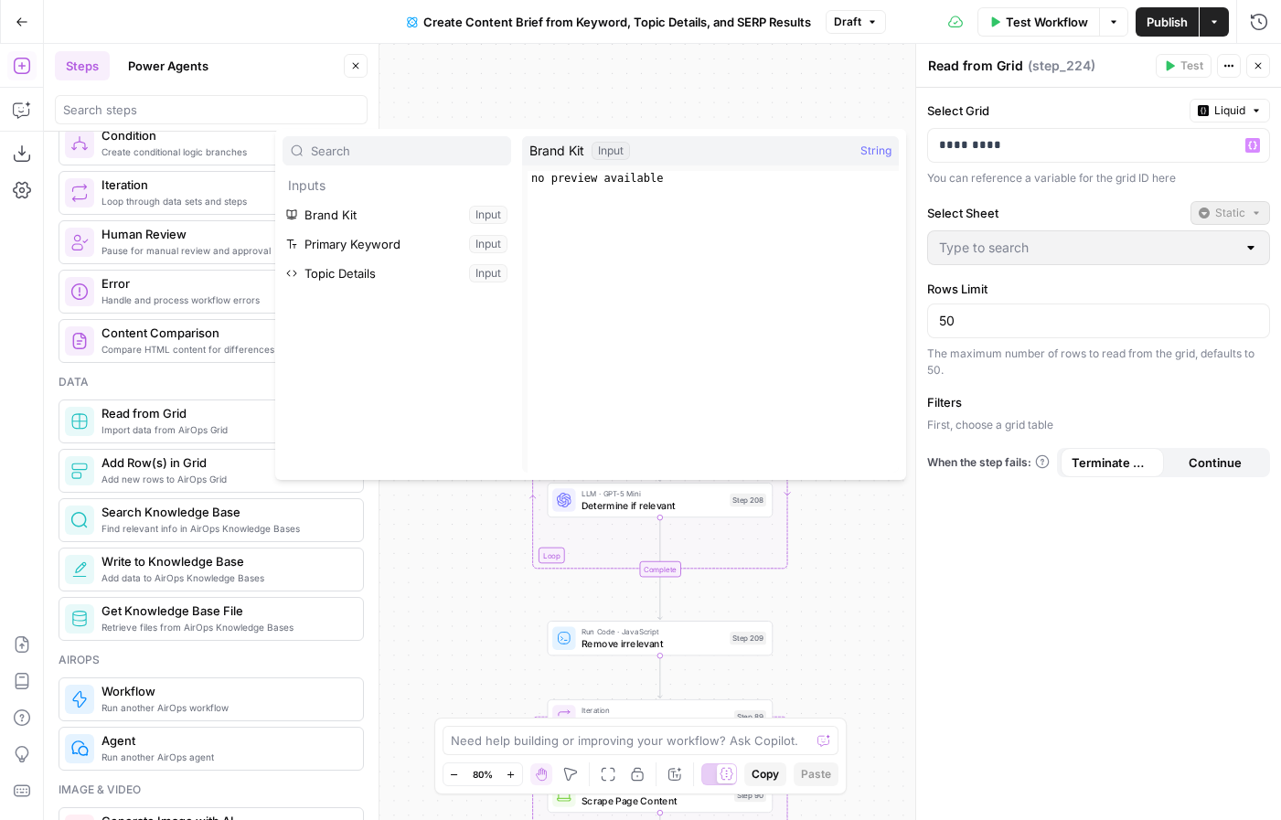
click at [817, 97] on div "Workflow Set Inputs Inputs Read from Grid Read from Grid Step 224 Google Search…" at bounding box center [662, 432] width 1237 height 776
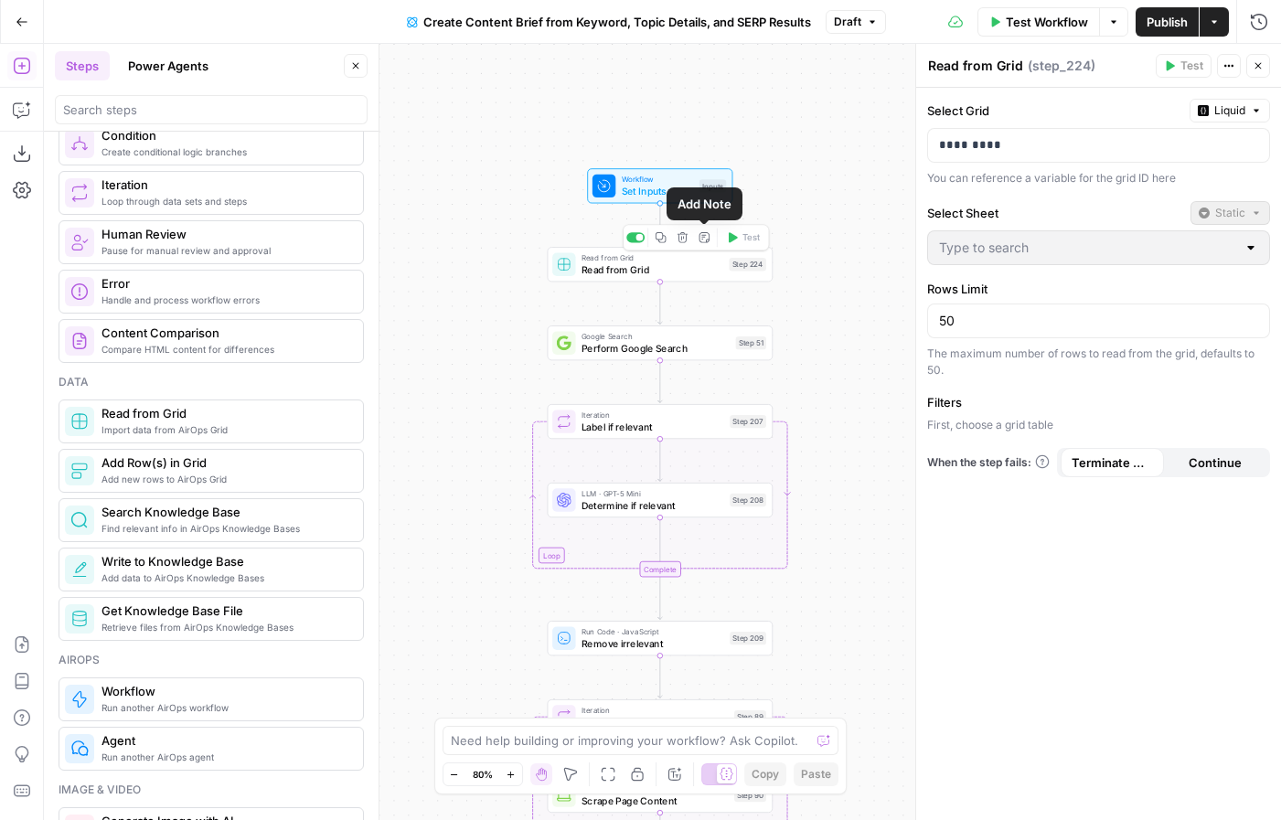
click at [686, 239] on icon "button" at bounding box center [683, 237] width 11 height 11
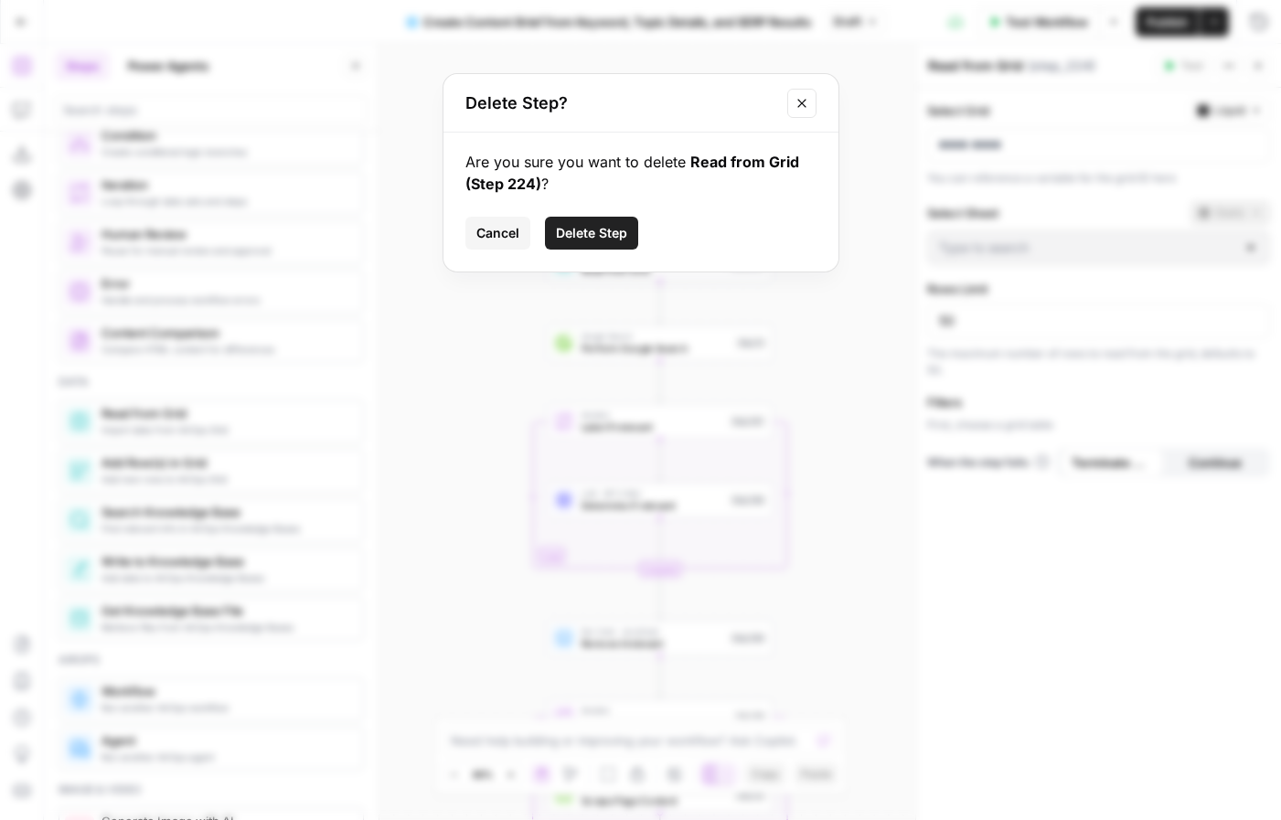
click at [616, 239] on span "Delete Step" at bounding box center [591, 233] width 71 height 18
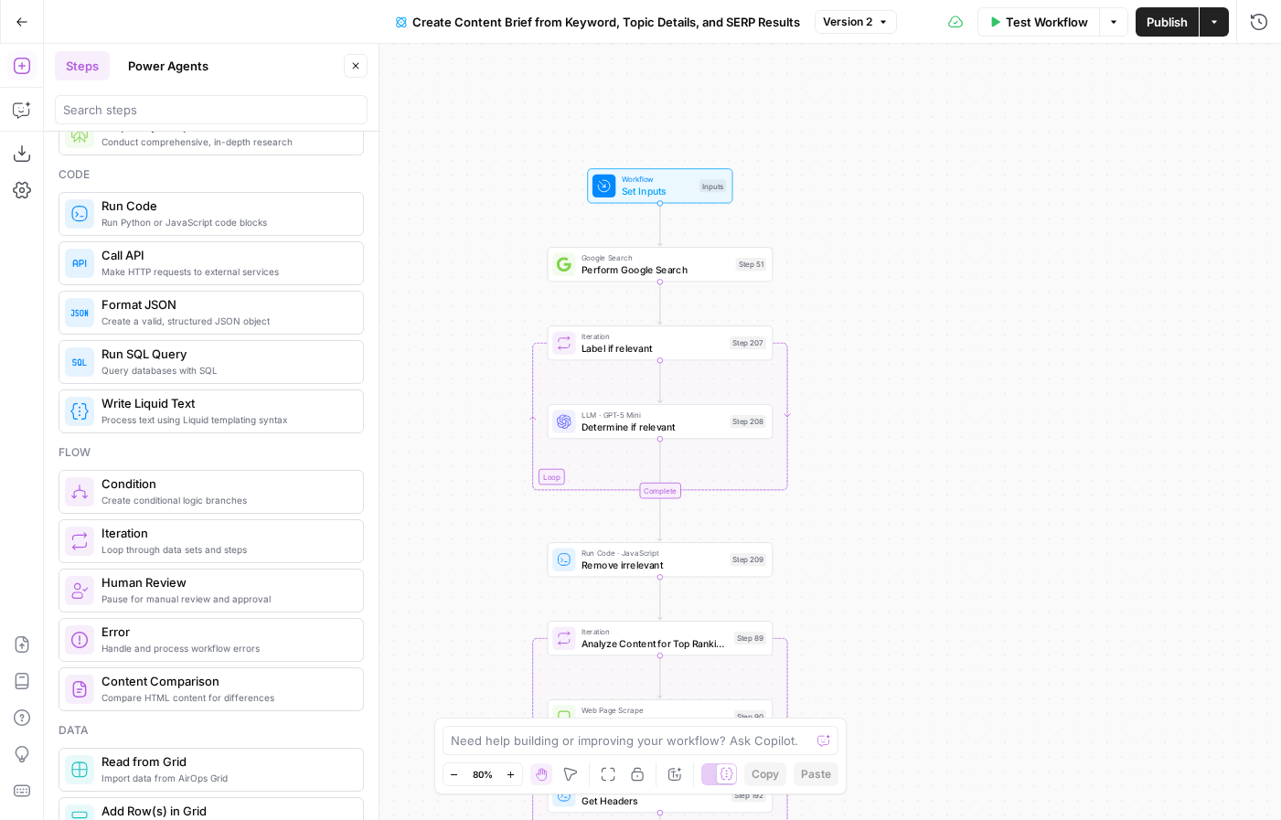
scroll to position [0, 0]
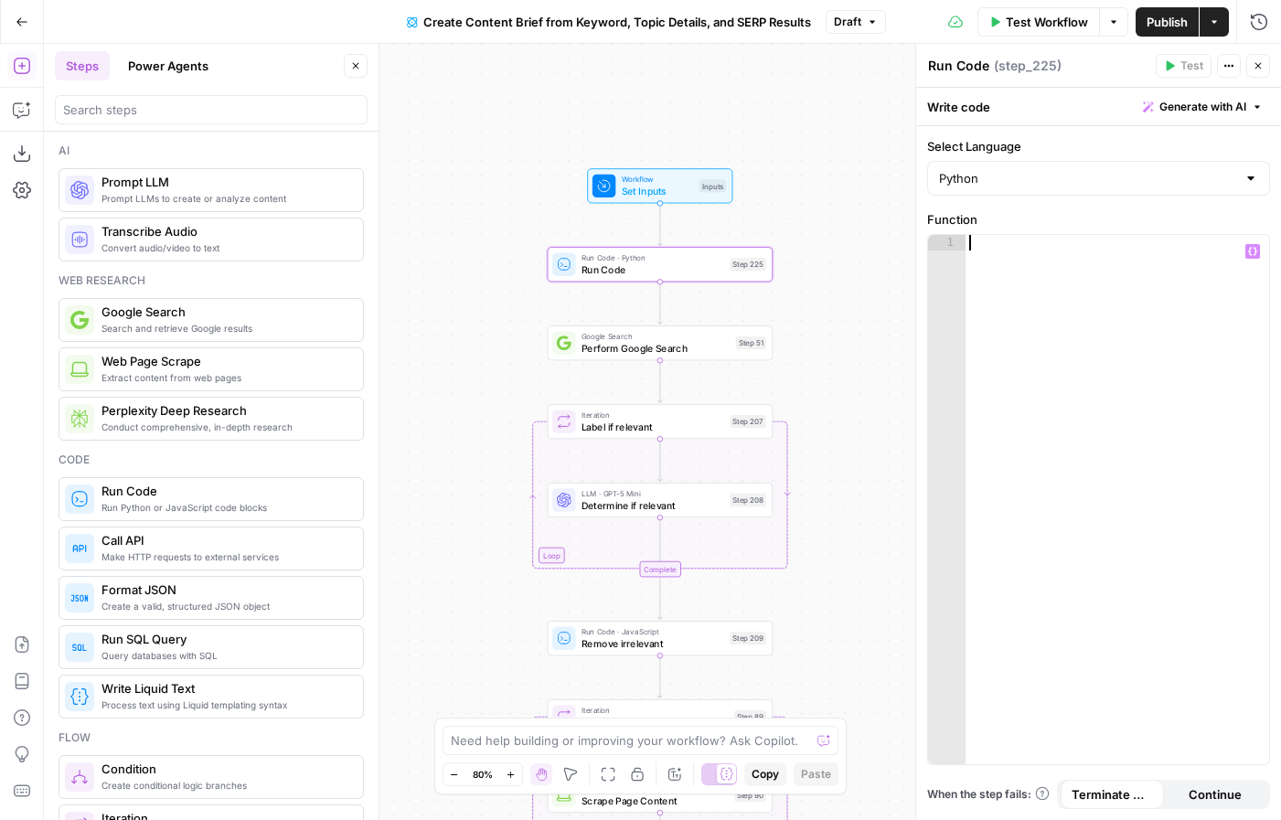
click at [1012, 289] on div at bounding box center [1118, 515] width 304 height 560
click at [1060, 183] on input "Select Language" at bounding box center [1087, 178] width 297 height 18
click at [1059, 183] on input "Select Language" at bounding box center [1087, 178] width 297 height 18
type input "Python"
click at [1033, 314] on div at bounding box center [1118, 515] width 304 height 560
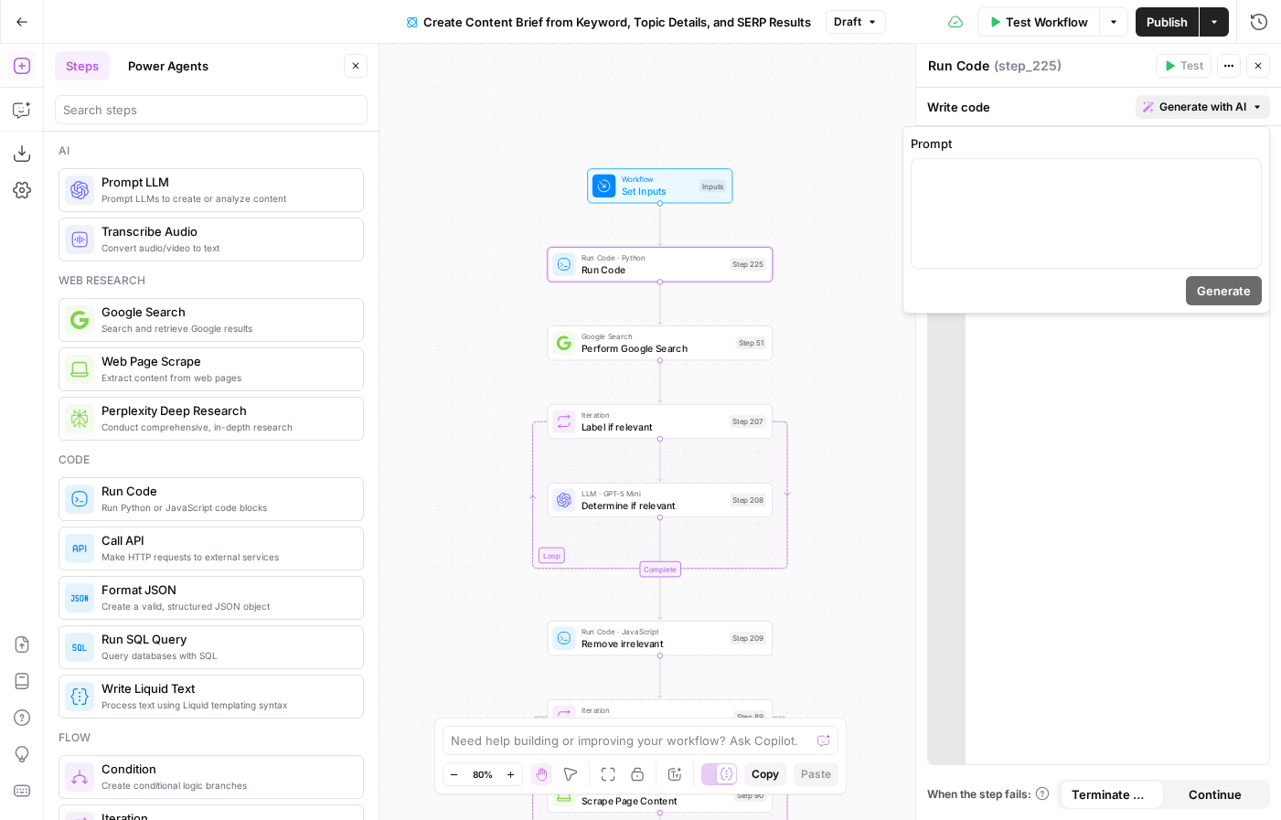
click at [1182, 101] on span "Generate with AI" at bounding box center [1202, 107] width 87 height 16
click at [1087, 153] on div "Prompt" at bounding box center [1086, 201] width 351 height 134
click at [1049, 200] on div at bounding box center [1086, 213] width 349 height 109
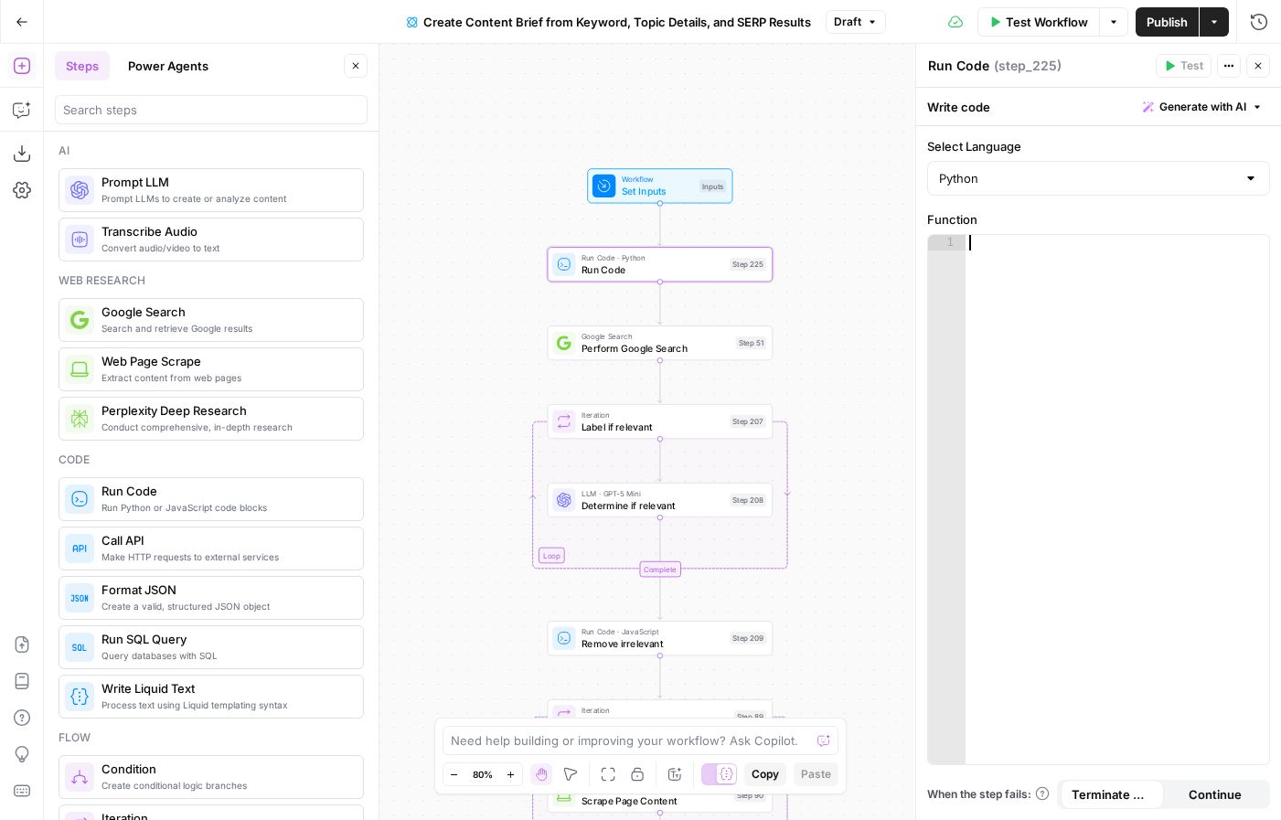
click at [1087, 420] on div at bounding box center [1118, 515] width 304 height 560
type textarea "*******"
click at [876, 356] on div "Workflow Set Inputs Inputs Run Code · Python Run Code Step 225 Google Search Pe…" at bounding box center [662, 432] width 1237 height 776
click at [957, 67] on textarea "Run Code" at bounding box center [958, 66] width 61 height 18
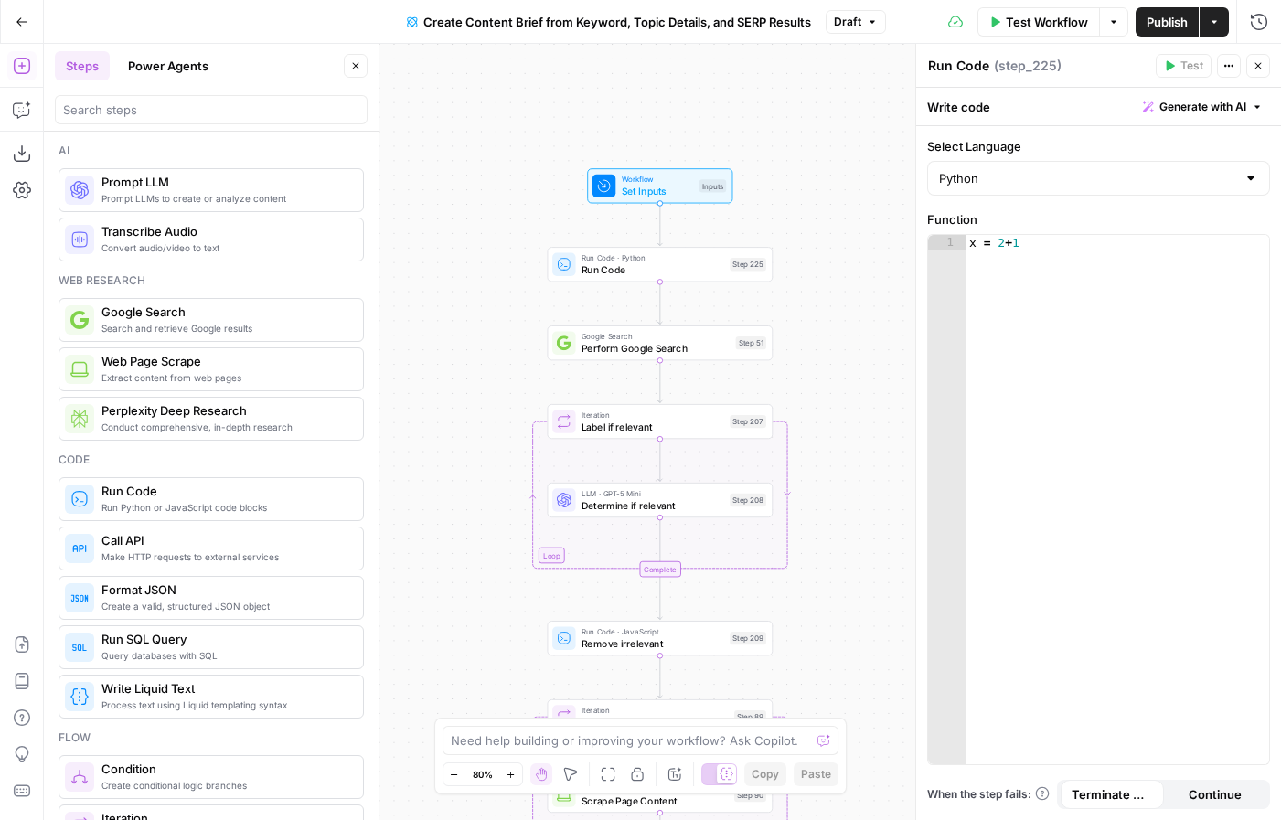
click at [957, 67] on textarea "Run Code" at bounding box center [958, 66] width 61 height 18
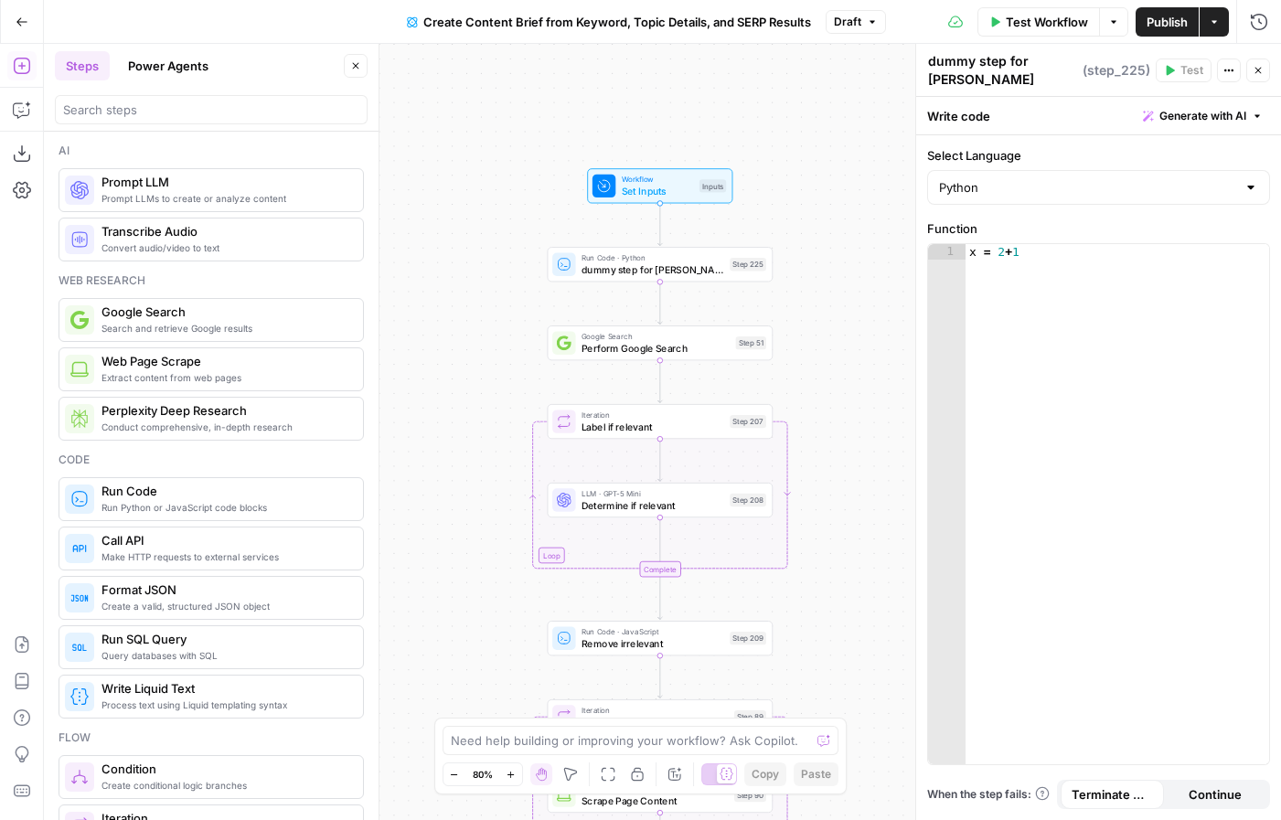
type textarea "dummy step for Paul Note"
click at [1255, 68] on icon "button" at bounding box center [1258, 71] width 6 height 6
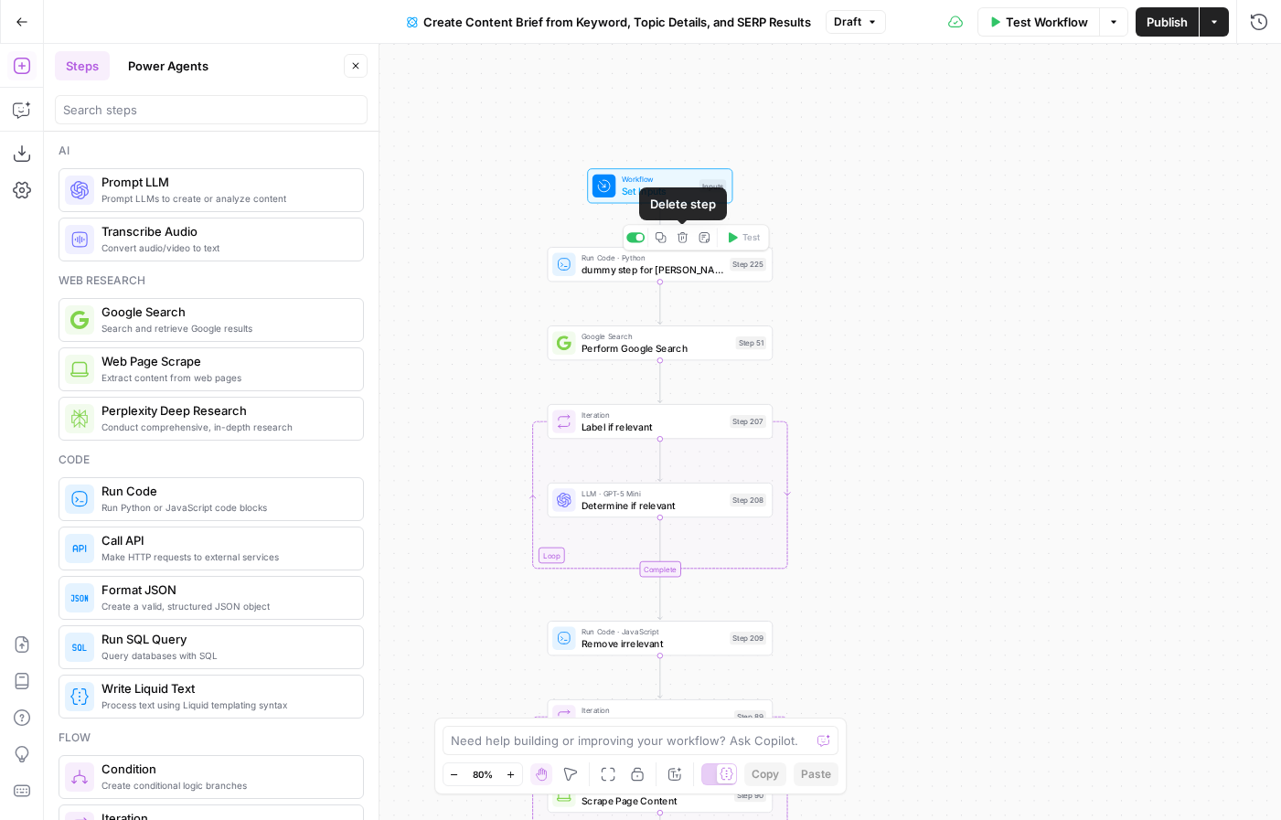
click at [699, 242] on icon "button" at bounding box center [705, 237] width 12 height 12
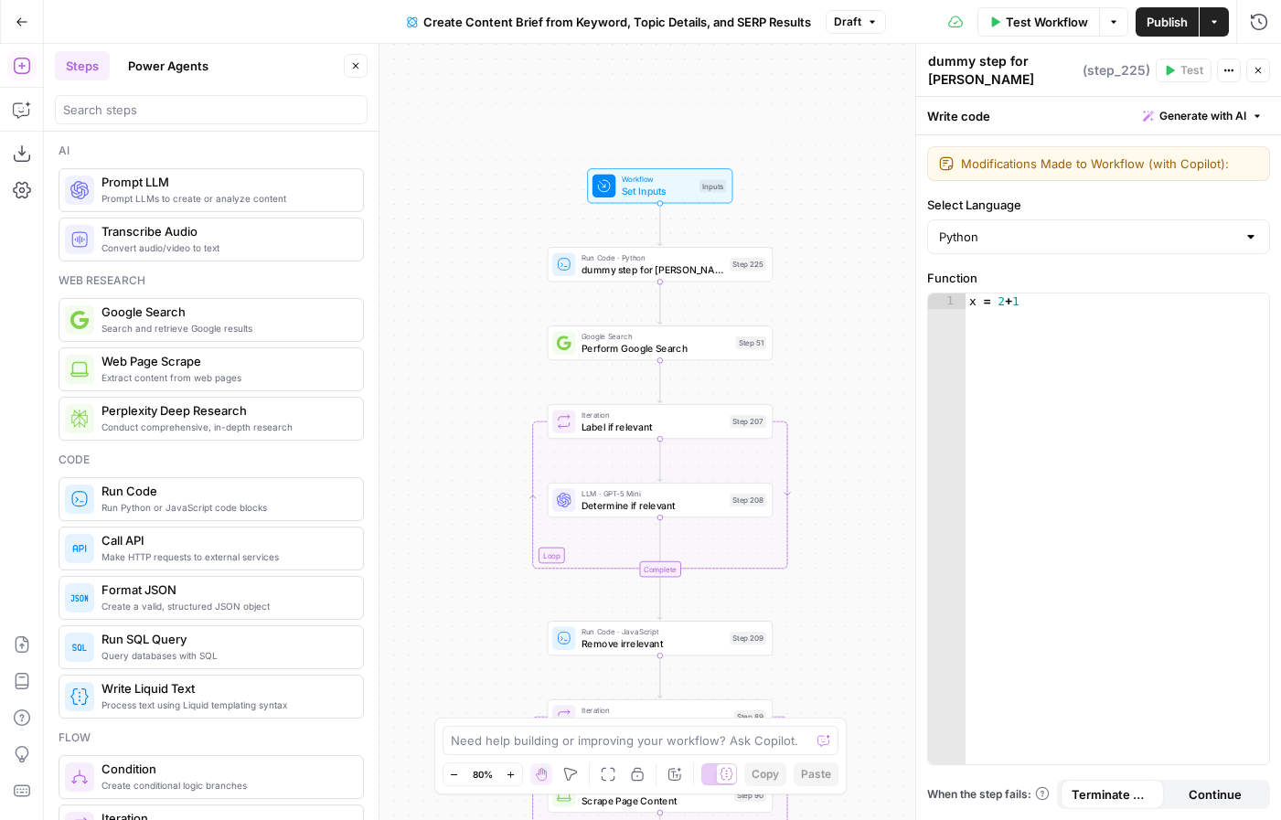
click at [1241, 165] on textarea "Modifications Made to Workflow (with Copilot):" at bounding box center [1109, 164] width 297 height 18
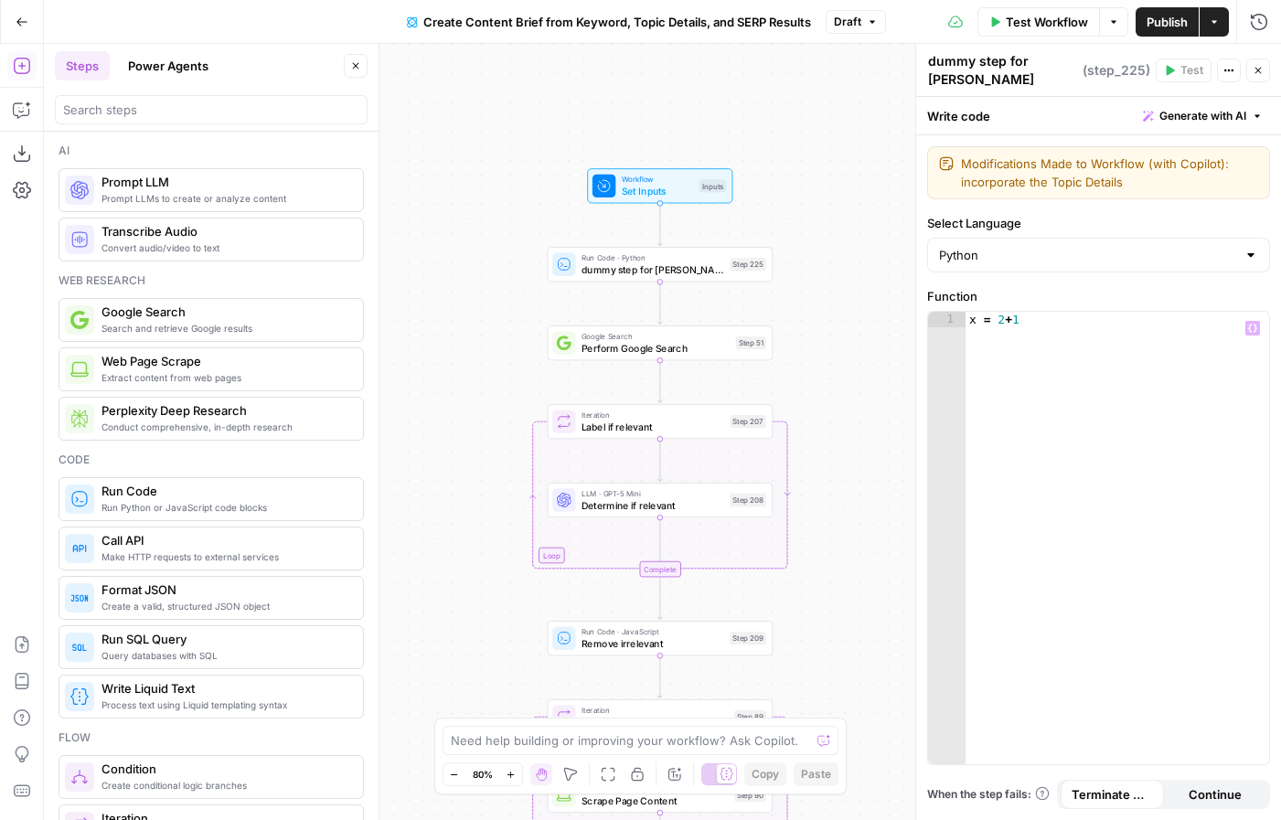
click at [1232, 794] on span "Continue" at bounding box center [1215, 794] width 53 height 18
click at [1134, 189] on textarea "Modifications Made to Workflow (with Copilot): incorporate the Topic Details" at bounding box center [1109, 173] width 297 height 37
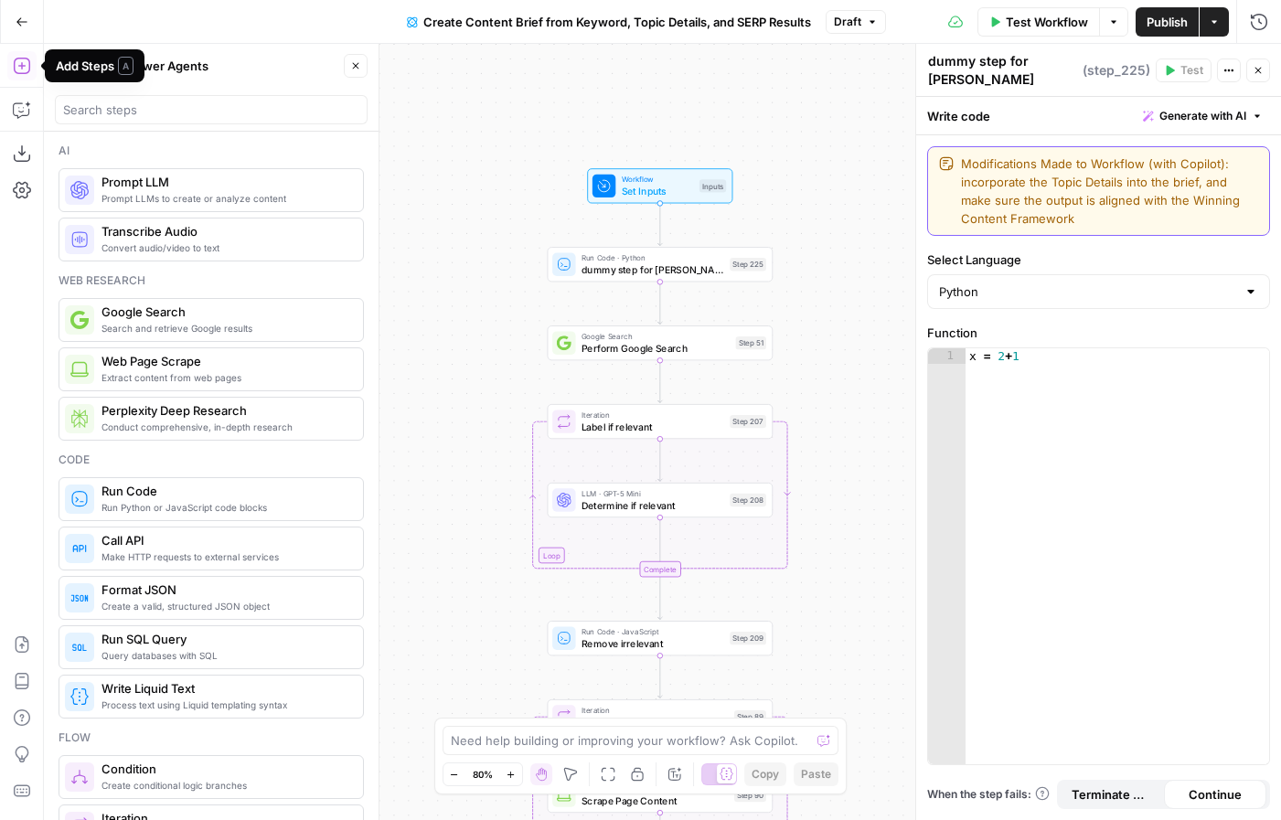
type textarea "Modifications Made to Workflow (with Copilot): incorporate the Topic Details in…"
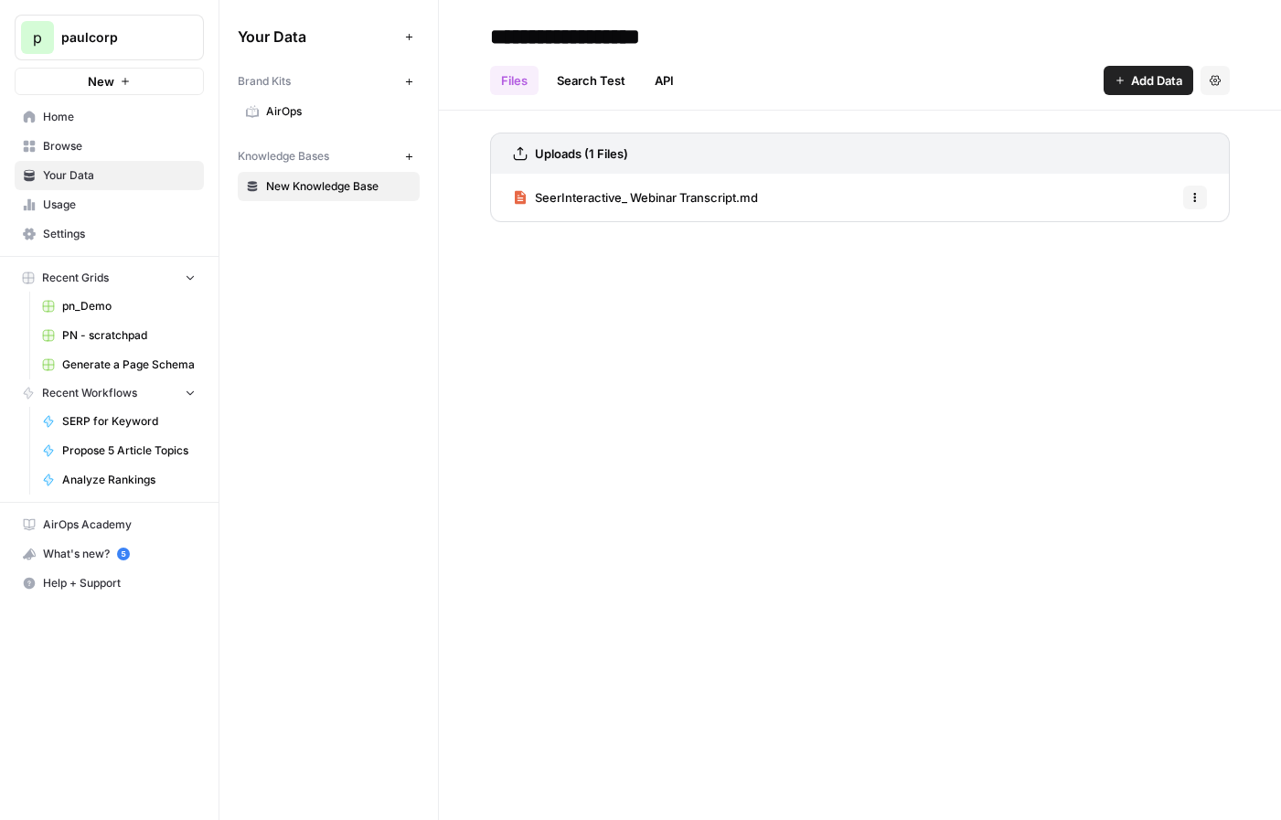
click at [349, 113] on span "AirOps" at bounding box center [338, 111] width 145 height 16
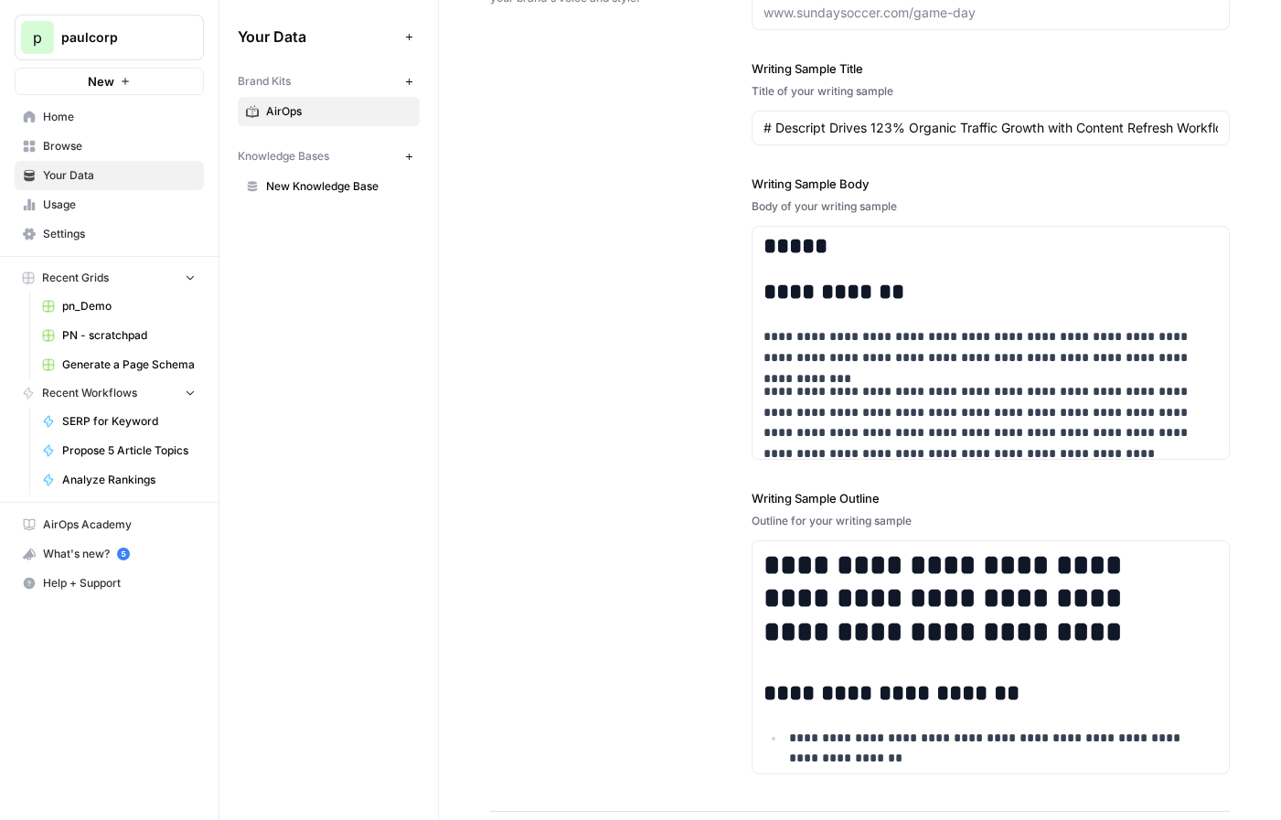
scroll to position [2437, 0]
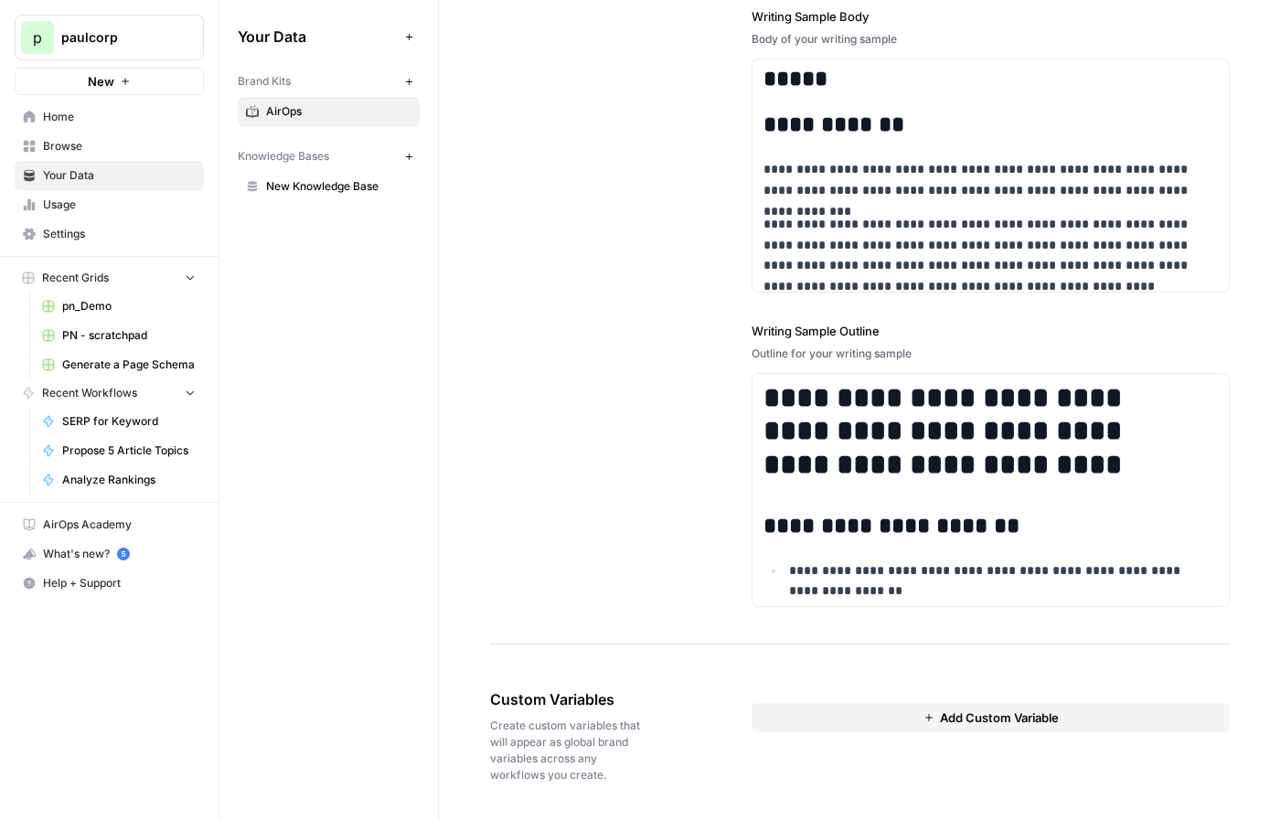
click at [995, 714] on span "Add Custom Variable" at bounding box center [999, 718] width 119 height 18
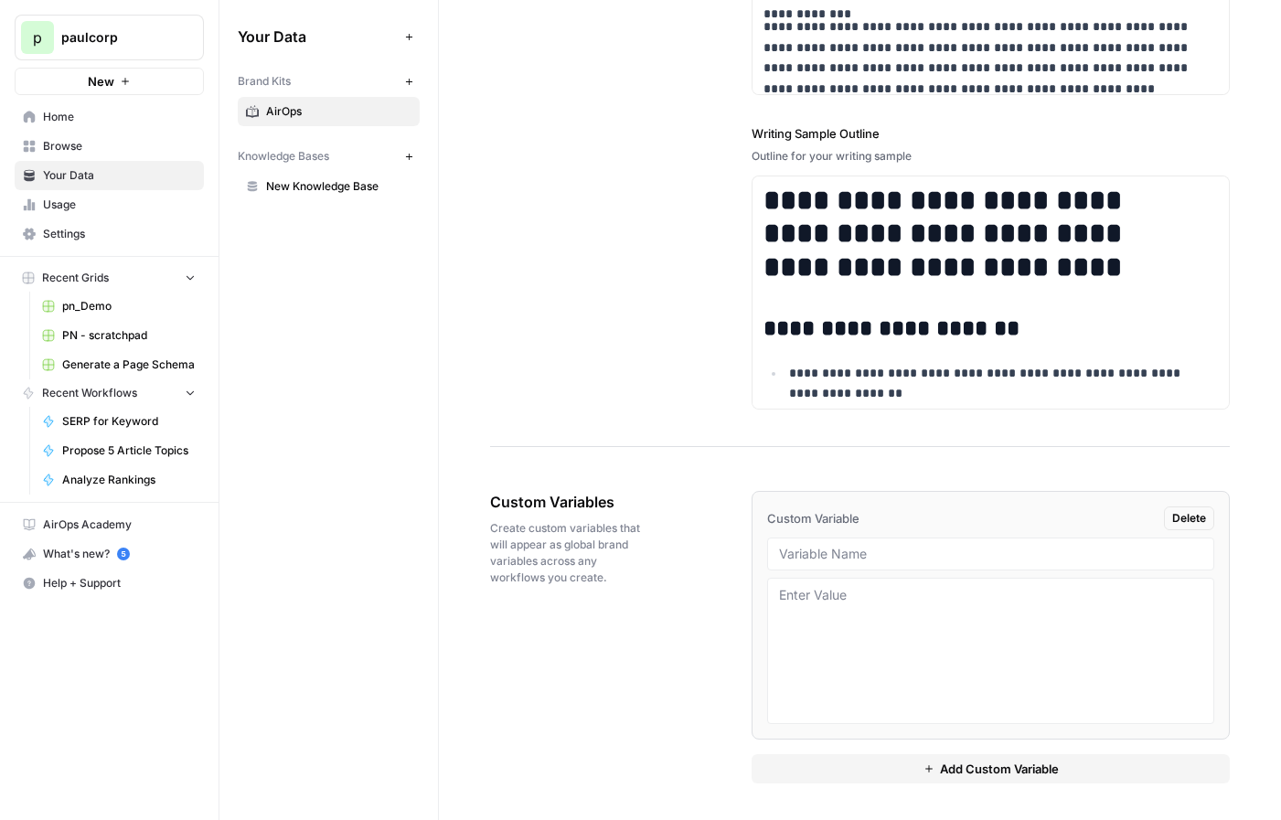
click at [1190, 522] on span "Delete" at bounding box center [1189, 518] width 34 height 16
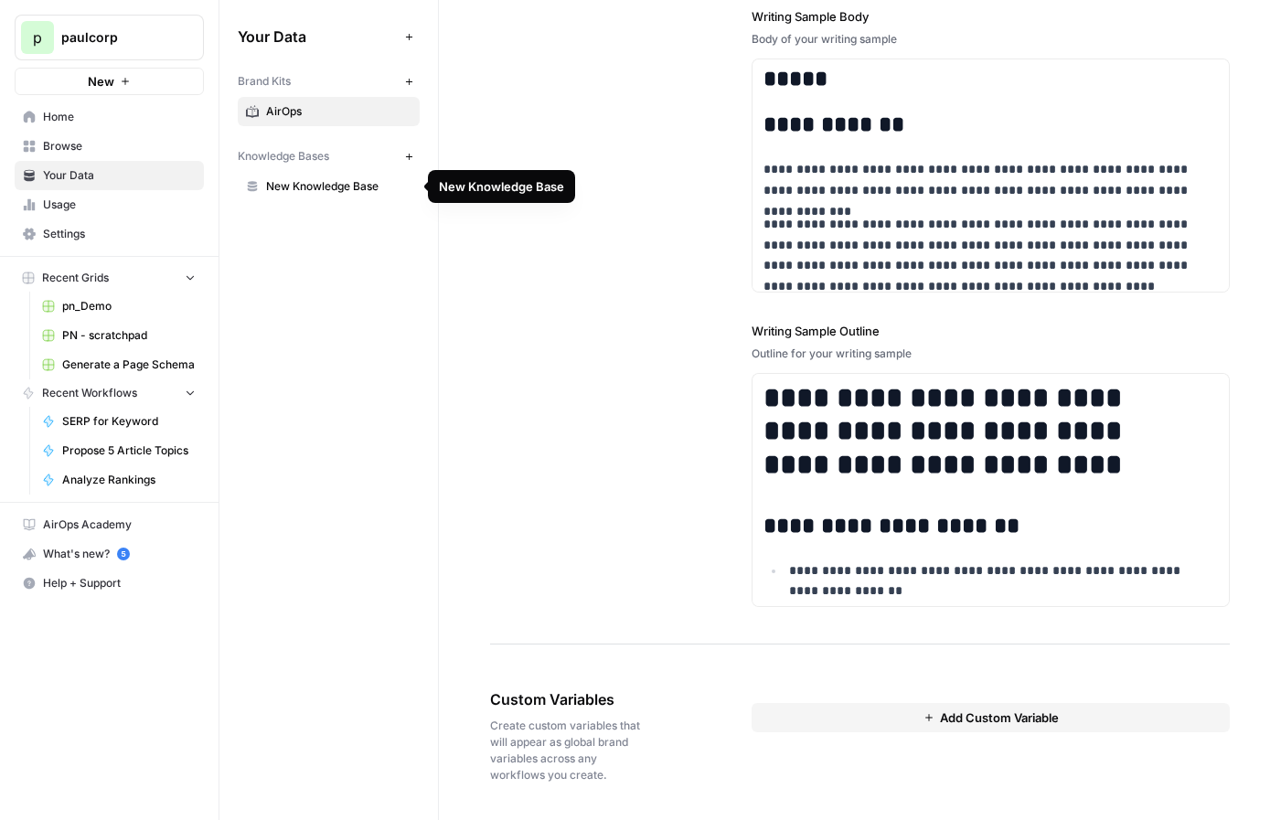
click at [312, 155] on span "Knowledge Bases" at bounding box center [283, 156] width 91 height 16
click at [346, 184] on span "New Knowledge Base" at bounding box center [338, 186] width 145 height 16
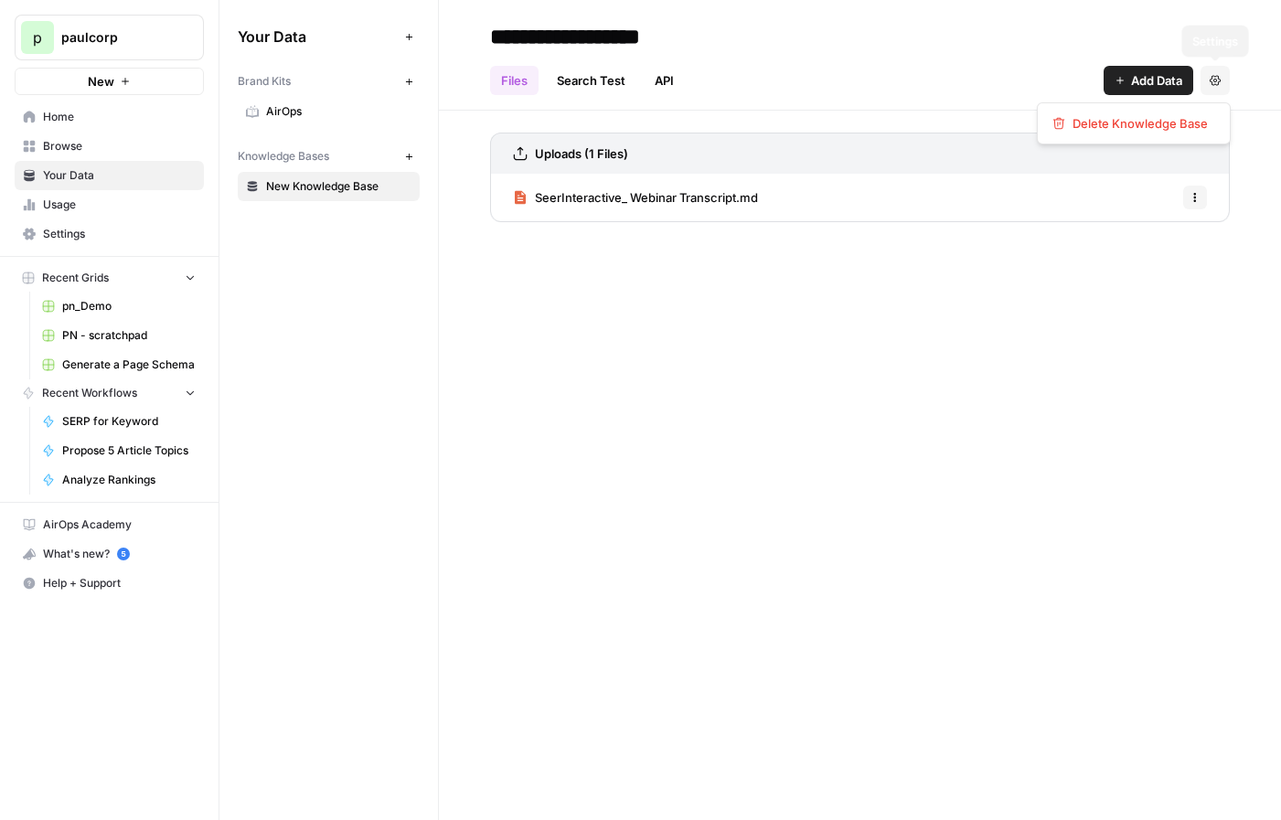
click at [1214, 75] on icon "button" at bounding box center [1215, 80] width 11 height 11
click at [1159, 82] on span "Add Data" at bounding box center [1156, 80] width 51 height 18
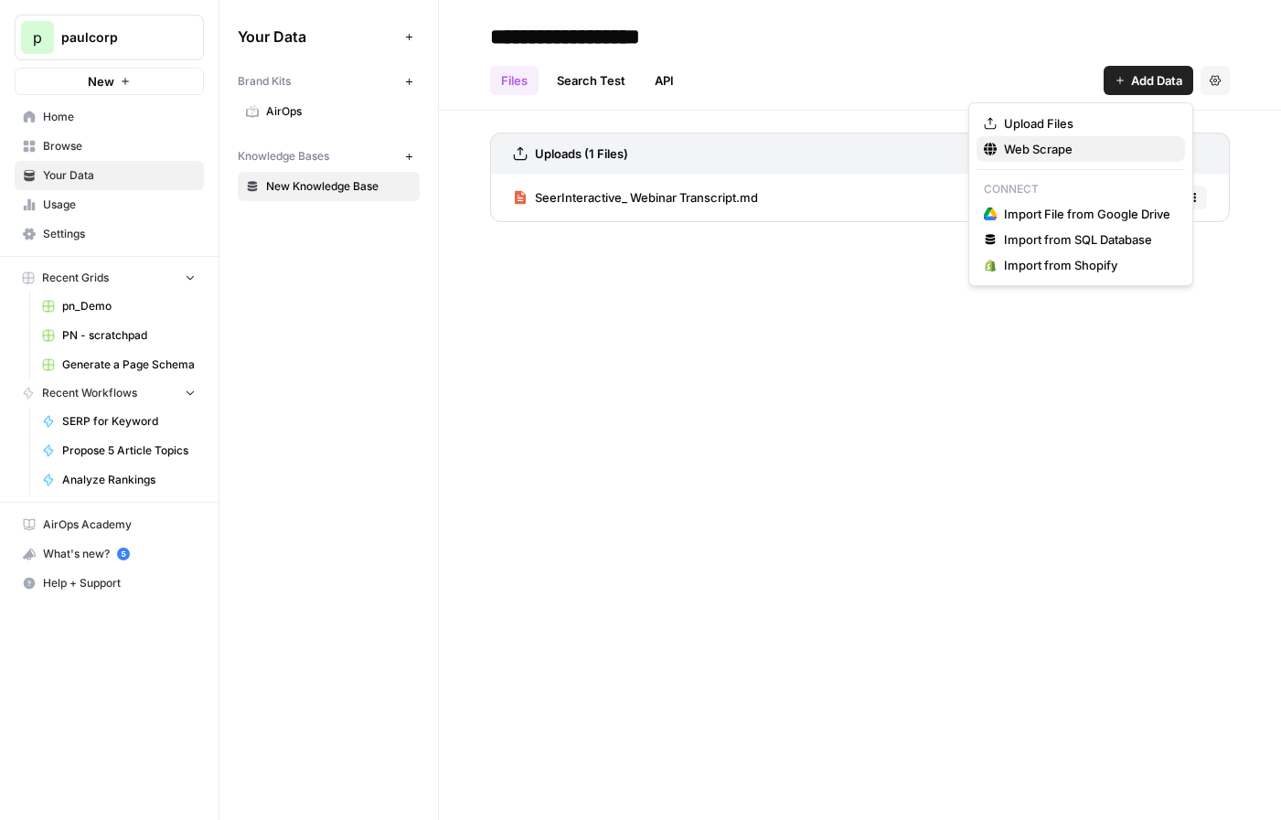
click at [1102, 154] on span "Web Scrape" at bounding box center [1087, 149] width 166 height 18
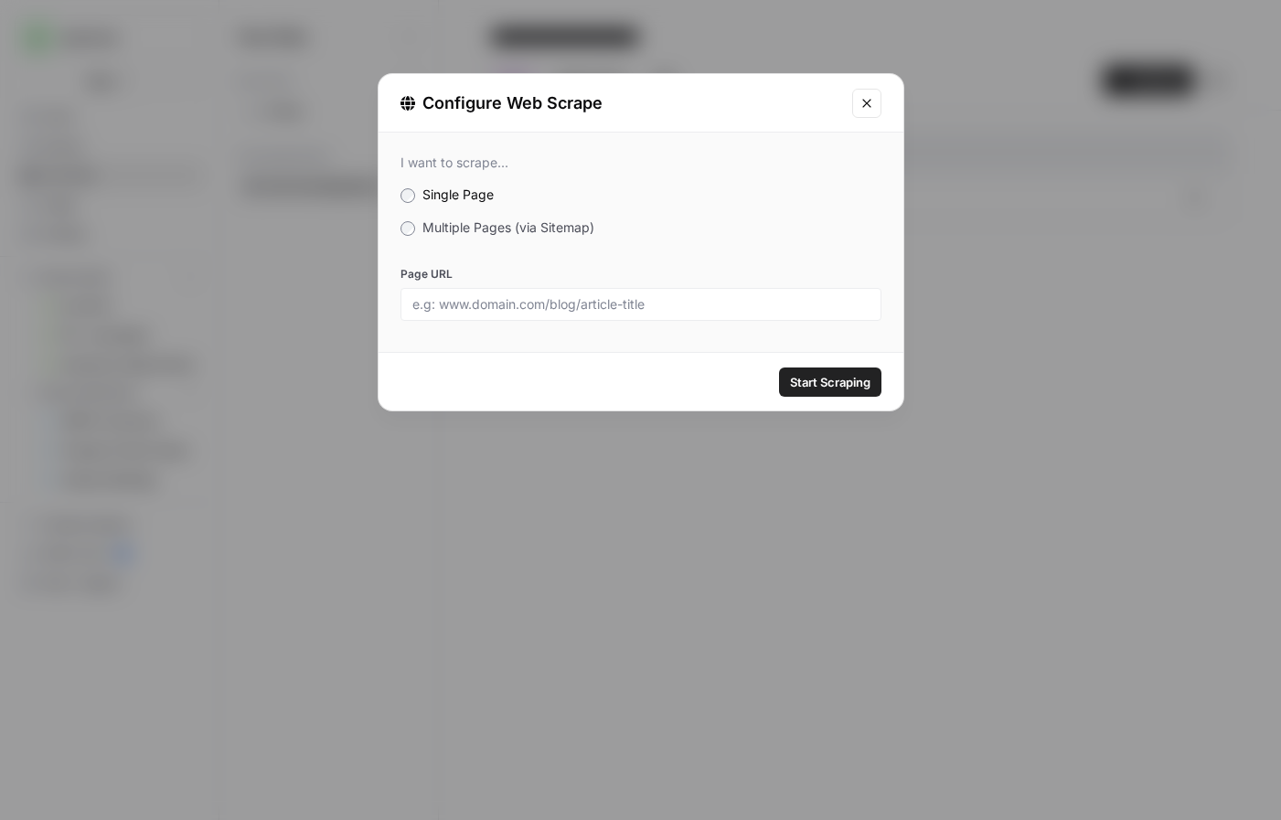
click at [488, 229] on span "Multiple Pages (via Sitemap)" at bounding box center [508, 227] width 172 height 16
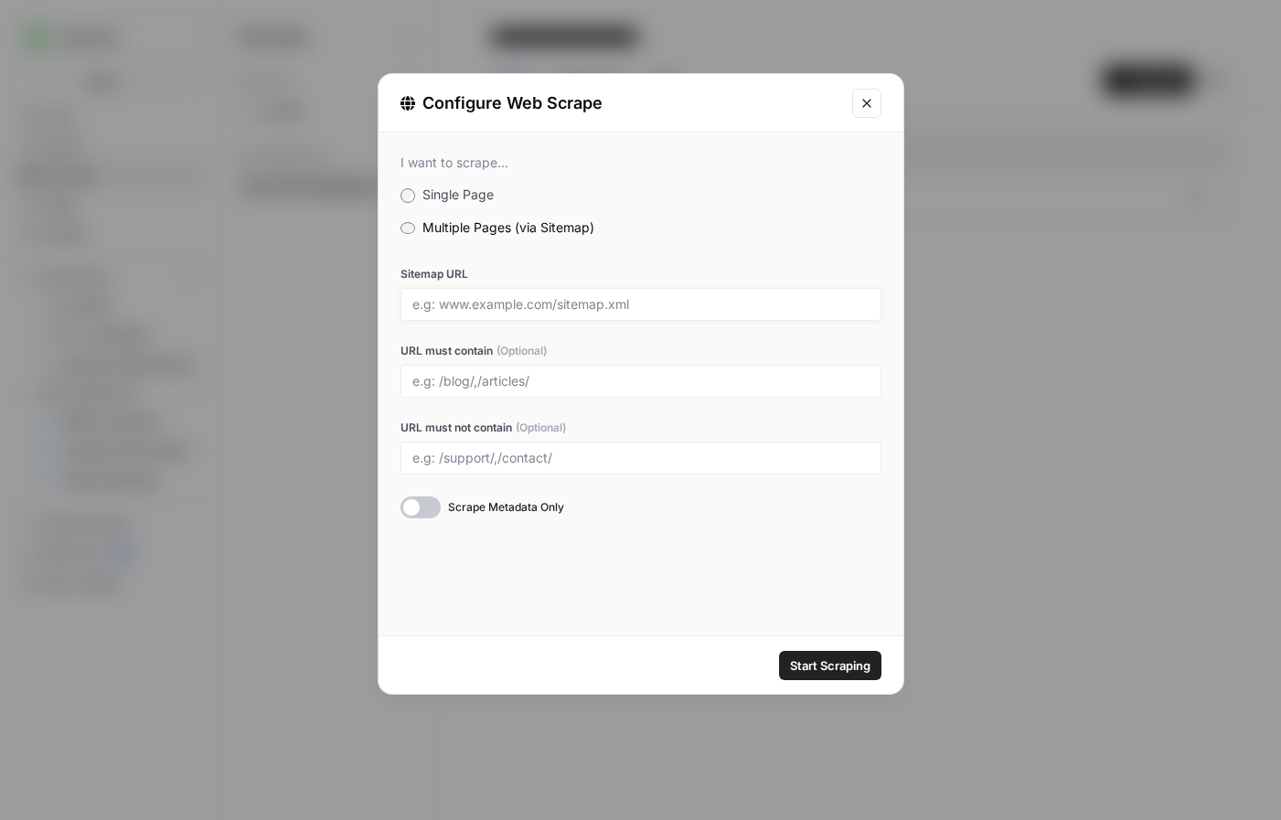
click at [483, 304] on input "Sitemap URL" at bounding box center [640, 304] width 457 height 16
click at [504, 290] on div at bounding box center [640, 304] width 481 height 33
click at [499, 304] on input "Sitemap URL" at bounding box center [640, 304] width 457 height 16
paste input "[URL][DOMAIN_NAME]"
type input "[URL][DOMAIN_NAME]"
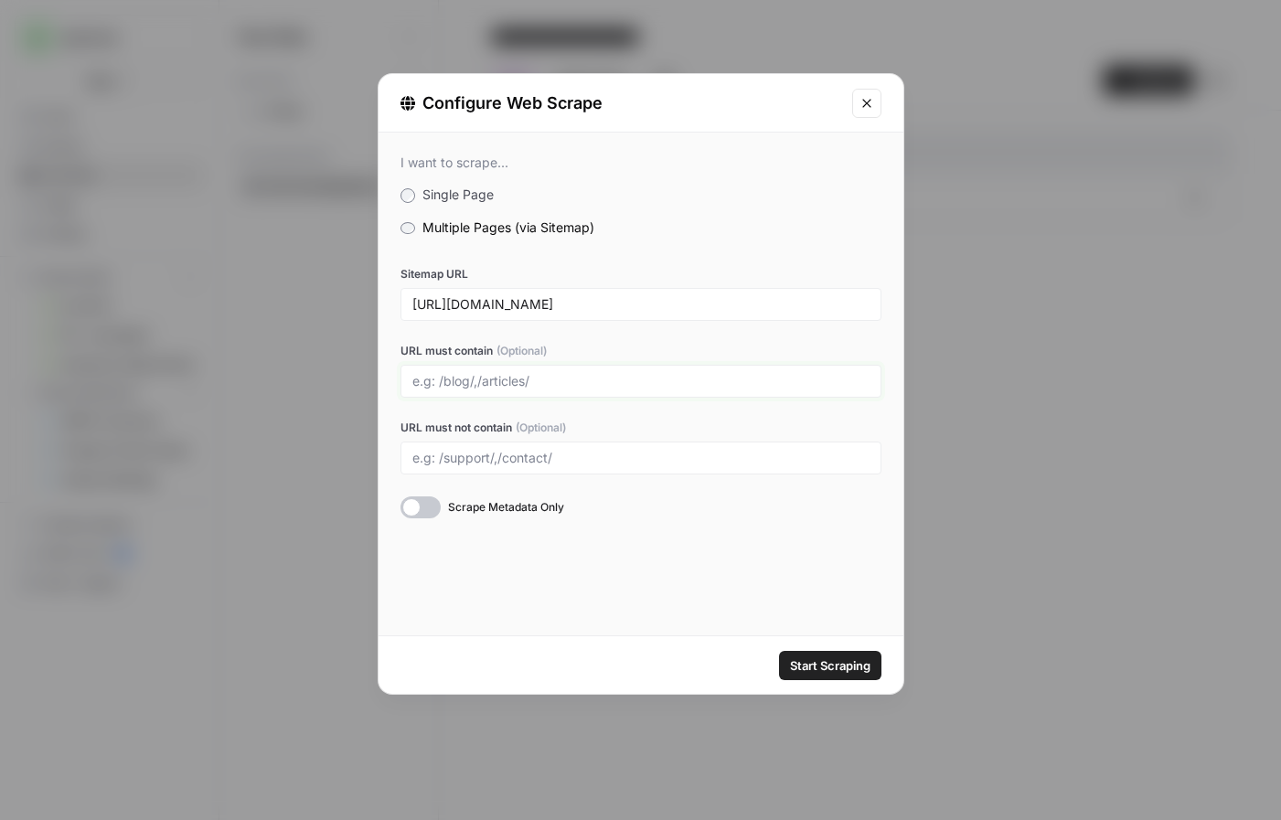
click at [490, 379] on input "URL must contain (Optional)" at bounding box center [640, 381] width 457 height 16
paste input "blog"
type input "b"
type input "/blog/,"
click at [499, 378] on input "/blog/," at bounding box center [640, 381] width 457 height 16
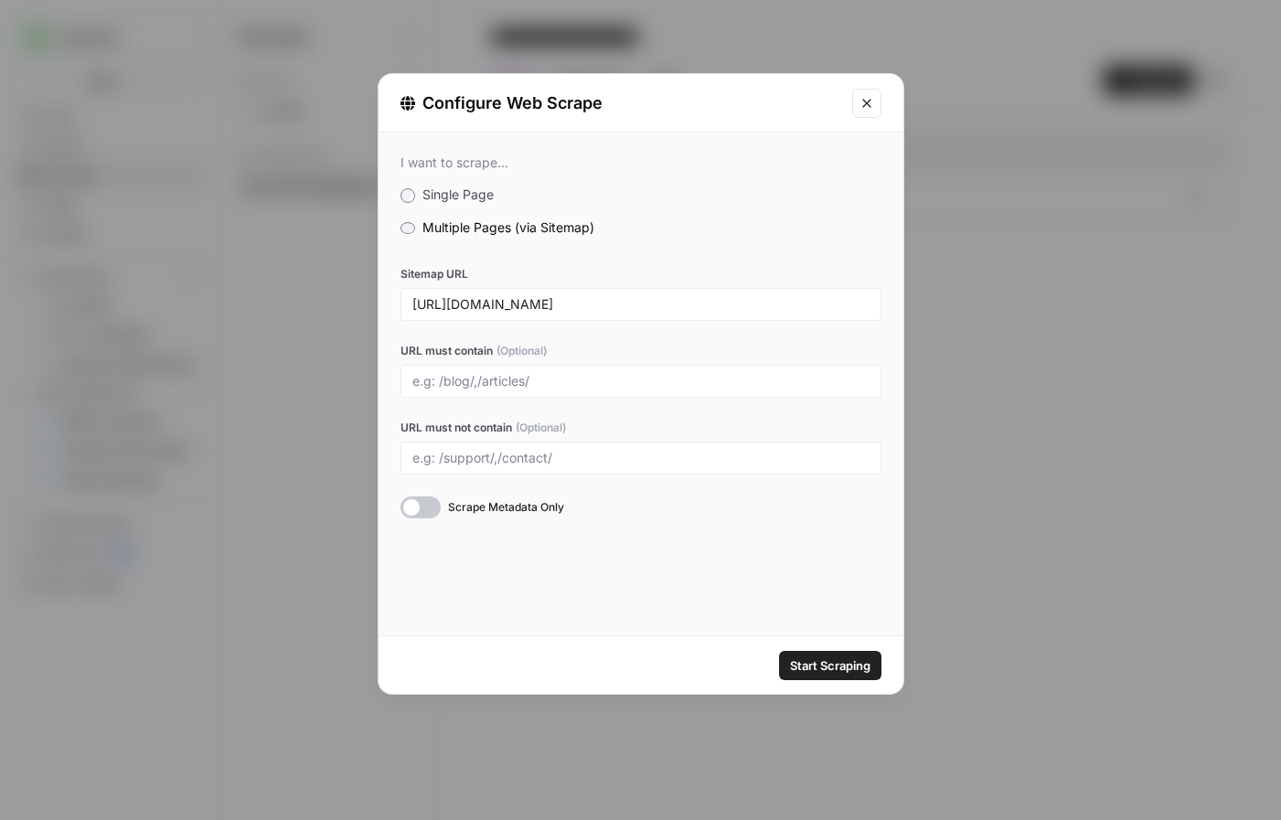
click at [848, 667] on span "Start Scraping" at bounding box center [830, 665] width 80 height 18
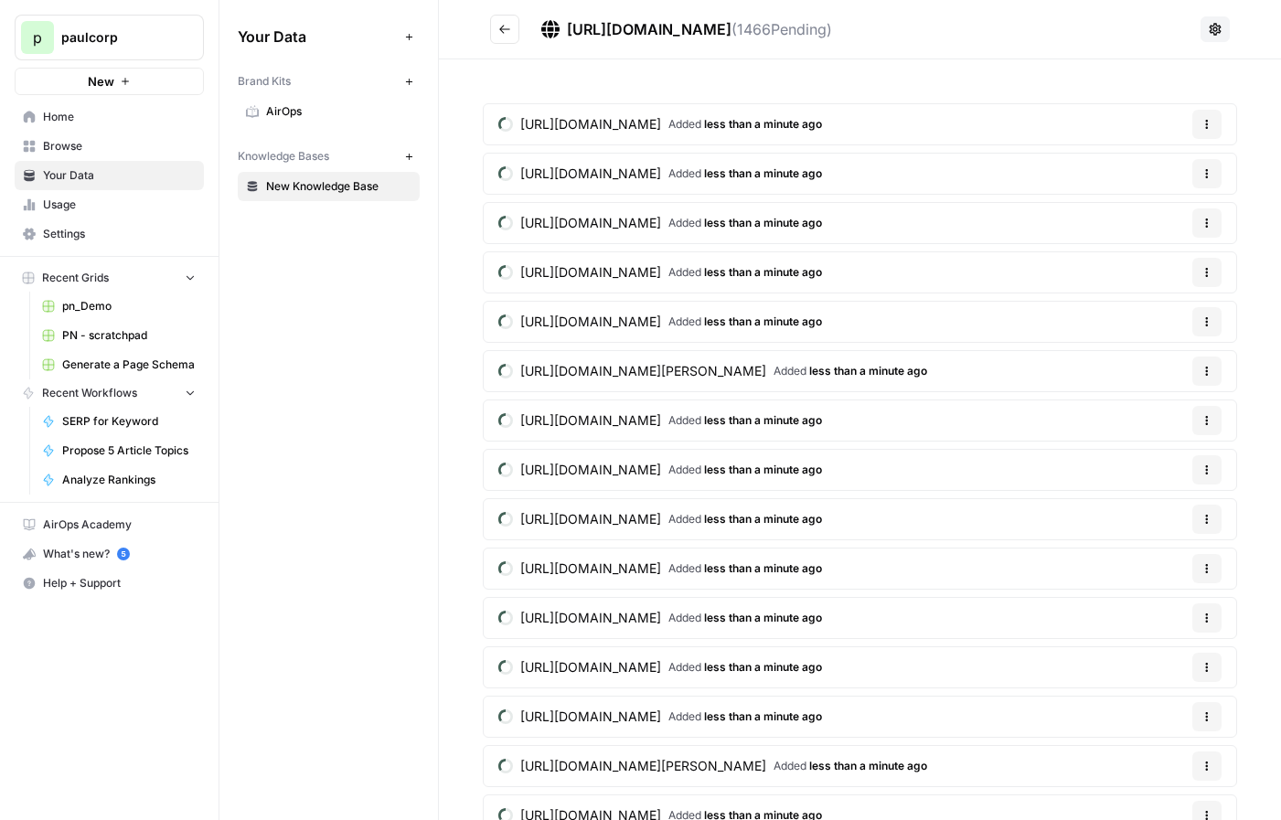
click at [661, 516] on span "[URL][DOMAIN_NAME]" at bounding box center [590, 519] width 141 height 18
click at [1201, 316] on icon "button" at bounding box center [1206, 321] width 11 height 11
click at [1192, 316] on button "Options" at bounding box center [1206, 321] width 29 height 29
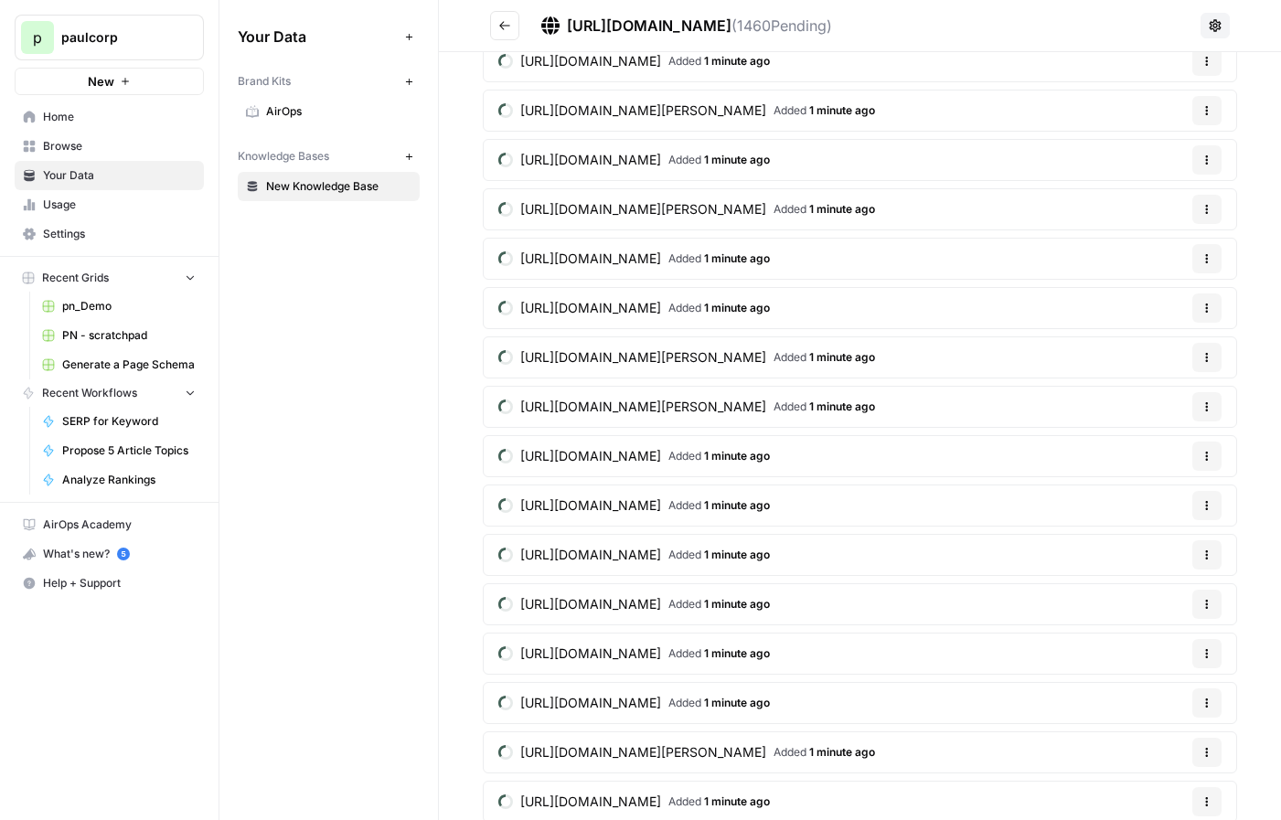
scroll to position [2033, 0]
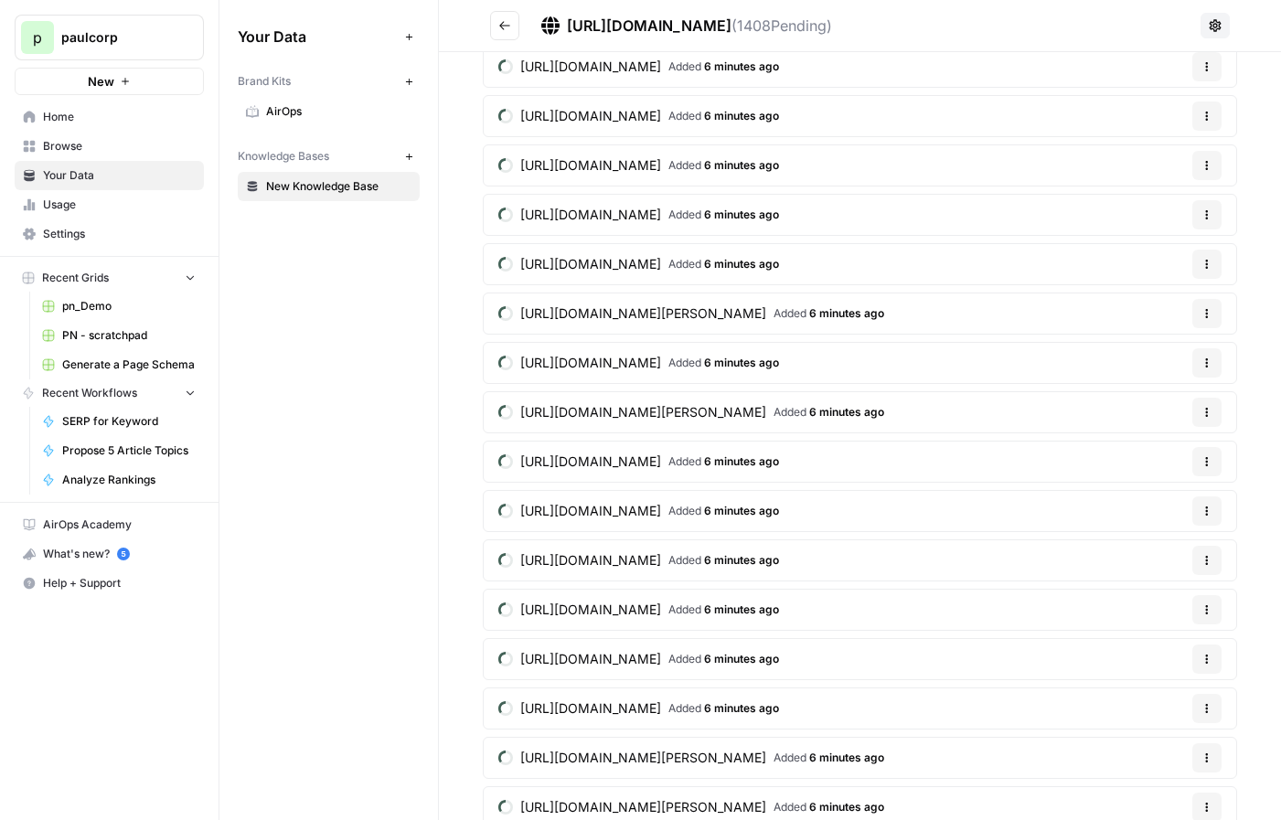
click at [311, 284] on div "Your Data Add Data Brand Kits New AirOps Knowledge Bases New New Knowledge Base" at bounding box center [328, 410] width 219 height 820
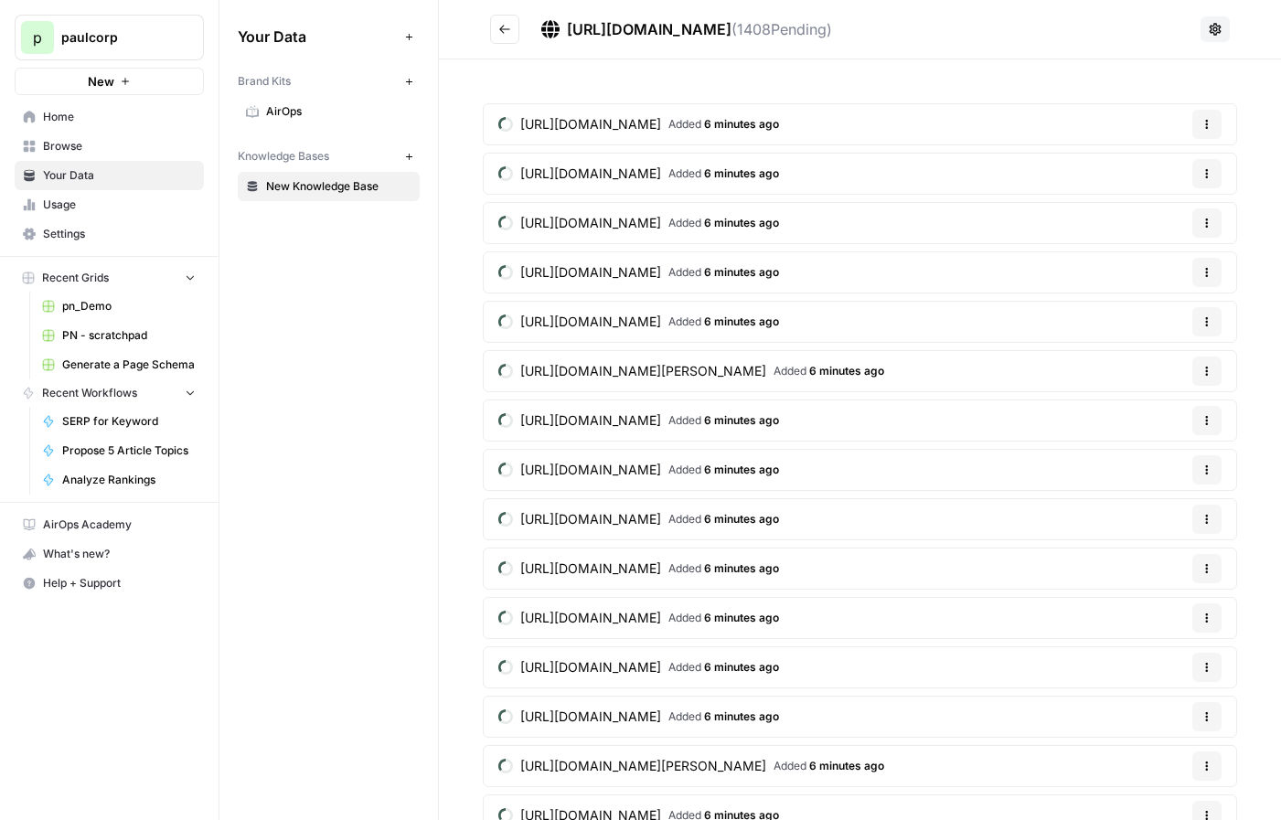
click at [511, 24] on button "Go back" at bounding box center [504, 29] width 29 height 29
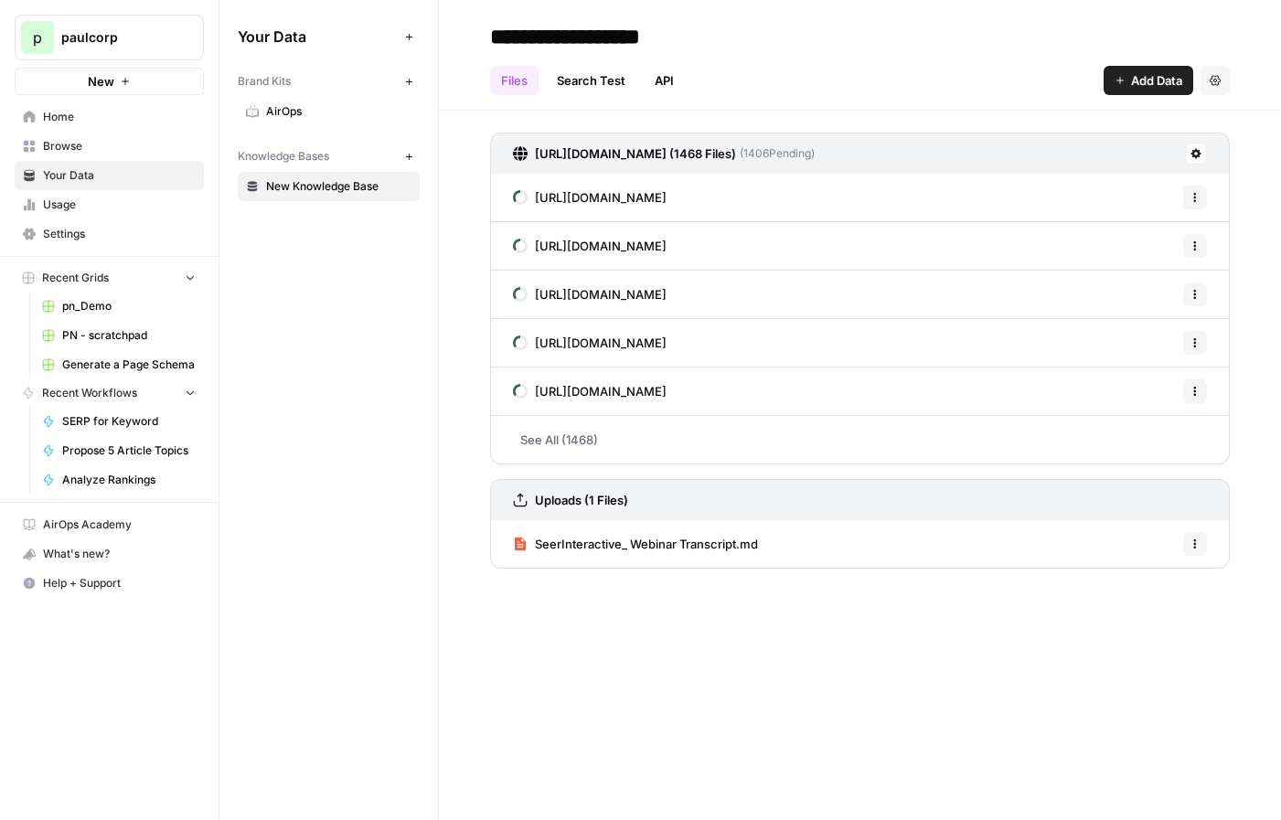
click at [1197, 552] on button "Options" at bounding box center [1195, 544] width 24 height 24
click at [1158, 579] on span "Delete File" at bounding box center [1154, 584] width 59 height 18
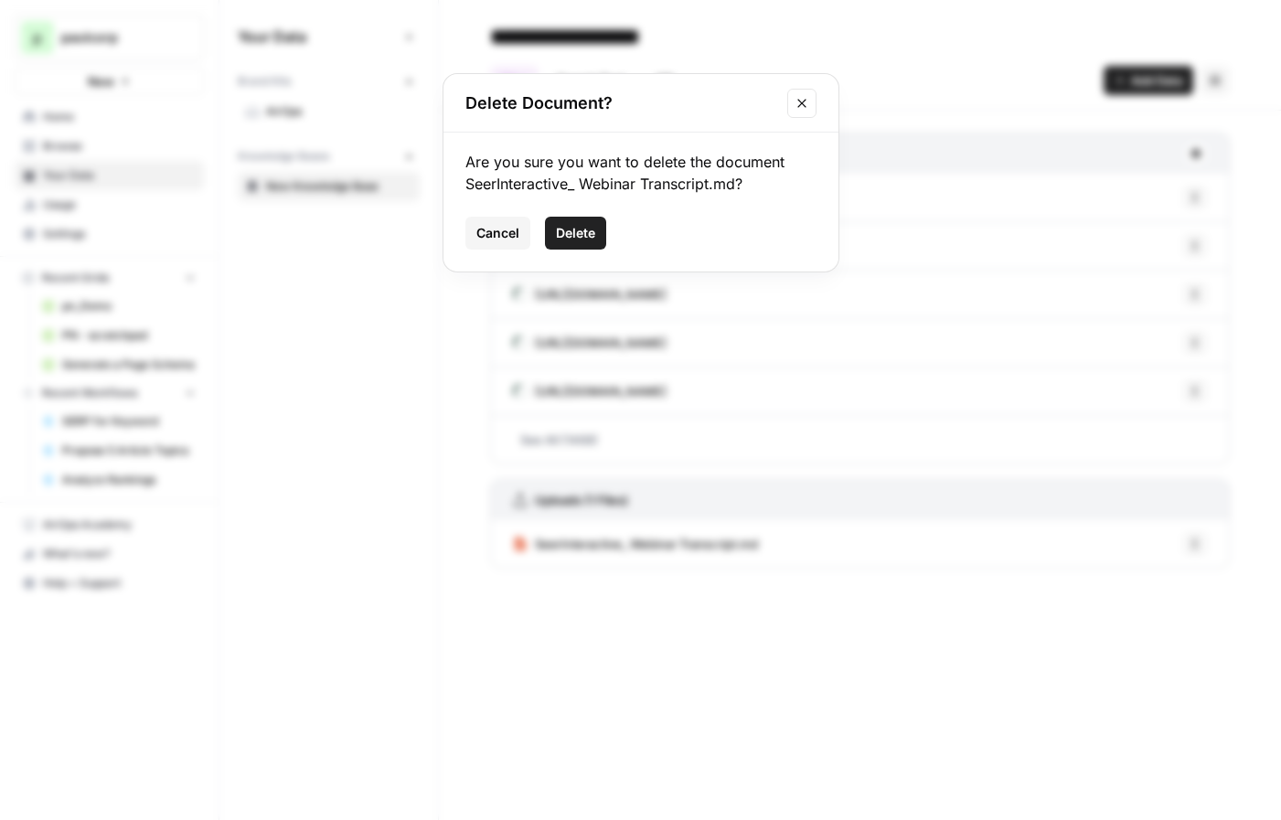
click at [562, 228] on span "Delete" at bounding box center [575, 233] width 39 height 18
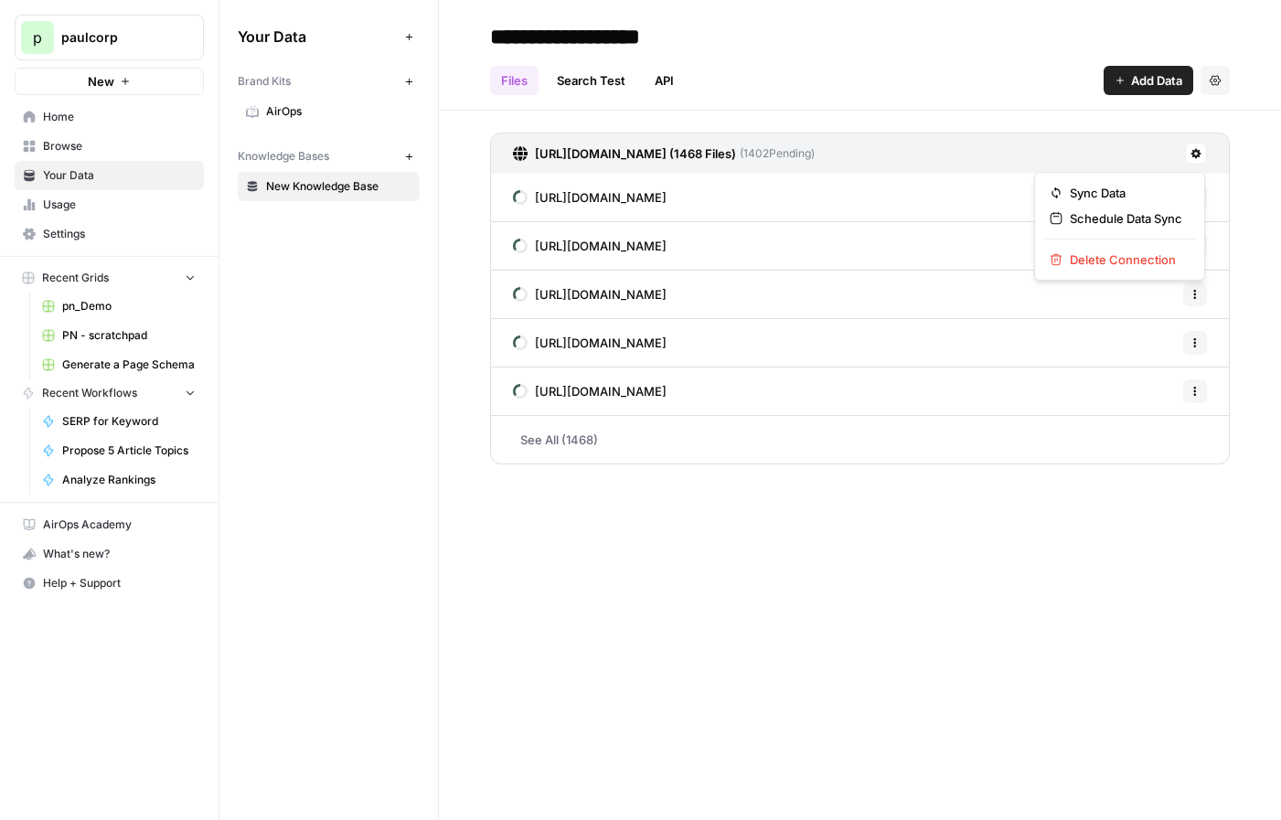
click at [1204, 155] on button at bounding box center [1196, 154] width 22 height 22
click at [1156, 258] on span "Delete Connection" at bounding box center [1126, 260] width 112 height 18
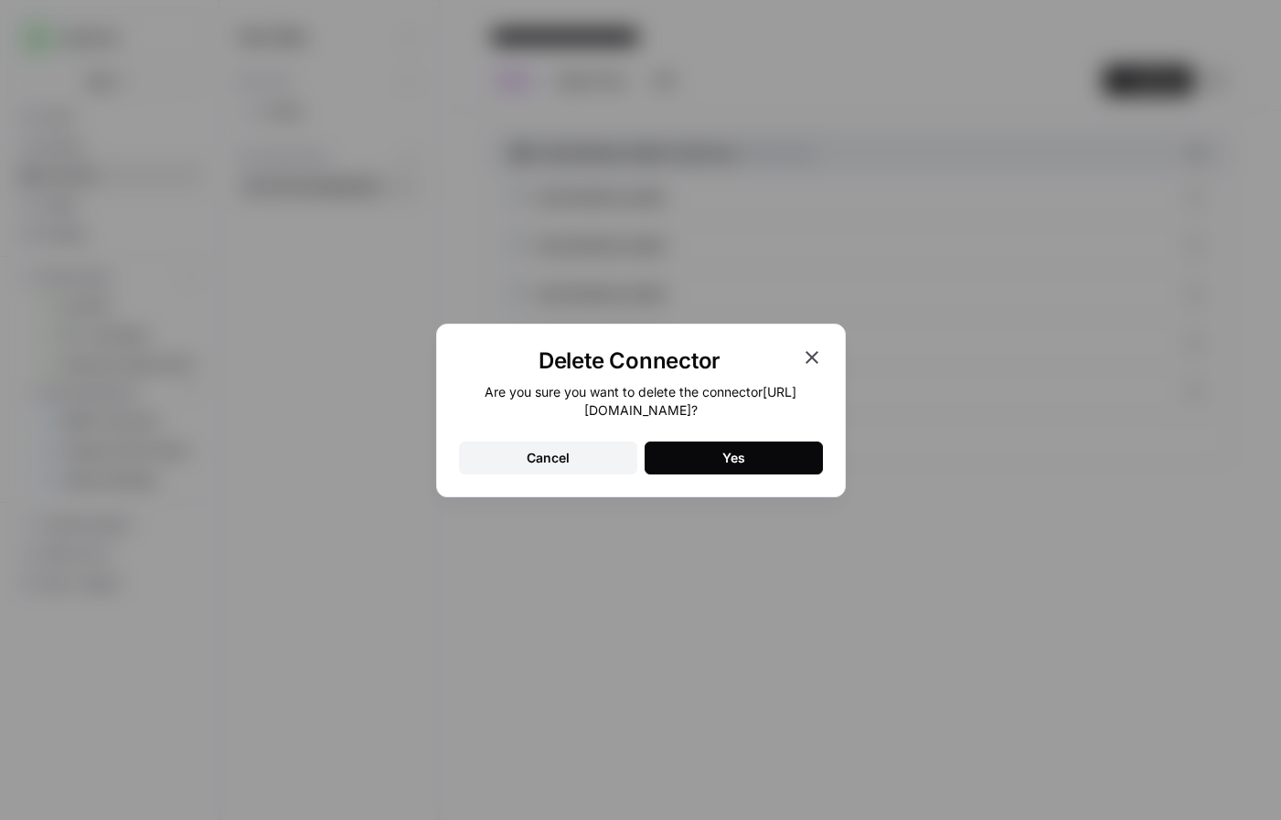
click at [805, 454] on button "Yes" at bounding box center [734, 458] width 178 height 33
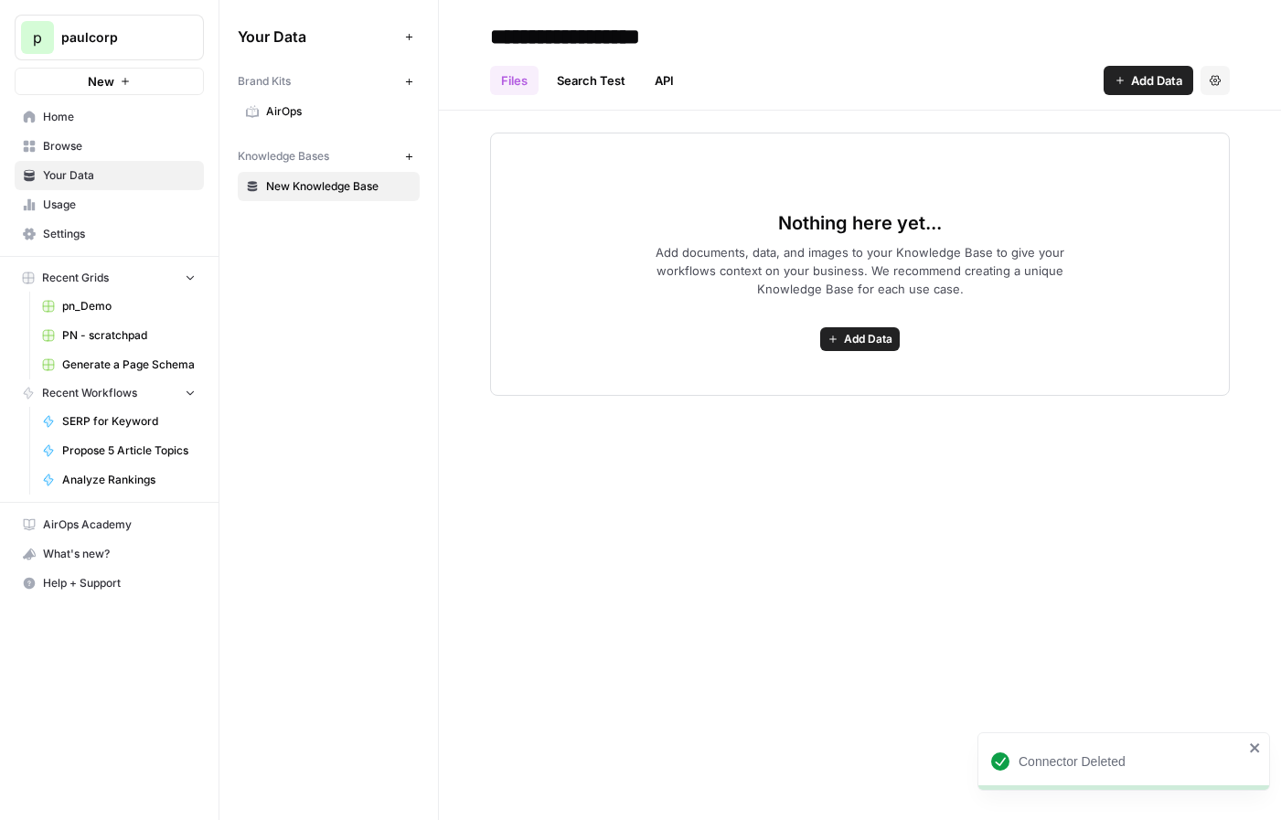
click at [862, 334] on span "Add Data" at bounding box center [868, 339] width 48 height 16
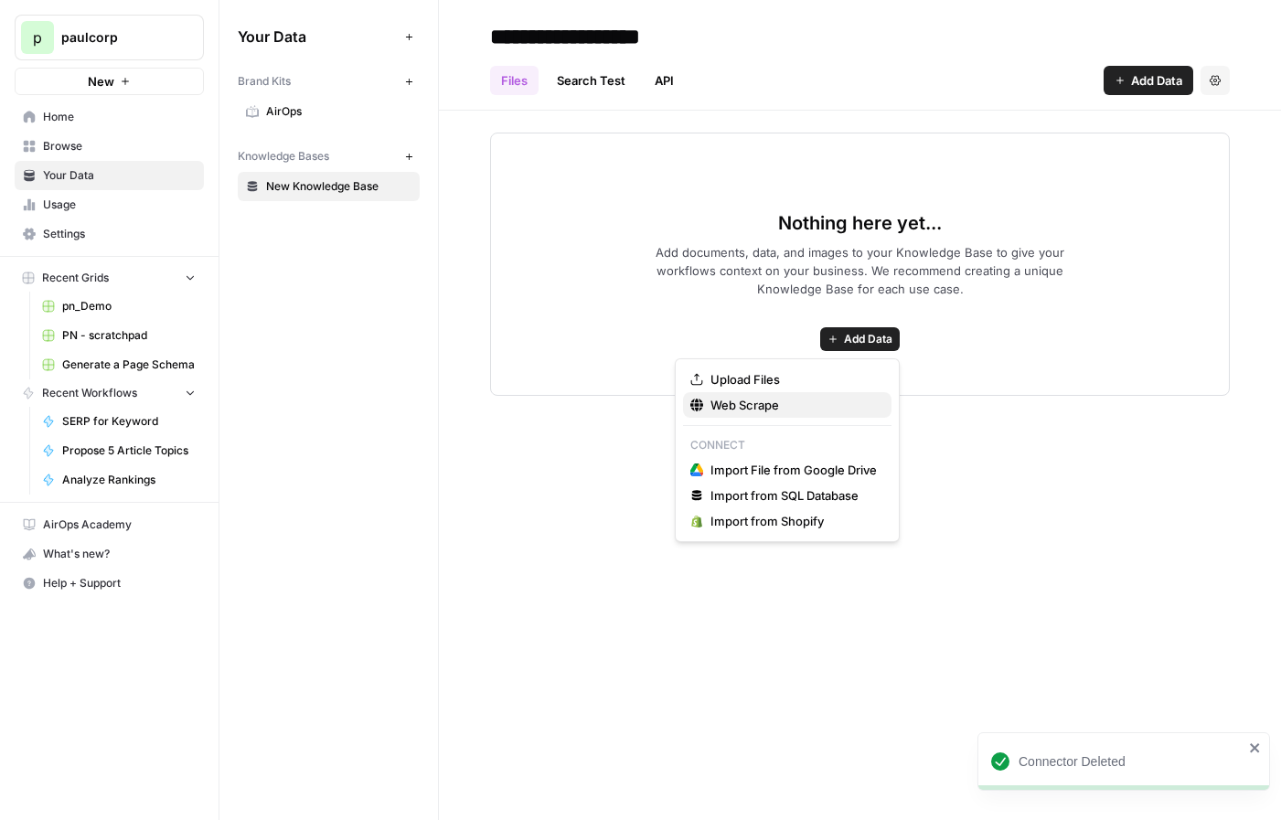
click at [778, 413] on span "Web Scrape" at bounding box center [793, 405] width 166 height 18
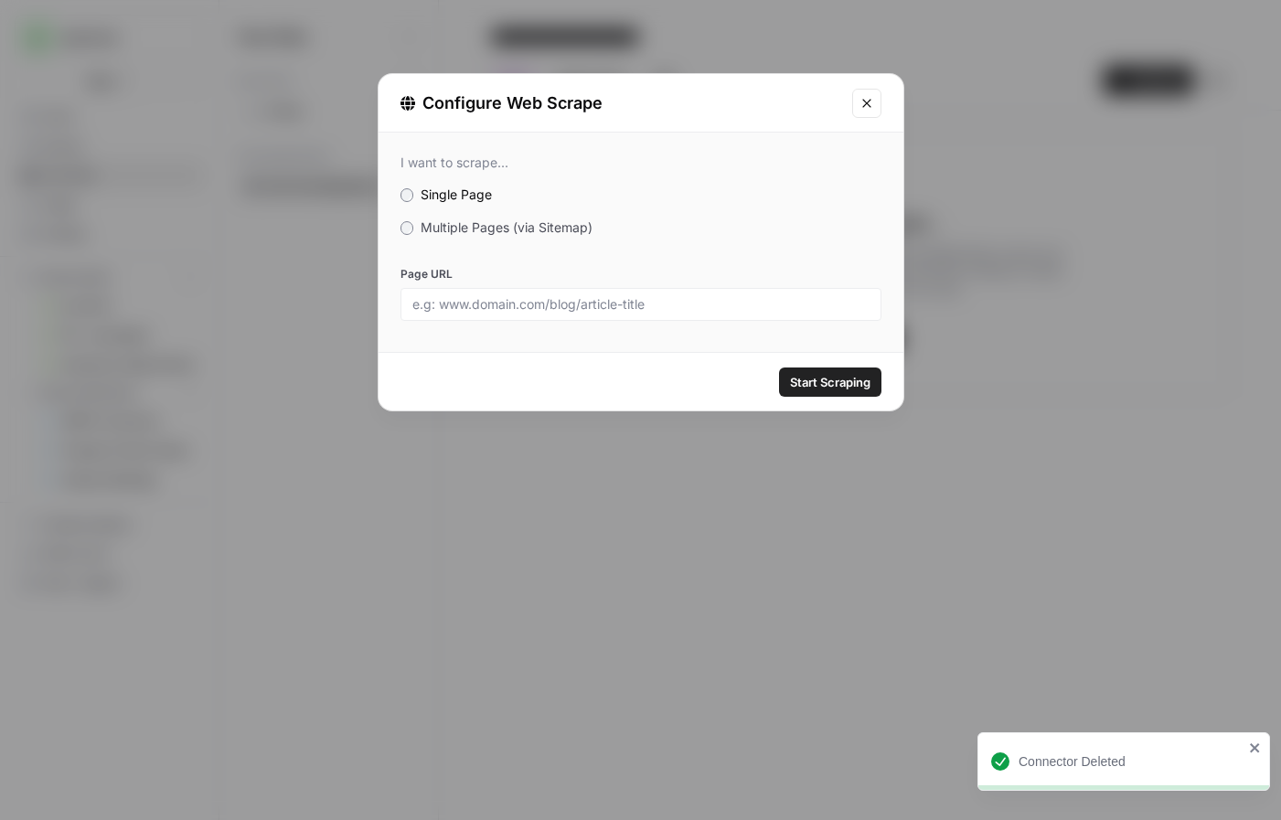
click at [485, 226] on span "Multiple Pages (via Sitemap)" at bounding box center [507, 227] width 172 height 16
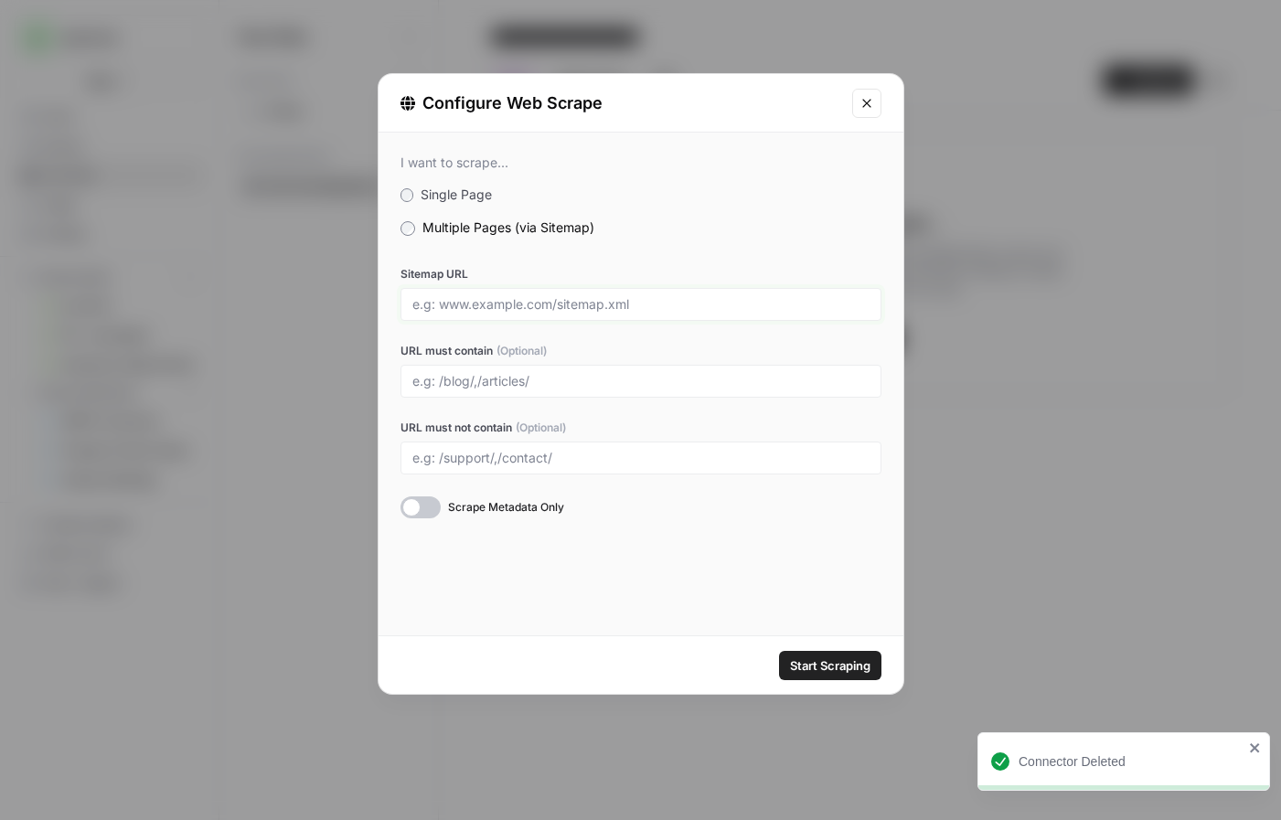
click at [495, 309] on input "Sitemap URL" at bounding box center [640, 304] width 457 height 16
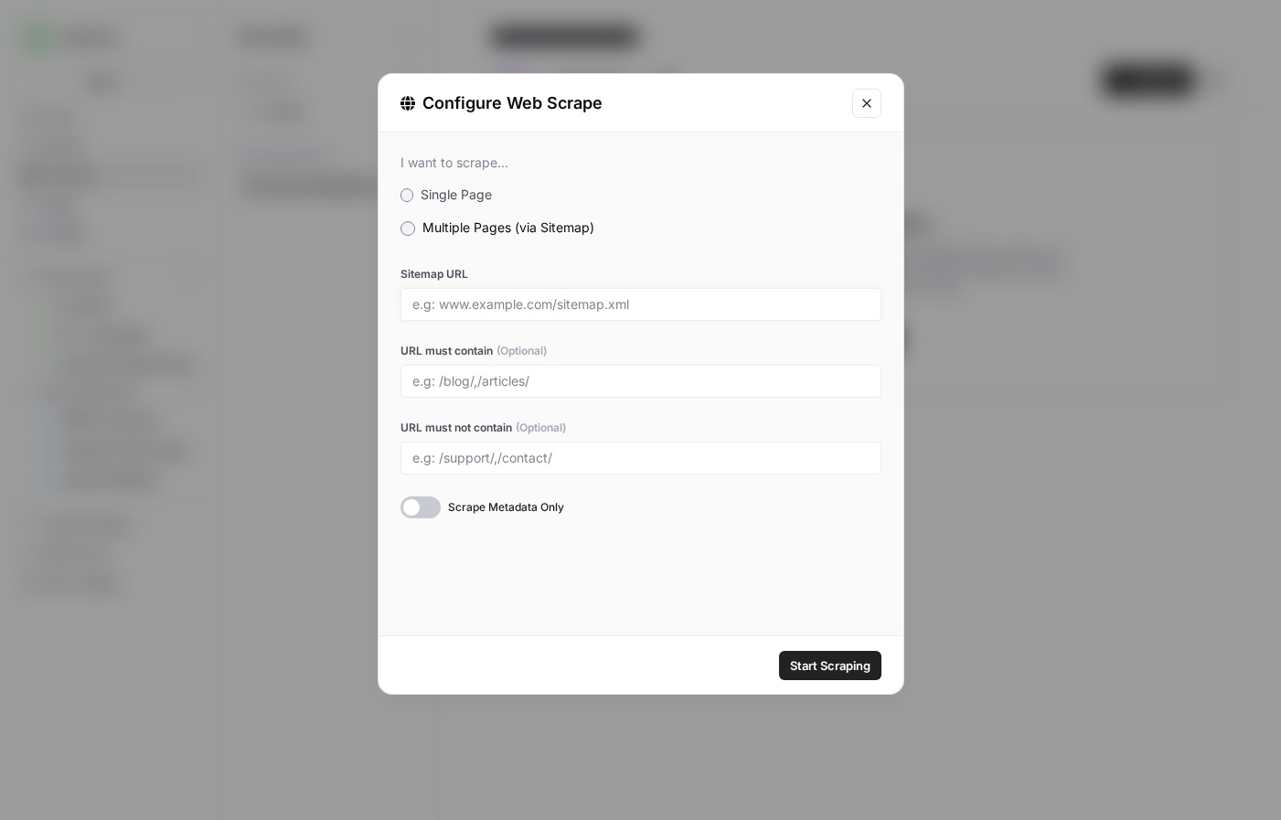
paste input "[URL][DOMAIN_NAME]"
type input "[URL][DOMAIN_NAME]"
paste input "/customer-stories"
type input "/blog/,/customer-stories/,/prompts/"
click at [413, 509] on div at bounding box center [420, 507] width 40 height 22
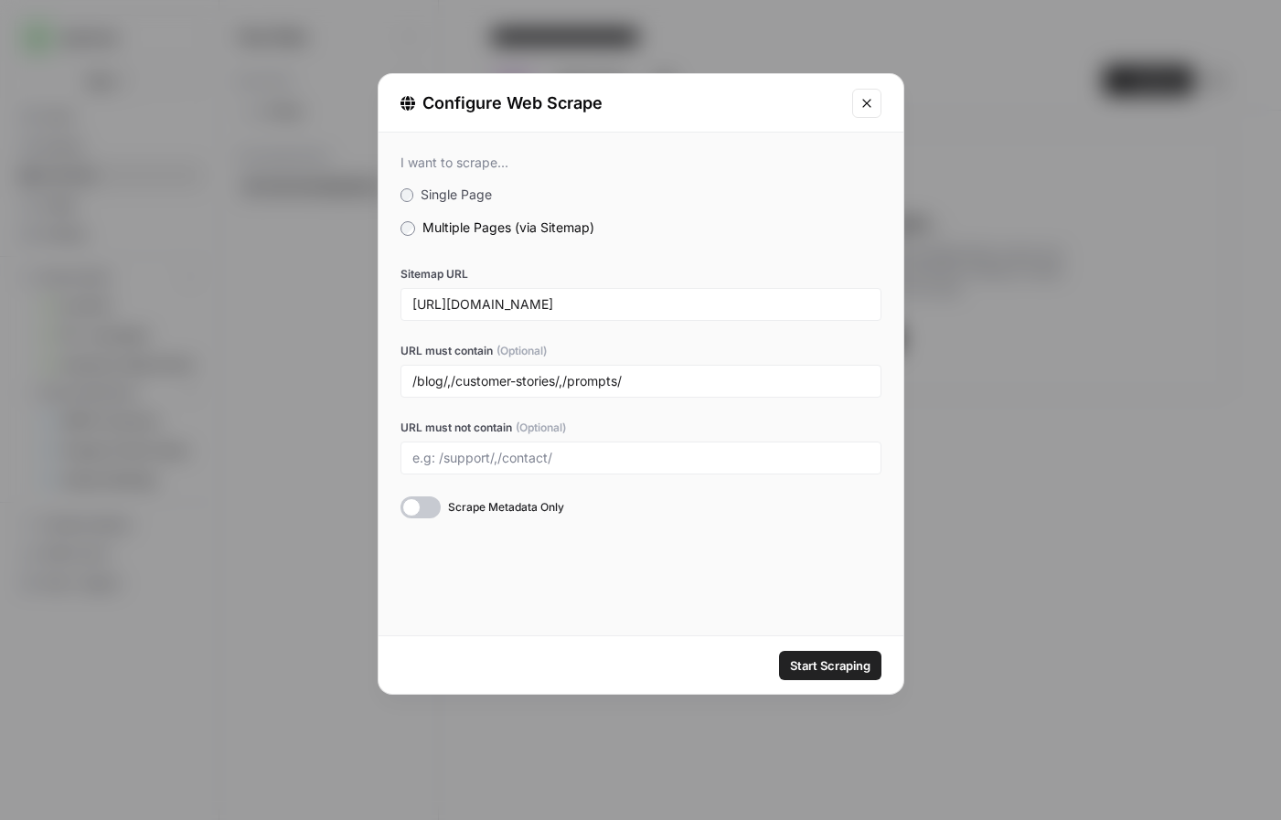
click at [428, 511] on div at bounding box center [420, 507] width 40 height 22
click at [405, 501] on div at bounding box center [420, 507] width 40 height 22
click at [802, 663] on span "Start Scraping" at bounding box center [830, 665] width 80 height 18
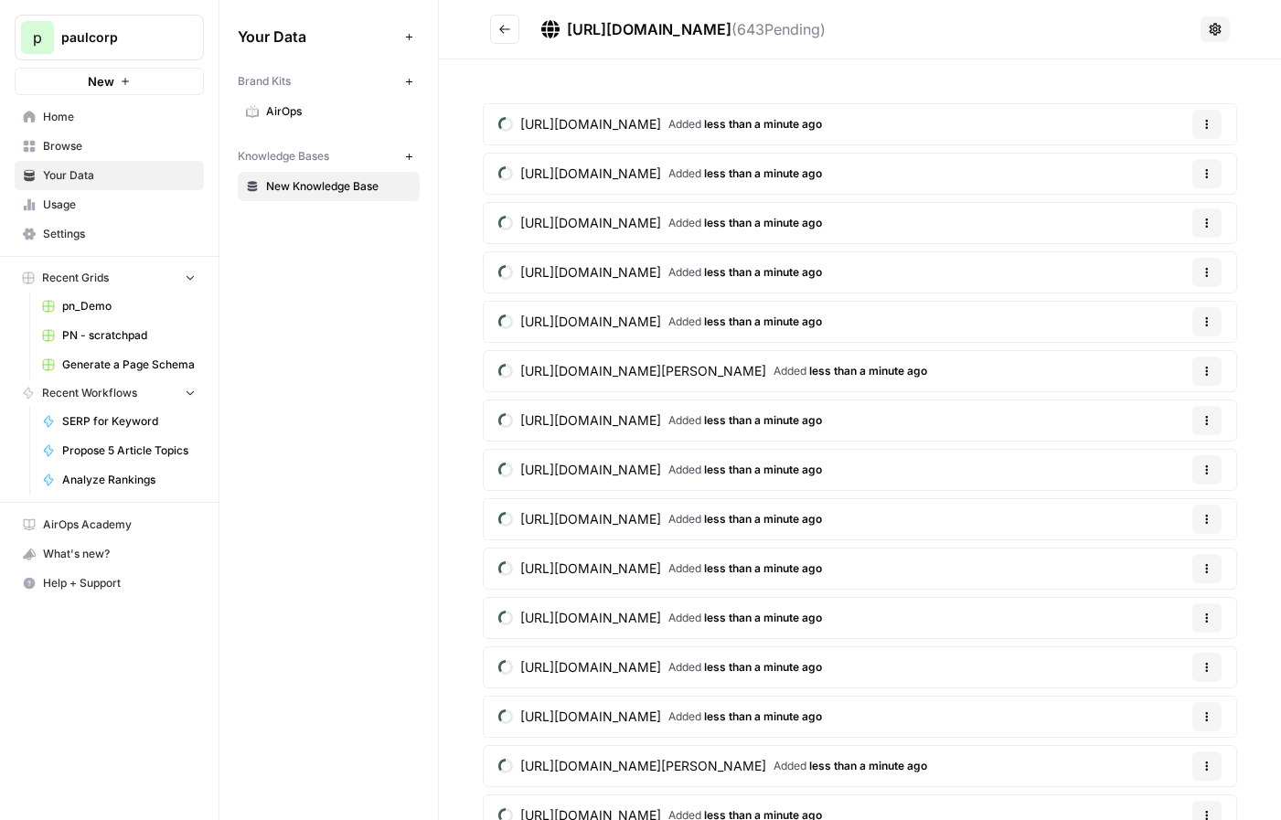
click at [346, 187] on span "New Knowledge Base" at bounding box center [338, 186] width 145 height 16
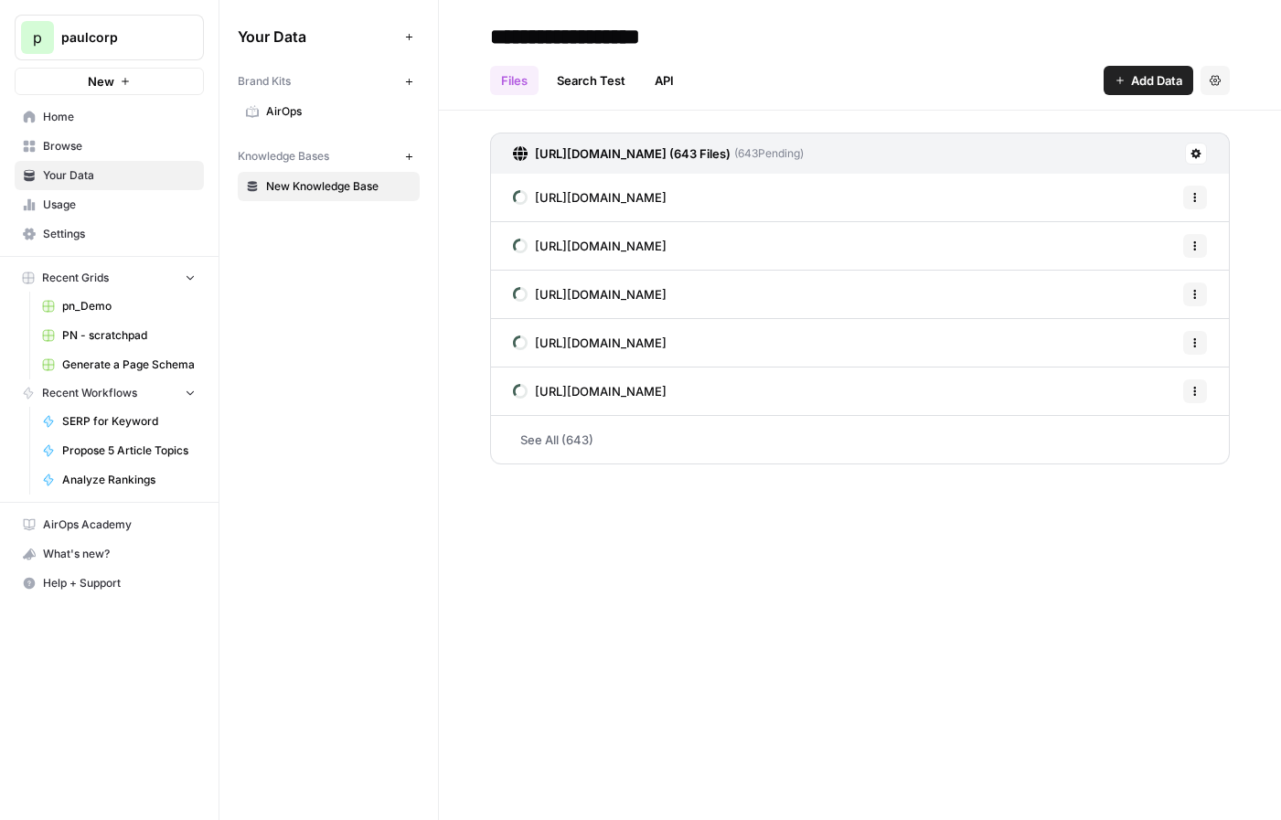
click at [589, 36] on input "**********" at bounding box center [629, 36] width 293 height 37
click at [658, 37] on input "**********" at bounding box center [629, 36] width 293 height 37
type input "****"
click at [873, 46] on h2 "**********" at bounding box center [860, 36] width 740 height 29
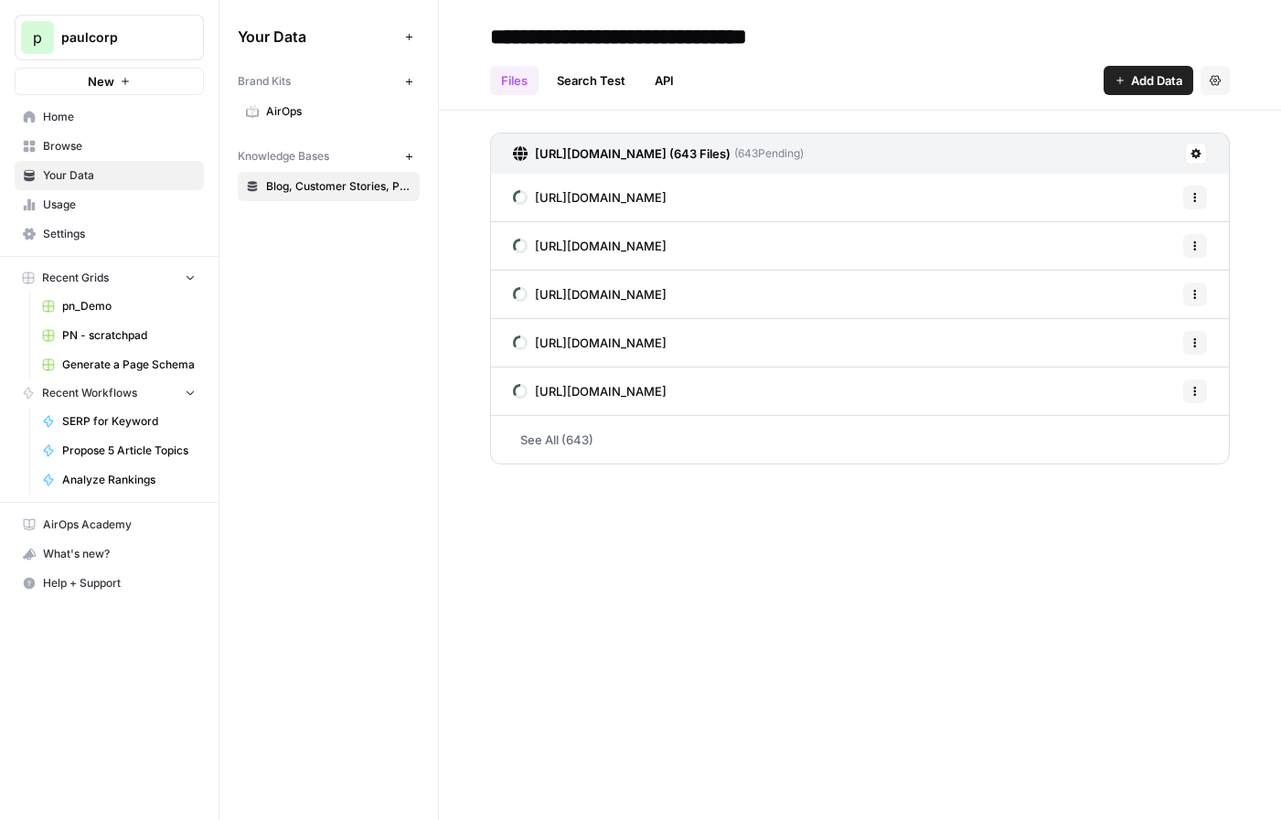
click at [800, 39] on input "**********" at bounding box center [664, 36] width 362 height 37
type input "**********"
click at [1193, 152] on icon at bounding box center [1196, 154] width 10 height 10
click at [1120, 259] on span "Delete Connection" at bounding box center [1126, 260] width 112 height 18
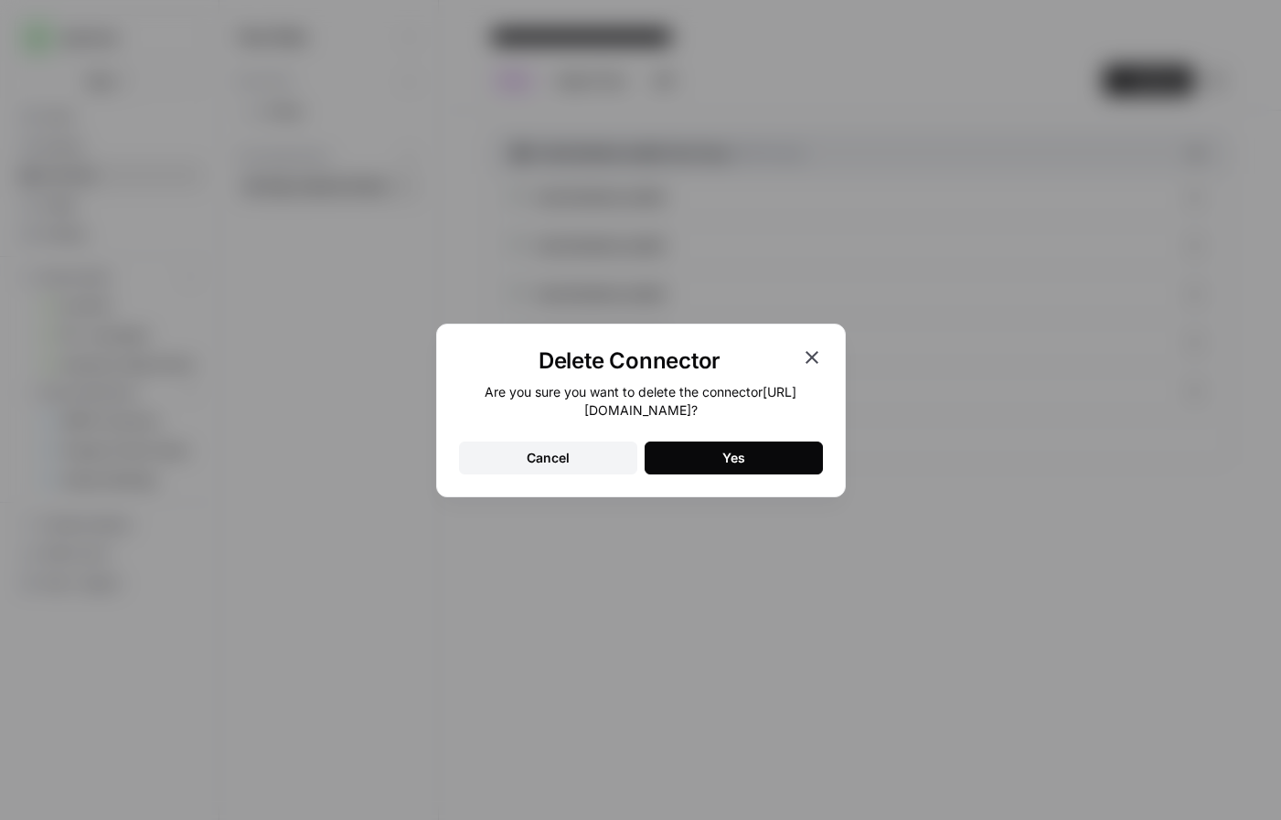
click at [745, 455] on button "Yes" at bounding box center [734, 458] width 178 height 33
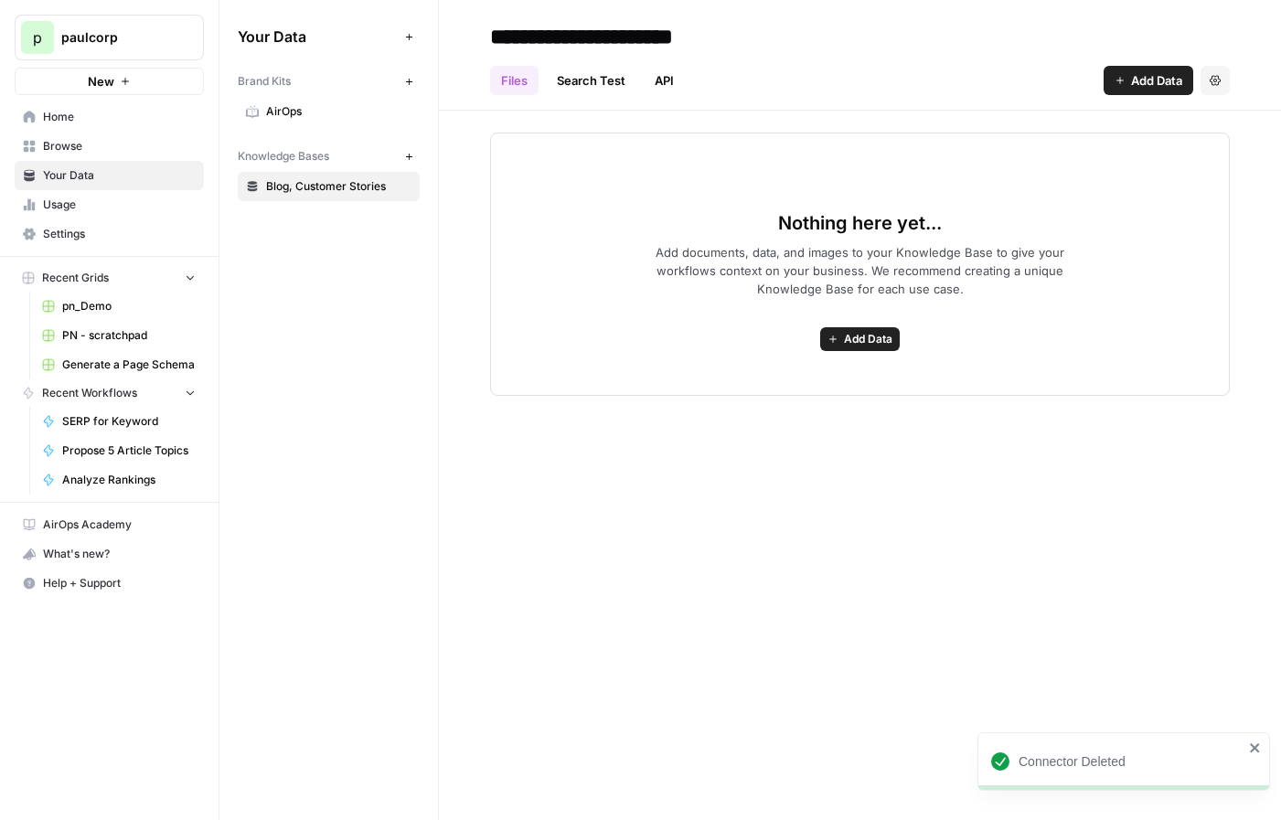
click at [859, 334] on span "Add Data" at bounding box center [868, 339] width 48 height 16
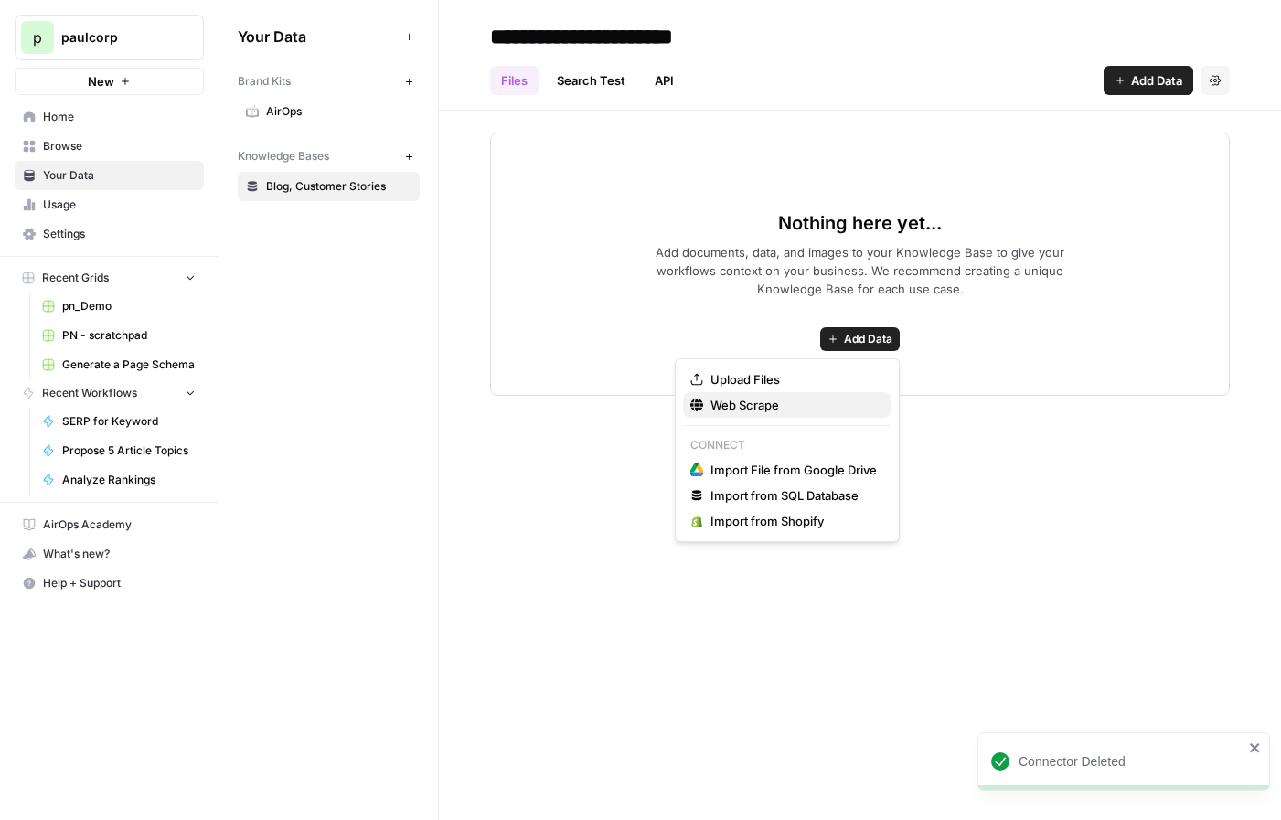
click at [768, 410] on span "Web Scrape" at bounding box center [793, 405] width 166 height 18
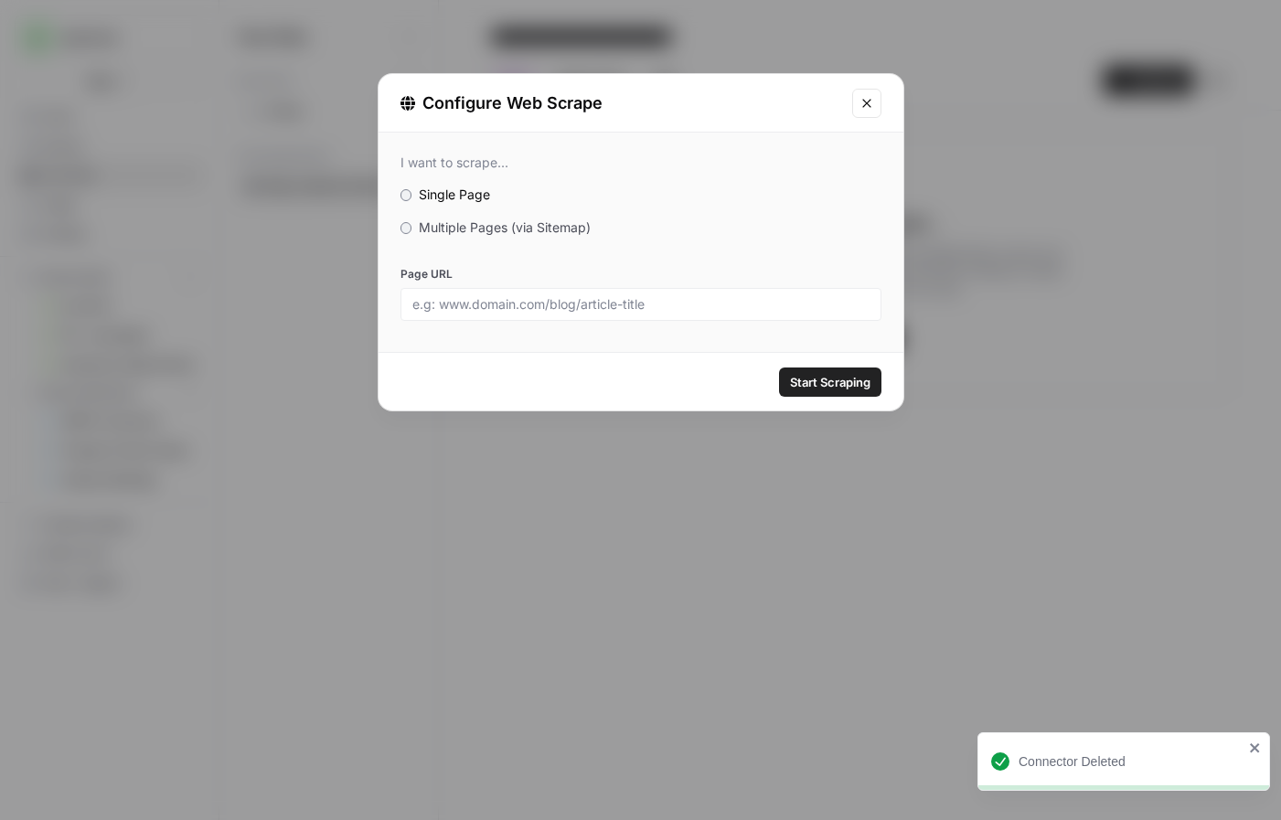
click at [453, 226] on span "Multiple Pages (via Sitemap)" at bounding box center [505, 227] width 172 height 16
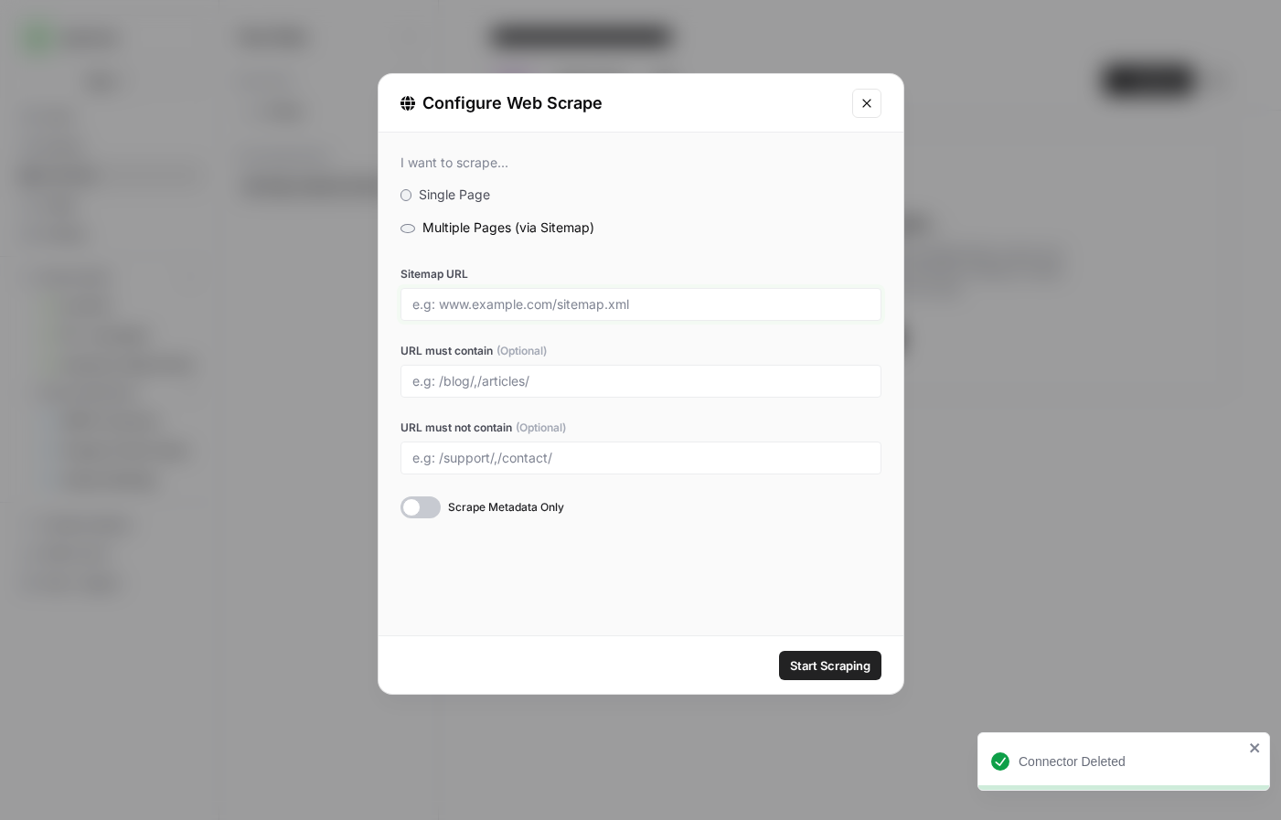
click at [445, 304] on input "Sitemap URL" at bounding box center [640, 304] width 457 height 16
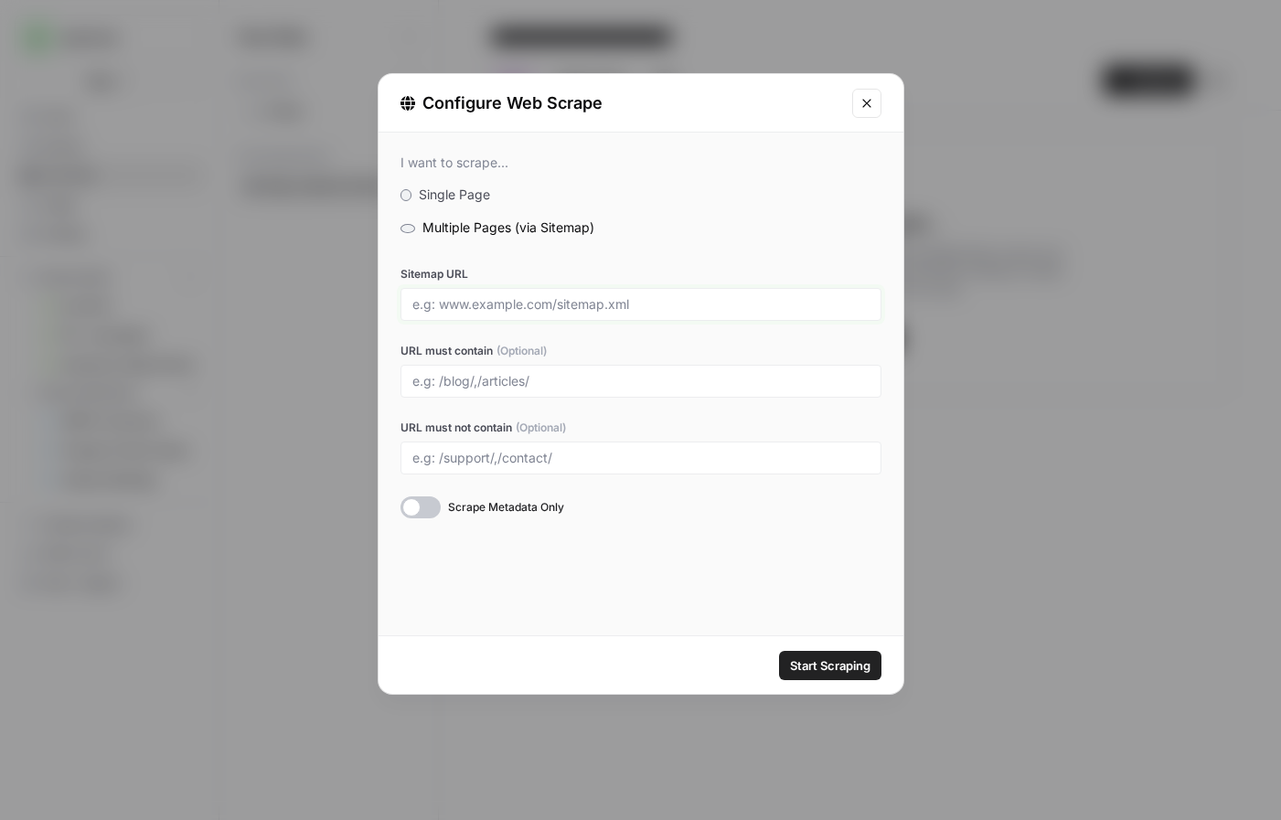
paste input "/customer-stories"
type input "/customer-stories"
type input "air"
click at [494, 381] on input "URL must contain (Optional)" at bounding box center [640, 381] width 457 height 16
paste input "/customer-stories"
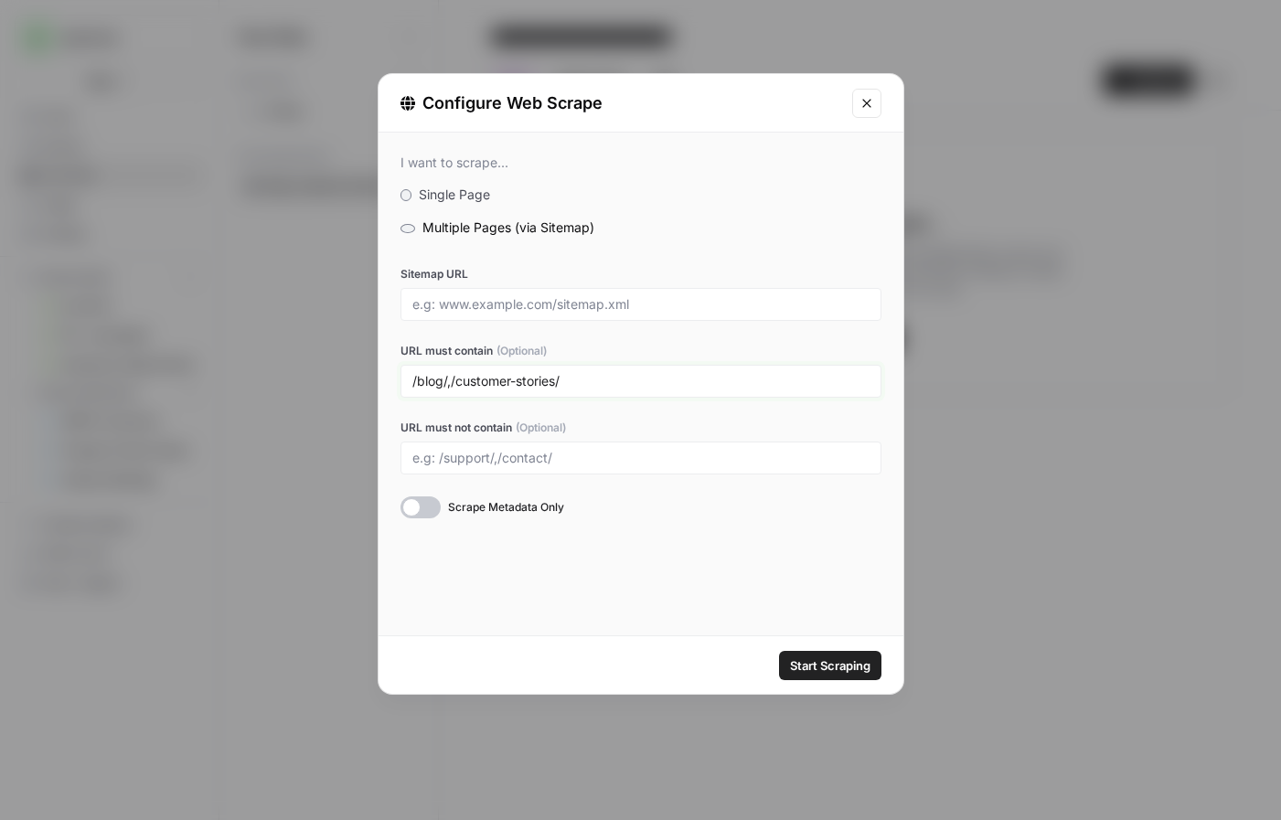
type input "/blog/,/customer-stories/"
click at [436, 309] on input "Sitemap URL" at bounding box center [640, 304] width 457 height 16
paste input "[URL][DOMAIN_NAME]"
type input "[URL][DOMAIN_NAME]"
click at [831, 664] on span "Start Scraping" at bounding box center [830, 665] width 80 height 18
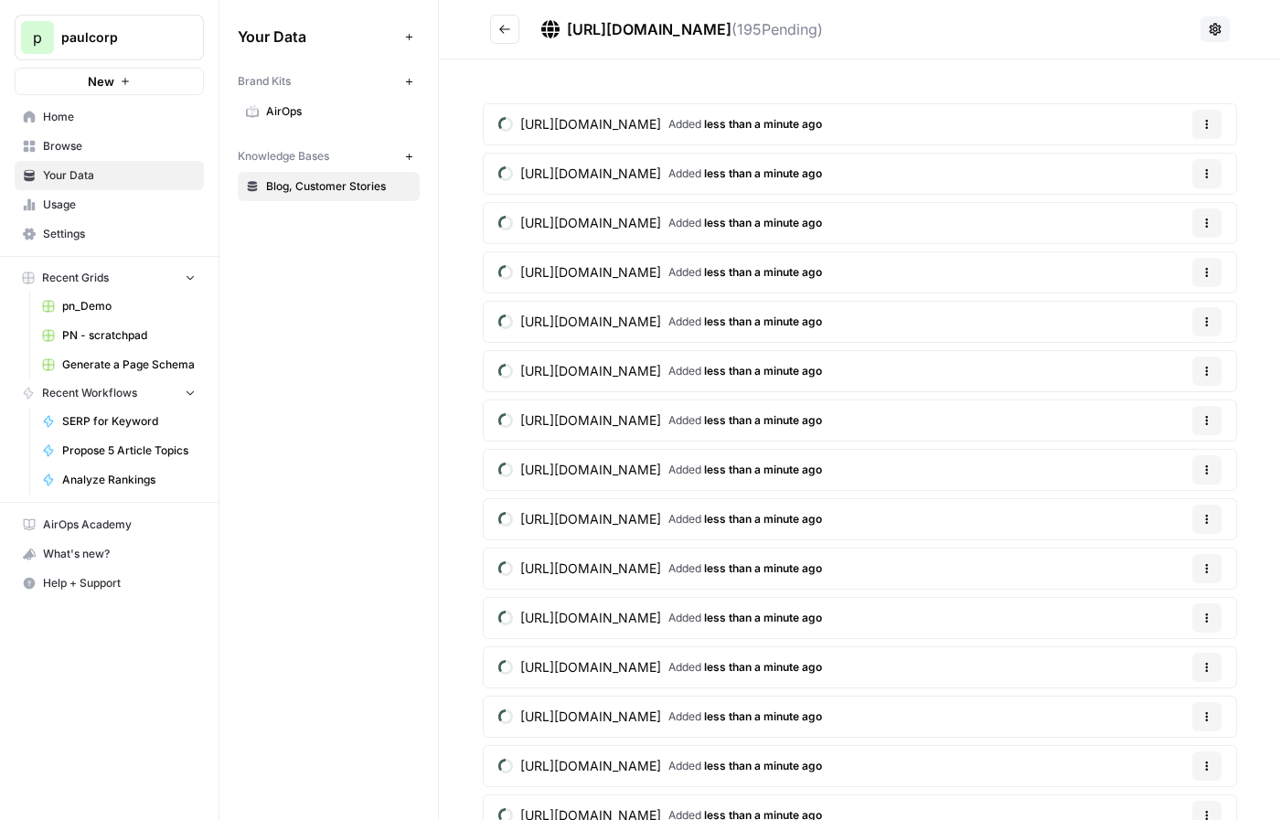
click at [1201, 124] on icon "button" at bounding box center [1206, 124] width 11 height 11
click at [1208, 34] on icon at bounding box center [1215, 29] width 15 height 15
click at [1161, 95] on span "Schedule Data Sync" at bounding box center [1135, 96] width 112 height 18
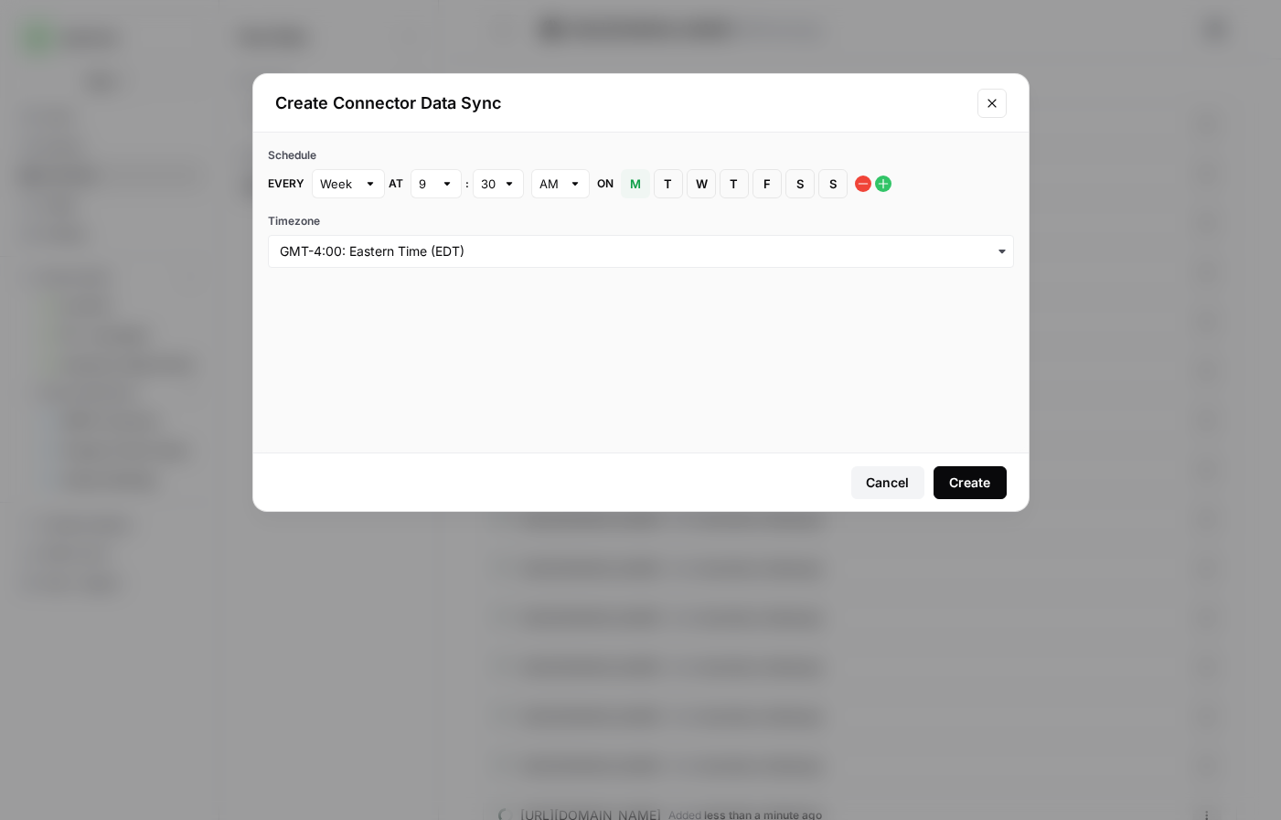
click at [989, 106] on icon "Close modal" at bounding box center [992, 103] width 15 height 15
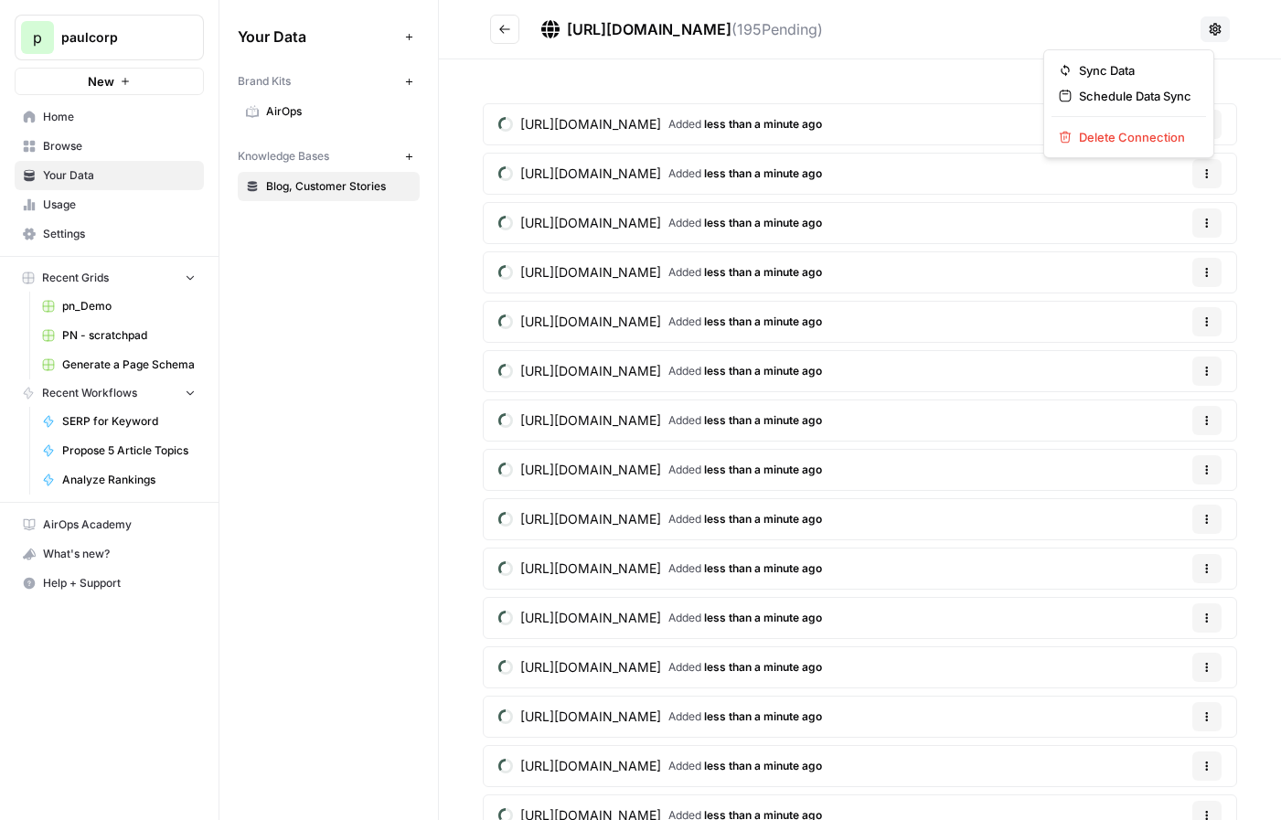
click at [1212, 24] on button at bounding box center [1215, 29] width 29 height 26
click at [1138, 63] on span "Sync Data" at bounding box center [1135, 70] width 112 height 18
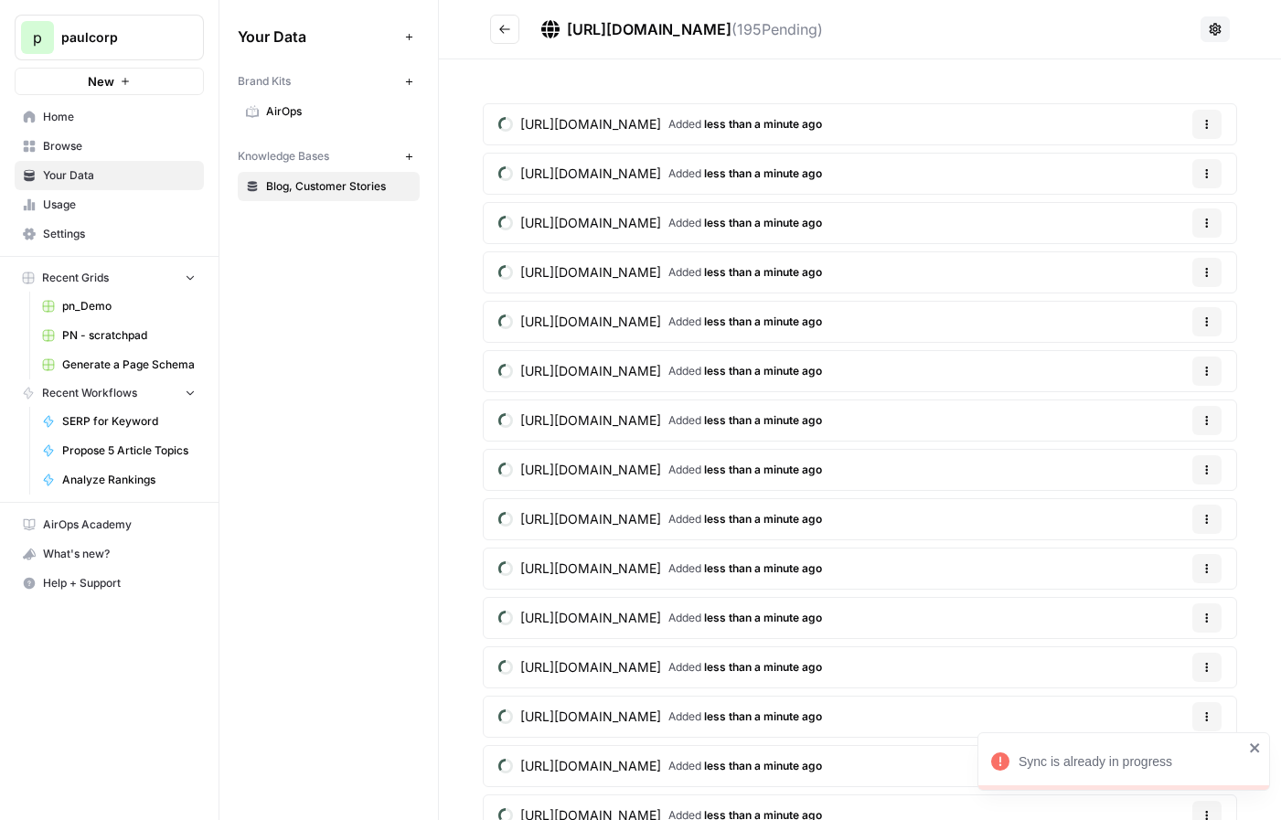
click at [1251, 738] on div "Sync is already in progress" at bounding box center [1123, 761] width 293 height 59
click at [496, 24] on button "Go back" at bounding box center [504, 29] width 29 height 29
